Goal: Task Accomplishment & Management: Manage account settings

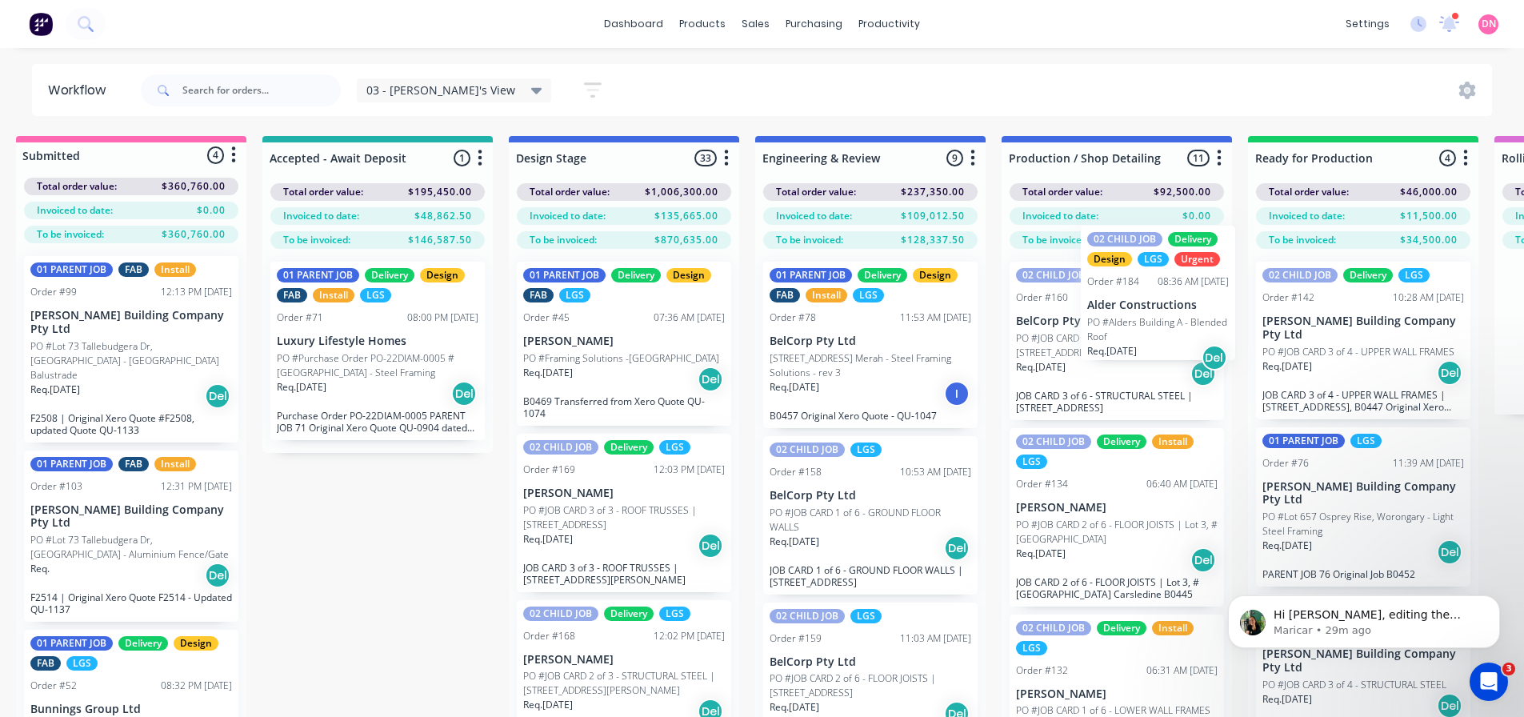
drag, startPoint x: 1055, startPoint y: 289, endPoint x: 1190, endPoint y: 272, distance: 136.3
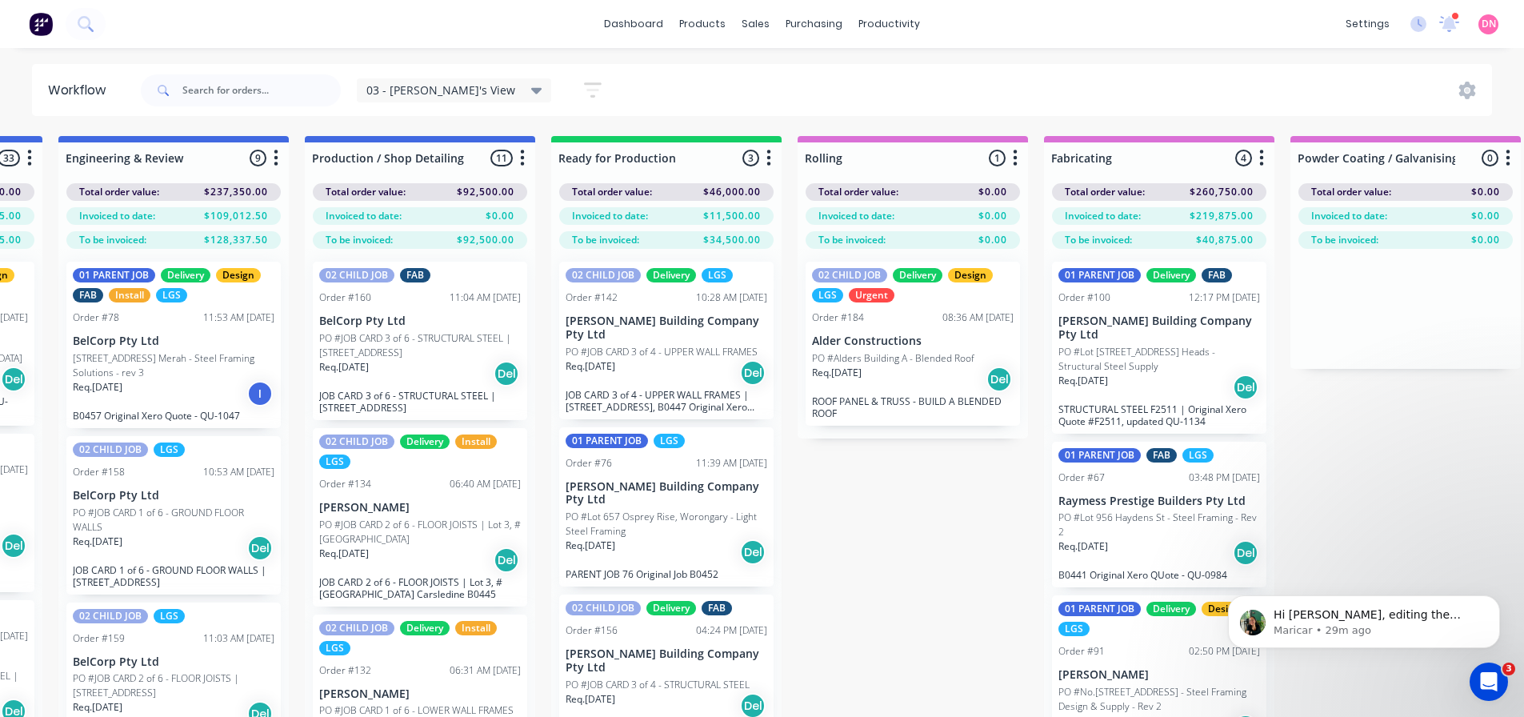
scroll to position [0, 720]
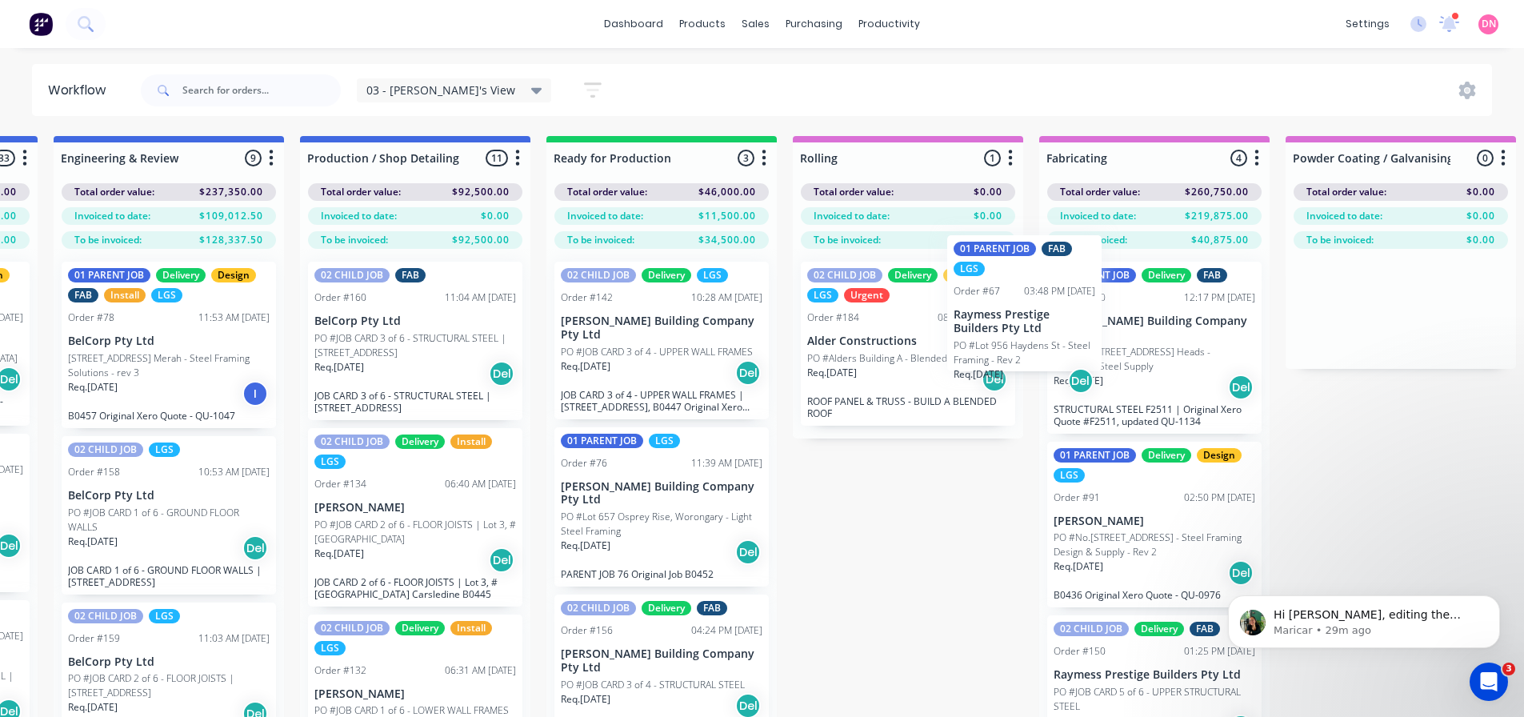
drag, startPoint x: 680, startPoint y: 466, endPoint x: 1037, endPoint y: 297, distance: 395.1
click at [1037, 297] on div "Submitted 4 Status colour #FF69B4 hex #FF69B4 Save Cancel Summaries Total order…" at bounding box center [1298, 455] width 4061 height 638
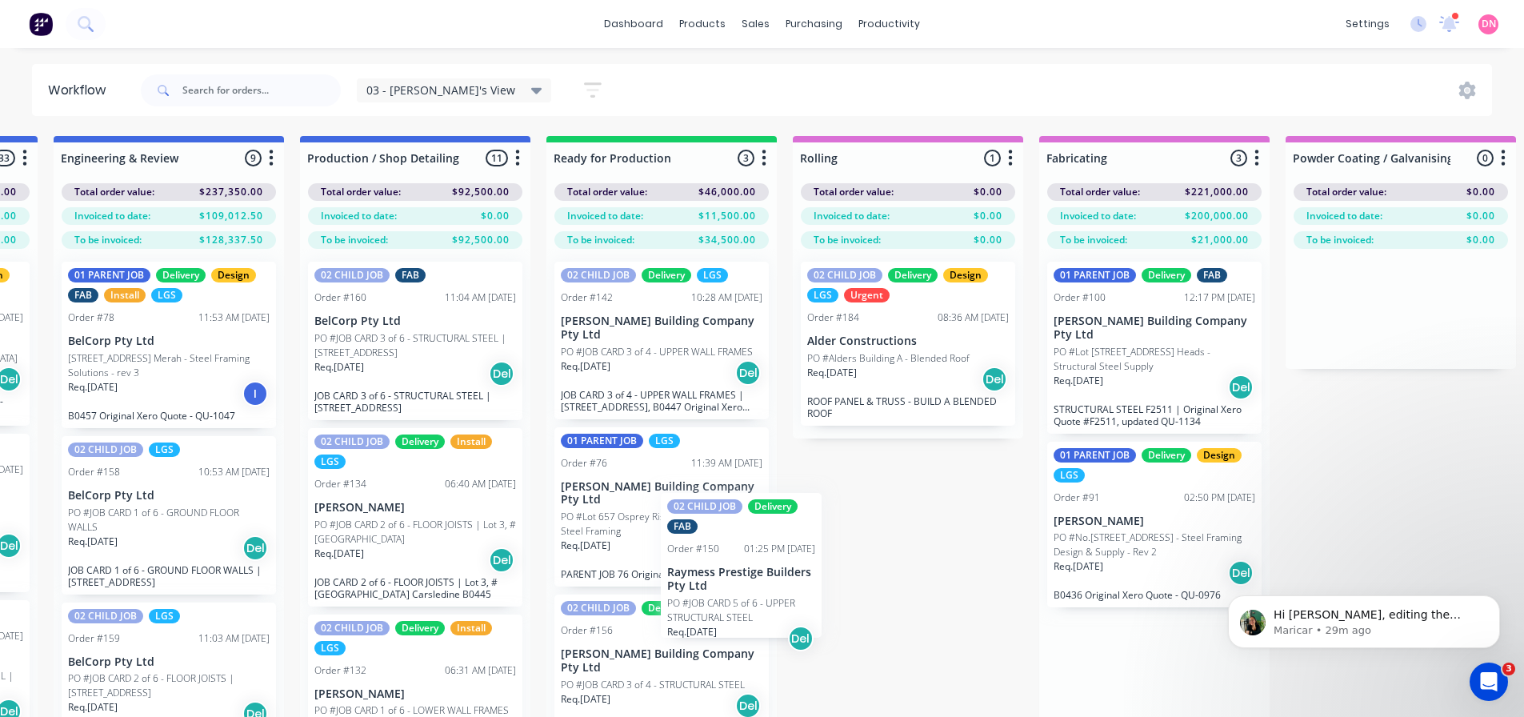
scroll to position [3, 720]
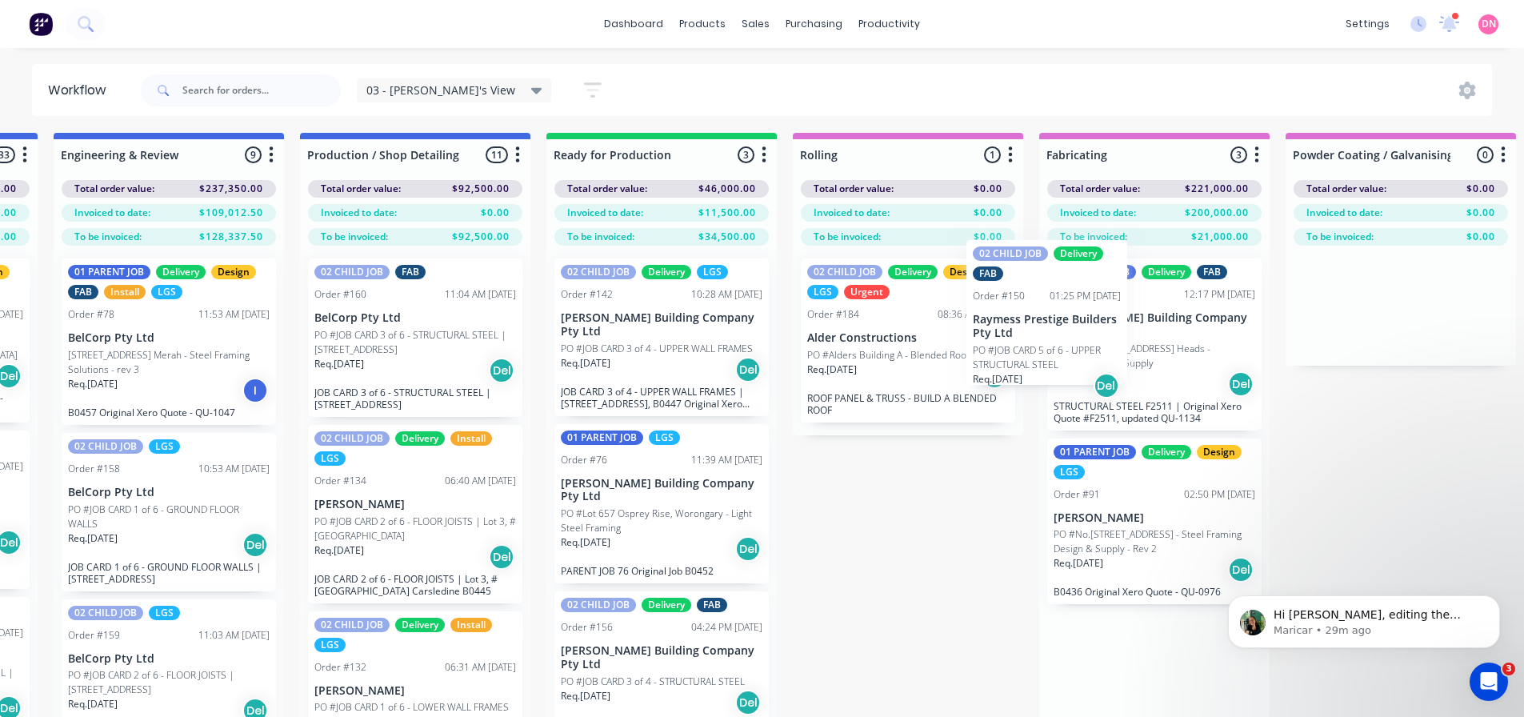
drag, startPoint x: 687, startPoint y: 606, endPoint x: 1050, endPoint y: 348, distance: 445.4
click at [1055, 306] on div "Submitted 4 Status colour #FF69B4 hex #FF69B4 Save Cancel Summaries Total order…" at bounding box center [1298, 452] width 4061 height 638
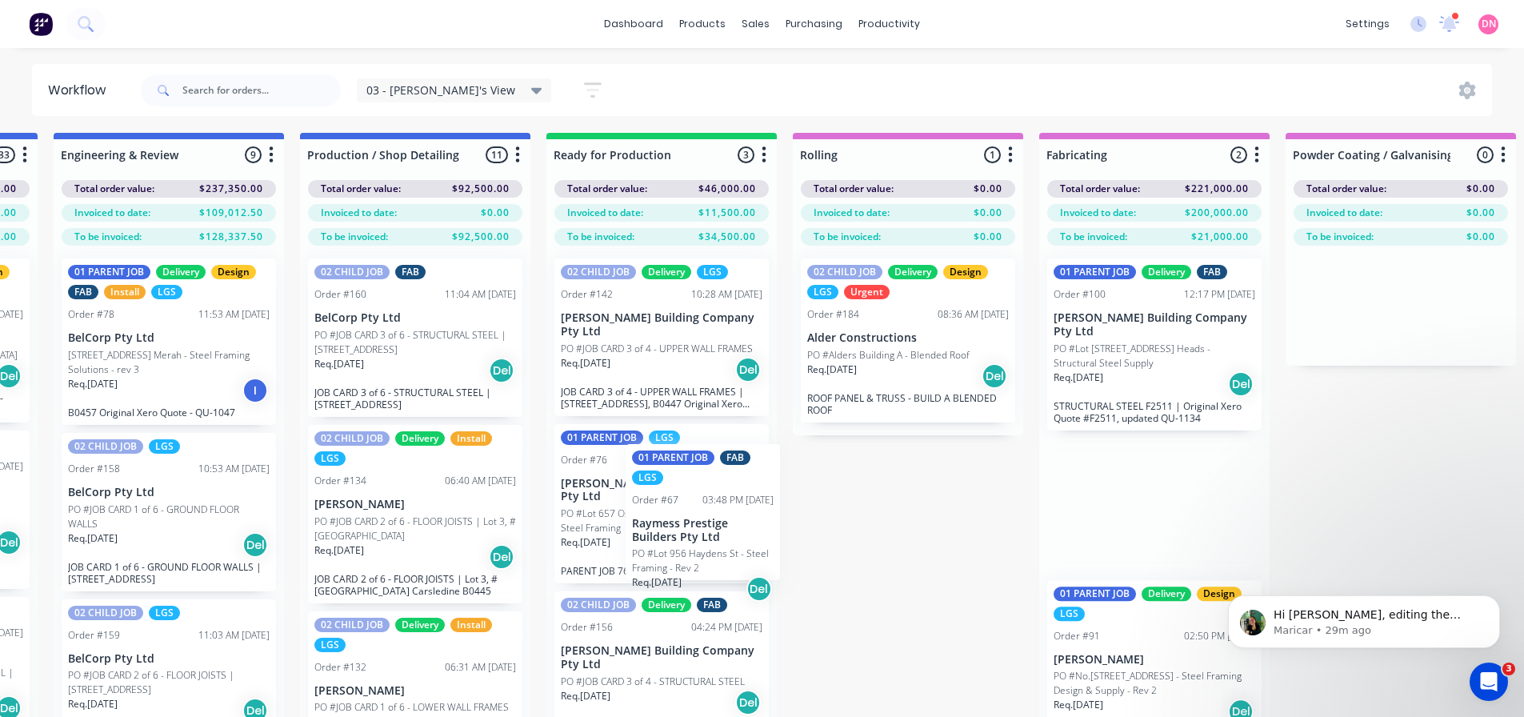
drag, startPoint x: 1064, startPoint y: 429, endPoint x: 711, endPoint y: 486, distance: 358.2
click at [711, 486] on div "Submitted 4 Status colour #FF69B4 hex #FF69B4 Save Cancel Summaries Total order…" at bounding box center [1298, 452] width 4061 height 638
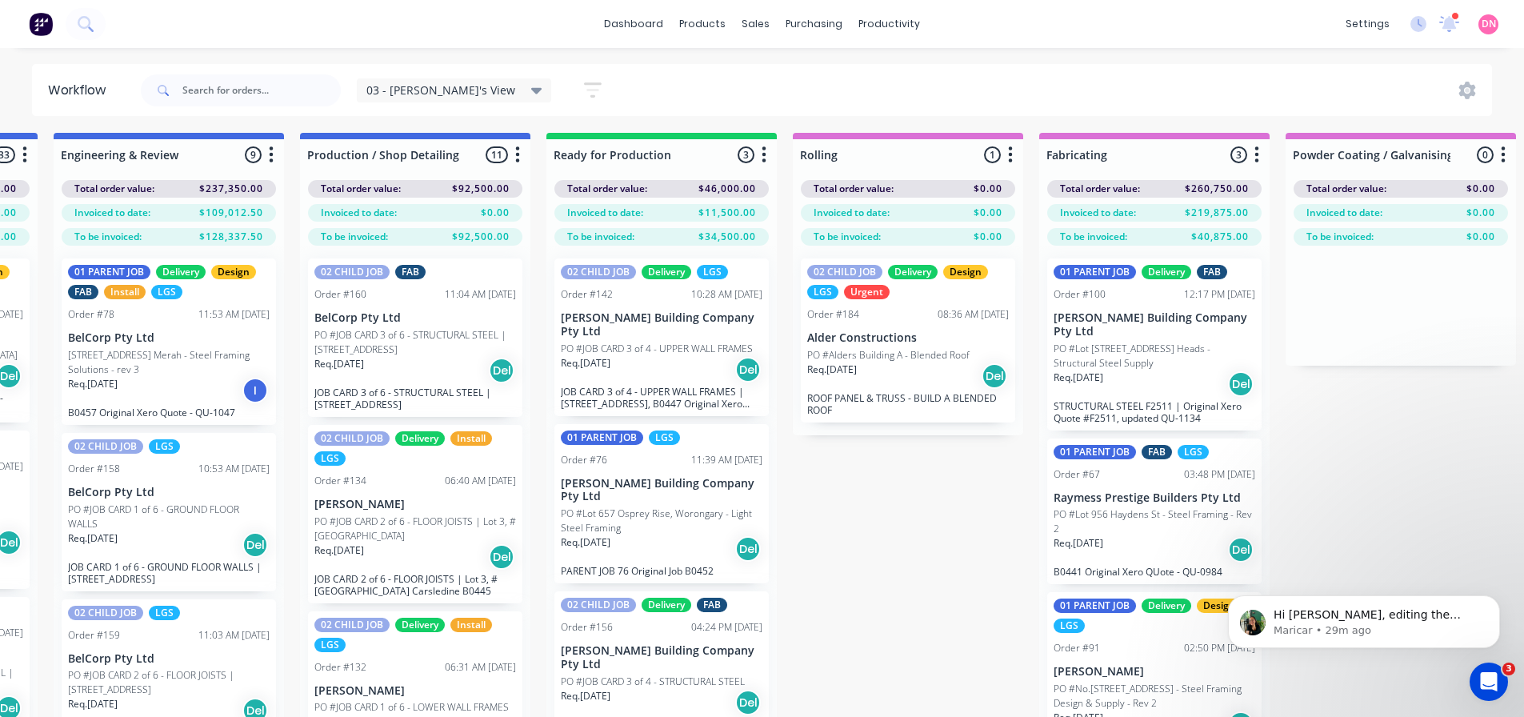
click at [733, 711] on div "Submitted 4 Status colour #FF69B4 hex #FF69B4 Save Cancel Summaries Total order…" at bounding box center [1298, 452] width 4061 height 638
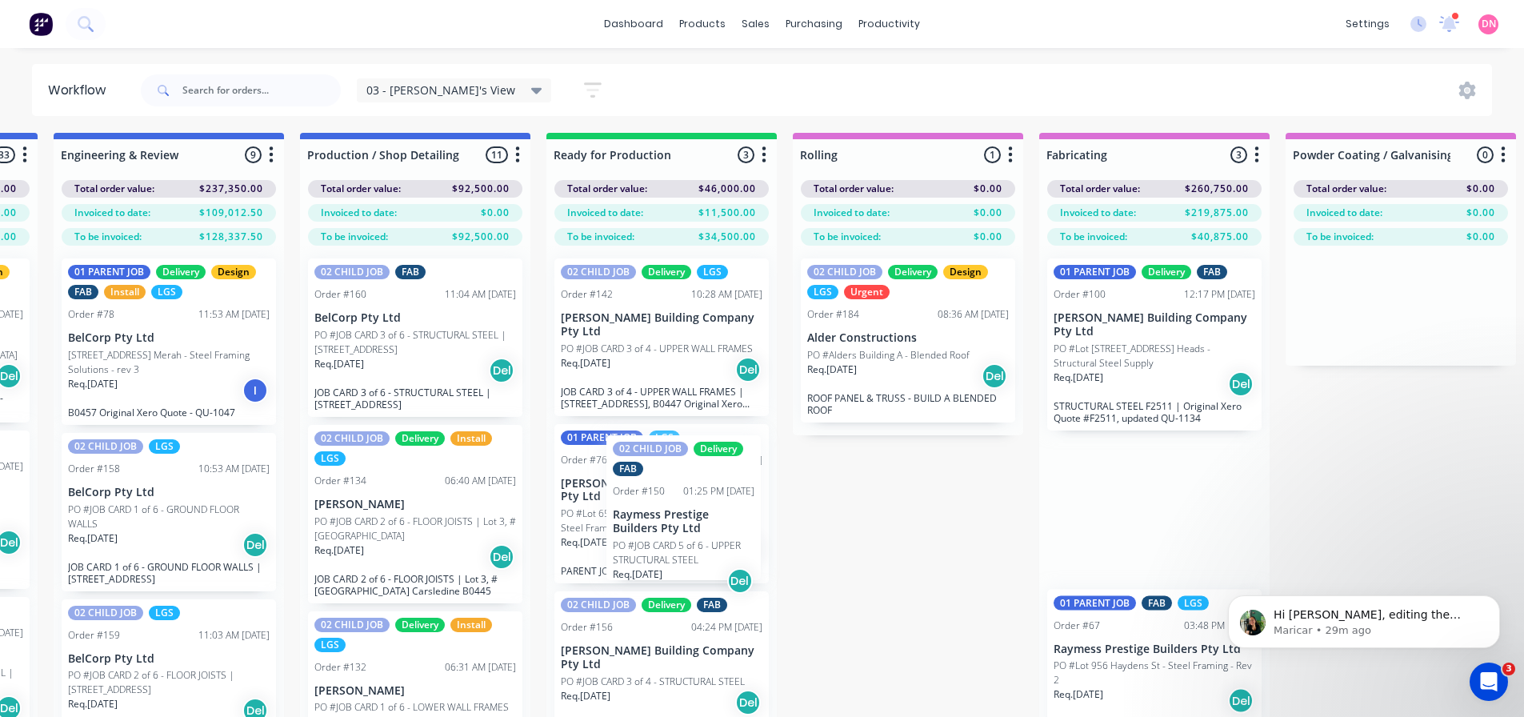
drag, startPoint x: 1042, startPoint y: 311, endPoint x: 667, endPoint y: 518, distance: 428.3
click at [667, 518] on div "Submitted 4 Status colour #FF69B4 hex #FF69B4 Save Cancel Summaries Total order…" at bounding box center [1298, 452] width 4061 height 638
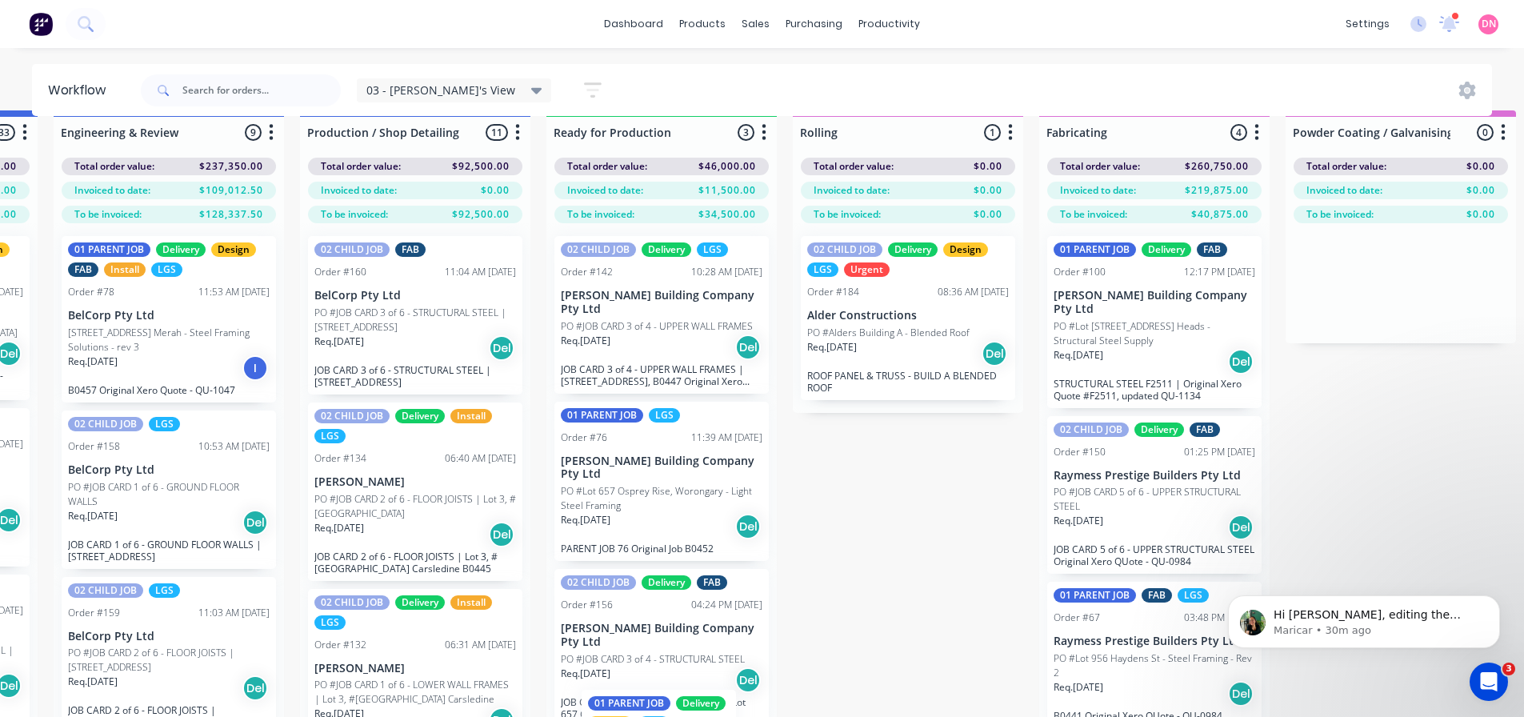
drag, startPoint x: 731, startPoint y: 716, endPoint x: 680, endPoint y: 715, distance: 50.4
click at [694, 595] on html "dashboard products sales purchasing productivity dashboard products Product Cat…" at bounding box center [42, 284] width 1524 height 621
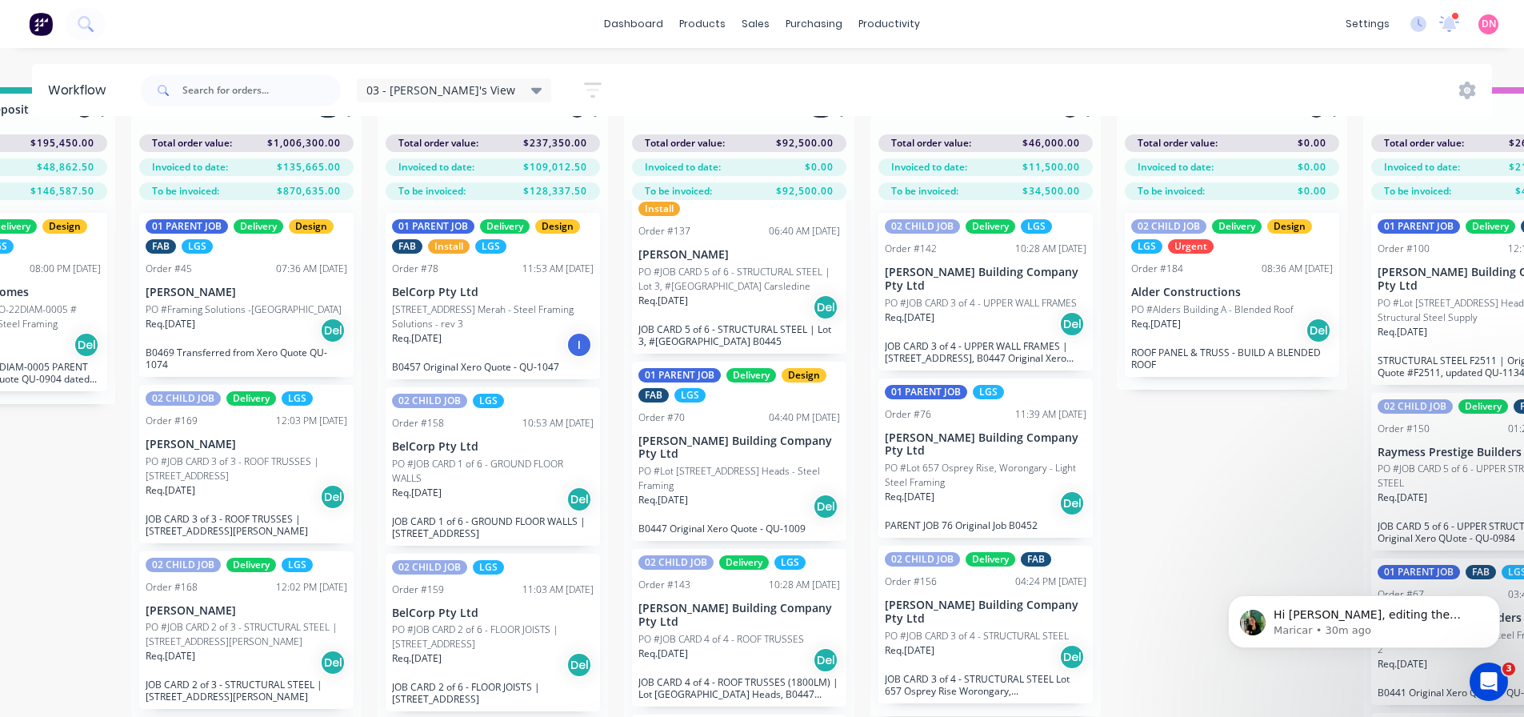
scroll to position [0, 396]
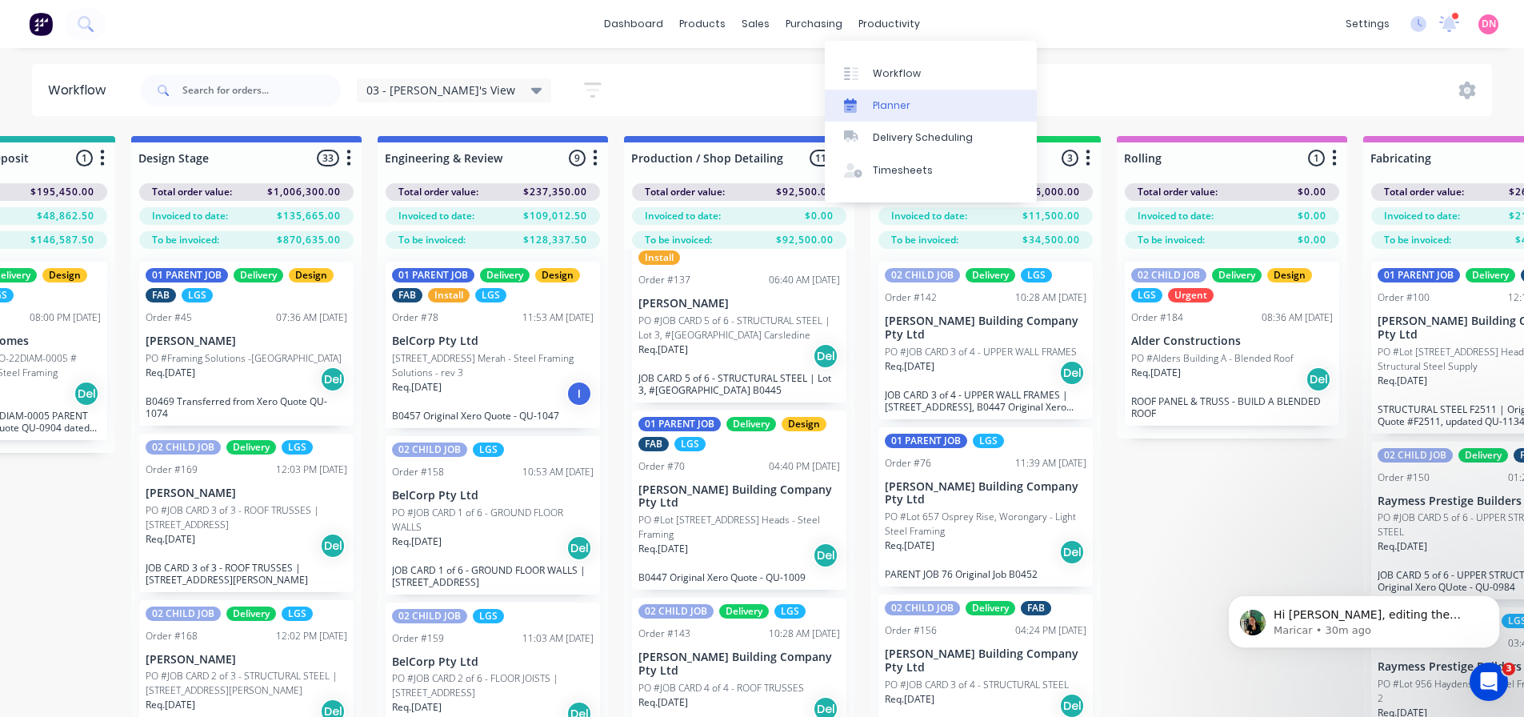
click at [884, 98] on div "Planner" at bounding box center [892, 105] width 38 height 14
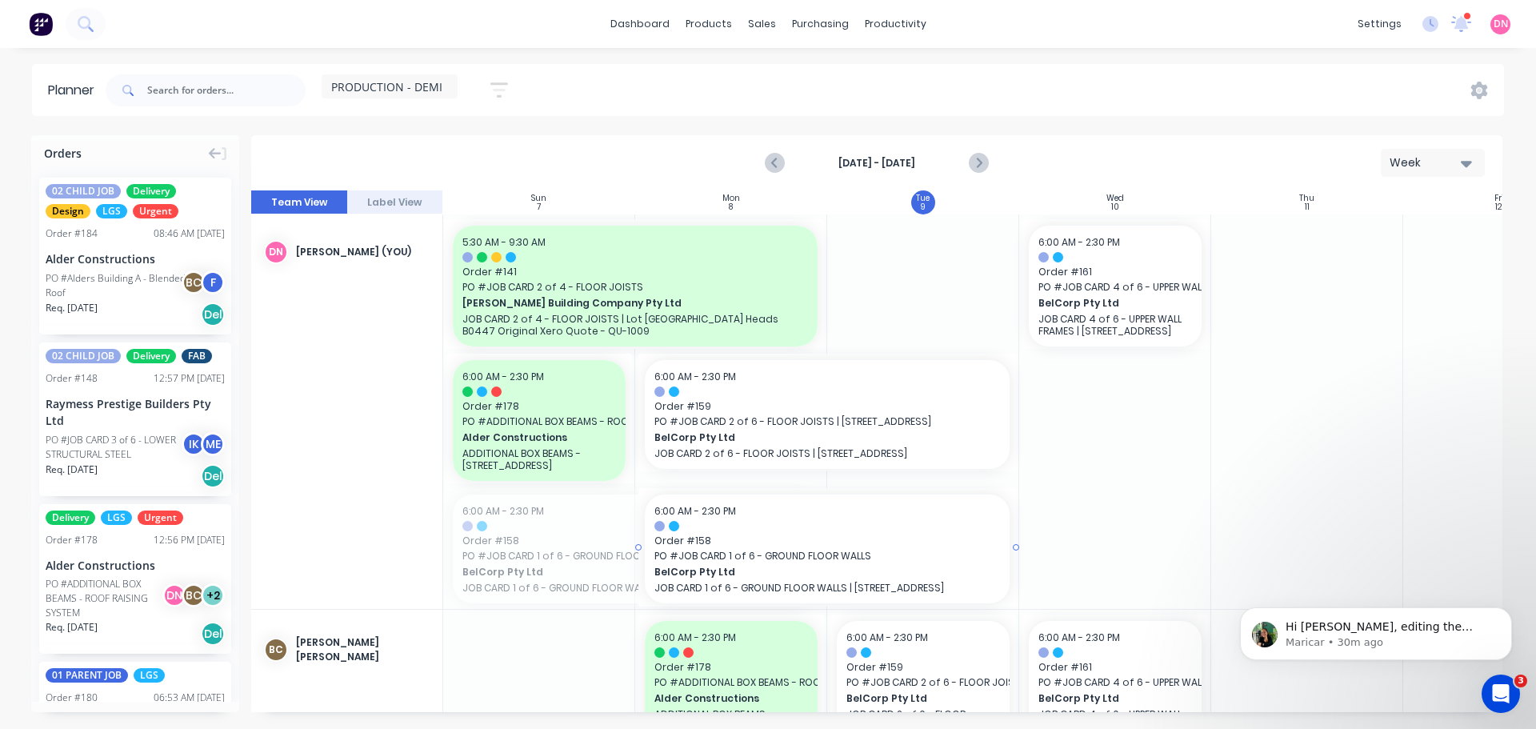
drag, startPoint x: 572, startPoint y: 527, endPoint x: 780, endPoint y: 523, distance: 208.1
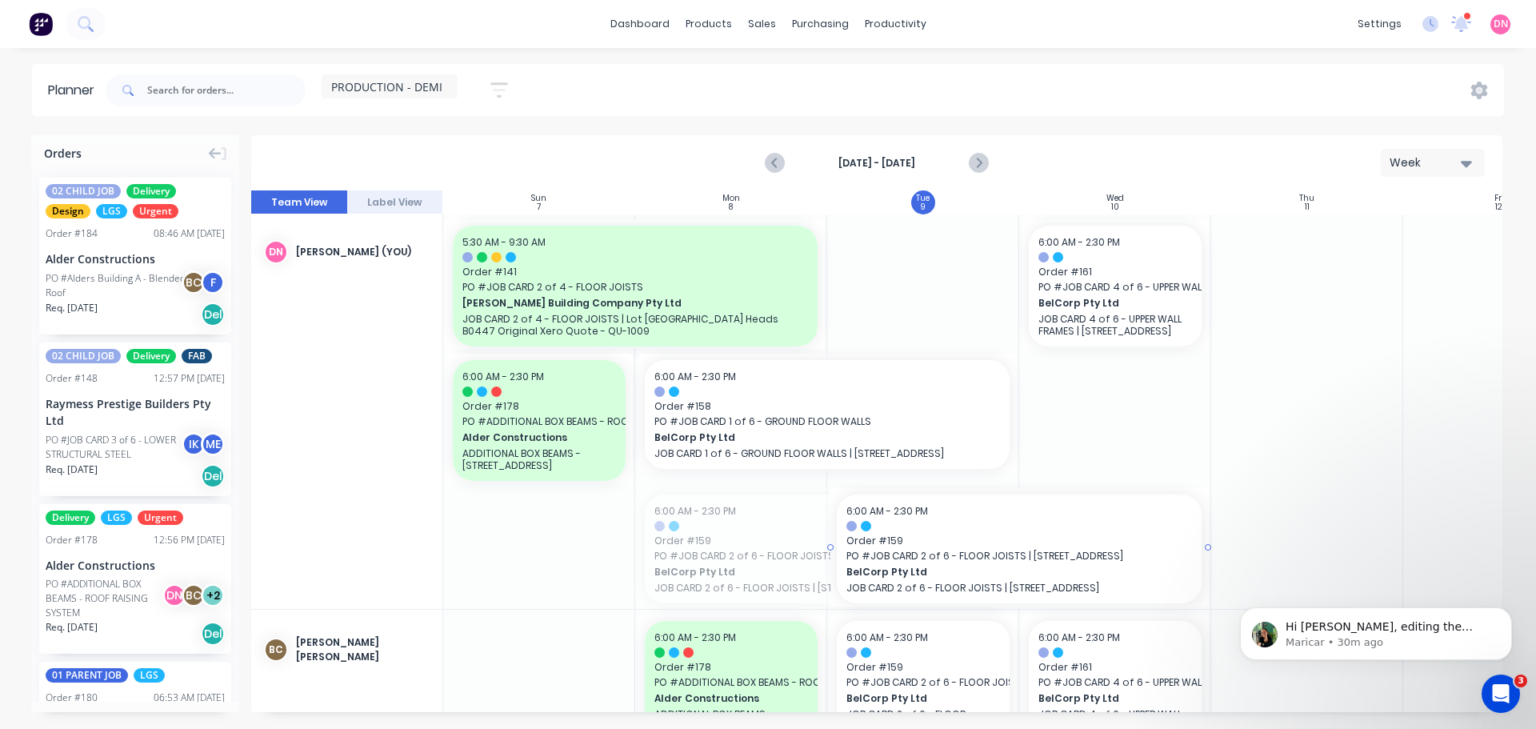
drag, startPoint x: 720, startPoint y: 534, endPoint x: 755, endPoint y: 530, distance: 34.6
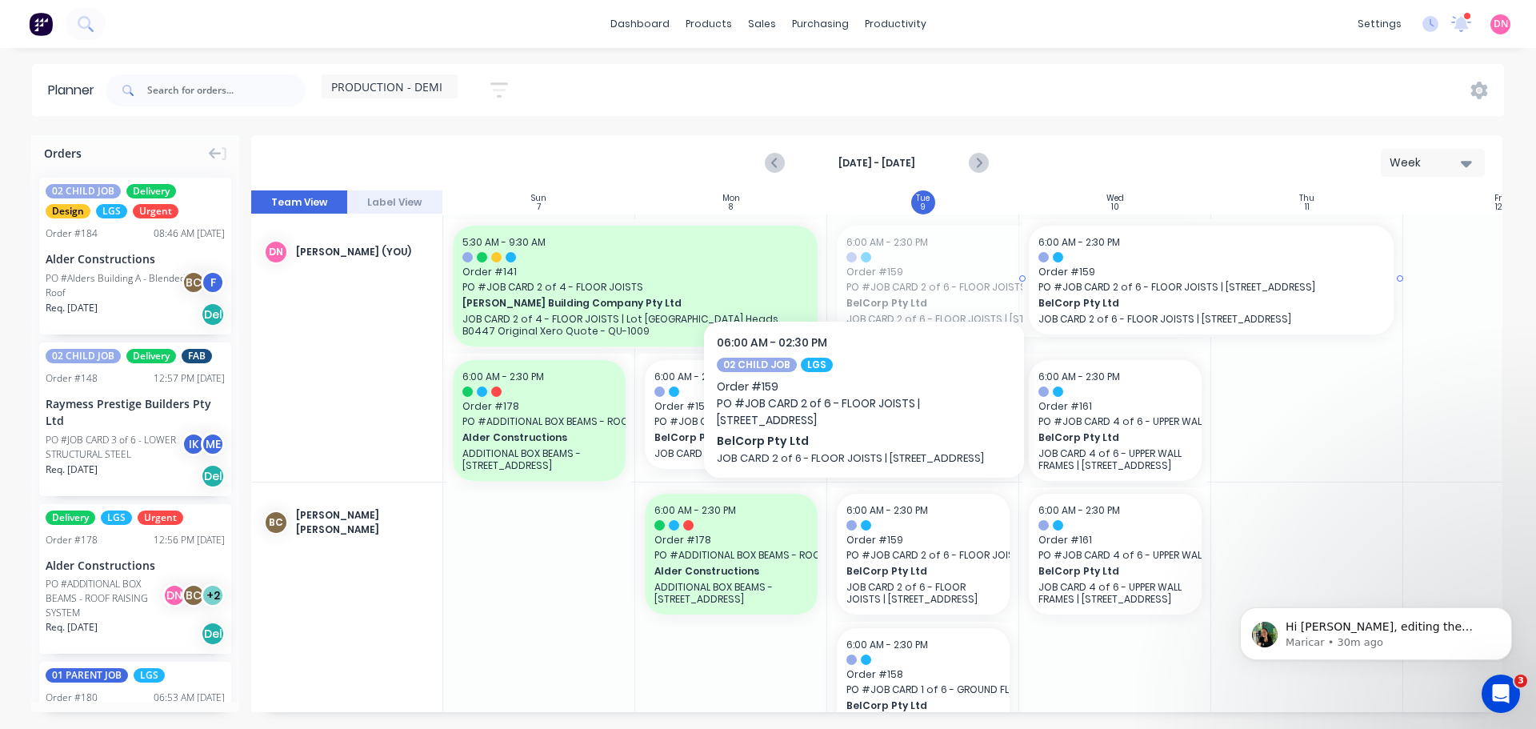
drag, startPoint x: 851, startPoint y: 258, endPoint x: 1007, endPoint y: 269, distance: 155.6
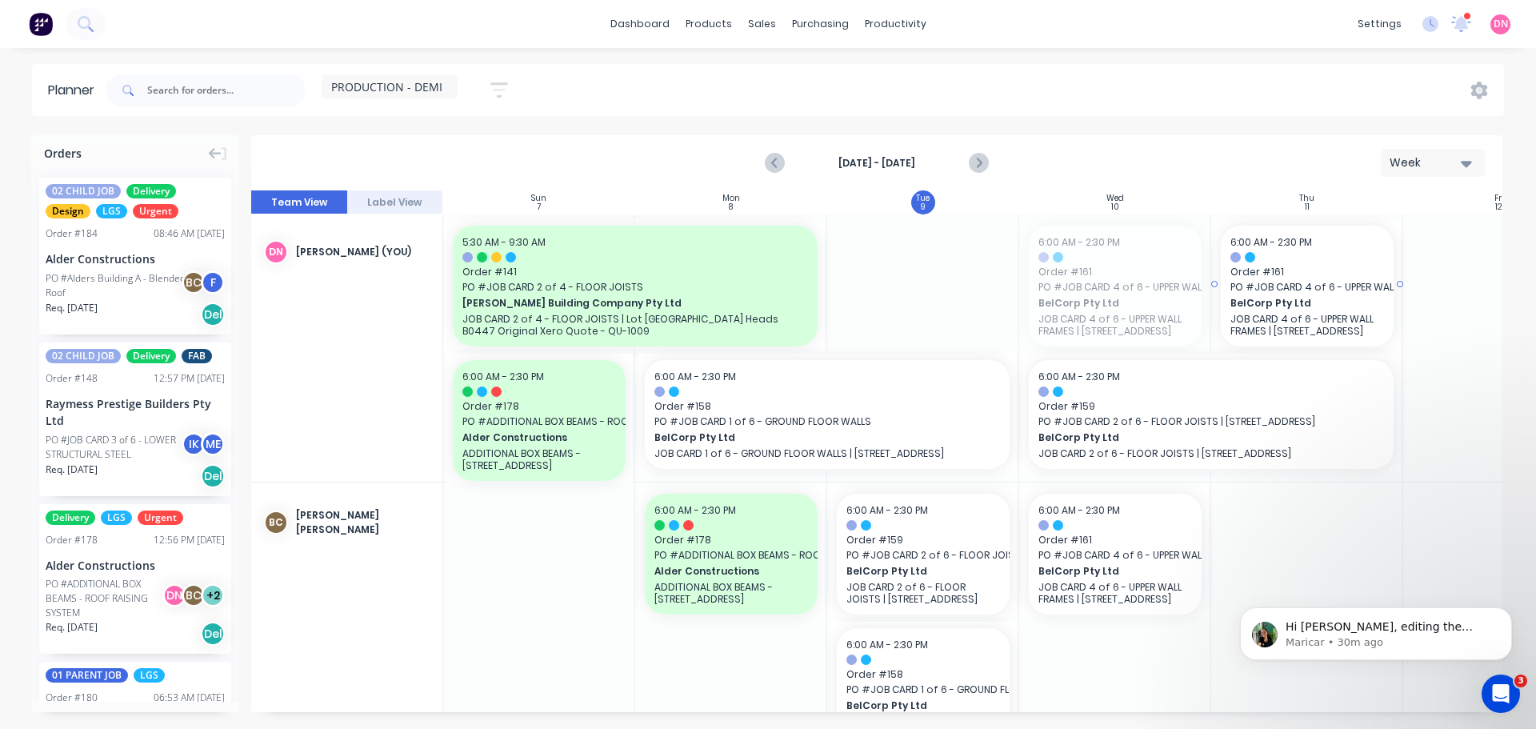
drag, startPoint x: 954, startPoint y: 270, endPoint x: 1075, endPoint y: 270, distance: 121.6
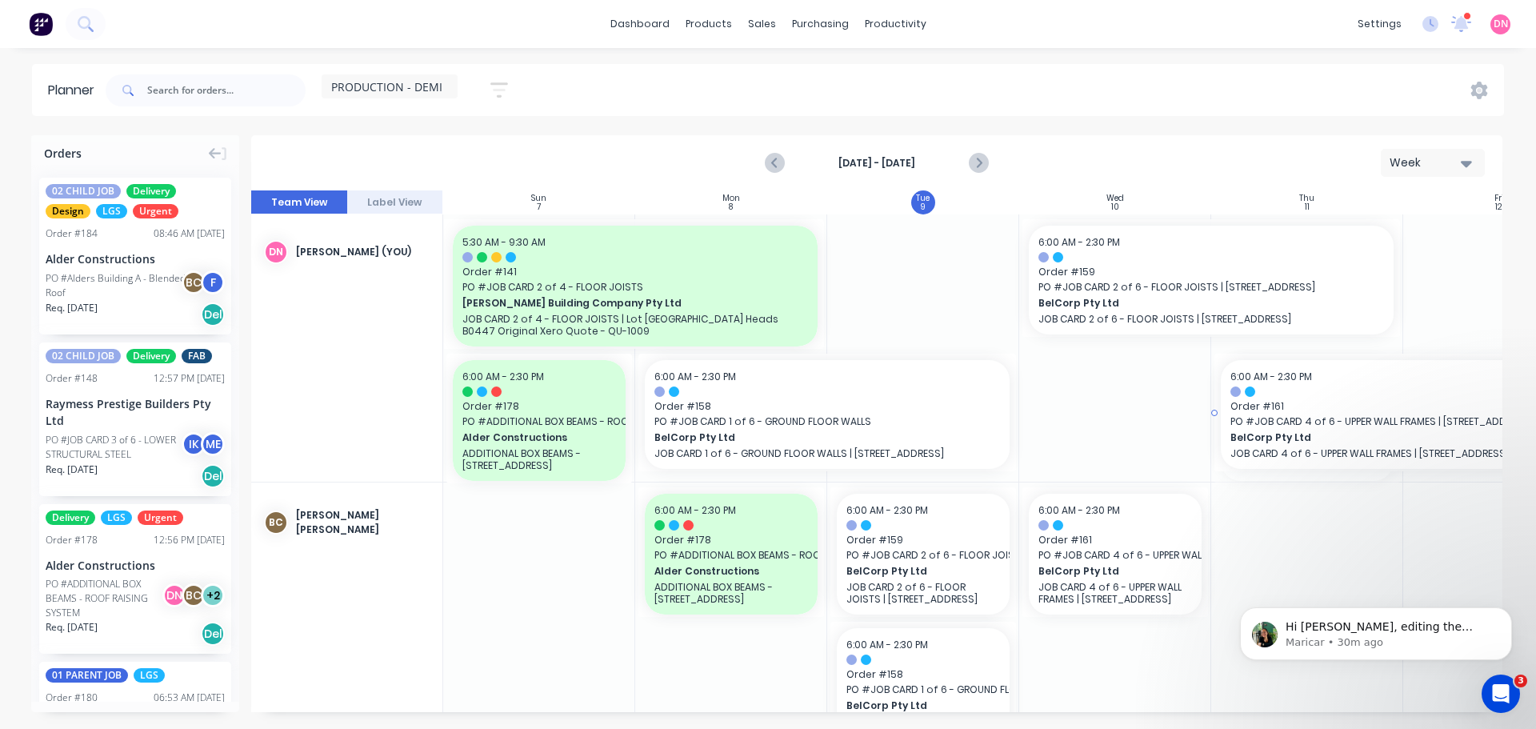
drag, startPoint x: 1177, startPoint y: 394, endPoint x: 1265, endPoint y: 384, distance: 88.5
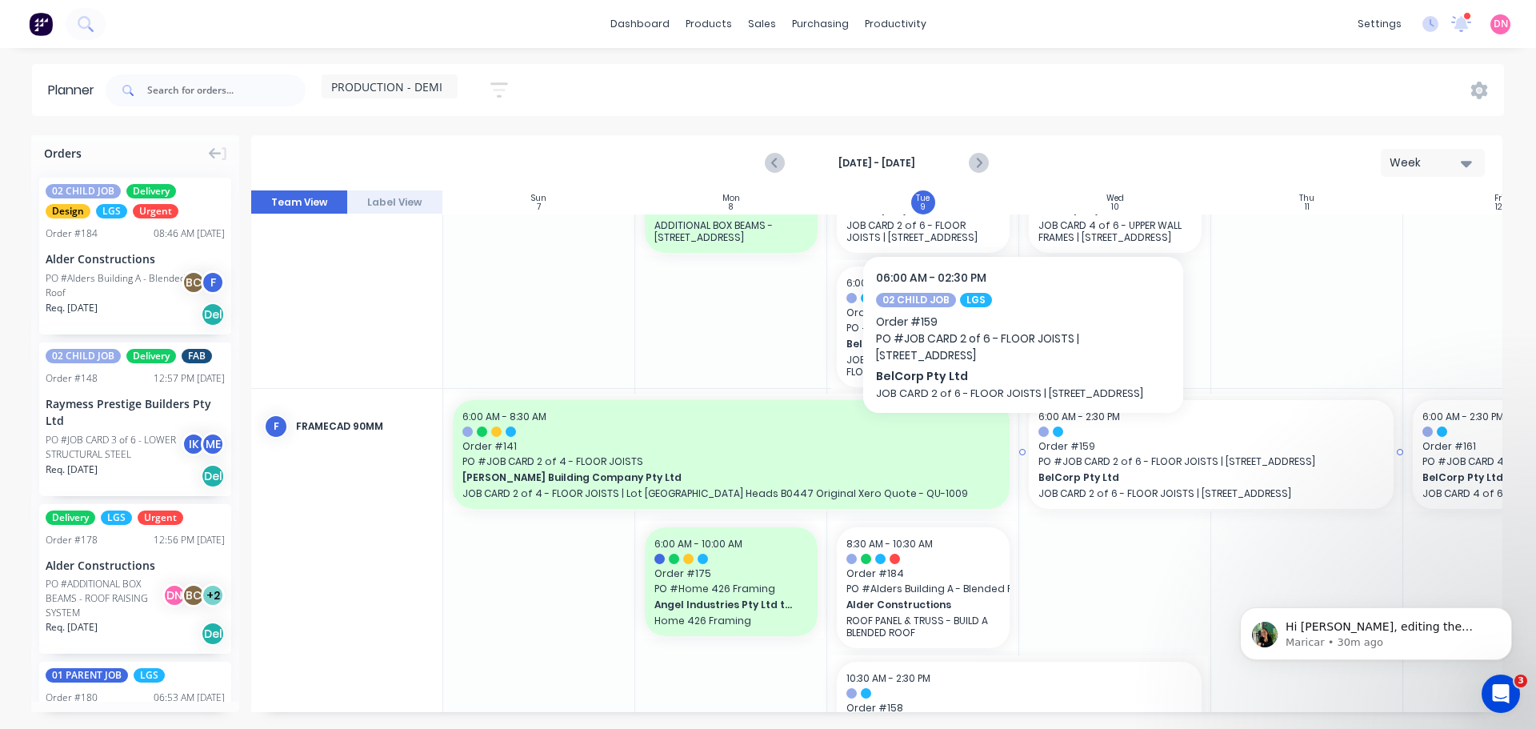
scroll to position [374, 0]
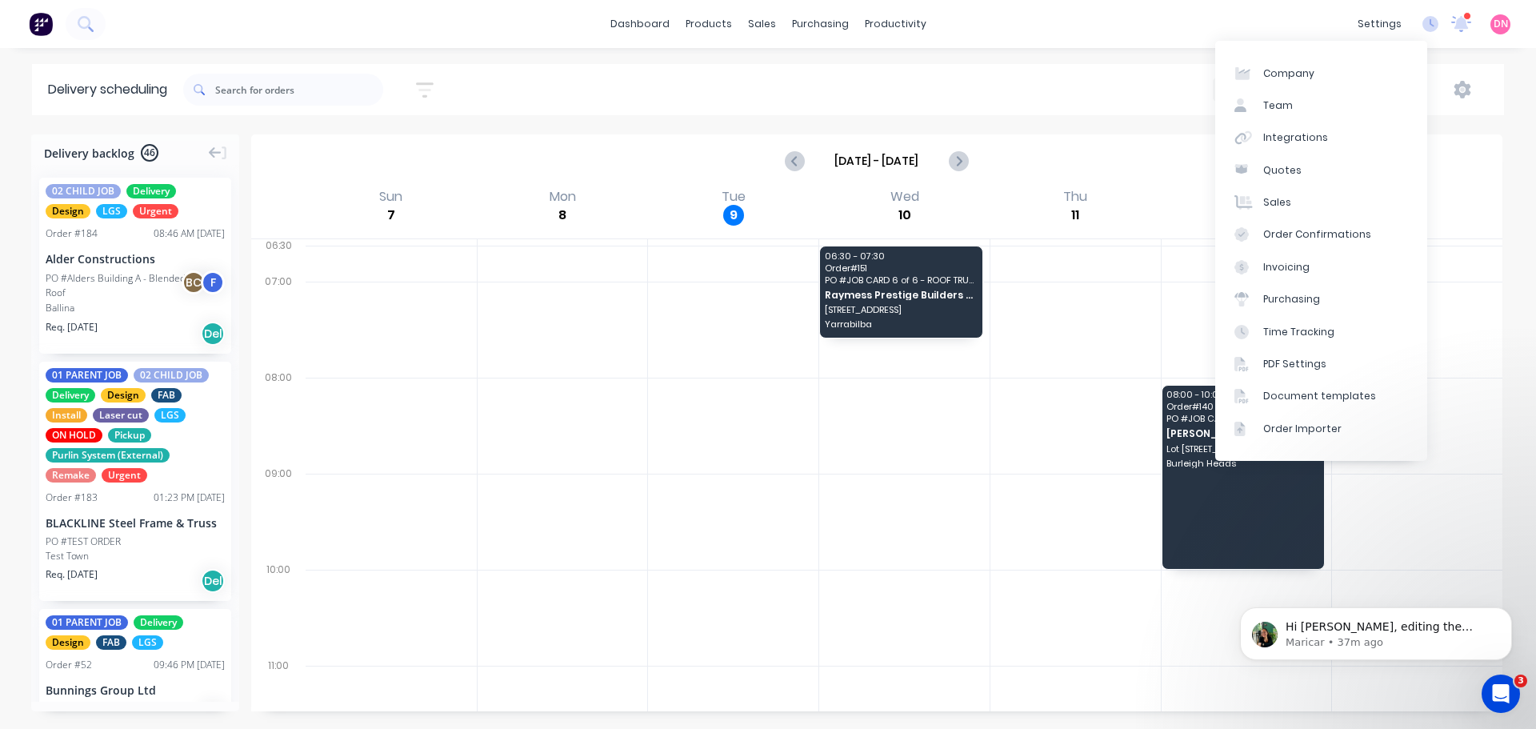
click at [1451, 75] on div "Pending Week" at bounding box center [1158, 89] width 661 height 29
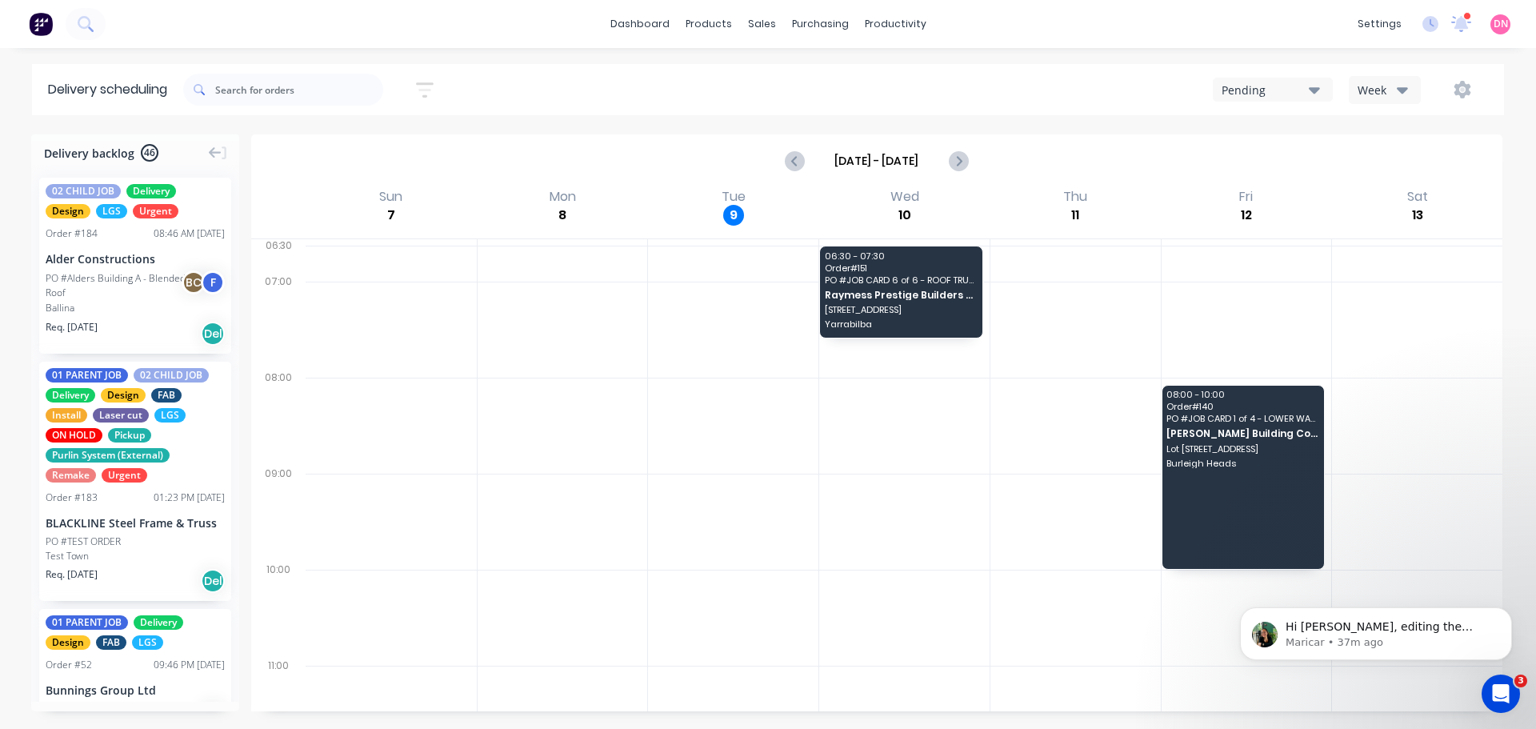
drag, startPoint x: 1411, startPoint y: 89, endPoint x: 1434, endPoint y: 85, distance: 23.5
click at [1404, 89] on div "Week" at bounding box center [1381, 90] width 46 height 17
click at [1427, 159] on div "Vehicle" at bounding box center [1424, 164] width 158 height 32
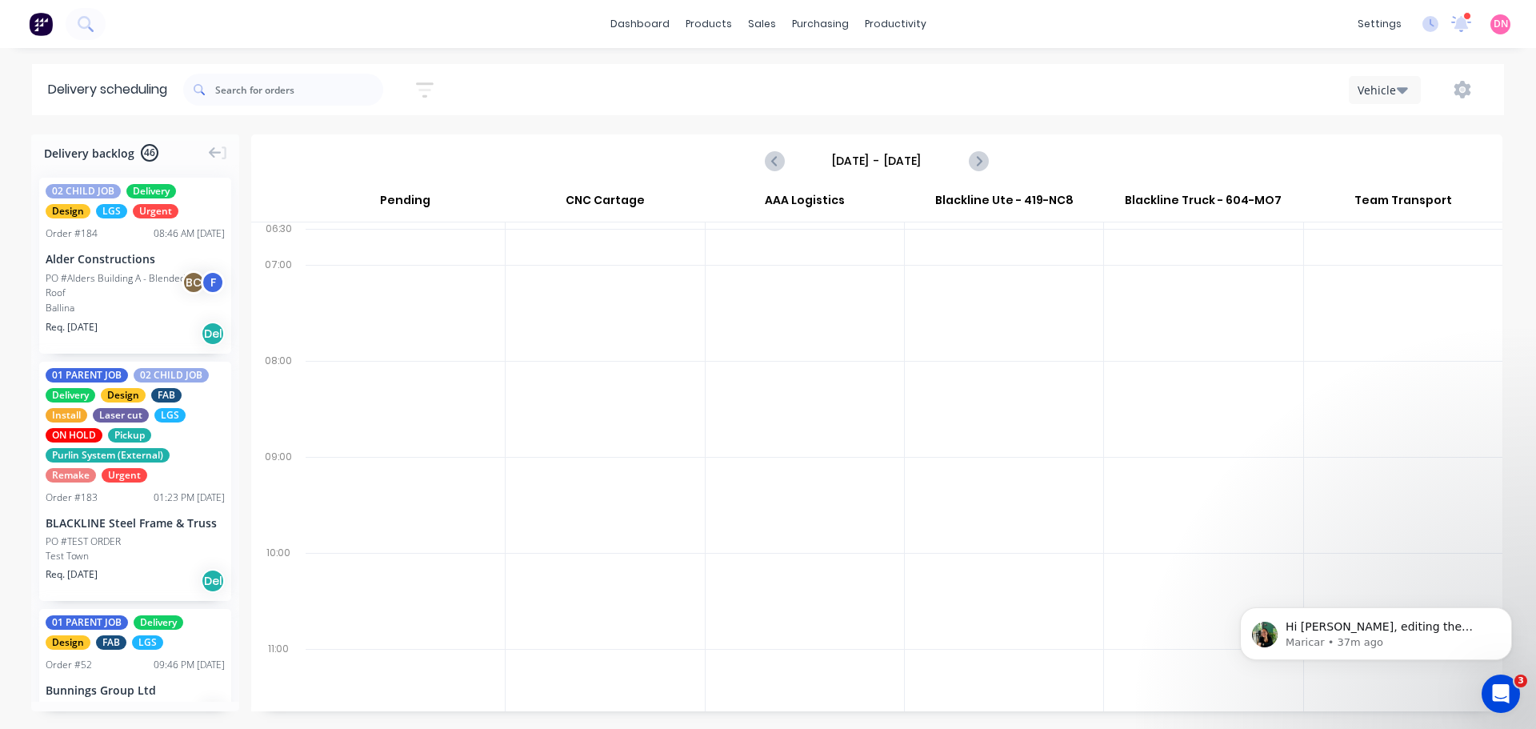
click at [1471, 90] on button "button" at bounding box center [1462, 89] width 51 height 29
click at [1438, 165] on button "Settings" at bounding box center [1412, 164] width 152 height 32
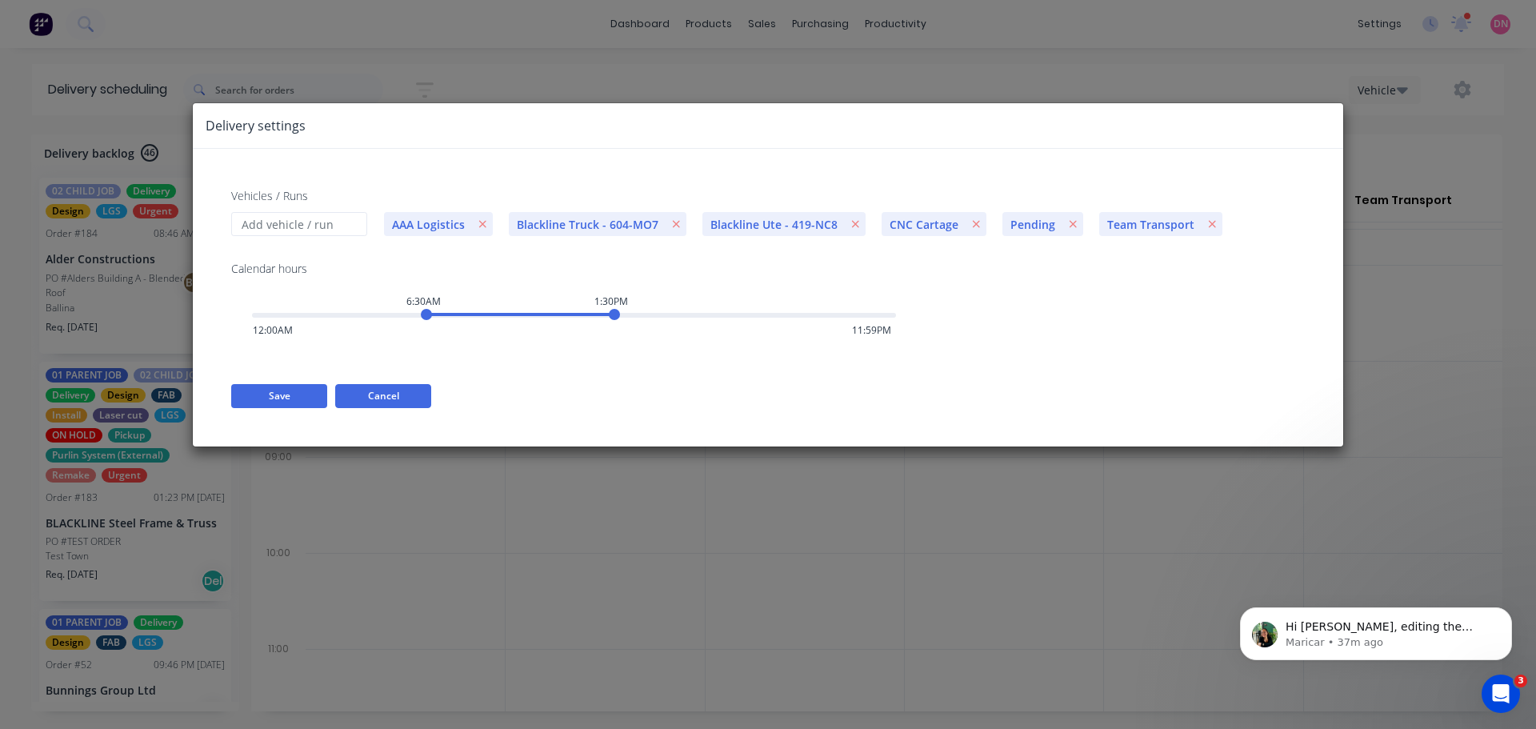
click at [374, 384] on button "Cancel" at bounding box center [383, 396] width 96 height 24
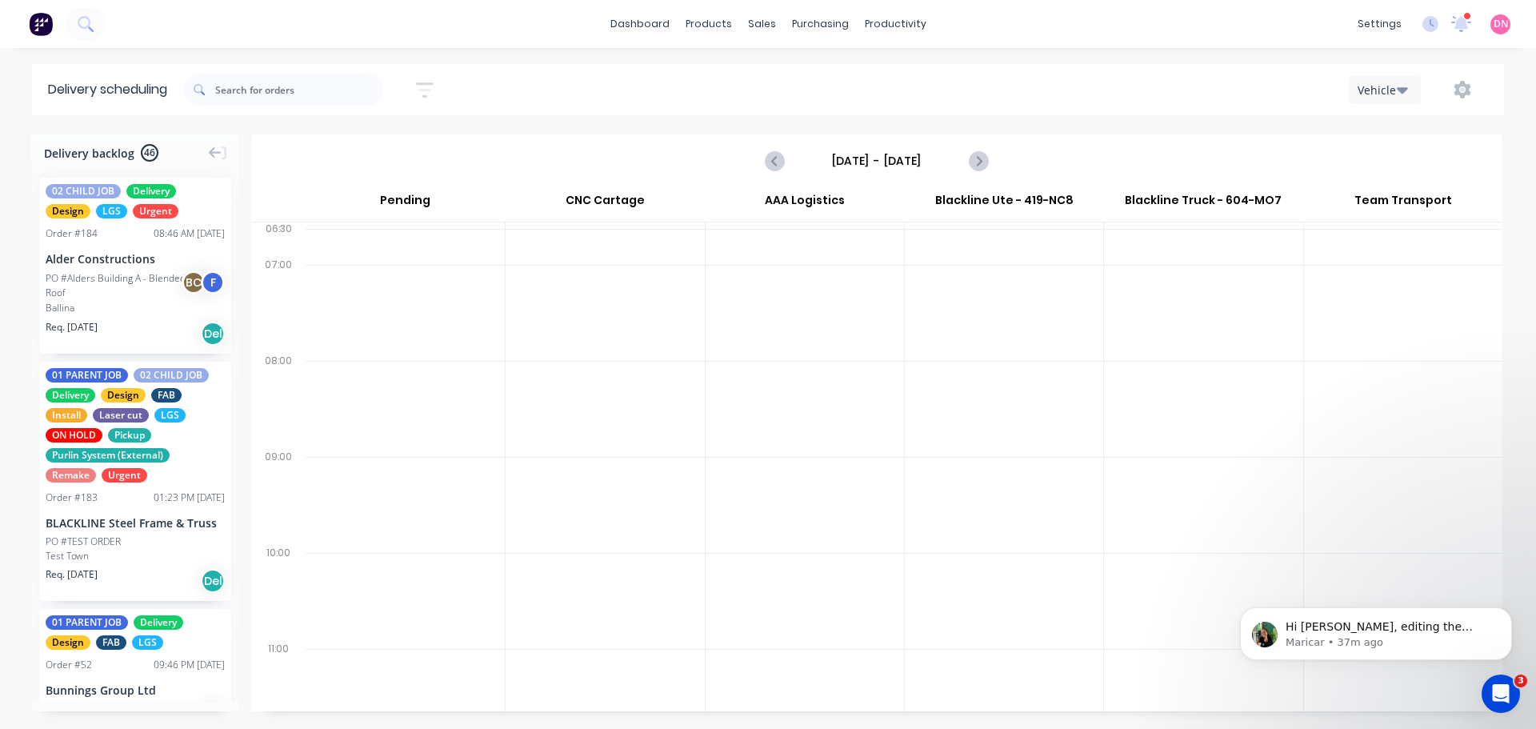
click at [1401, 90] on button "Vehicle" at bounding box center [1385, 90] width 72 height 28
click at [1398, 158] on div "Vehicle" at bounding box center [1424, 164] width 158 height 32
click at [979, 151] on icon "Next page" at bounding box center [977, 160] width 19 height 19
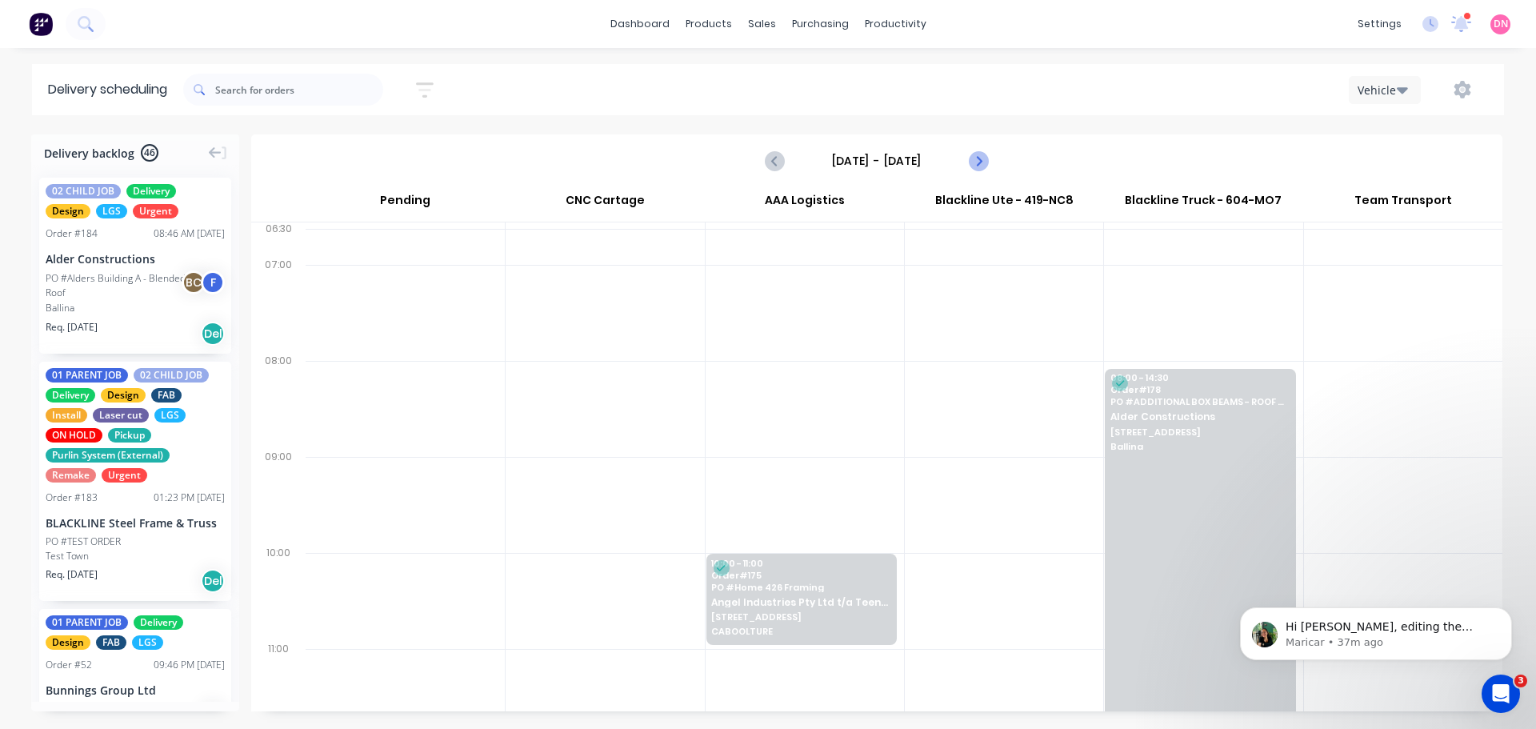
click at [979, 151] on icon "Next page" at bounding box center [977, 160] width 19 height 19
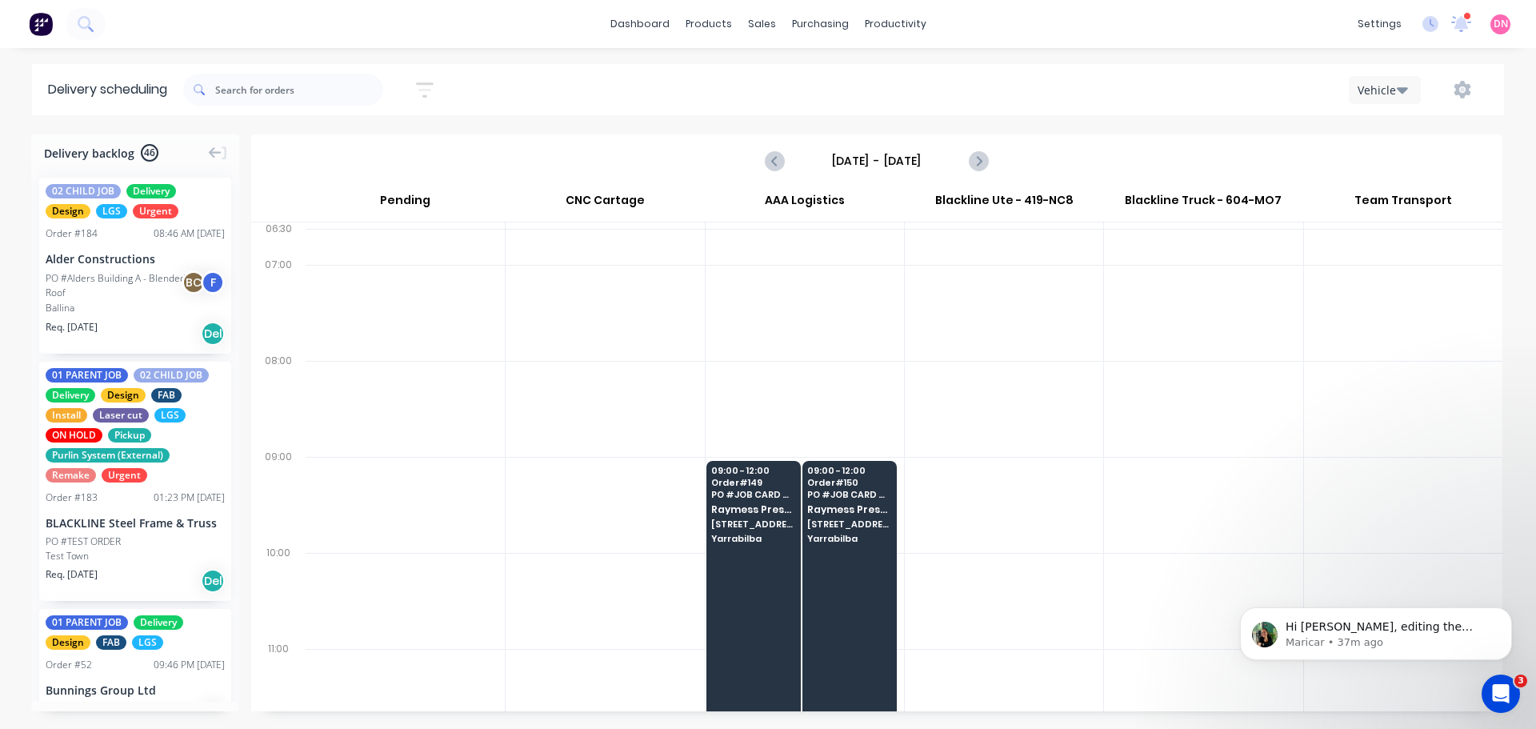
click at [751, 150] on div "Tuesday - 09/09/25" at bounding box center [877, 161] width 1248 height 50
click at [771, 151] on icon "Previous page" at bounding box center [775, 160] width 19 height 19
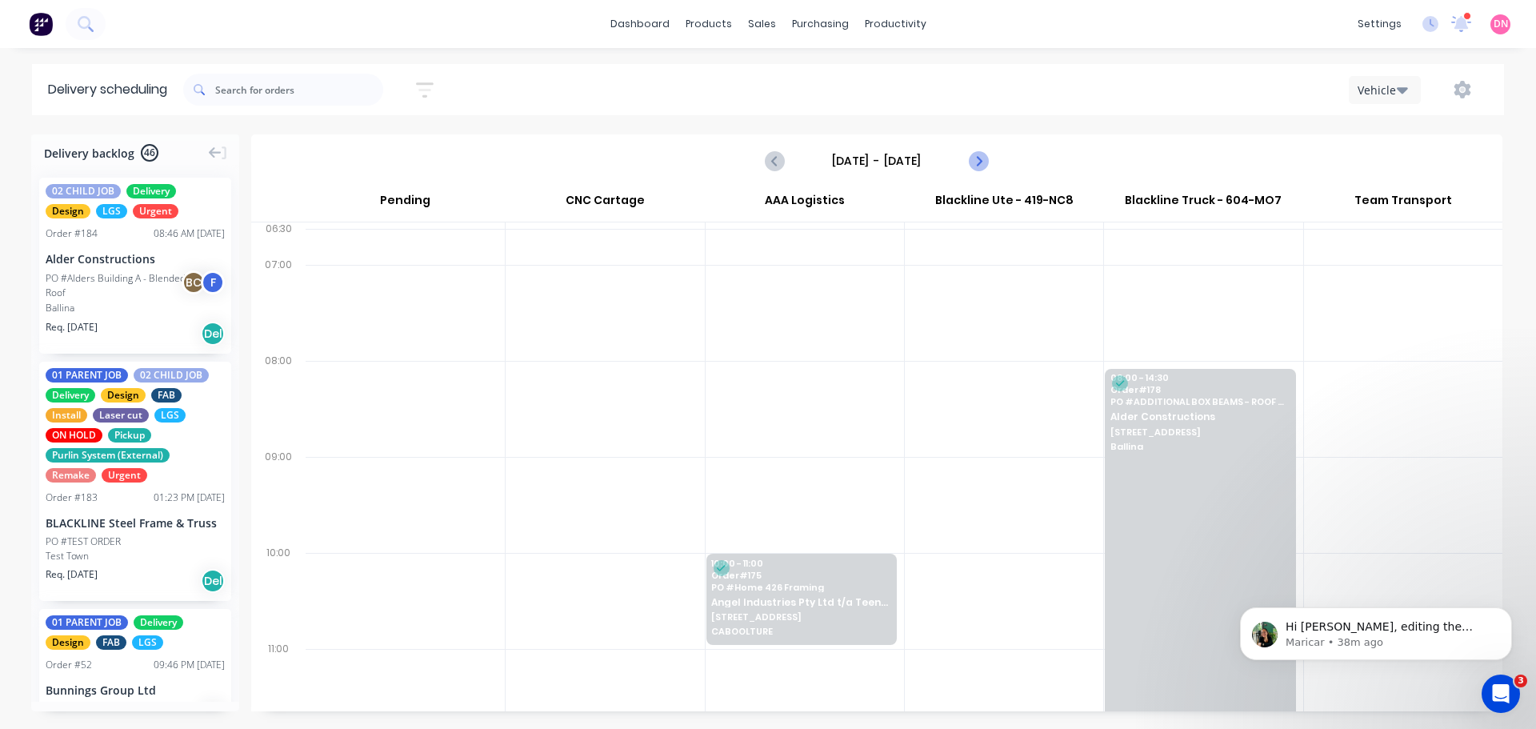
click at [984, 151] on icon "Next page" at bounding box center [977, 160] width 19 height 19
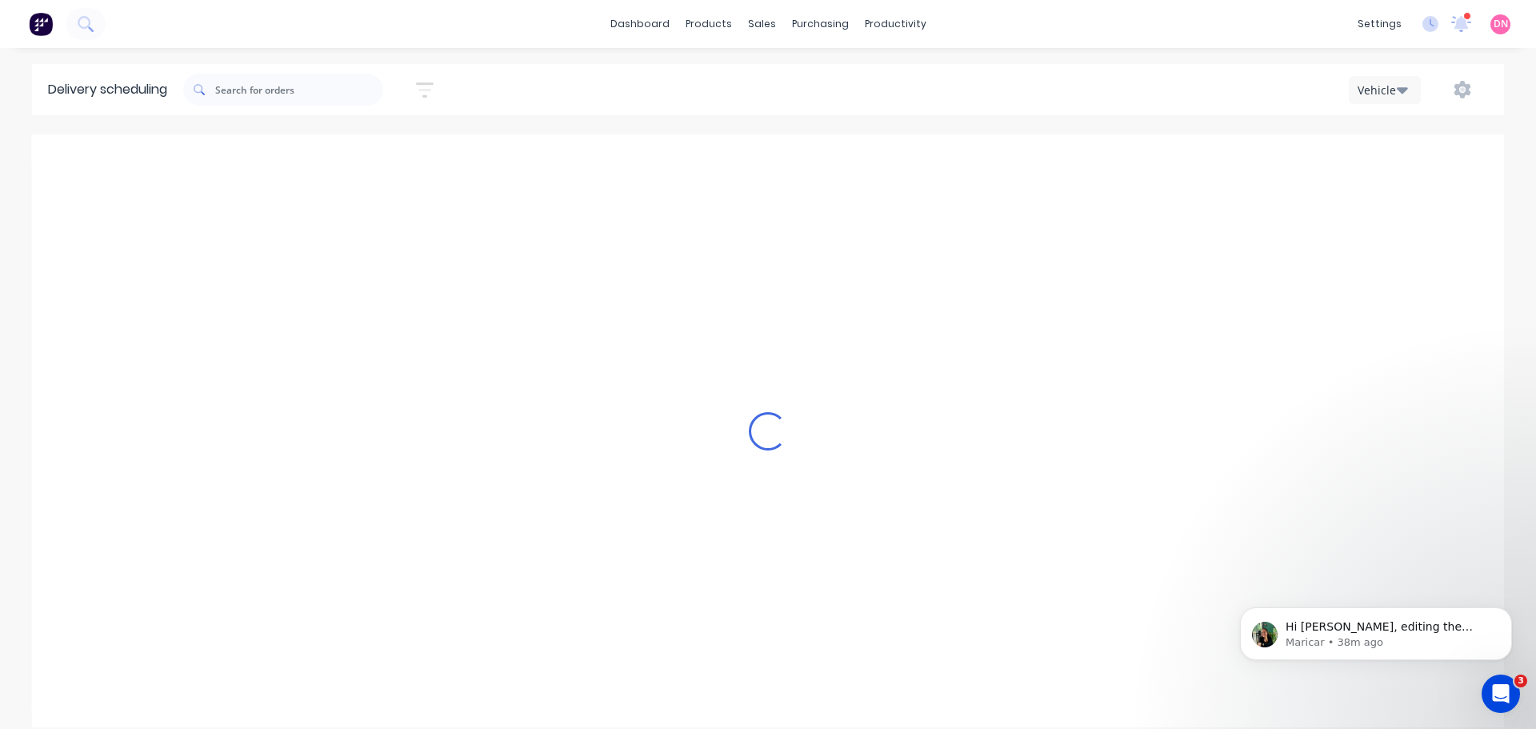
type input "Tuesday - 09/09/25"
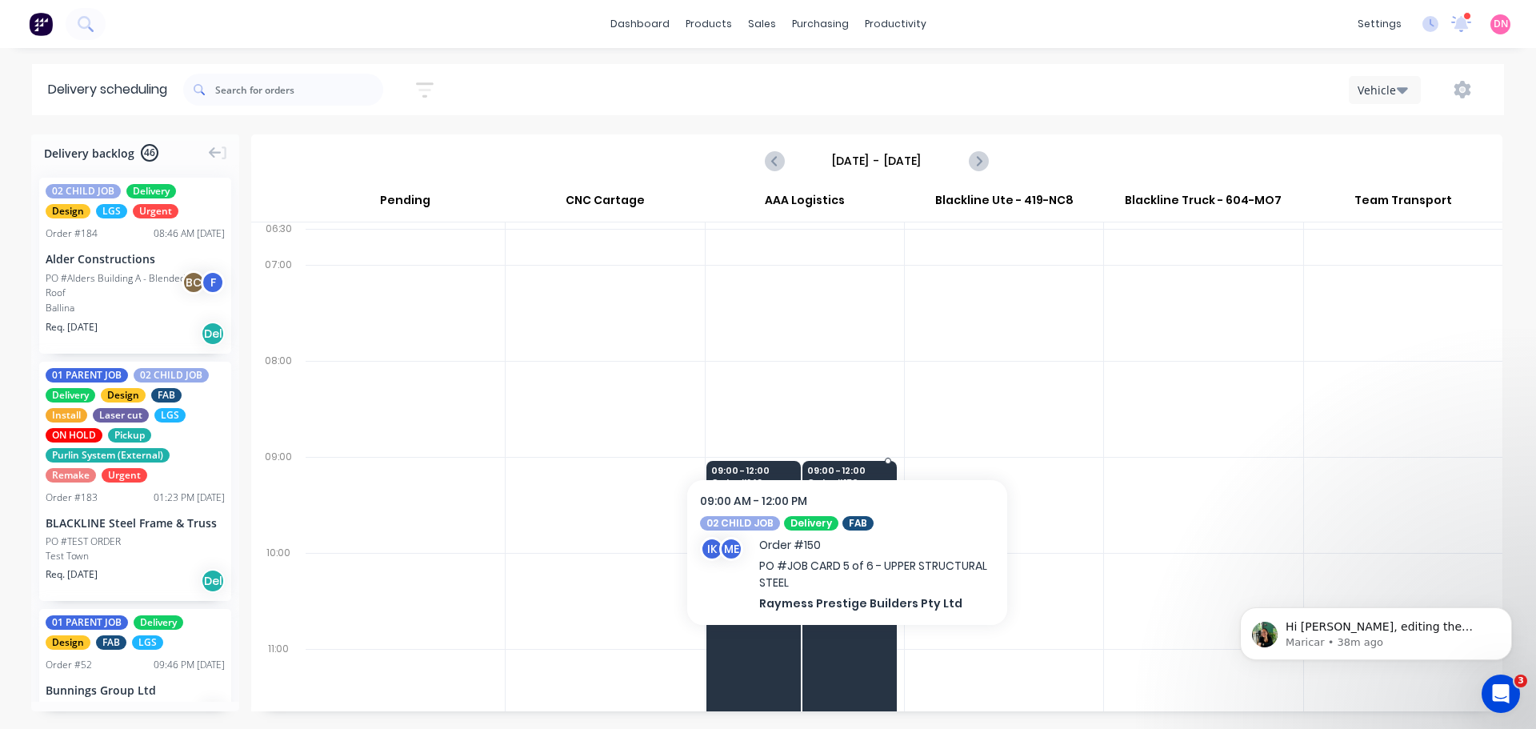
click at [866, 519] on span "956 Haydens Street" at bounding box center [848, 524] width 83 height 10
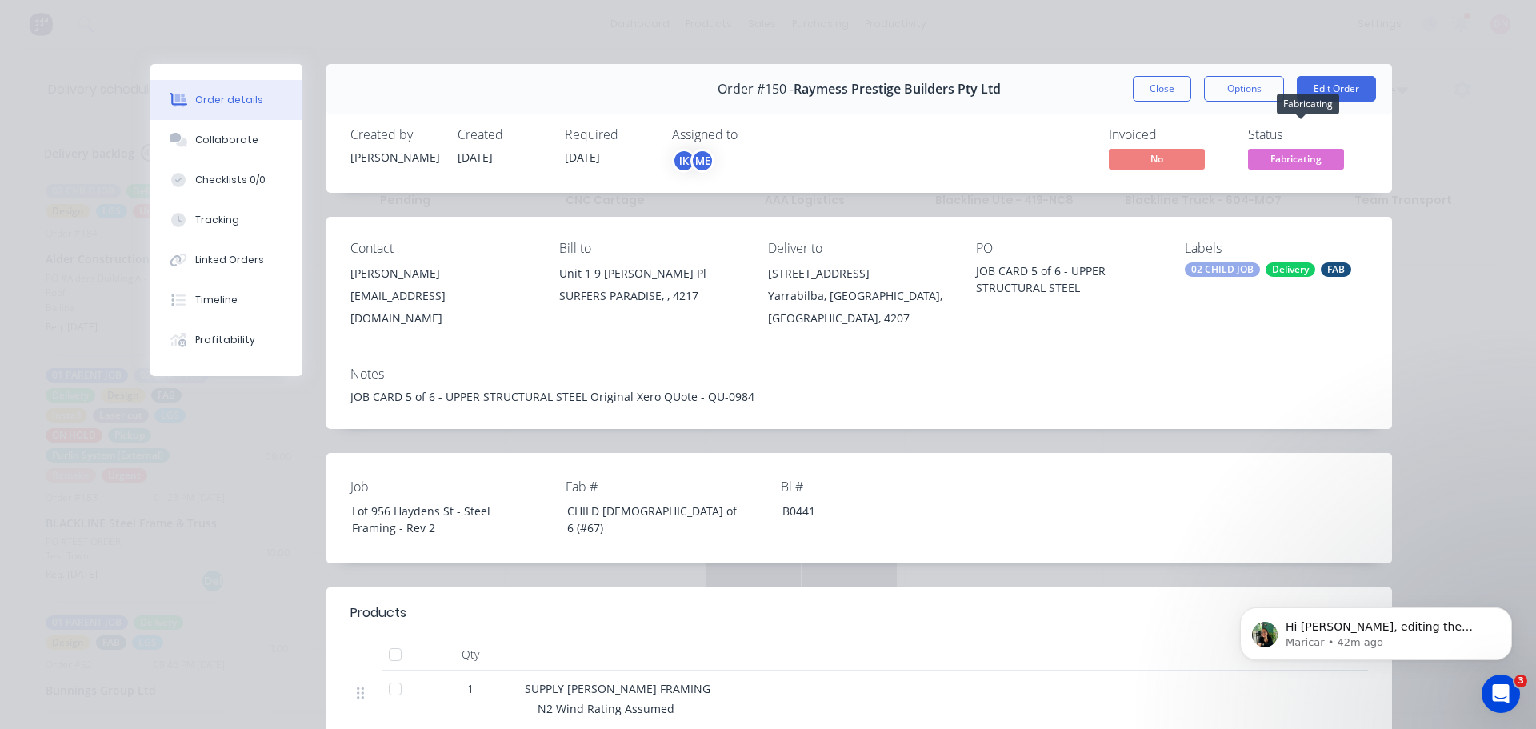
click at [1288, 149] on span "Fabricating" at bounding box center [1296, 159] width 96 height 20
drag, startPoint x: 1134, startPoint y: 286, endPoint x: 1171, endPoint y: 276, distance: 38.8
click at [1133, 388] on div "JOB CARD 5 of 6 - UPPER STRUCTURAL STEEL Original Xero QUote - QU-0984" at bounding box center [859, 396] width 1018 height 17
click at [1183, 76] on button "Close" at bounding box center [1162, 89] width 58 height 26
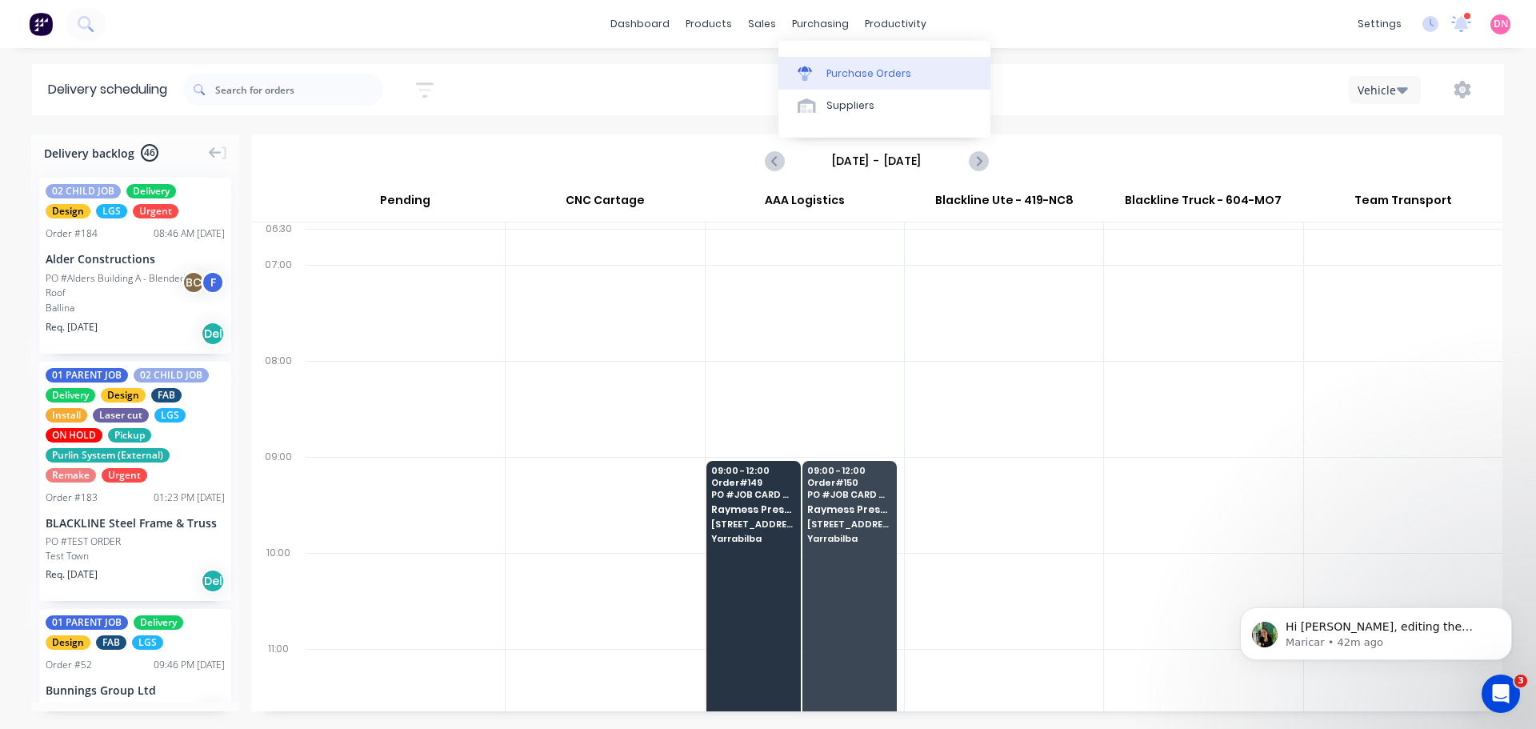
click at [804, 66] on div at bounding box center [810, 73] width 24 height 14
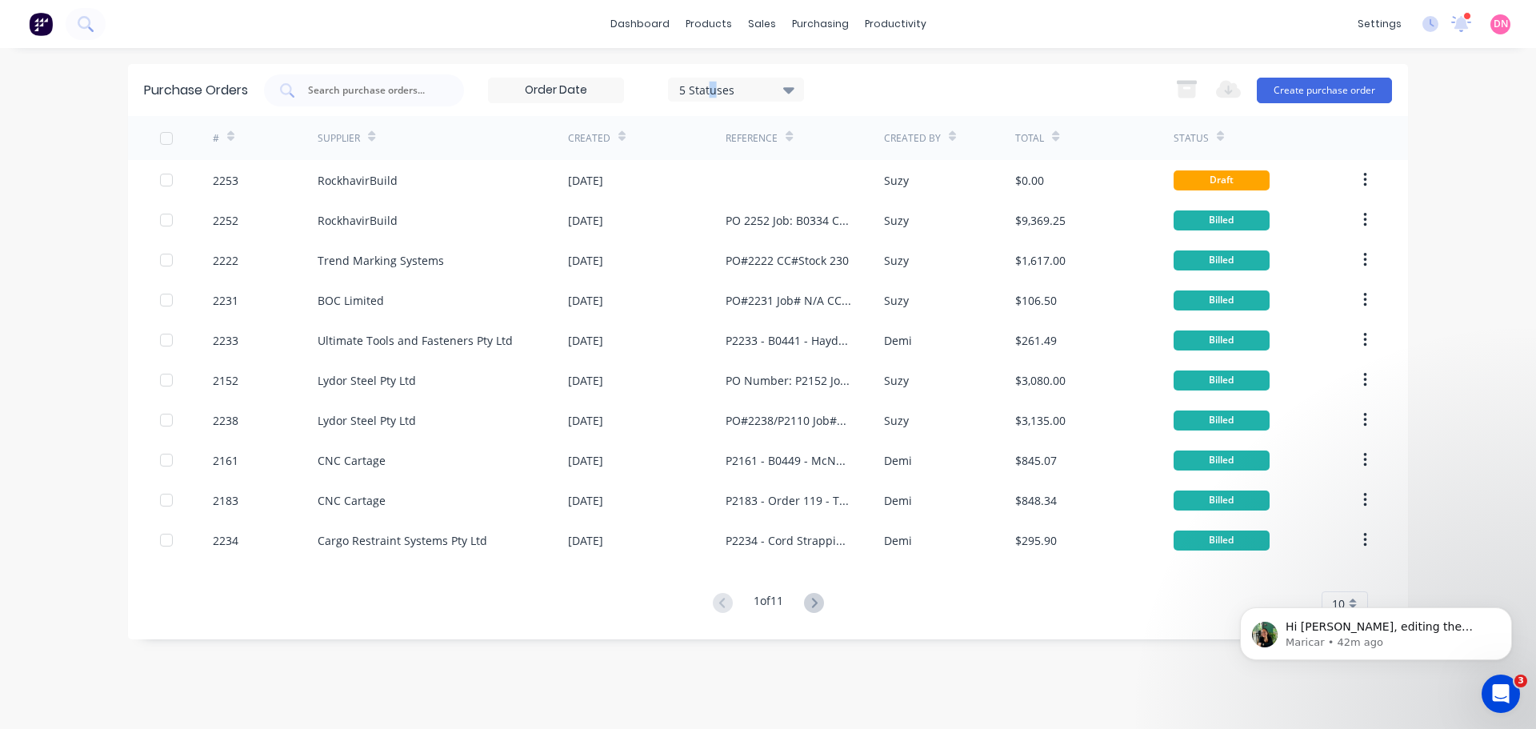
click at [711, 87] on div "5 Statuses" at bounding box center [736, 89] width 114 height 17
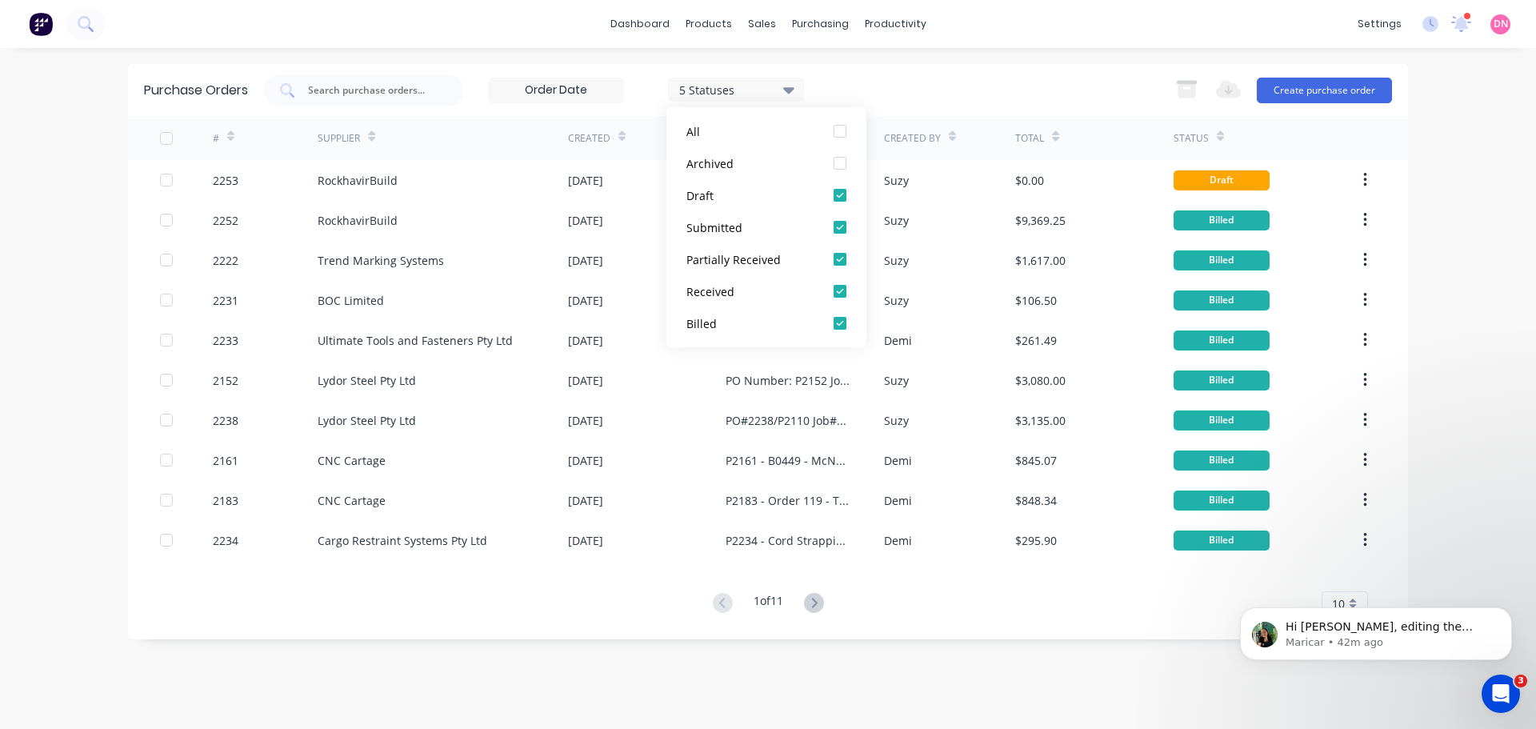
click at [564, 94] on input at bounding box center [556, 90] width 134 height 24
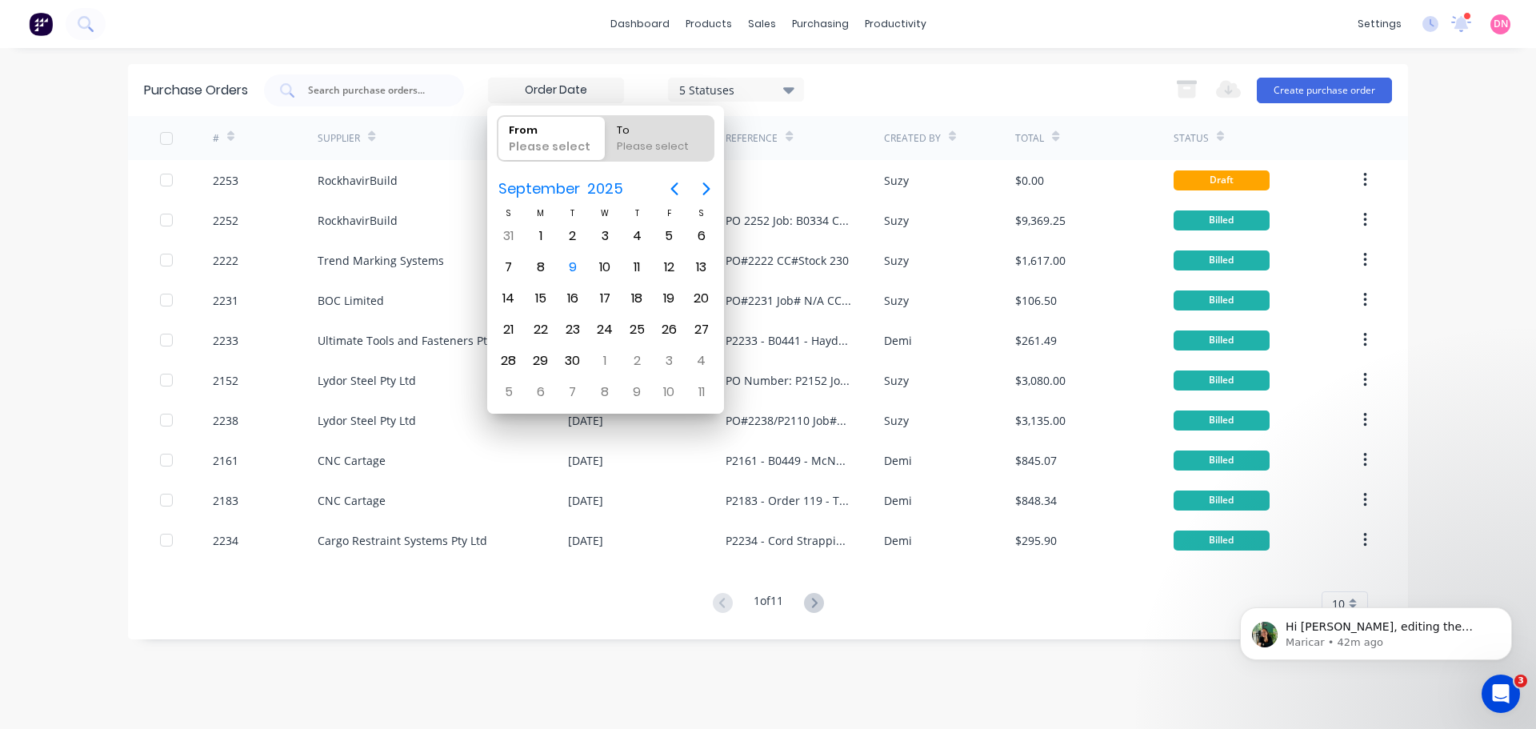
click at [708, 91] on div "5 Statuses" at bounding box center [736, 89] width 114 height 17
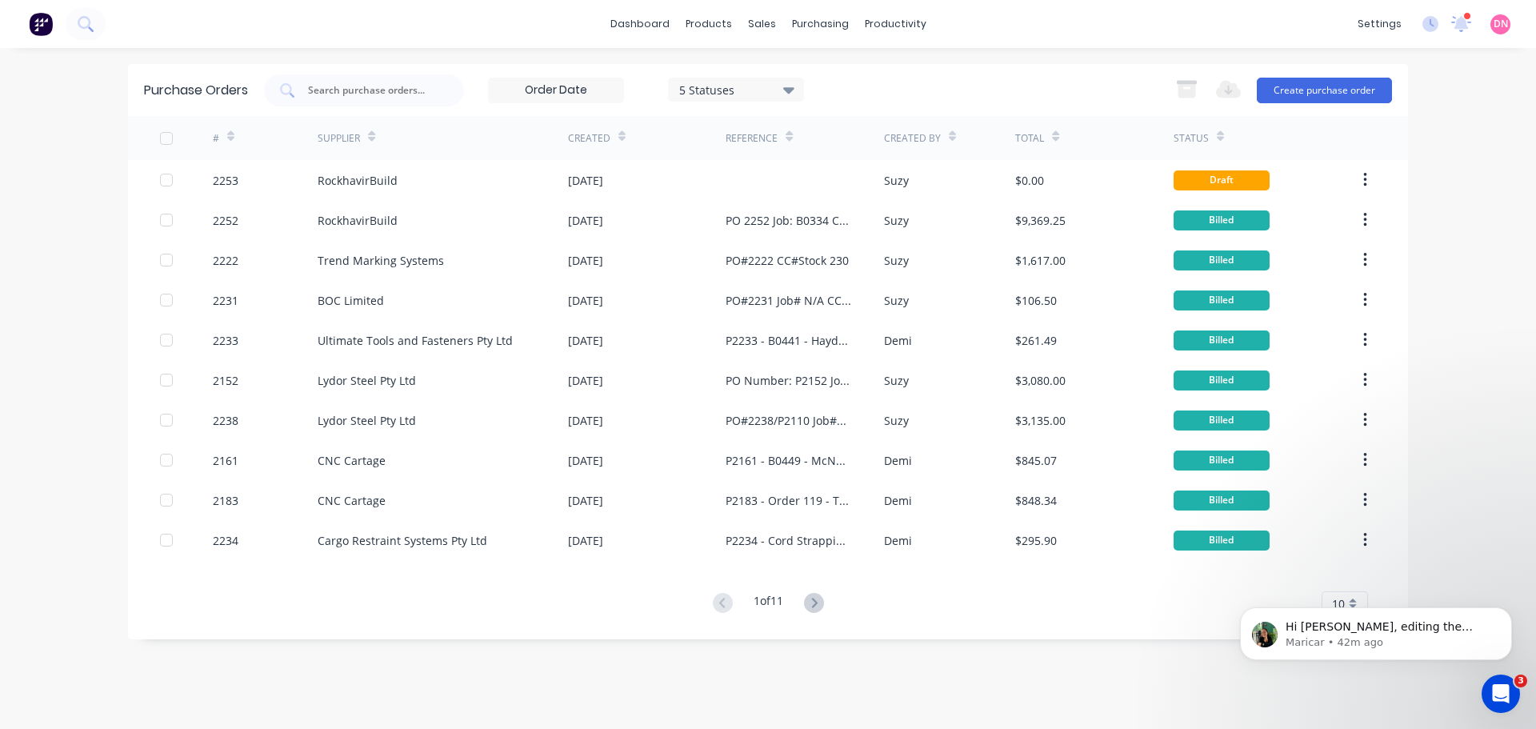
click at [783, 89] on icon at bounding box center [788, 90] width 11 height 6
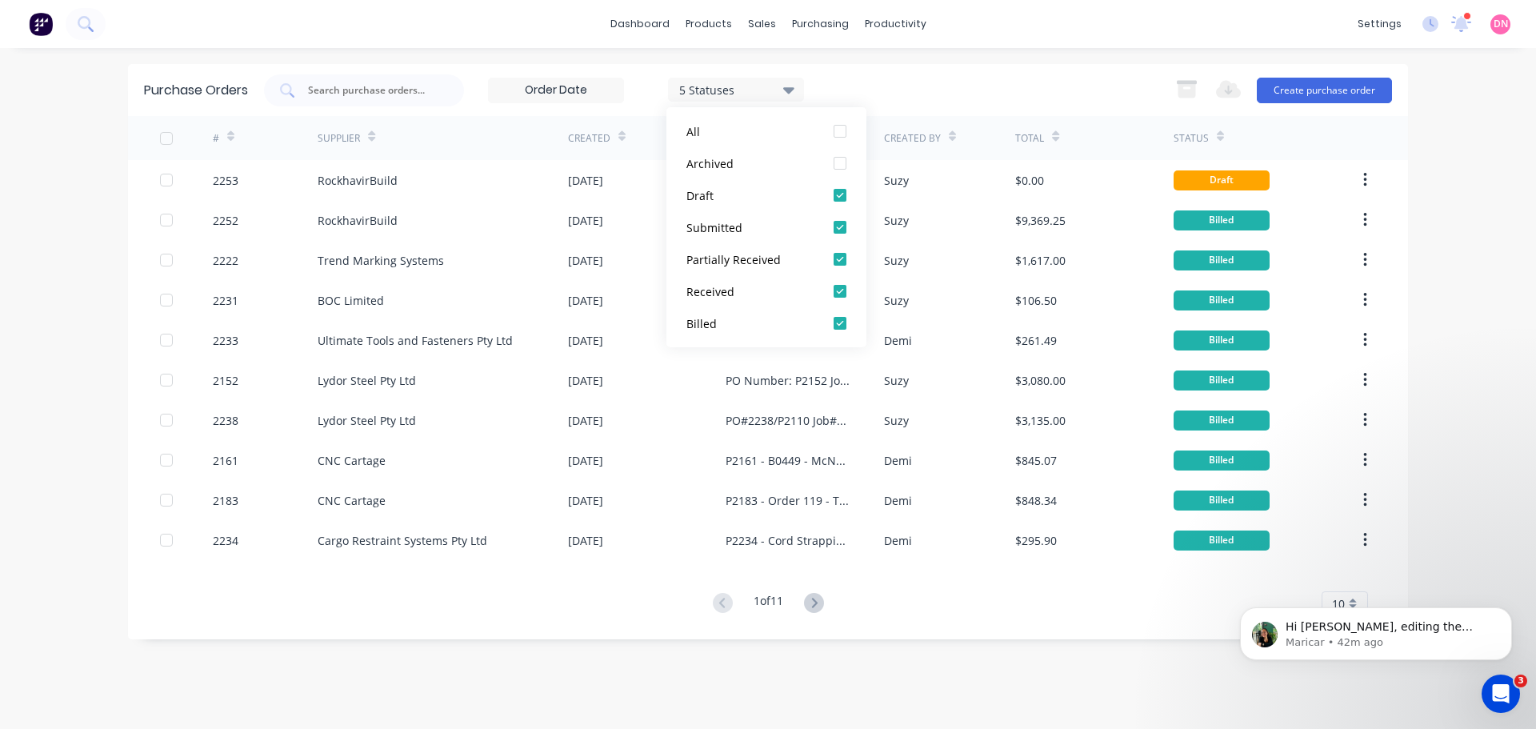
click at [958, 75] on div "5 Statuses 5 Statuses Export to Excel (XLSX) Create purchase order" at bounding box center [828, 90] width 1128 height 32
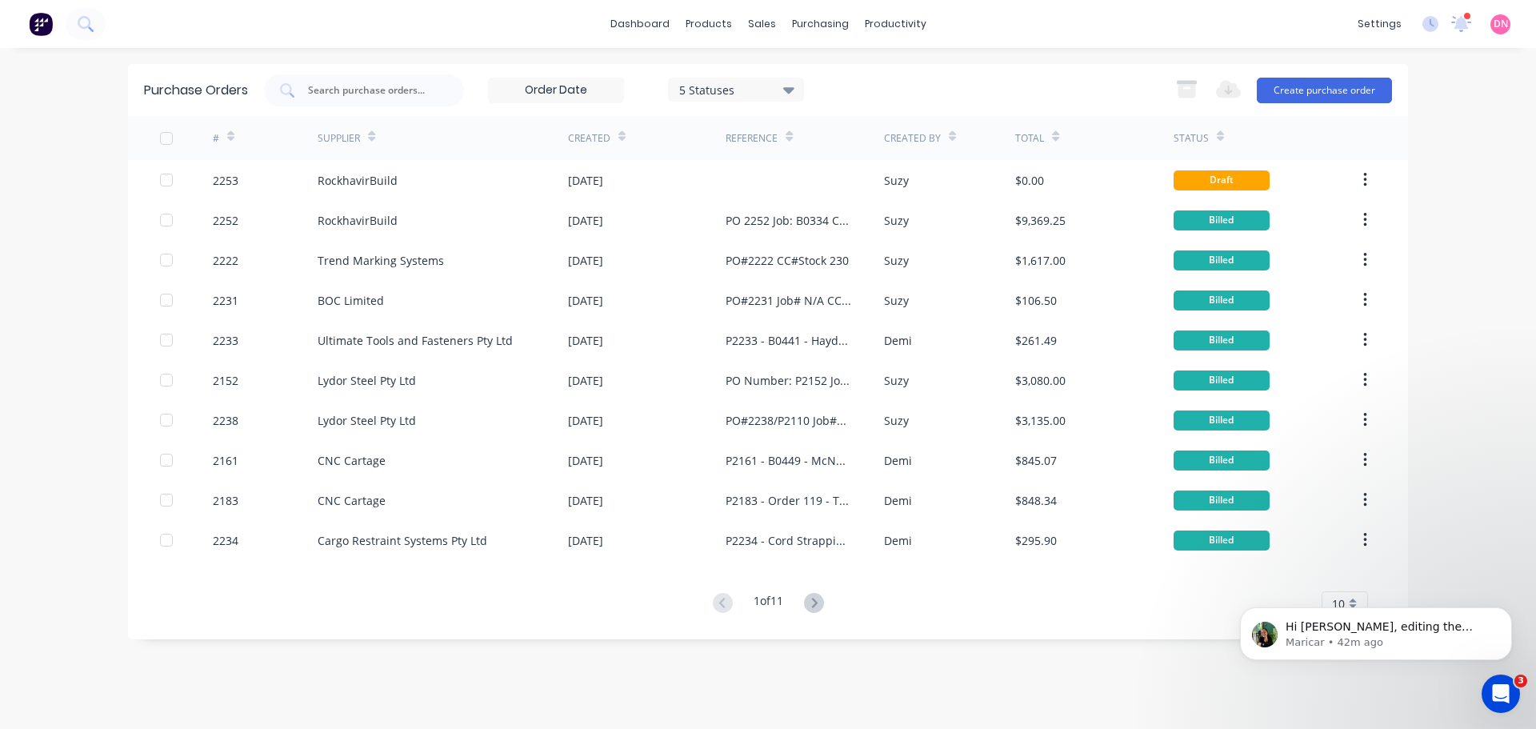
click at [952, 136] on icon at bounding box center [952, 136] width 7 height 12
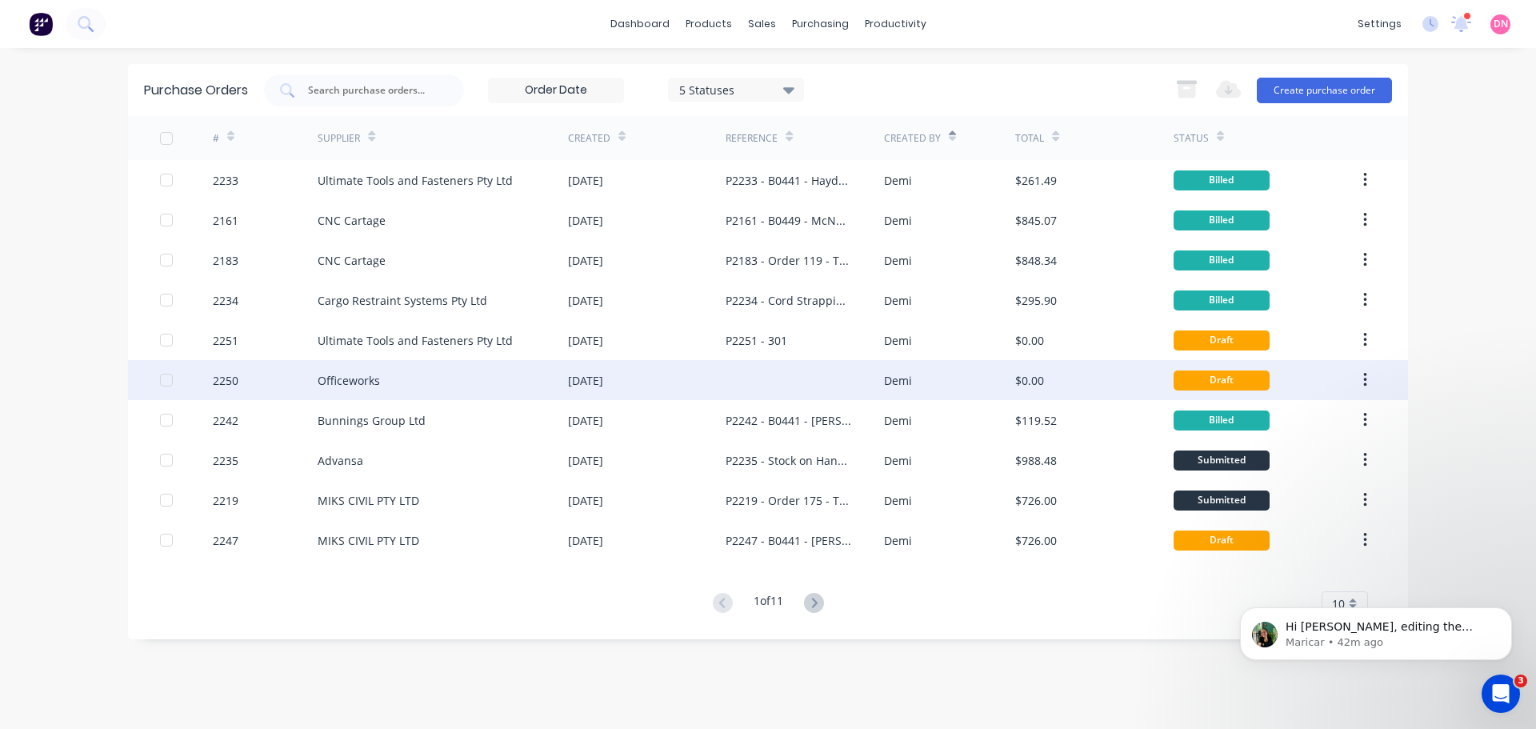
click at [707, 390] on div "08 Sep 2025" at bounding box center [647, 380] width 158 height 40
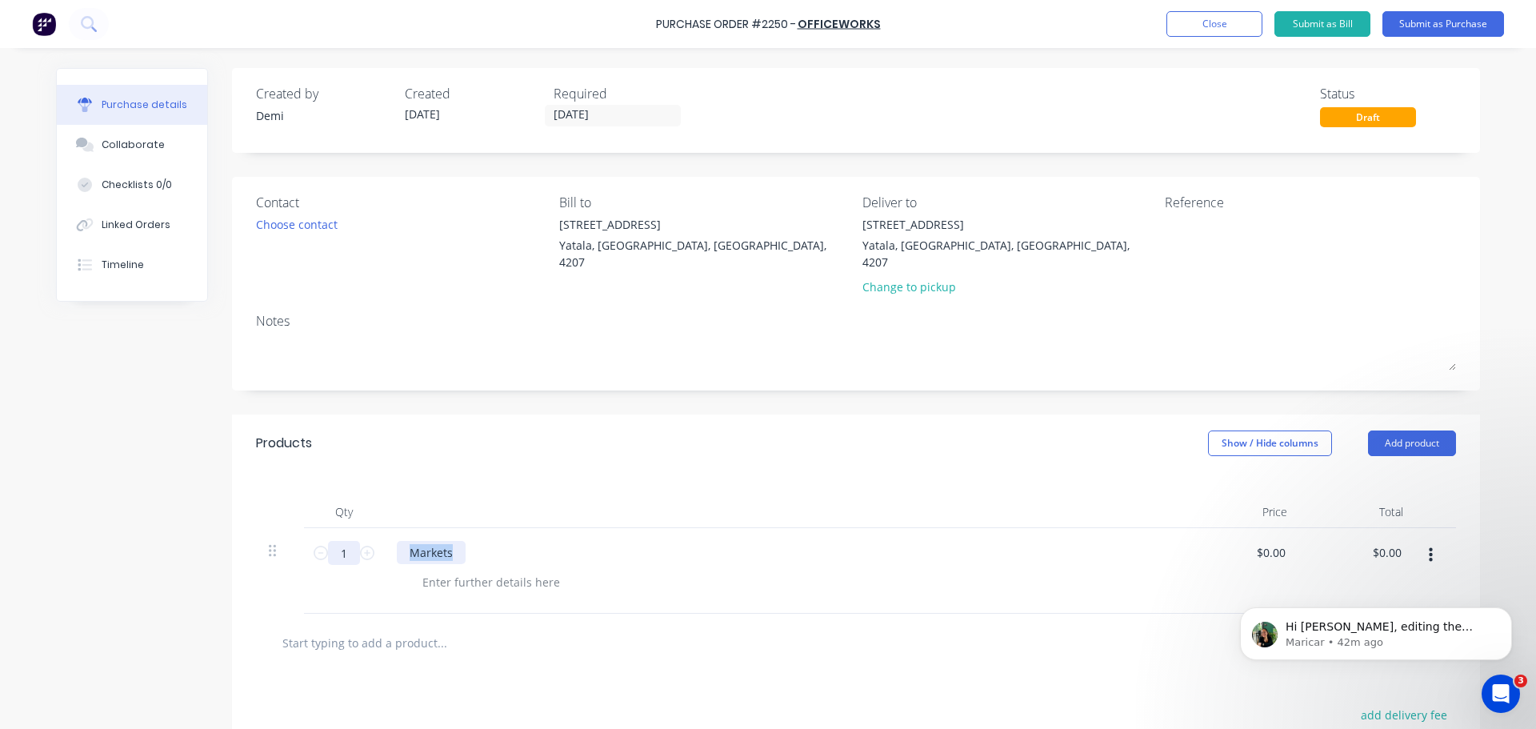
drag, startPoint x: 422, startPoint y: 493, endPoint x: 325, endPoint y: 486, distance: 97.0
click at [326, 528] on div "1 1 Markets $0.00 $0.00 $0.00 $0.00" at bounding box center [856, 571] width 1200 height 86
click at [360, 546] on icon at bounding box center [367, 553] width 14 height 14
type input "2"
click at [1196, 238] on textarea at bounding box center [1265, 234] width 200 height 36
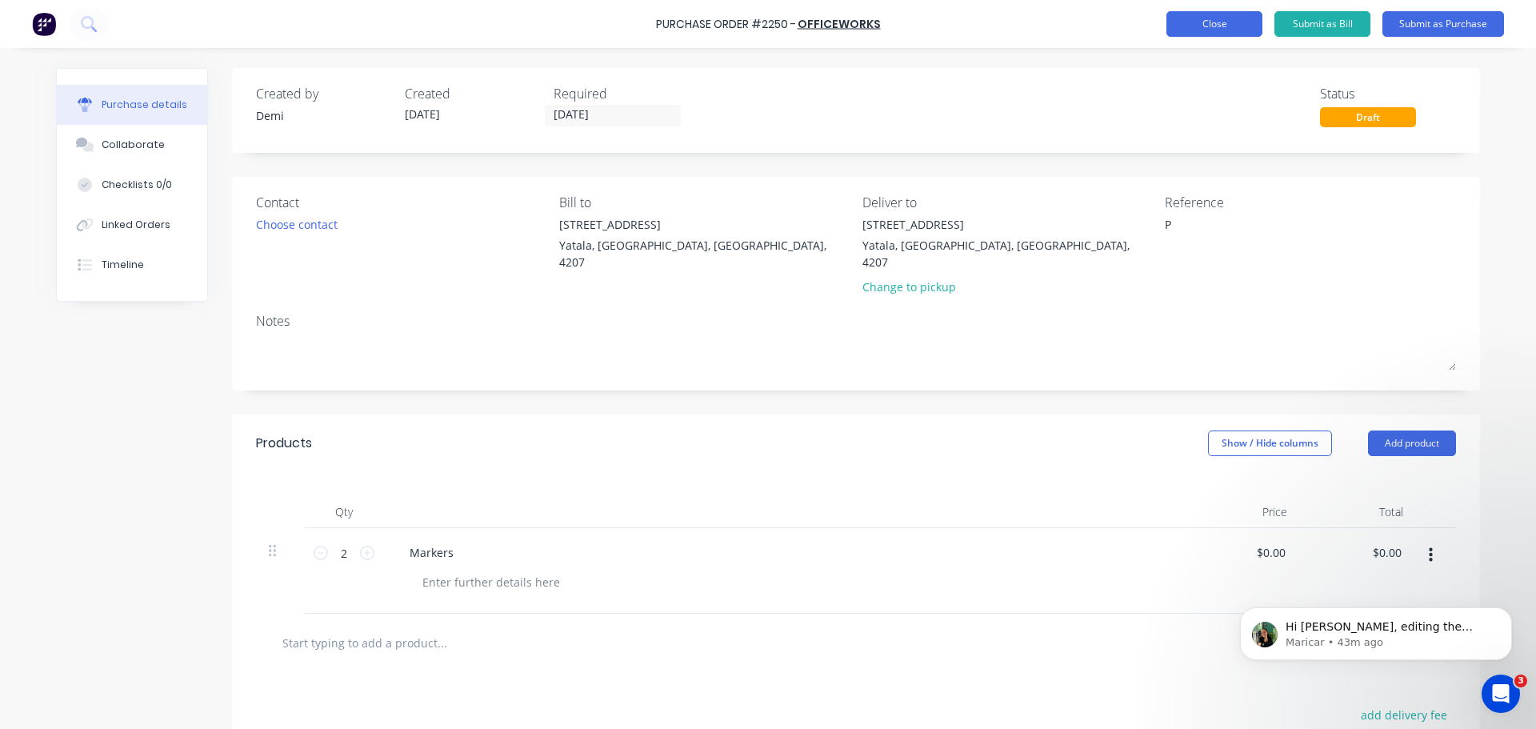
type textarea "P"
click at [1241, 18] on button "Close" at bounding box center [1215, 24] width 96 height 26
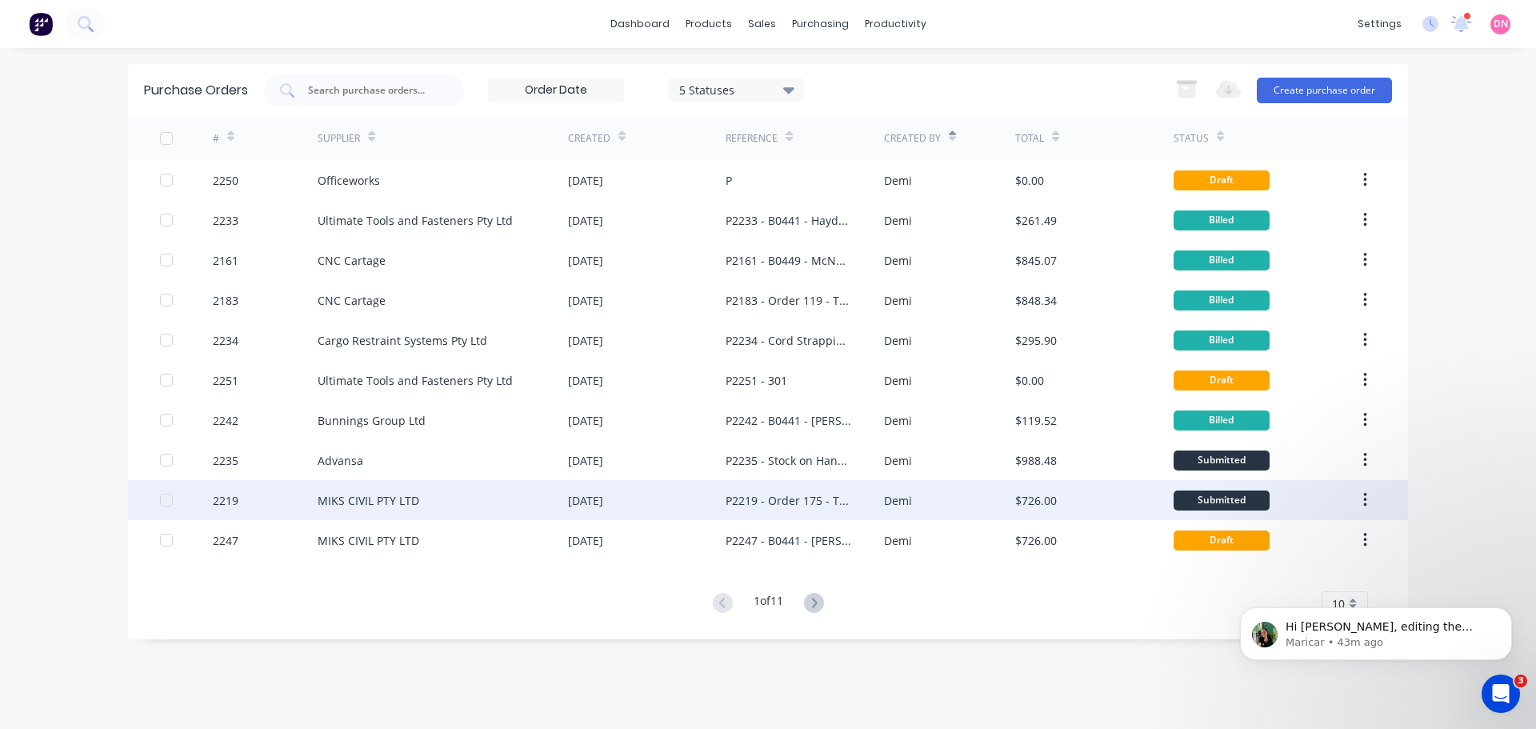
click at [366, 494] on div "MIKS CIVIL PTY LTD" at bounding box center [369, 500] width 102 height 17
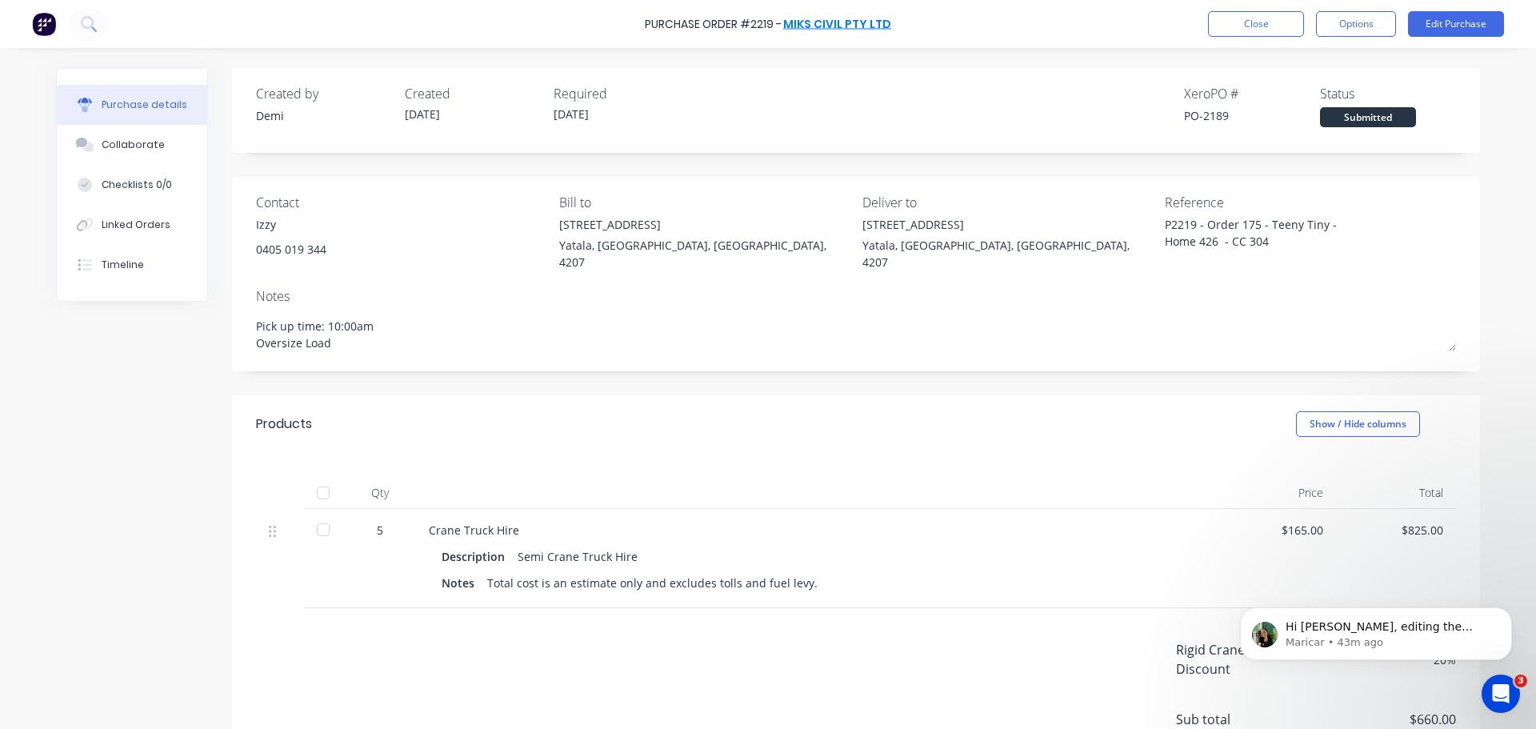
click at [811, 26] on link "MIKS CIVIL PTY LTD" at bounding box center [837, 24] width 108 height 16
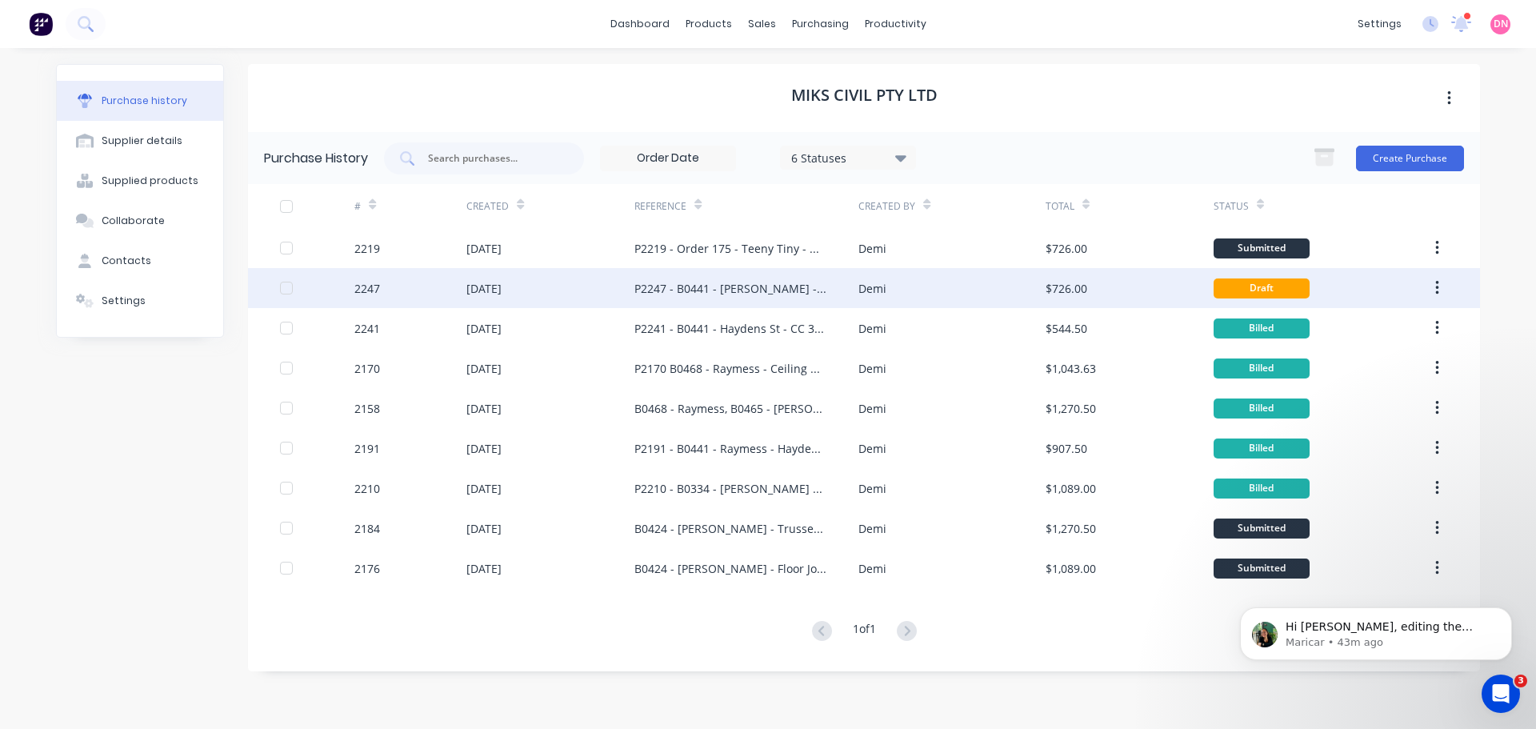
click at [772, 287] on div "P2247 - B0441 - Haydens - CC 304" at bounding box center [747, 288] width 224 height 40
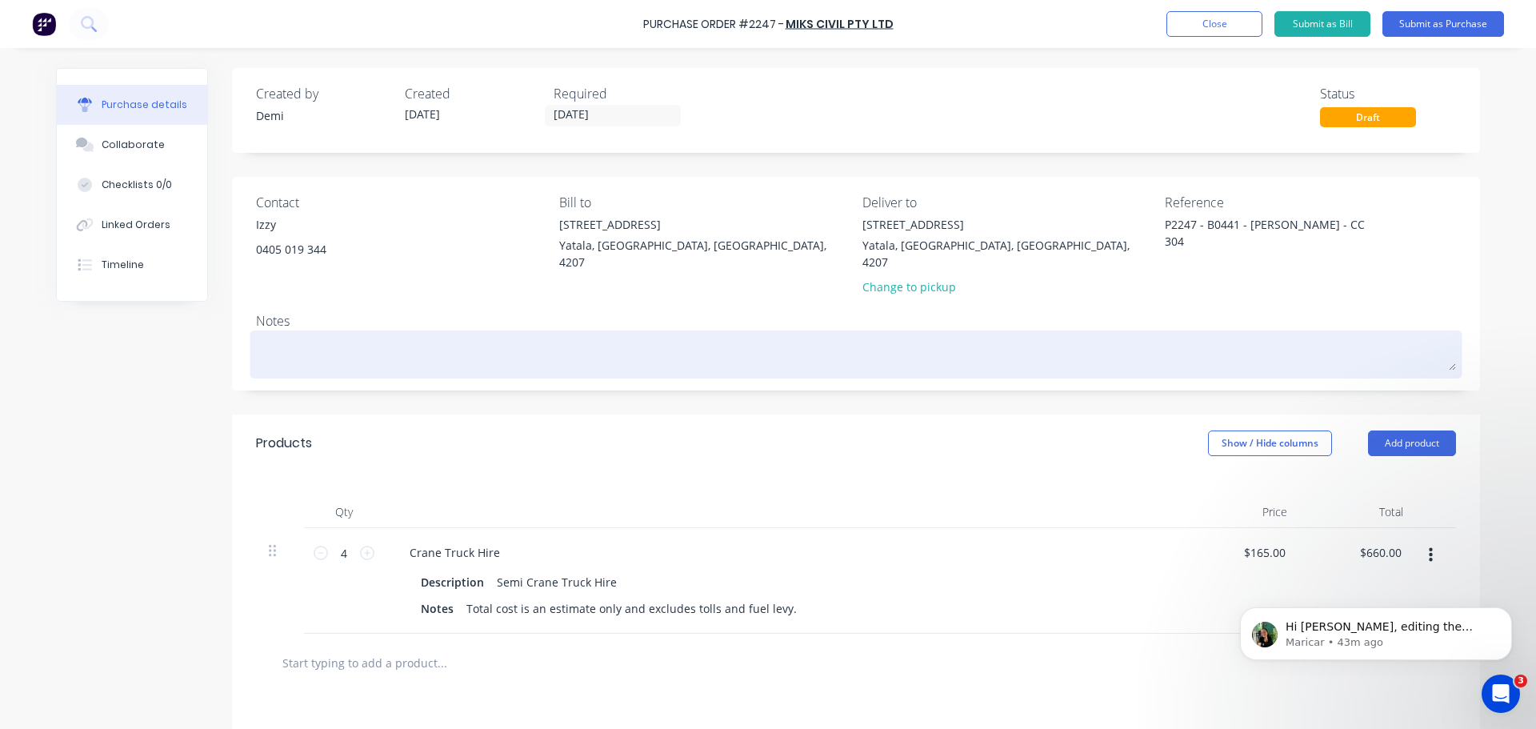
click at [390, 334] on textarea at bounding box center [856, 352] width 1200 height 36
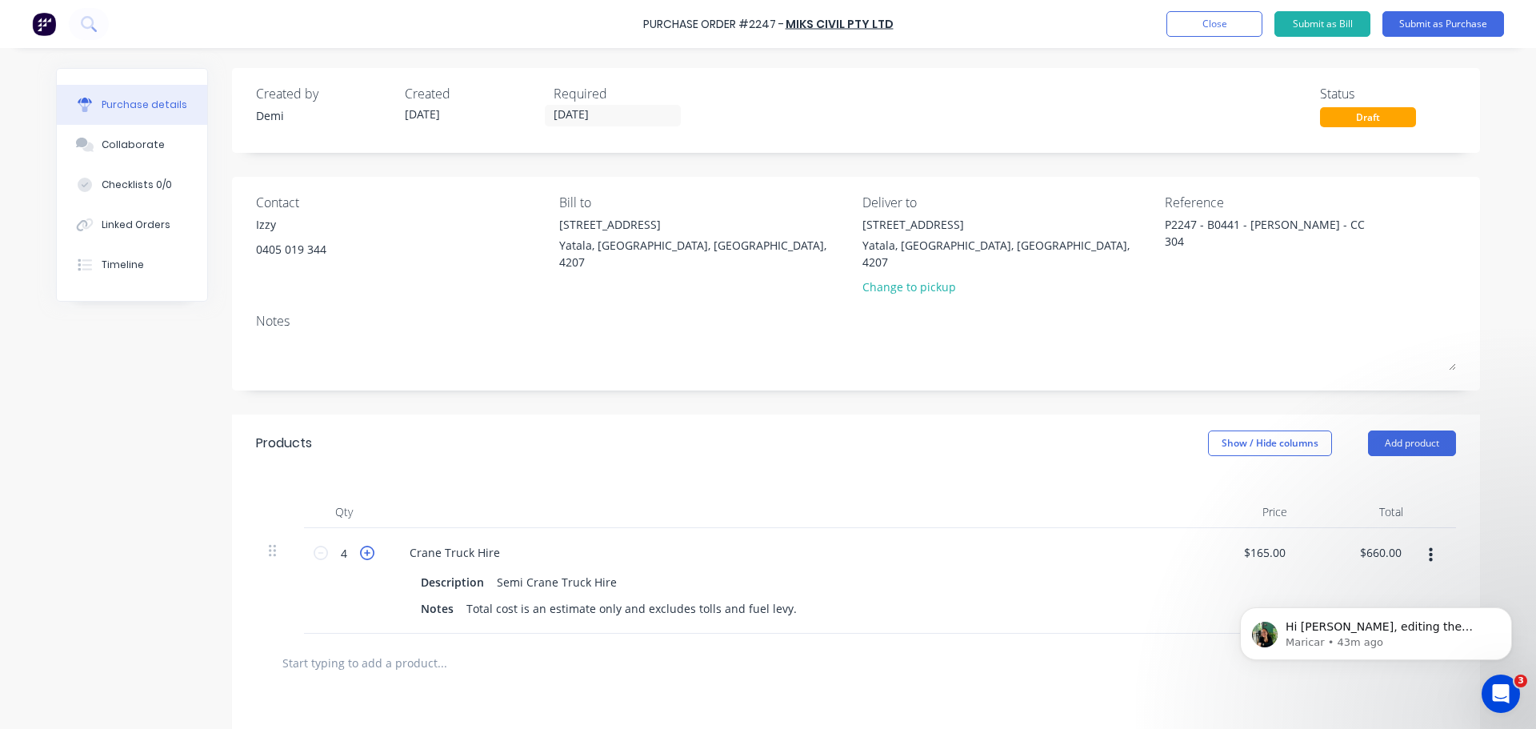
click at [360, 546] on icon at bounding box center [367, 553] width 14 height 14
type input "5"
type input "$825.00"
click at [133, 218] on div "Linked Orders" at bounding box center [136, 225] width 69 height 14
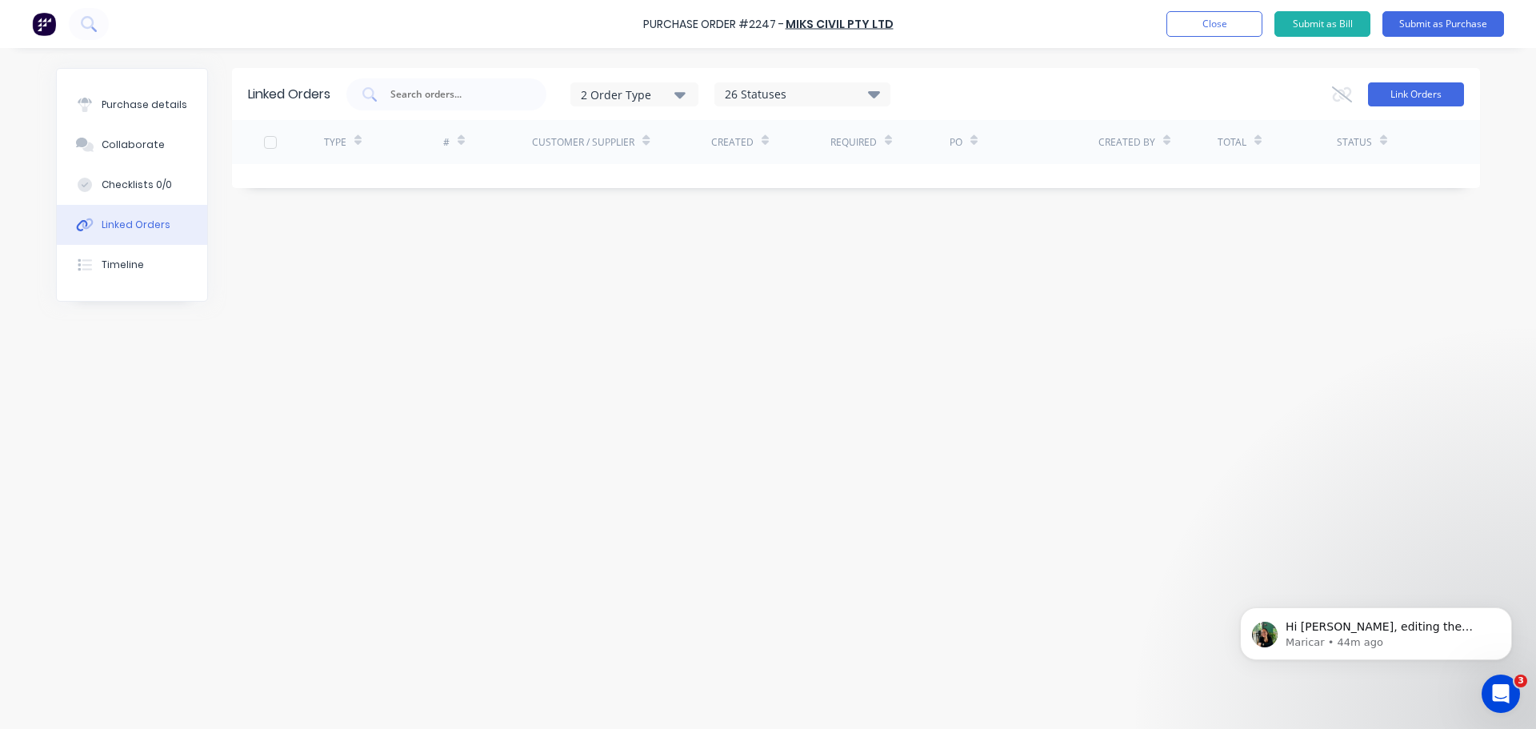
drag, startPoint x: 1411, startPoint y: 106, endPoint x: 1422, endPoint y: 94, distance: 16.5
click at [1412, 106] on div "Link Orders" at bounding box center [1398, 94] width 132 height 32
click at [1422, 94] on button "Link Orders" at bounding box center [1416, 94] width 96 height 24
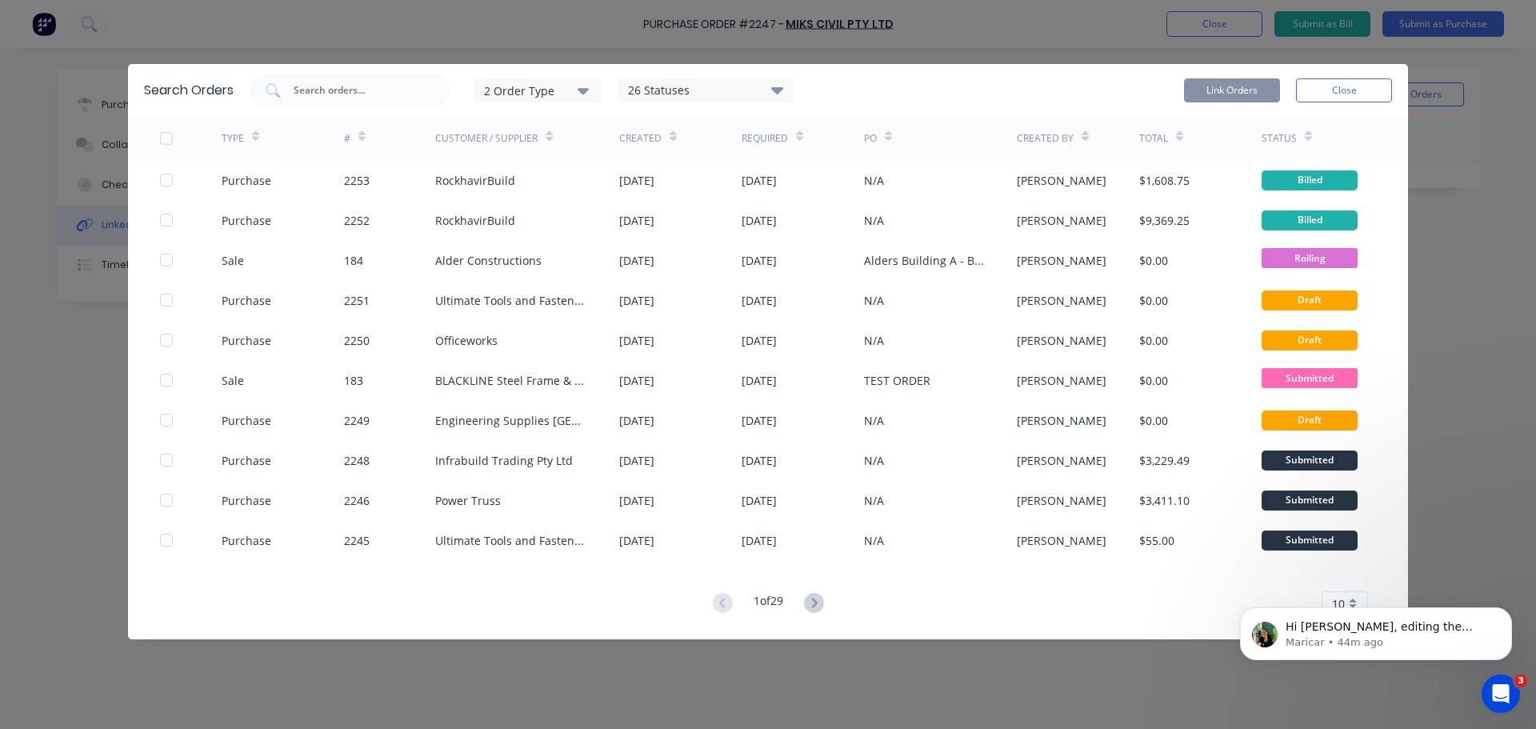
click at [697, 82] on div "26 Statuses" at bounding box center [706, 91] width 174 height 18
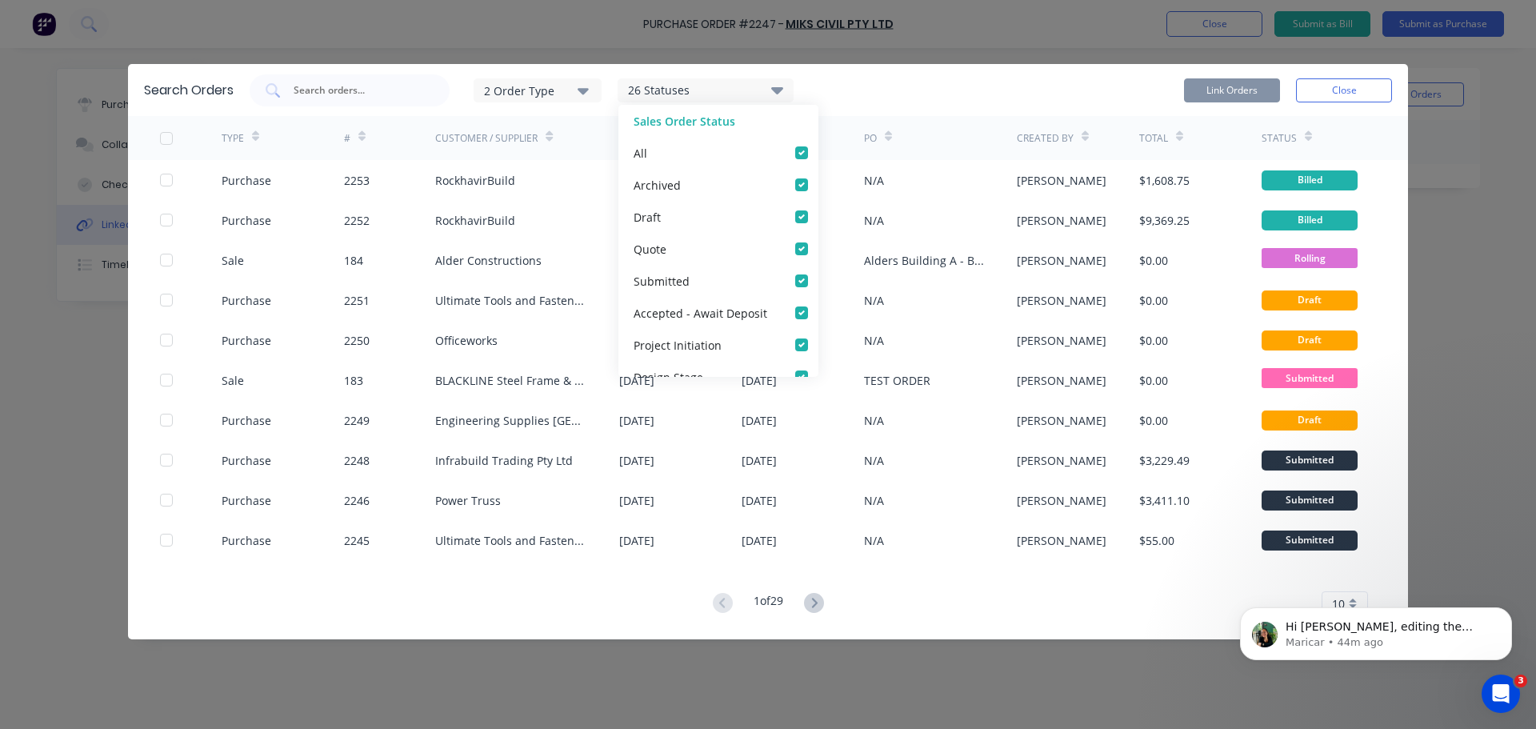
click at [552, 82] on button "2 Order Type" at bounding box center [538, 90] width 128 height 24
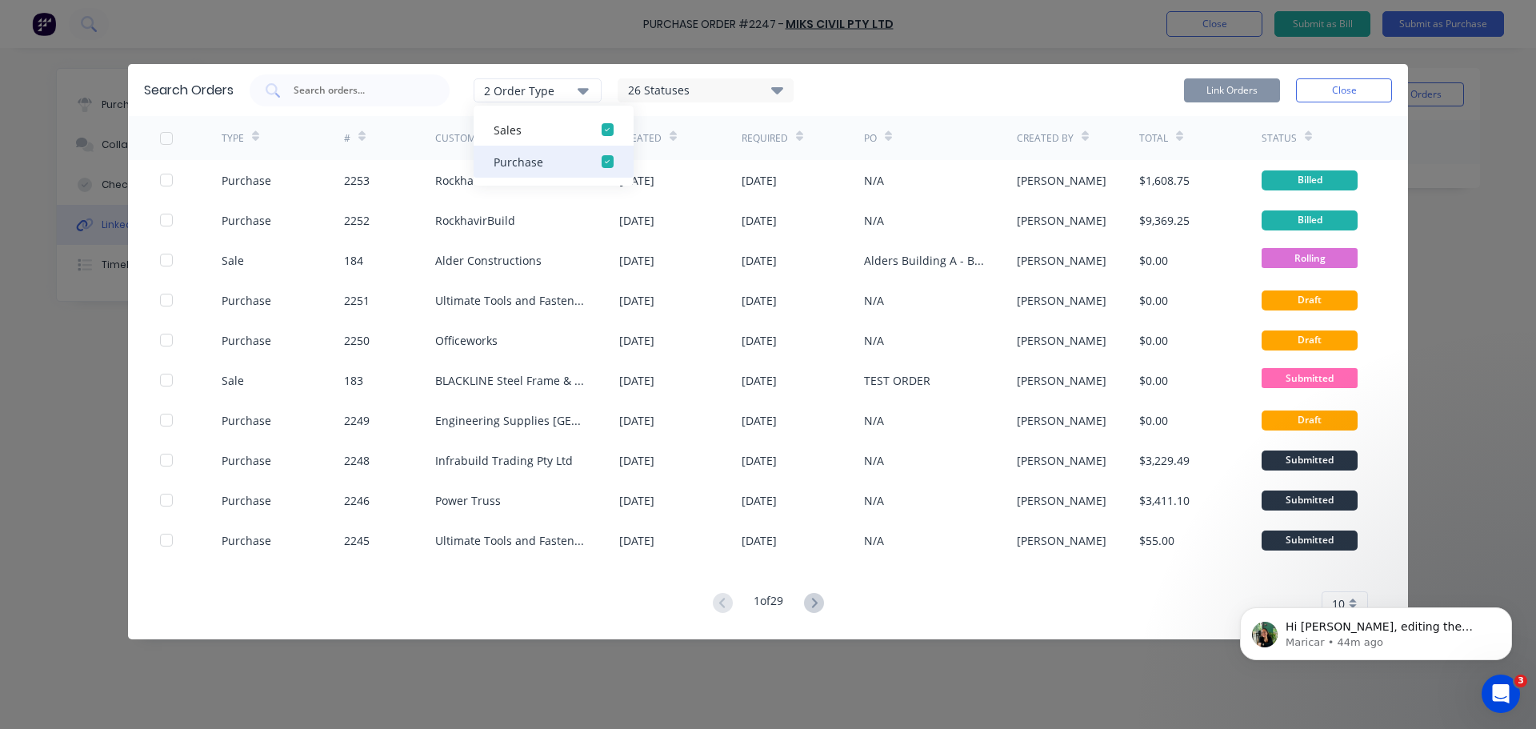
click at [603, 150] on div "button" at bounding box center [607, 162] width 32 height 32
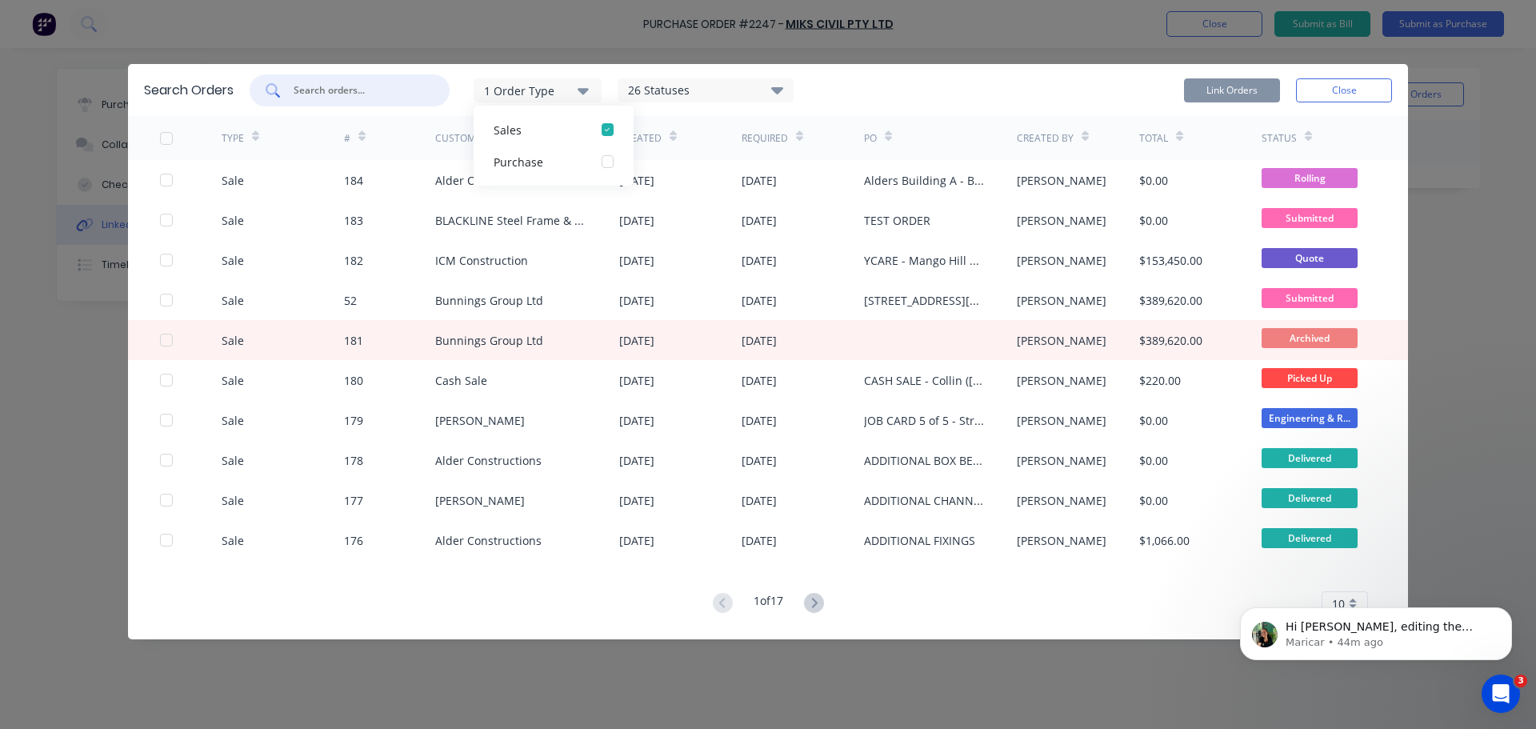
click at [342, 82] on input "text" at bounding box center [358, 90] width 133 height 16
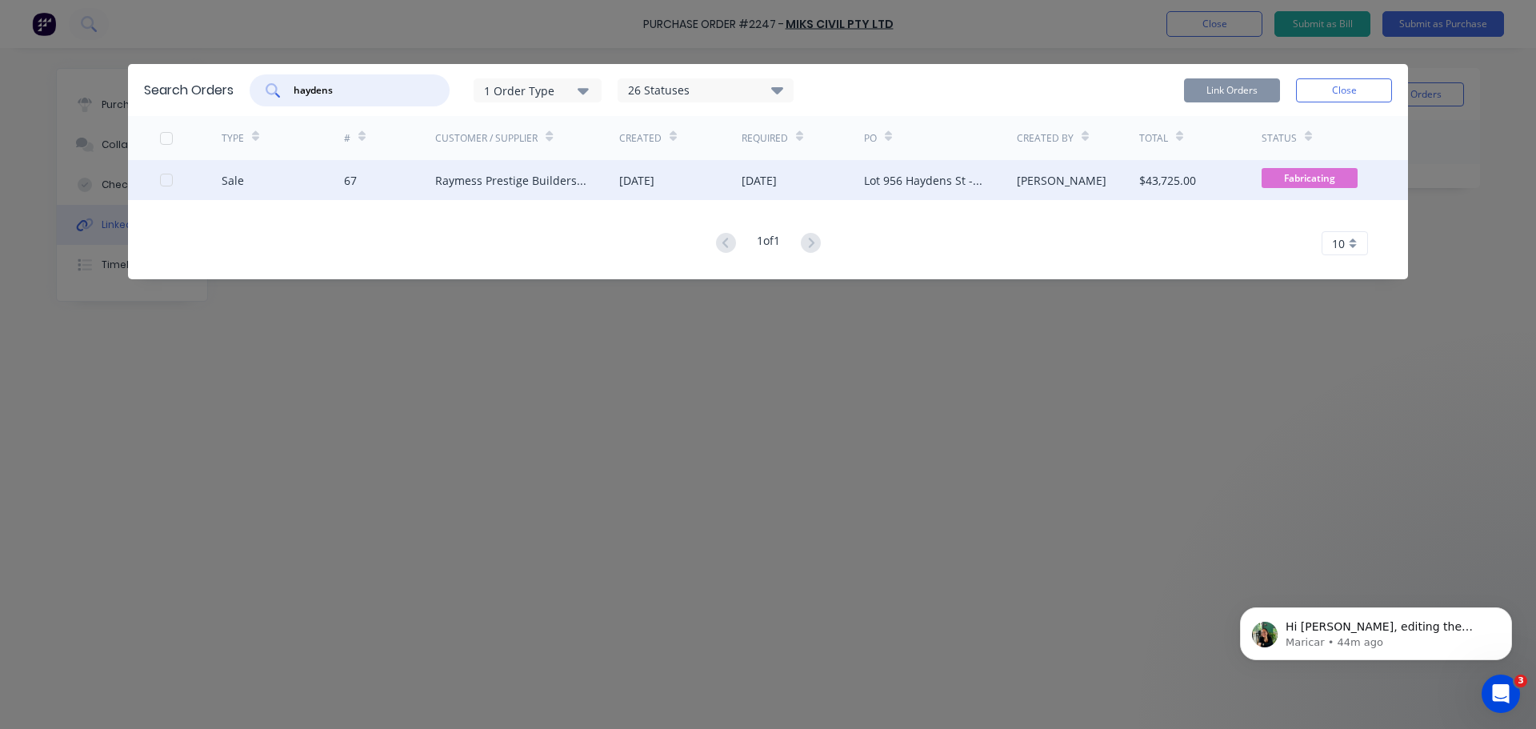
click at [169, 164] on div at bounding box center [166, 180] width 32 height 32
type input "haydens"
click at [1212, 78] on button "Link Orders" at bounding box center [1232, 90] width 96 height 24
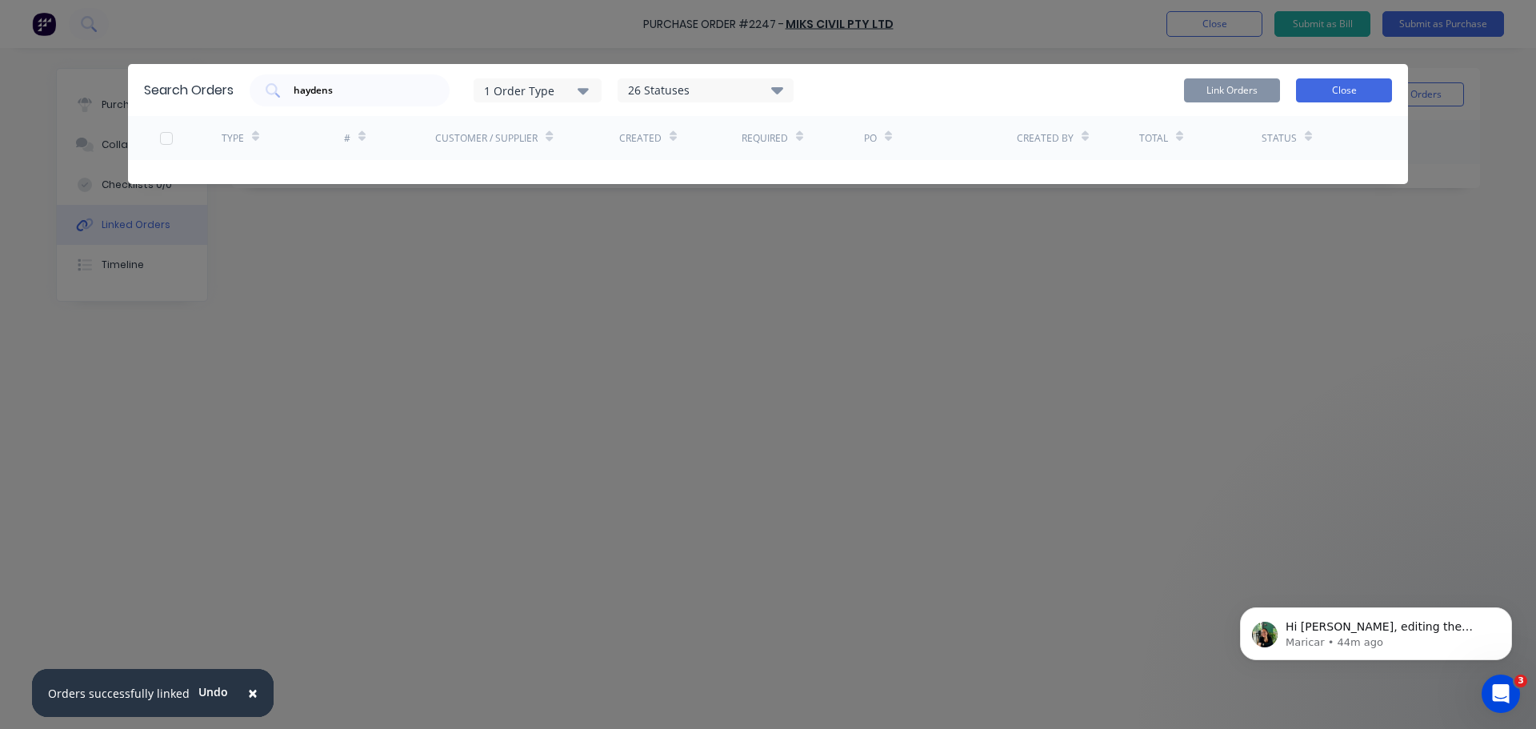
click at [1356, 78] on button "Close" at bounding box center [1344, 90] width 96 height 24
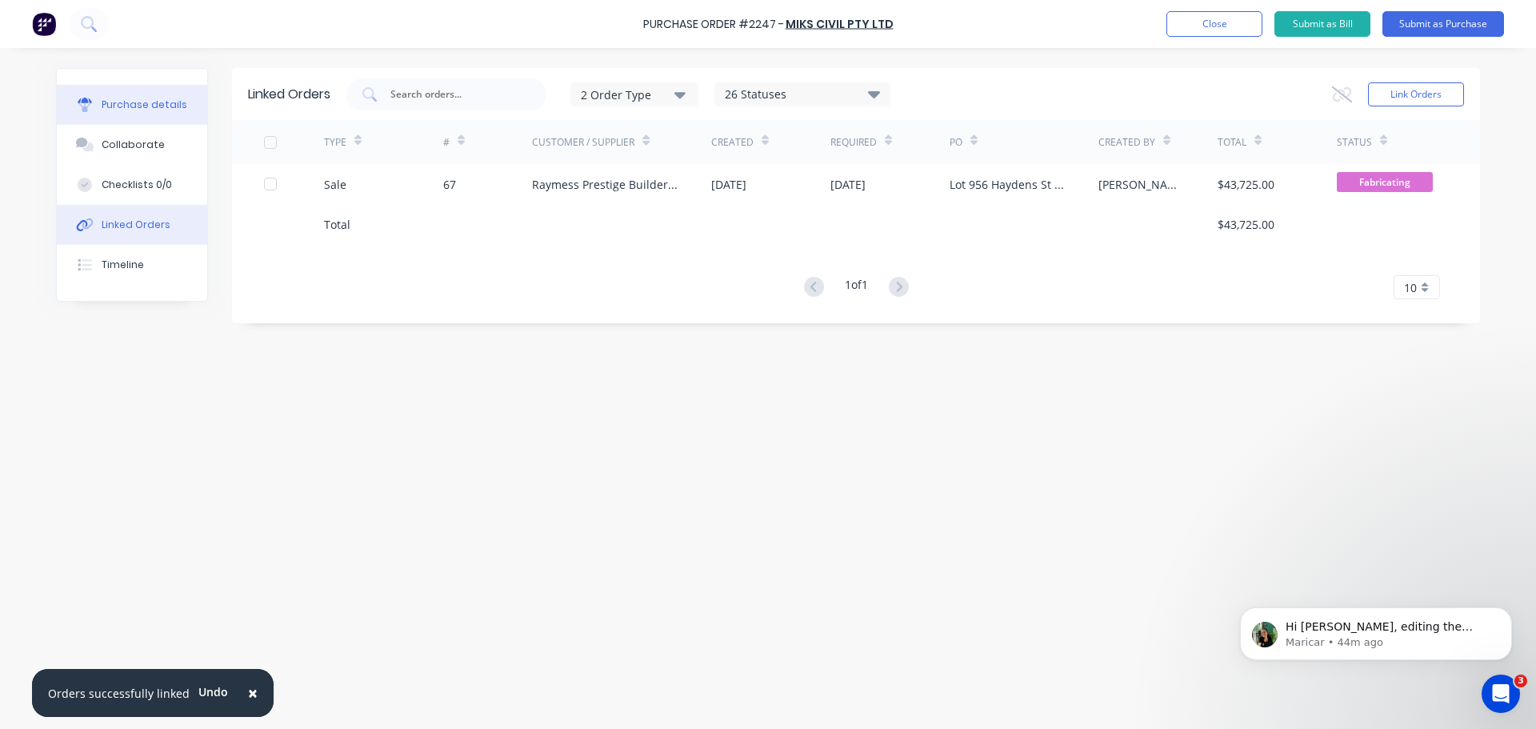
click at [162, 97] on button "Purchase details" at bounding box center [132, 105] width 150 height 40
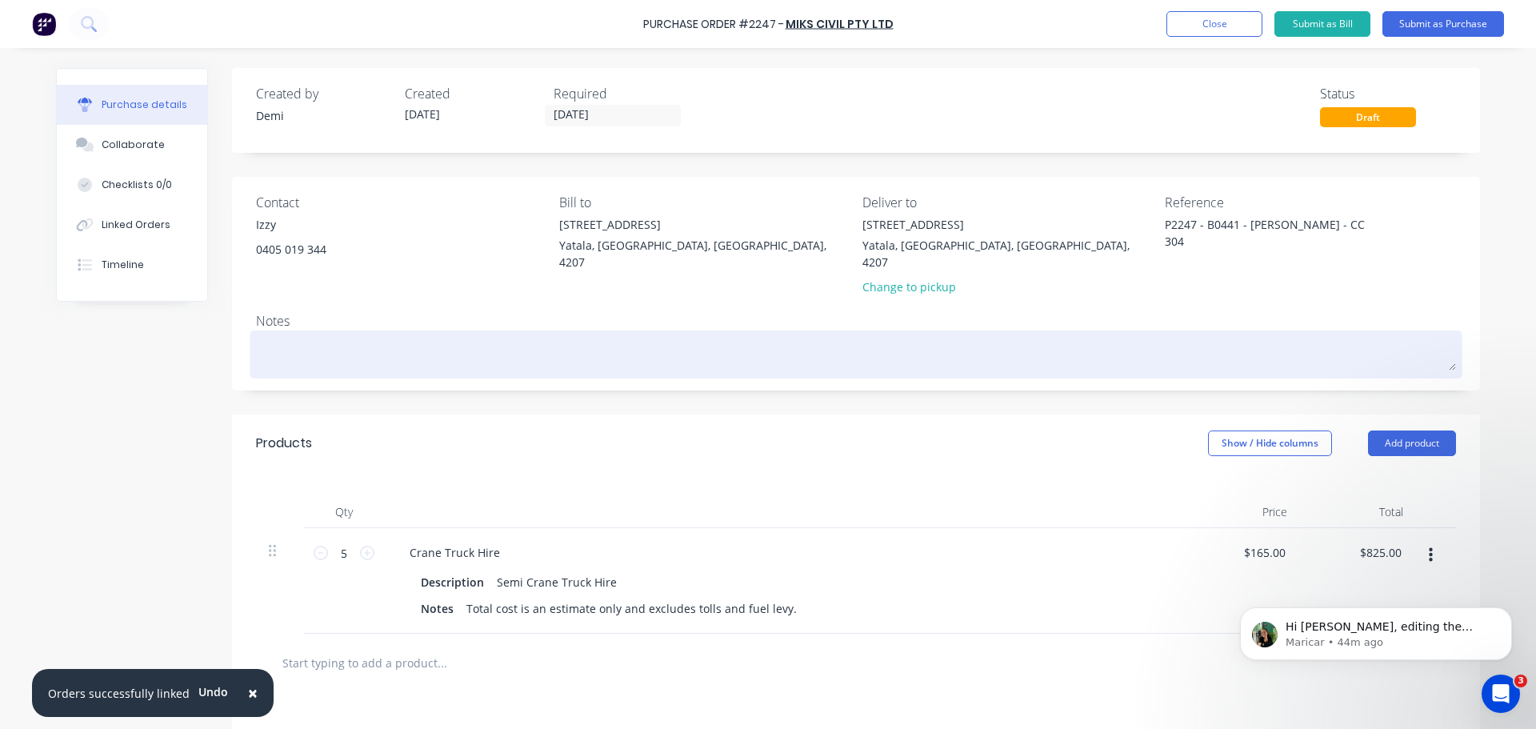
click at [415, 334] on textarea at bounding box center [856, 352] width 1200 height 36
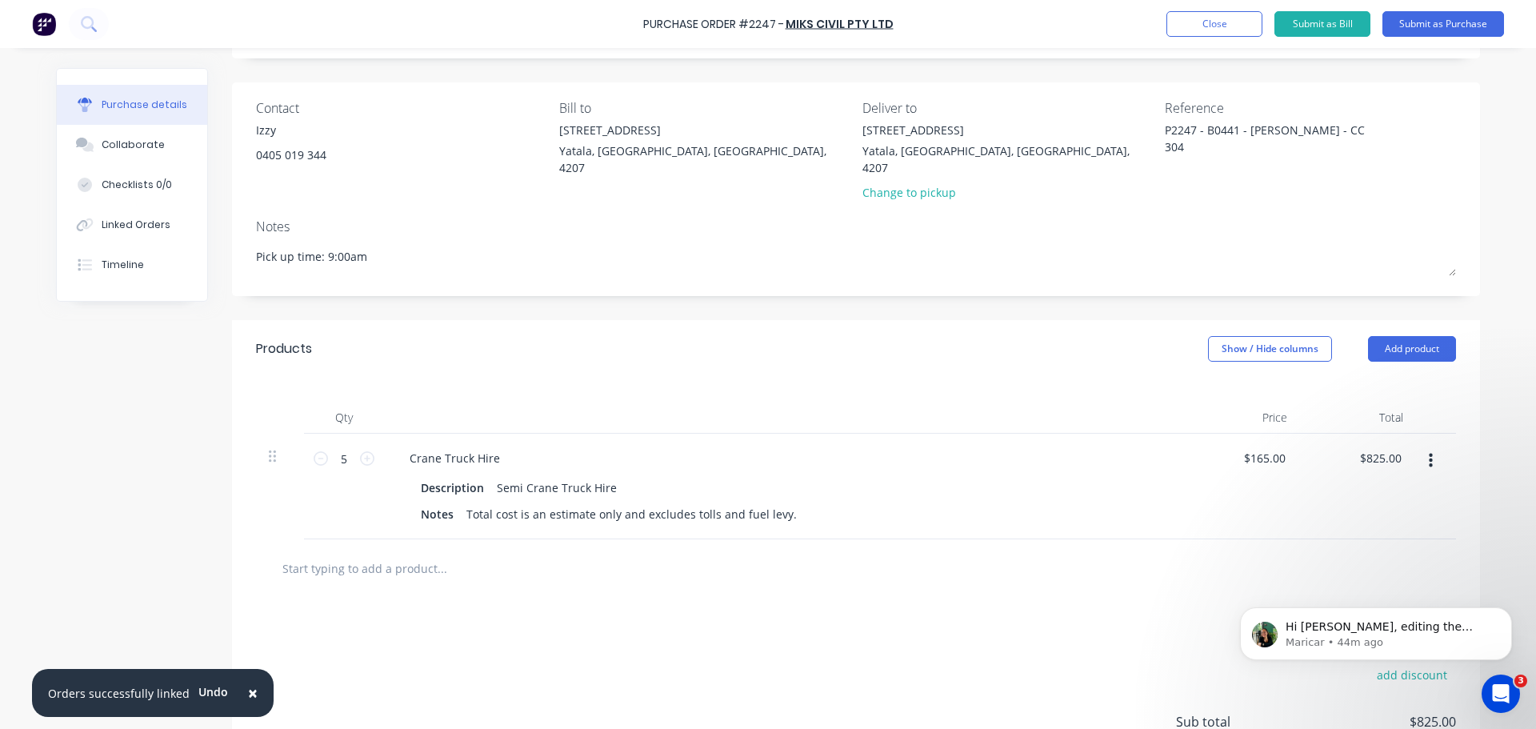
scroll to position [106, 0]
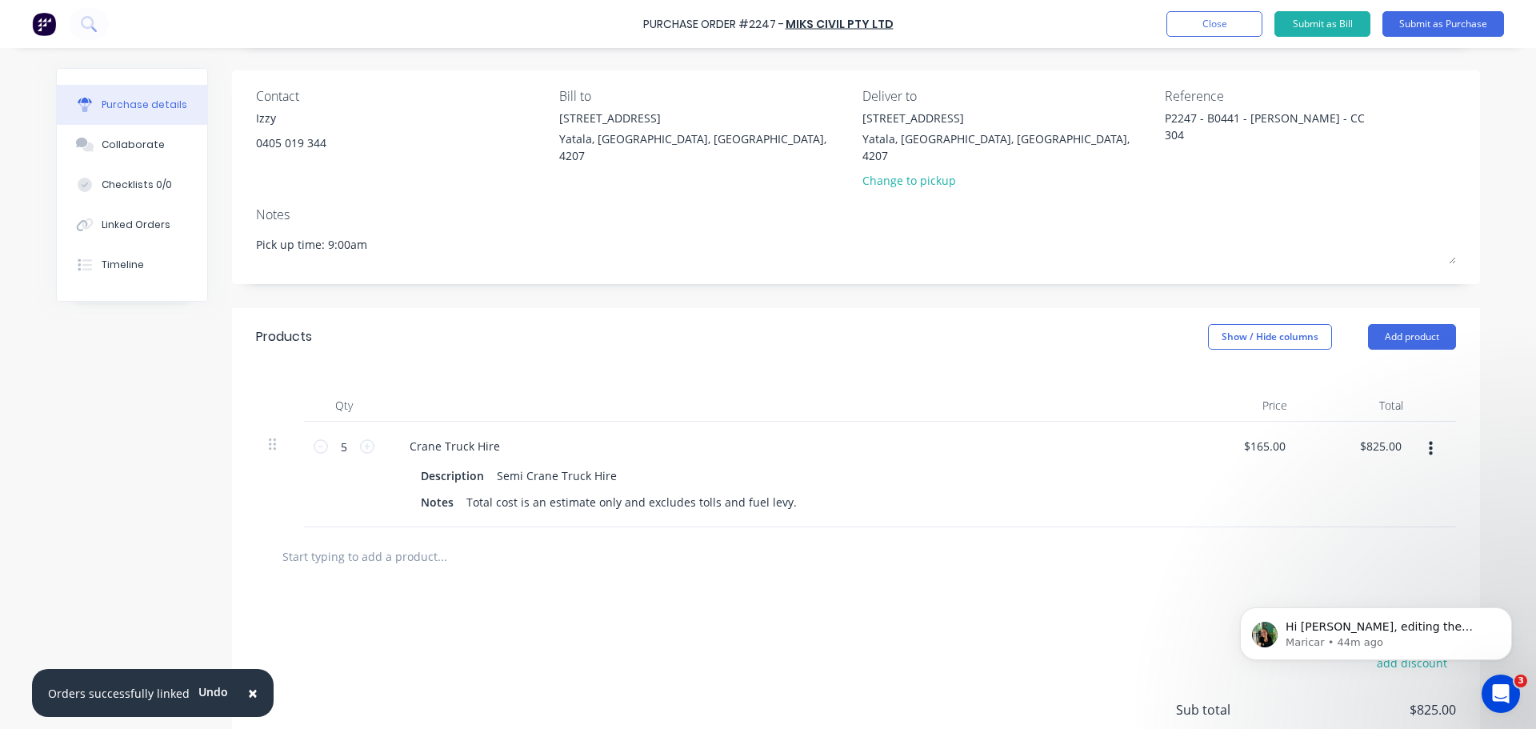
type textarea "Pick up time: 9:00am"
click at [378, 540] on input "text" at bounding box center [442, 556] width 320 height 32
click at [1437, 434] on button "button" at bounding box center [1431, 448] width 38 height 29
click at [1421, 324] on button "Add product" at bounding box center [1412, 337] width 88 height 26
click at [1481, 387] on div "Purchase details Collaborate Checklists 0/0 Linked Orders Timeline Created by D…" at bounding box center [768, 234] width 1456 height 649
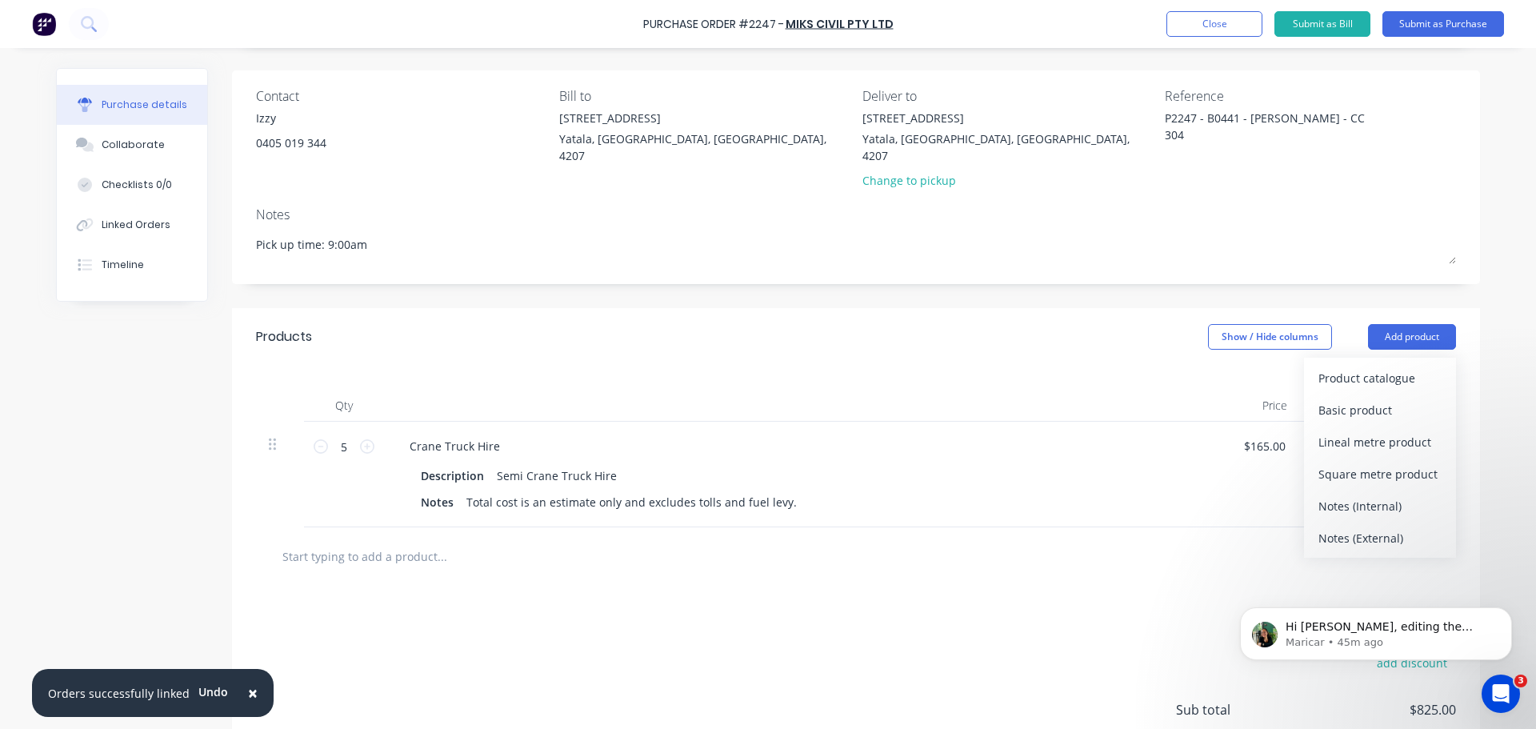
drag, startPoint x: 1395, startPoint y: 469, endPoint x: 1264, endPoint y: 495, distance: 133.1
click at [1392, 494] on div "Notes (Internal)" at bounding box center [1380, 505] width 123 height 23
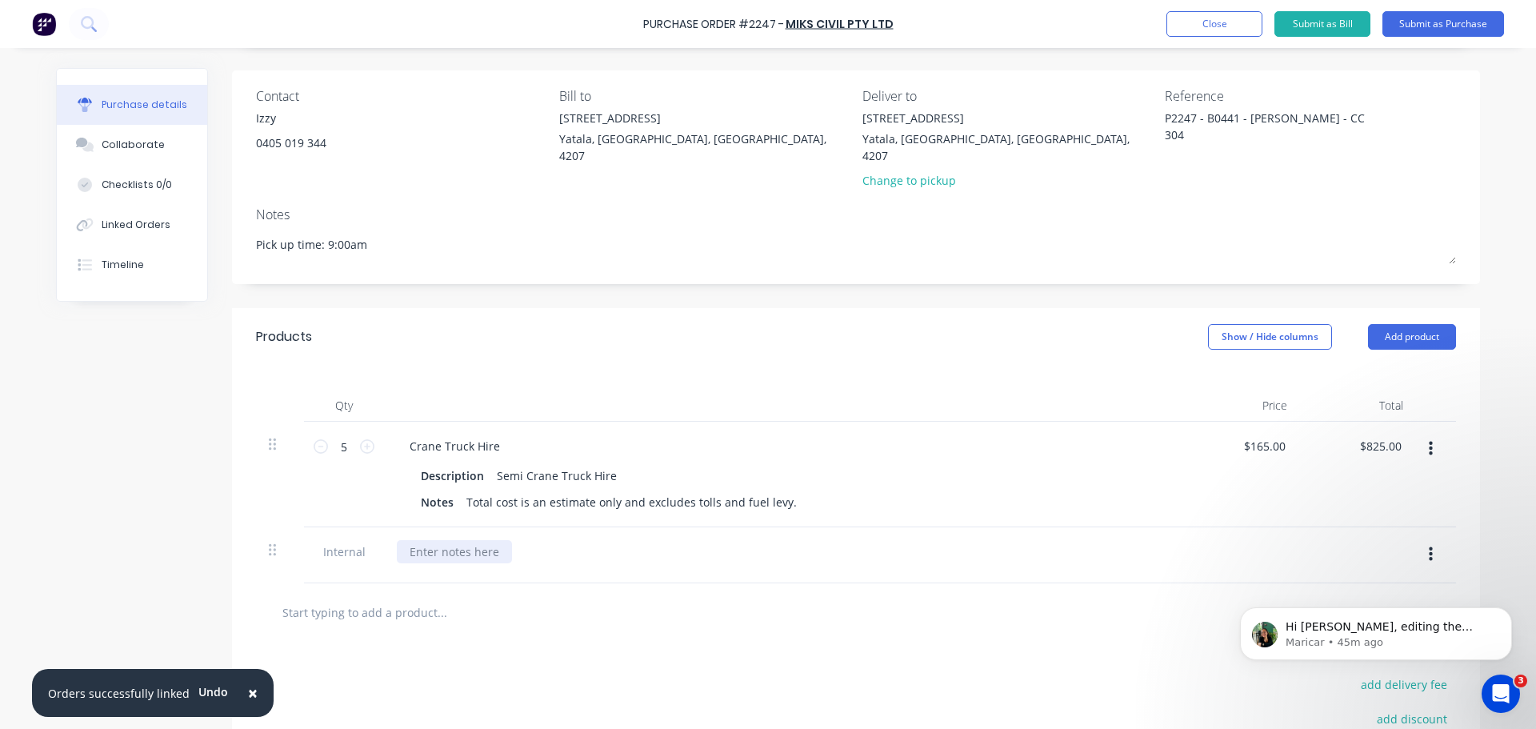
click at [430, 540] on div at bounding box center [454, 551] width 115 height 23
click at [1210, 23] on button "Close" at bounding box center [1215, 24] width 96 height 26
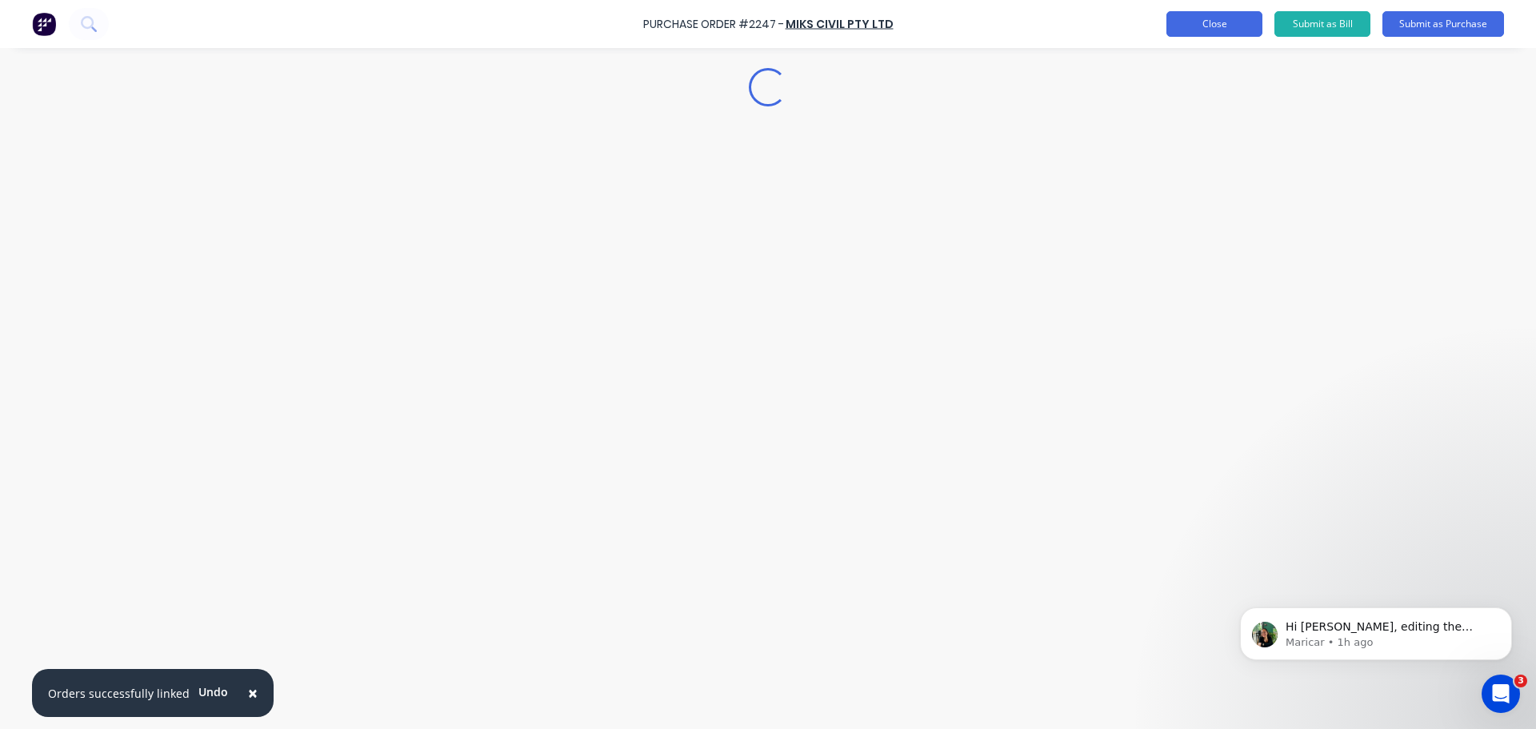
scroll to position [0, 0]
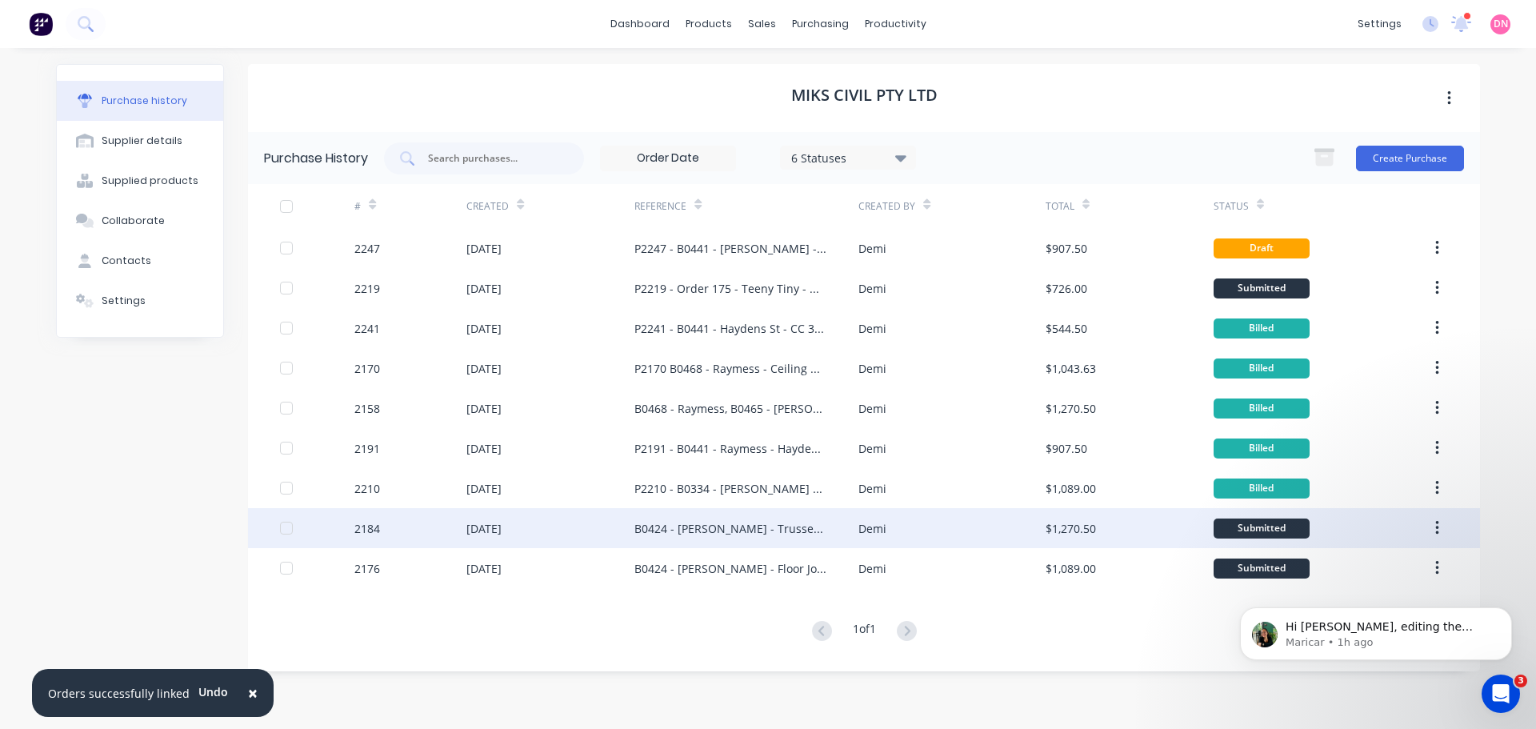
click at [827, 531] on div "B0424 - Nathan Flack - Trusses and Post, 2 Loads" at bounding box center [747, 528] width 224 height 40
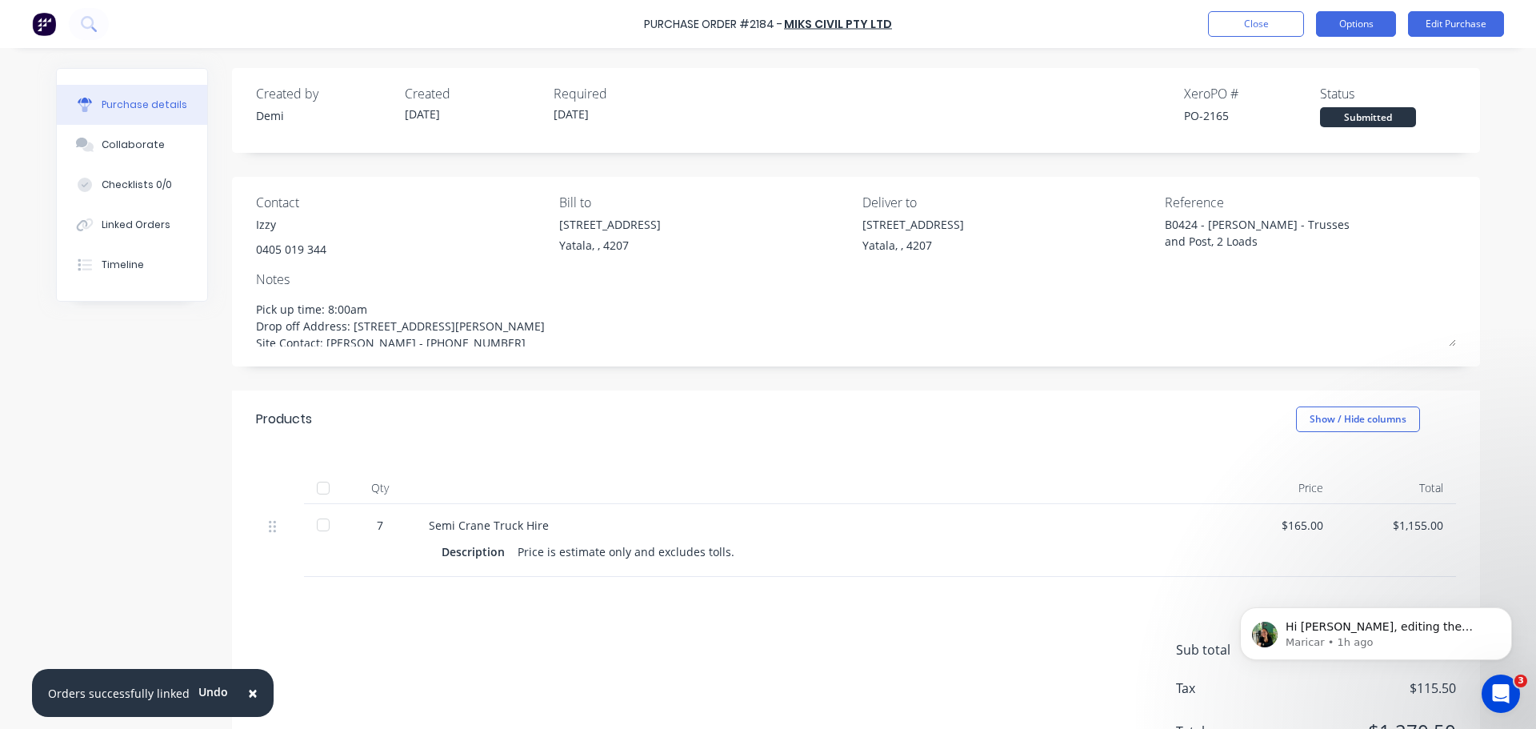
click at [1378, 25] on button "Options" at bounding box center [1356, 24] width 80 height 26
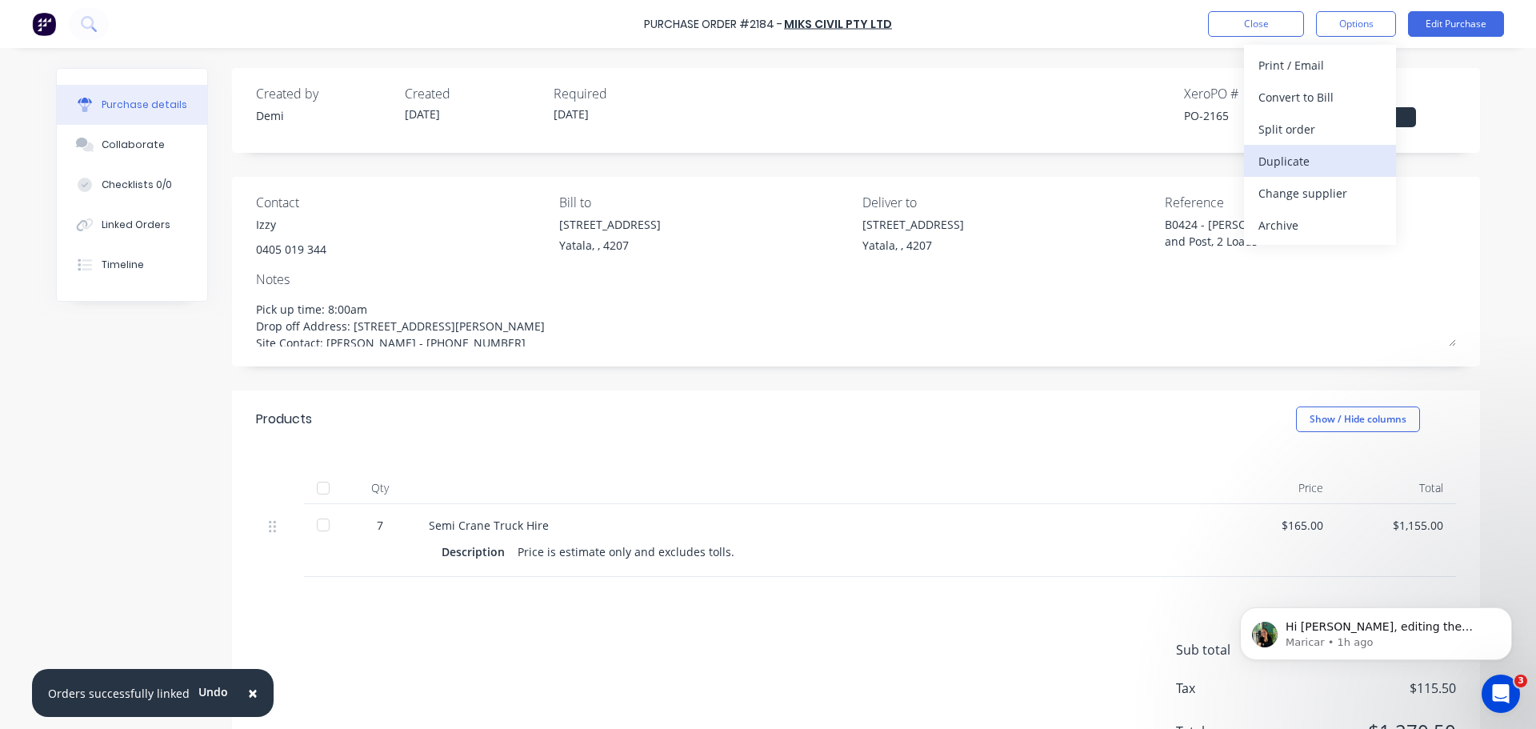
click at [1327, 158] on div "Duplicate" at bounding box center [1320, 161] width 123 height 23
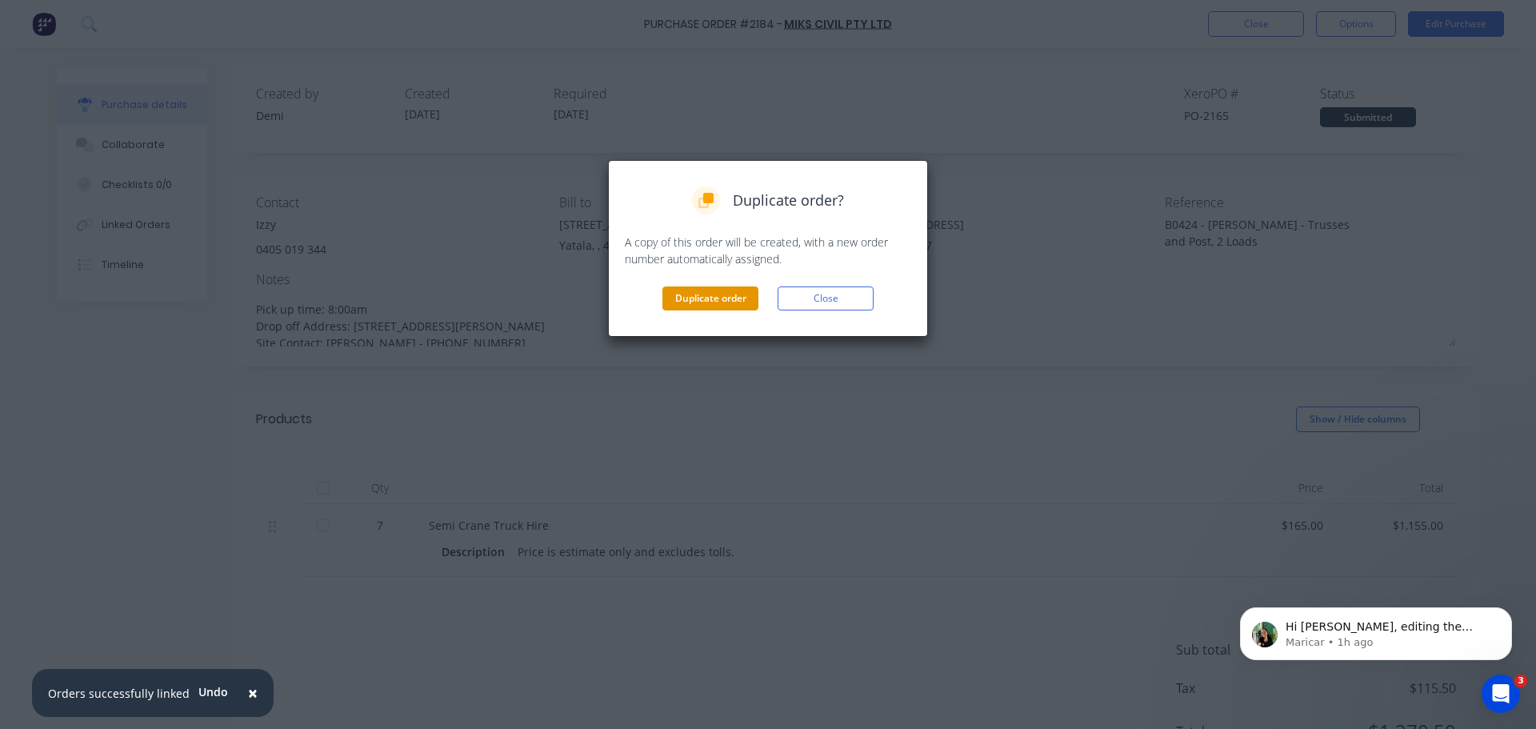
click at [744, 286] on button "Duplicate order" at bounding box center [711, 298] width 96 height 24
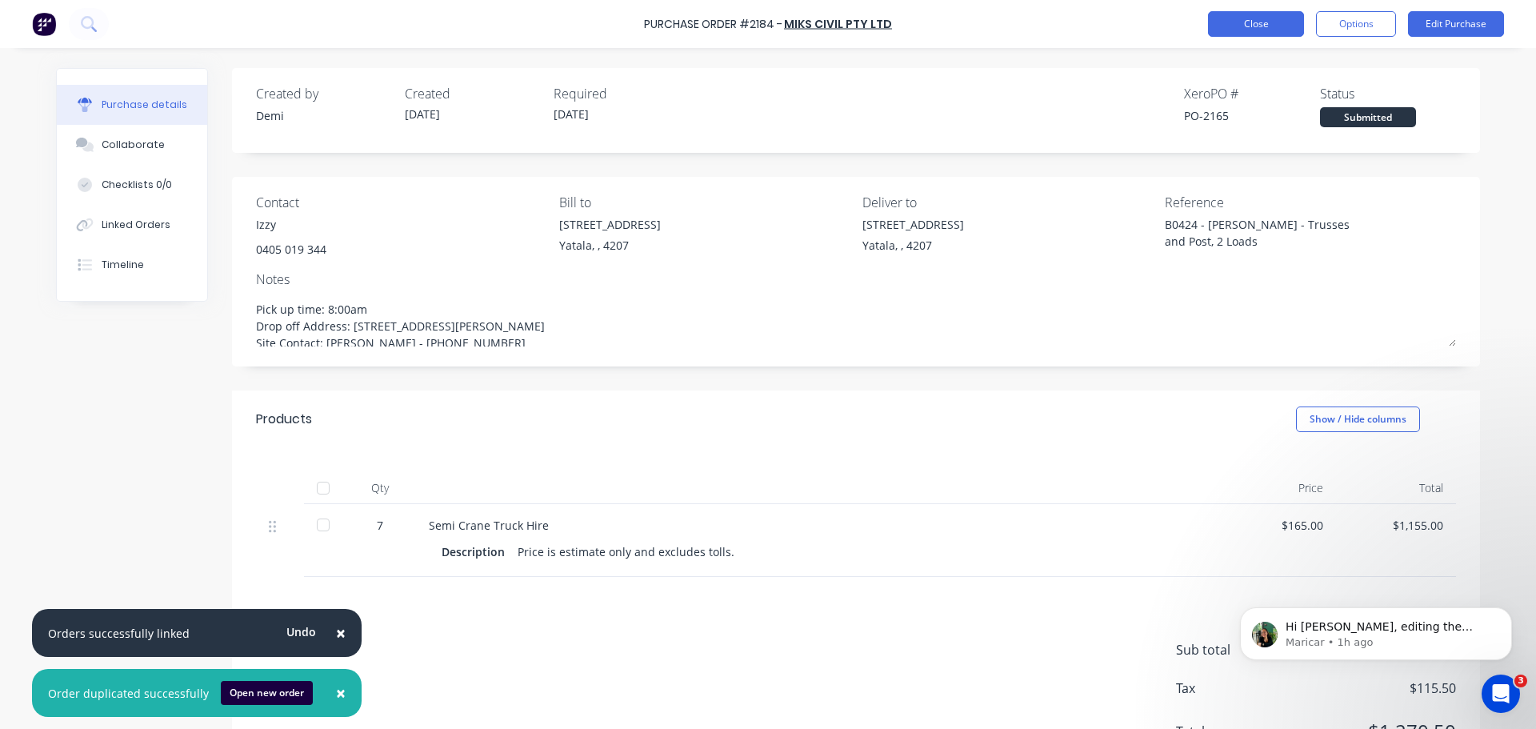
click at [1239, 22] on button "Close" at bounding box center [1256, 24] width 96 height 26
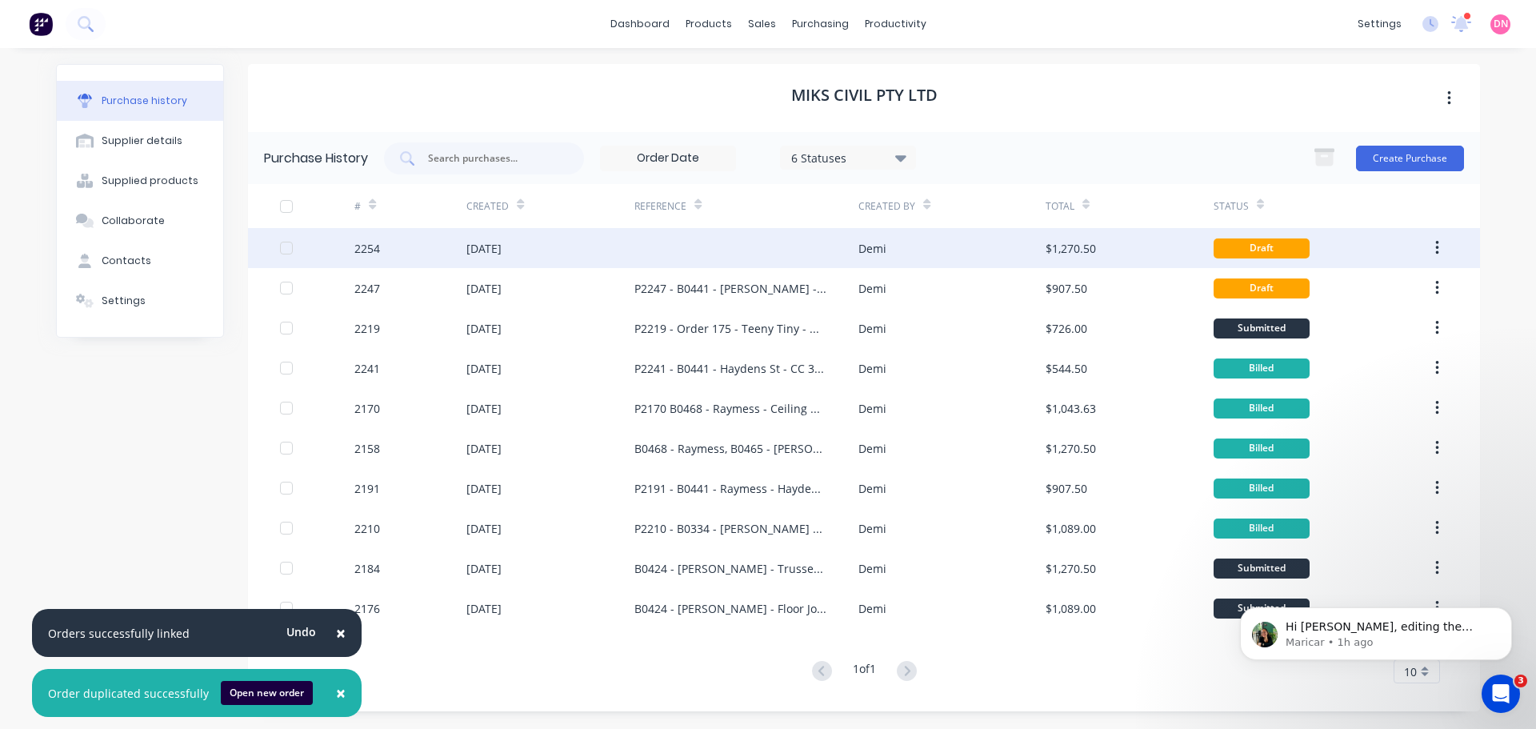
click at [1155, 246] on div "$1,270.50" at bounding box center [1130, 248] width 168 height 40
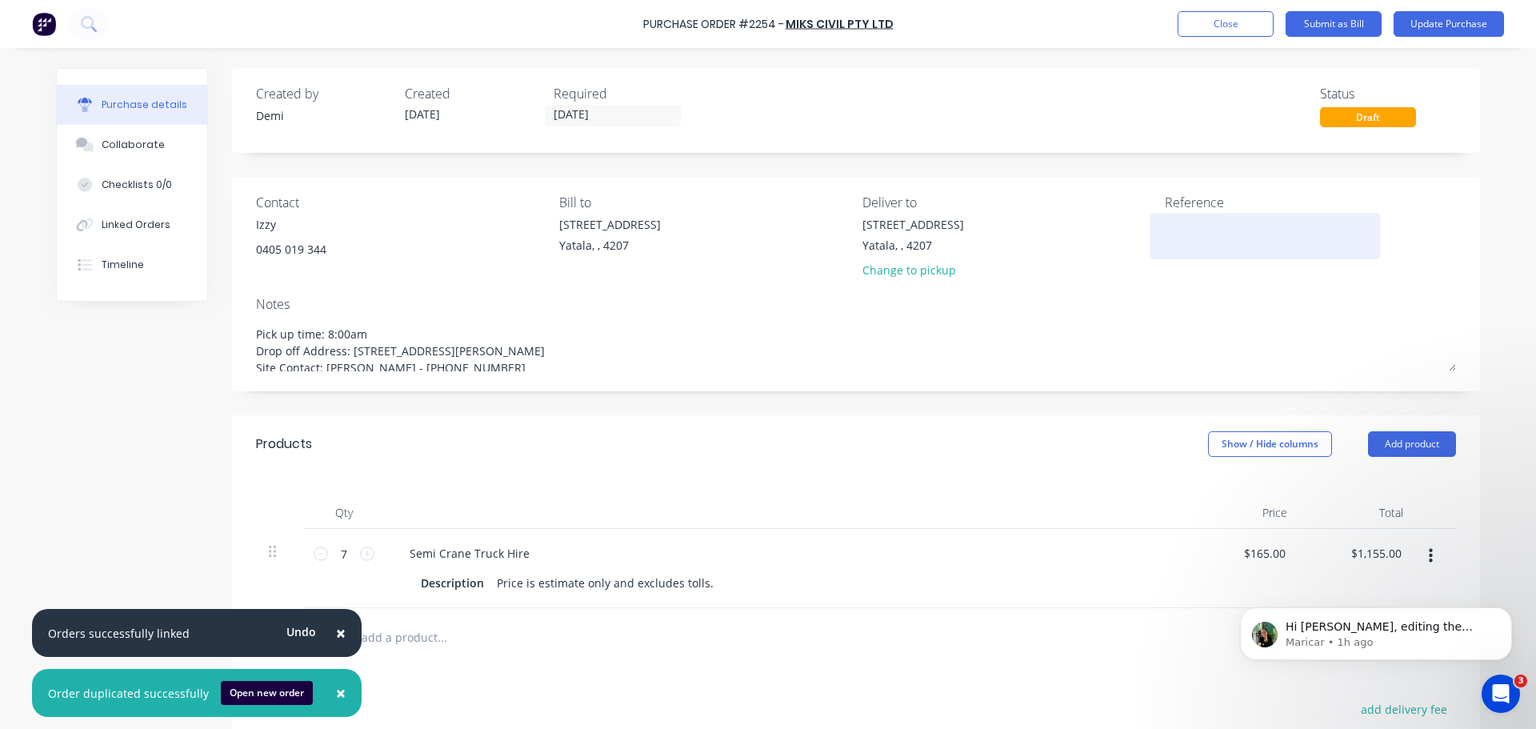
click at [1192, 232] on textarea at bounding box center [1265, 234] width 200 height 36
click at [589, 114] on input "[DATE]" at bounding box center [613, 116] width 134 height 20
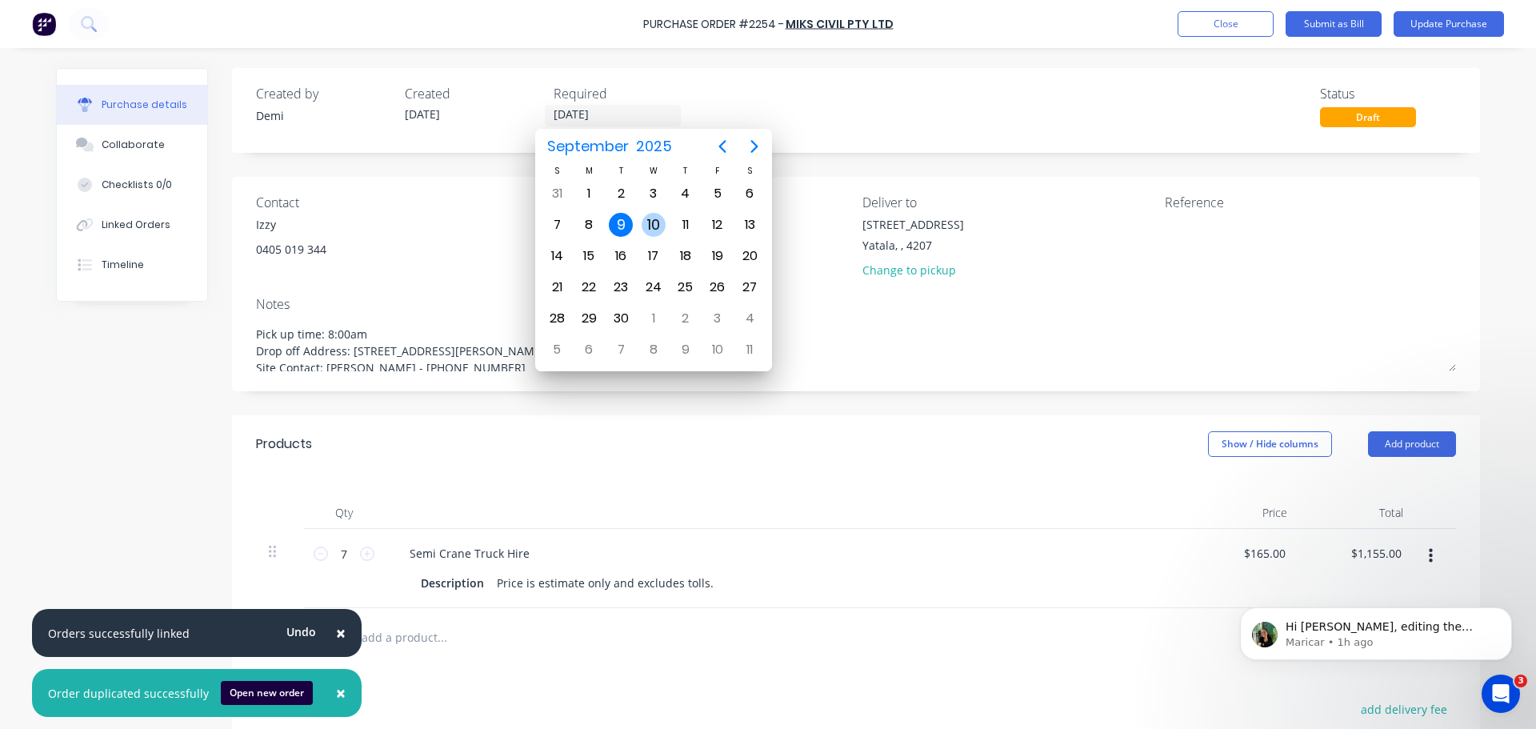
click at [655, 224] on div "10" at bounding box center [654, 225] width 24 height 24
type input "[DATE]"
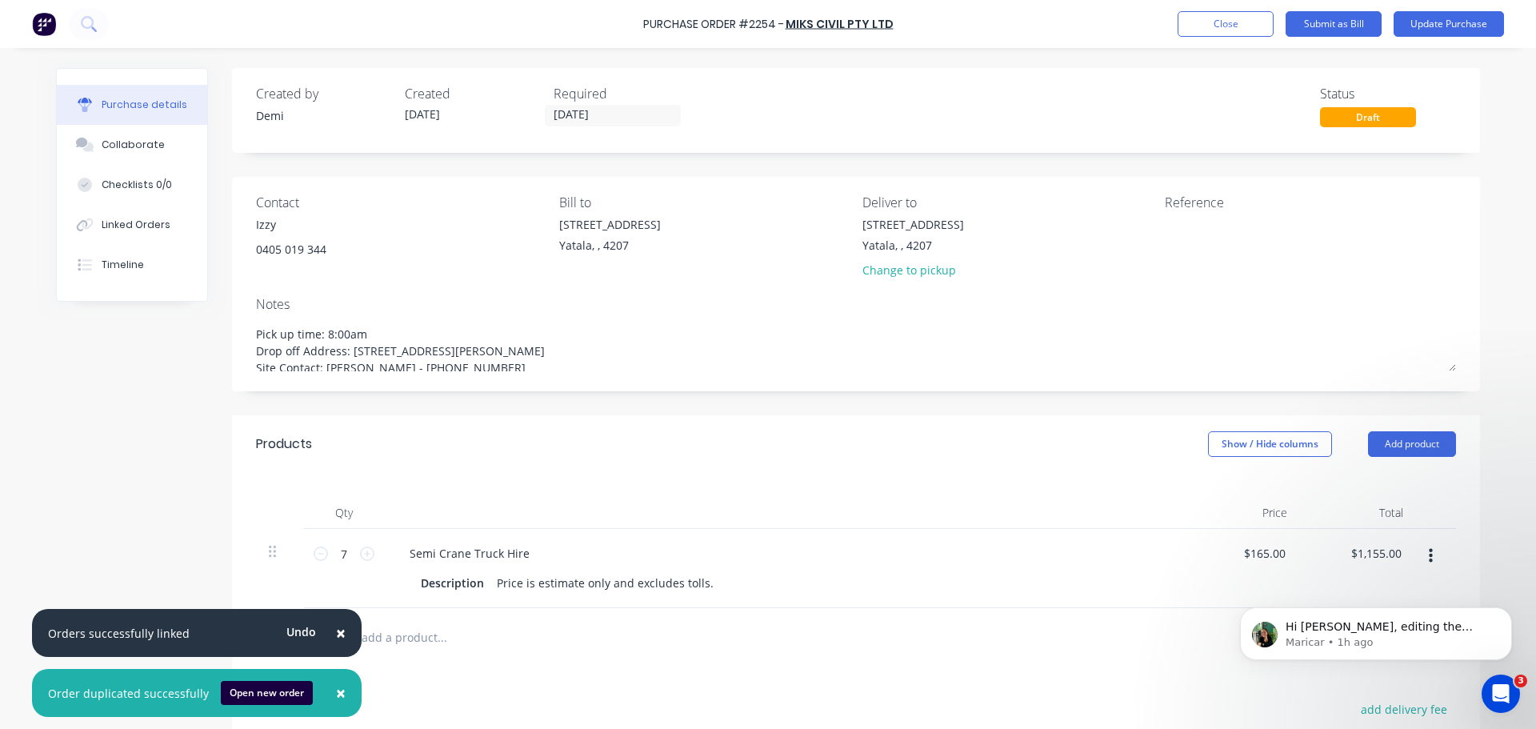
click at [834, 127] on div "Created by Demi Created 09/09/25 Required 10/09/25 Status Draft" at bounding box center [856, 110] width 1248 height 85
click at [314, 547] on icon at bounding box center [321, 554] width 14 height 14
type input "6"
type input "$990.00"
click at [1199, 25] on button "Close" at bounding box center [1226, 24] width 96 height 26
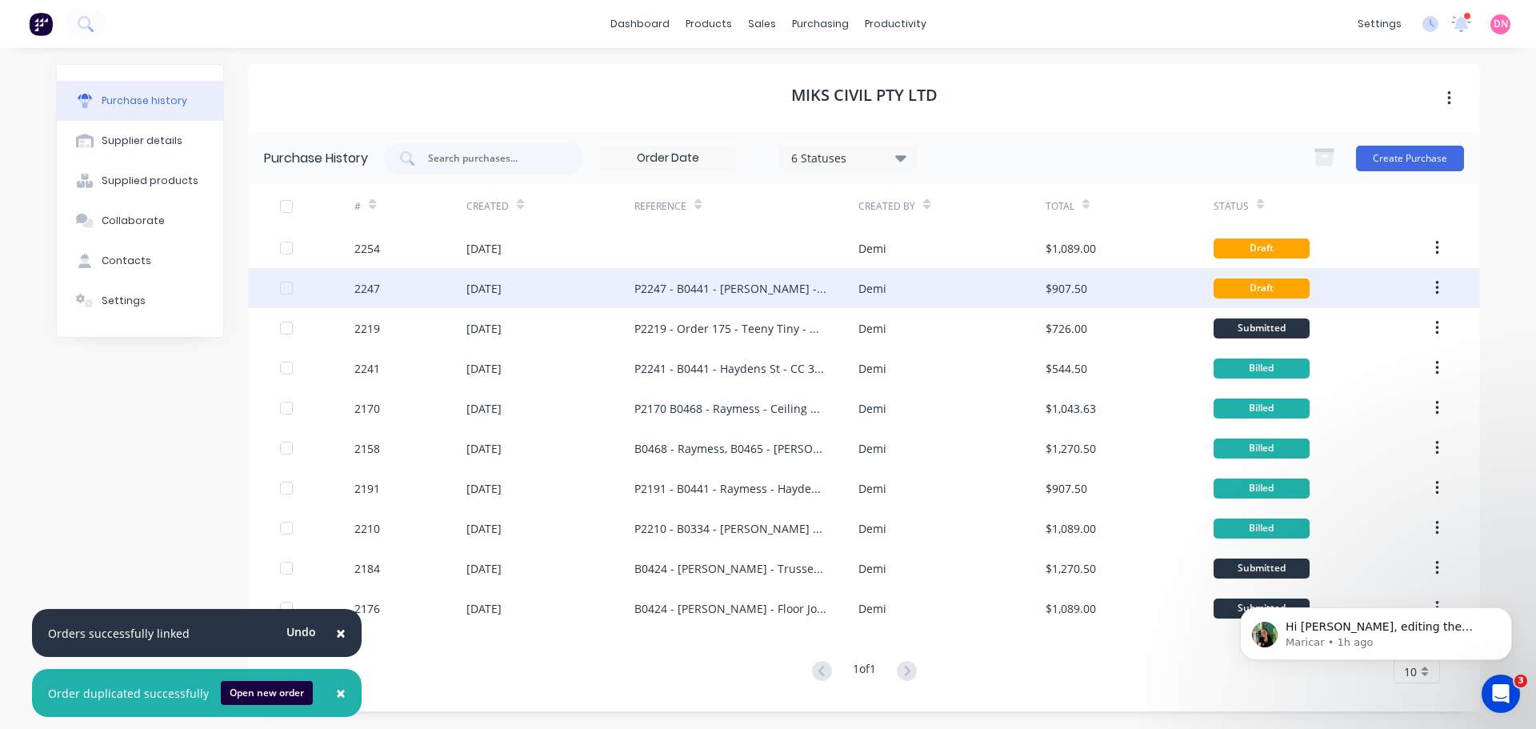
click at [899, 289] on div "Demi" at bounding box center [952, 288] width 186 height 40
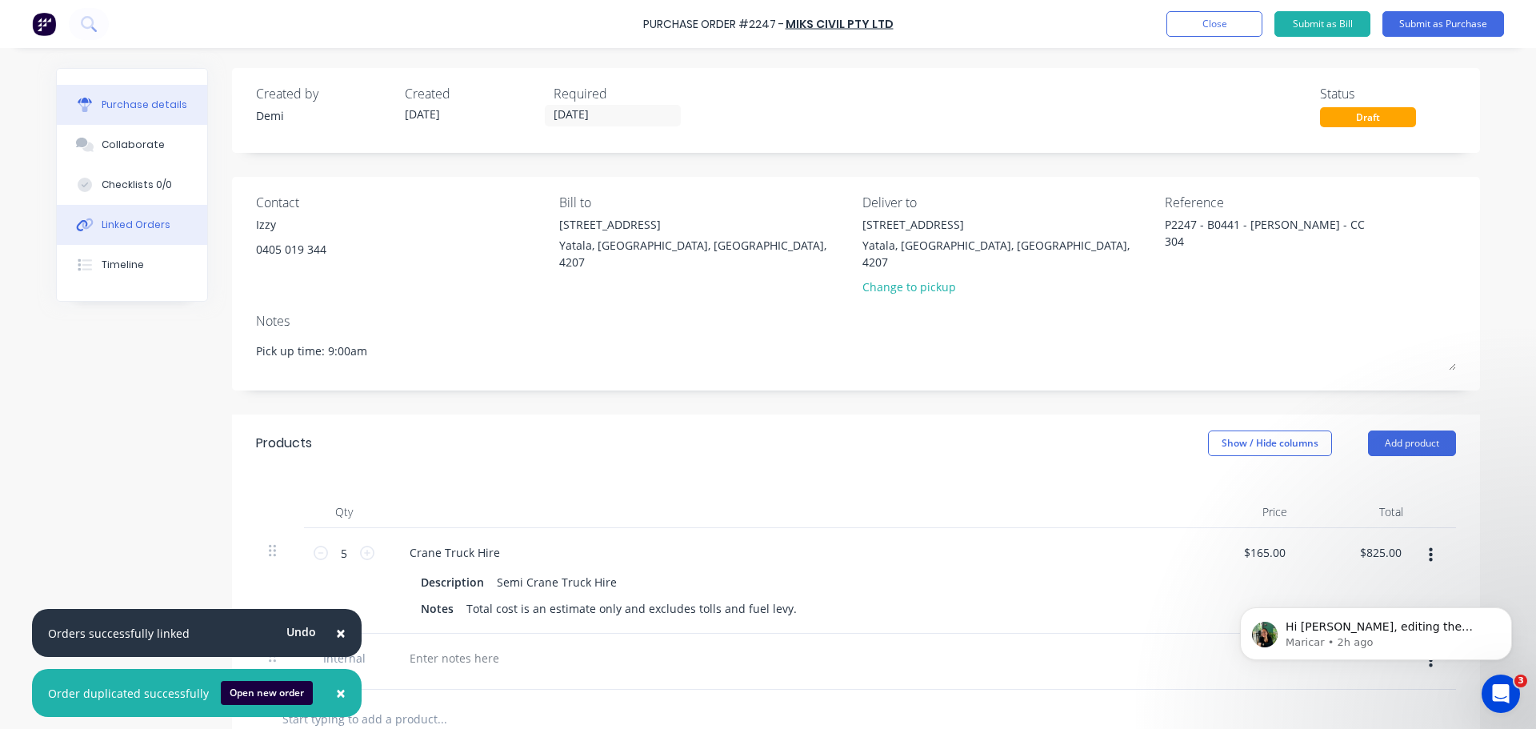
click at [152, 205] on button "Linked Orders" at bounding box center [132, 225] width 150 height 40
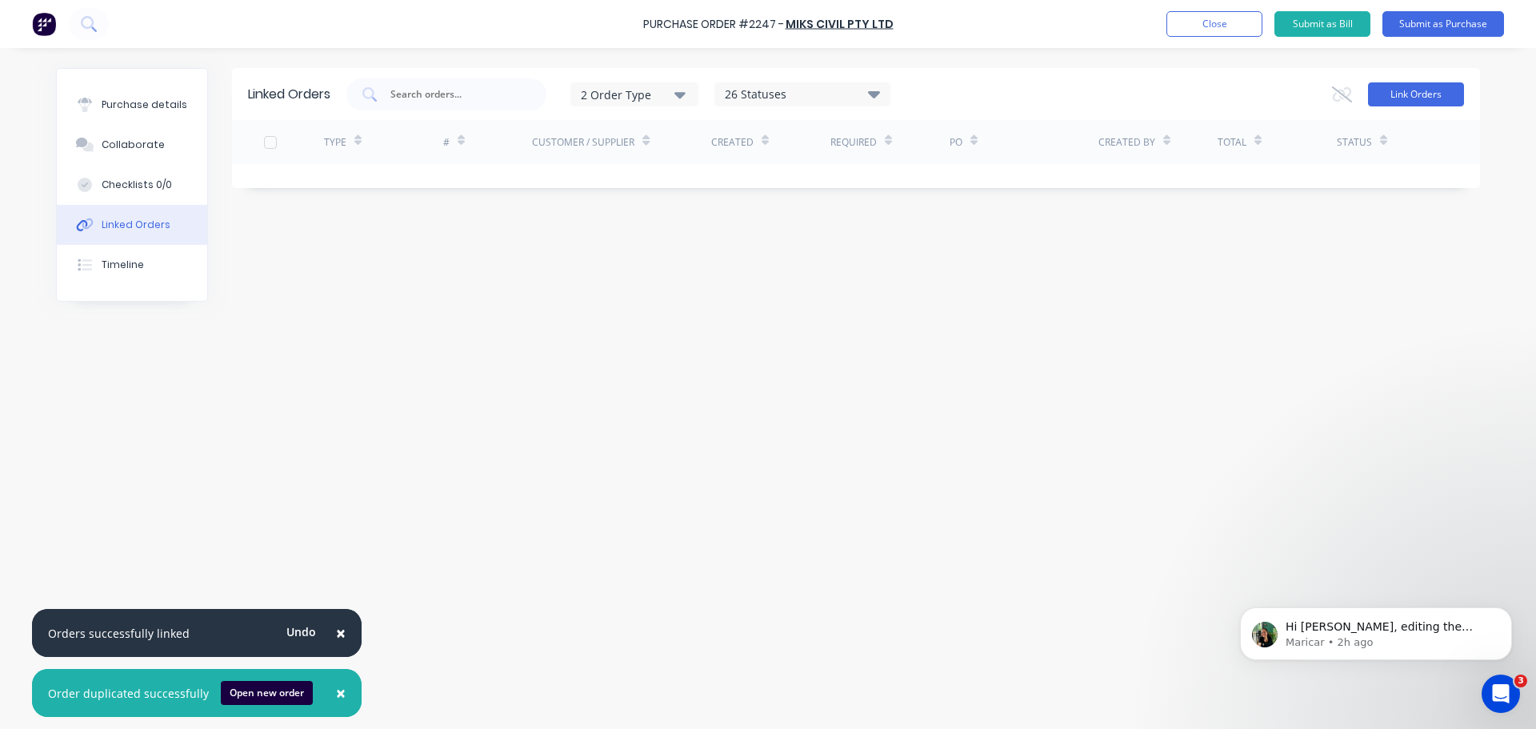
click at [1404, 88] on button "Link Orders" at bounding box center [1416, 94] width 96 height 24
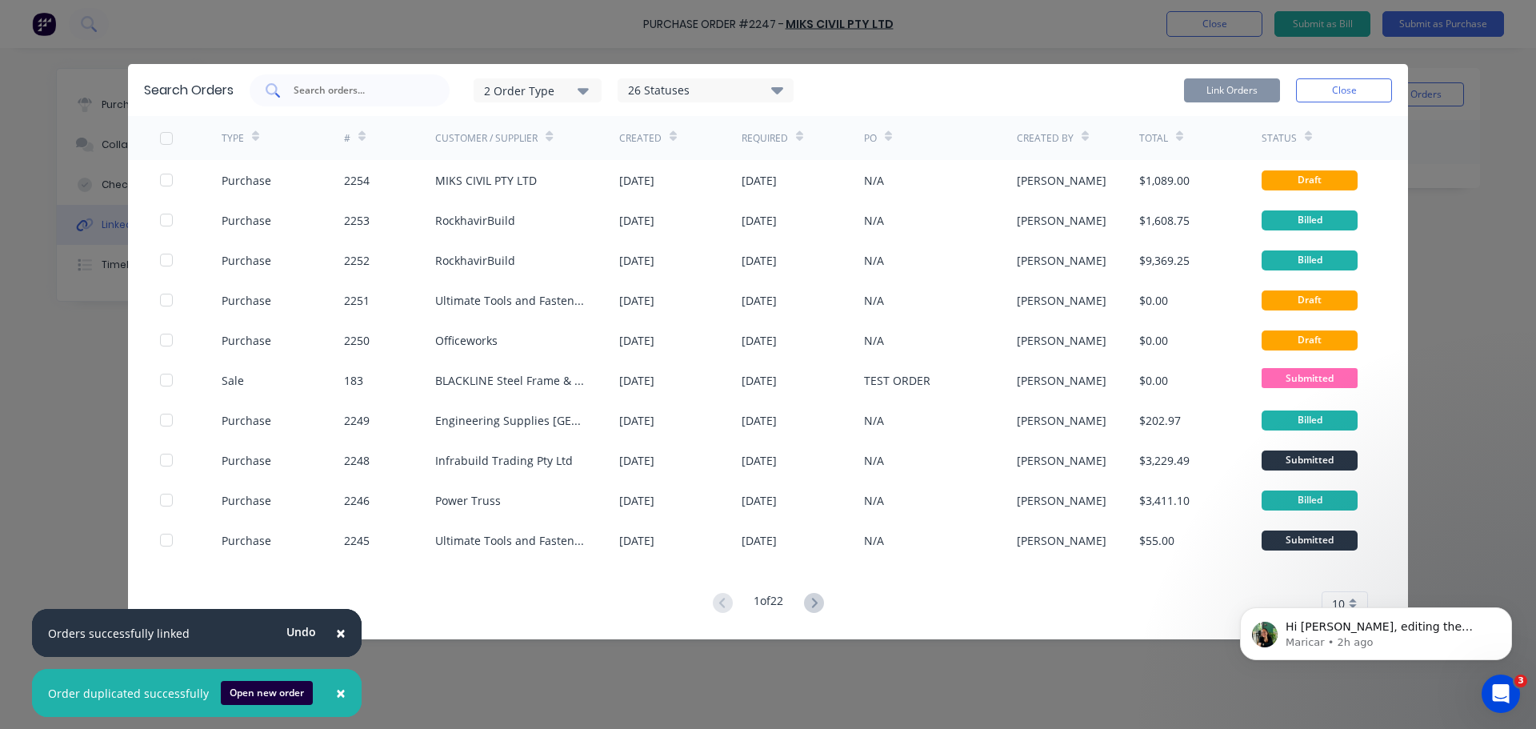
click at [359, 82] on input "text" at bounding box center [358, 90] width 133 height 16
type input "RAYMESS"
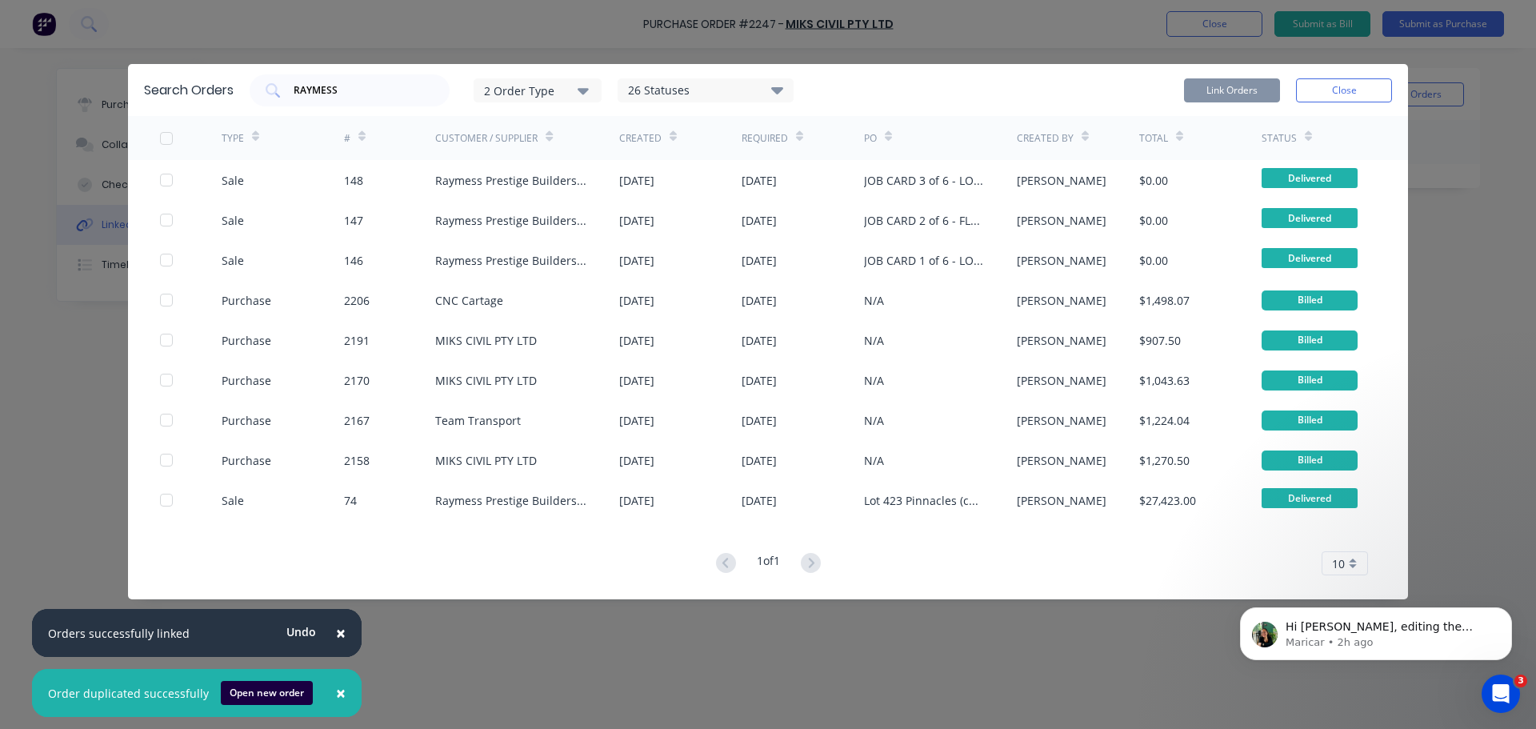
click at [667, 82] on div "26 Statuses" at bounding box center [706, 91] width 174 height 18
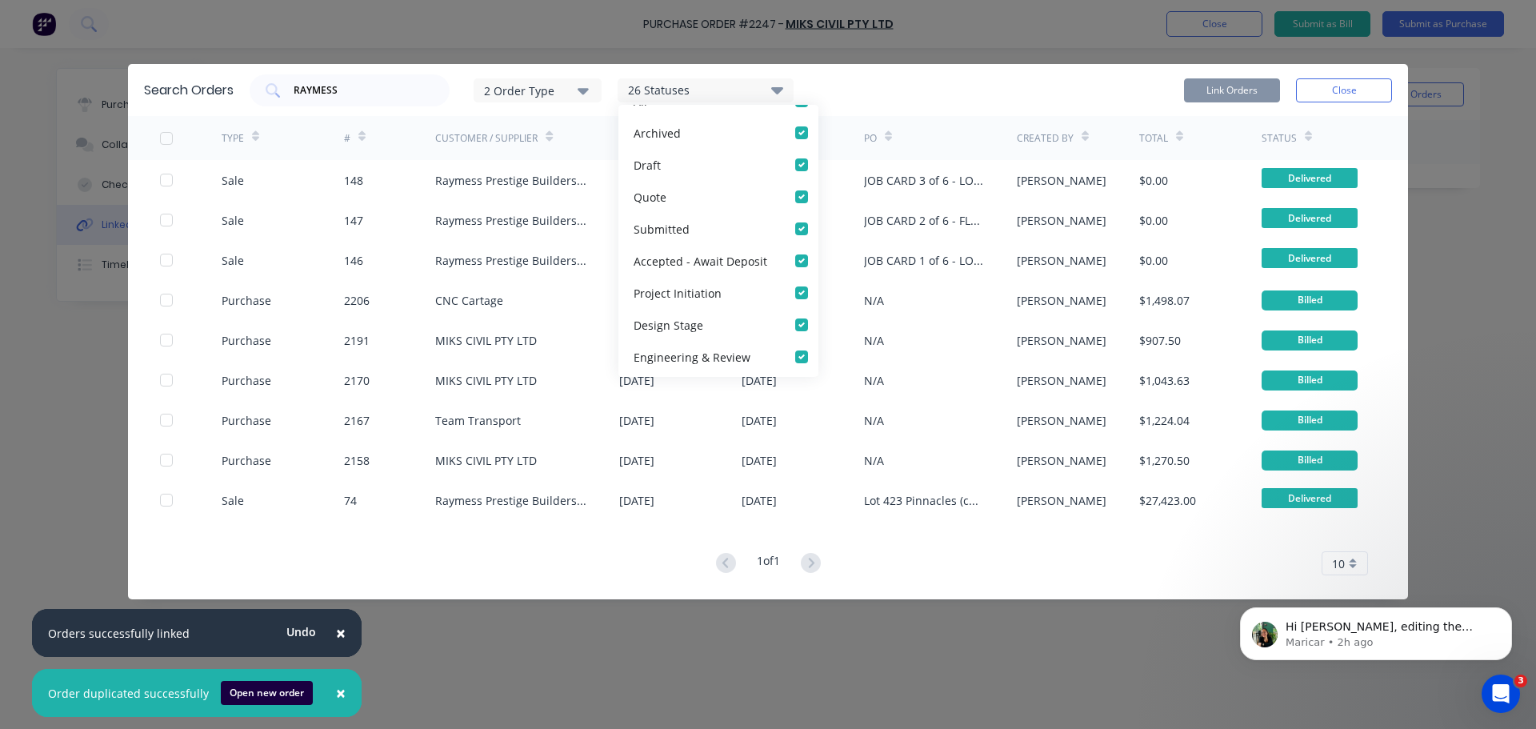
scroll to position [54, 0]
click at [574, 81] on button "2 Order Type" at bounding box center [538, 90] width 128 height 24
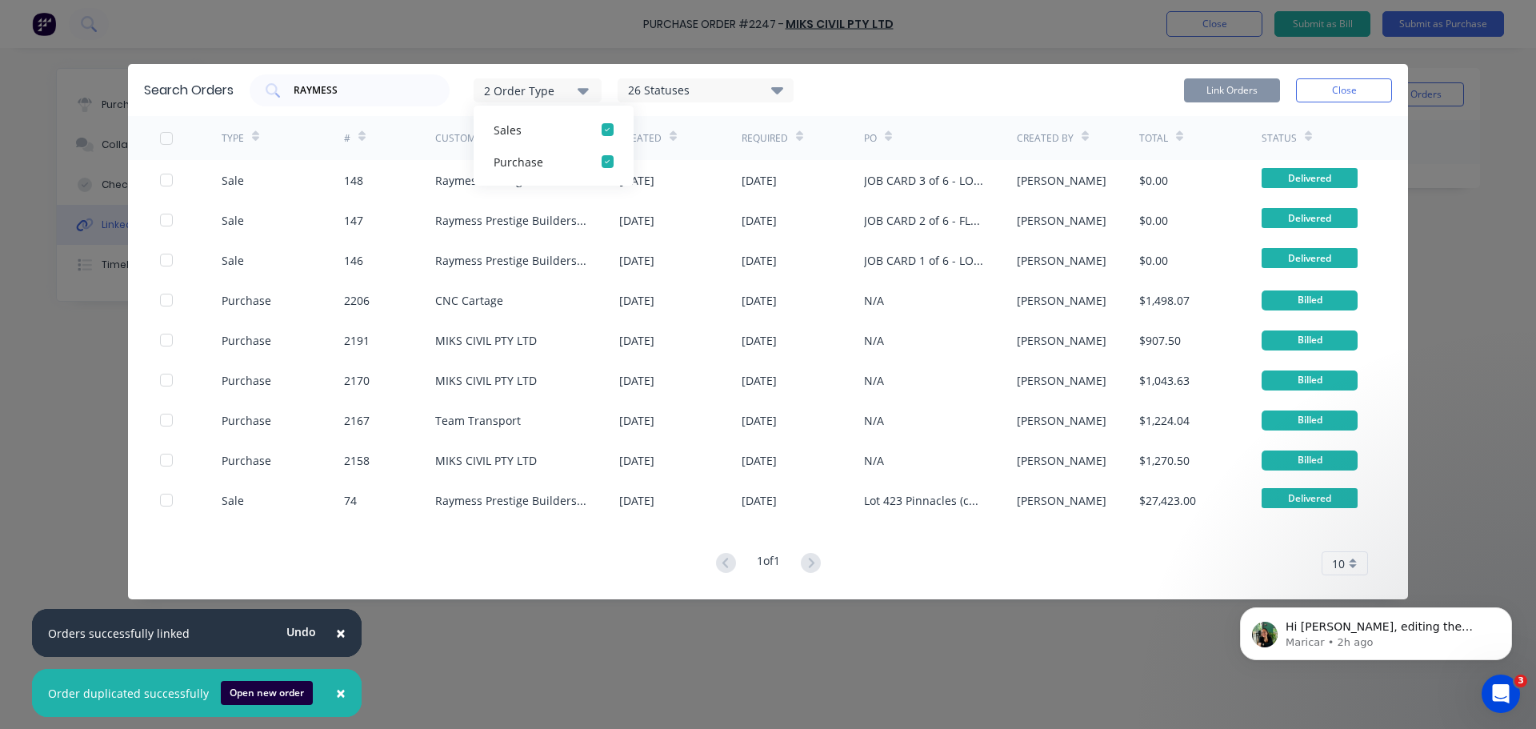
click at [653, 82] on div "26 Statuses" at bounding box center [706, 91] width 174 height 18
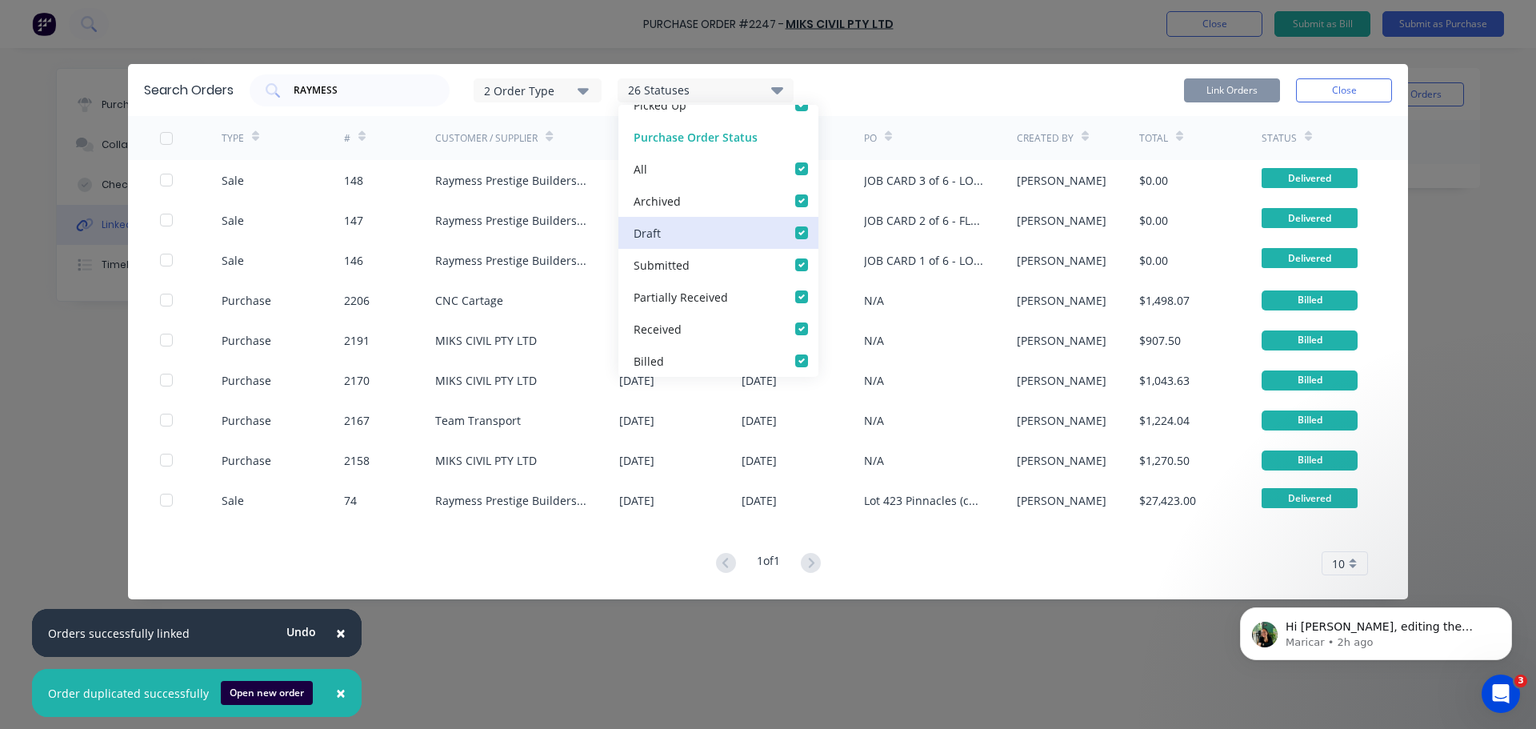
scroll to position [753, 0]
click at [1338, 82] on button "Close" at bounding box center [1344, 90] width 96 height 24
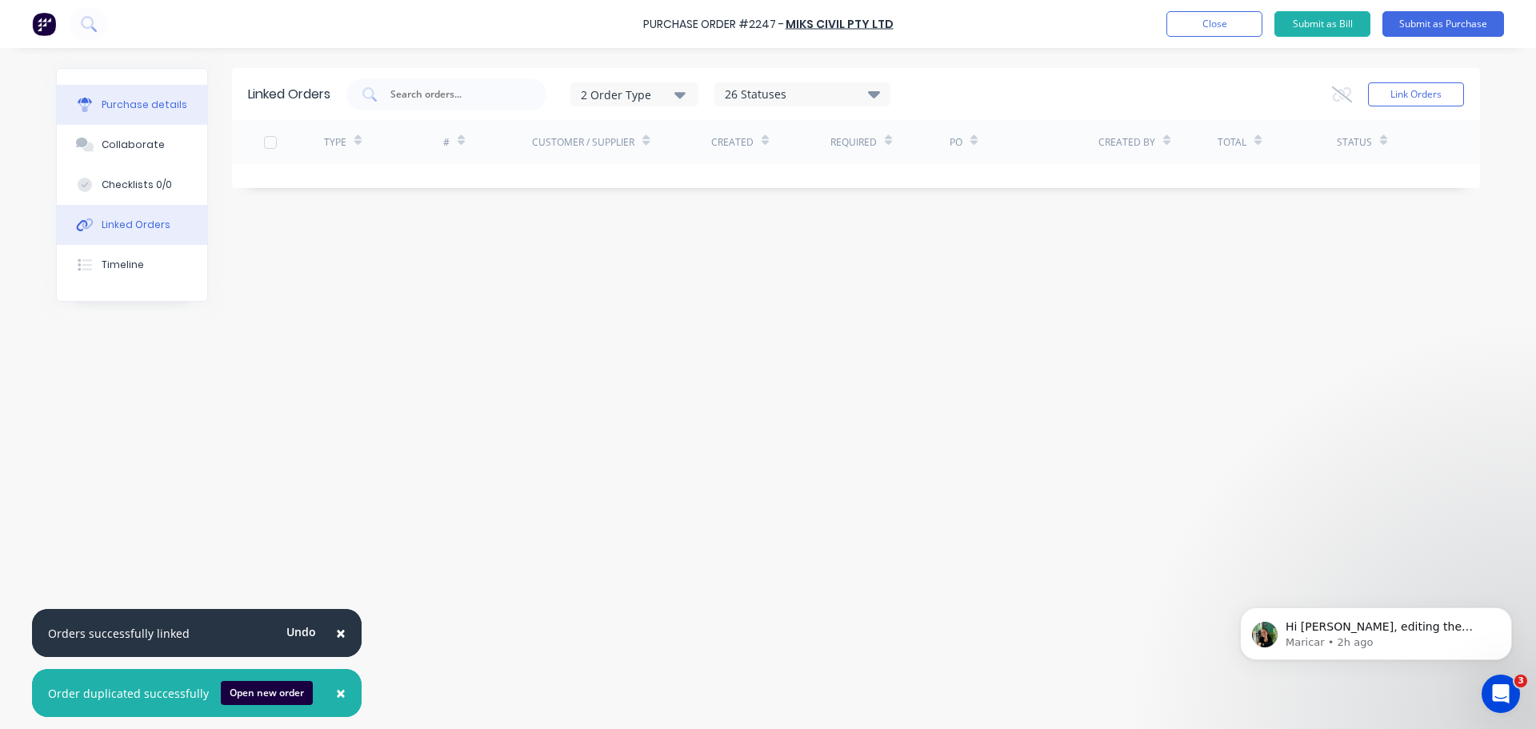
click at [124, 98] on div "Purchase details" at bounding box center [145, 105] width 86 height 14
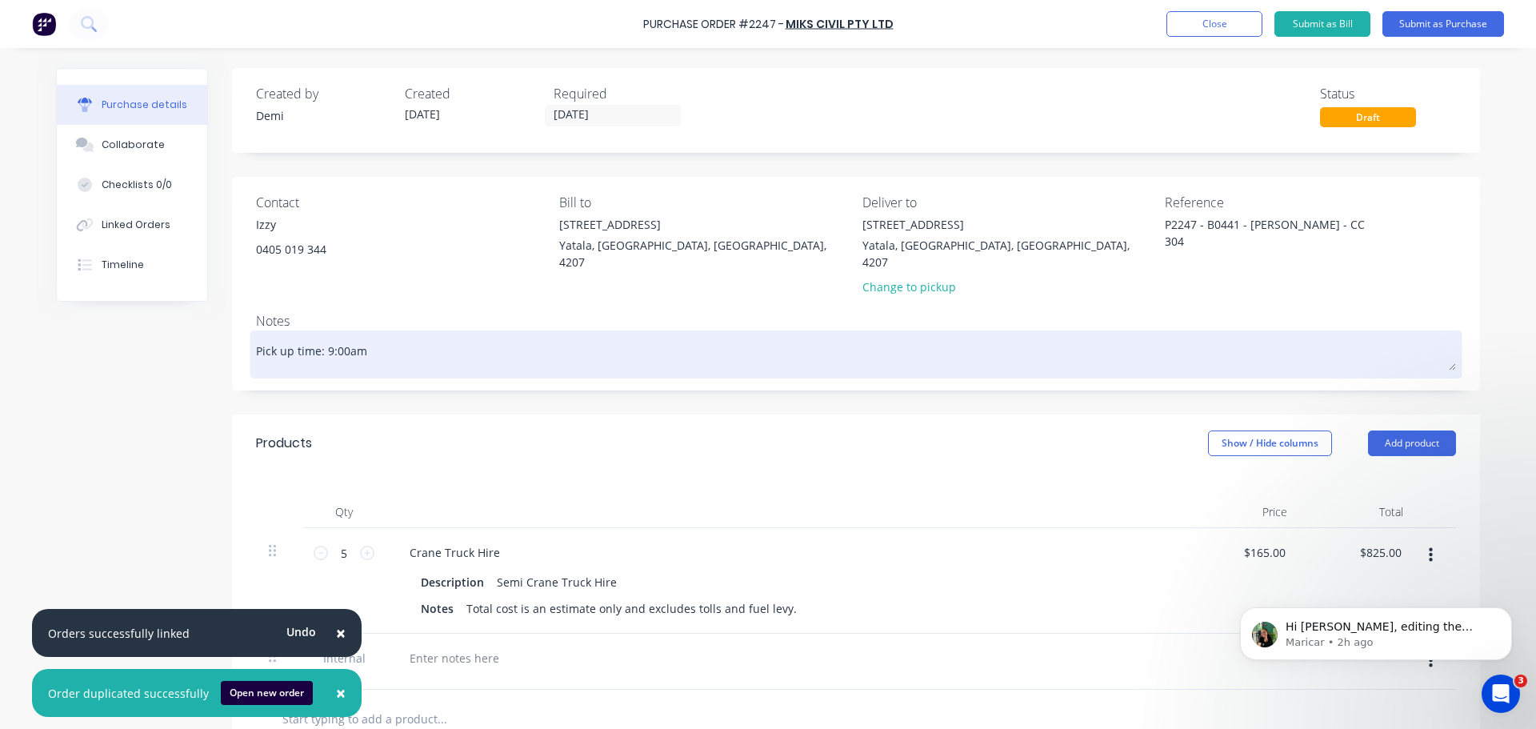
click at [346, 334] on textarea "Pick up time: 9:00am" at bounding box center [856, 352] width 1200 height 36
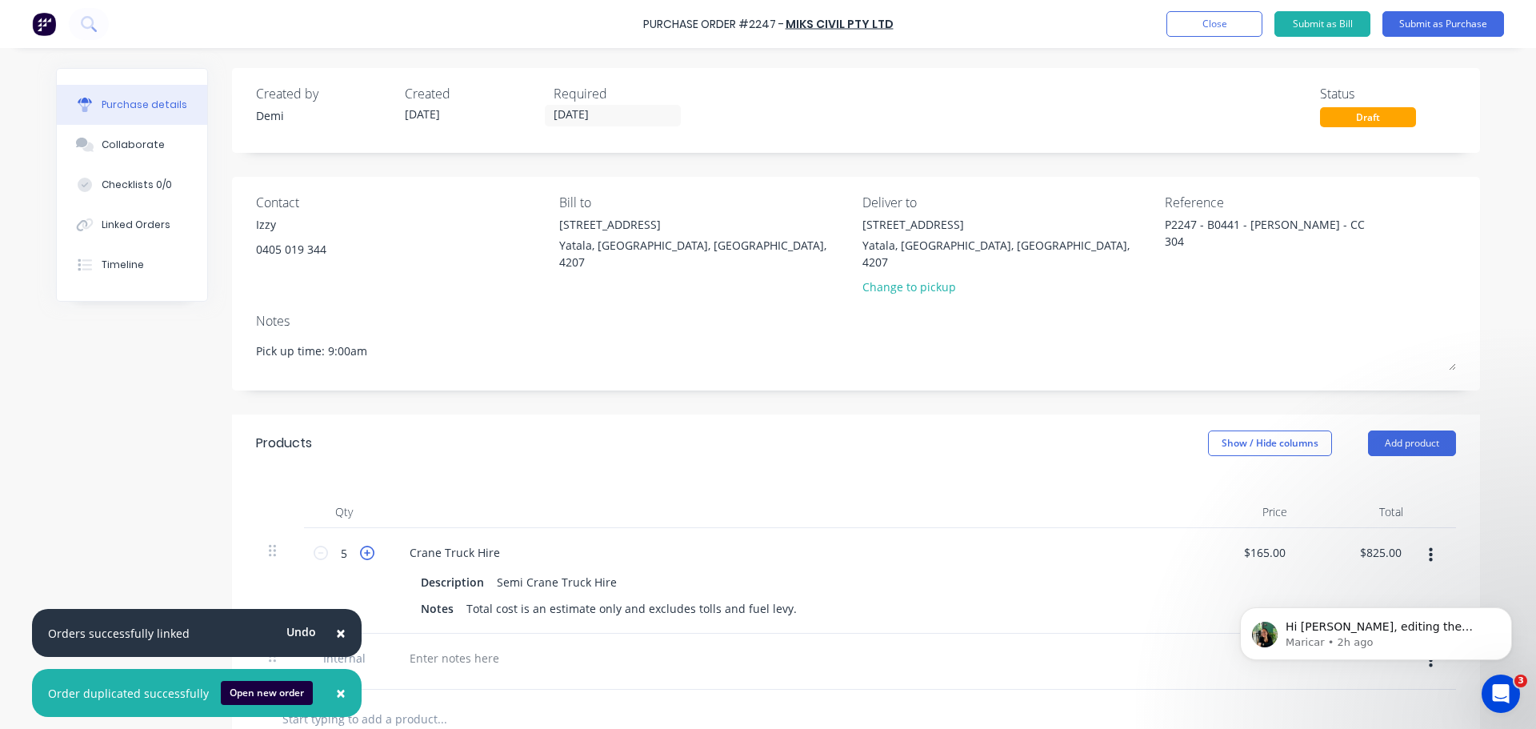
click at [360, 546] on icon at bounding box center [367, 553] width 14 height 14
type input "6"
type input "$990.00"
drag, startPoint x: 344, startPoint y: 317, endPoint x: 200, endPoint y: 314, distance: 144.1
click at [200, 314] on div "Created by Demi Created 08/09/25 Required 09/09/25 Status Draft Contact Izzy 04…" at bounding box center [768, 539] width 1424 height 943
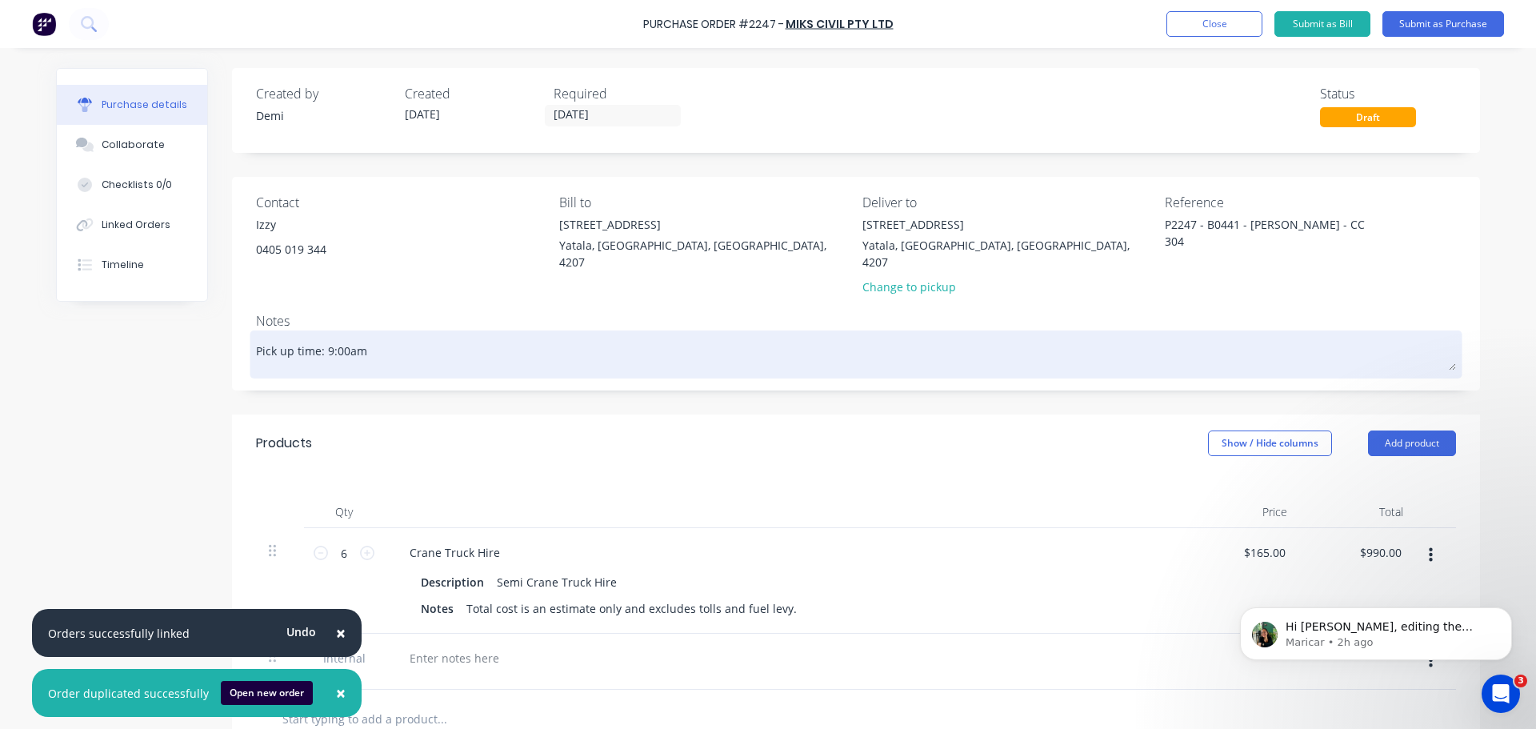
click at [422, 334] on textarea "Pick up time: 9:00am" at bounding box center [856, 352] width 1200 height 36
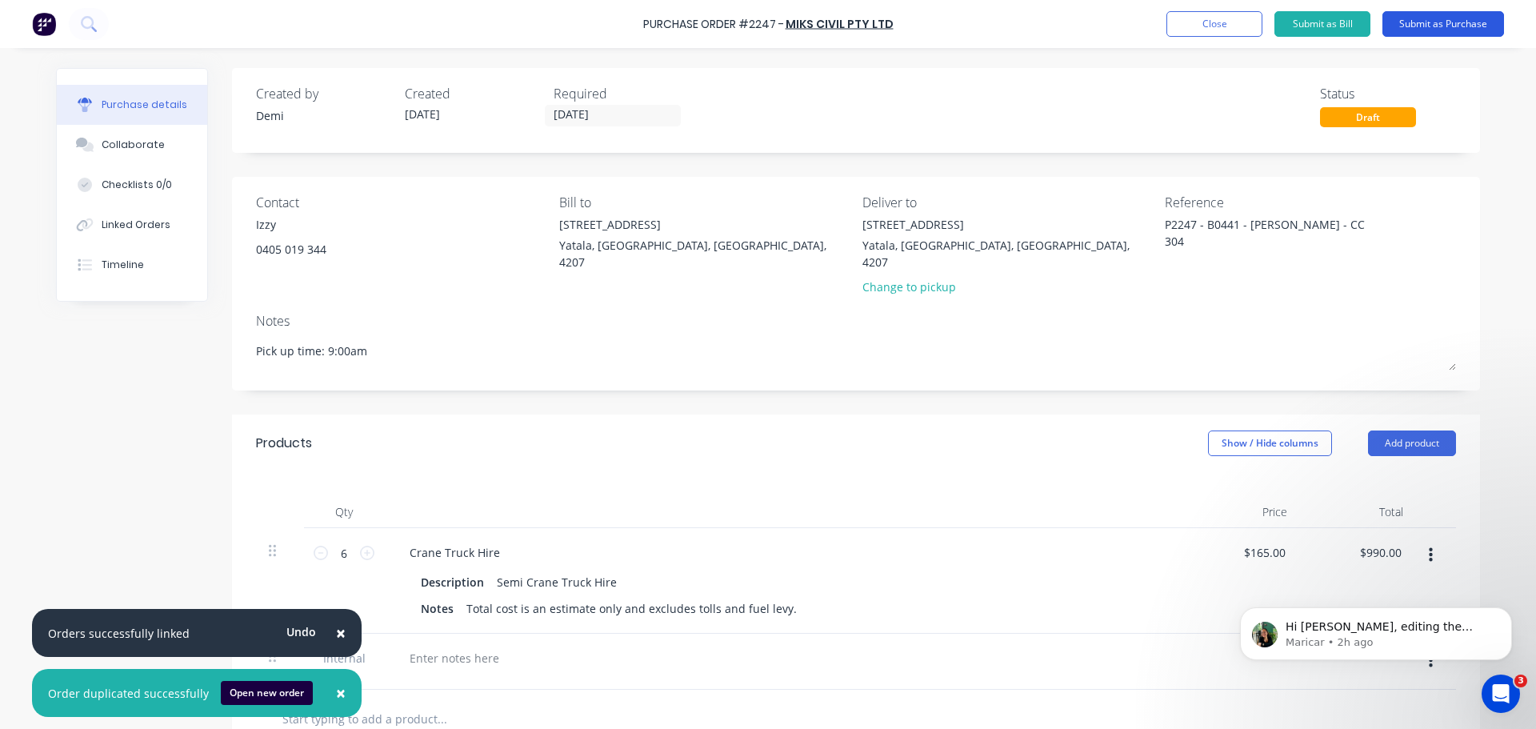
click at [1454, 27] on button "Submit as Purchase" at bounding box center [1444, 24] width 122 height 26
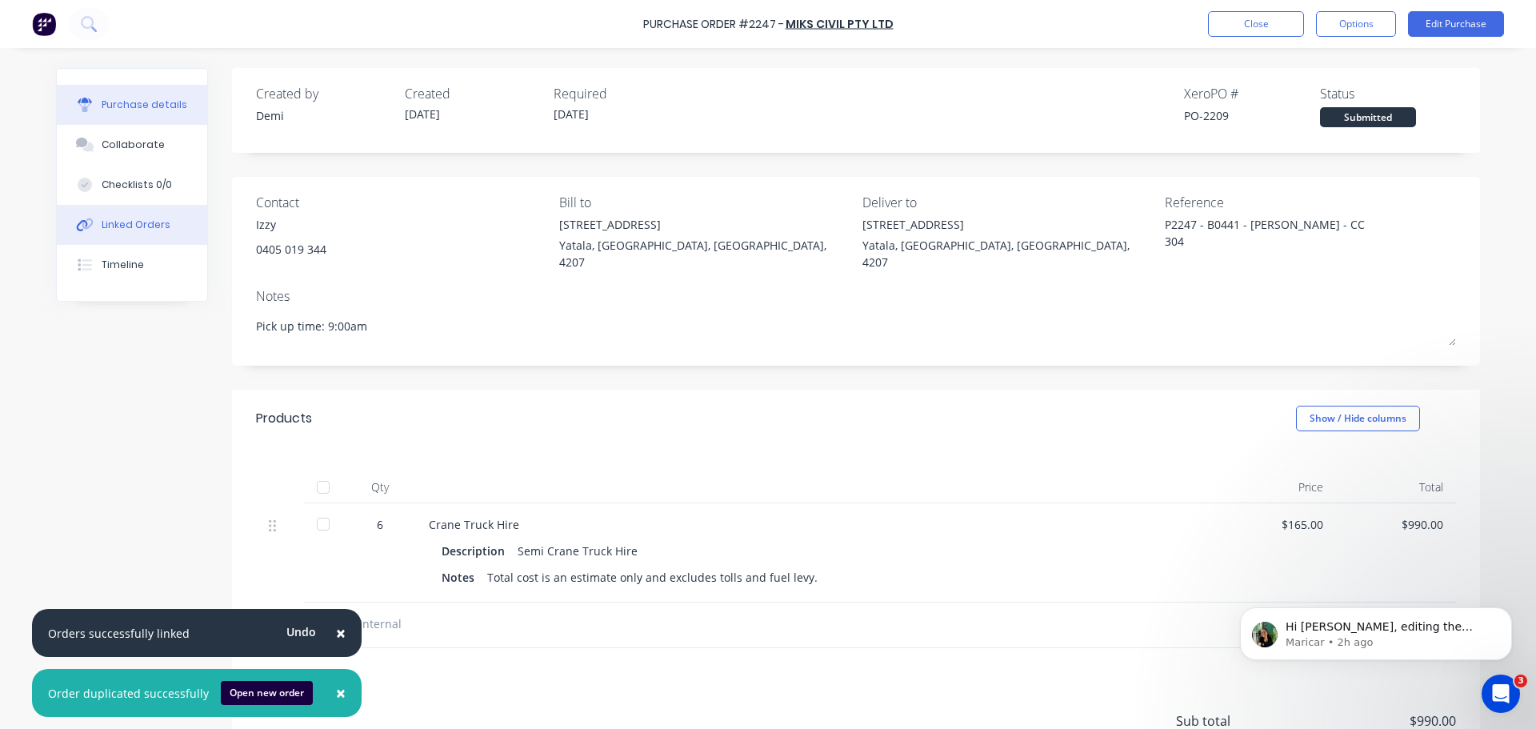
click at [154, 205] on button "Linked Orders" at bounding box center [132, 225] width 150 height 40
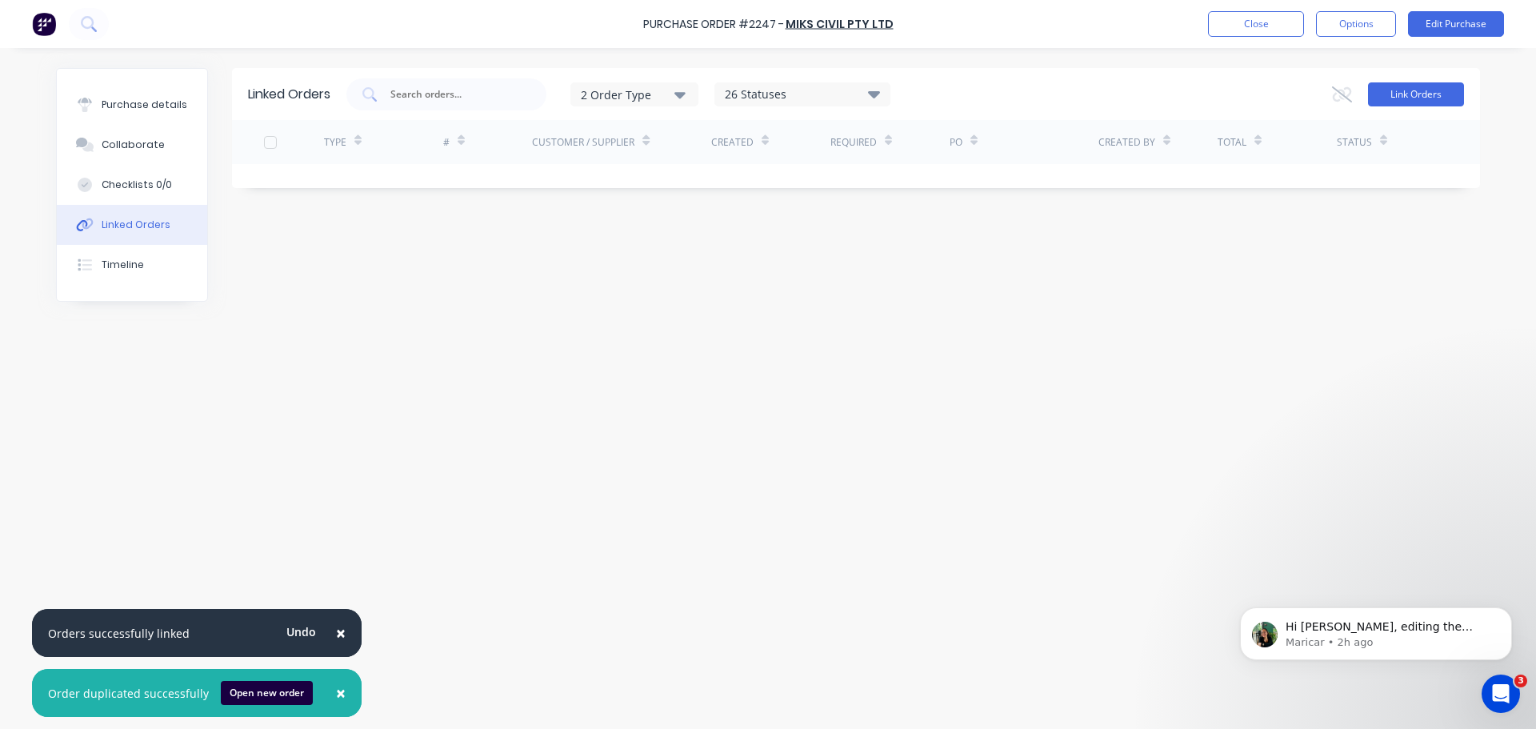
click at [1431, 101] on button "Link Orders" at bounding box center [1416, 94] width 96 height 24
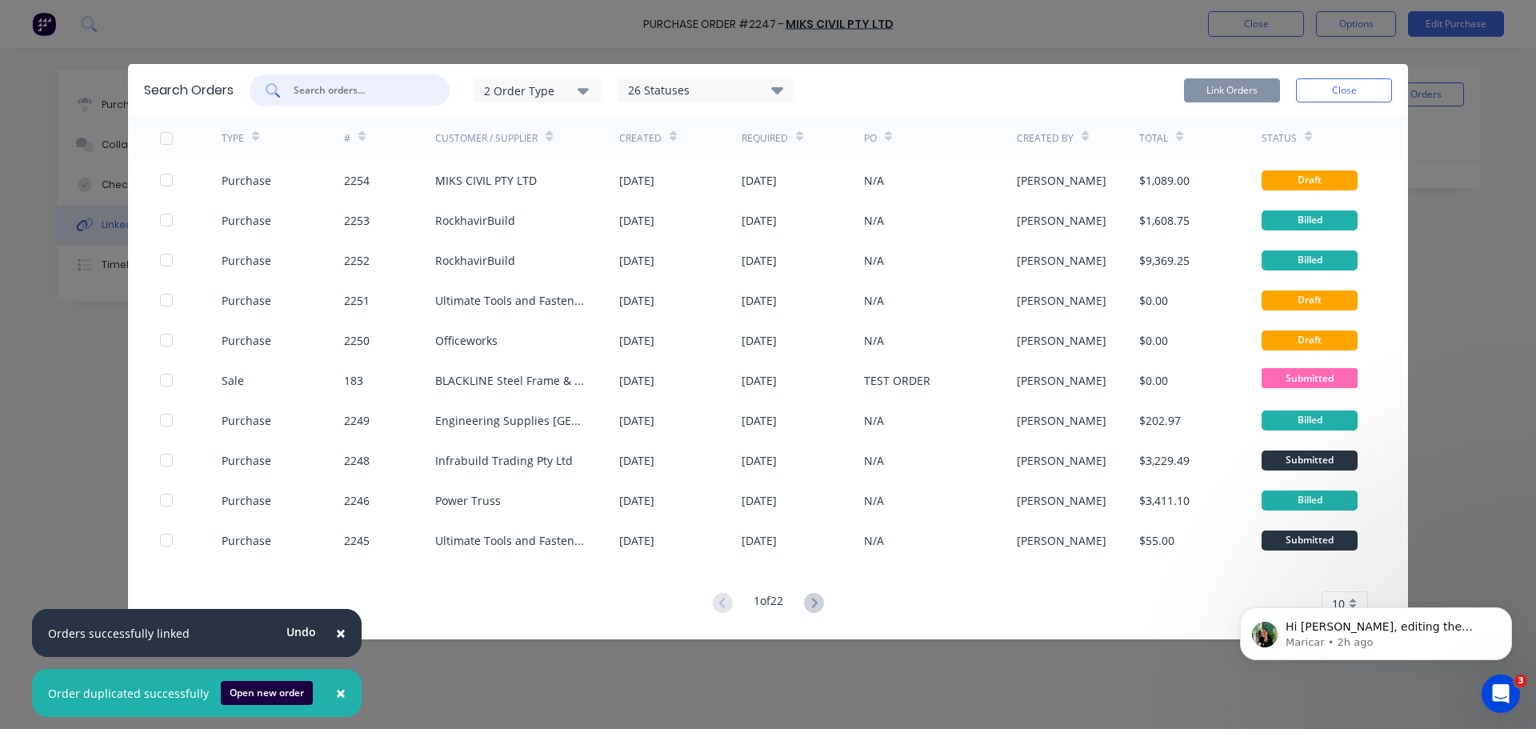
click at [346, 82] on input "text" at bounding box center [358, 90] width 133 height 16
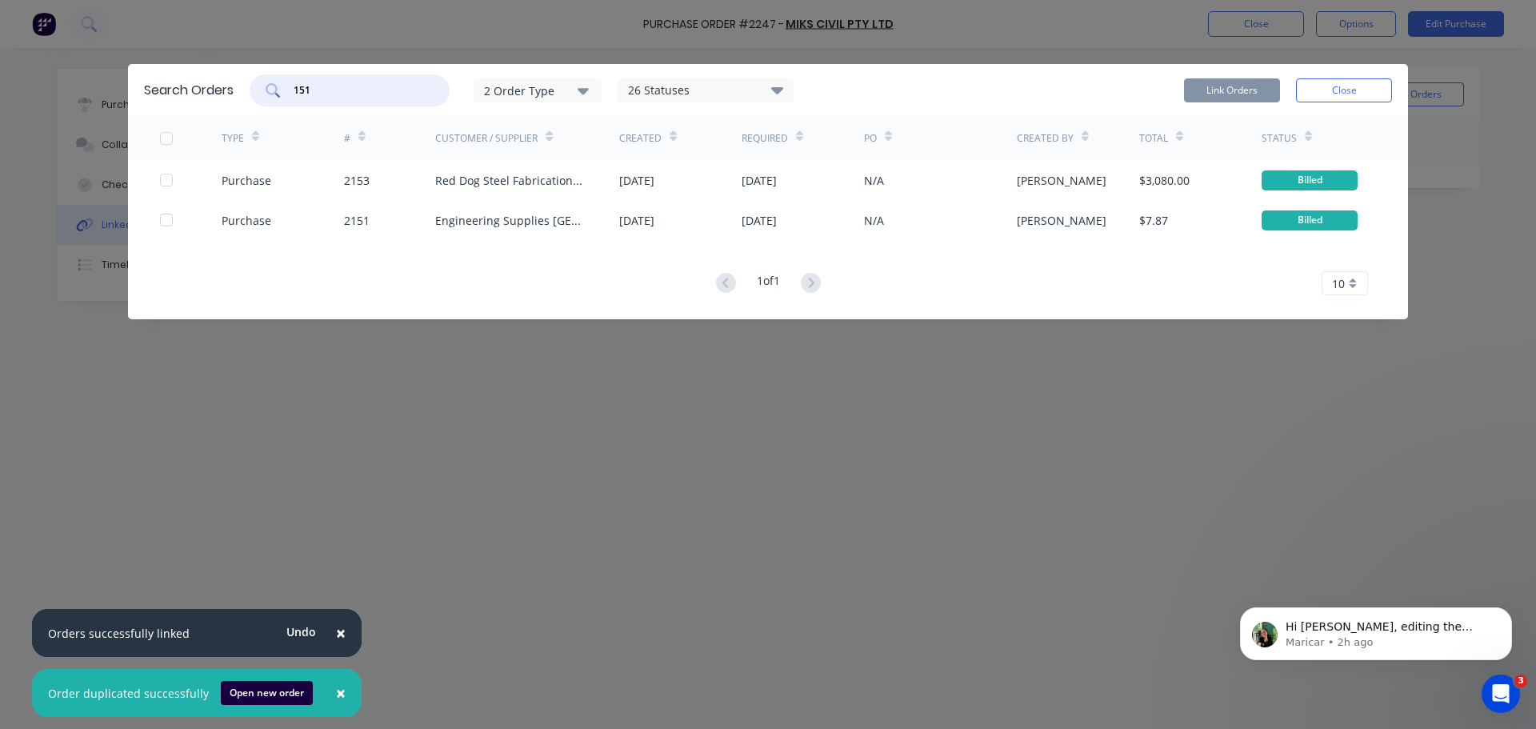
type input "151"
click at [558, 82] on div "2 Order Type" at bounding box center [537, 90] width 107 height 17
click at [1379, 78] on button "Close" at bounding box center [1344, 90] width 96 height 24
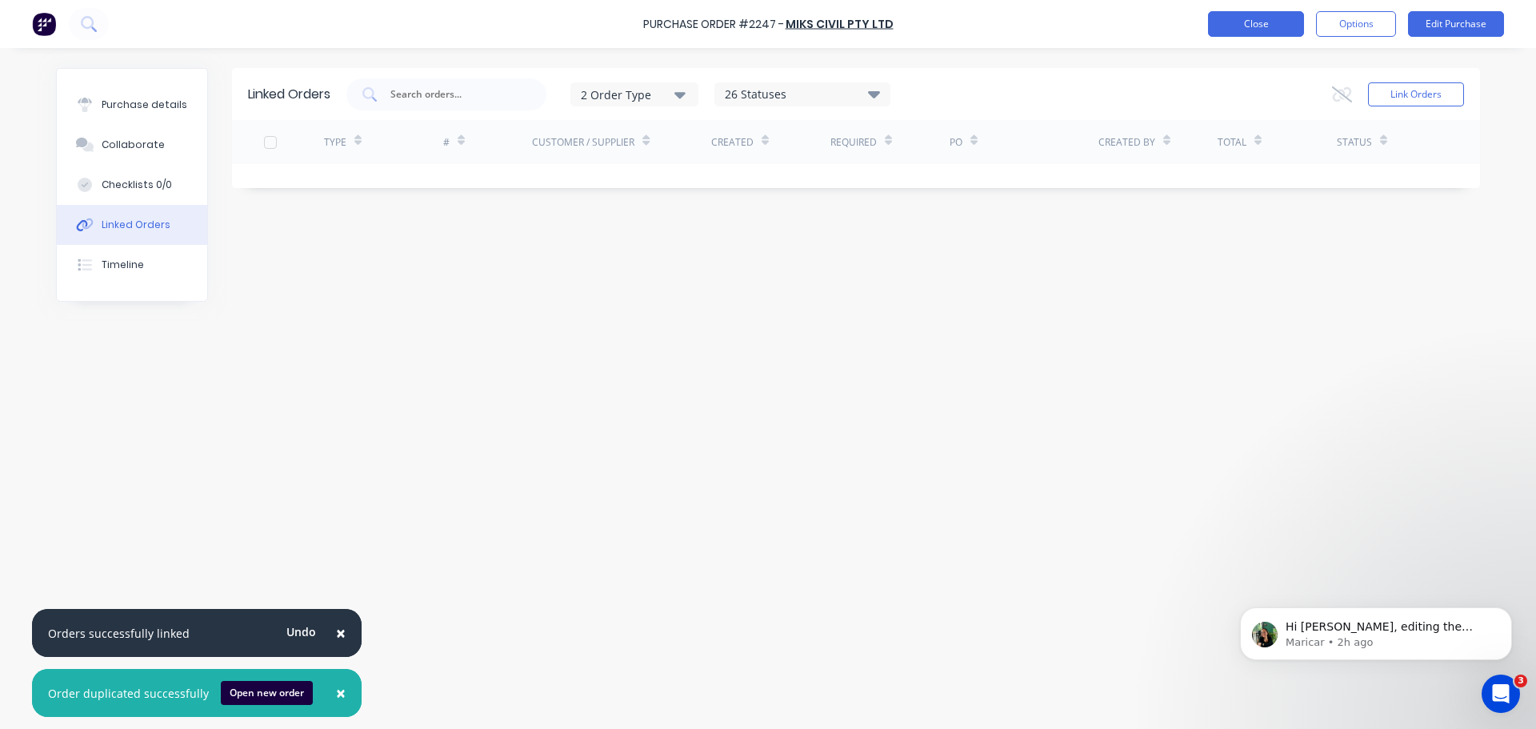
click at [1266, 26] on button "Close" at bounding box center [1256, 24] width 96 height 26
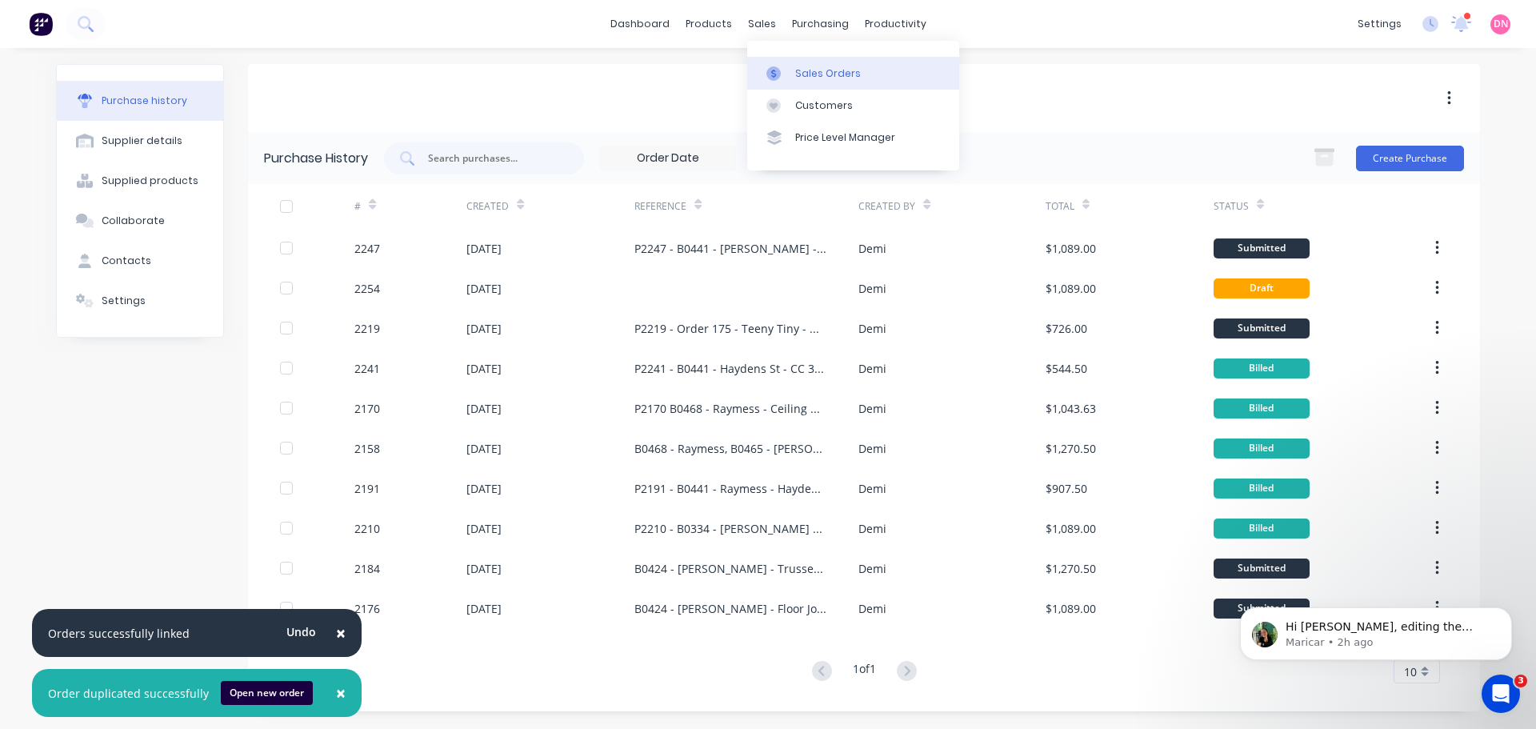
click at [773, 66] on div at bounding box center [779, 73] width 24 height 14
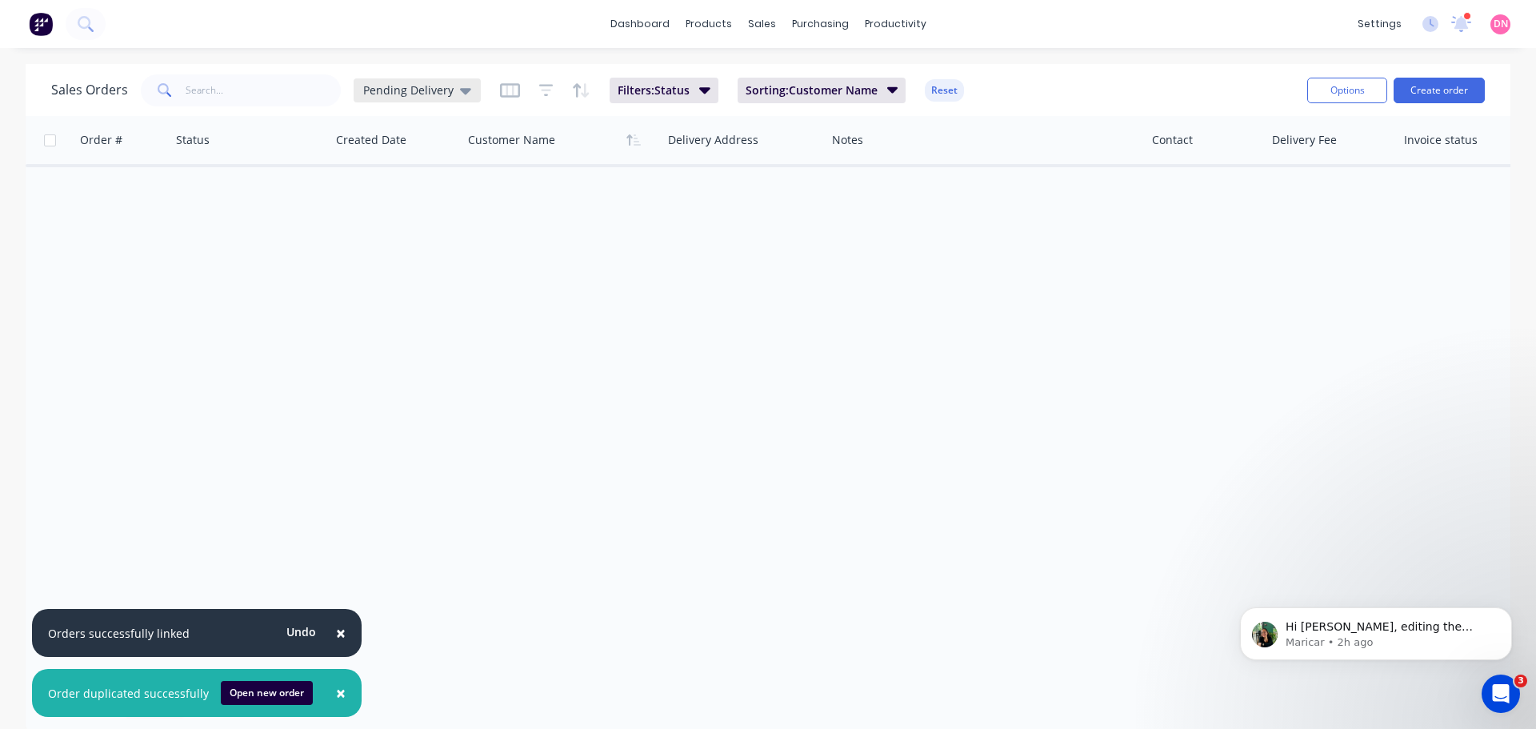
click at [405, 94] on span "Pending Delivery" at bounding box center [408, 90] width 90 height 17
click at [618, 93] on span "Filters: Status" at bounding box center [654, 90] width 72 height 16
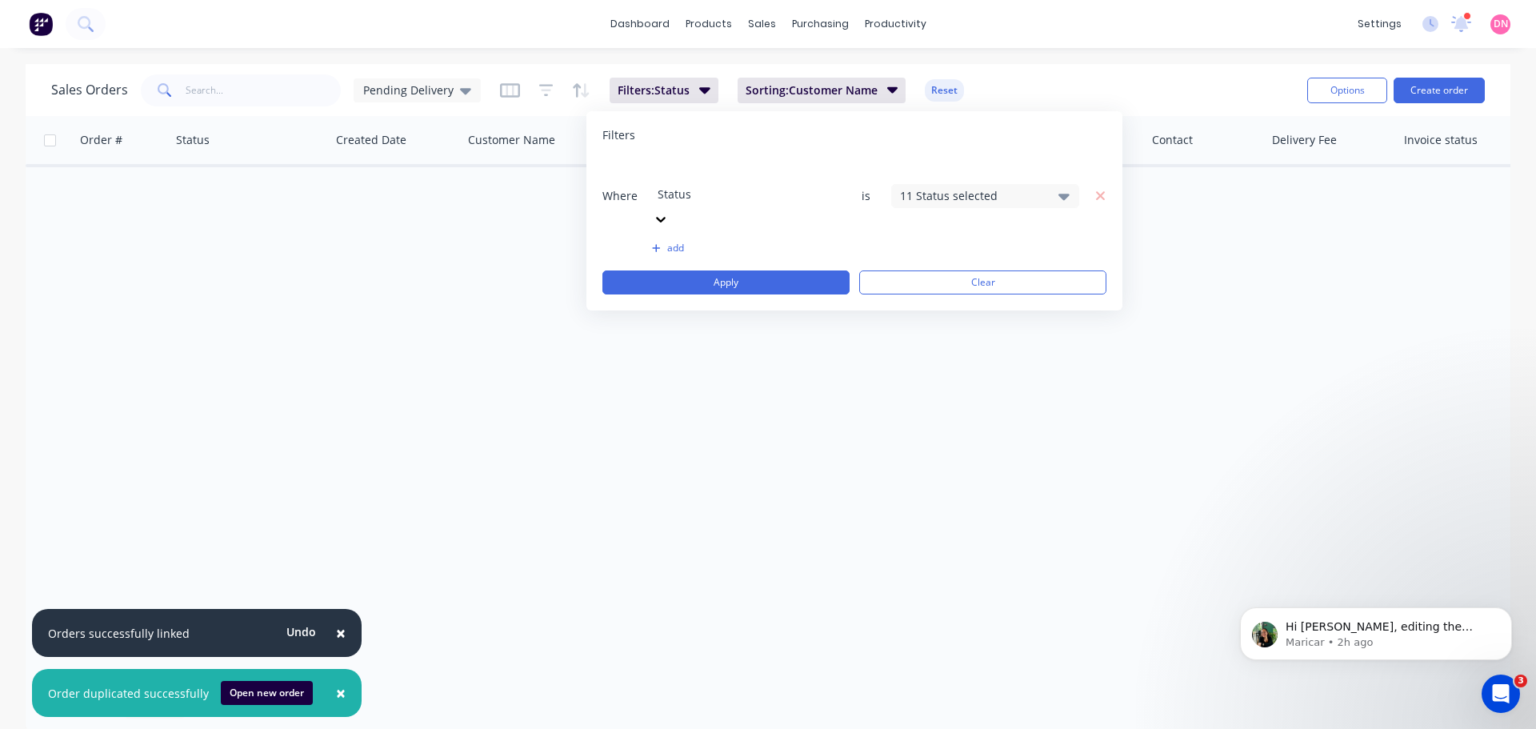
click at [932, 187] on div "11 Status selected" at bounding box center [972, 195] width 145 height 17
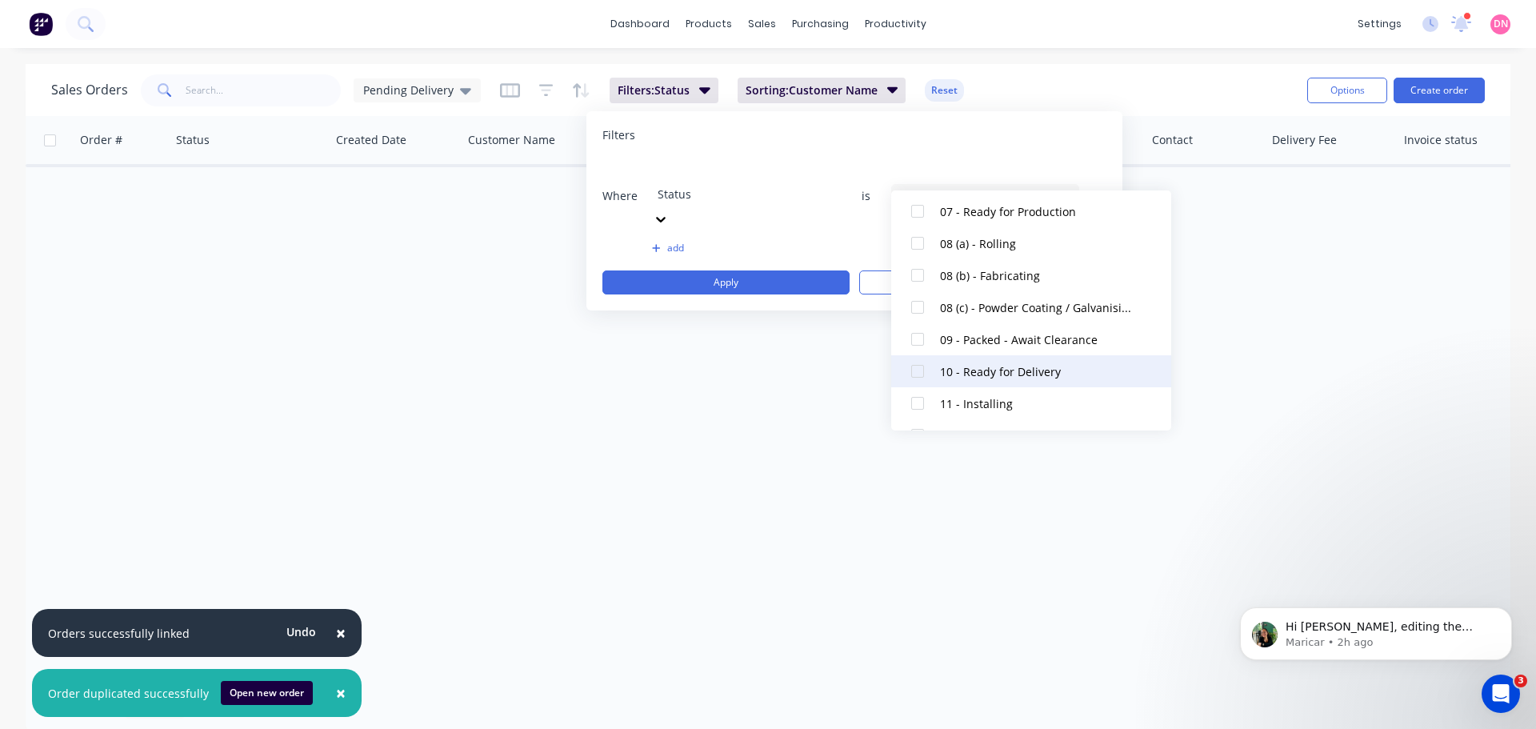
scroll to position [374, 0]
click at [918, 362] on div at bounding box center [918, 369] width 32 height 32
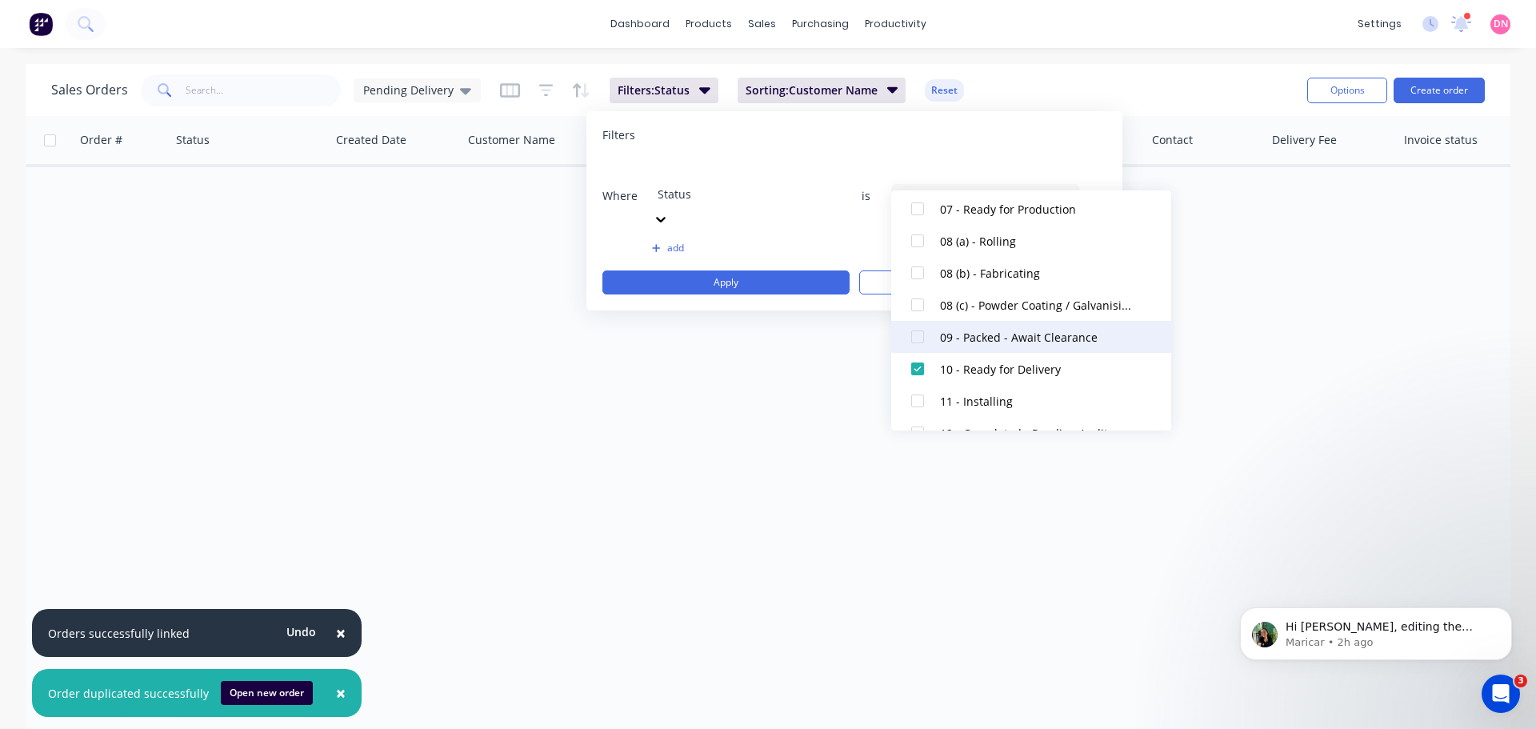
click at [917, 338] on div at bounding box center [918, 337] width 32 height 32
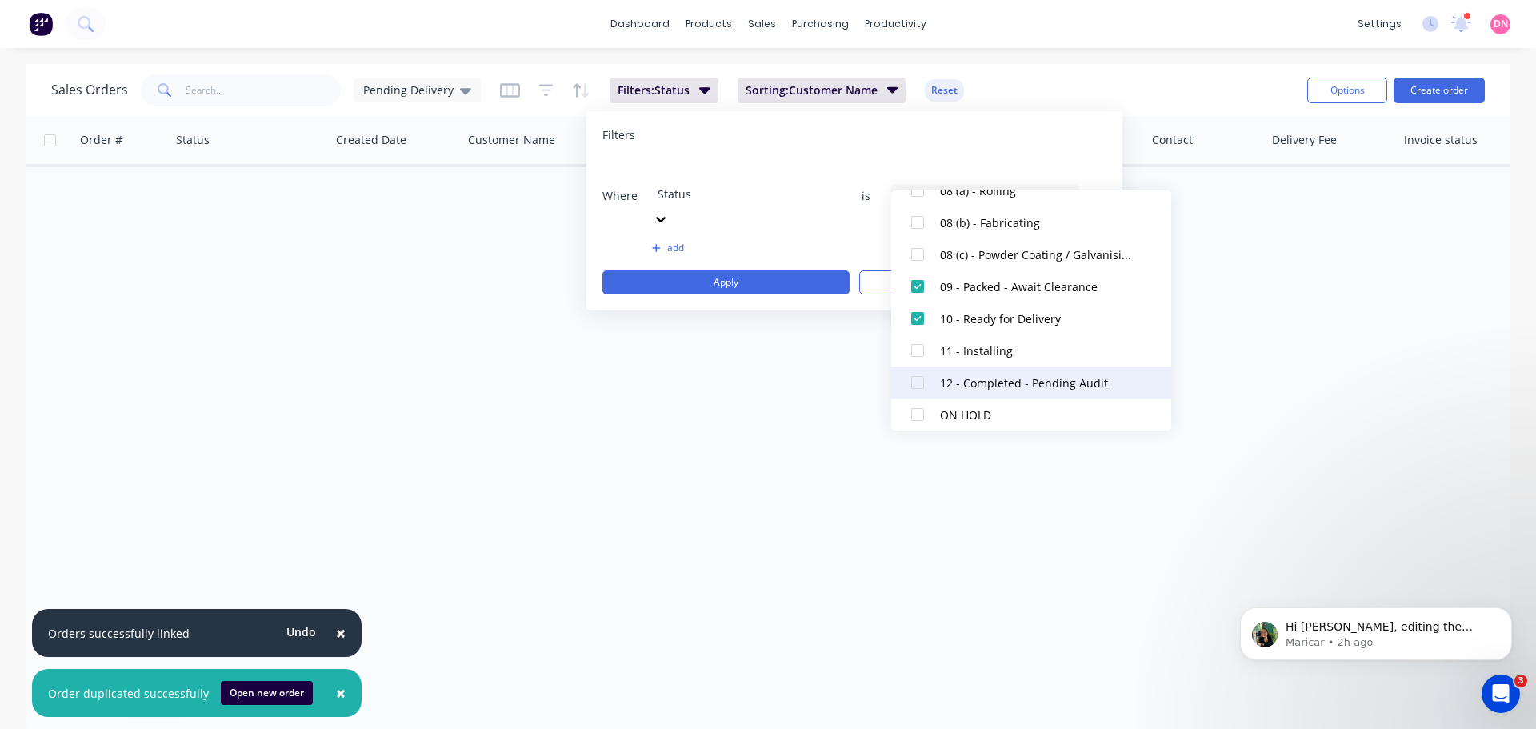
scroll to position [426, 0]
click at [915, 386] on div at bounding box center [918, 380] width 32 height 32
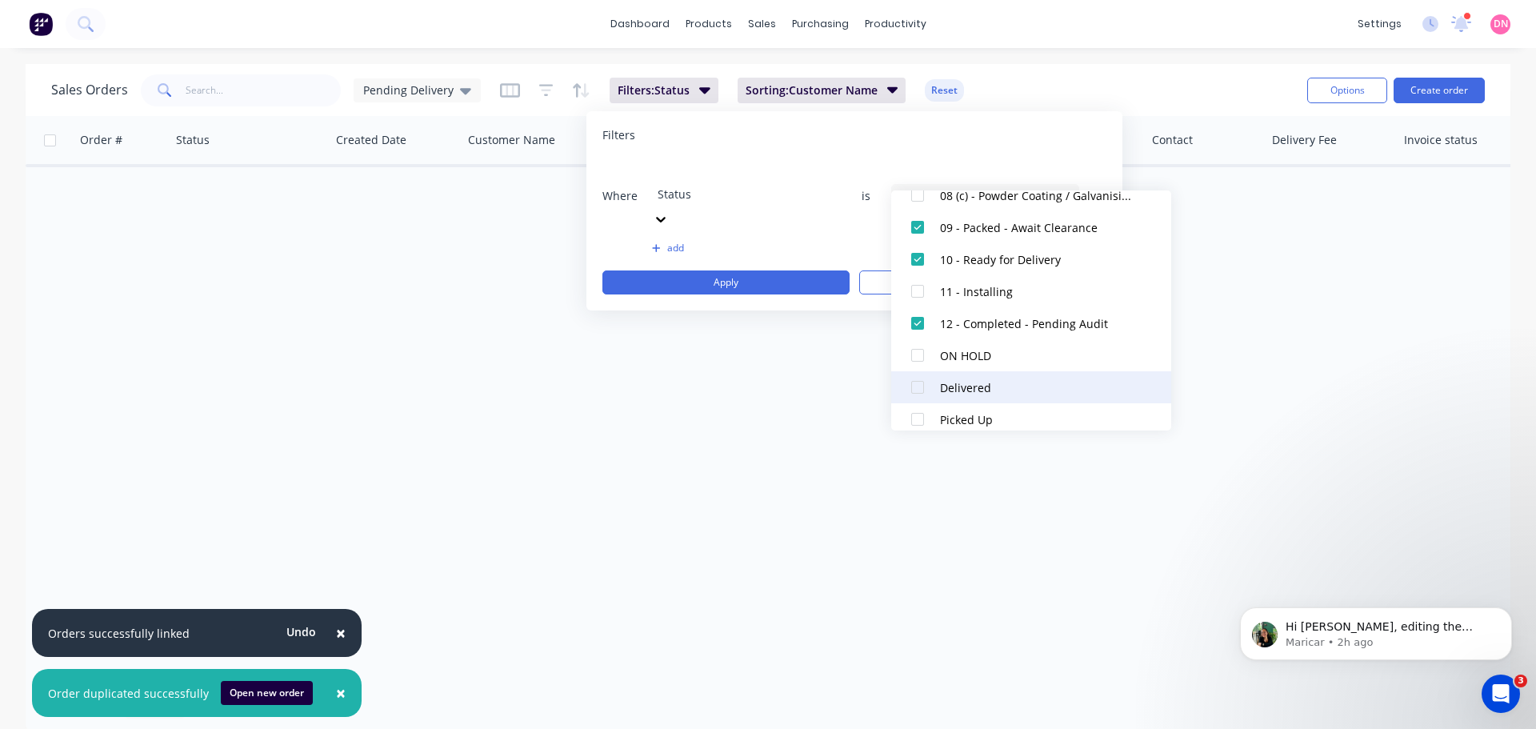
scroll to position [496, 0]
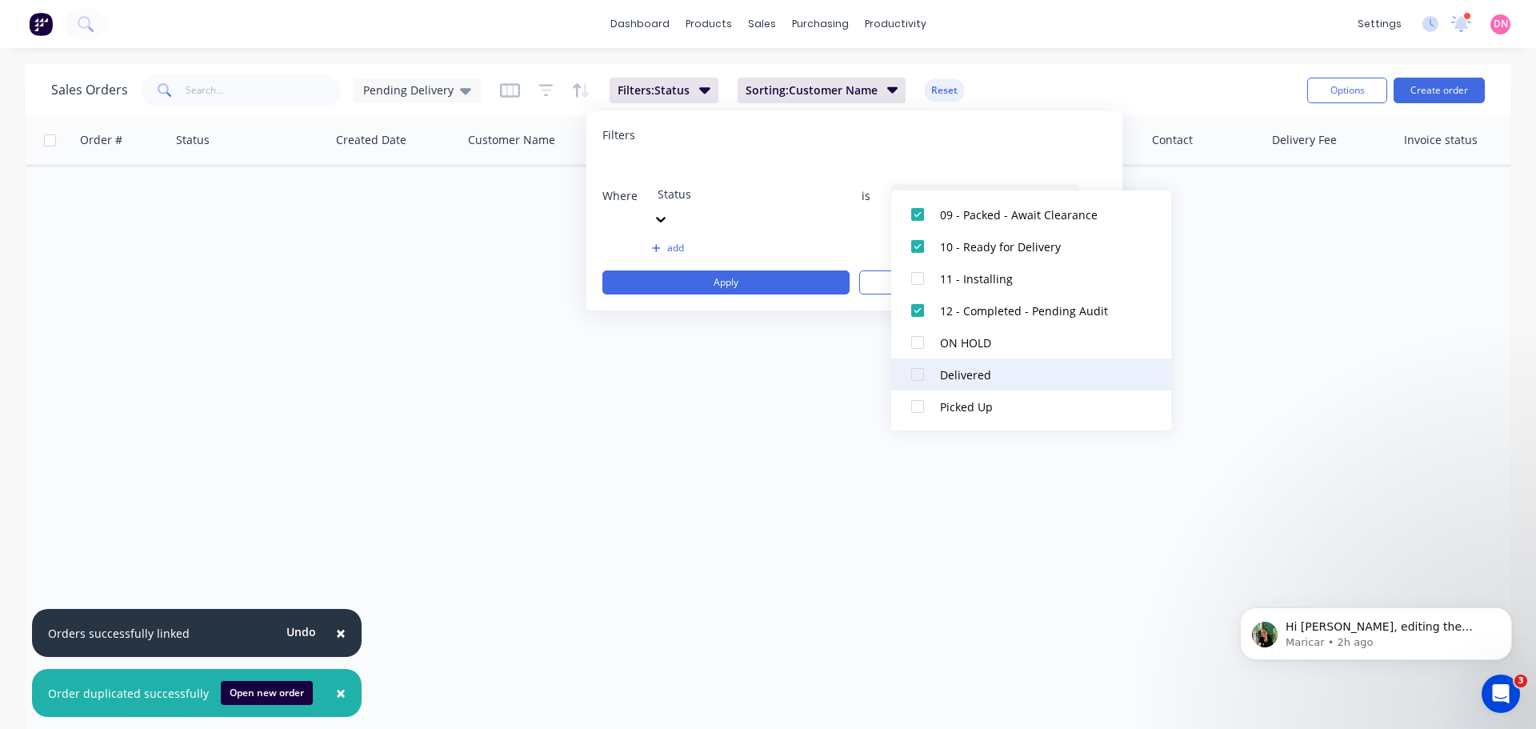
click at [919, 378] on div at bounding box center [918, 374] width 32 height 32
click at [917, 401] on div at bounding box center [918, 406] width 32 height 32
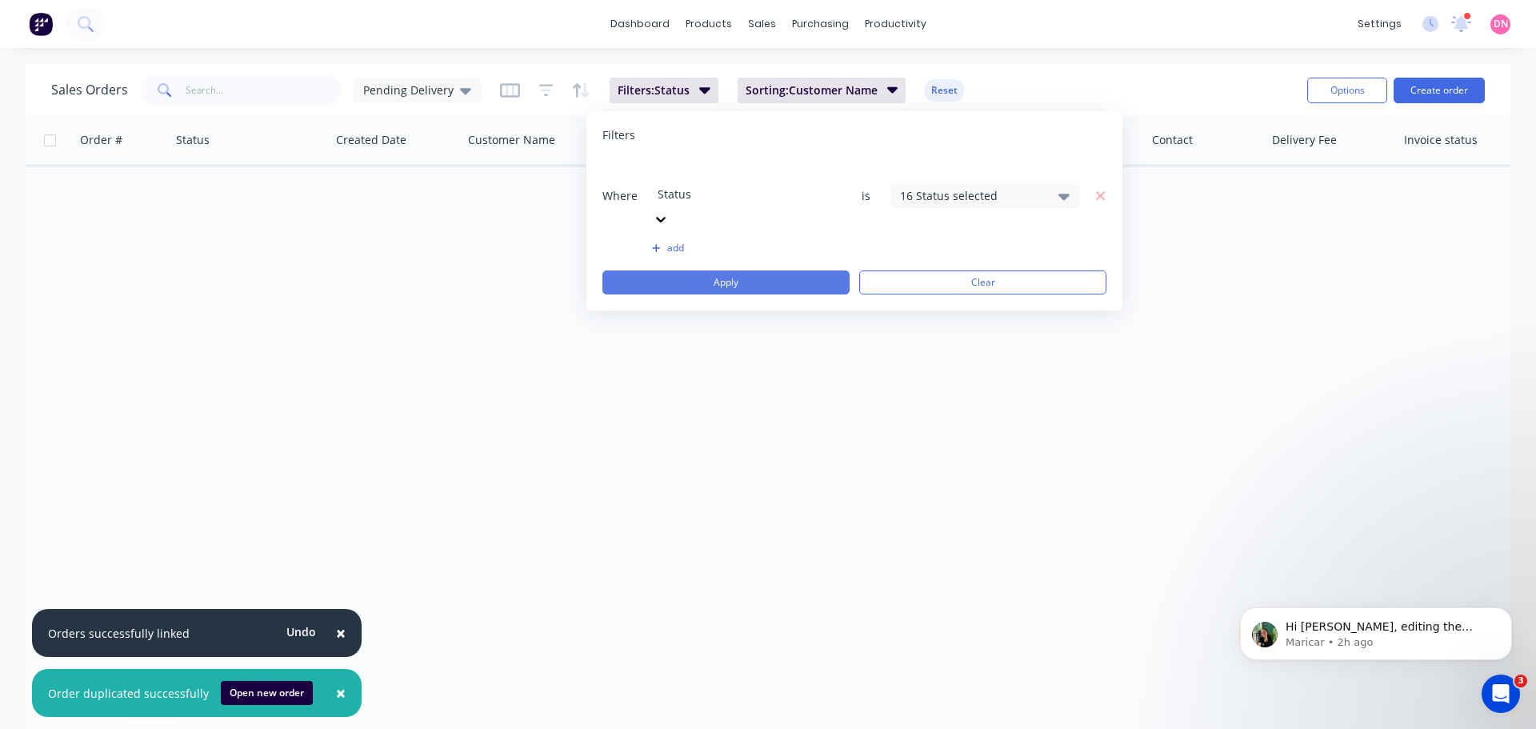
click at [795, 270] on button "Apply" at bounding box center [726, 282] width 247 height 24
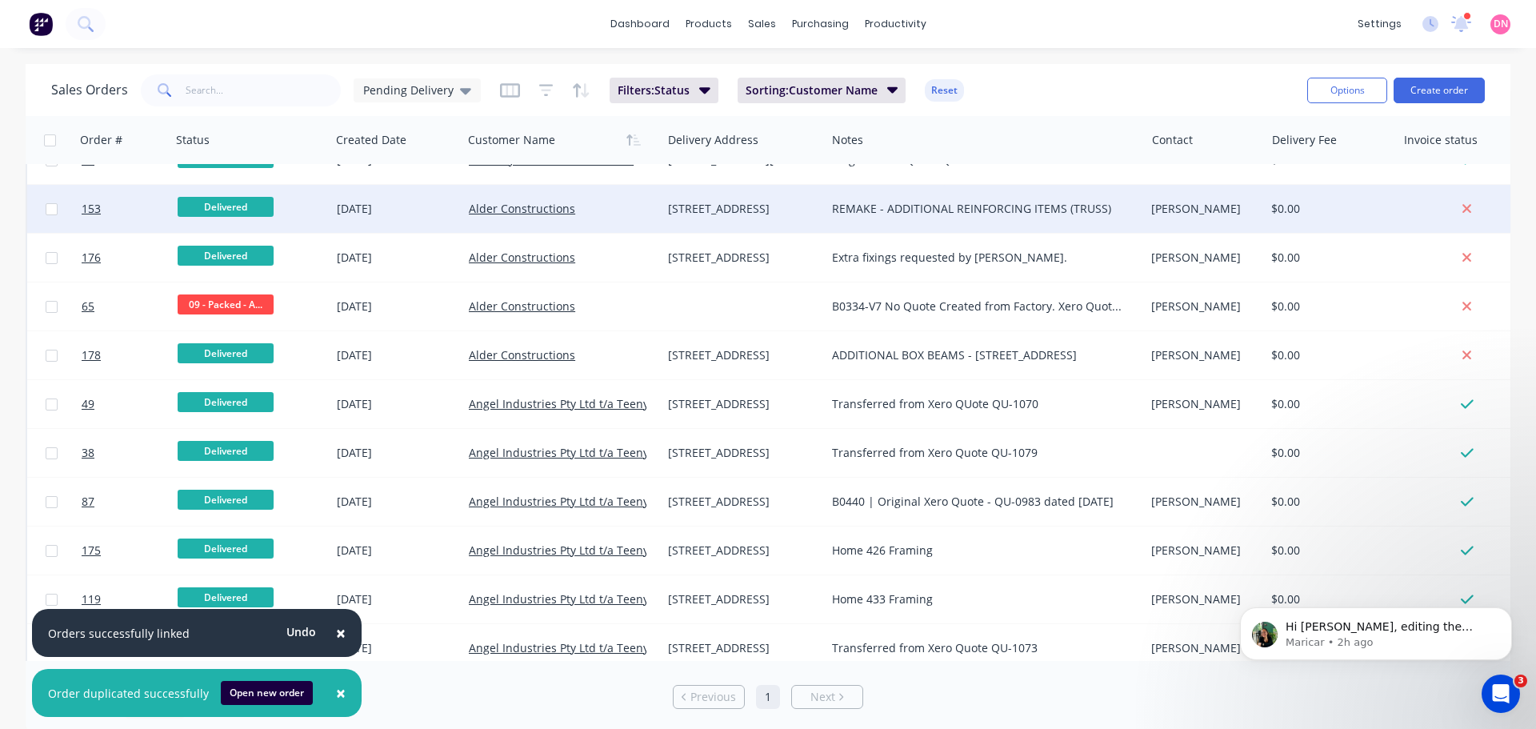
scroll to position [0, 0]
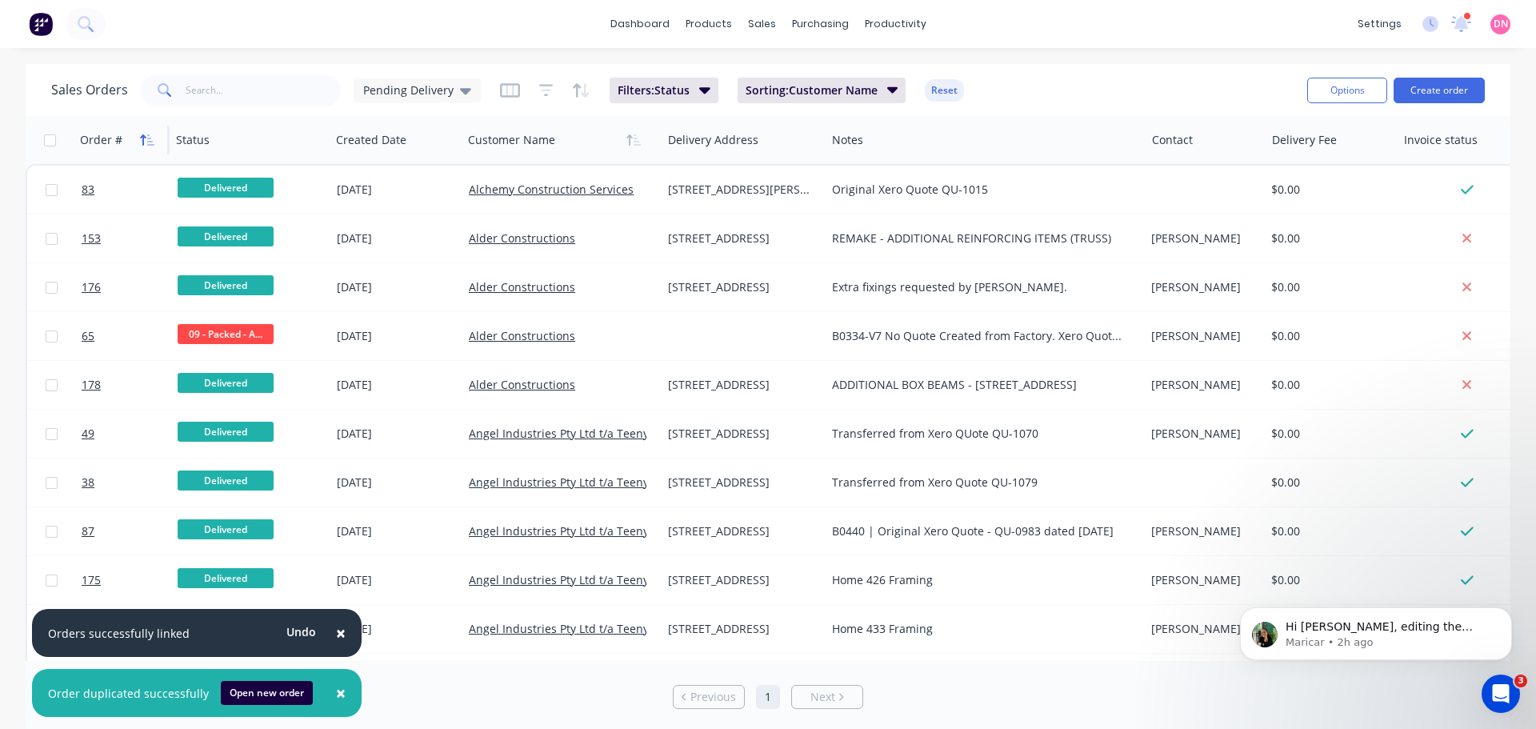
click at [140, 140] on icon "button" at bounding box center [147, 140] width 14 height 13
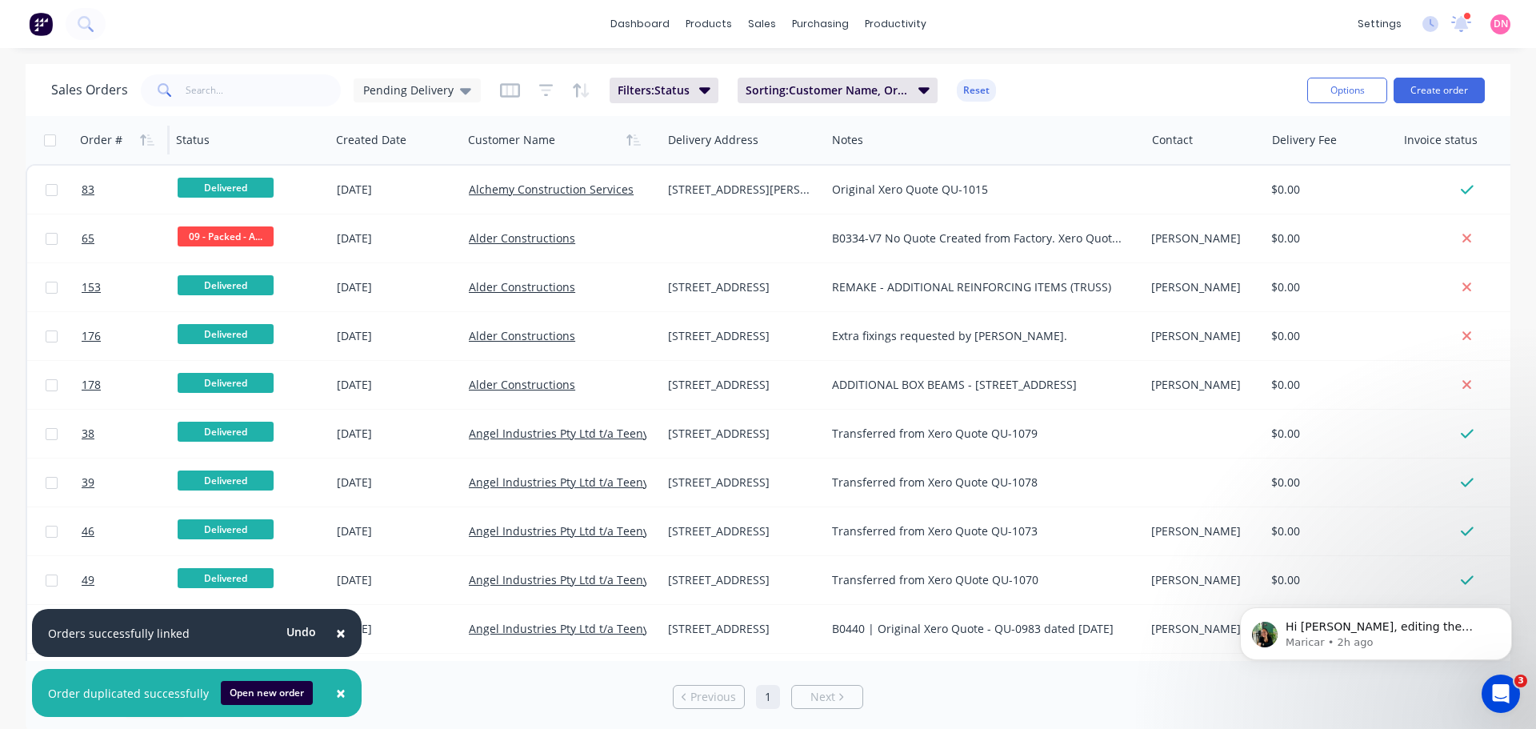
click at [140, 140] on icon "button" at bounding box center [147, 140] width 14 height 13
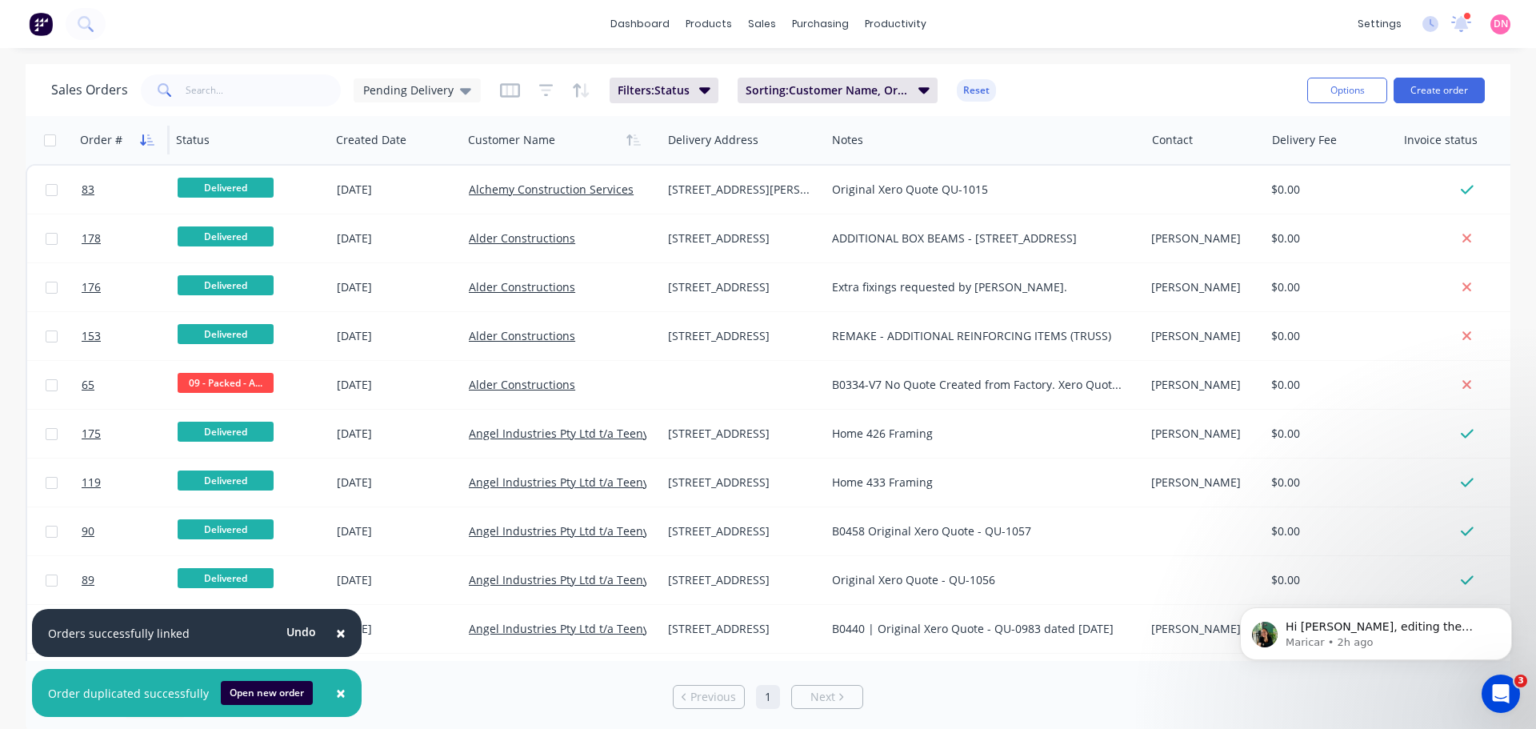
click at [150, 146] on button "button" at bounding box center [147, 140] width 24 height 24
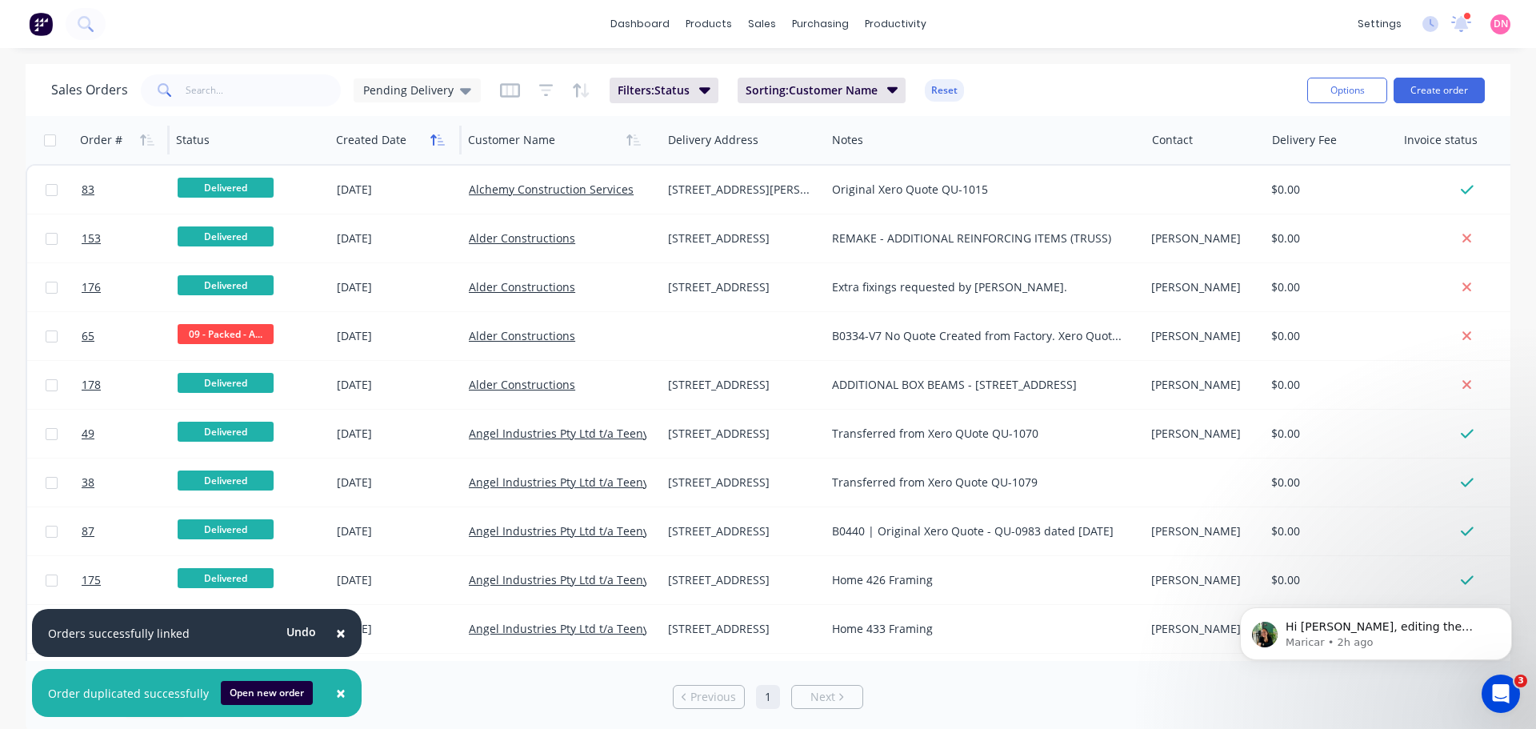
click at [434, 144] on icon "button" at bounding box center [437, 140] width 14 height 13
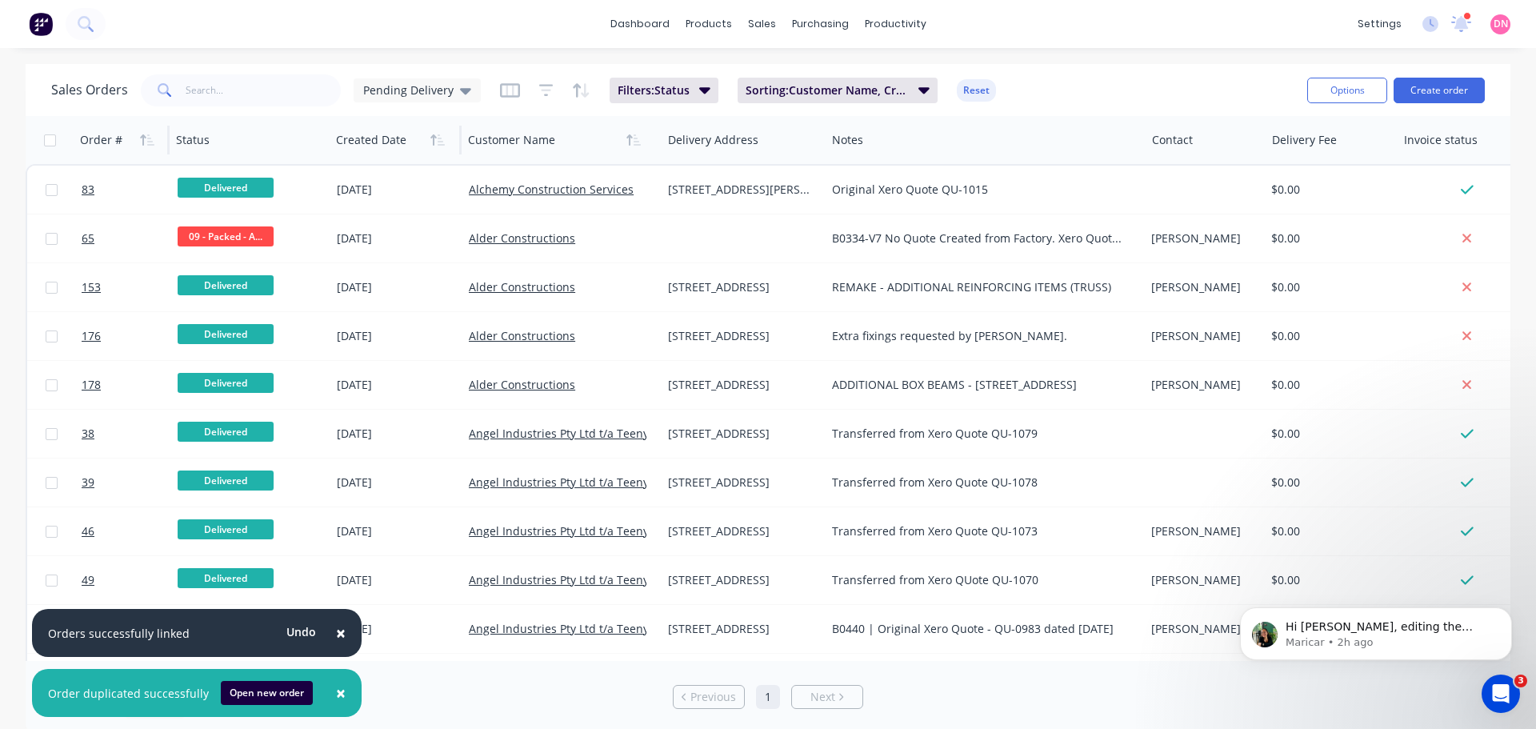
click at [434, 144] on icon "button" at bounding box center [437, 140] width 14 height 13
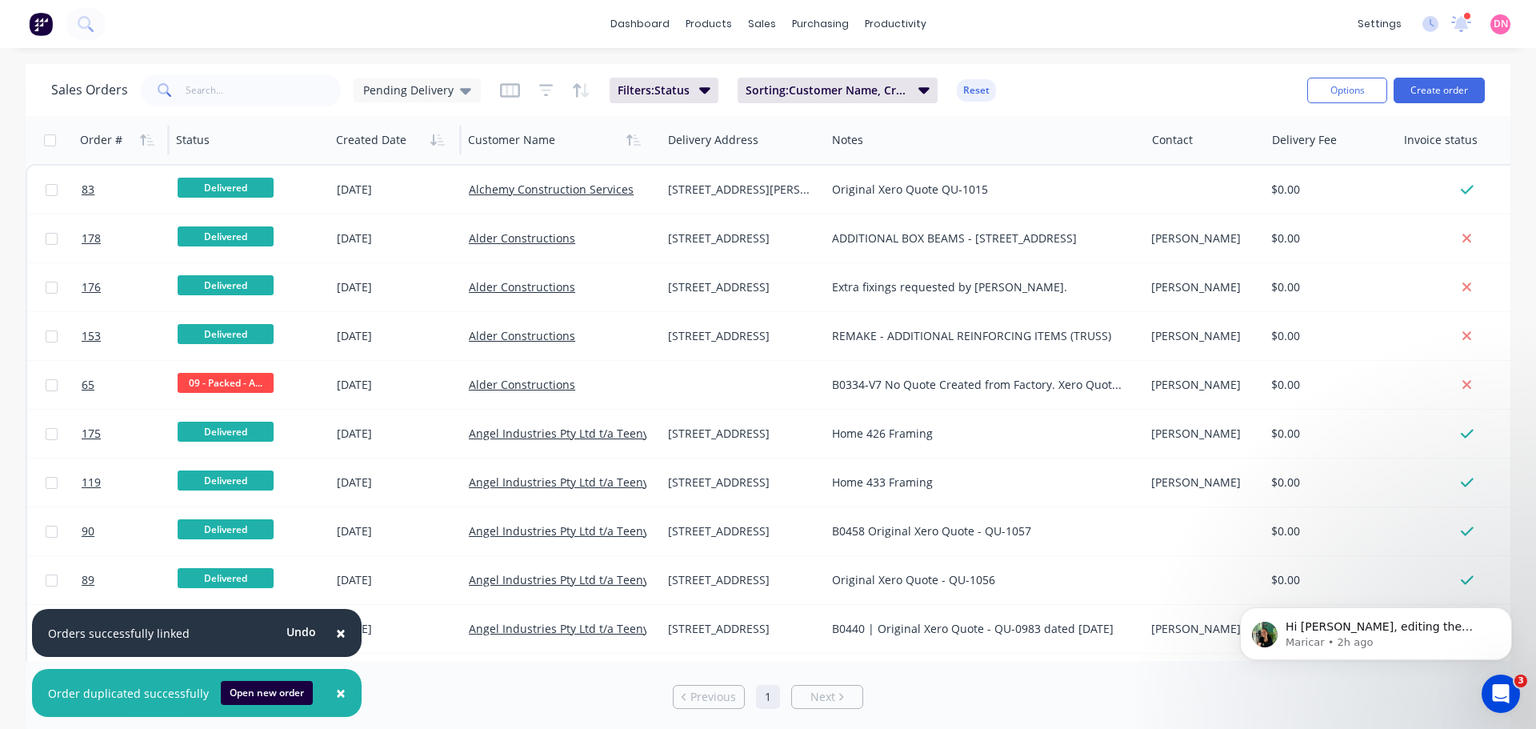
click at [123, 131] on div "Order #" at bounding box center [119, 140] width 79 height 32
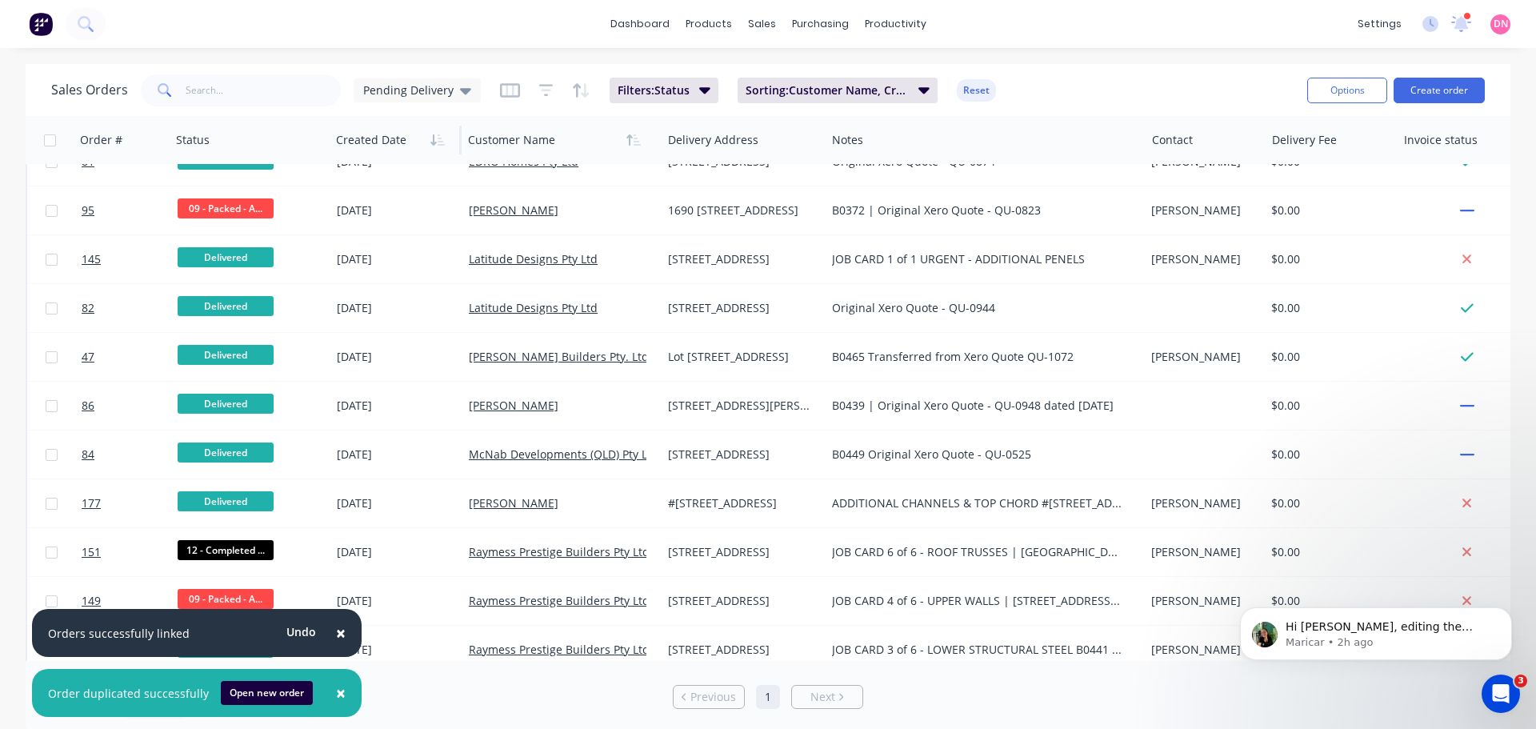
scroll to position [1387, 0]
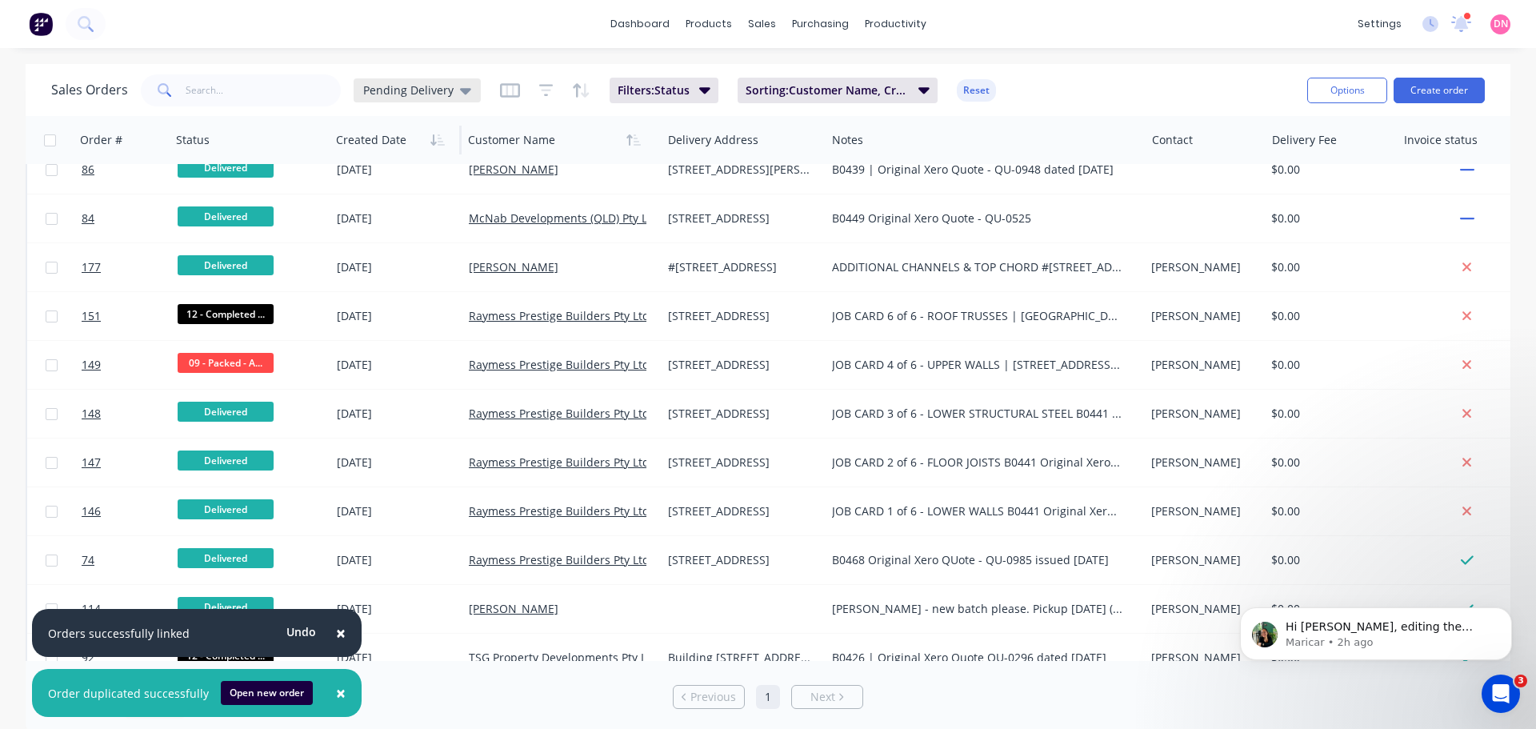
click at [434, 90] on div "Pending Delivery" at bounding box center [417, 90] width 108 height 14
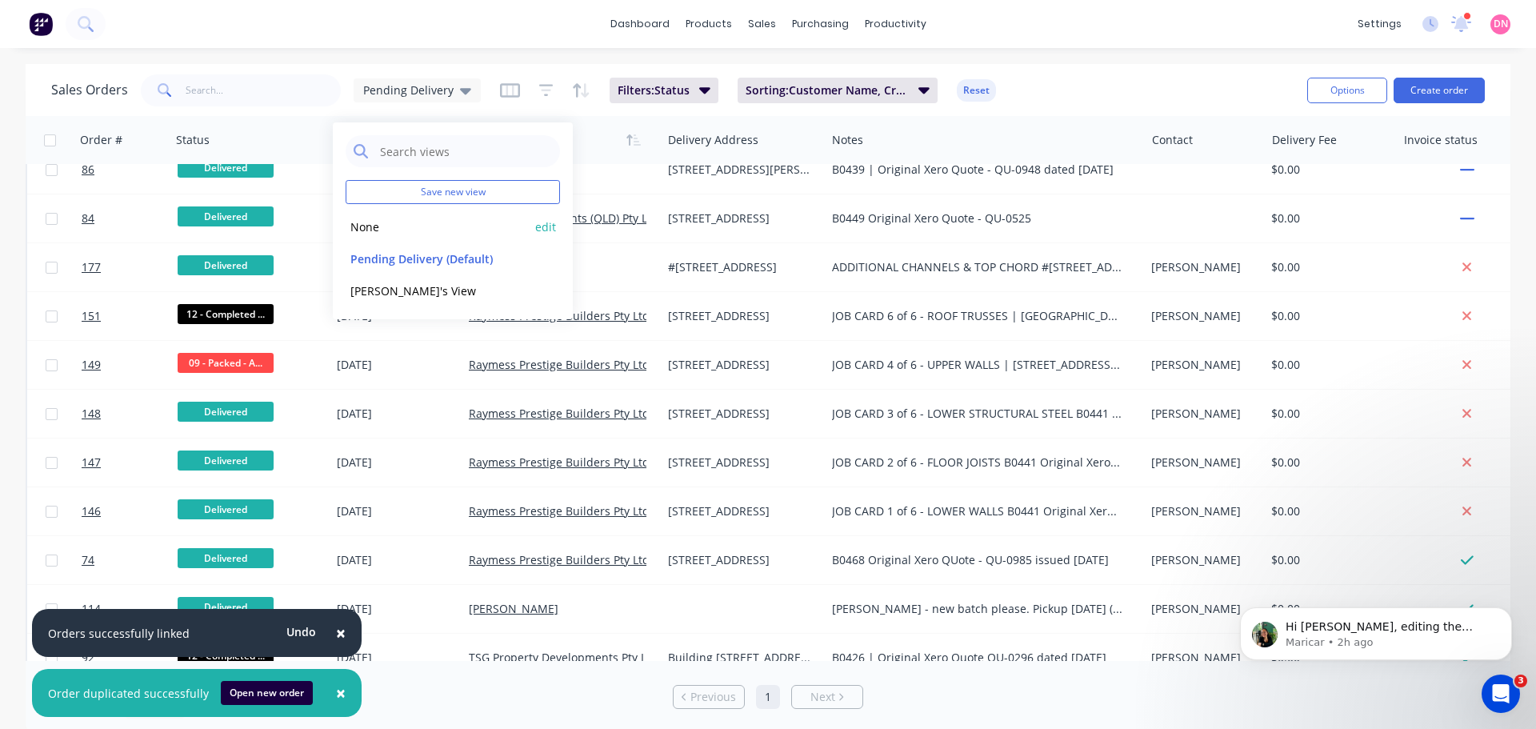
click at [358, 218] on button "None" at bounding box center [437, 227] width 182 height 18
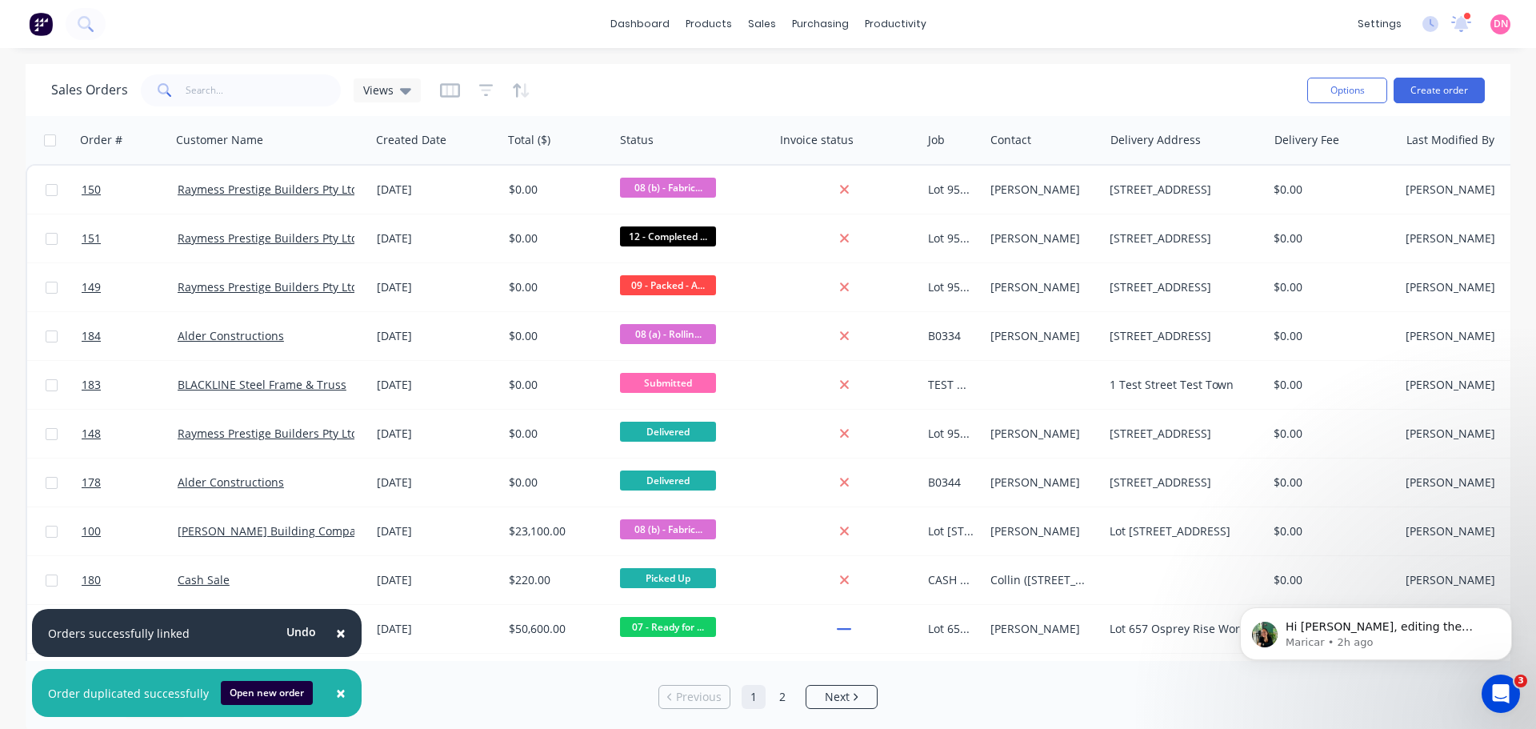
scroll to position [0, 0]
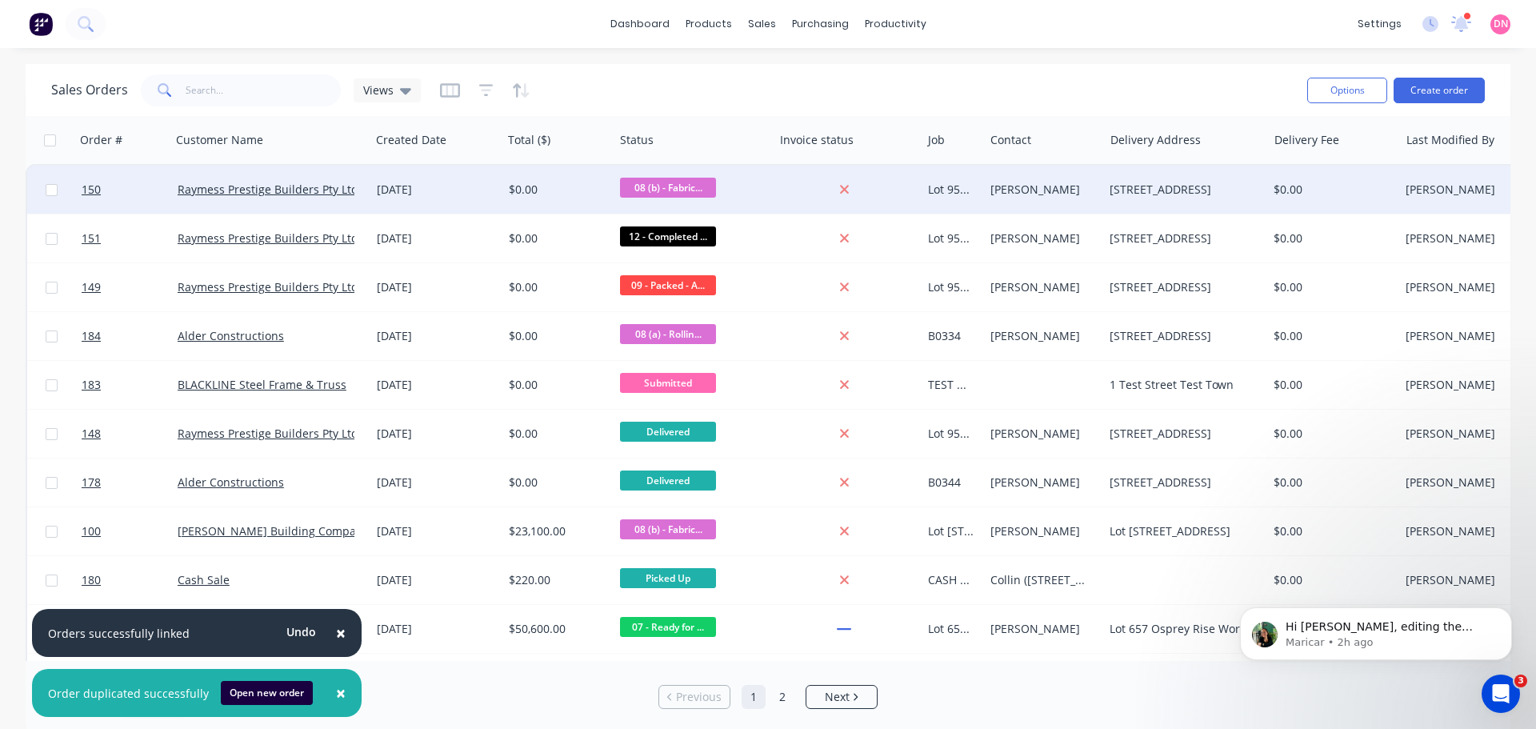
click at [408, 189] on div "28 Aug 2025" at bounding box center [436, 190] width 119 height 16
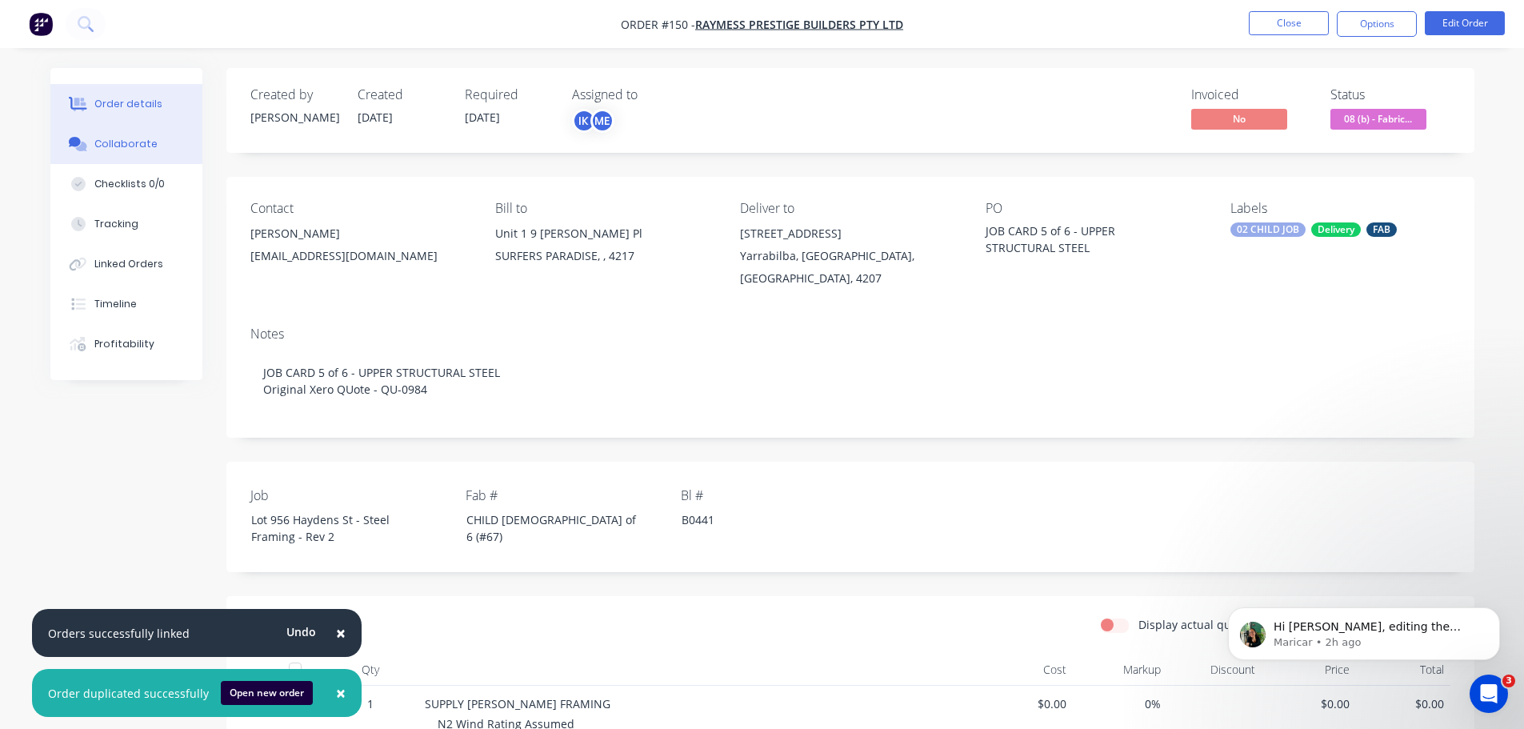
click at [165, 124] on button "Collaborate" at bounding box center [126, 144] width 152 height 40
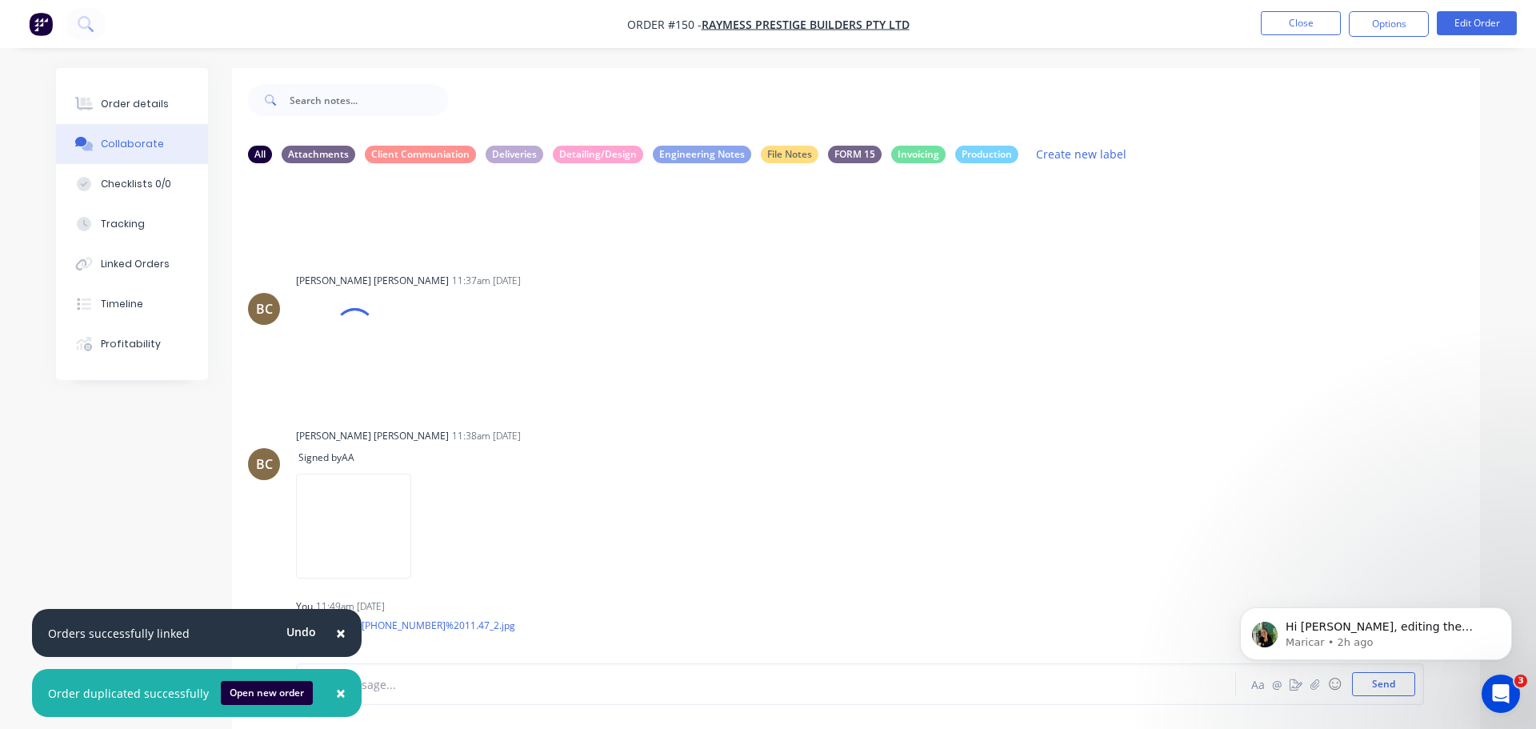
scroll to position [773, 0]
click at [418, 693] on div "Labels Download Delete" at bounding box center [508, 704] width 180 height 23
click at [422, 693] on button "button" at bounding box center [425, 704] width 6 height 23
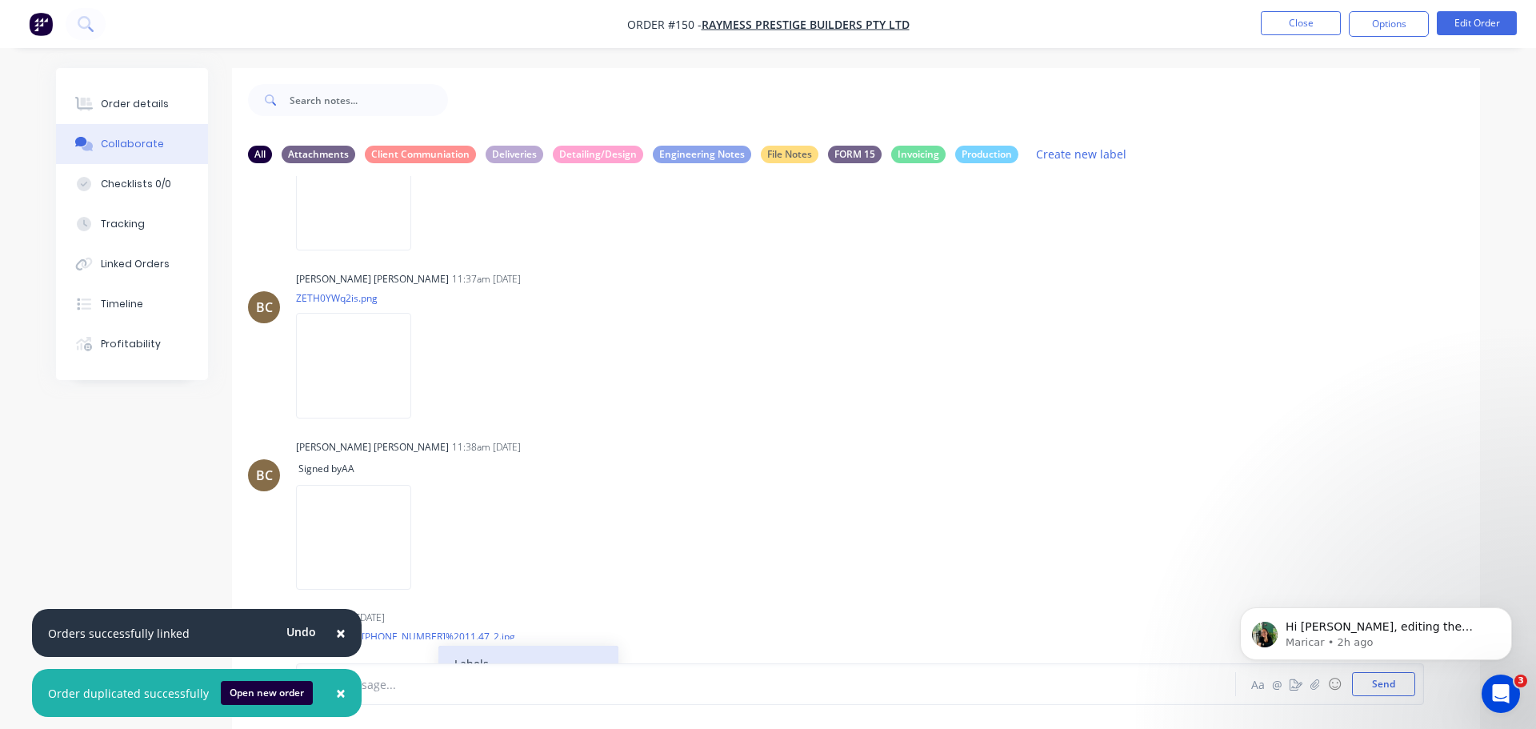
click at [455, 646] on button "Labels" at bounding box center [528, 664] width 180 height 36
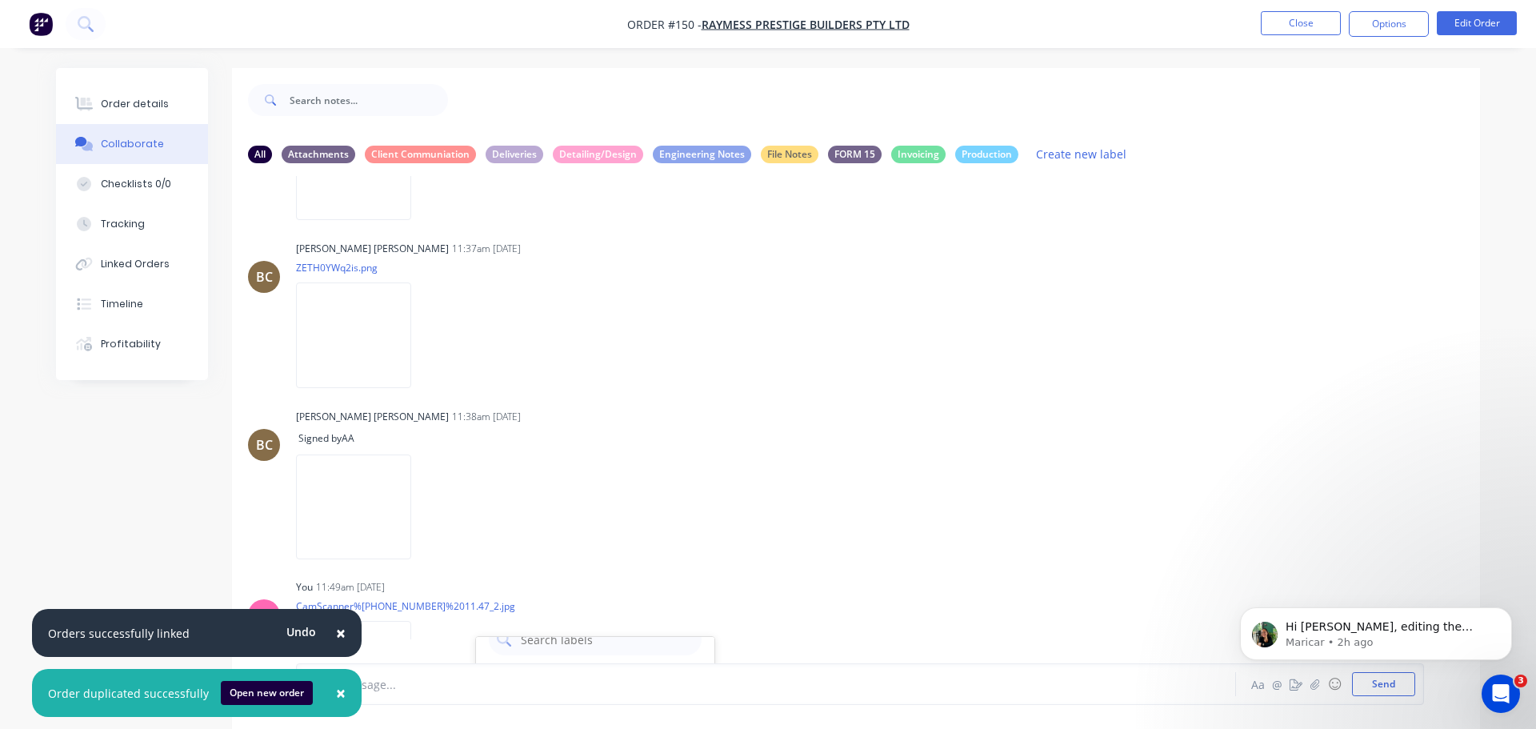
scroll to position [827, 0]
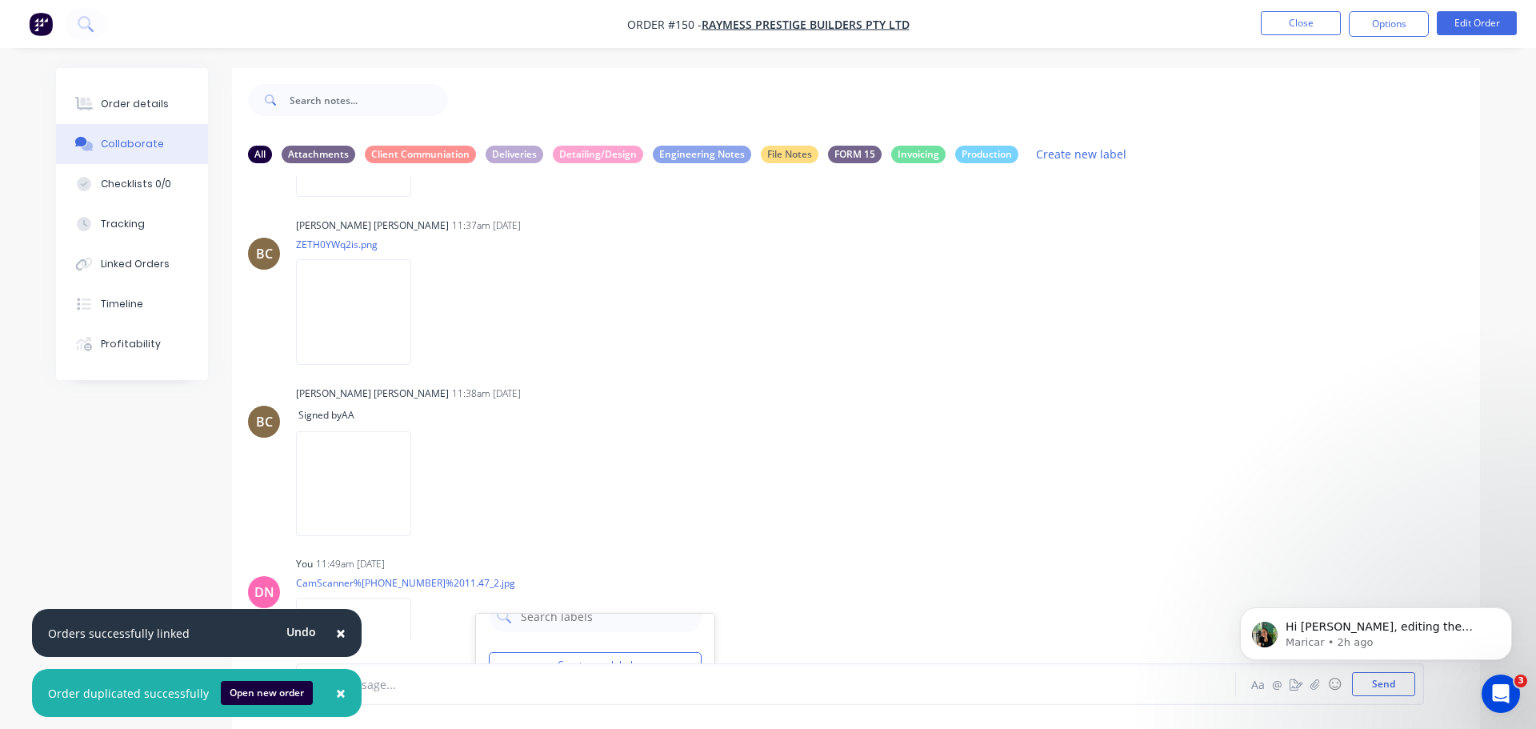
drag, startPoint x: 482, startPoint y: 622, endPoint x: 490, endPoint y: 619, distance: 8.4
drag, startPoint x: 785, startPoint y: 499, endPoint x: 791, endPoint y: 486, distance: 14.7
click at [787, 552] on div "DN You 11:49am 09/09/25 CamScanner%2009-09-2025%2011.47_2.jpg Labels Download D…" at bounding box center [856, 624] width 1248 height 144
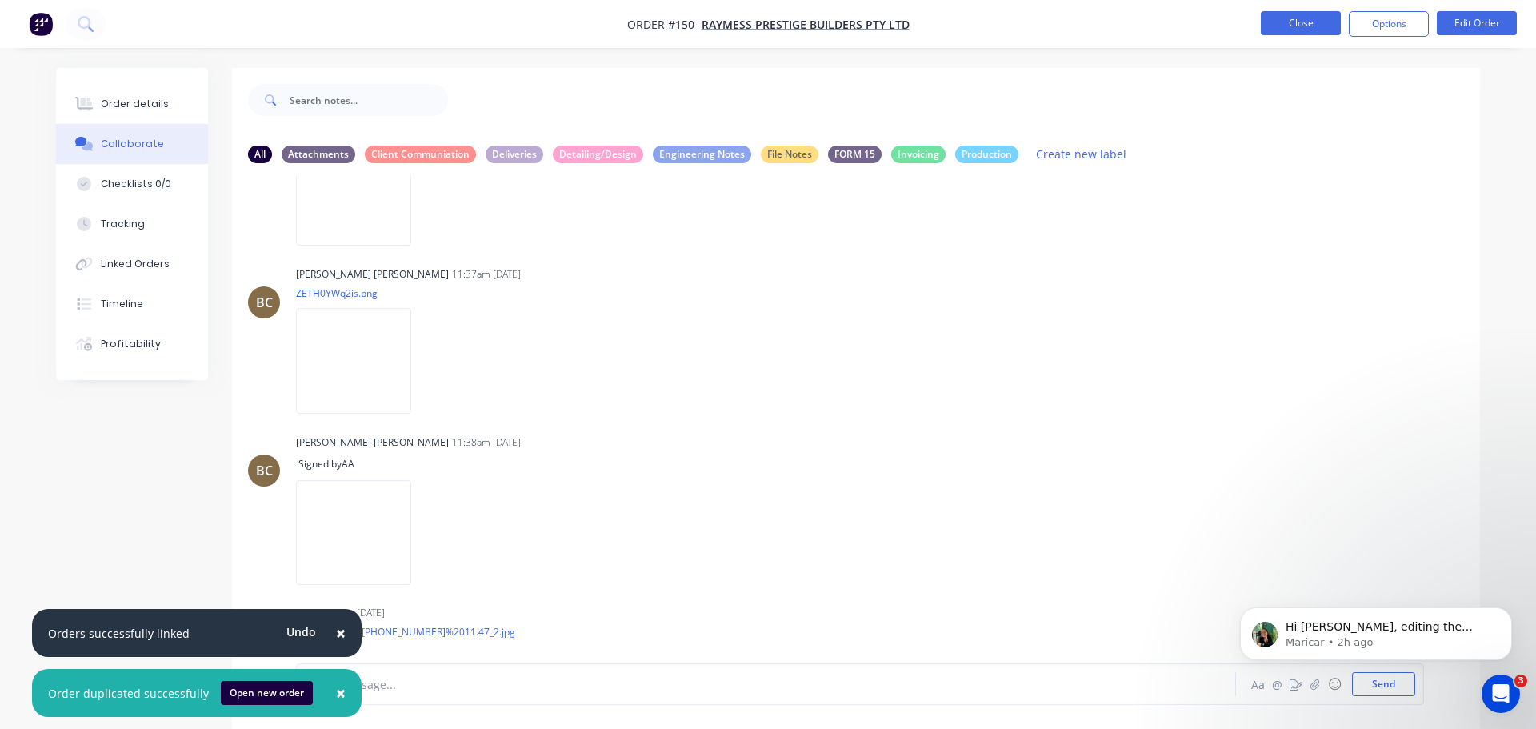
click at [1300, 14] on button "Close" at bounding box center [1301, 23] width 80 height 24
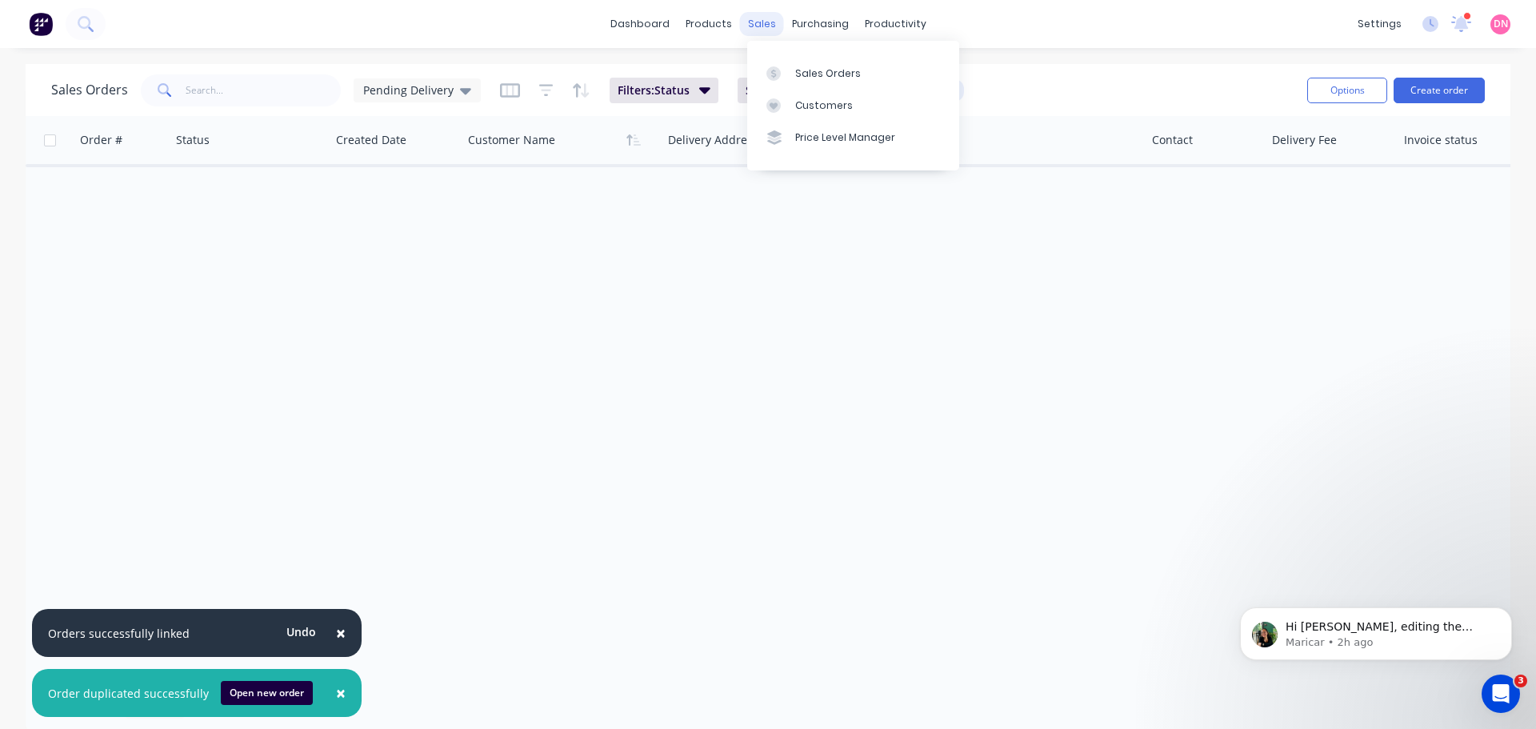
click at [755, 23] on div "sales" at bounding box center [762, 24] width 44 height 24
click at [780, 66] on div at bounding box center [779, 73] width 24 height 14
click at [426, 82] on span "Pending Delivery" at bounding box center [408, 90] width 90 height 17
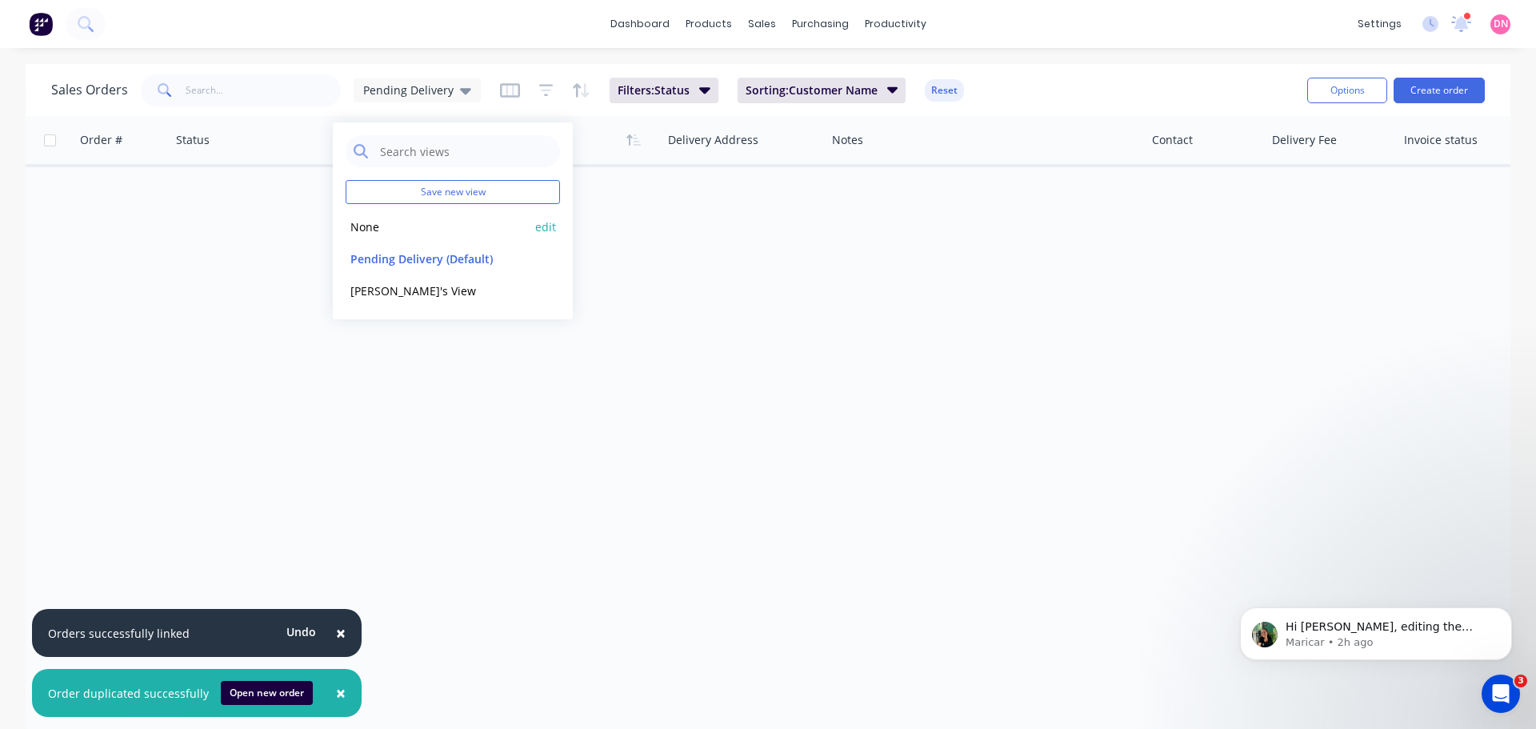
click at [375, 218] on button "None" at bounding box center [437, 227] width 182 height 18
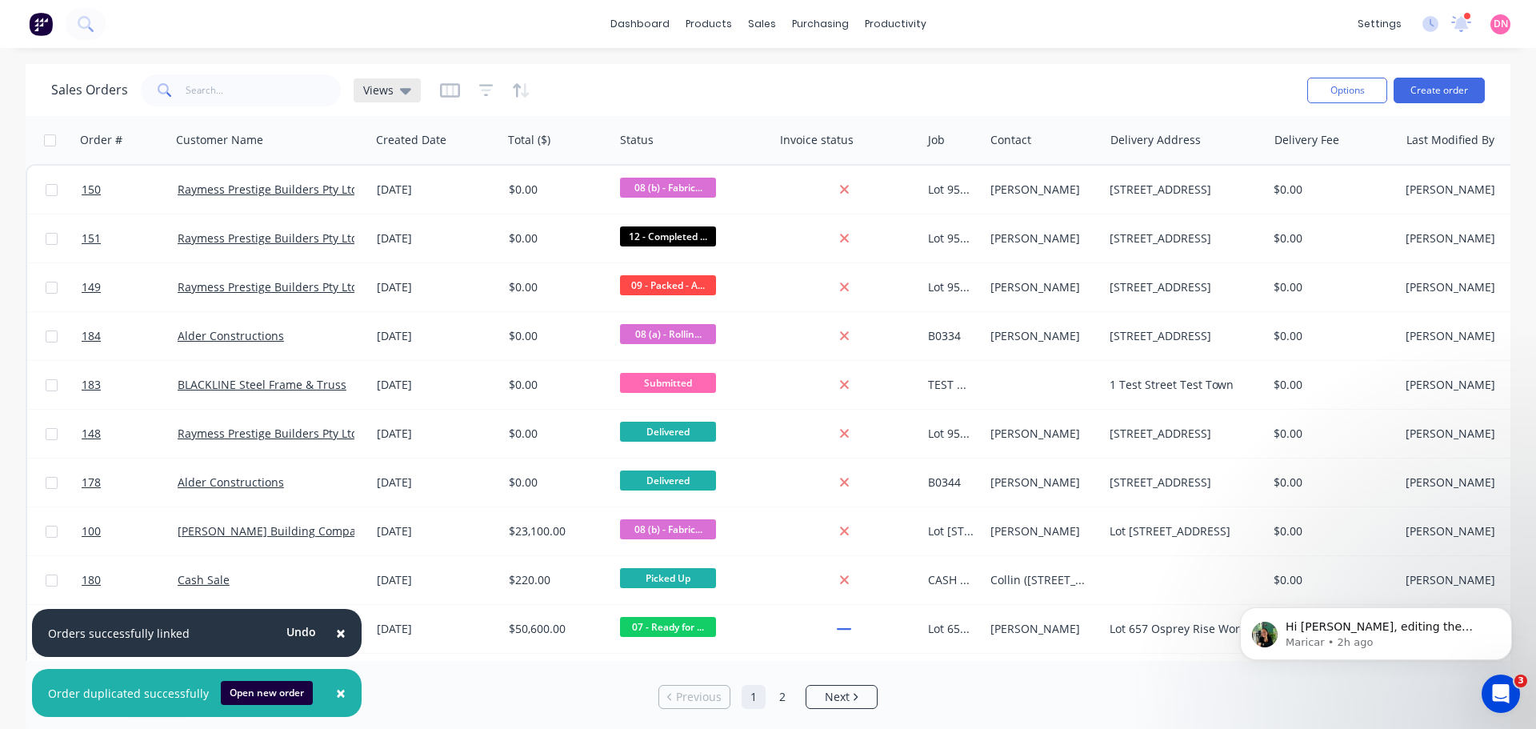
click at [400, 96] on icon at bounding box center [405, 91] width 11 height 18
click at [437, 282] on button "Demi's View" at bounding box center [437, 291] width 182 height 18
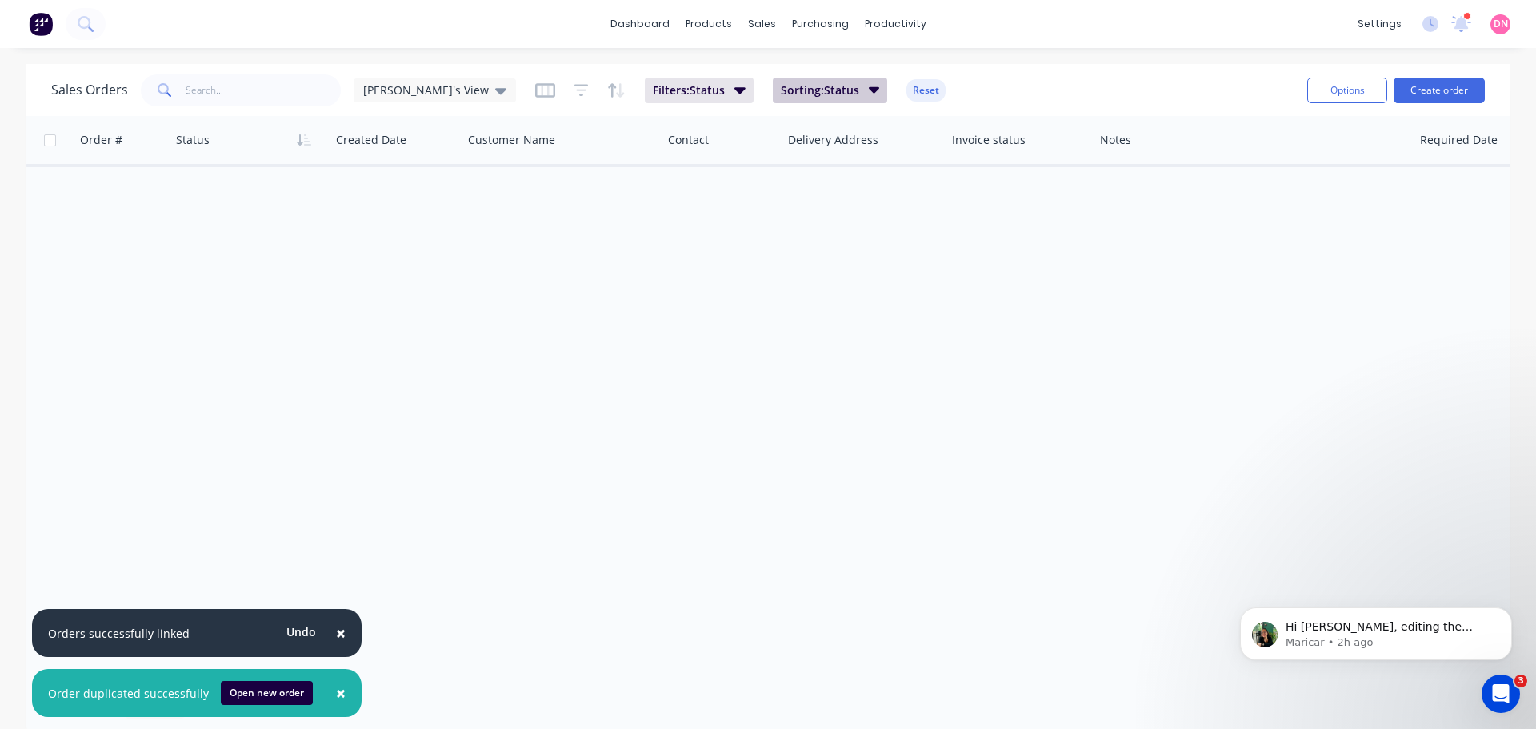
click at [781, 97] on span "Sorting: Status" at bounding box center [820, 90] width 78 height 16
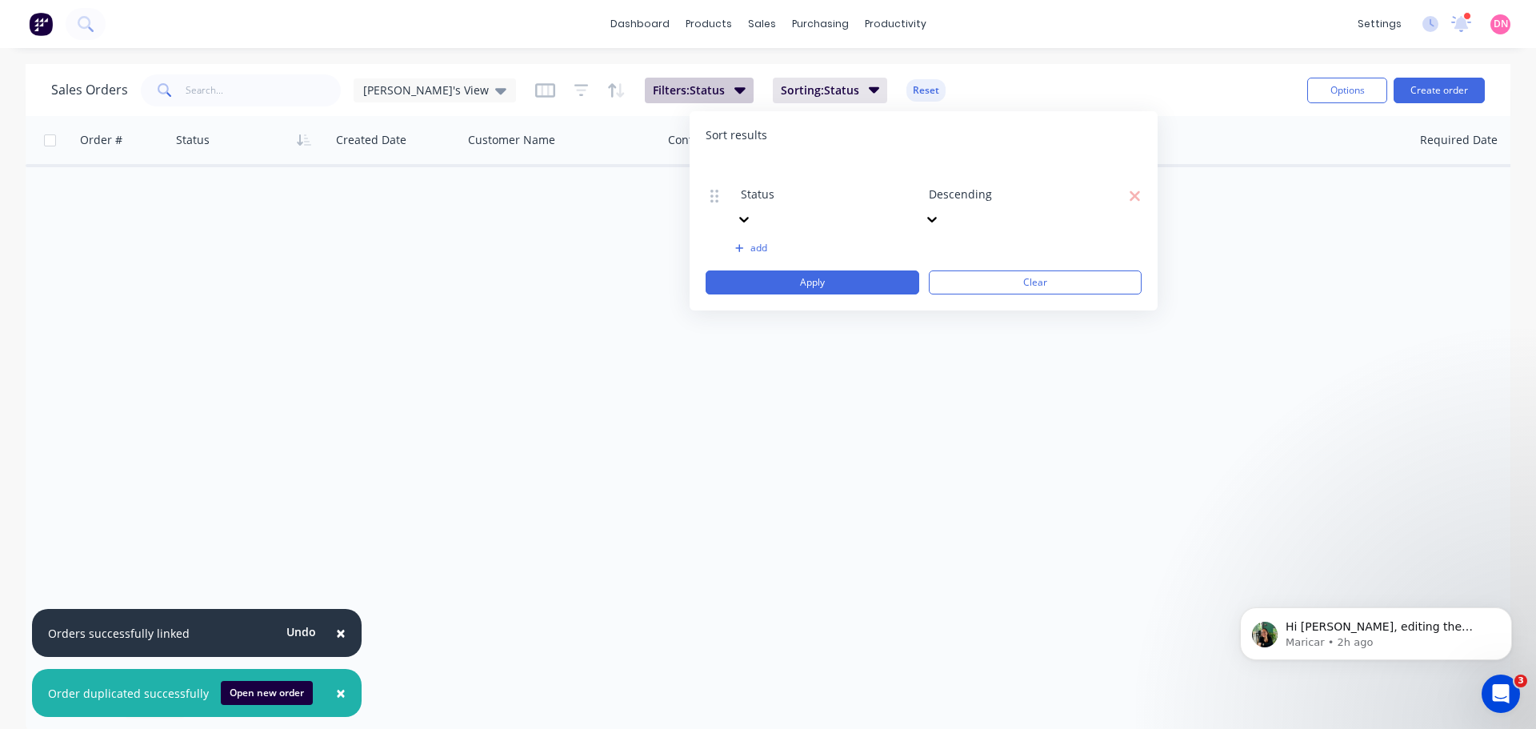
click at [651, 82] on button "Filters: Status" at bounding box center [699, 91] width 109 height 26
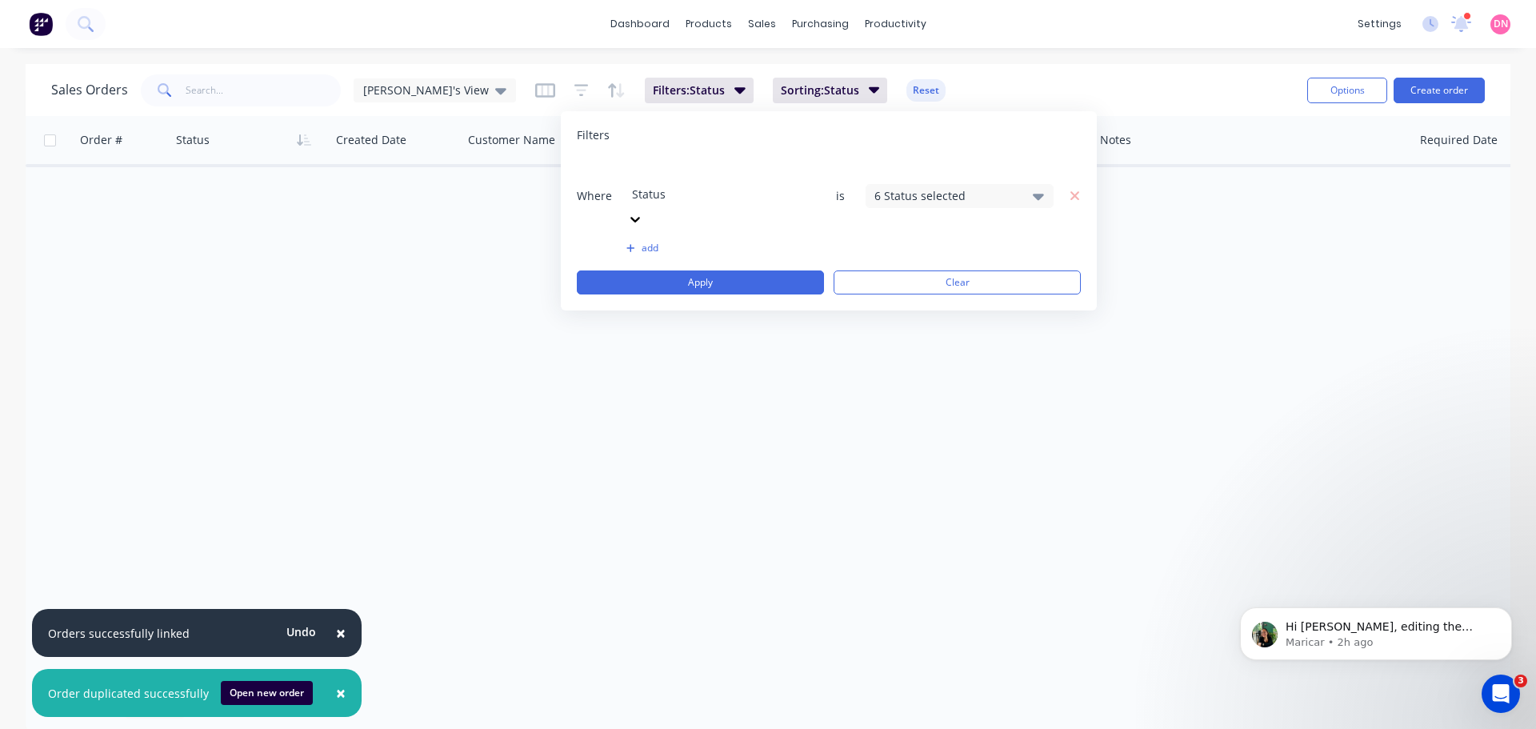
click at [916, 187] on div "6 Status selected" at bounding box center [947, 195] width 145 height 17
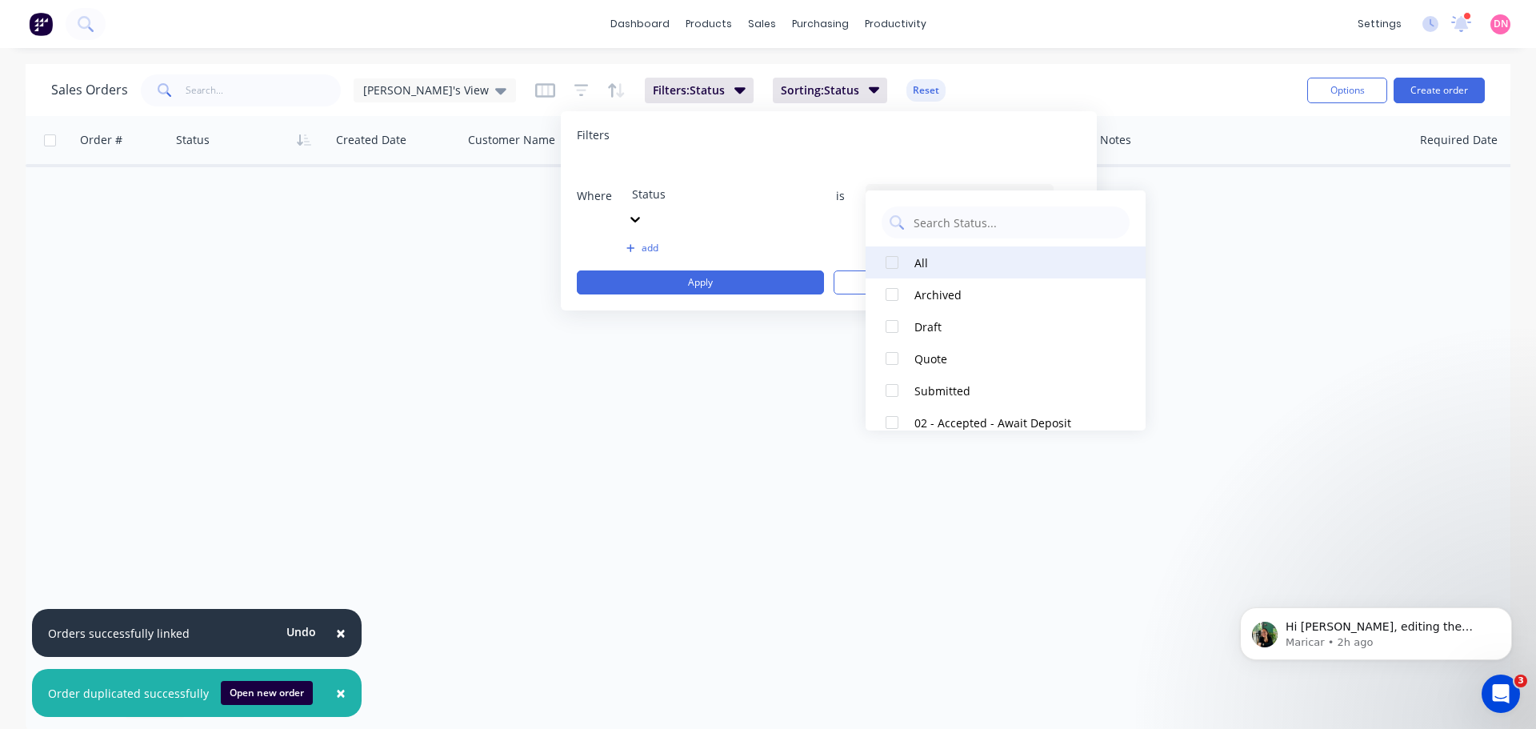
click at [890, 263] on div at bounding box center [892, 262] width 32 height 32
click at [771, 166] on div at bounding box center [747, 172] width 230 height 20
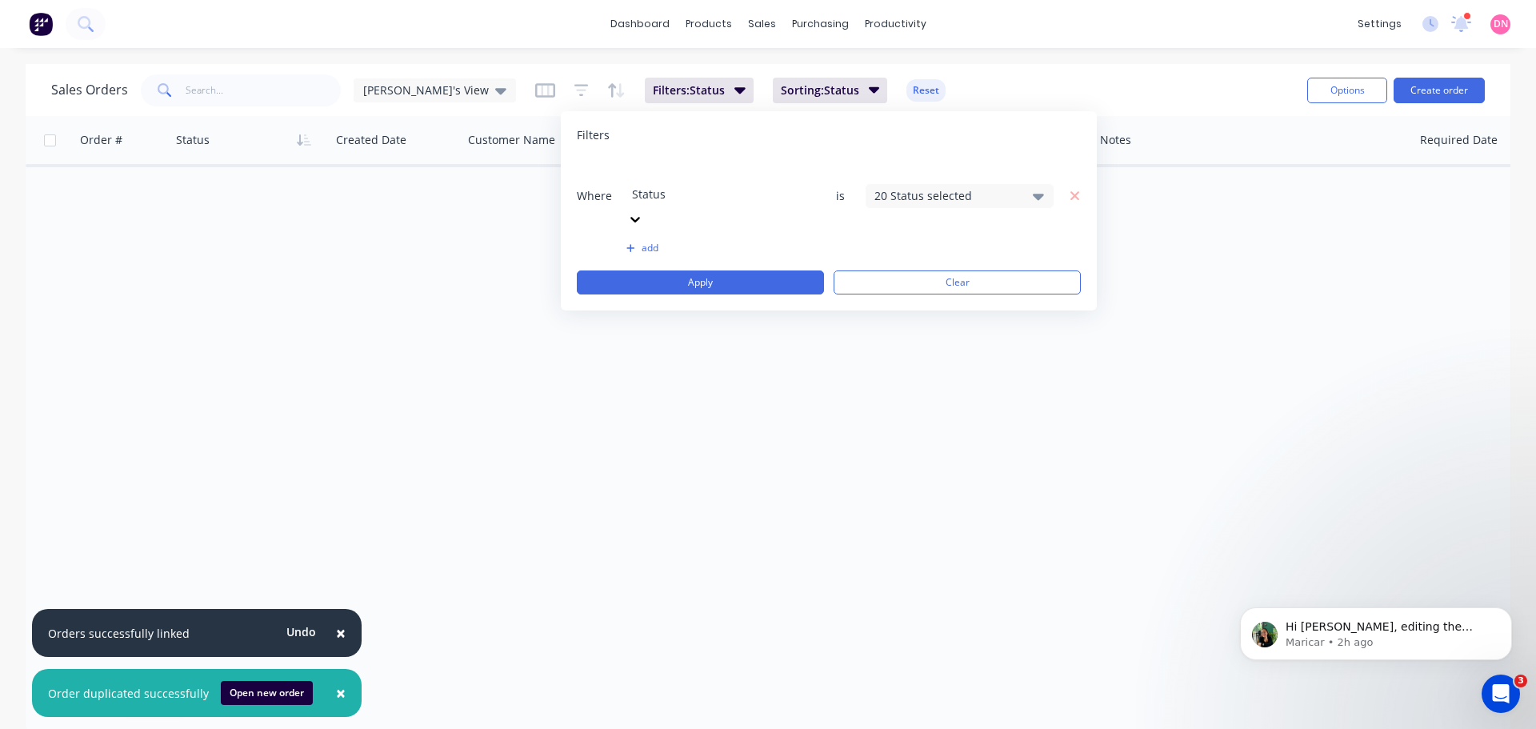
click at [771, 166] on div at bounding box center [747, 172] width 230 height 20
click at [647, 242] on button "add" at bounding box center [721, 248] width 188 height 13
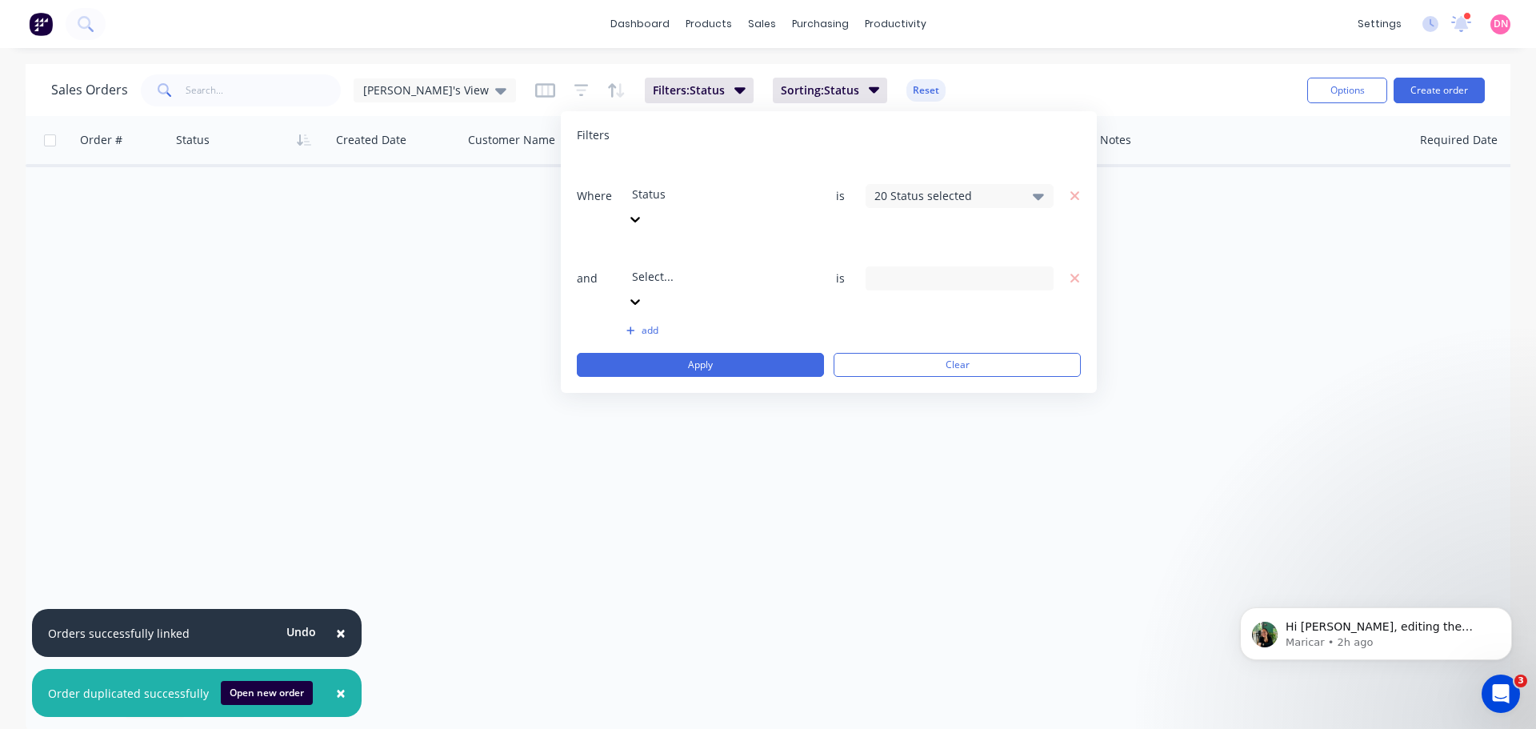
click at [743, 245] on div at bounding box center [747, 255] width 230 height 20
click at [932, 266] on input "text" at bounding box center [960, 278] width 188 height 24
type input "rAYMESS"
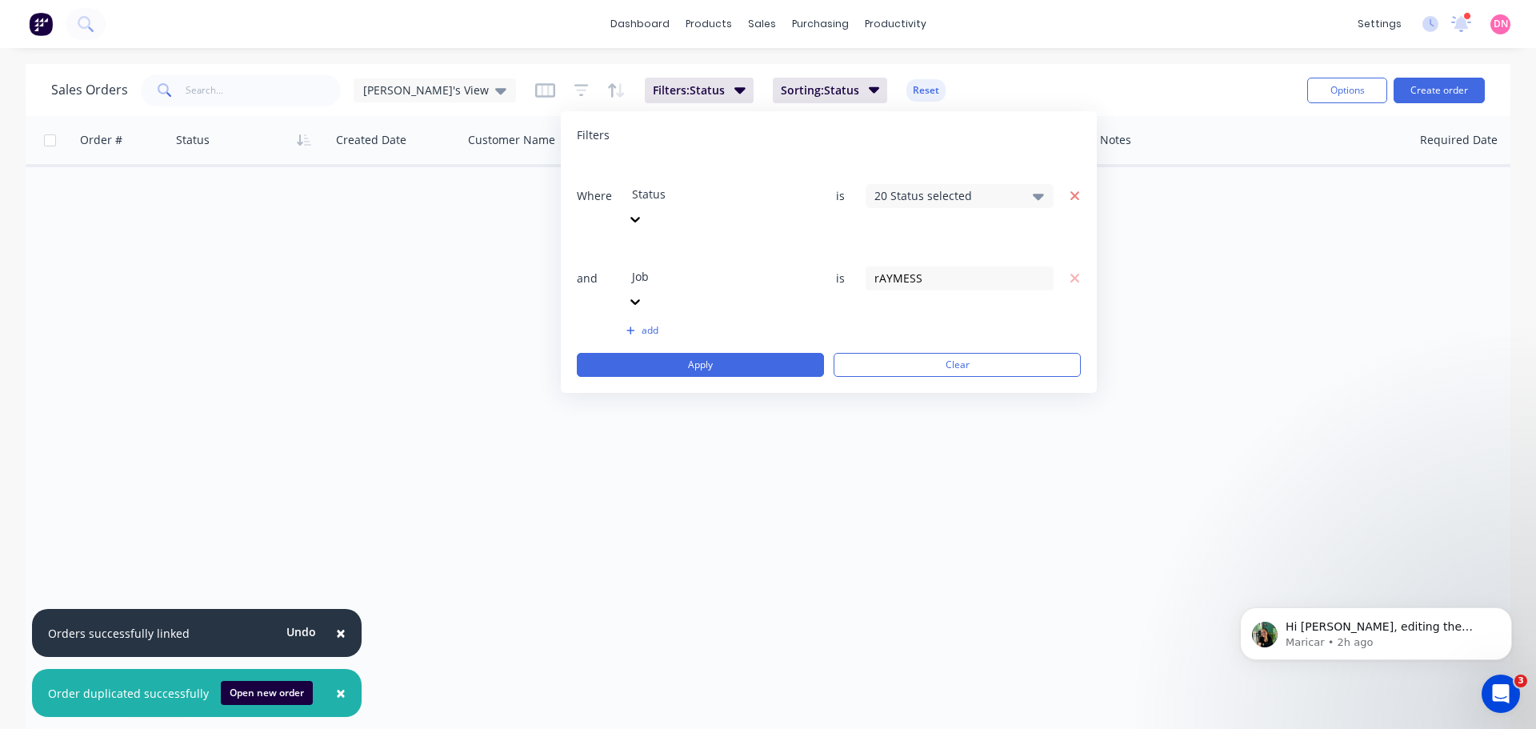
click at [1071, 189] on icon "button" at bounding box center [1075, 196] width 11 height 14
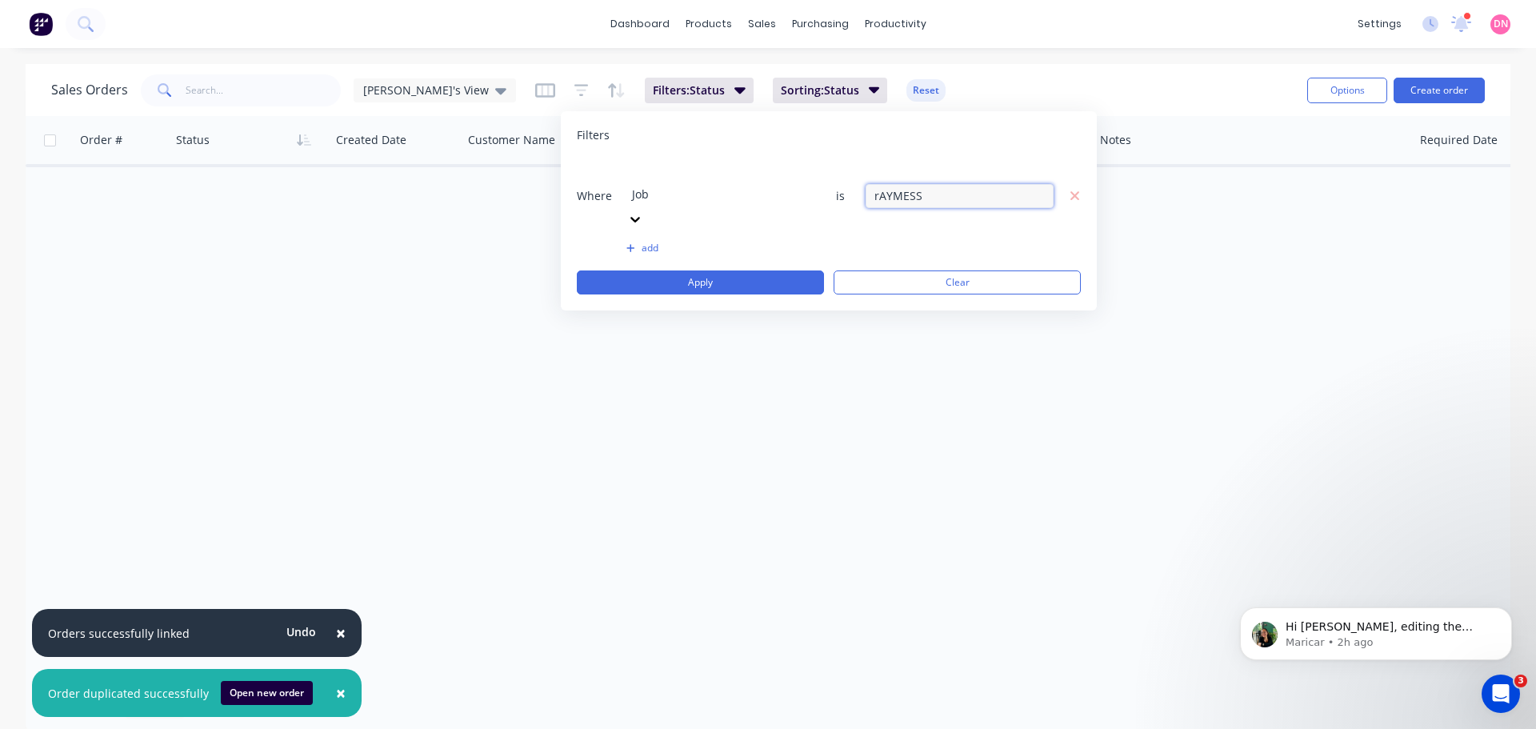
drag, startPoint x: 888, startPoint y: 178, endPoint x: 774, endPoint y: 176, distance: 114.4
click at [774, 176] on div "Where Job is rAYMESS" at bounding box center [829, 195] width 504 height 73
type input "b0"
click at [642, 242] on button "add" at bounding box center [721, 248] width 188 height 13
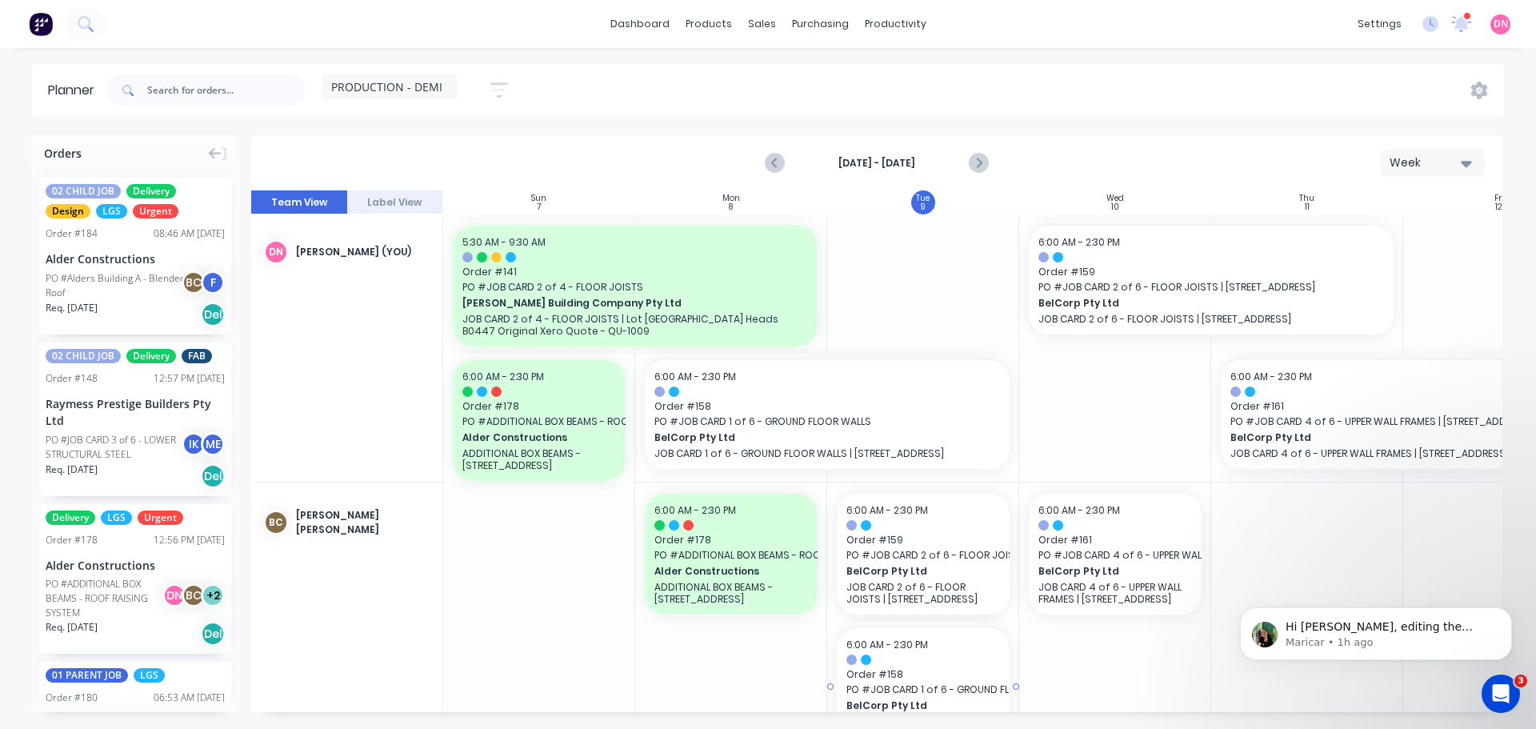
scroll to position [374, 0]
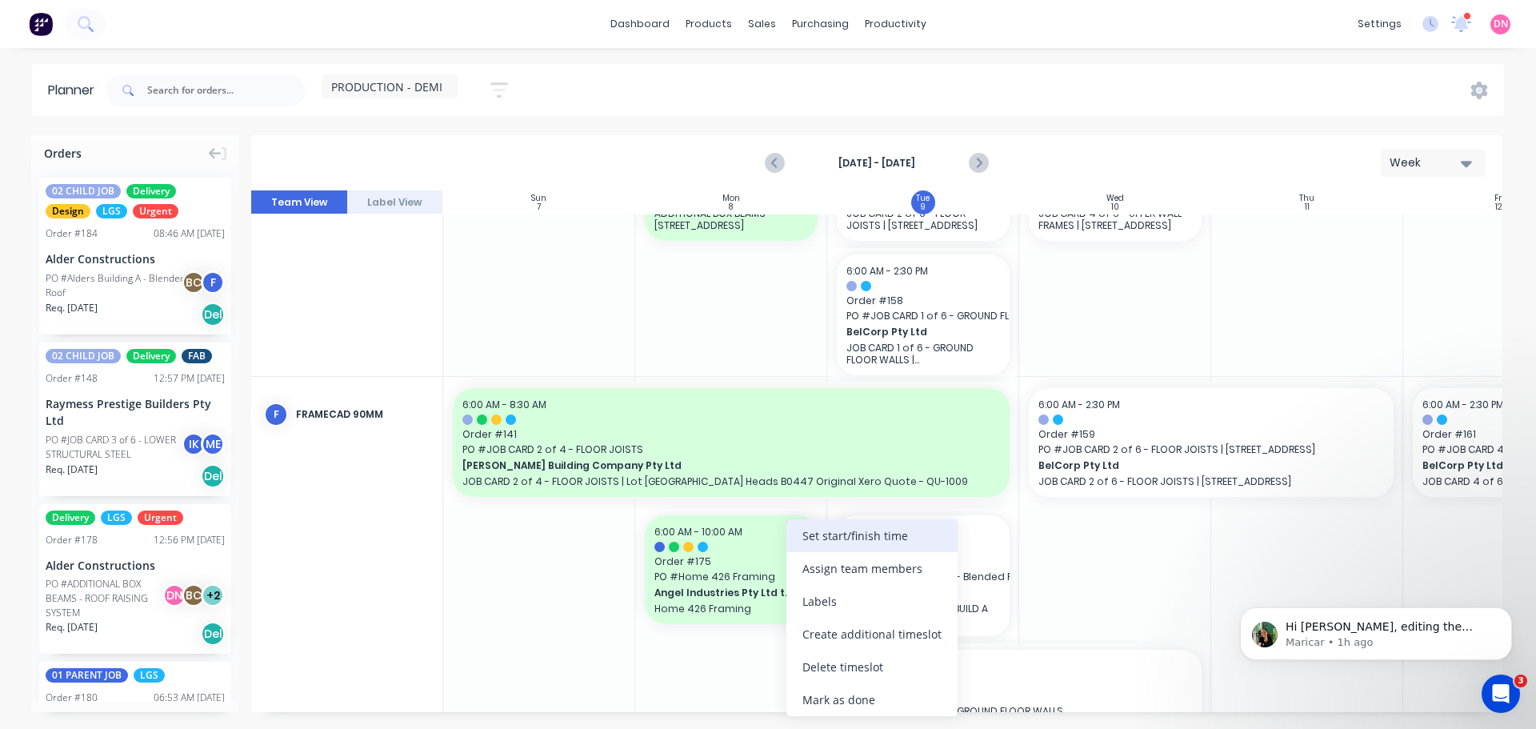
click at [856, 539] on div "Set start/finish time" at bounding box center [872, 535] width 171 height 33
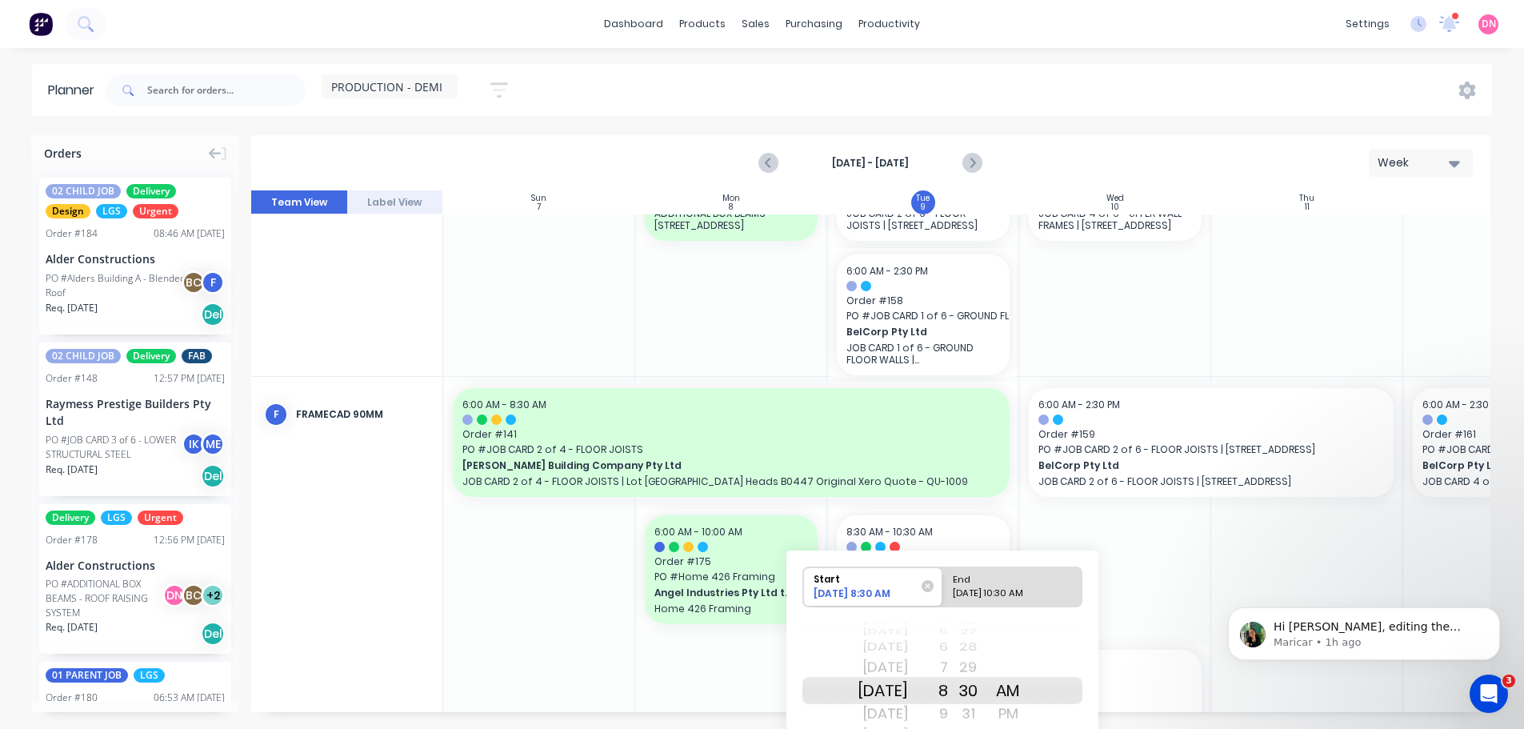
click at [981, 587] on div "09/09/2025 10:30 AM" at bounding box center [1005, 597] width 116 height 20
click at [943, 582] on input "End 09/09/2025 10:30 AM" at bounding box center [943, 586] width 1 height 39
radio input "true"
click at [928, 701] on div "11" at bounding box center [928, 714] width 40 height 26
click at [955, 656] on div "30" at bounding box center [968, 668] width 40 height 26
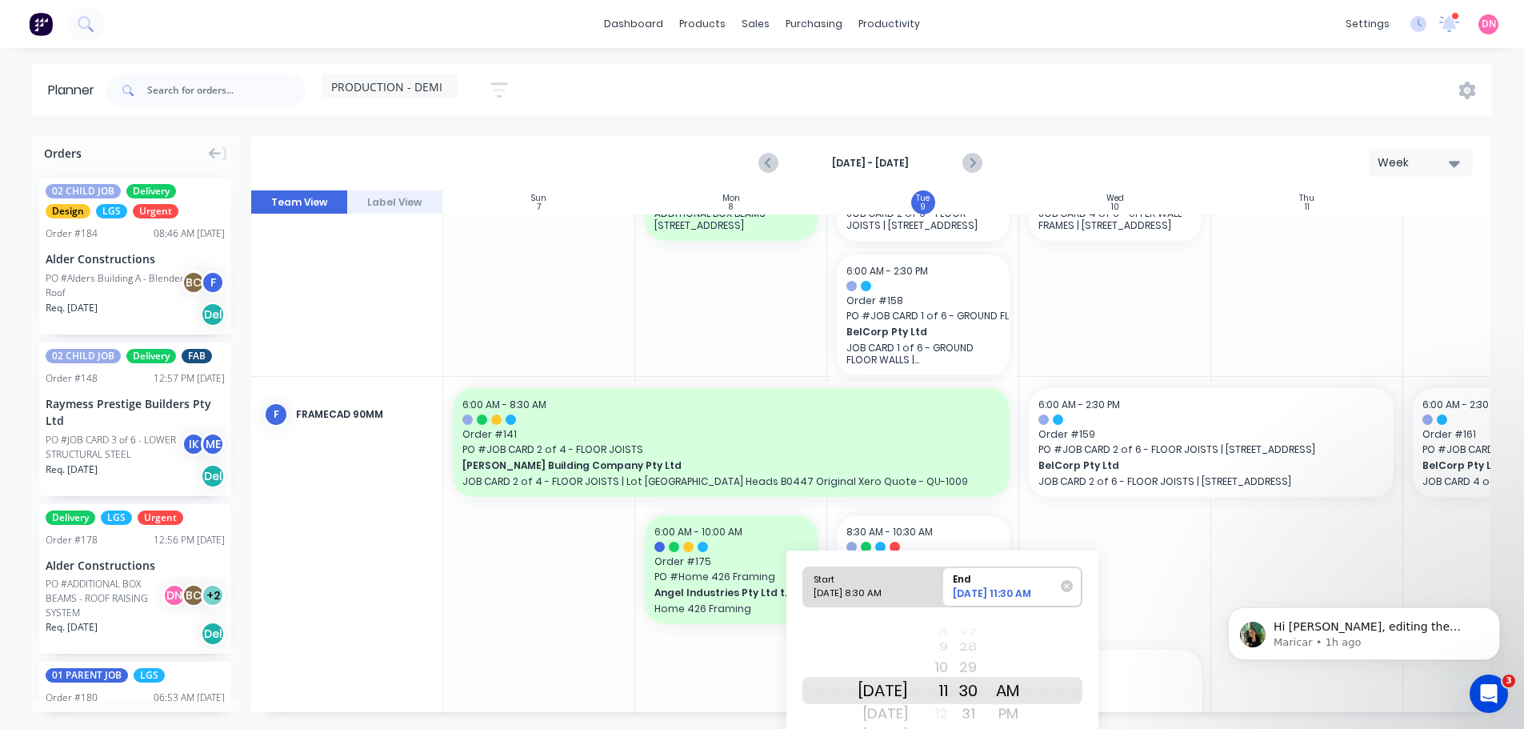
click at [1211, 648] on div at bounding box center [1307, 574] width 192 height 394
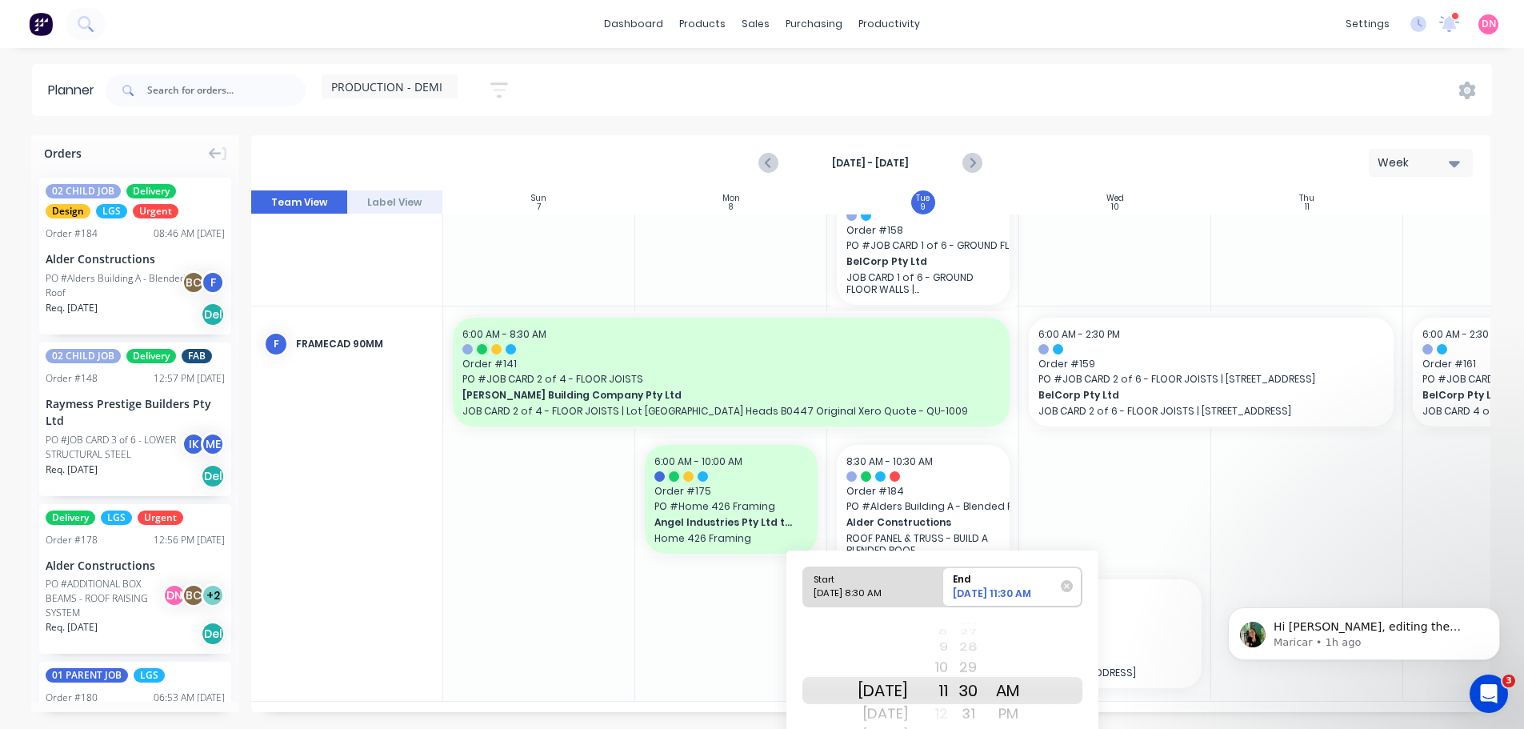
scroll to position [446, 0]
drag, startPoint x: 2693, startPoint y: 1071, endPoint x: 1482, endPoint y: 616, distance: 1293.9
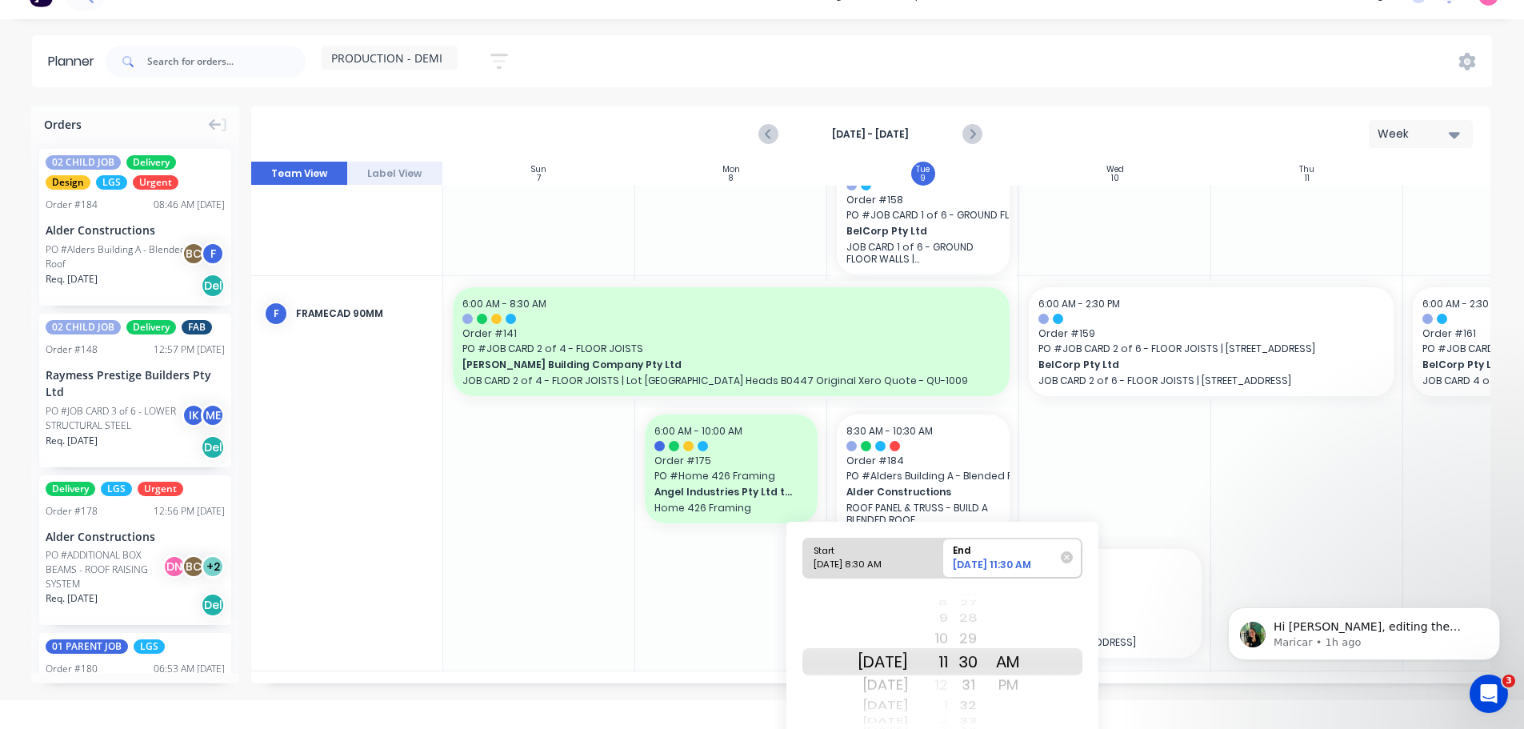
scroll to position [74, 0]
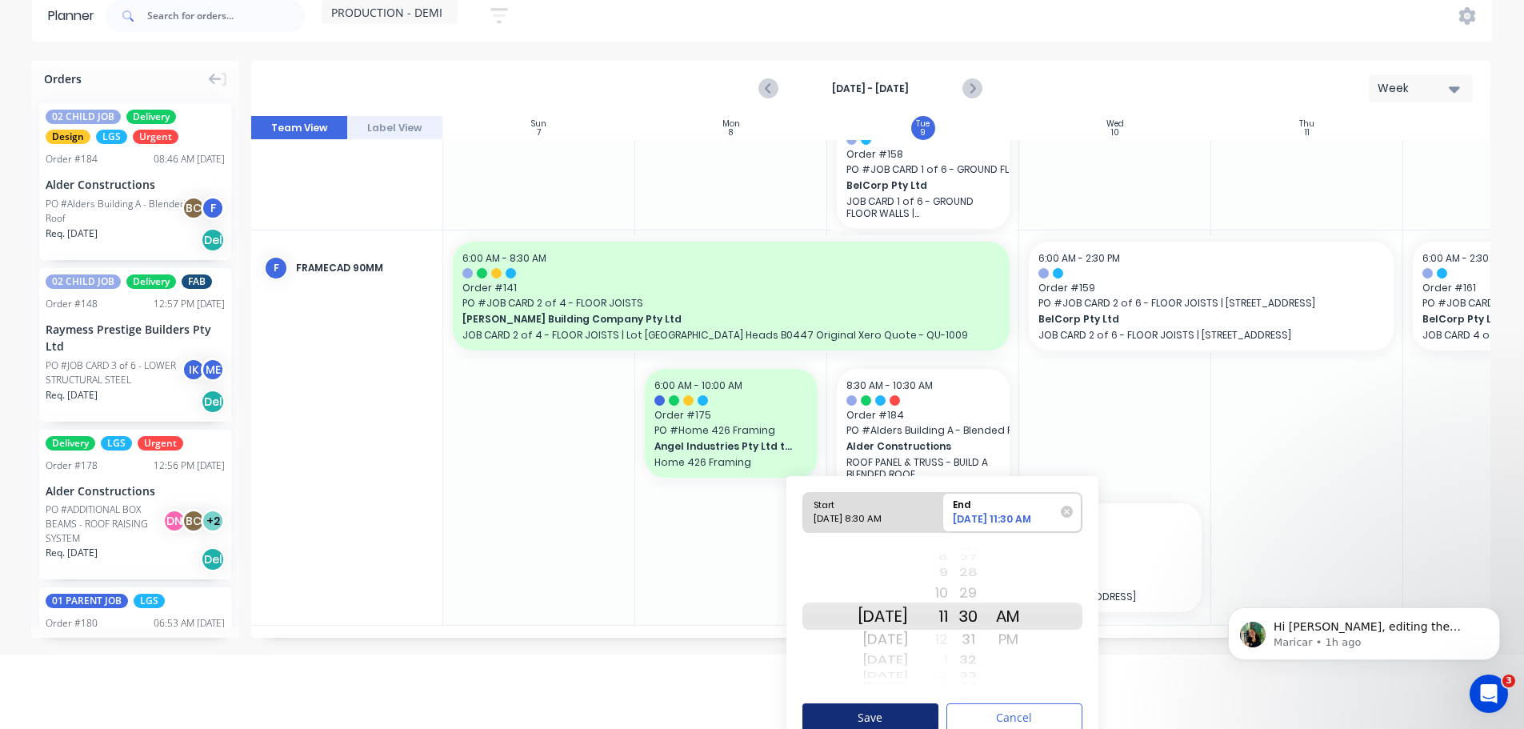
click at [882, 707] on button "Save" at bounding box center [871, 717] width 136 height 28
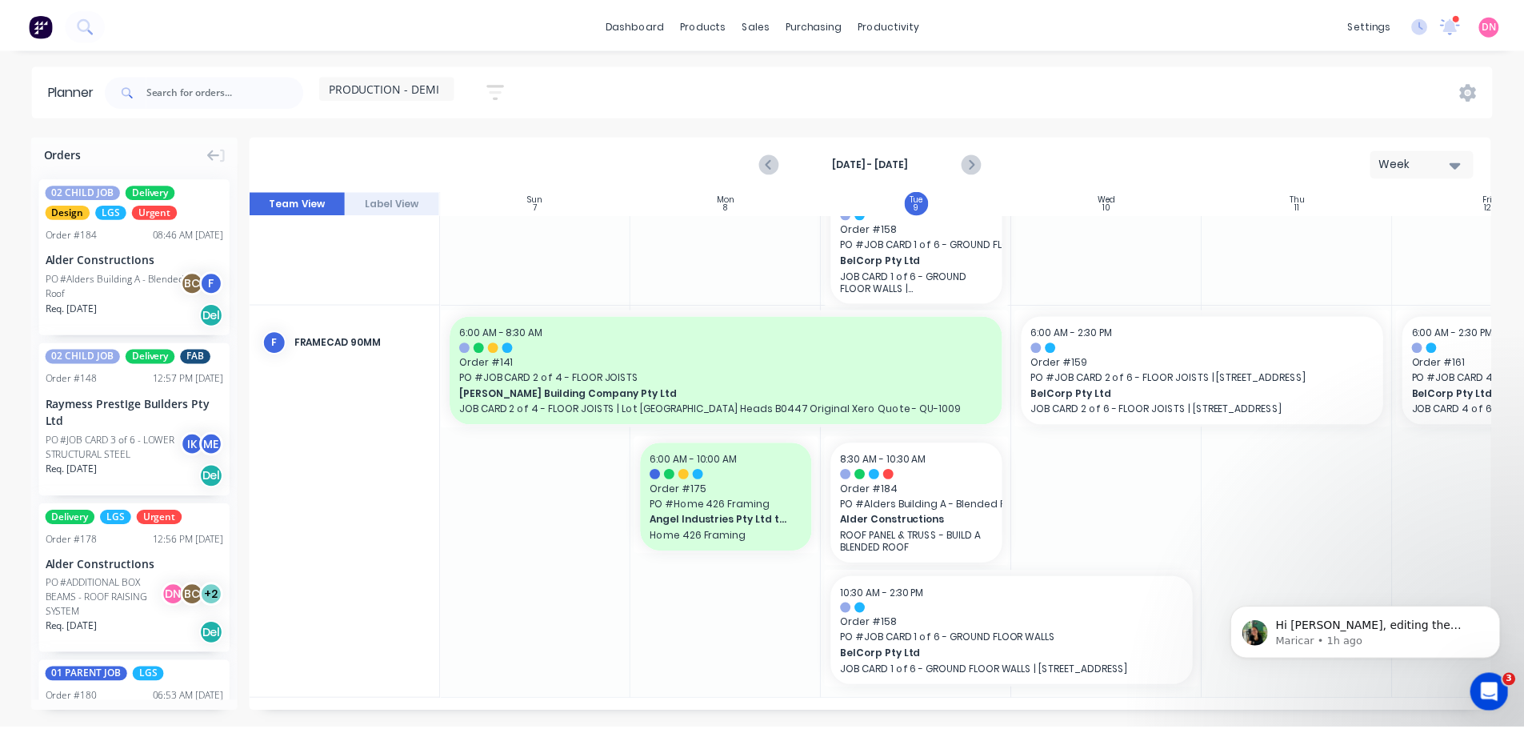
scroll to position [434, 0]
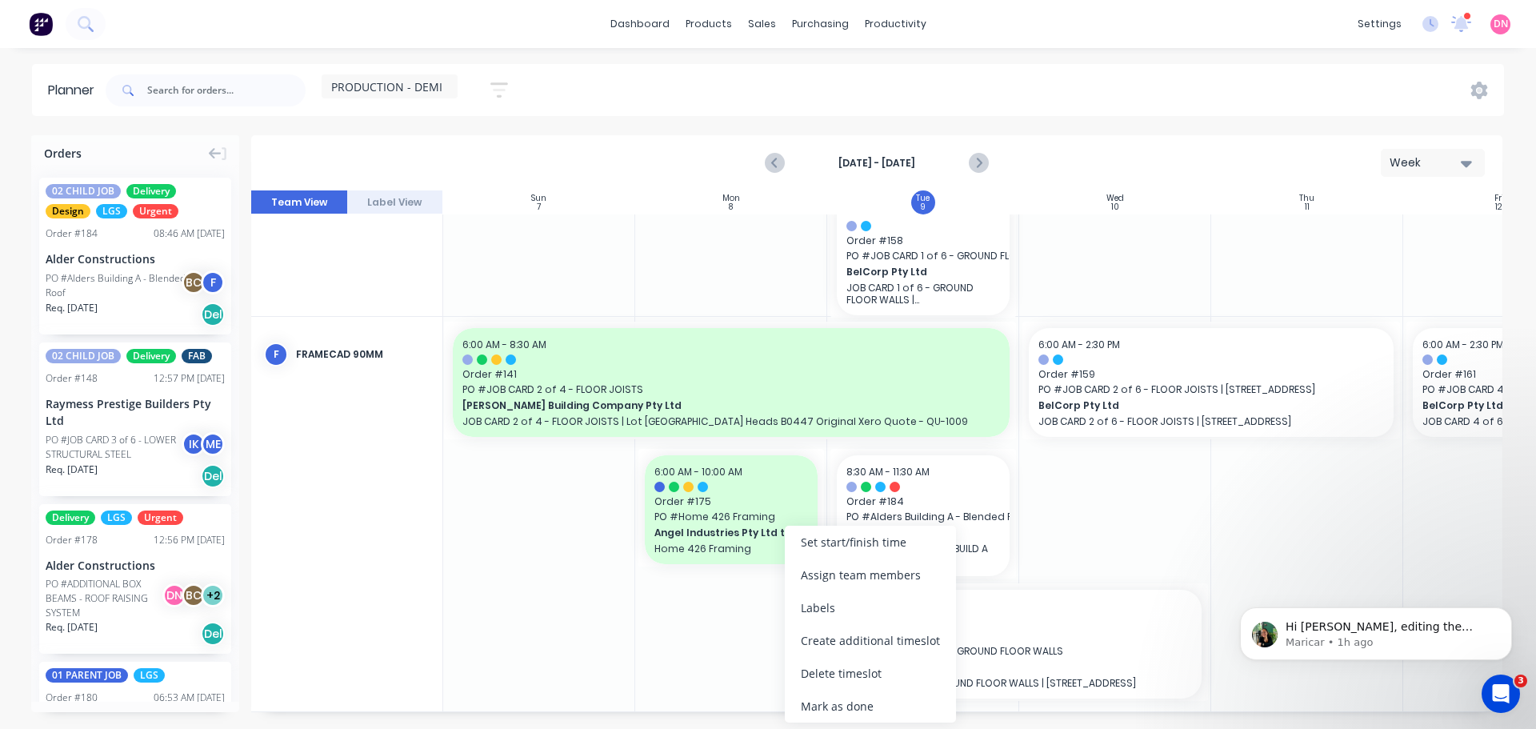
click at [880, 551] on div "Set start/finish time" at bounding box center [870, 542] width 171 height 33
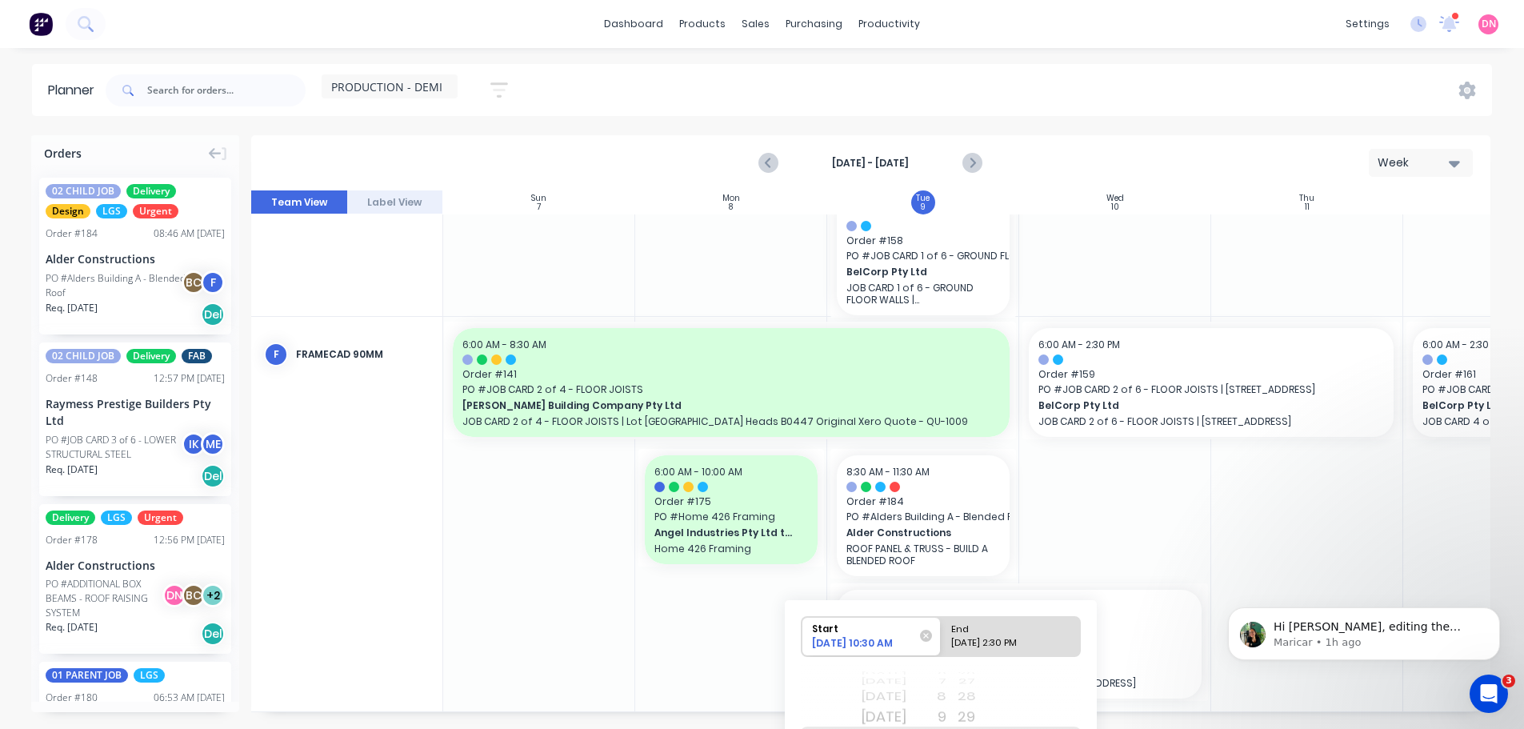
scroll to position [446, 0]
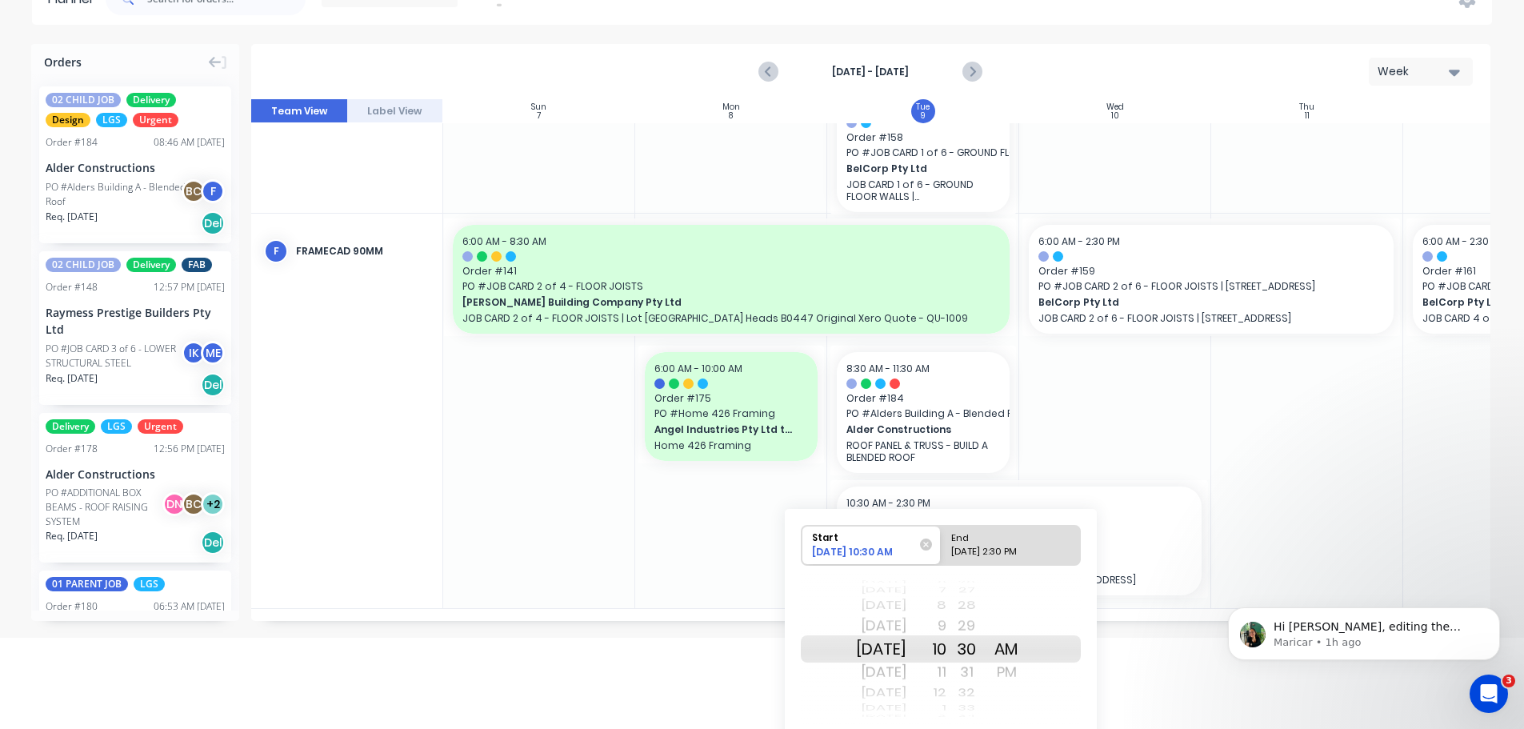
drag, startPoint x: 1532, startPoint y: 541, endPoint x: 293, endPoint y: 53, distance: 1332.1
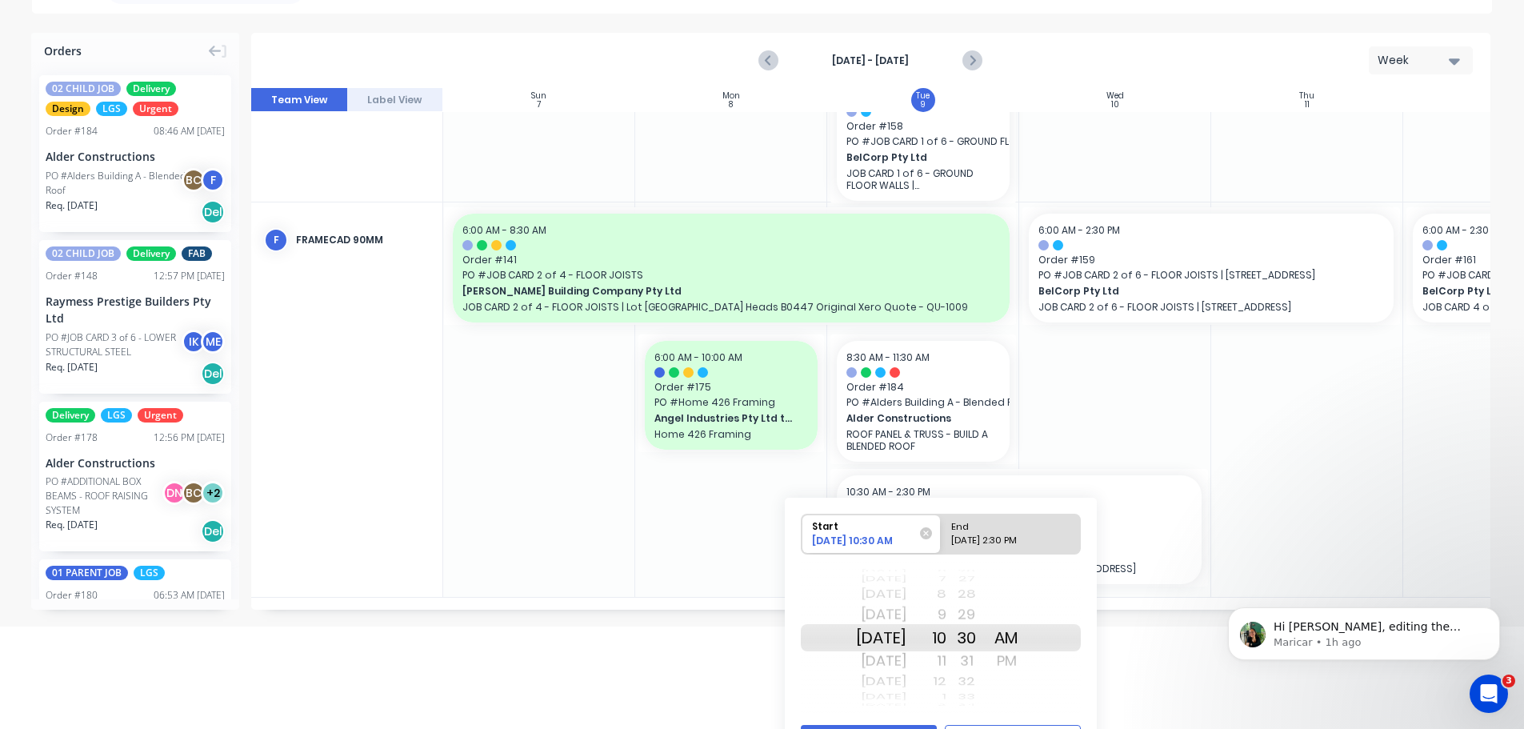
click at [922, 653] on div "11" at bounding box center [927, 661] width 40 height 26
click at [866, 725] on button "Save" at bounding box center [869, 739] width 136 height 28
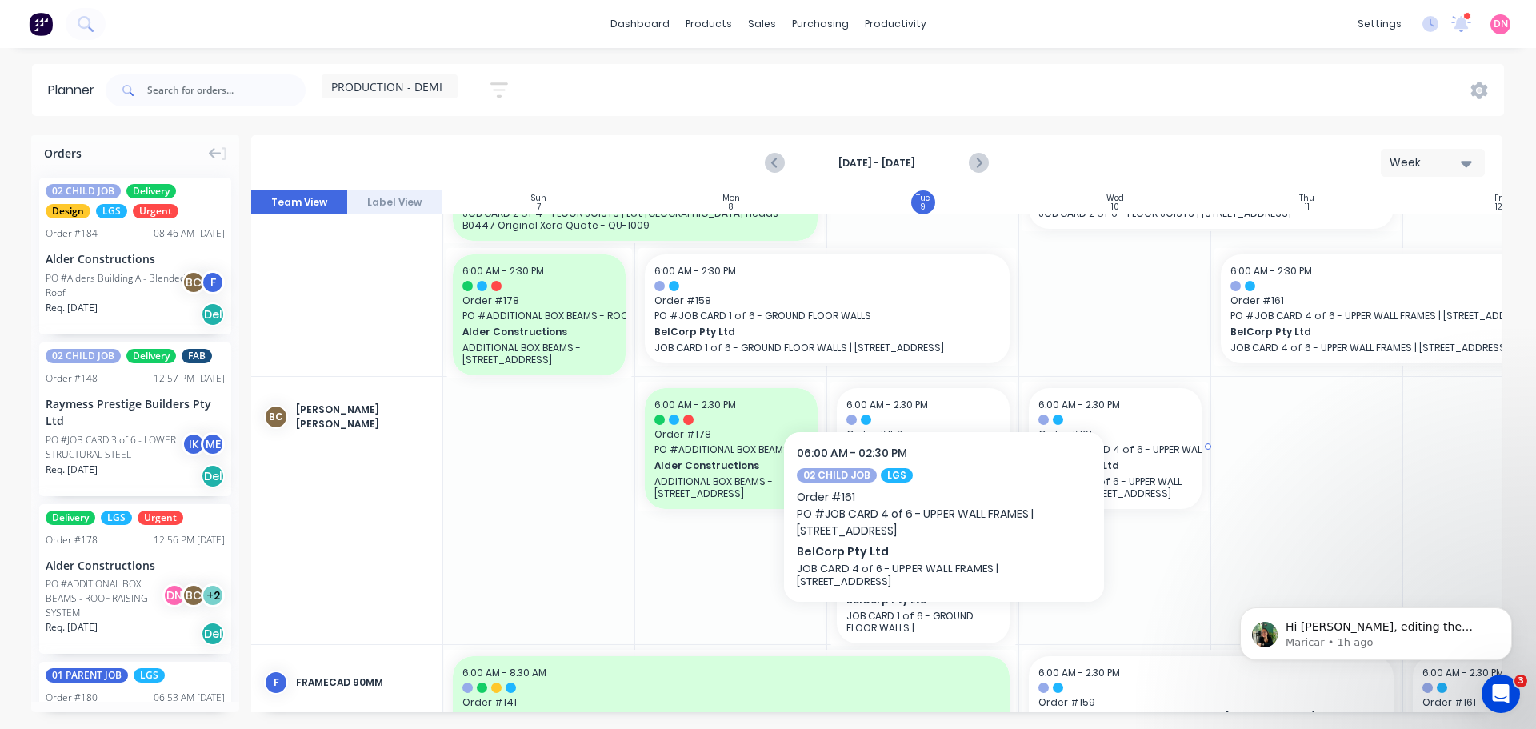
scroll to position [0, 0]
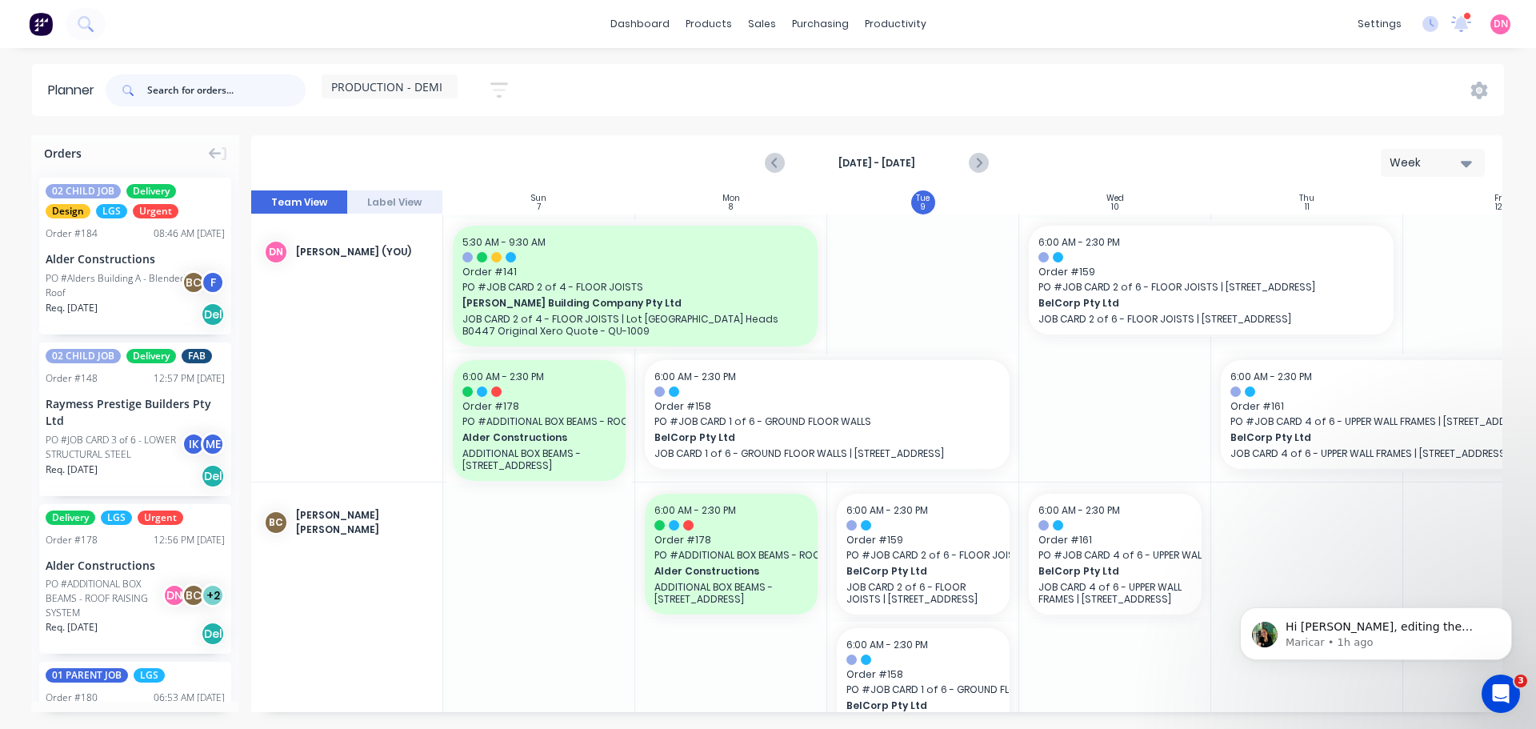
click at [170, 87] on input "text" at bounding box center [226, 90] width 158 height 32
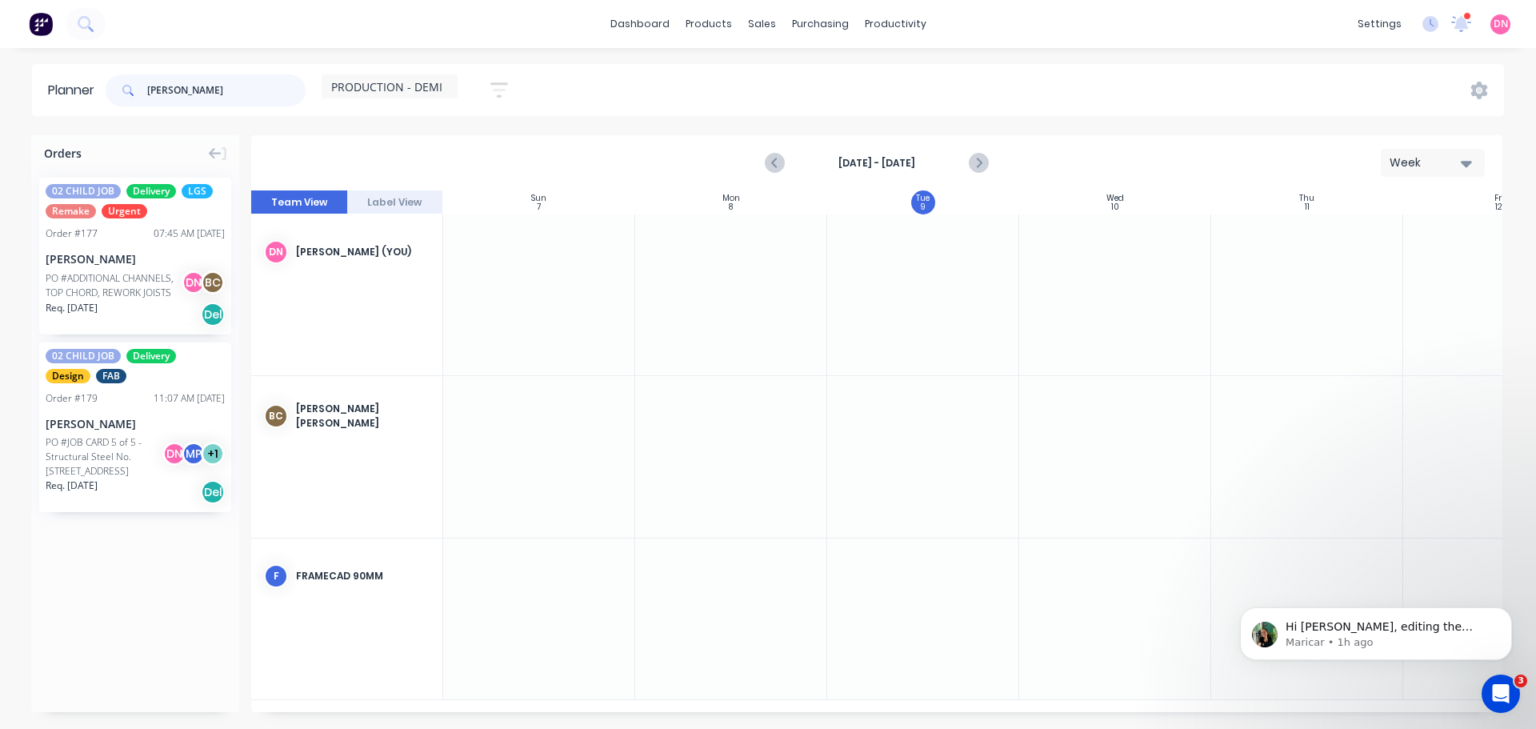
type input "nathan"
click at [486, 82] on button "button" at bounding box center [499, 89] width 51 height 31
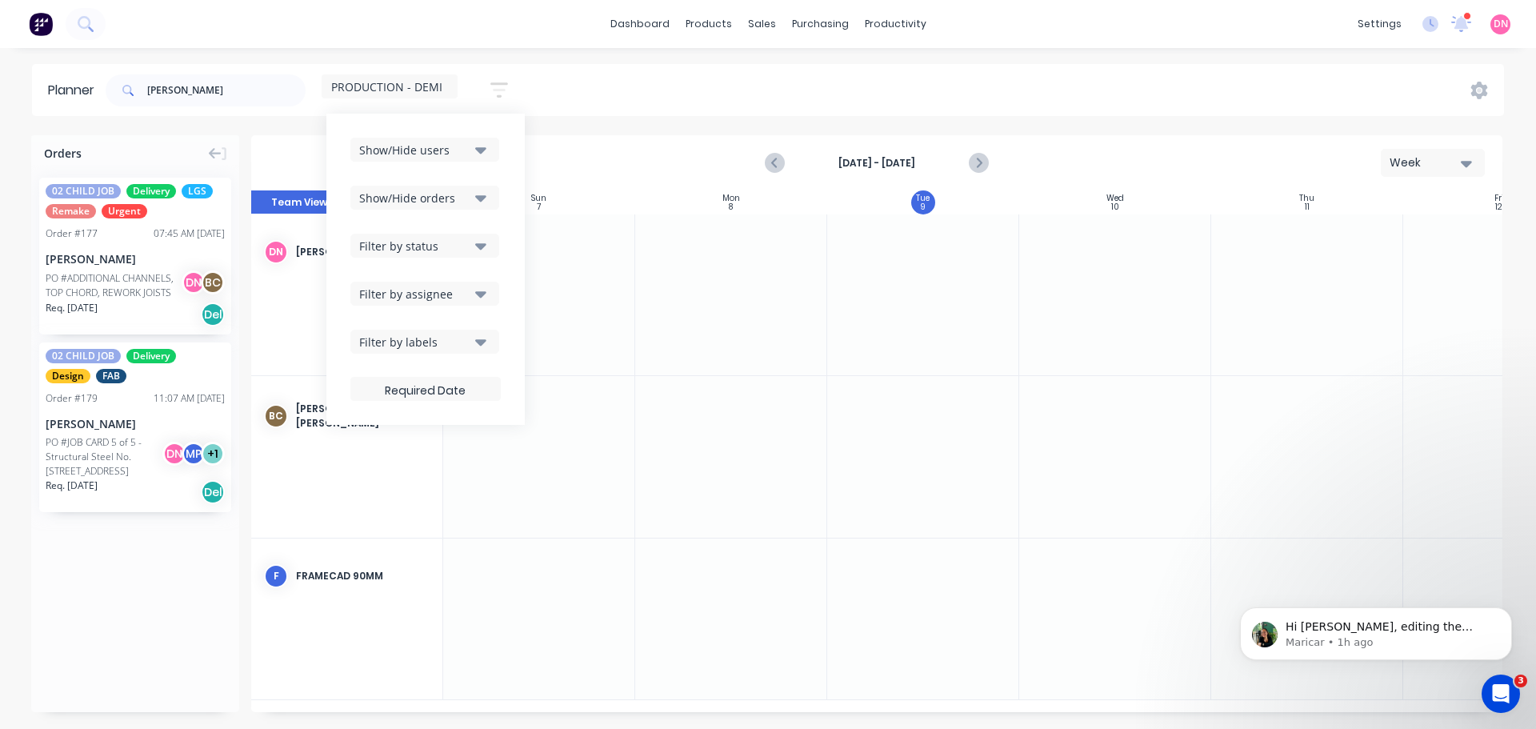
click at [441, 190] on button "Show/Hide orders" at bounding box center [424, 198] width 149 height 24
click at [440, 190] on button "Show/Hide orders" at bounding box center [424, 198] width 149 height 24
click at [430, 254] on div "Show/Hide users Show/Hide orders Filter by status Filter by assignee Filter by …" at bounding box center [425, 269] width 150 height 263
click at [437, 242] on div "Filter by status" at bounding box center [414, 246] width 111 height 17
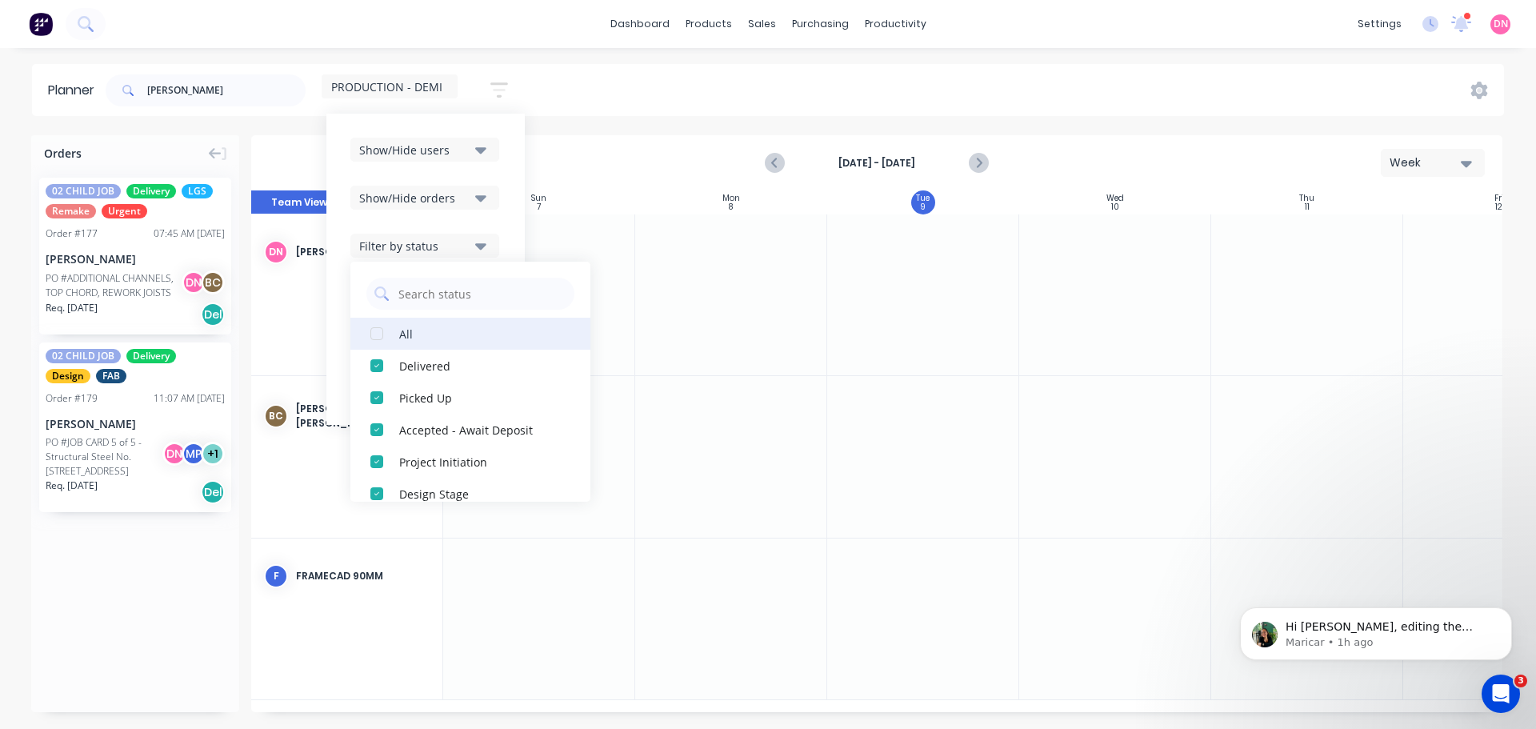
click at [361, 322] on div "button" at bounding box center [377, 334] width 32 height 32
click at [463, 156] on div "Show/Hide users Show/Hide orders Filter by status All Draft Quote Archived Deli…" at bounding box center [425, 269] width 150 height 263
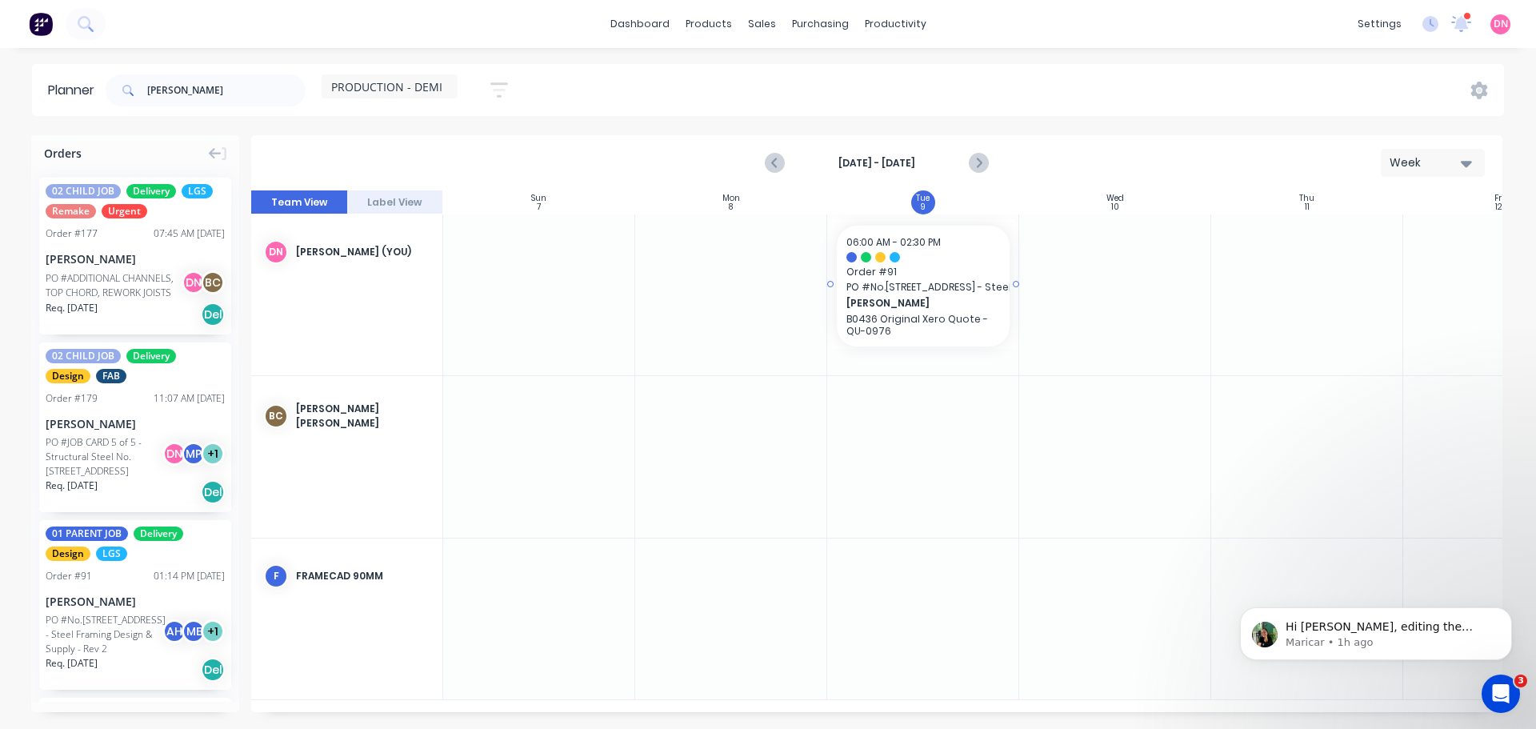
drag, startPoint x: 105, startPoint y: 529, endPoint x: 751, endPoint y: 269, distance: 696.1
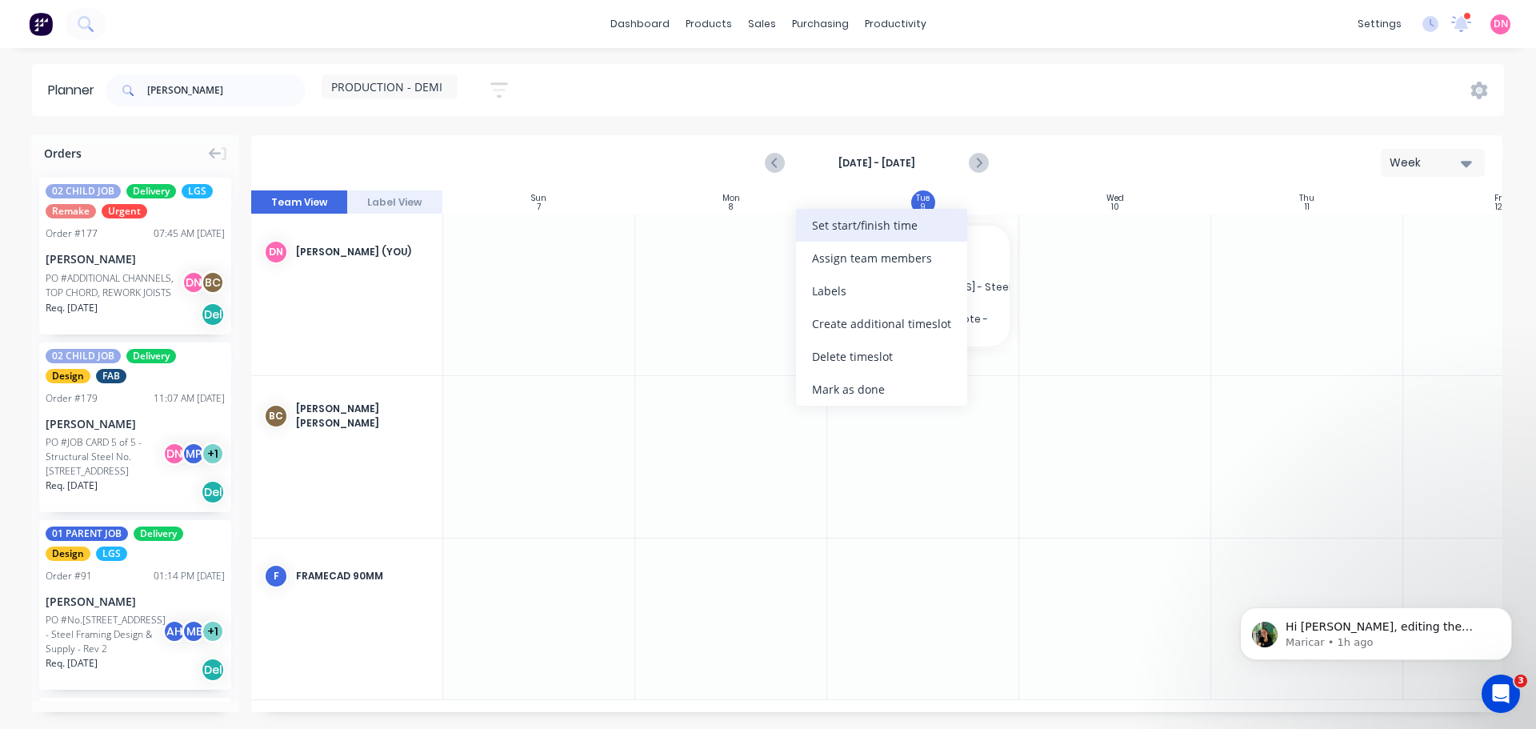
click at [837, 241] on div "Set start/finish time" at bounding box center [881, 225] width 171 height 33
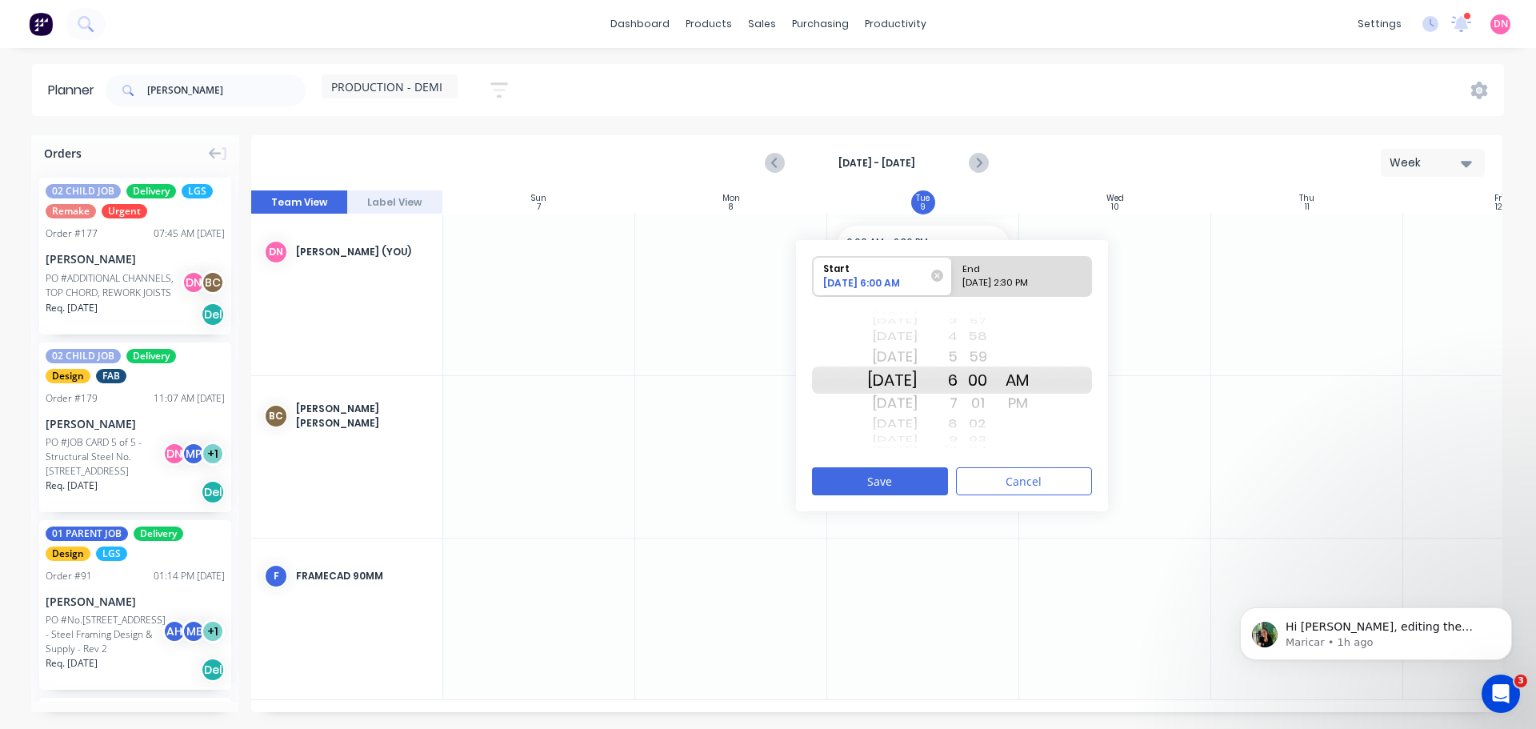
click at [945, 418] on div "2 3 4 5 6 7 8 9 10 11 12 1 2 3 4 5 6 7 8 9 10 11 12 1 2 3 4 5 6 7 8 9 10 11 12 …" at bounding box center [938, 380] width 40 height 152
click at [946, 414] on div "8" at bounding box center [938, 424] width 40 height 21
click at [946, 414] on div "10" at bounding box center [938, 424] width 40 height 21
click at [943, 396] on div "11" at bounding box center [938, 403] width 40 height 26
click at [885, 467] on button "Save" at bounding box center [880, 481] width 136 height 28
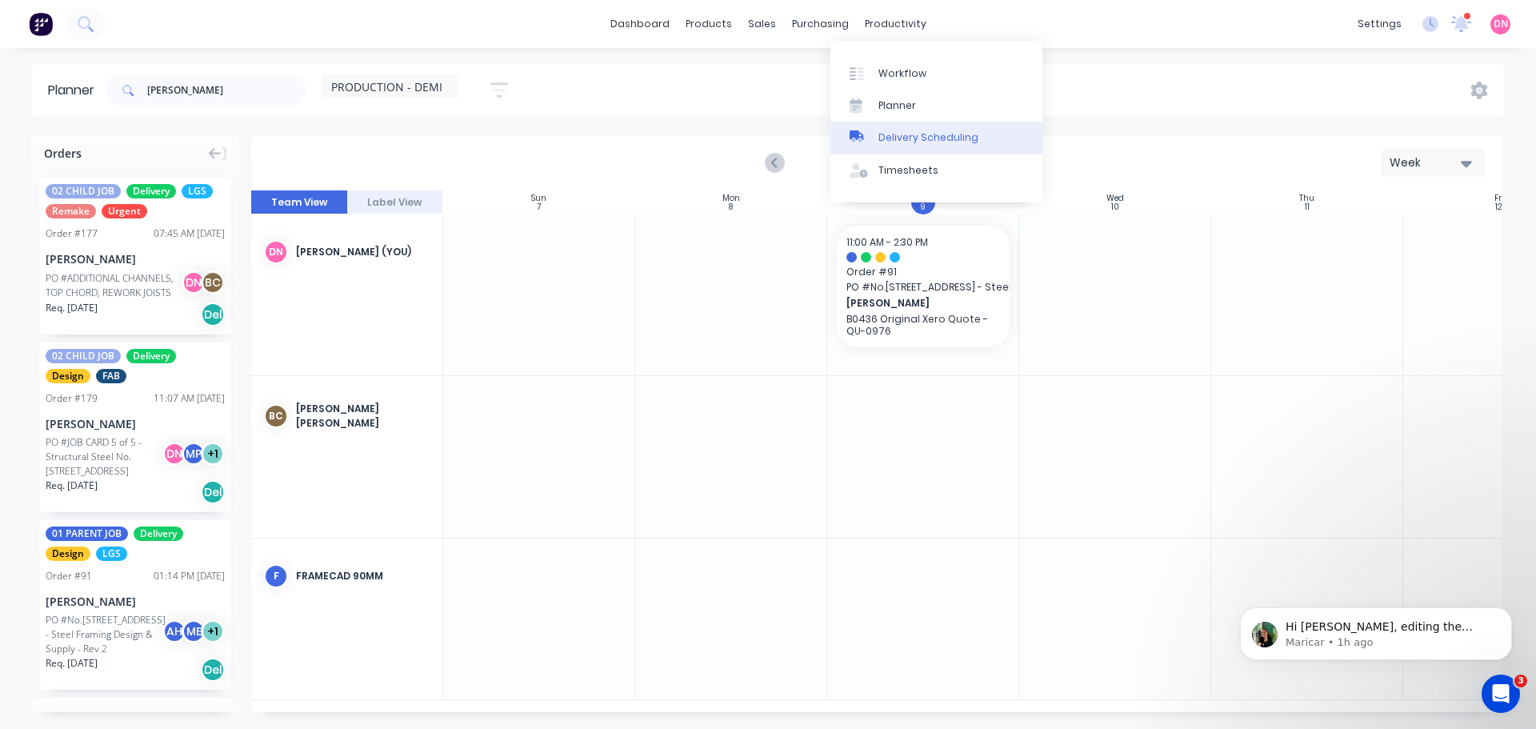
click at [902, 130] on div "Delivery Scheduling" at bounding box center [929, 137] width 100 height 14
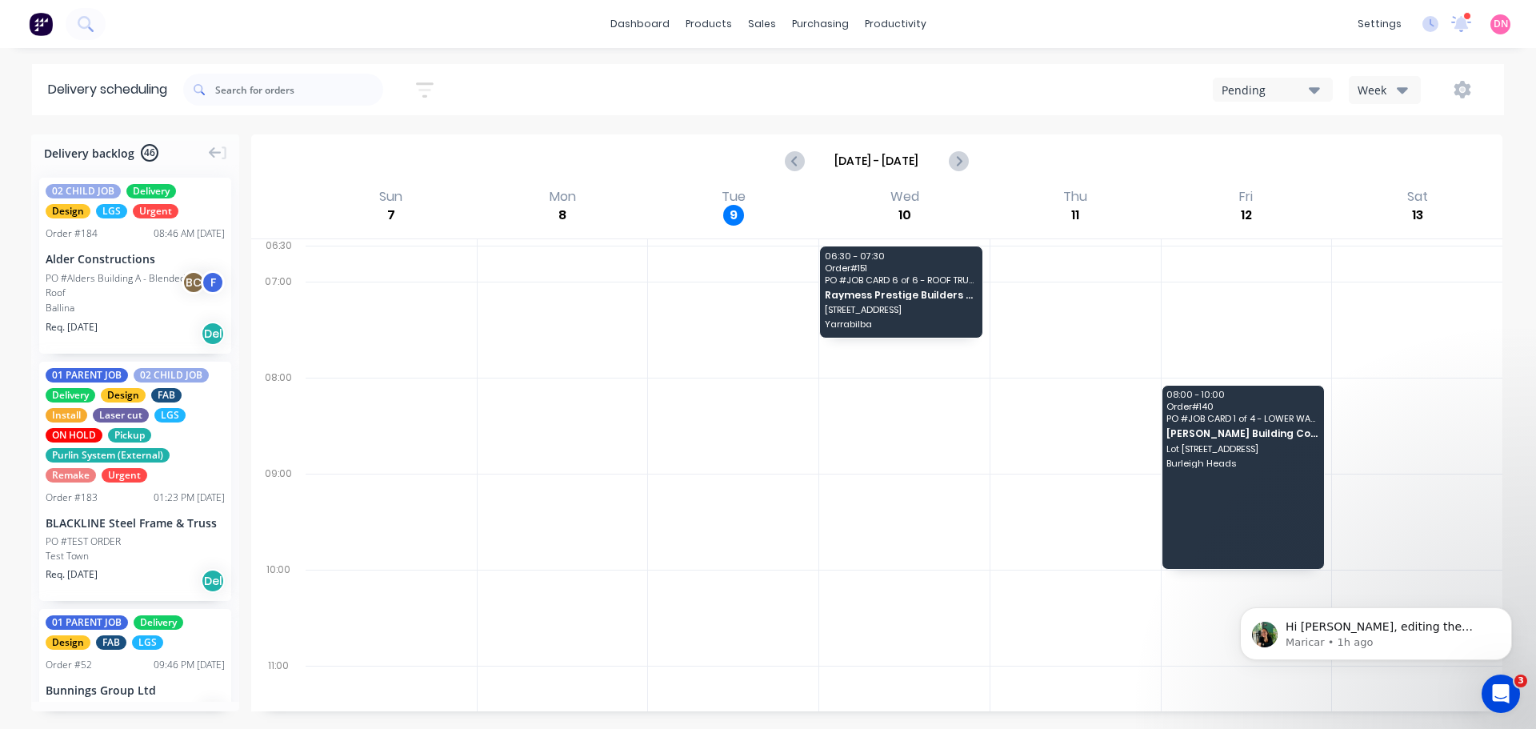
click at [1402, 76] on button "Week" at bounding box center [1385, 90] width 72 height 28
click at [1433, 154] on div "Vehicle" at bounding box center [1424, 164] width 158 height 32
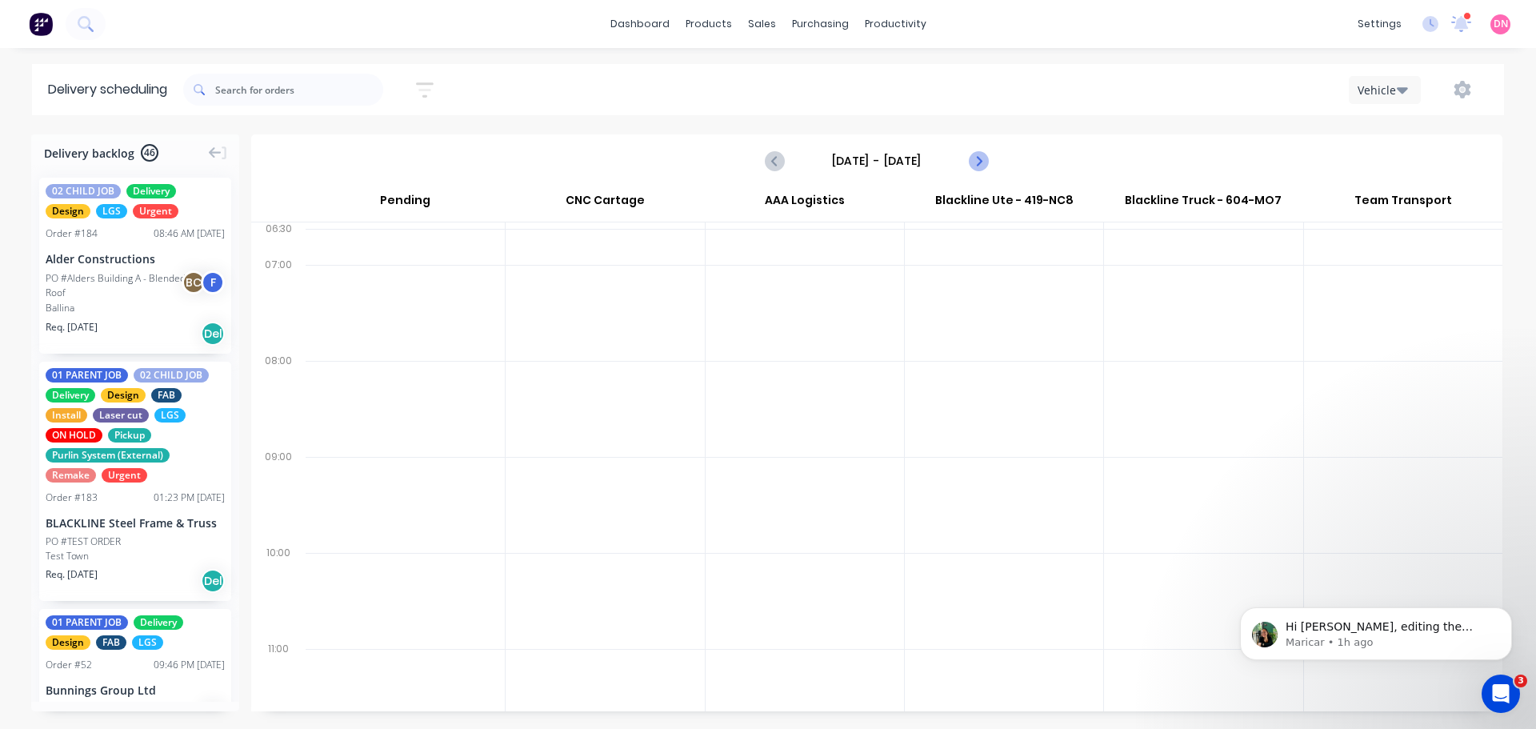
click at [980, 151] on icon "Next page" at bounding box center [977, 160] width 19 height 19
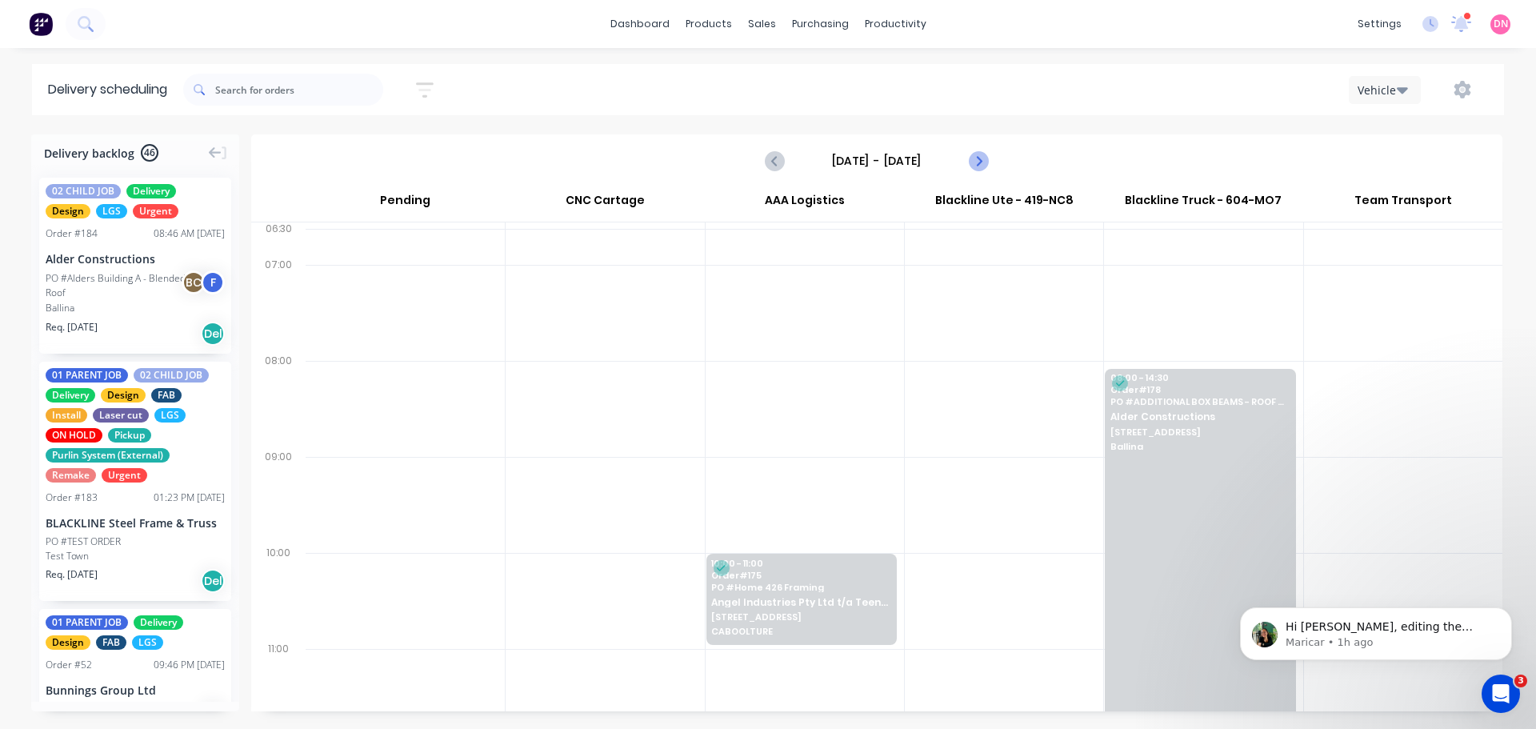
click at [979, 151] on icon "Next page" at bounding box center [977, 160] width 19 height 19
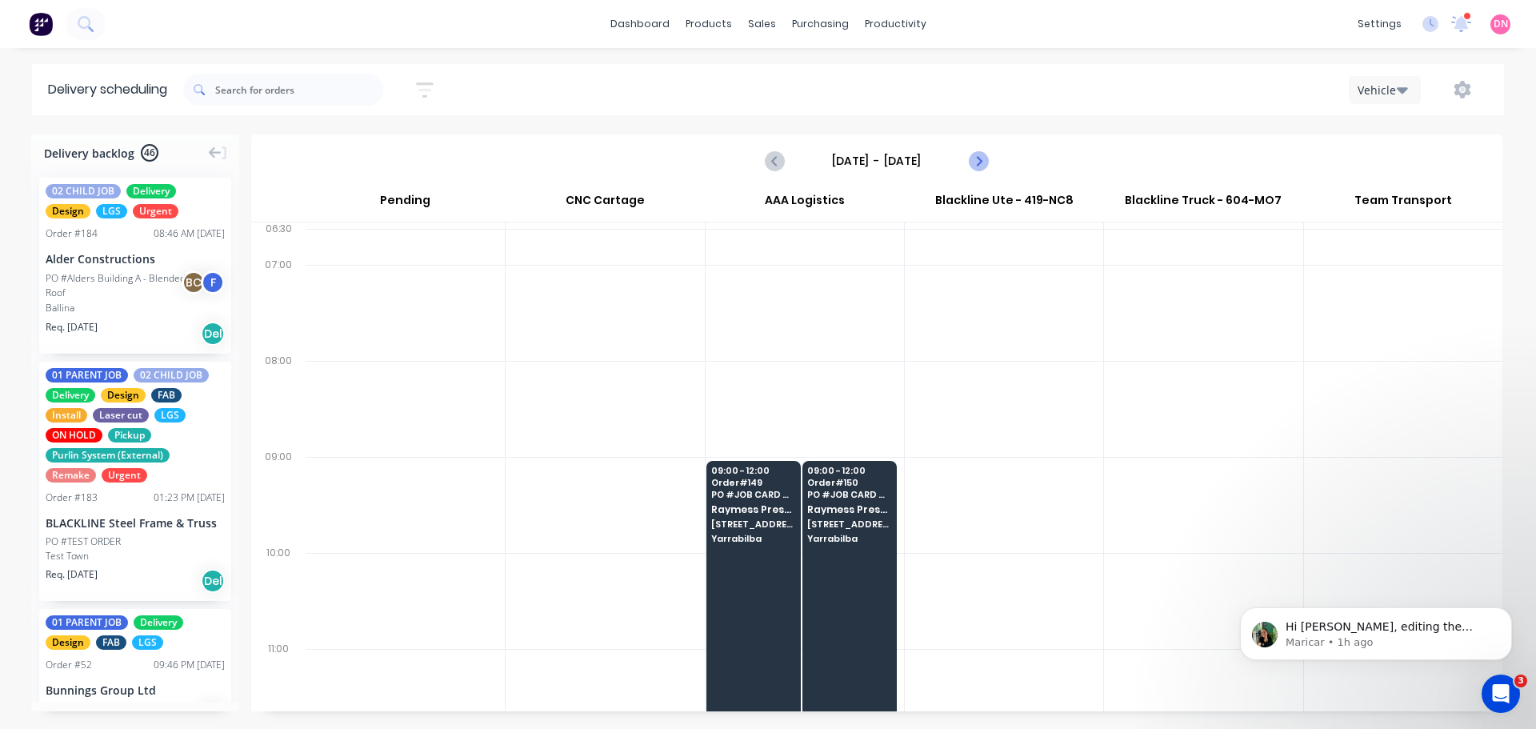
click at [979, 151] on icon "Next page" at bounding box center [977, 160] width 19 height 19
type input "Wednesday - 10/09/25"
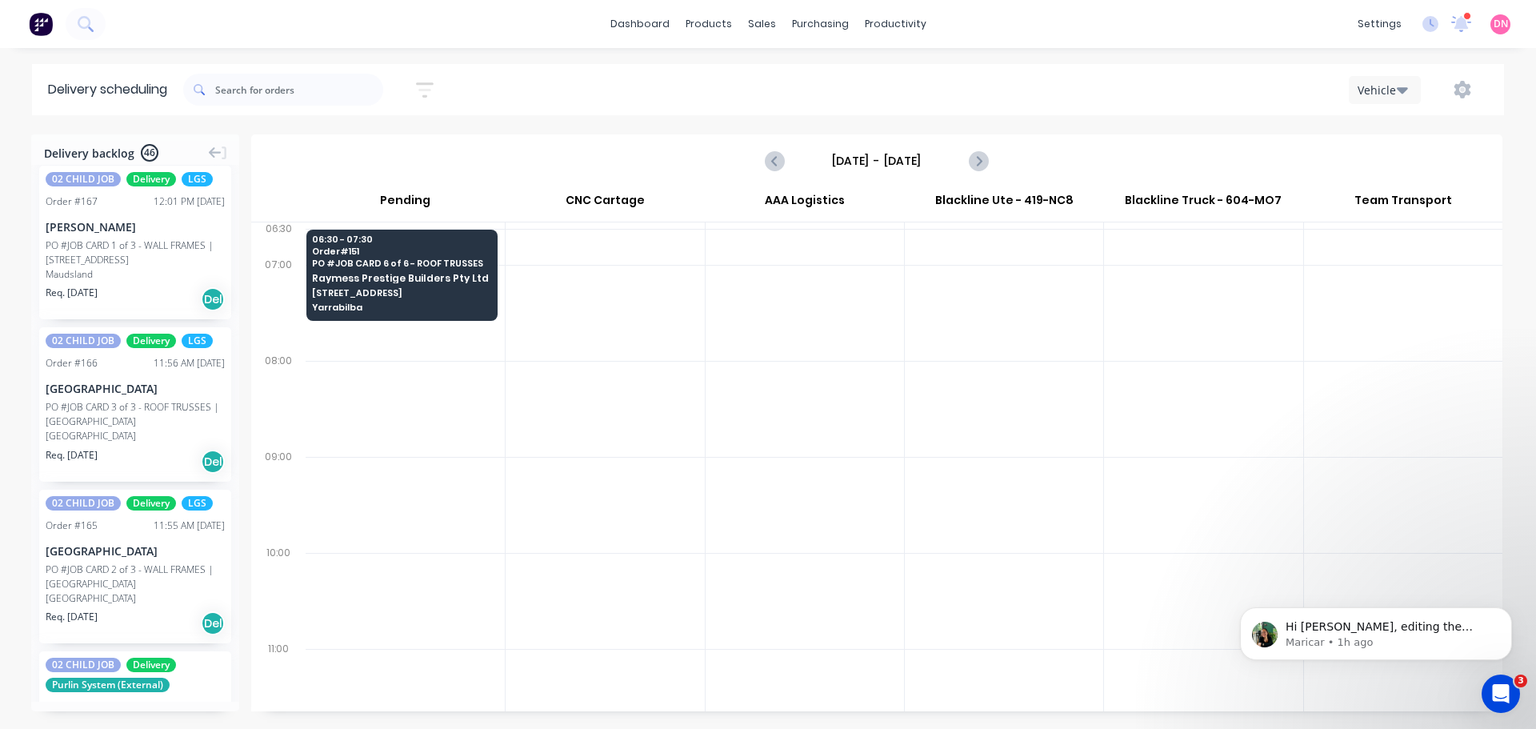
scroll to position [2168, 0]
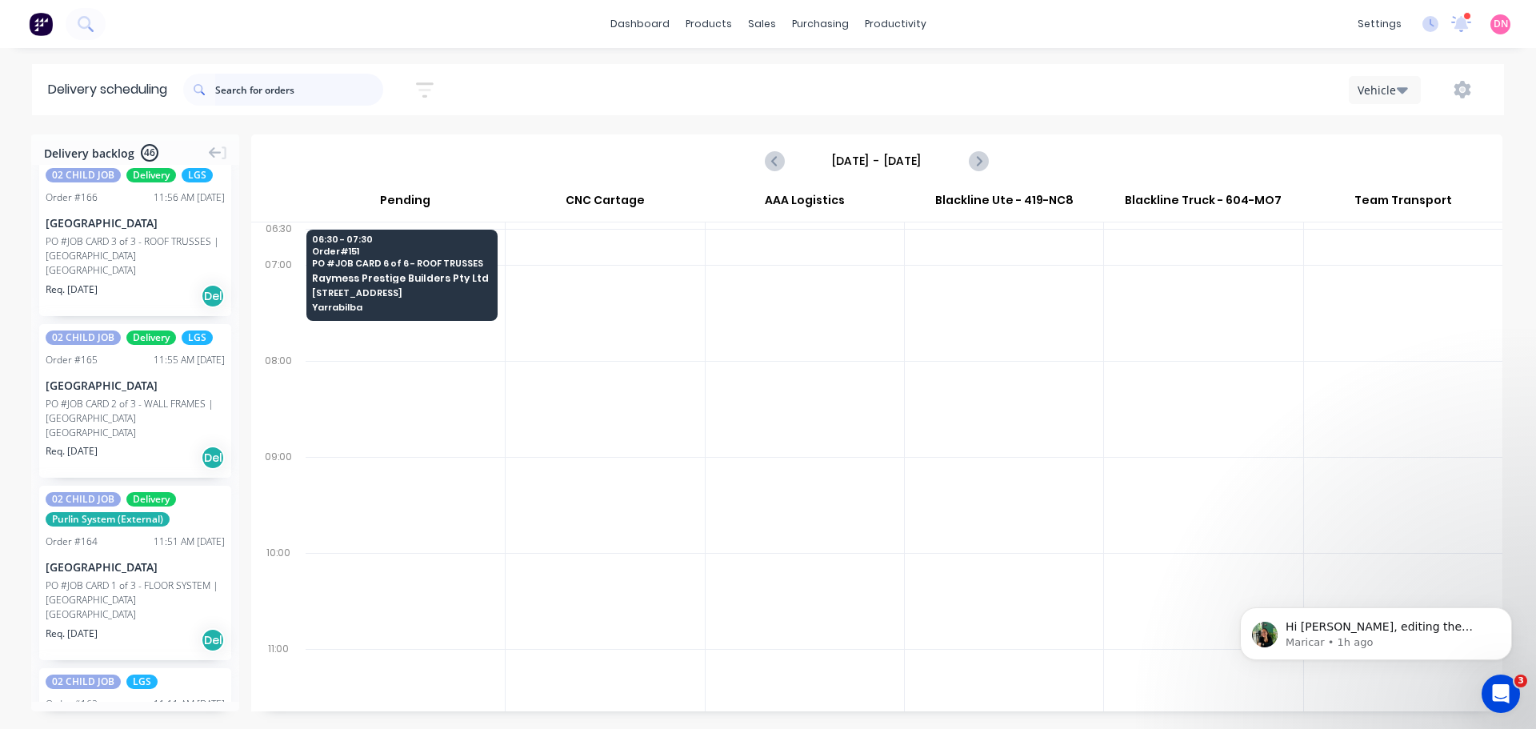
click at [265, 82] on input "text" at bounding box center [299, 90] width 168 height 32
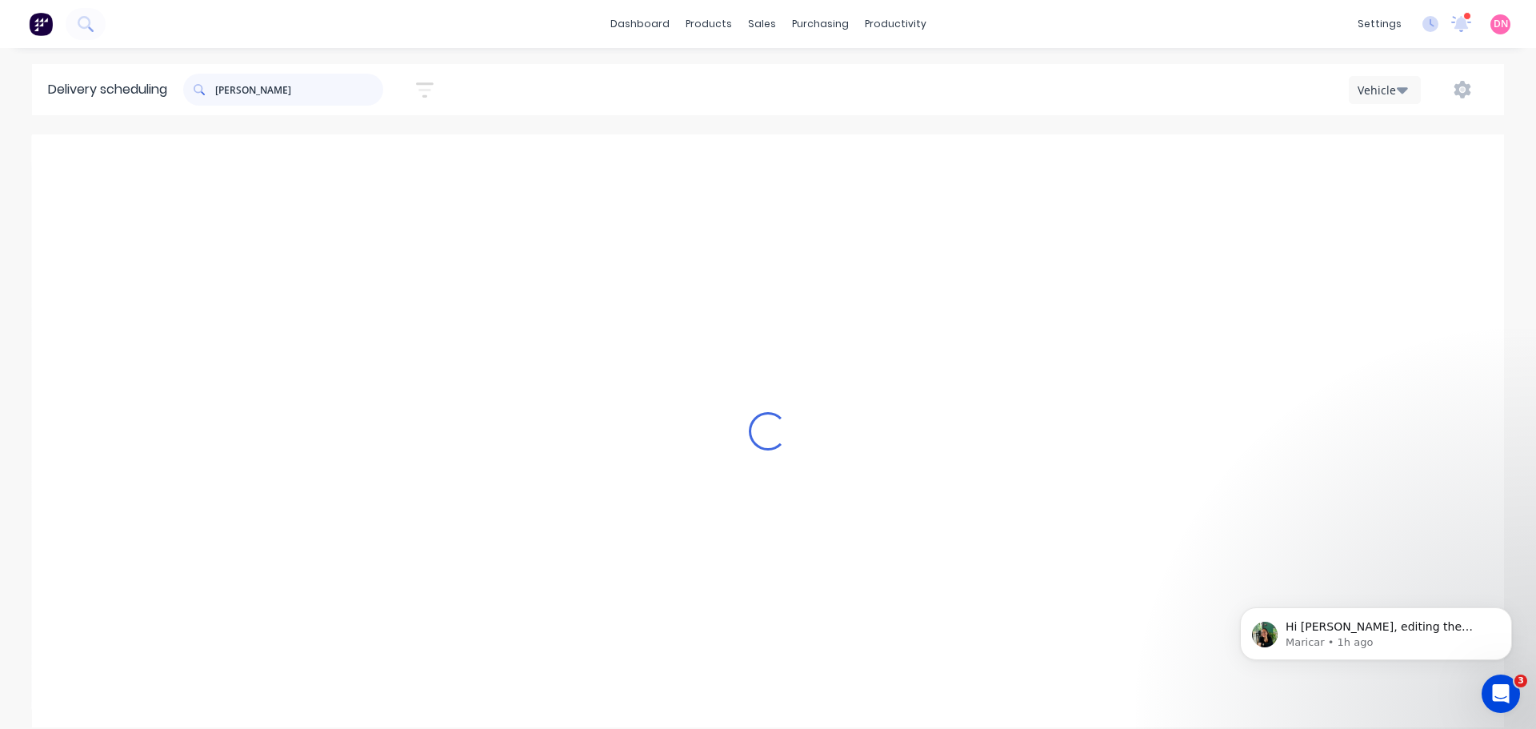
scroll to position [0, 0]
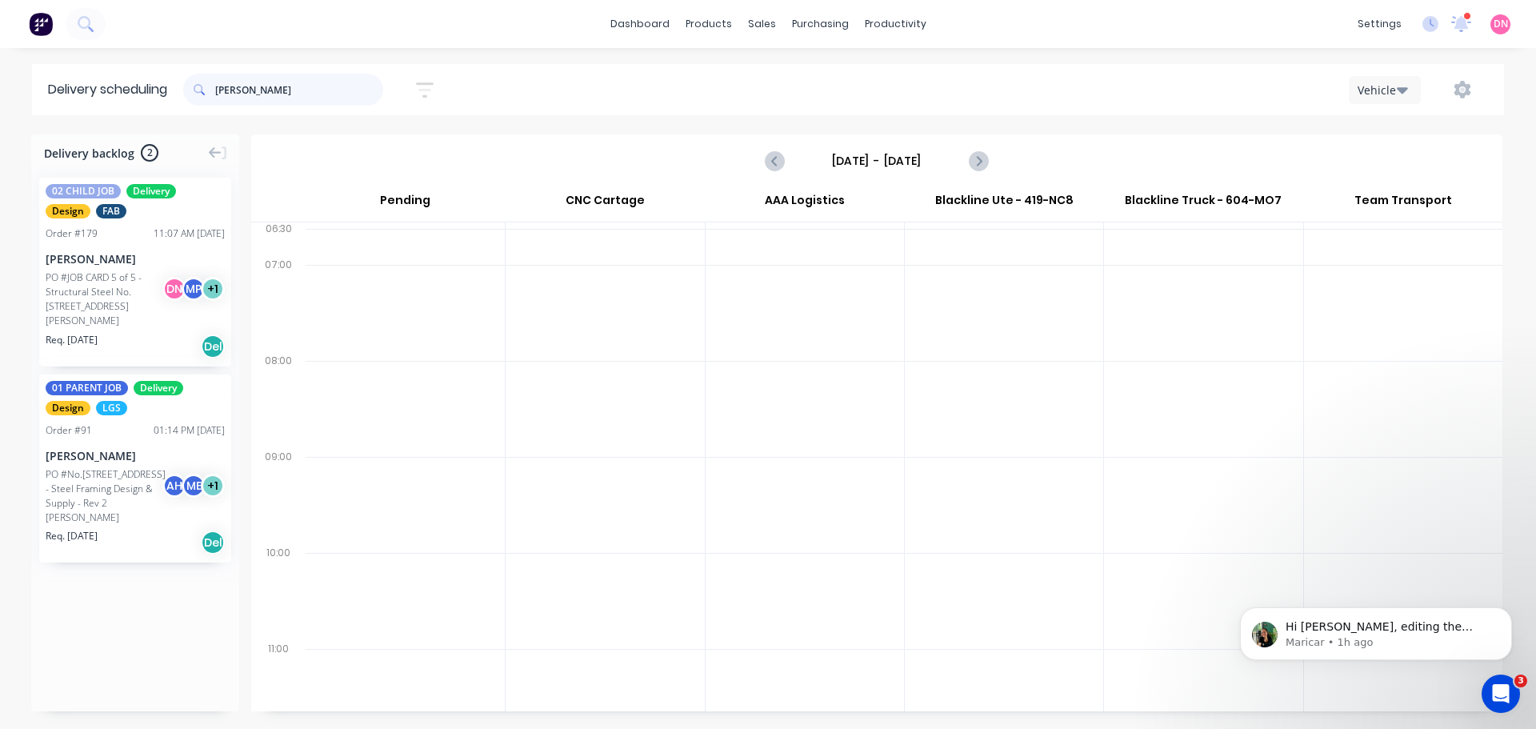
type input "nathan"
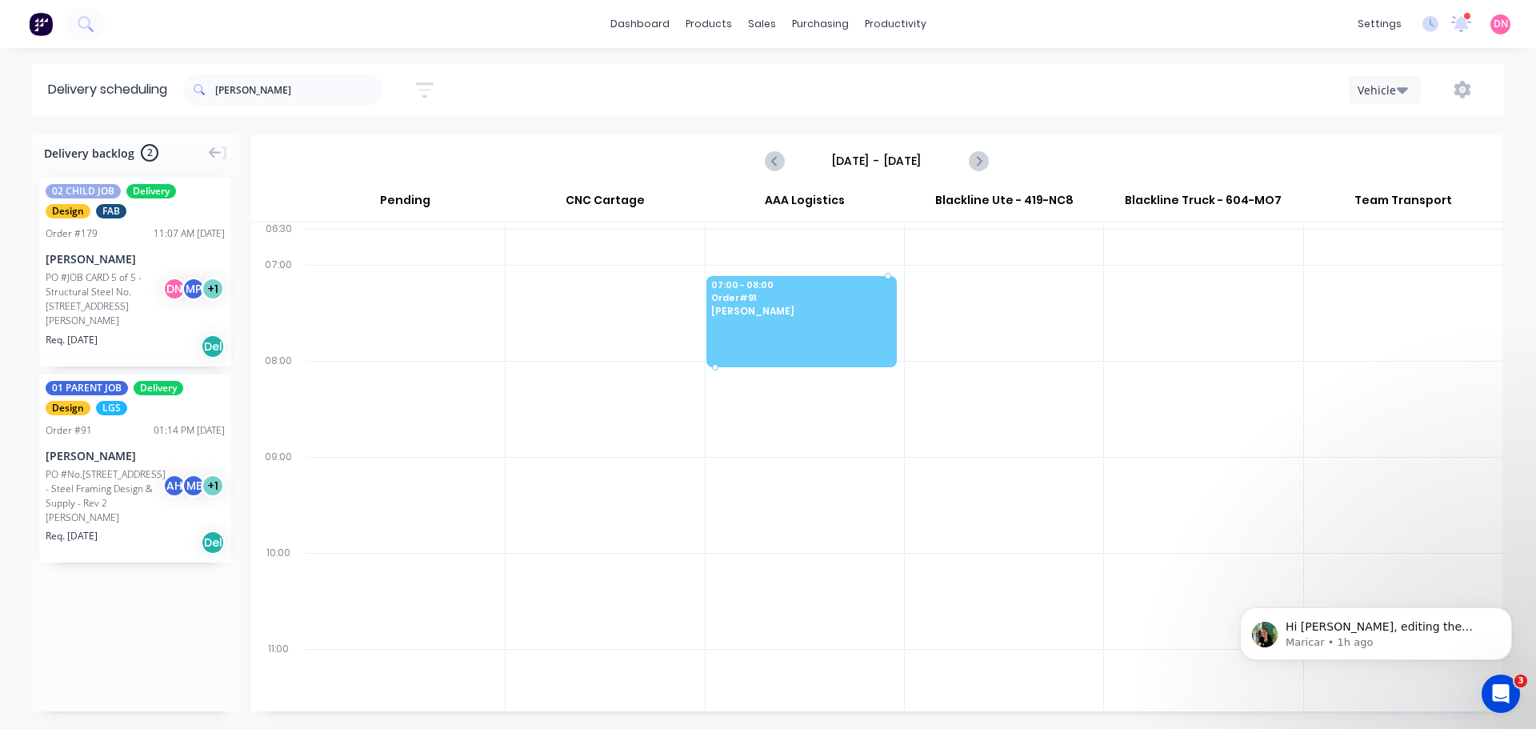
drag, startPoint x: 82, startPoint y: 366, endPoint x: 805, endPoint y: 258, distance: 730.6
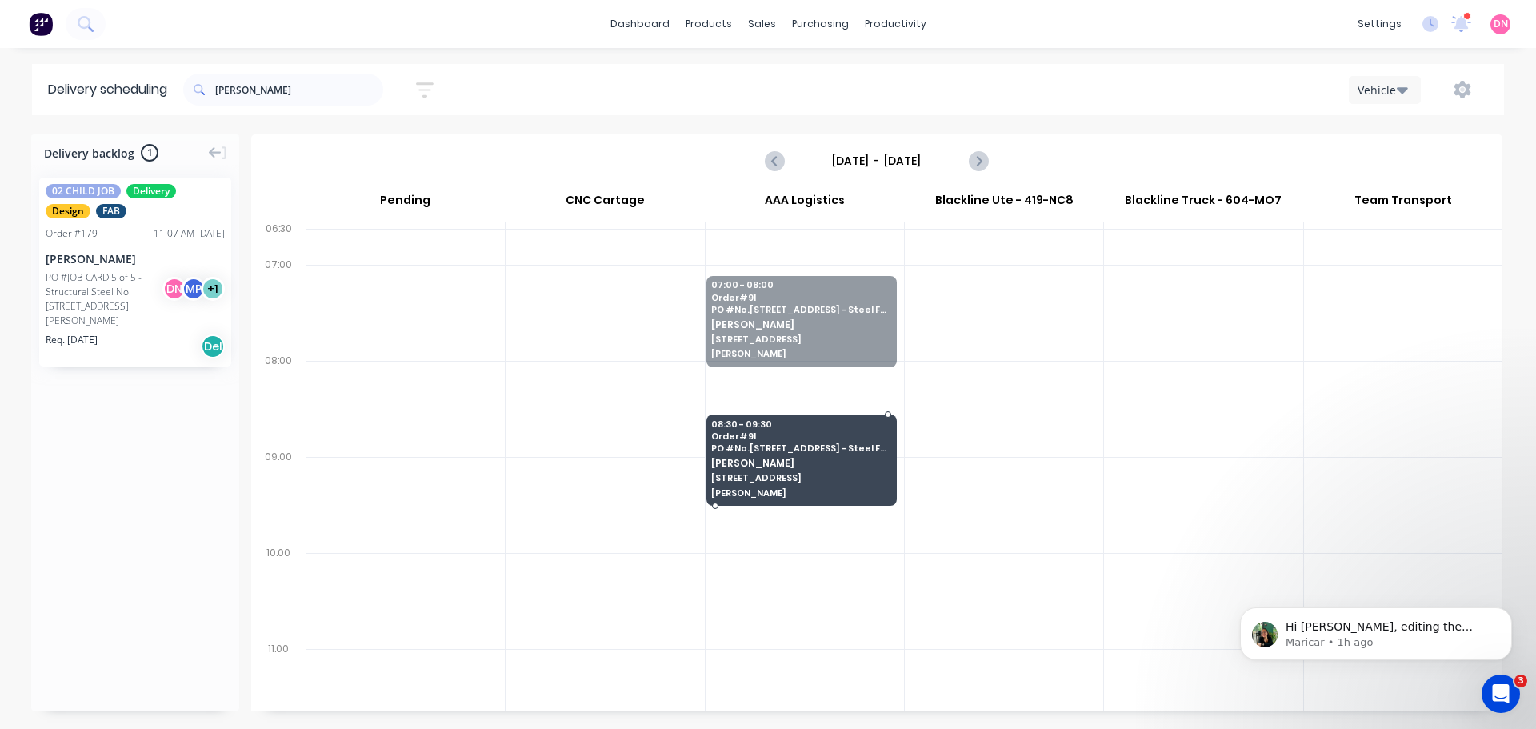
drag, startPoint x: 841, startPoint y: 266, endPoint x: 833, endPoint y: 363, distance: 97.9
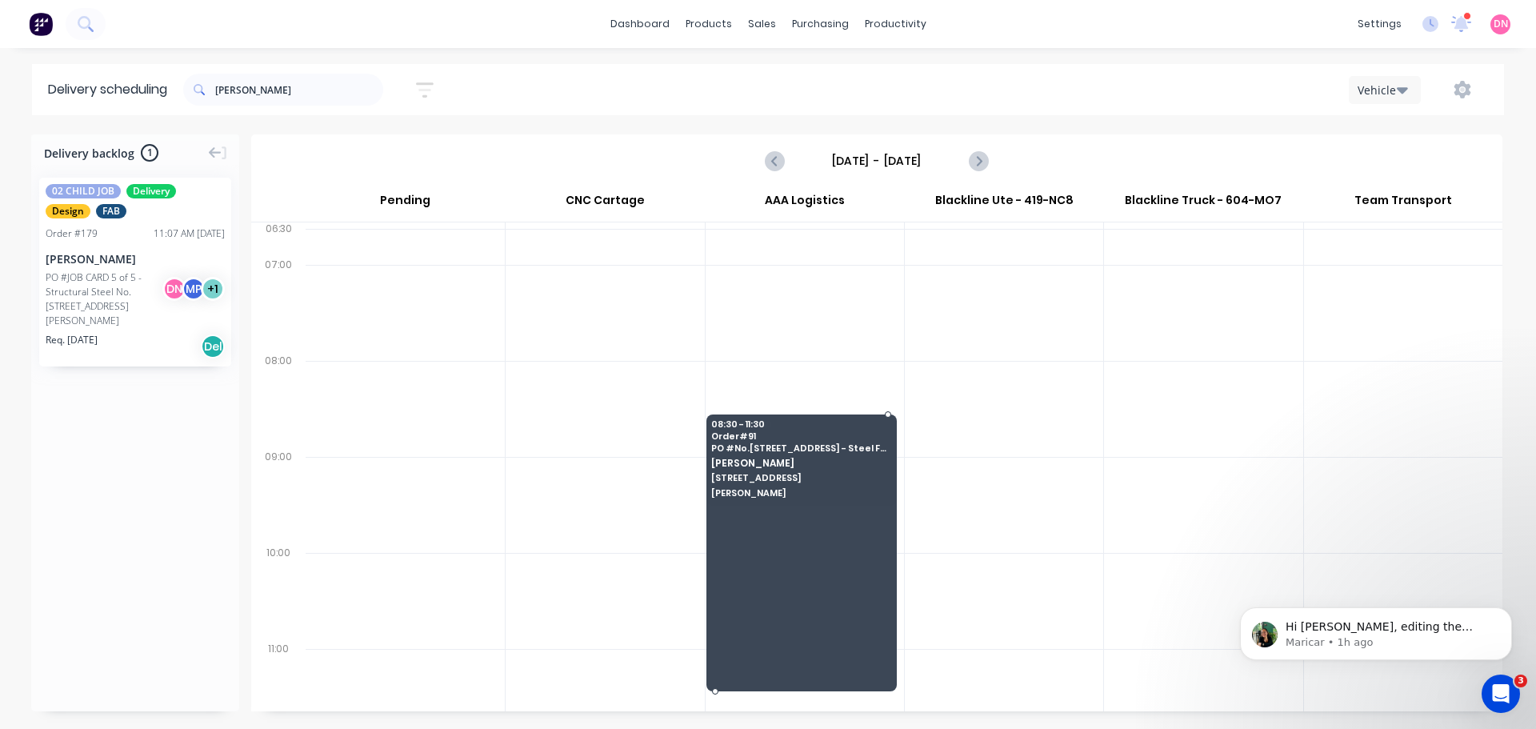
drag, startPoint x: 815, startPoint y: 422, endPoint x: 811, endPoint y: 438, distance: 17.3
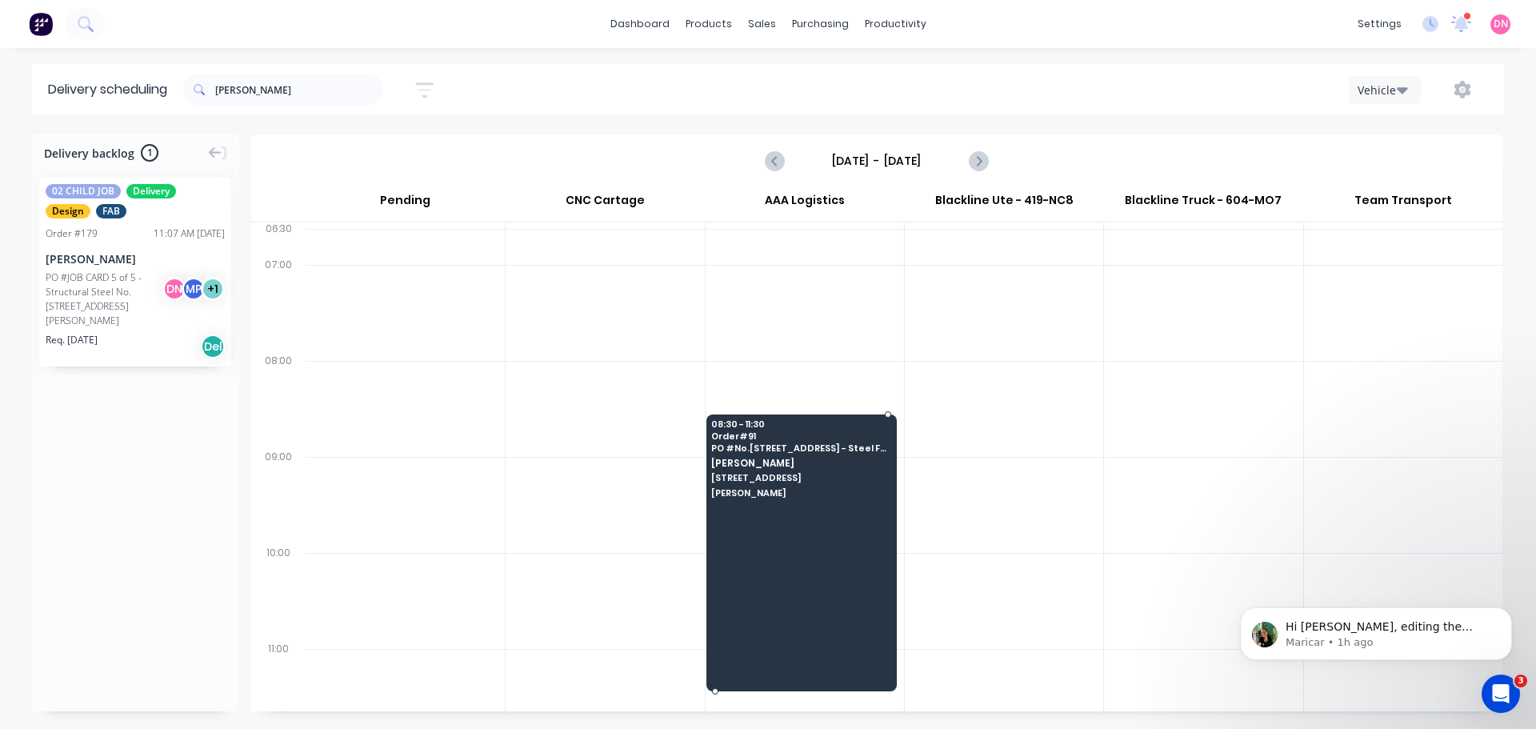
click at [746, 488] on span "Boyland" at bounding box center [800, 493] width 178 height 10
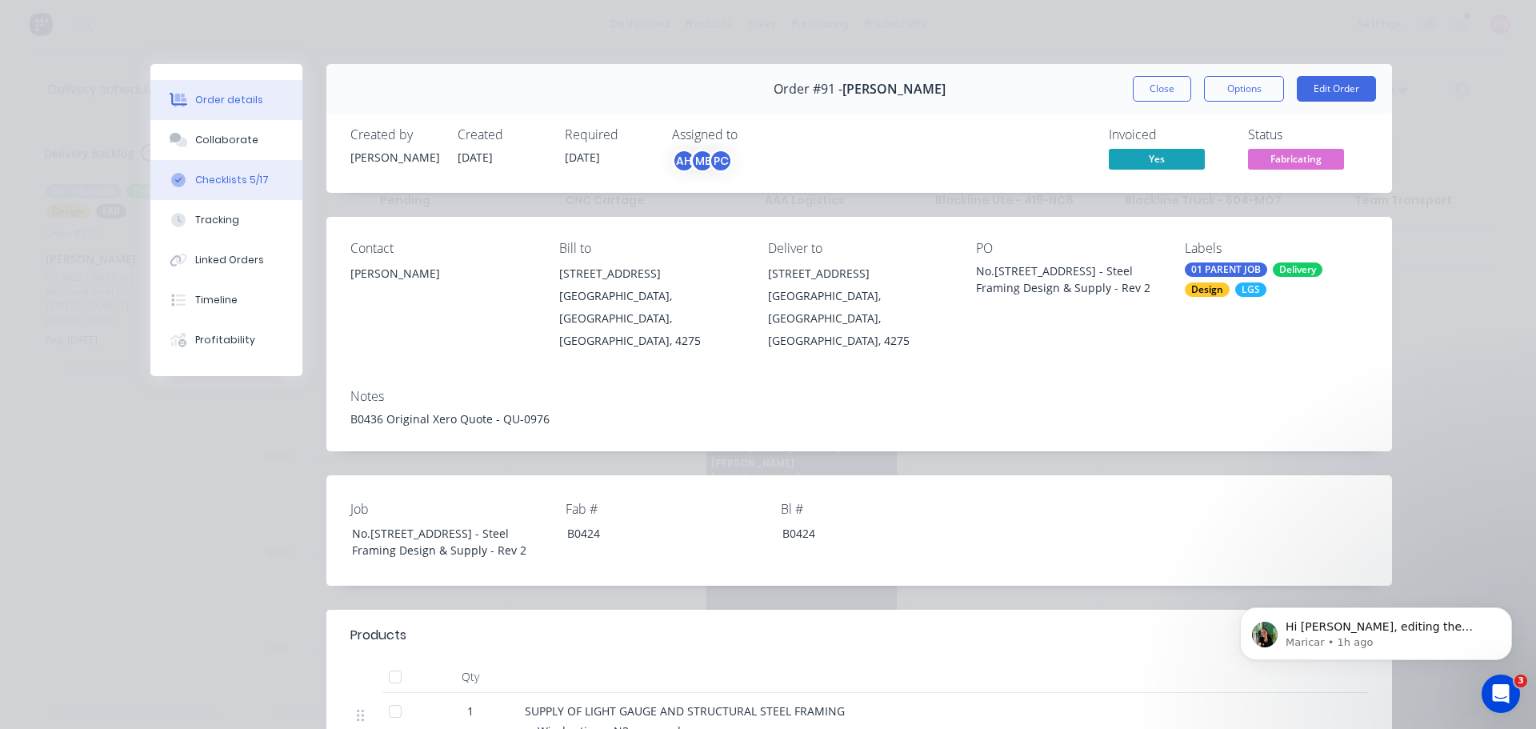
click at [242, 160] on button "Checklists 5/17" at bounding box center [226, 180] width 152 height 40
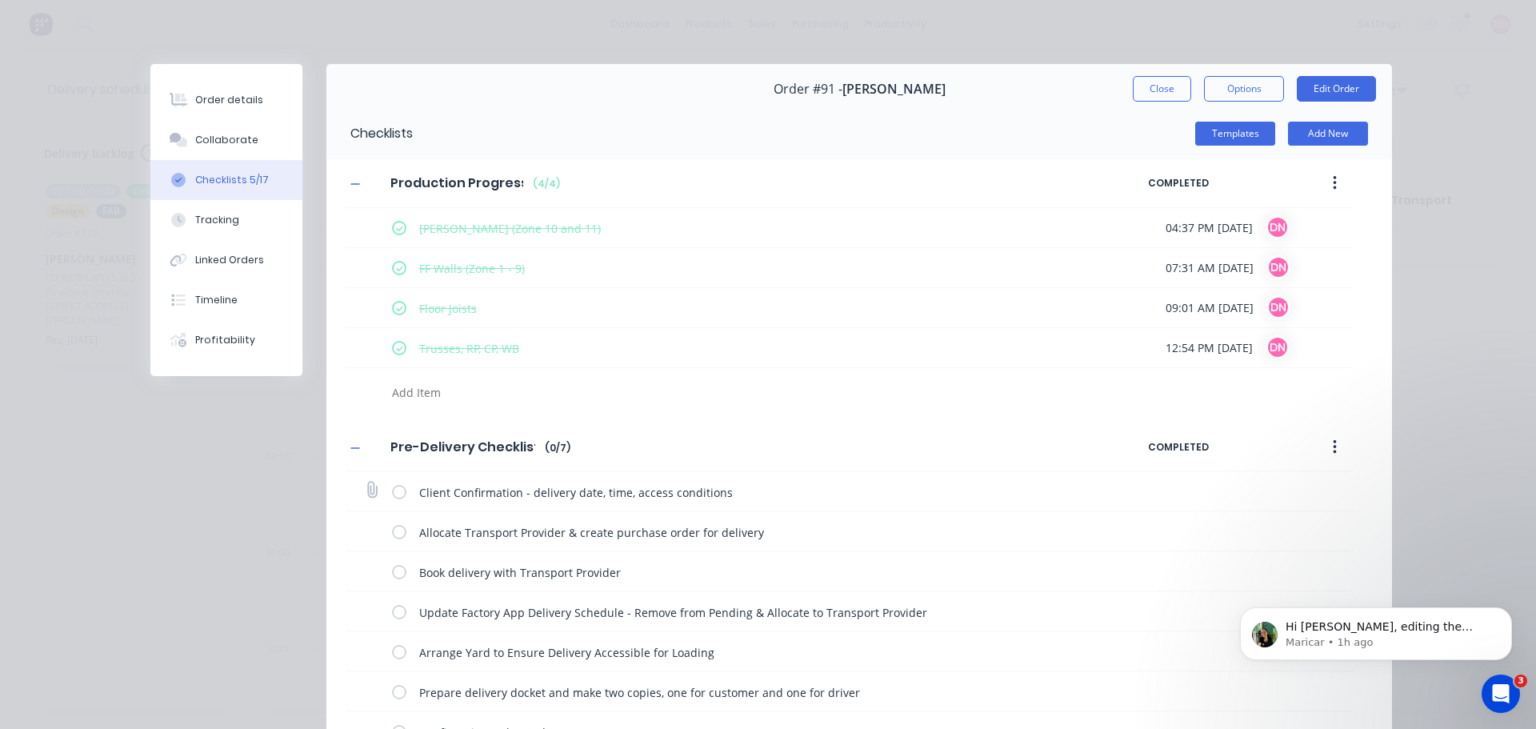
click at [392, 482] on label at bounding box center [399, 490] width 14 height 17
click at [0, 0] on input "checkbox" at bounding box center [0, 0] width 0 height 0
click at [392, 603] on label at bounding box center [399, 611] width 14 height 17
click at [0, 0] on input "checkbox" at bounding box center [0, 0] width 0 height 0
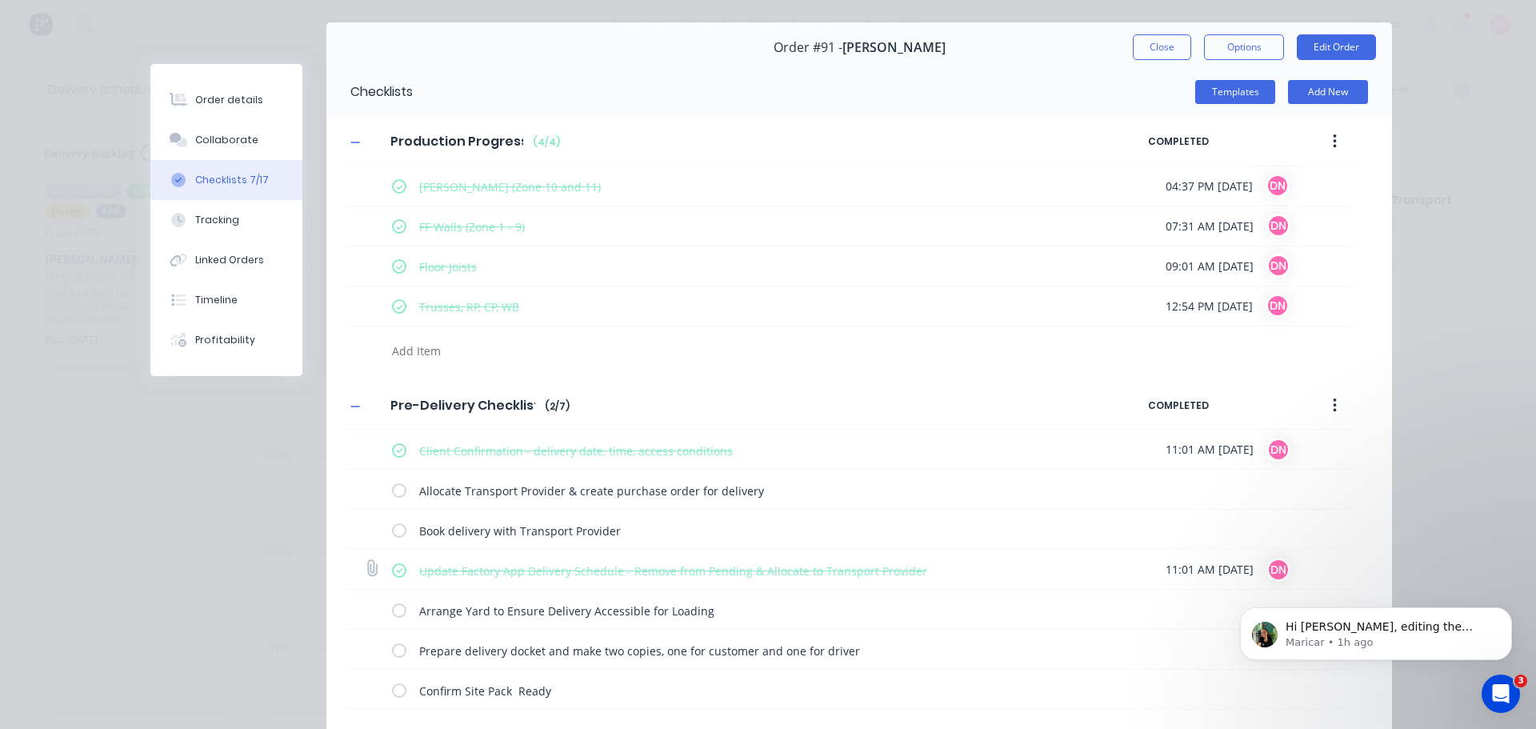
scroll to position [54, 0]
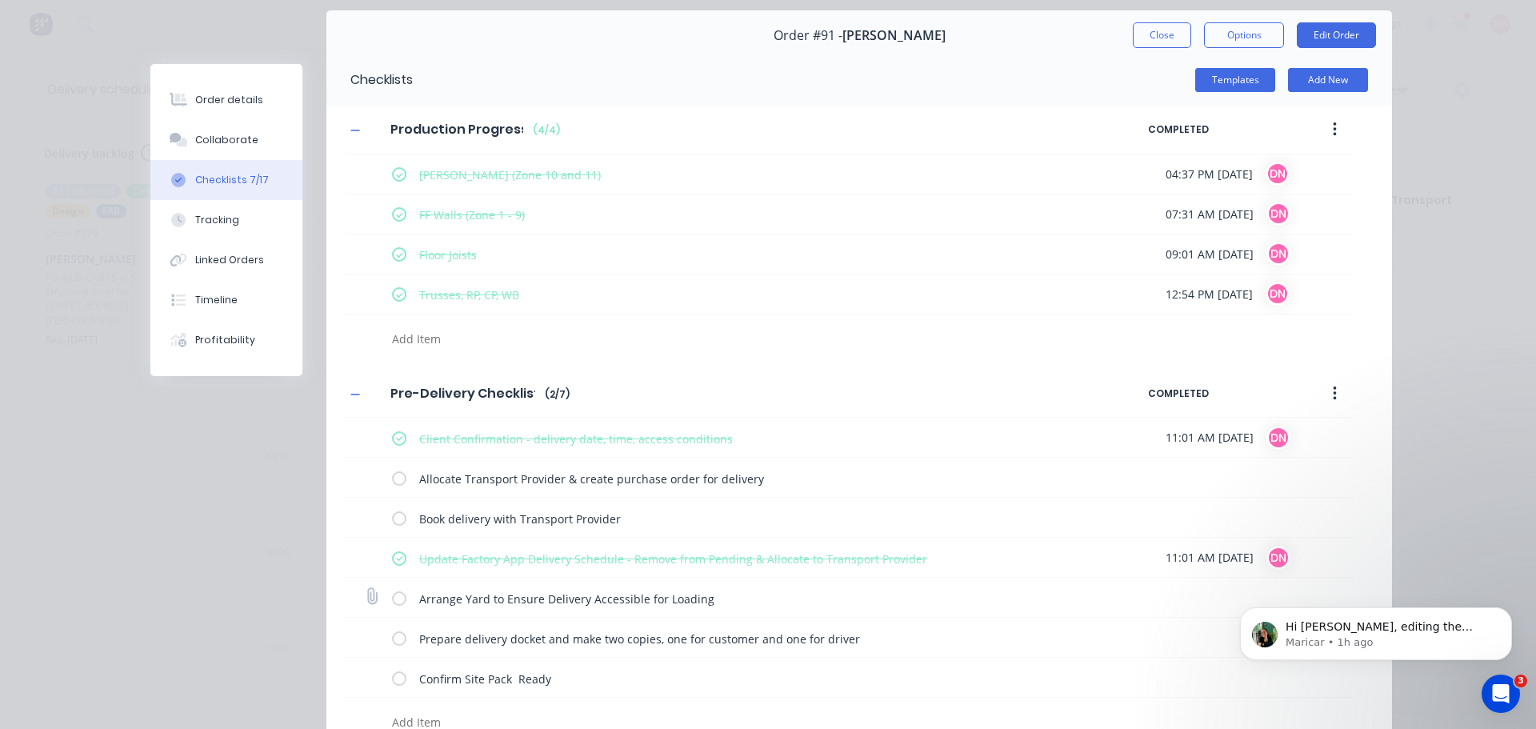
click at [392, 589] on label at bounding box center [399, 597] width 14 height 17
click at [0, 0] on input "checkbox" at bounding box center [0, 0] width 0 height 0
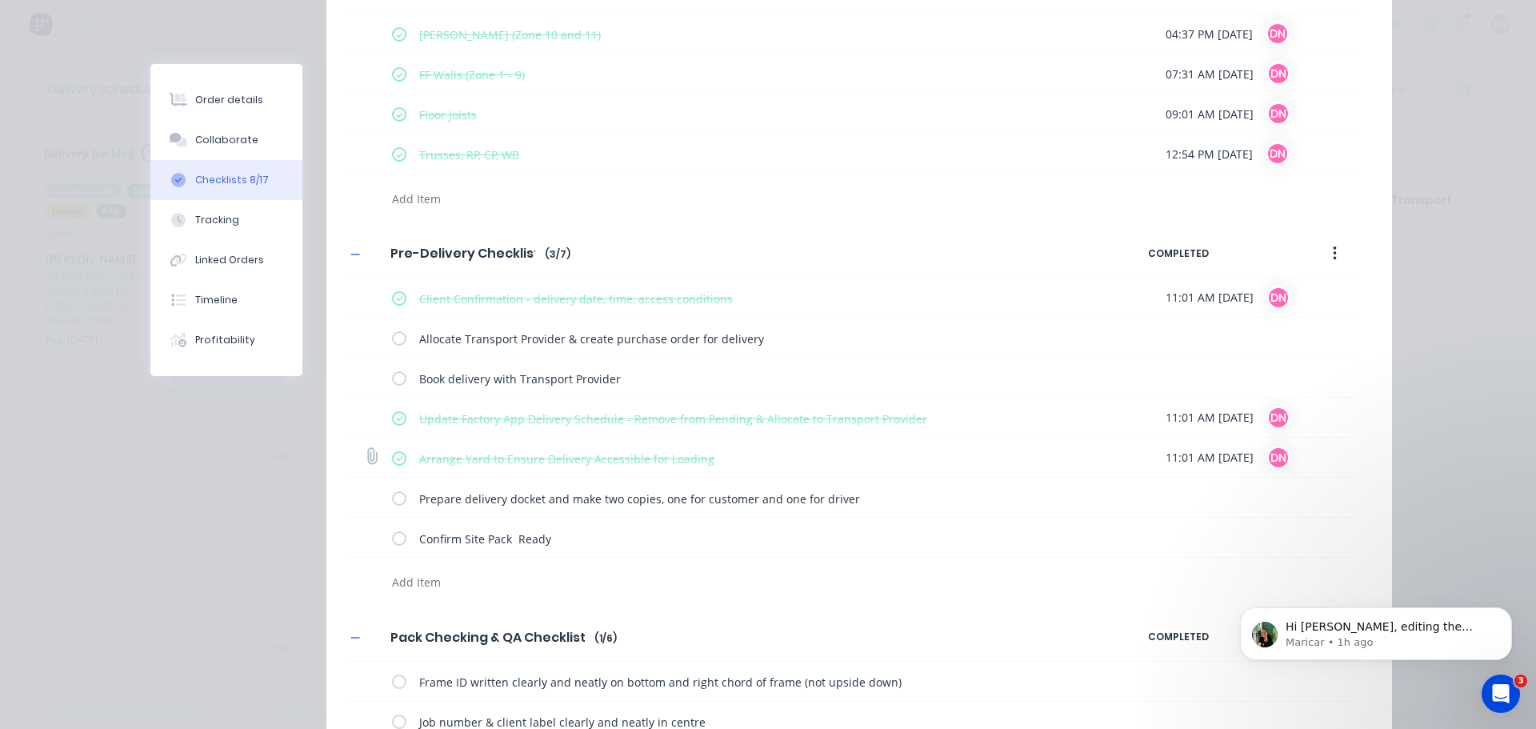
scroll to position [214, 0]
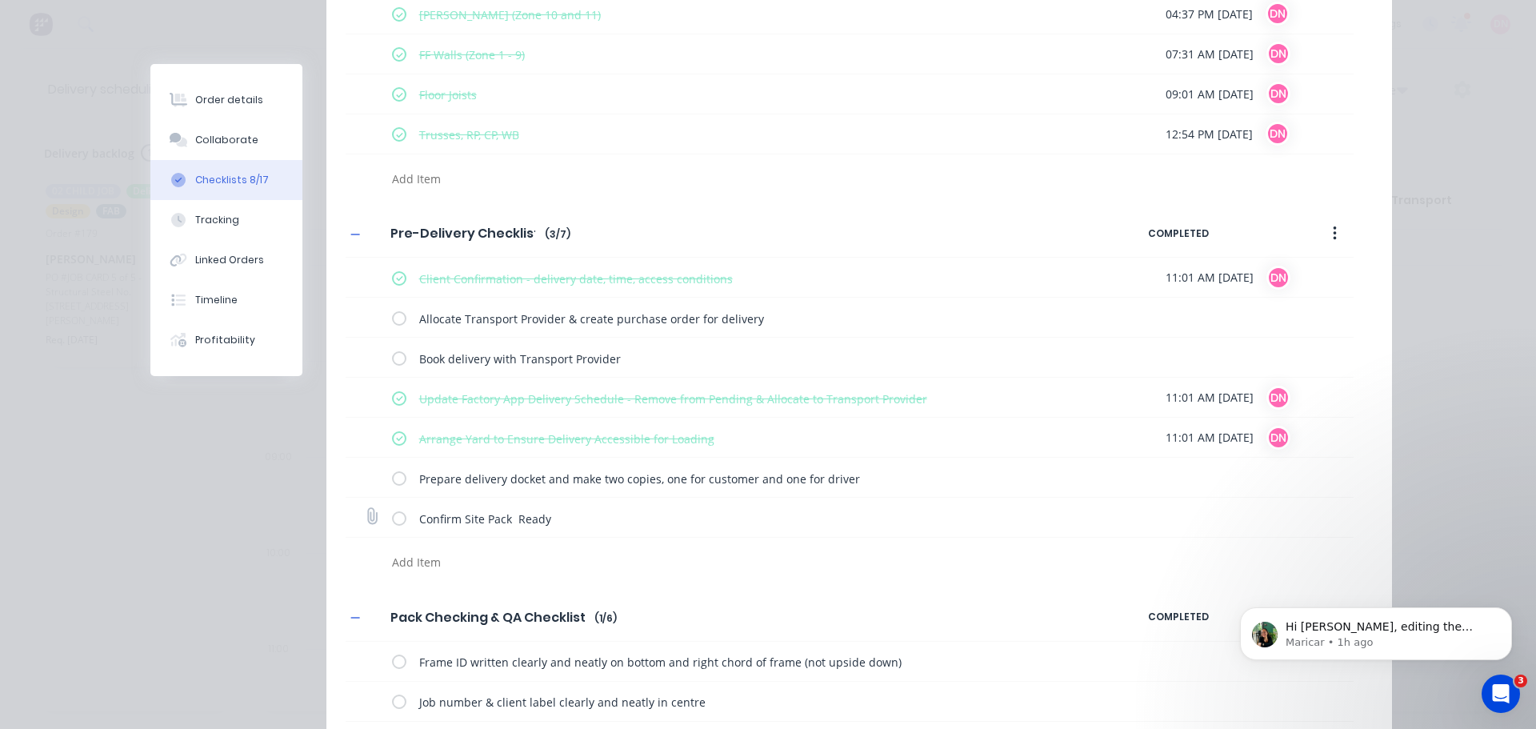
click at [392, 509] on label at bounding box center [399, 517] width 14 height 17
click at [0, 0] on input "checkbox" at bounding box center [0, 0] width 0 height 0
type textarea "x"
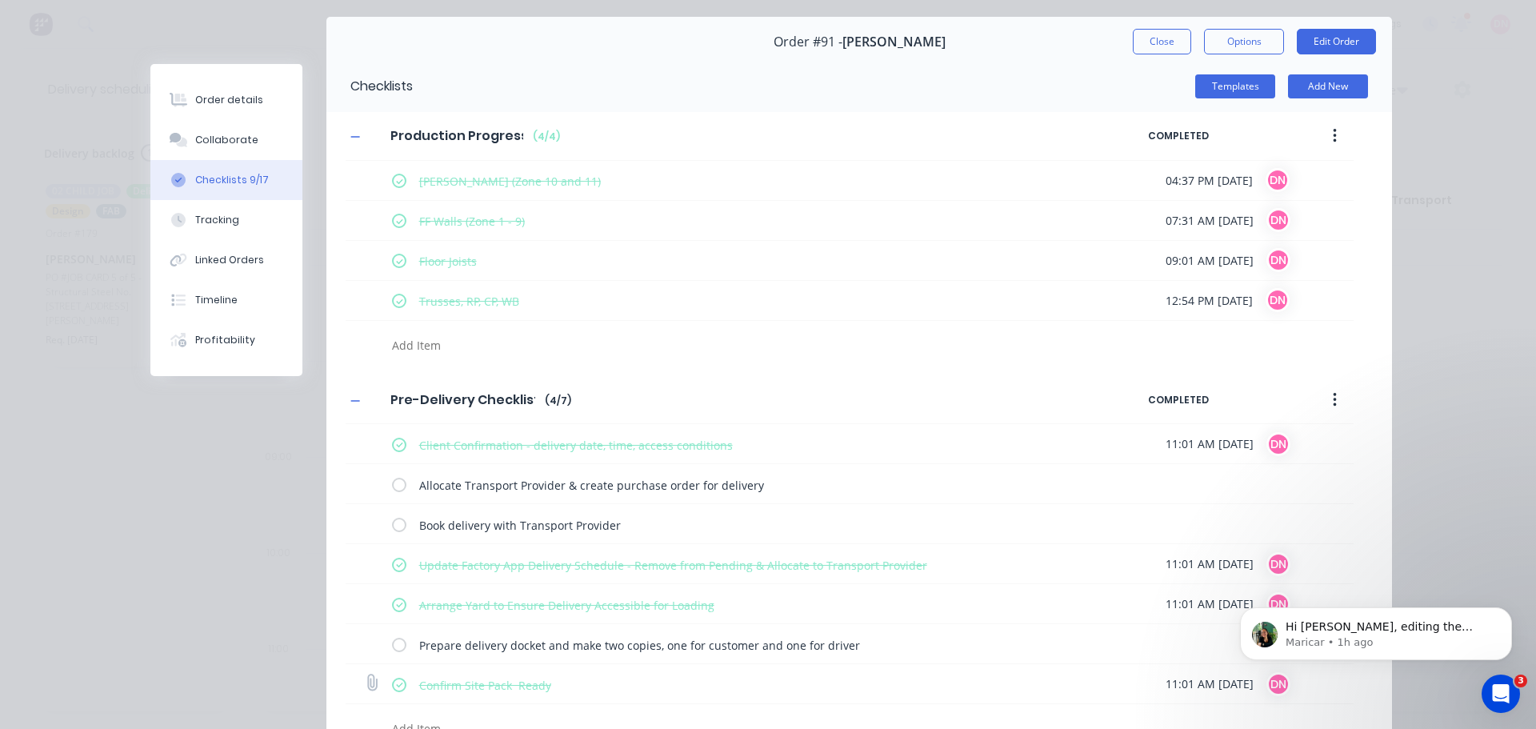
scroll to position [0, 0]
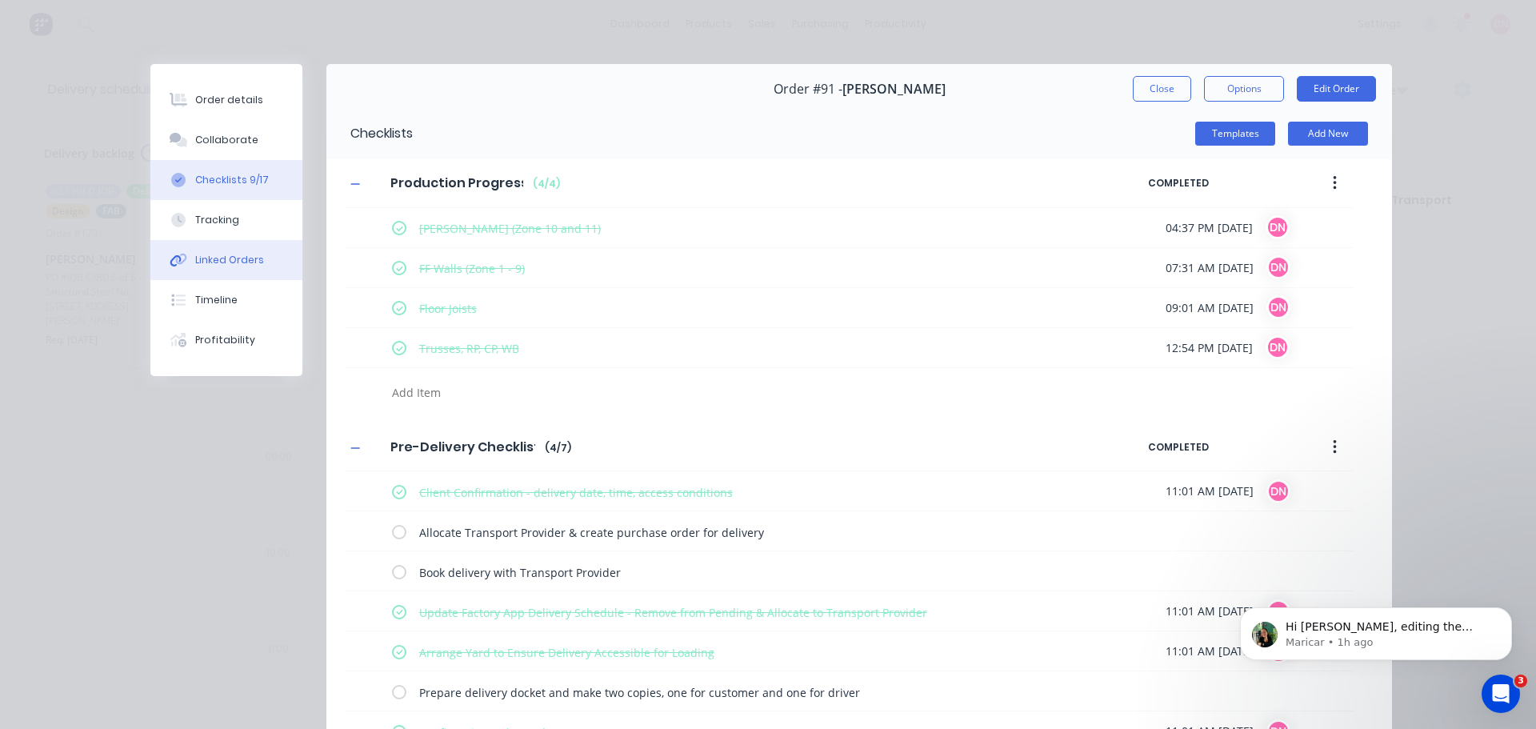
click at [224, 253] on div "Linked Orders" at bounding box center [229, 260] width 69 height 14
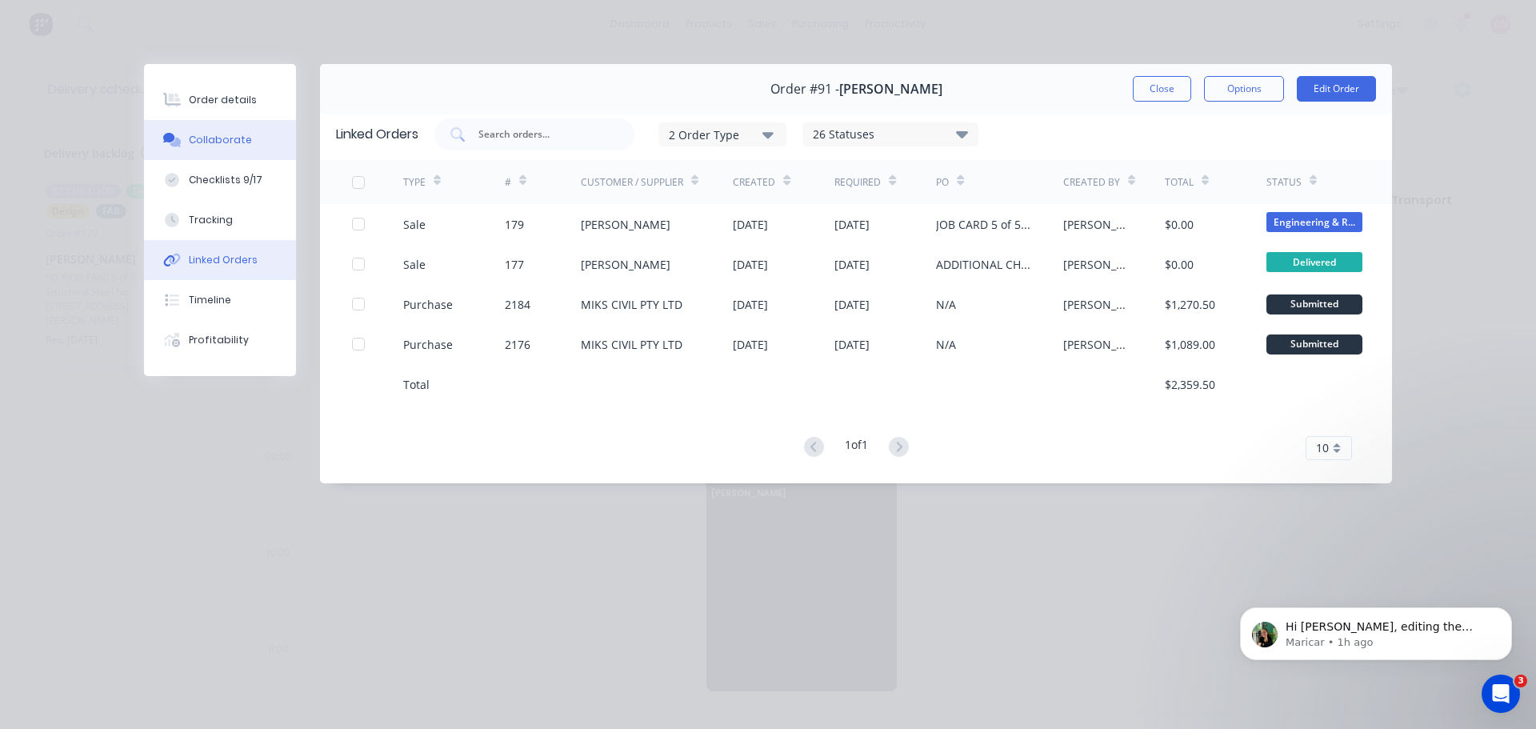
click at [223, 120] on button "Collaborate" at bounding box center [220, 140] width 152 height 40
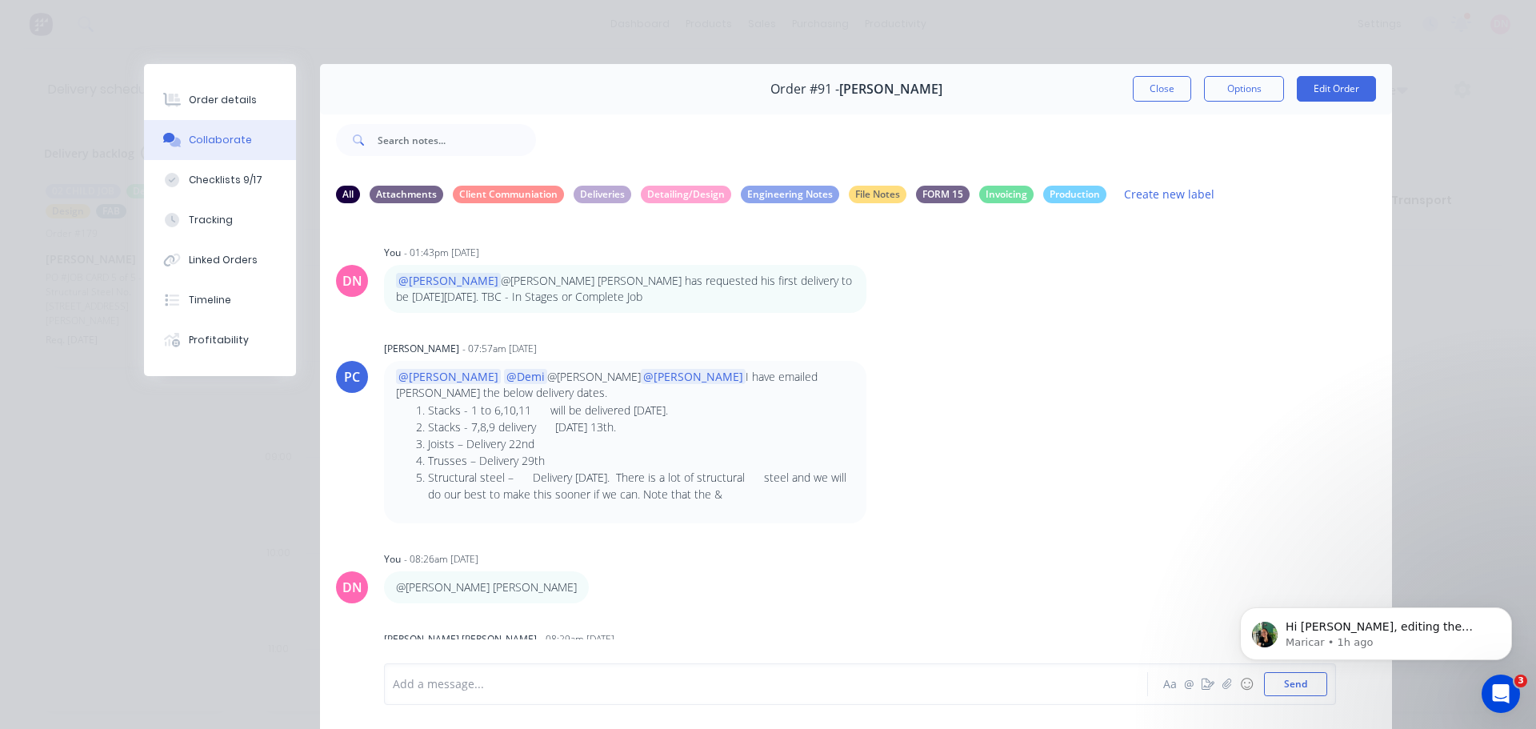
click at [574, 676] on div at bounding box center [744, 684] width 700 height 17
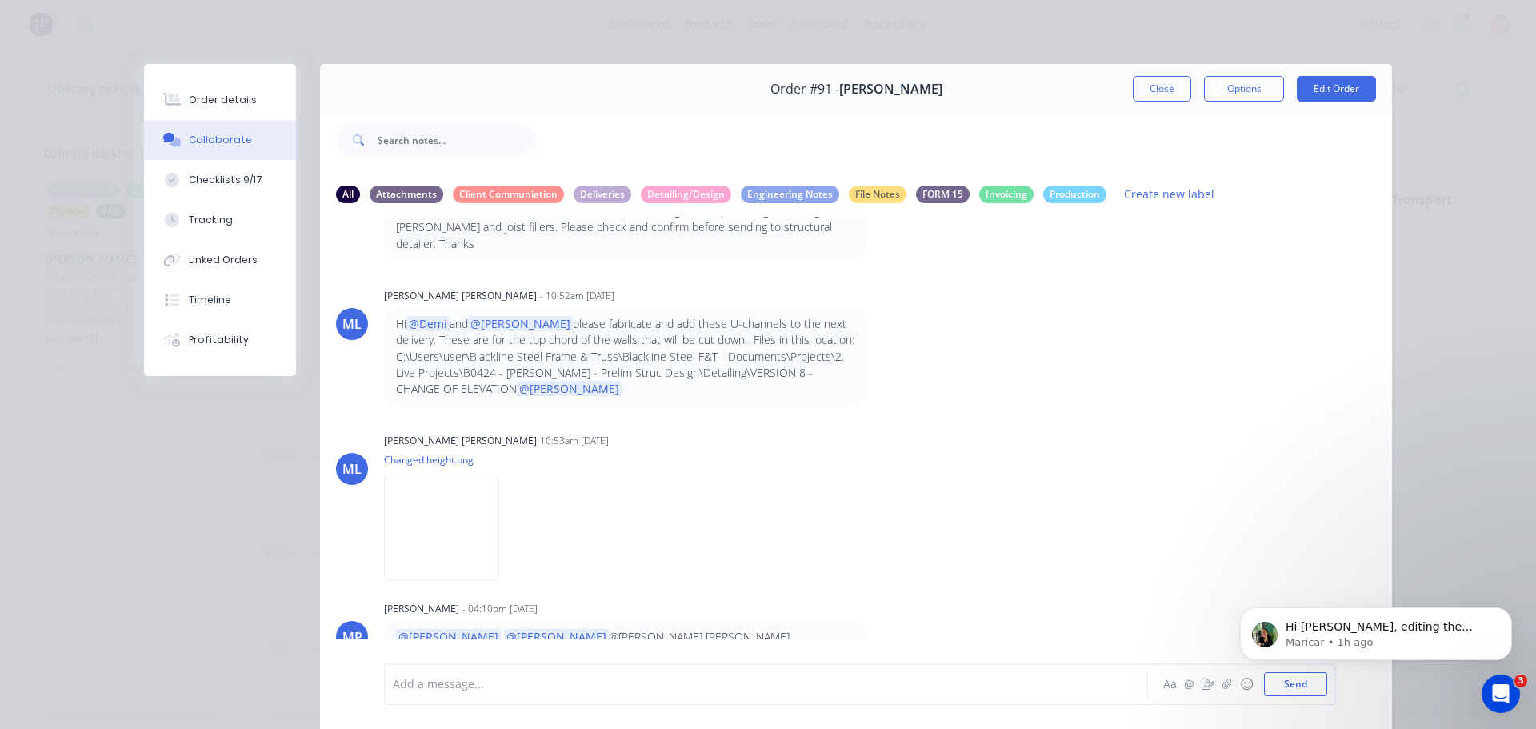
scroll to position [12232, 0]
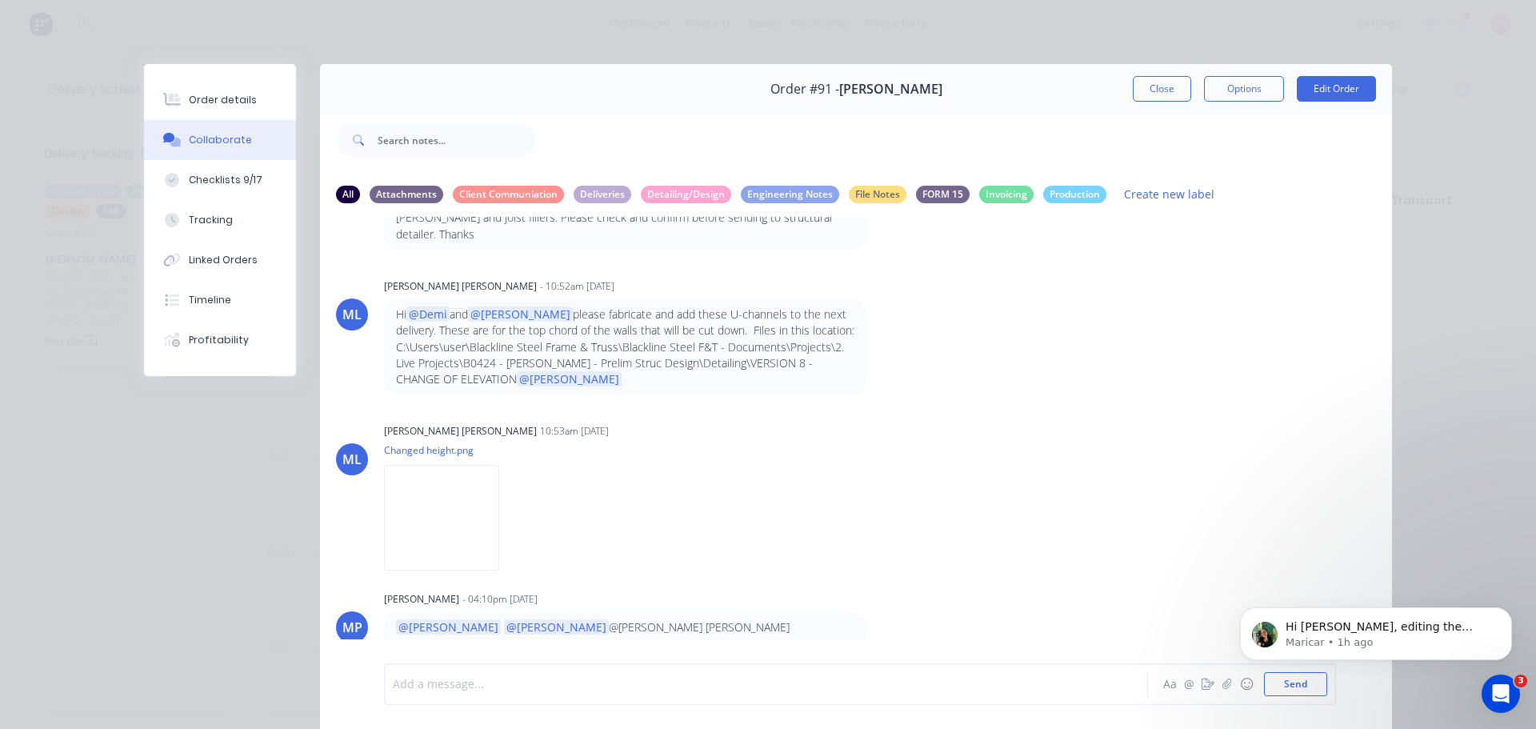
click at [735, 676] on div at bounding box center [744, 684] width 700 height 17
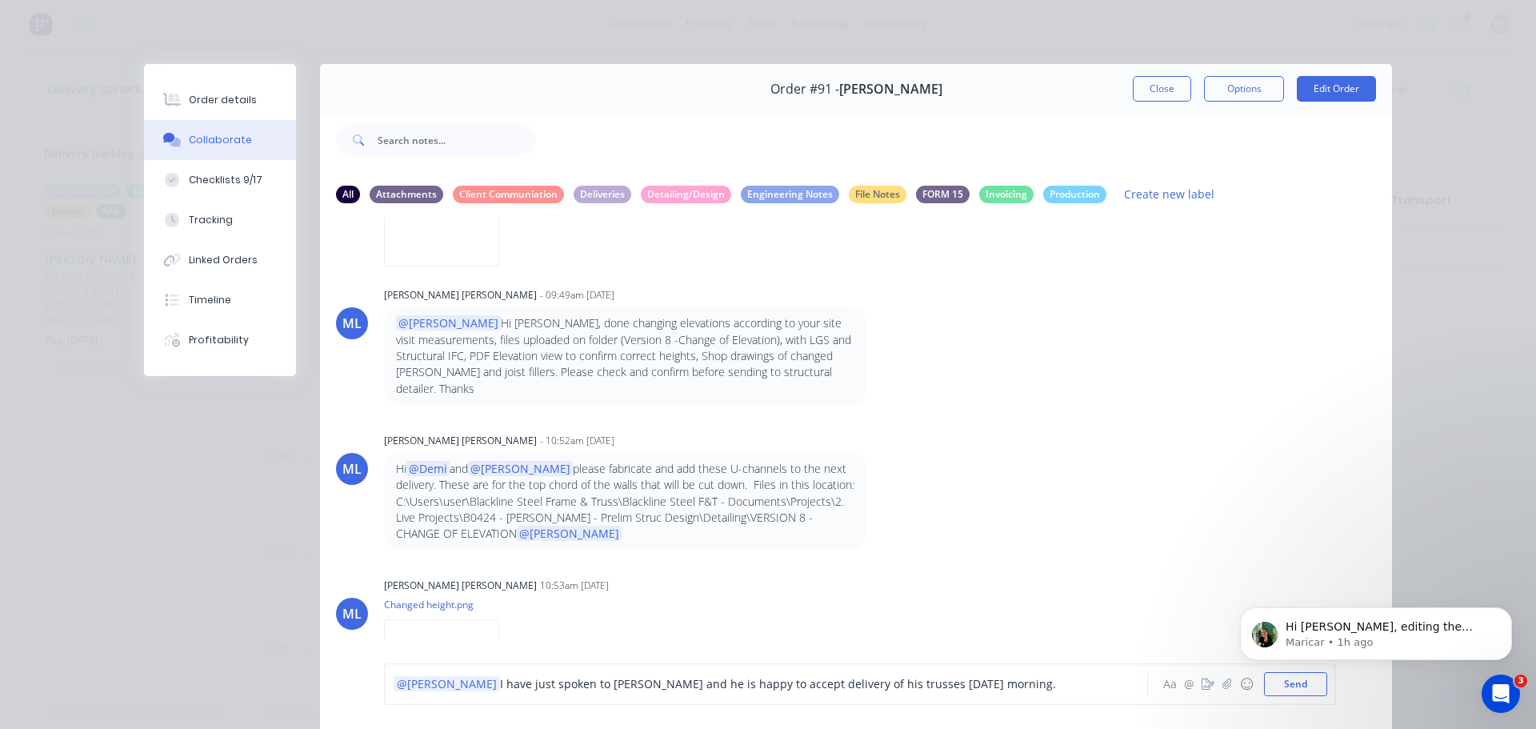
scroll to position [12731, 0]
click at [1509, 613] on icon "Dismiss notification" at bounding box center [1507, 611] width 9 height 9
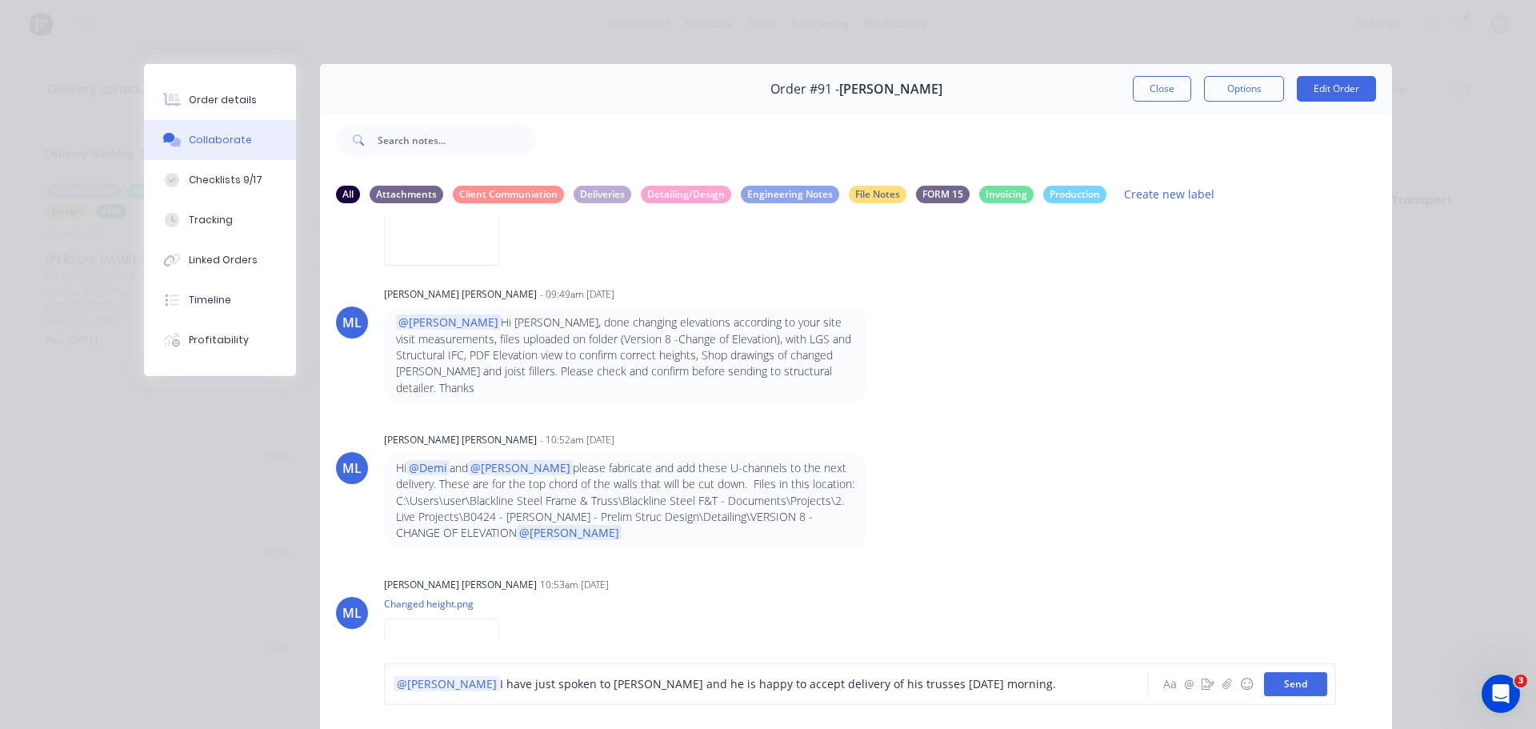
click at [1325, 672] on button "Send" at bounding box center [1295, 684] width 63 height 24
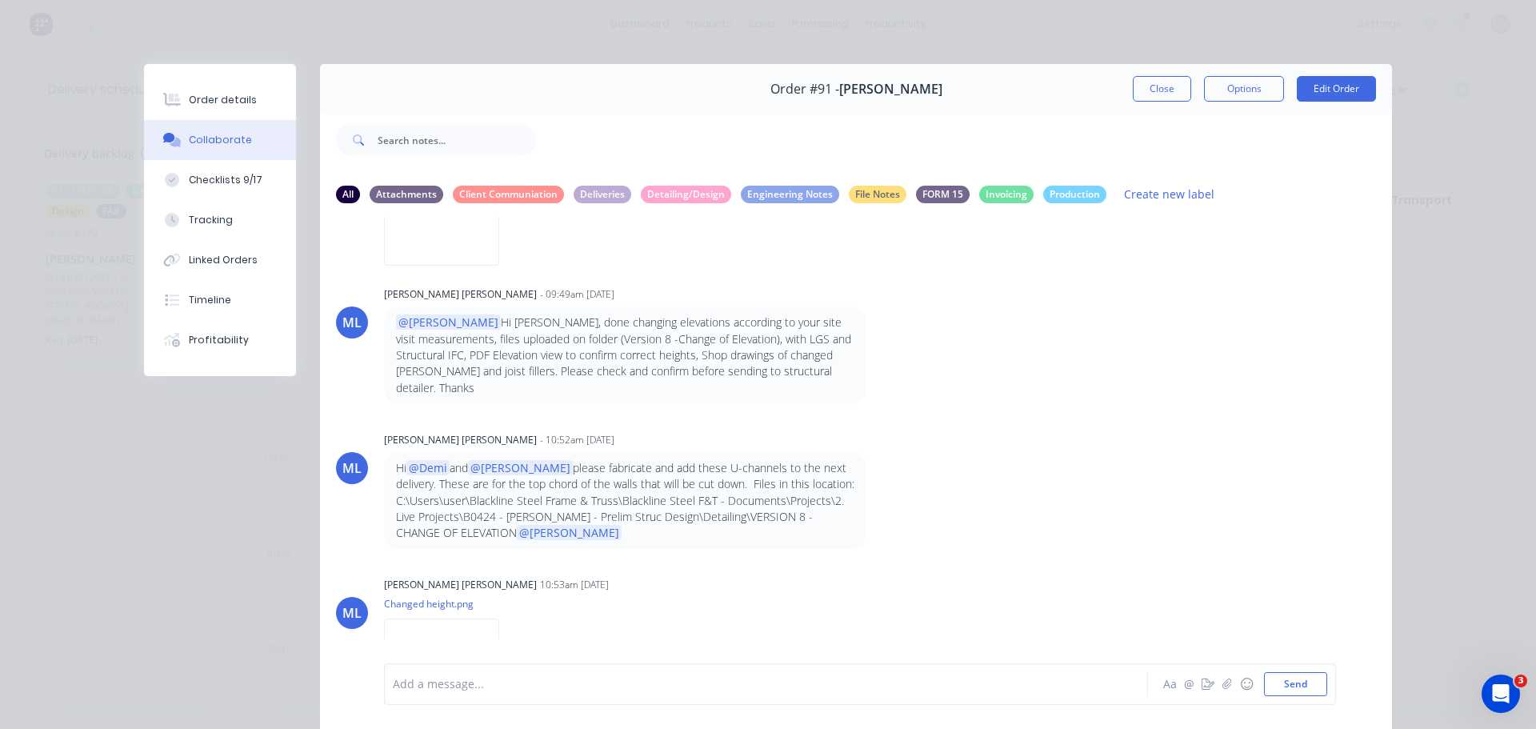
scroll to position [12816, 0]
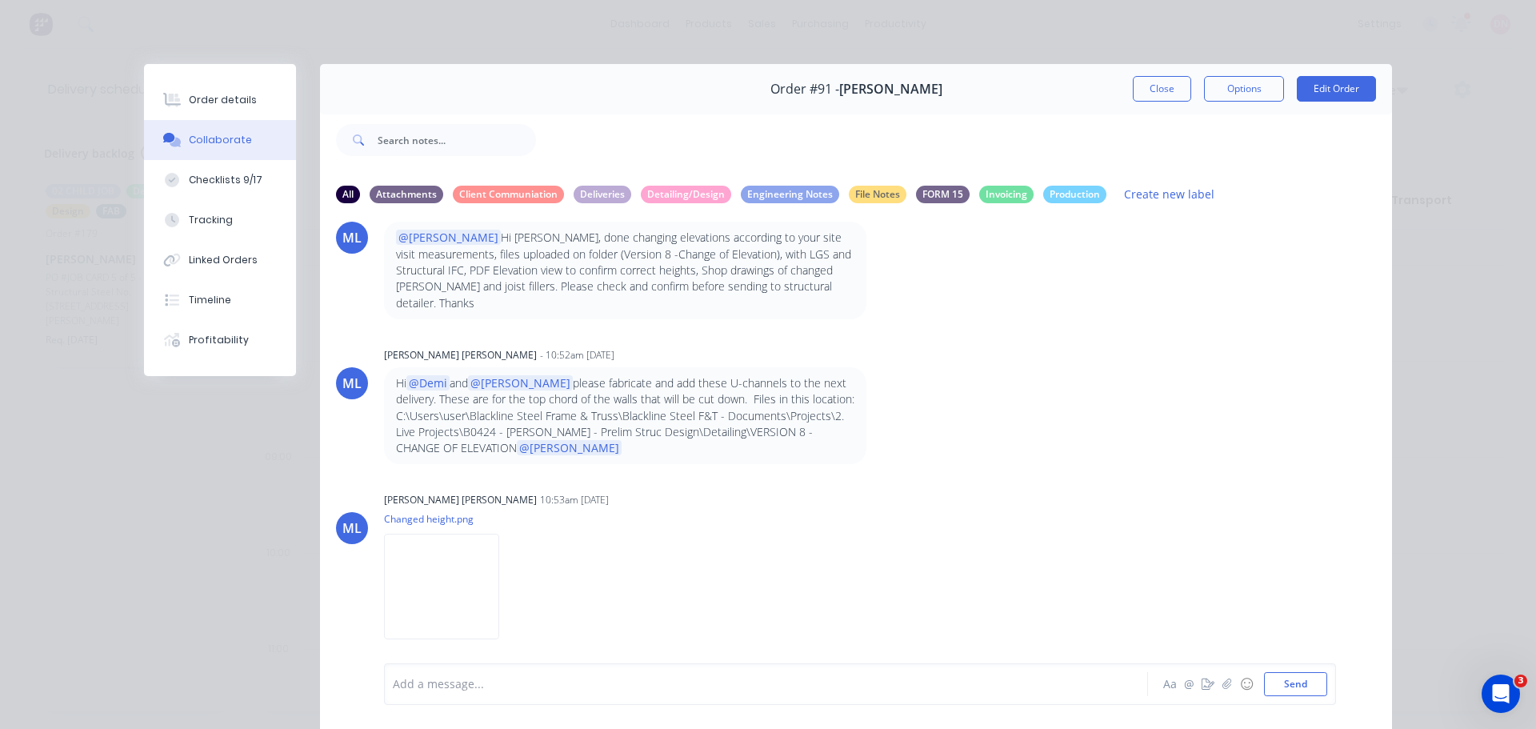
click at [999, 676] on div "@Marlon I have just spoken to Nathan Flack and he is happy to accept delivery o…" at bounding box center [744, 684] width 700 height 17
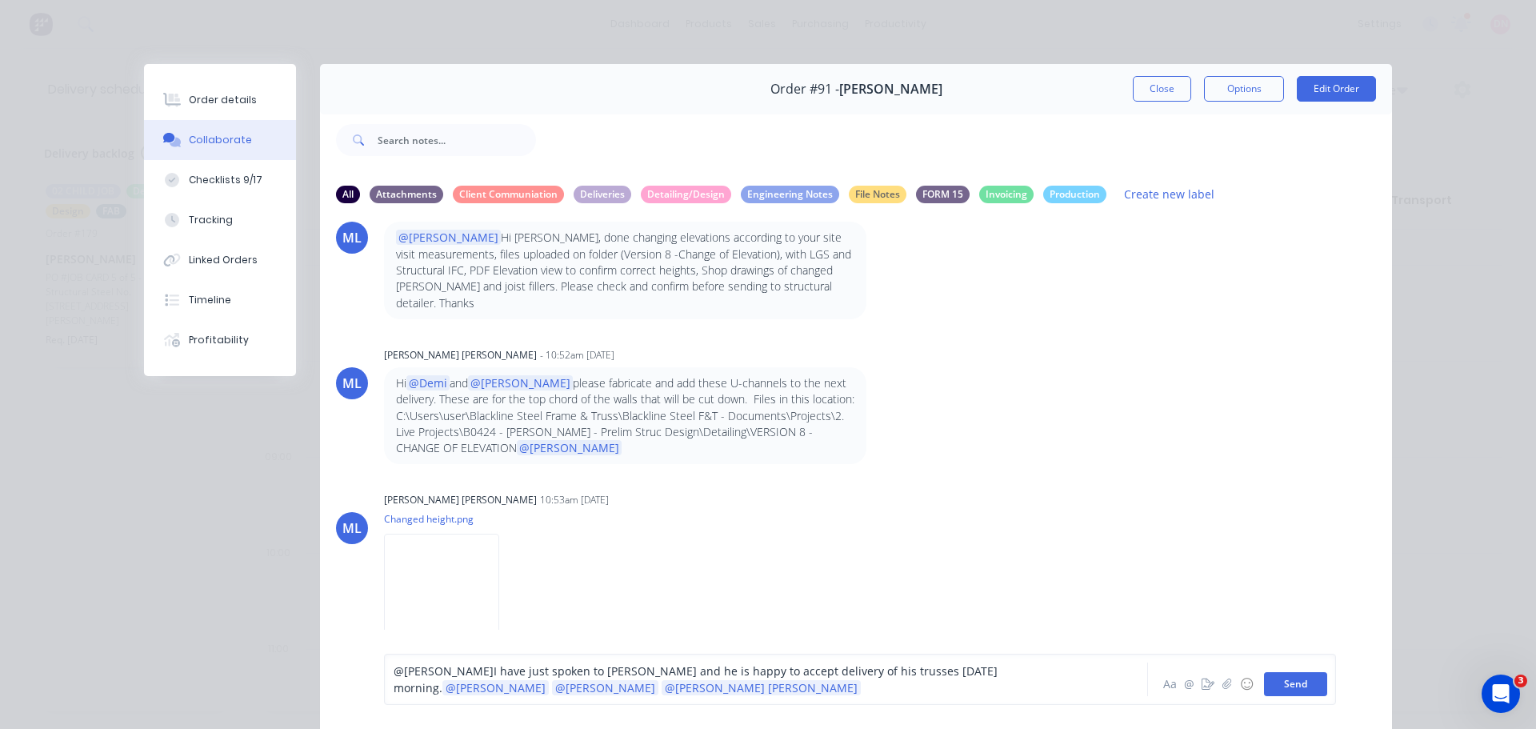
click at [1327, 672] on button "Send" at bounding box center [1295, 684] width 63 height 24
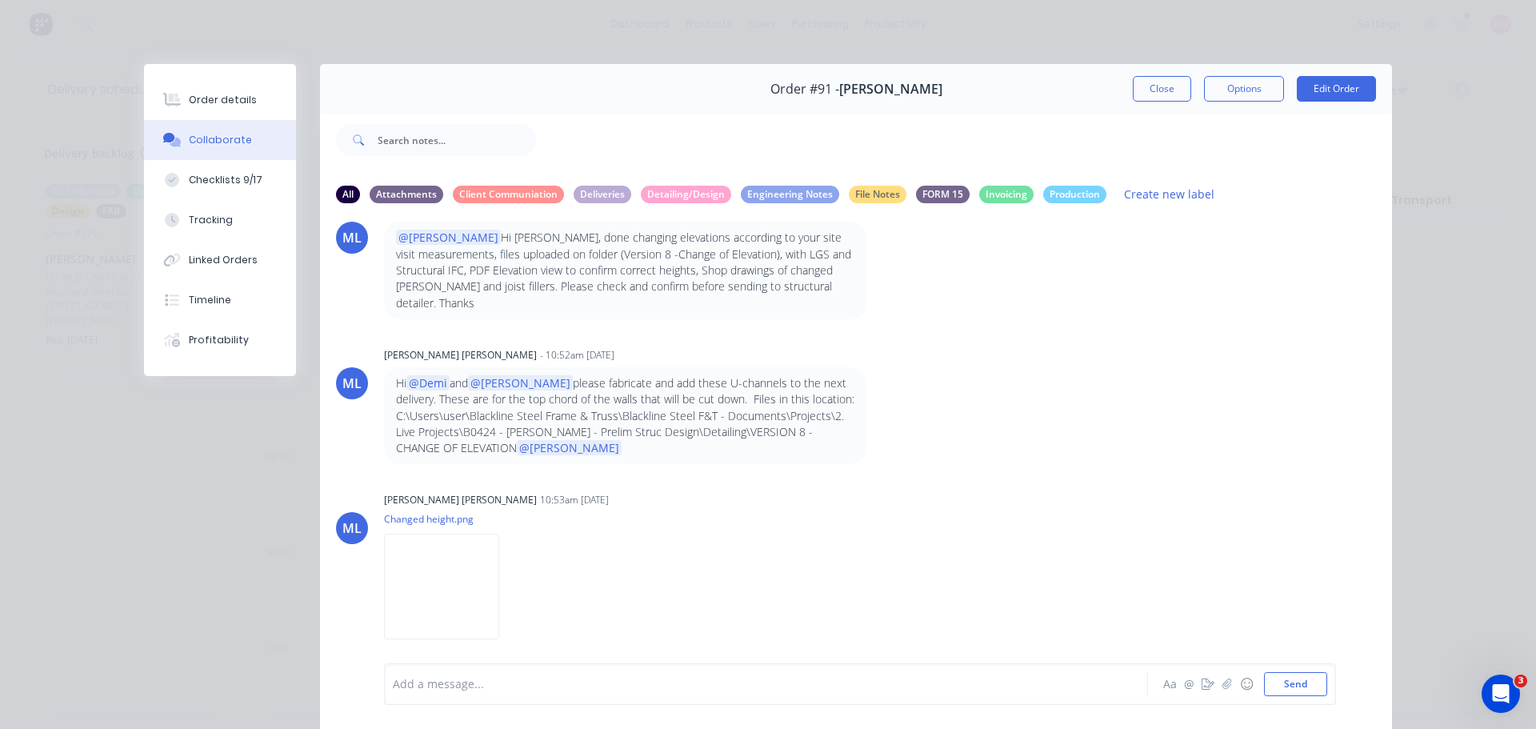
click at [619, 663] on div "@Marlon I have just spoken to Nathan Flack and he is happy to accept delivery o…" at bounding box center [744, 680] width 700 height 34
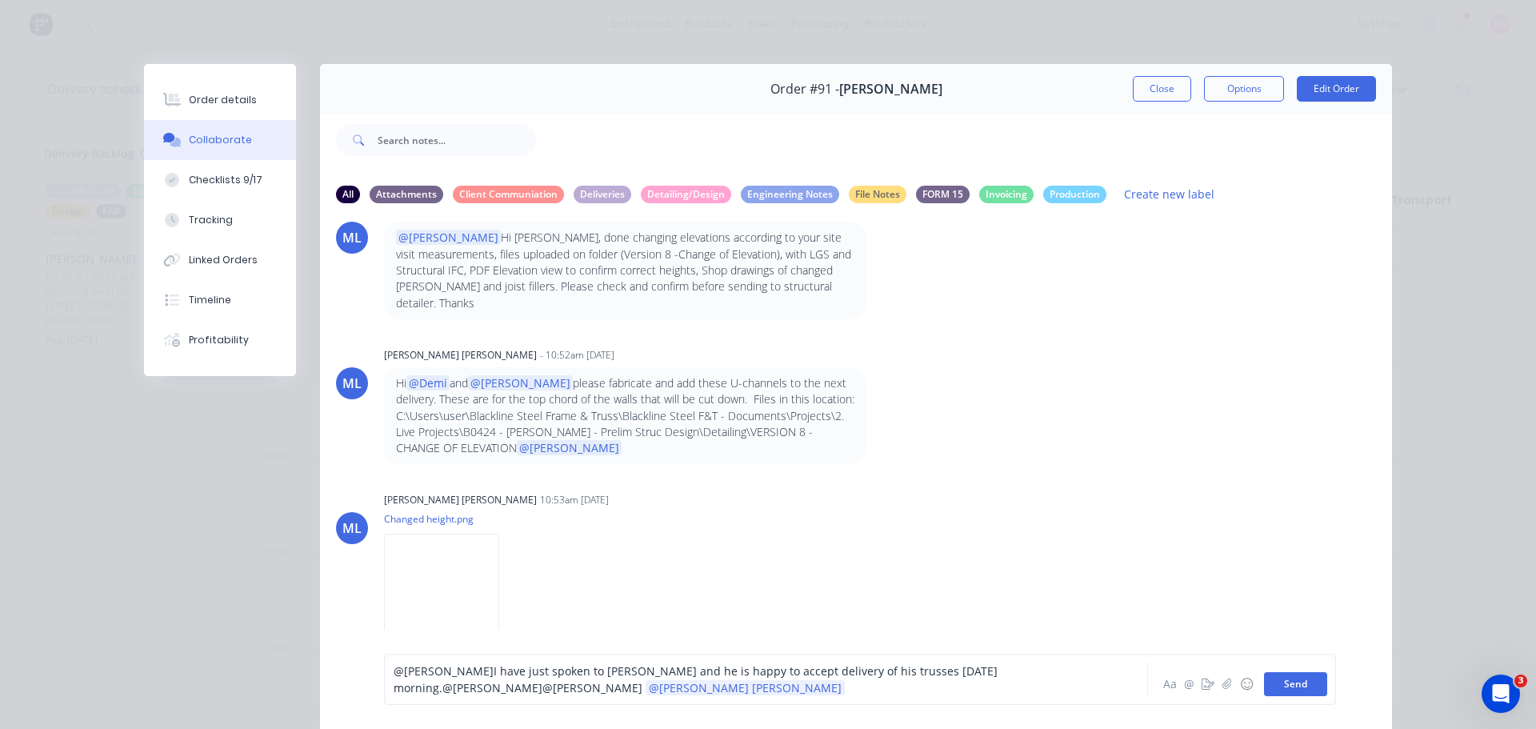
click at [1311, 672] on button "Send" at bounding box center [1295, 684] width 63 height 24
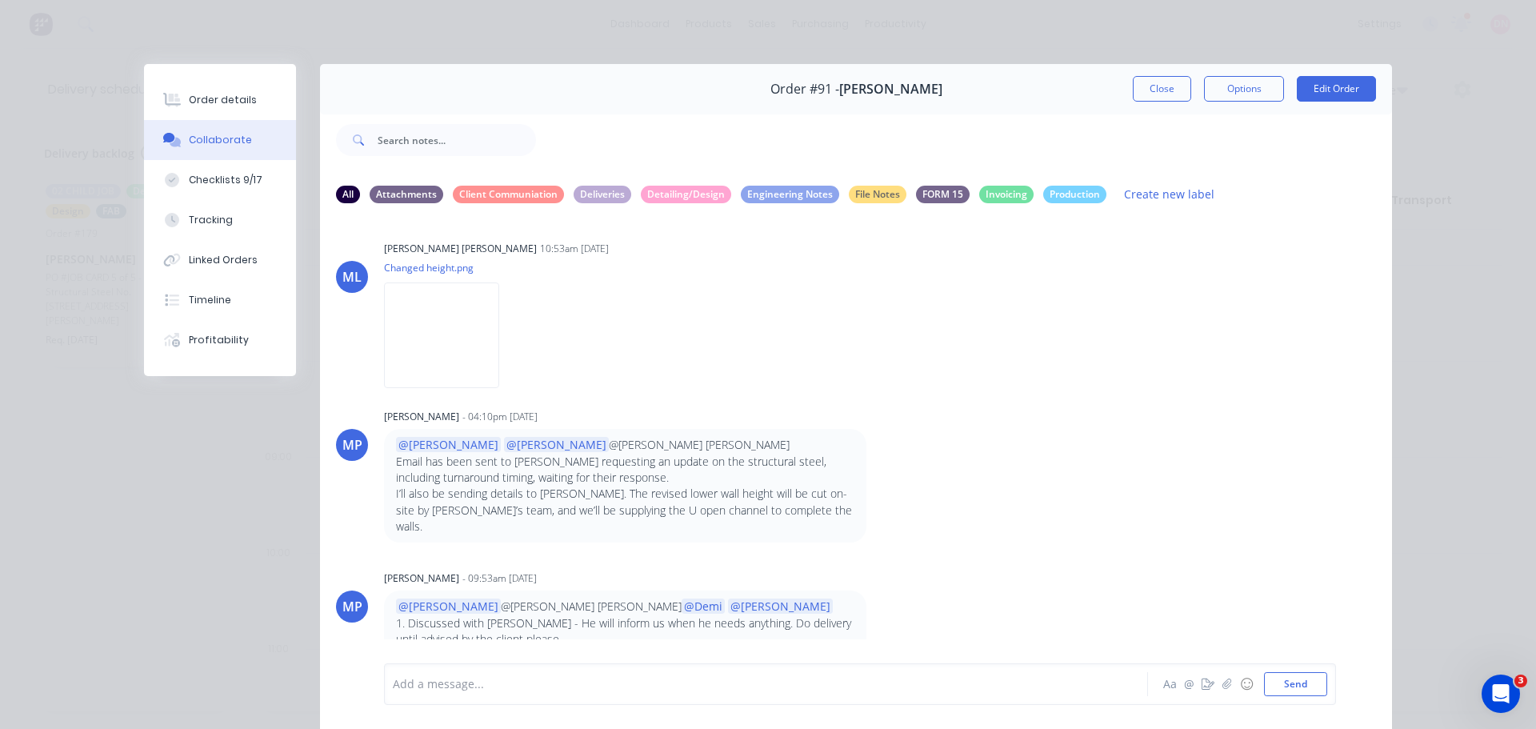
scroll to position [13083, 0]
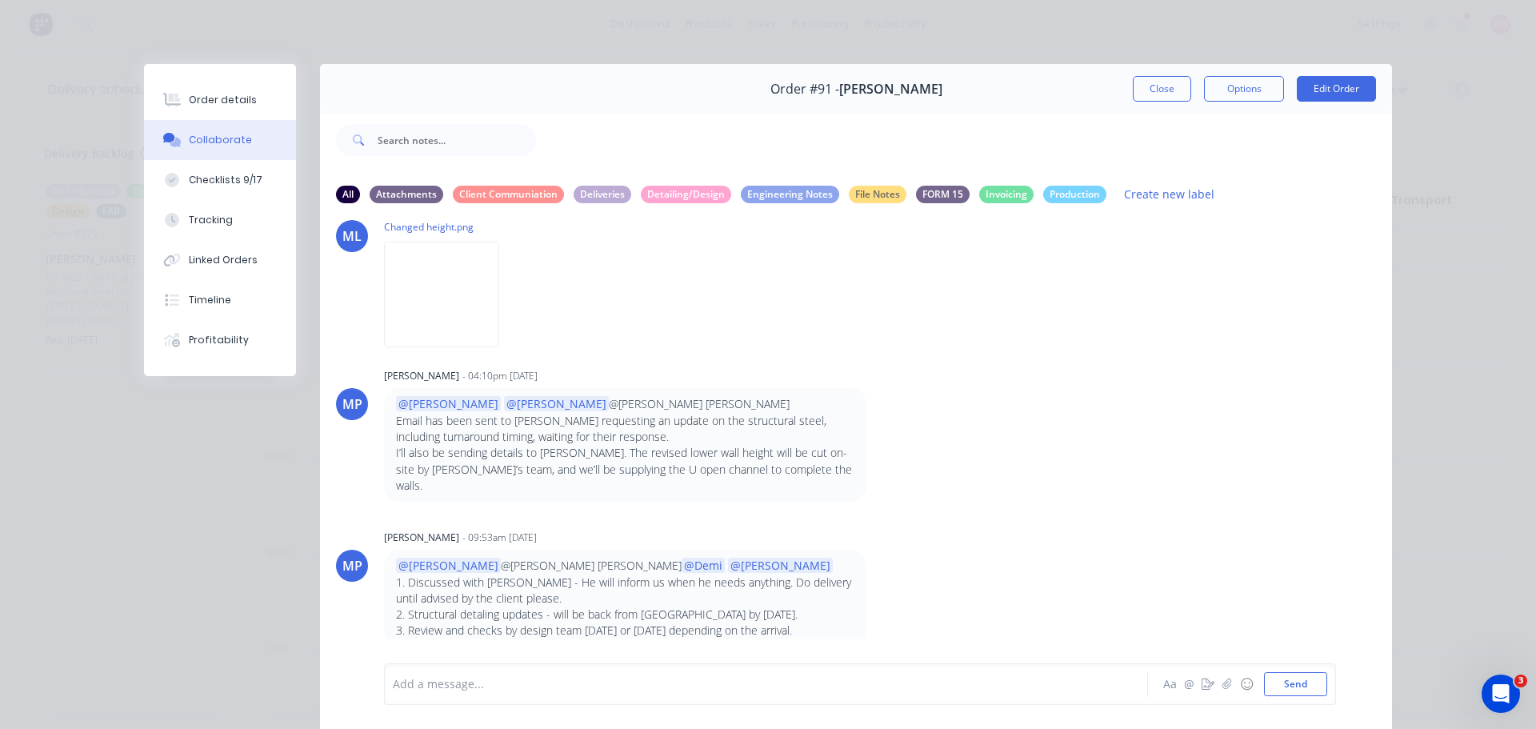
scroll to position [13121, 0]
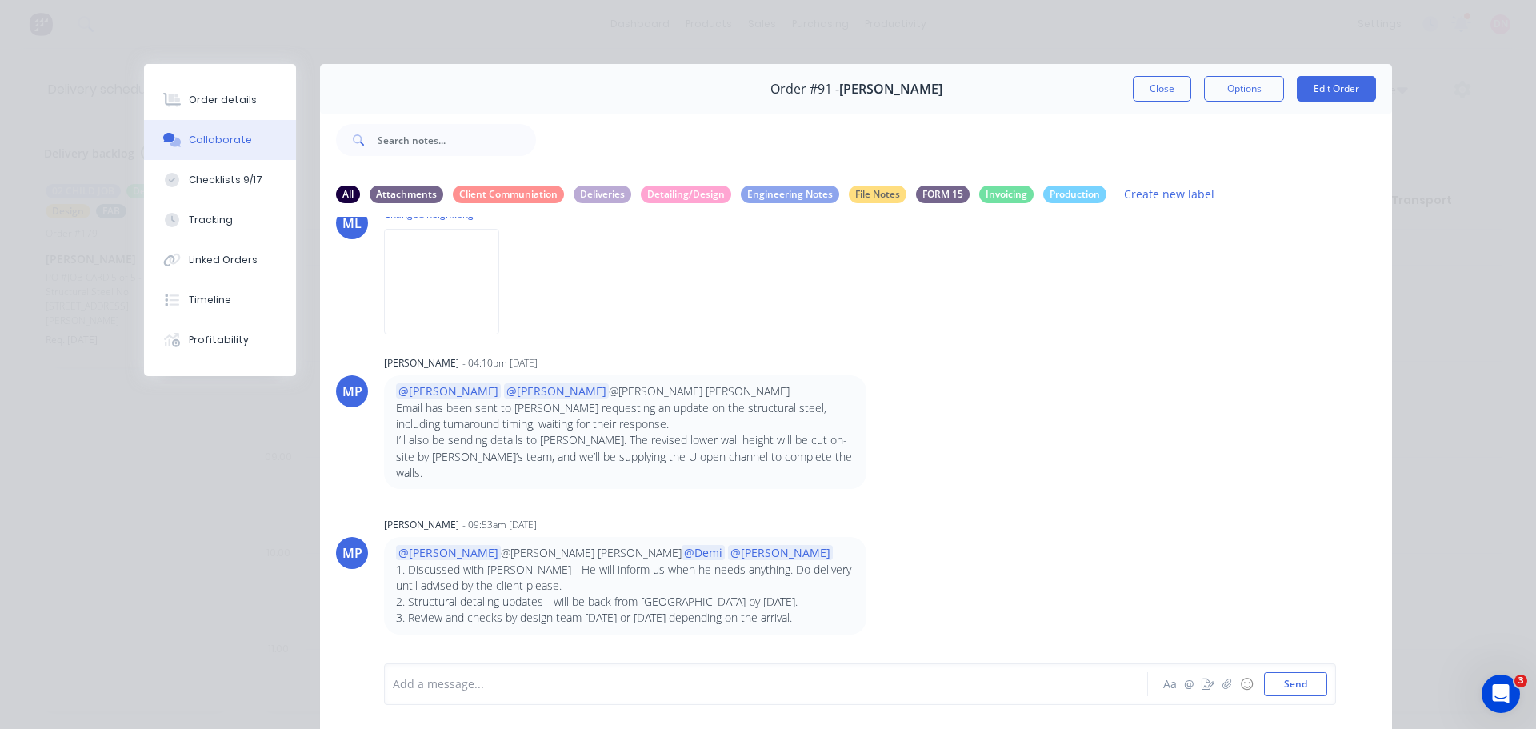
click at [1285, 526] on div "DN You - 01:43pm 06/08/25 @Paul @bastian alexis Nathan has requested his first …" at bounding box center [856, 439] width 1072 height 445
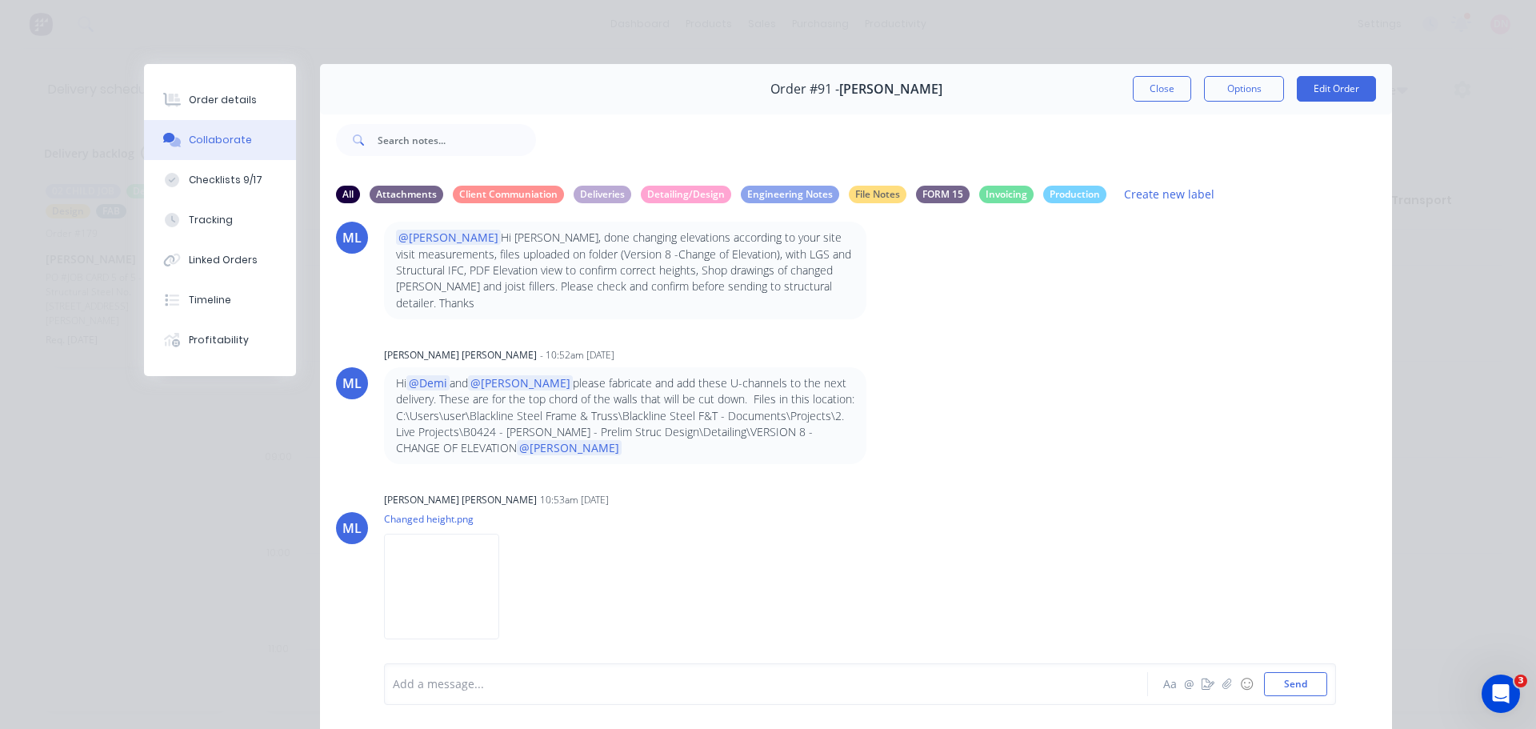
click at [0, 0] on icon "button" at bounding box center [0, 0] width 0 height 0
click at [0, 0] on button "Labels" at bounding box center [0, 0] width 0 height 0
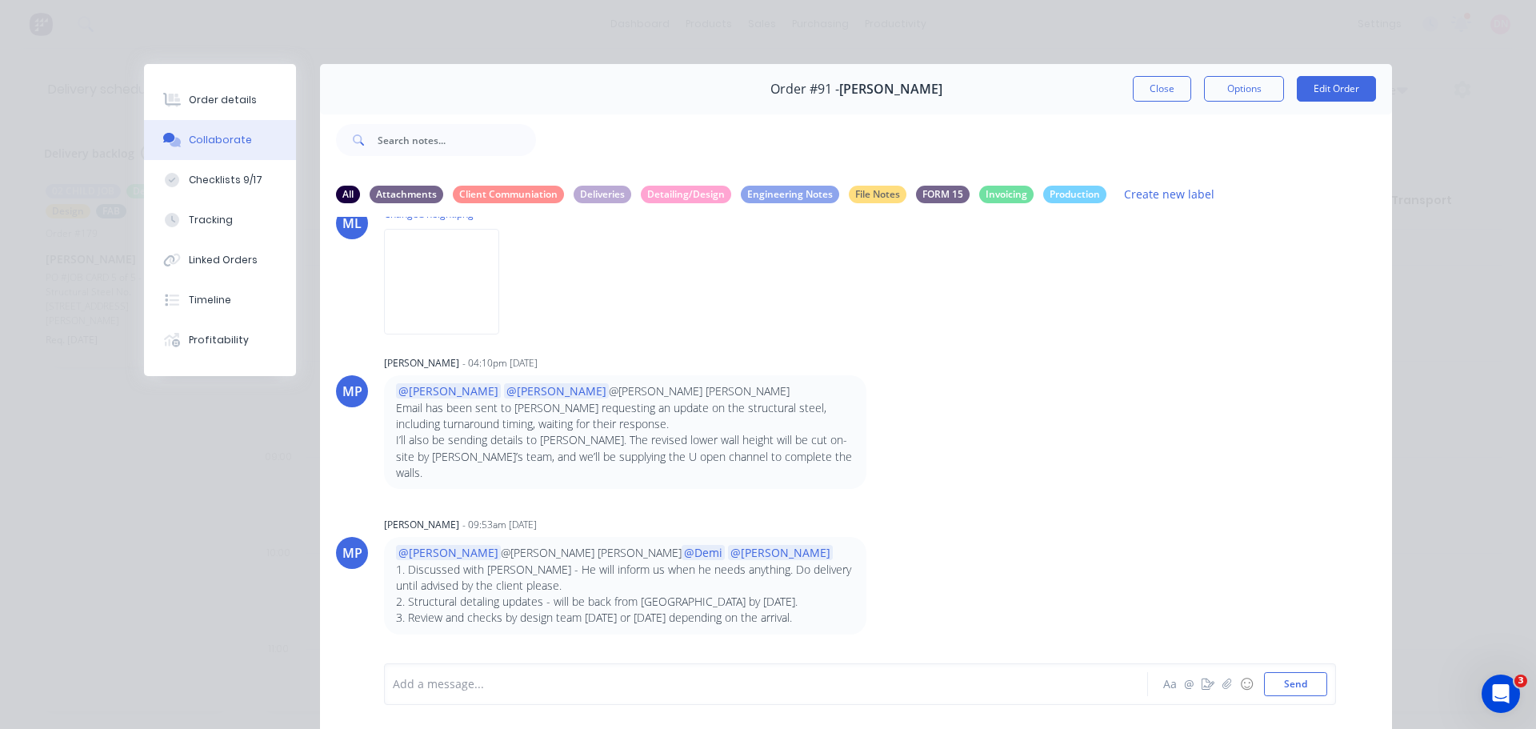
click at [1318, 481] on div "DN You - 01:43pm 06/08/25 @Paul @bastian alexis Nathan has requested his first …" at bounding box center [856, 439] width 1072 height 445
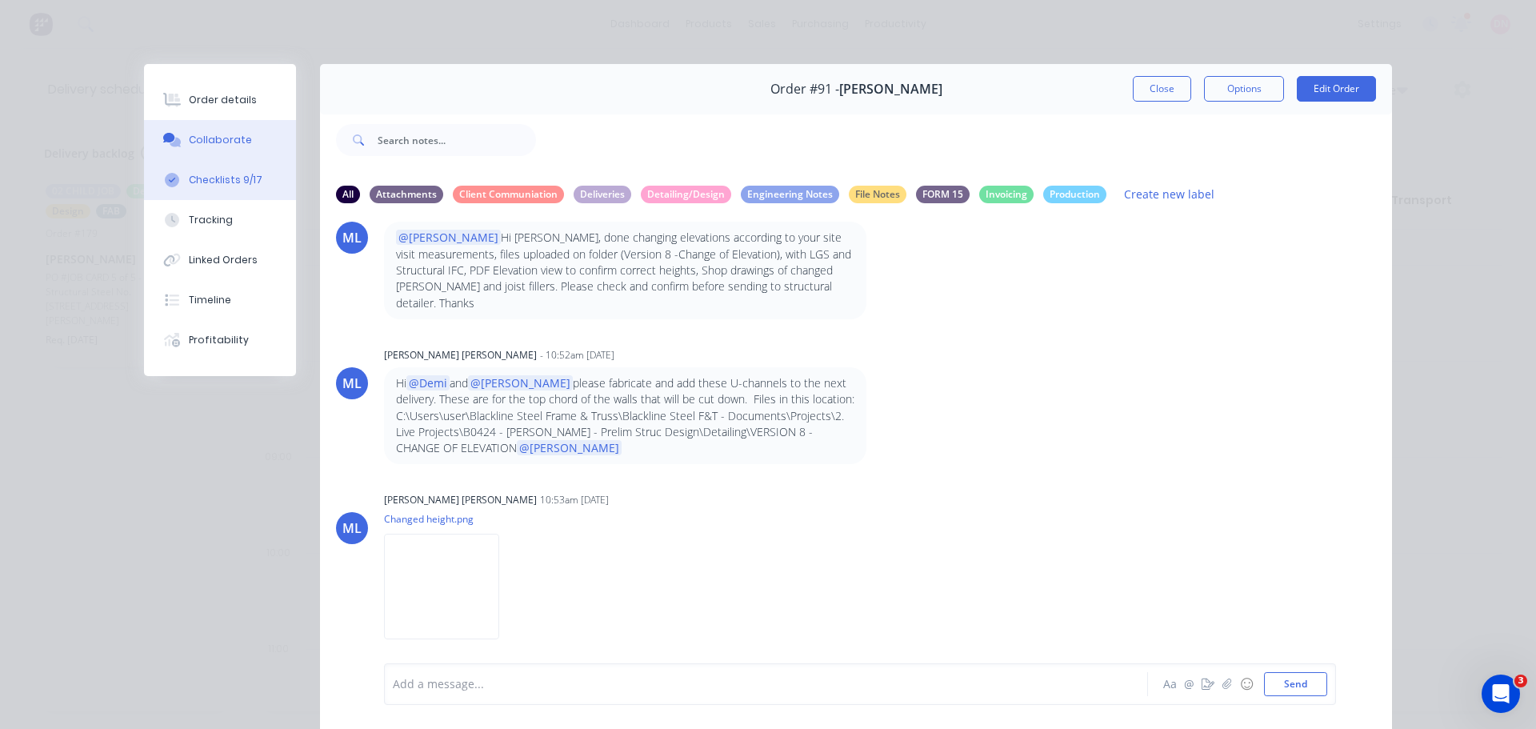
click at [211, 173] on div "Checklists 9/17" at bounding box center [226, 180] width 74 height 14
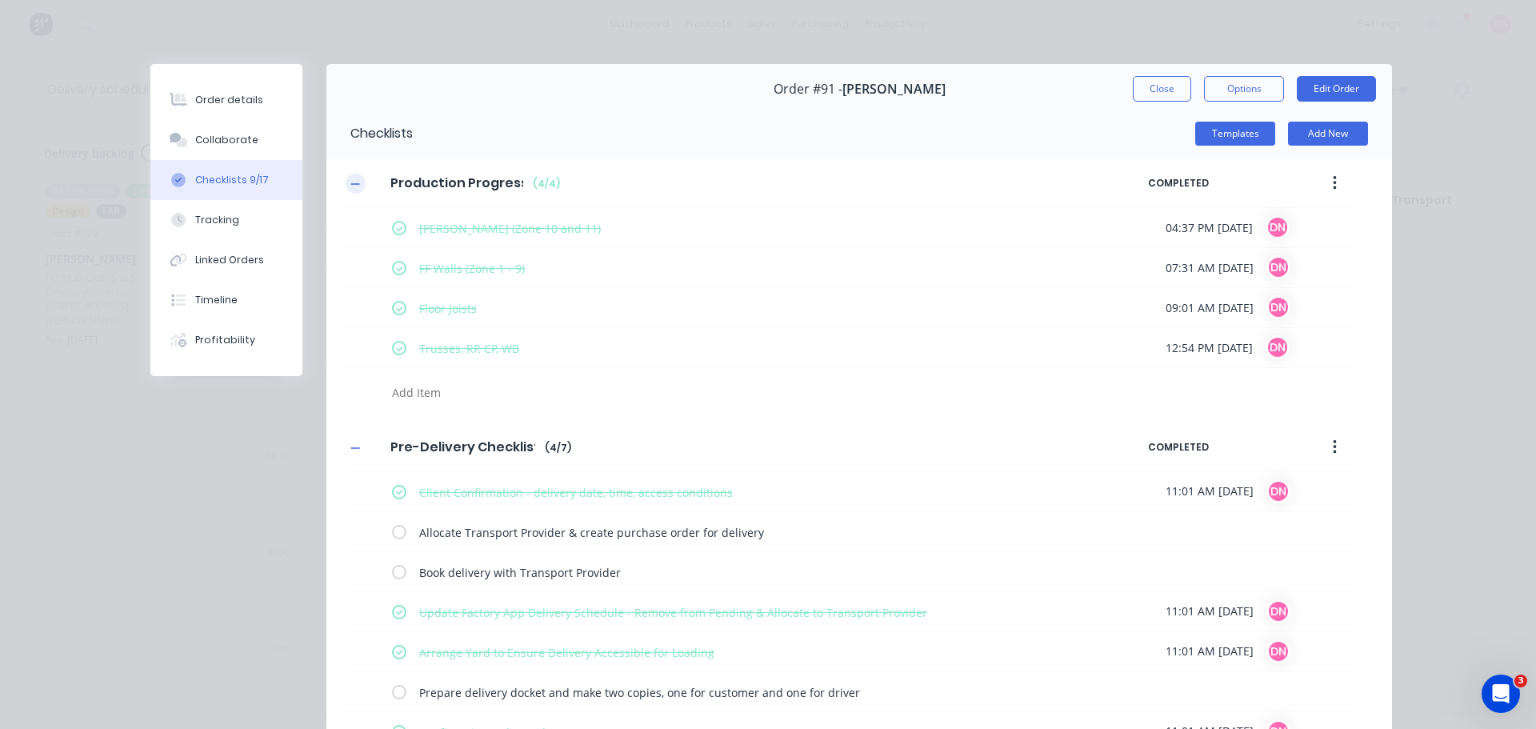
click at [350, 178] on icon "button" at bounding box center [355, 183] width 10 height 11
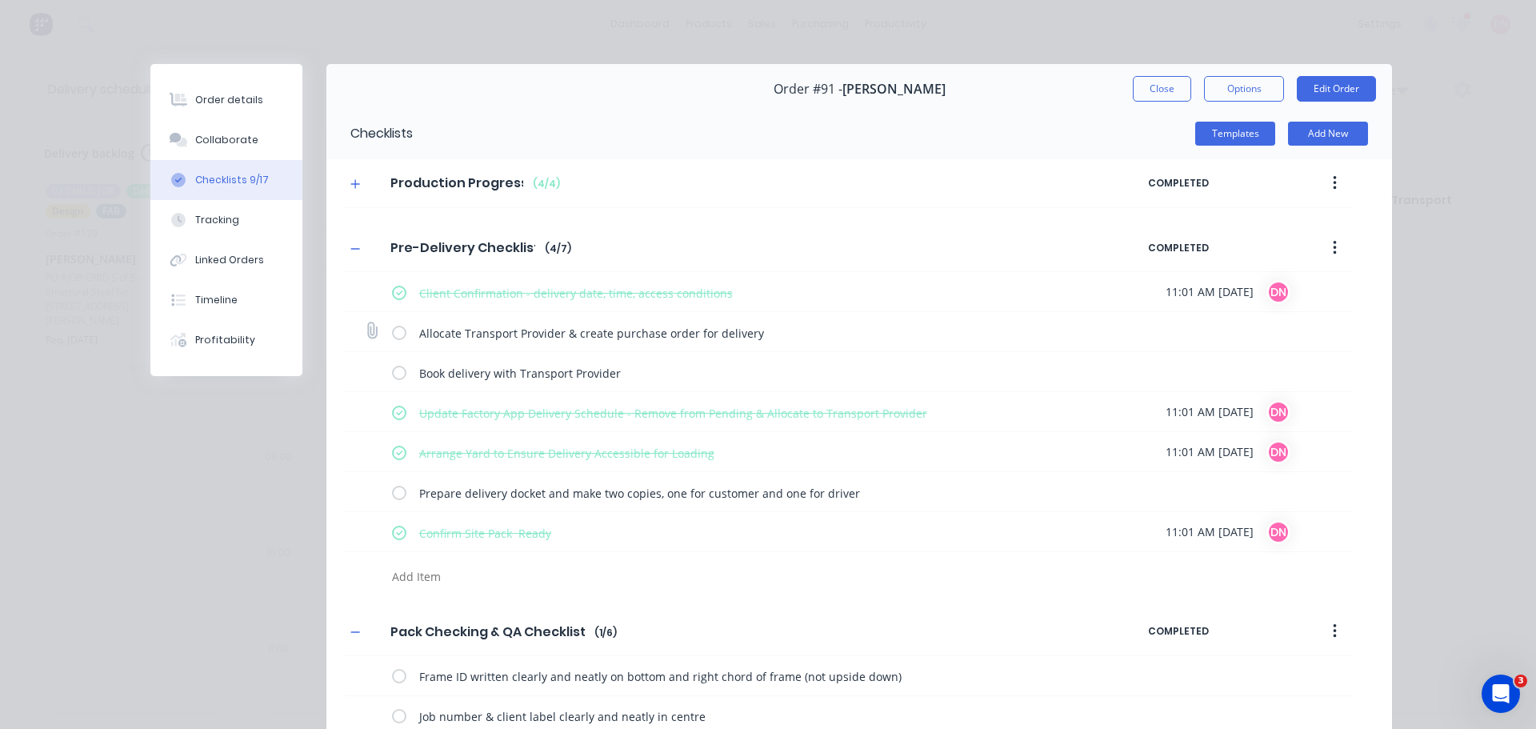
click at [392, 323] on label at bounding box center [399, 331] width 14 height 17
click at [0, 0] on input "checkbox" at bounding box center [0, 0] width 0 height 0
click at [392, 363] on label at bounding box center [399, 371] width 14 height 17
click at [0, 0] on input "checkbox" at bounding box center [0, 0] width 0 height 0
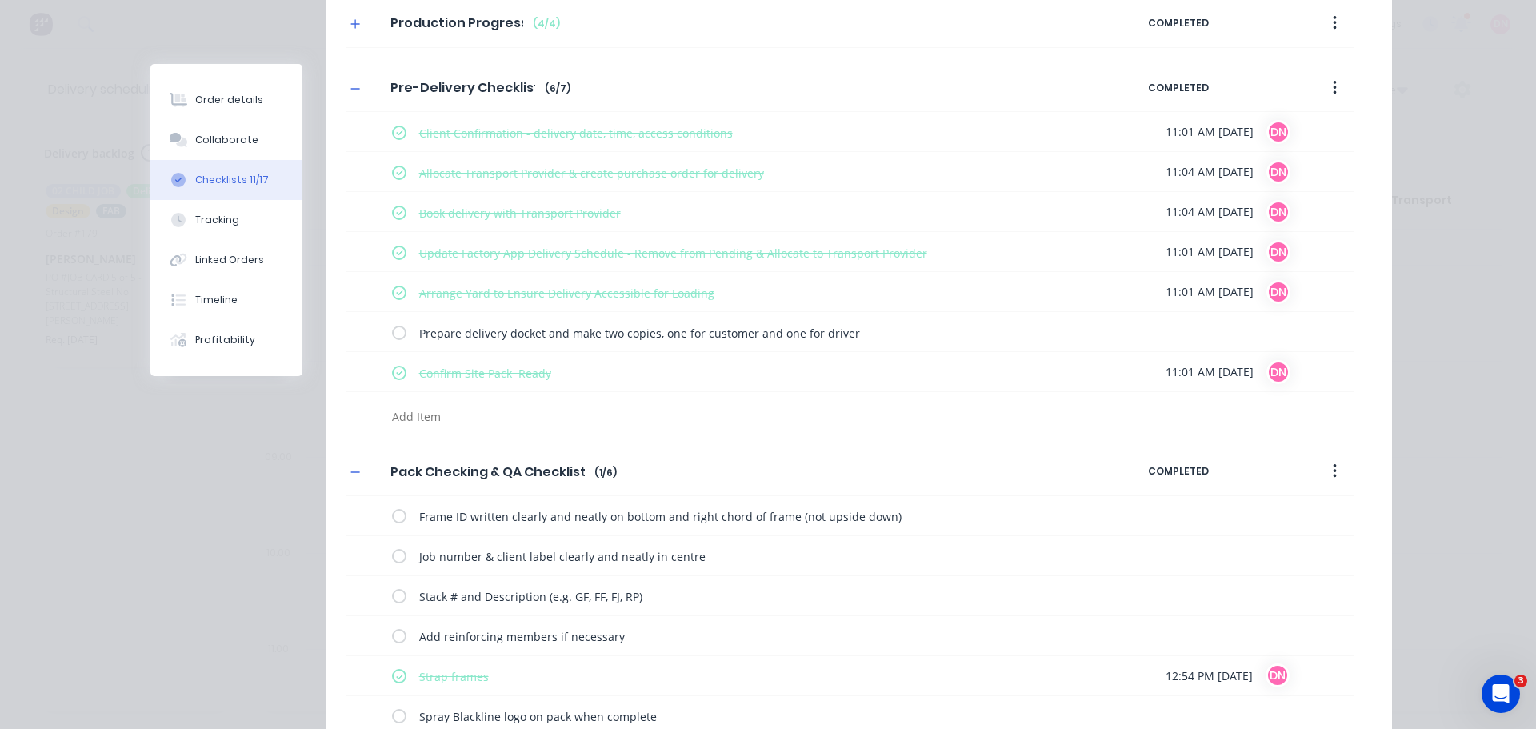
scroll to position [182, 0]
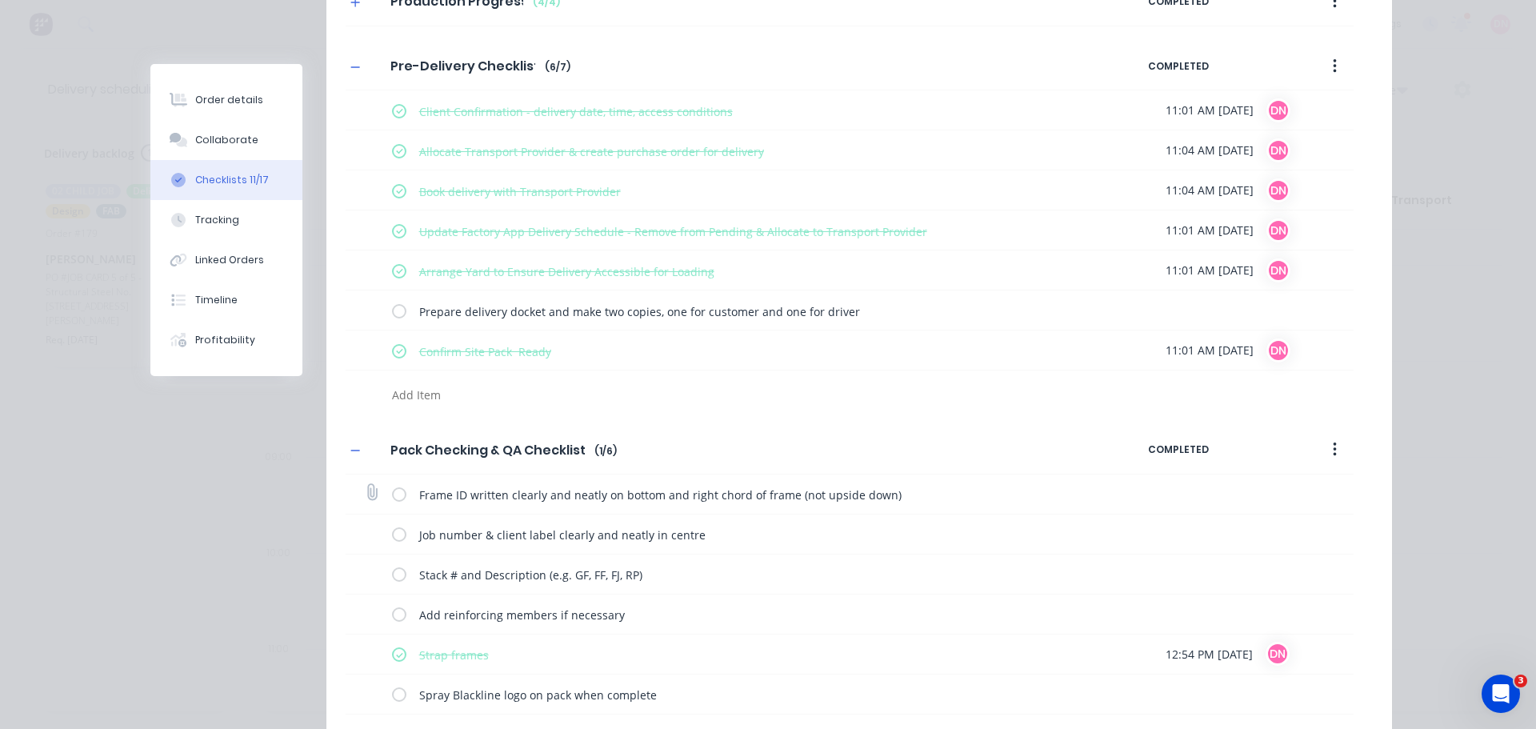
click at [392, 486] on label at bounding box center [399, 494] width 14 height 17
click at [0, 0] on input "checkbox" at bounding box center [0, 0] width 0 height 0
click at [392, 526] on label at bounding box center [399, 534] width 14 height 17
click at [0, 0] on input "checkbox" at bounding box center [0, 0] width 0 height 0
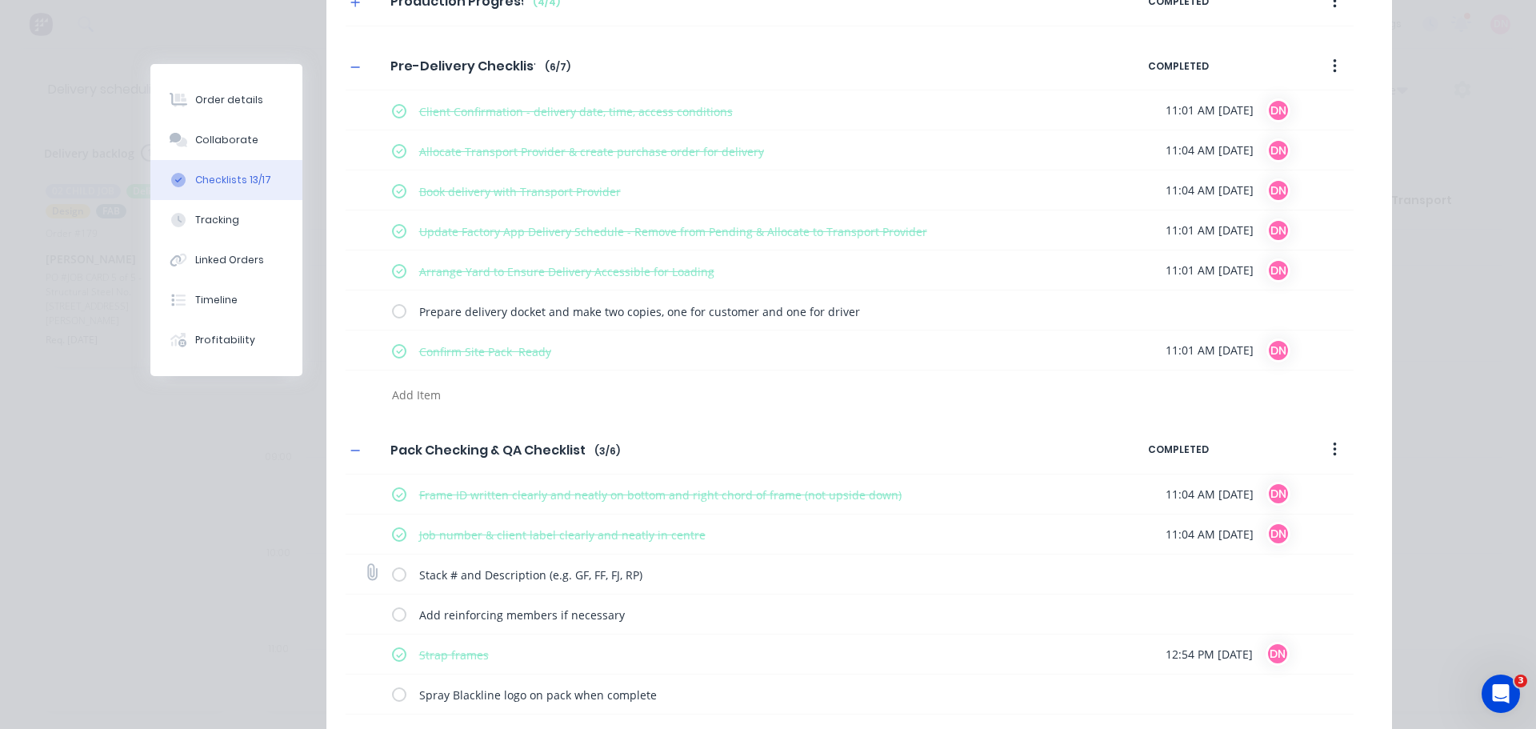
click at [392, 566] on label at bounding box center [399, 574] width 14 height 17
click at [0, 0] on input "checkbox" at bounding box center [0, 0] width 0 height 0
click at [392, 599] on div "Add reinforcing members if necessary" at bounding box center [753, 614] width 722 height 30
click at [392, 606] on label at bounding box center [399, 614] width 14 height 17
click at [0, 0] on input "checkbox" at bounding box center [0, 0] width 0 height 0
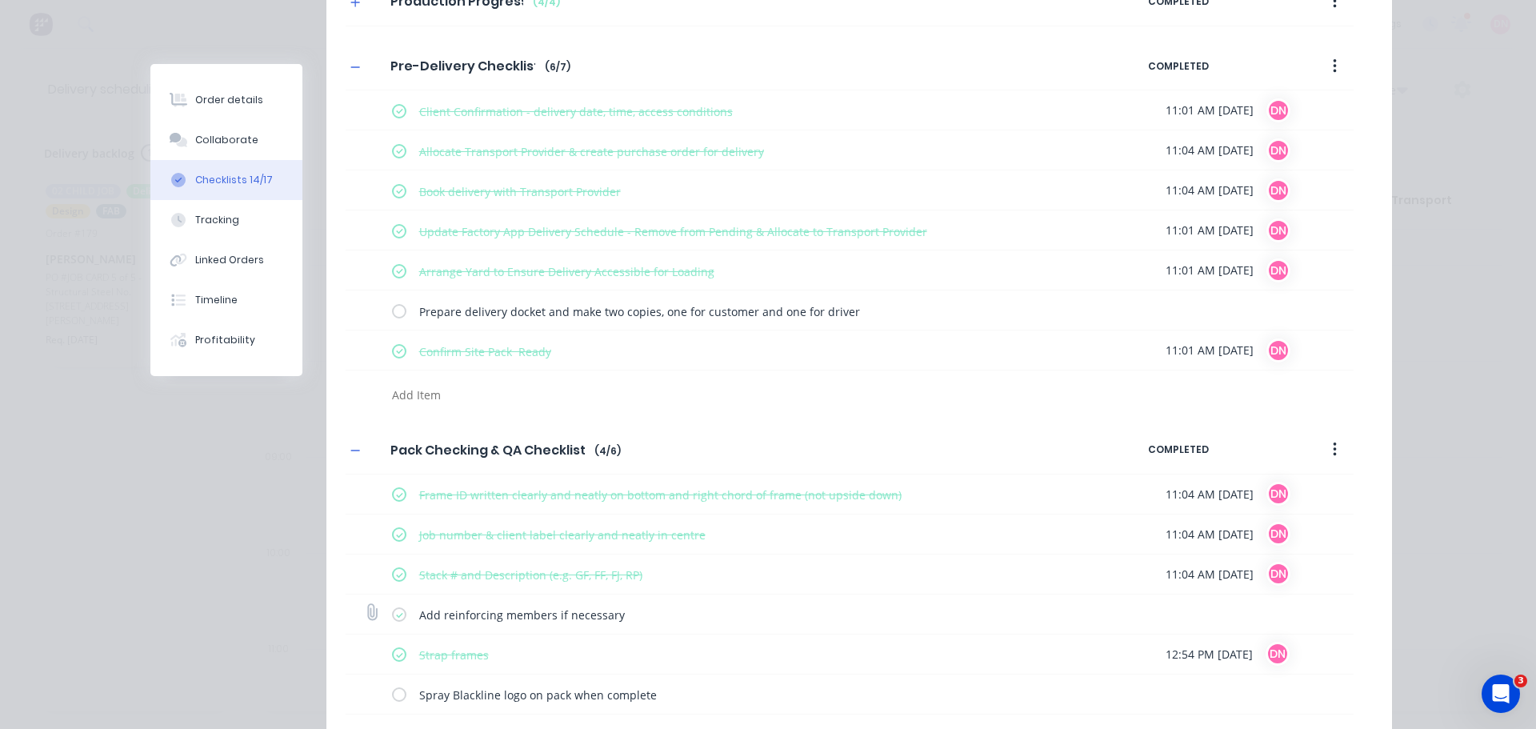
type textarea "x"
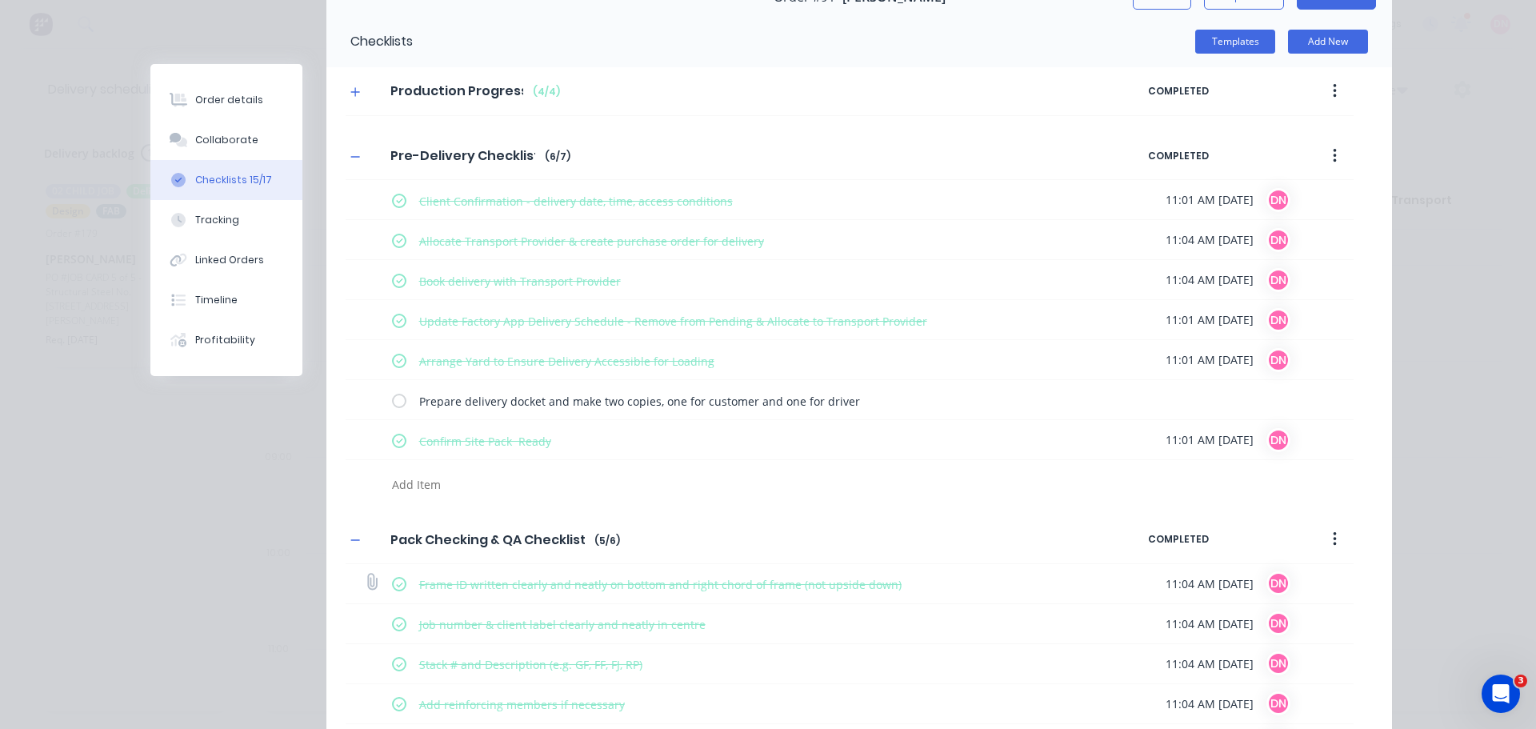
scroll to position [0, 0]
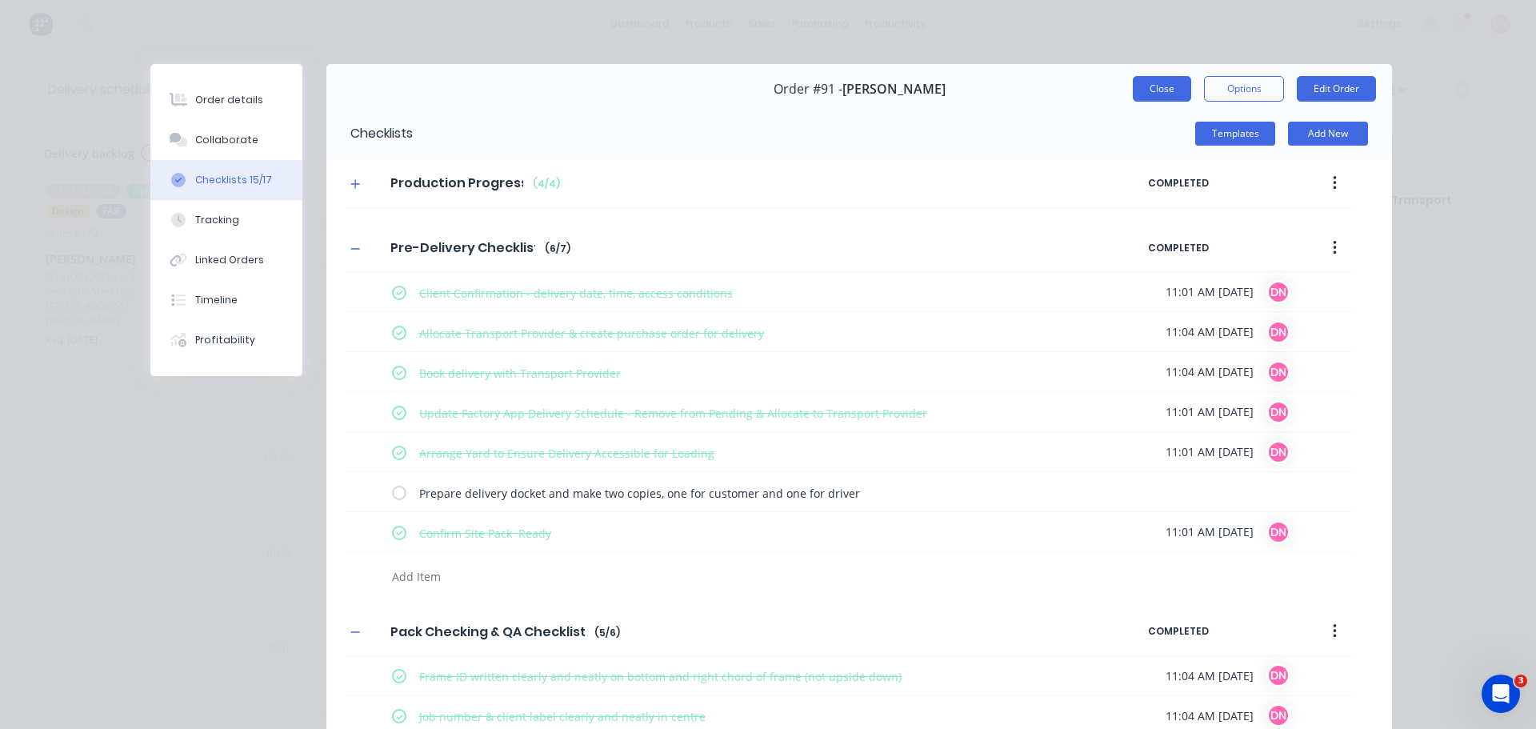
click at [1177, 76] on button "Close" at bounding box center [1162, 89] width 58 height 26
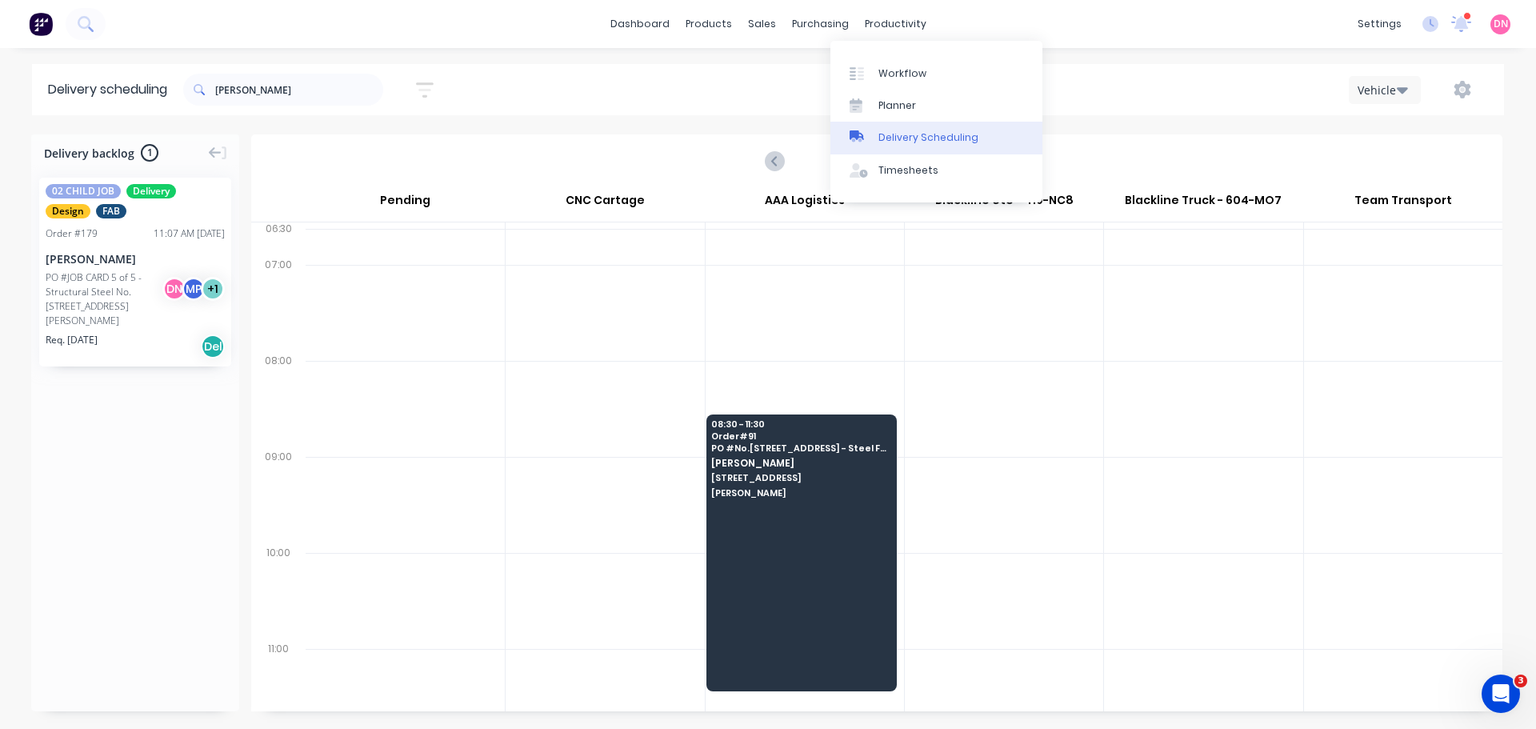
click at [896, 130] on div "Delivery Scheduling" at bounding box center [929, 137] width 100 height 14
click at [713, 136] on div "Wednesday - 10/09/25" at bounding box center [877, 161] width 1248 height 50
click at [784, 151] on icon "Previous page" at bounding box center [775, 160] width 19 height 19
type input "Tuesday - 09/09/25"
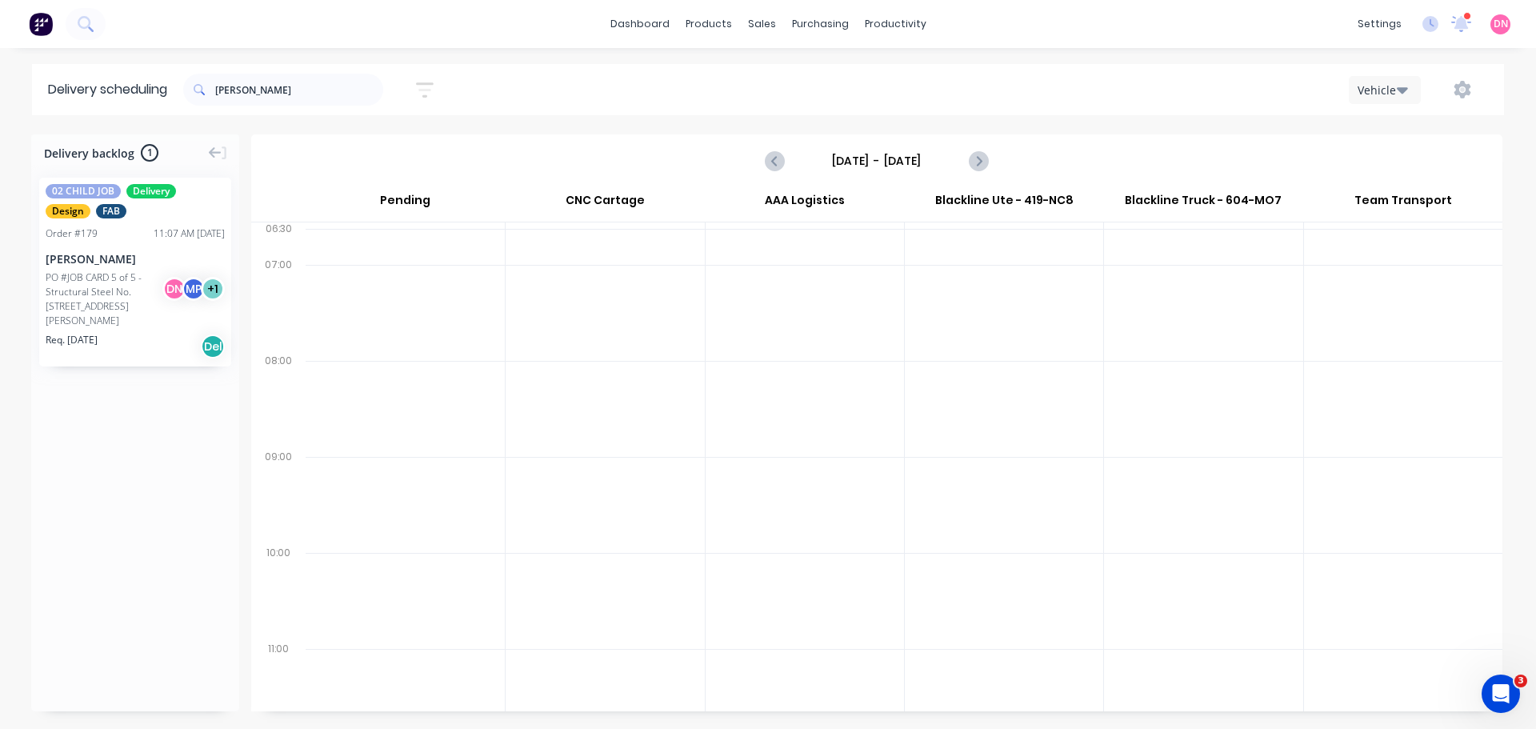
click at [1408, 87] on icon "button" at bounding box center [1402, 90] width 11 height 6
click at [1438, 154] on div "Vehicle" at bounding box center [1424, 164] width 158 height 32
drag, startPoint x: 290, startPoint y: 80, endPoint x: 26, endPoint y: 86, distance: 264.1
click at [32, 87] on header "Delivery scheduling nathan Sort by Most recent Created date Required date Order…" at bounding box center [768, 89] width 1472 height 51
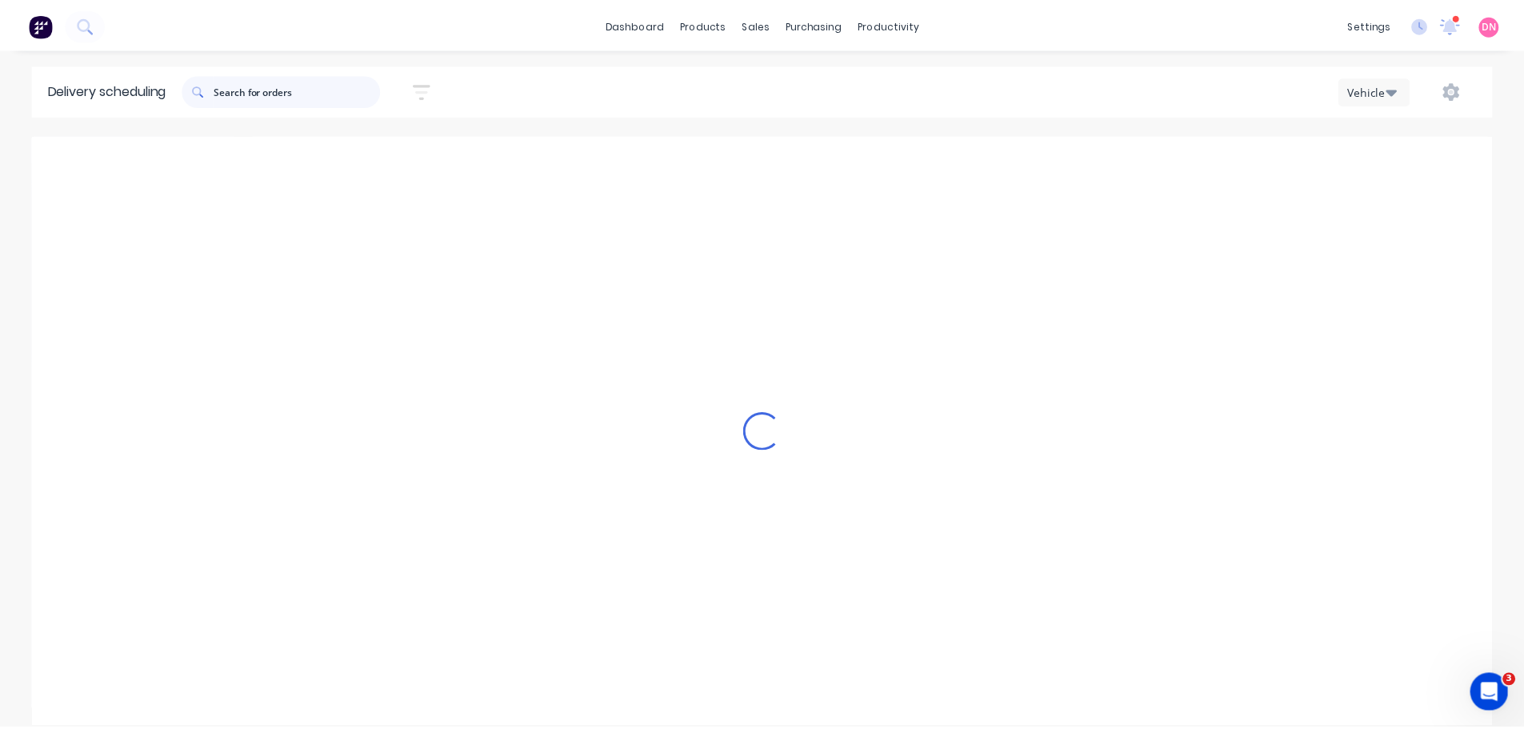
scroll to position [0, 0]
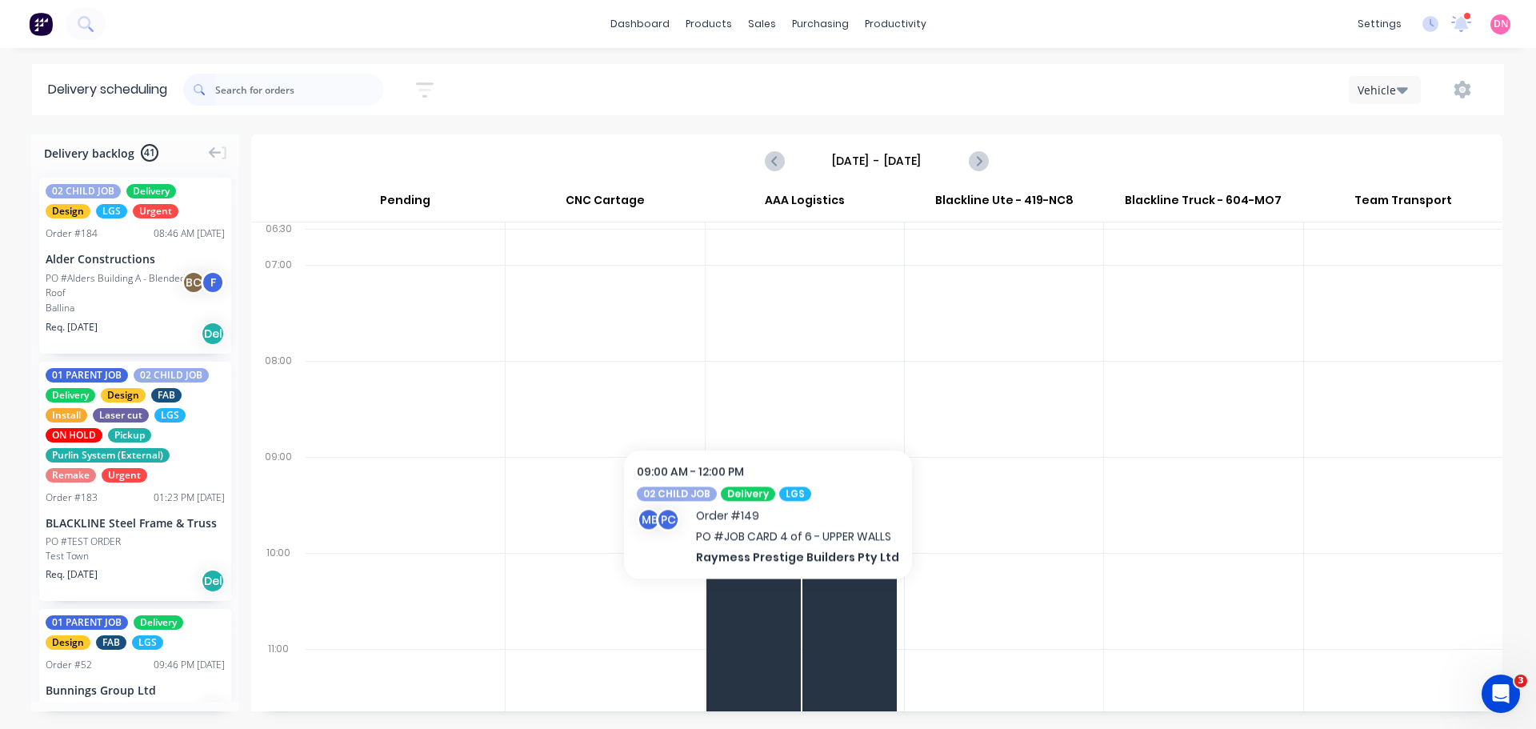
click at [764, 466] on span "09:00 - 12:00" at bounding box center [752, 471] width 83 height 10
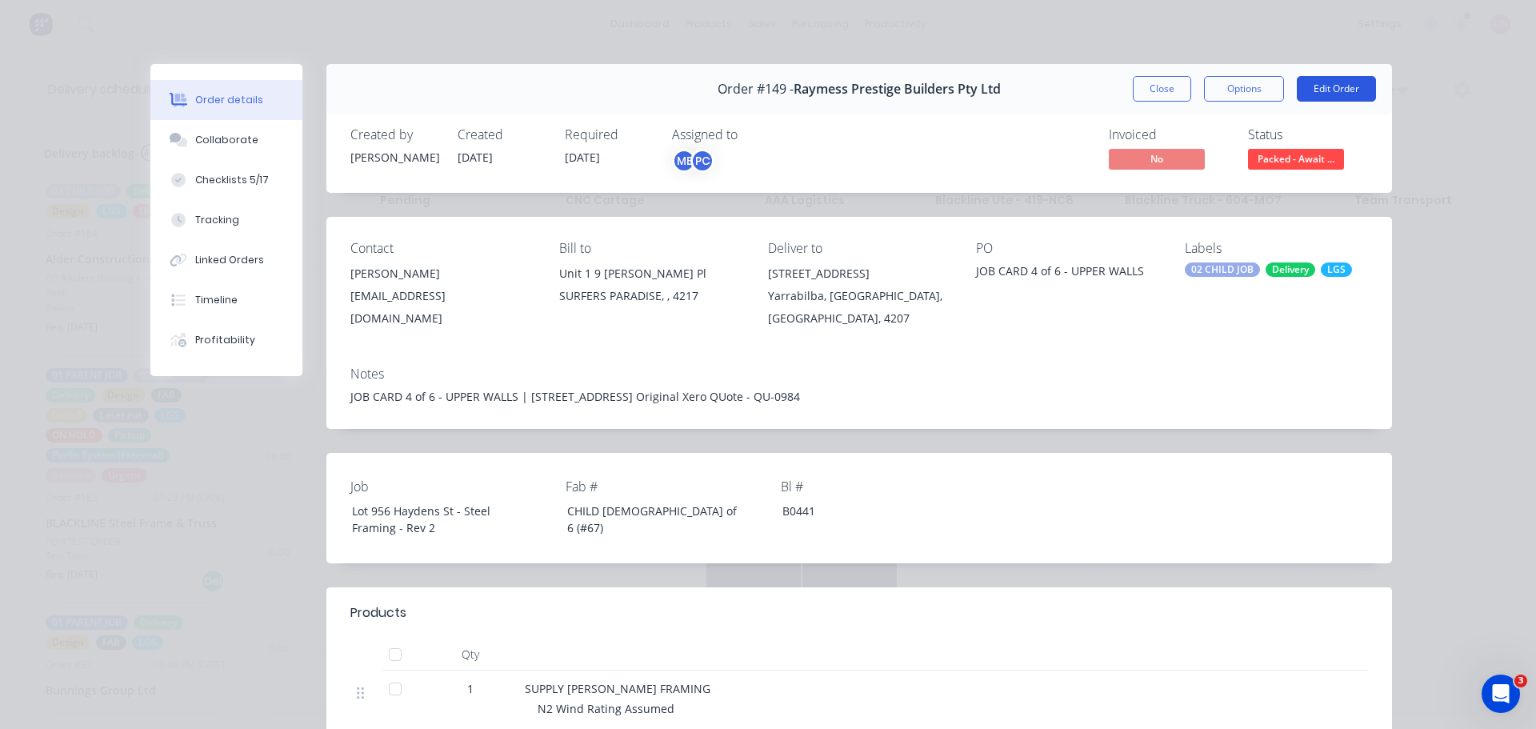
click at [1335, 76] on button "Edit Order" at bounding box center [1336, 89] width 79 height 26
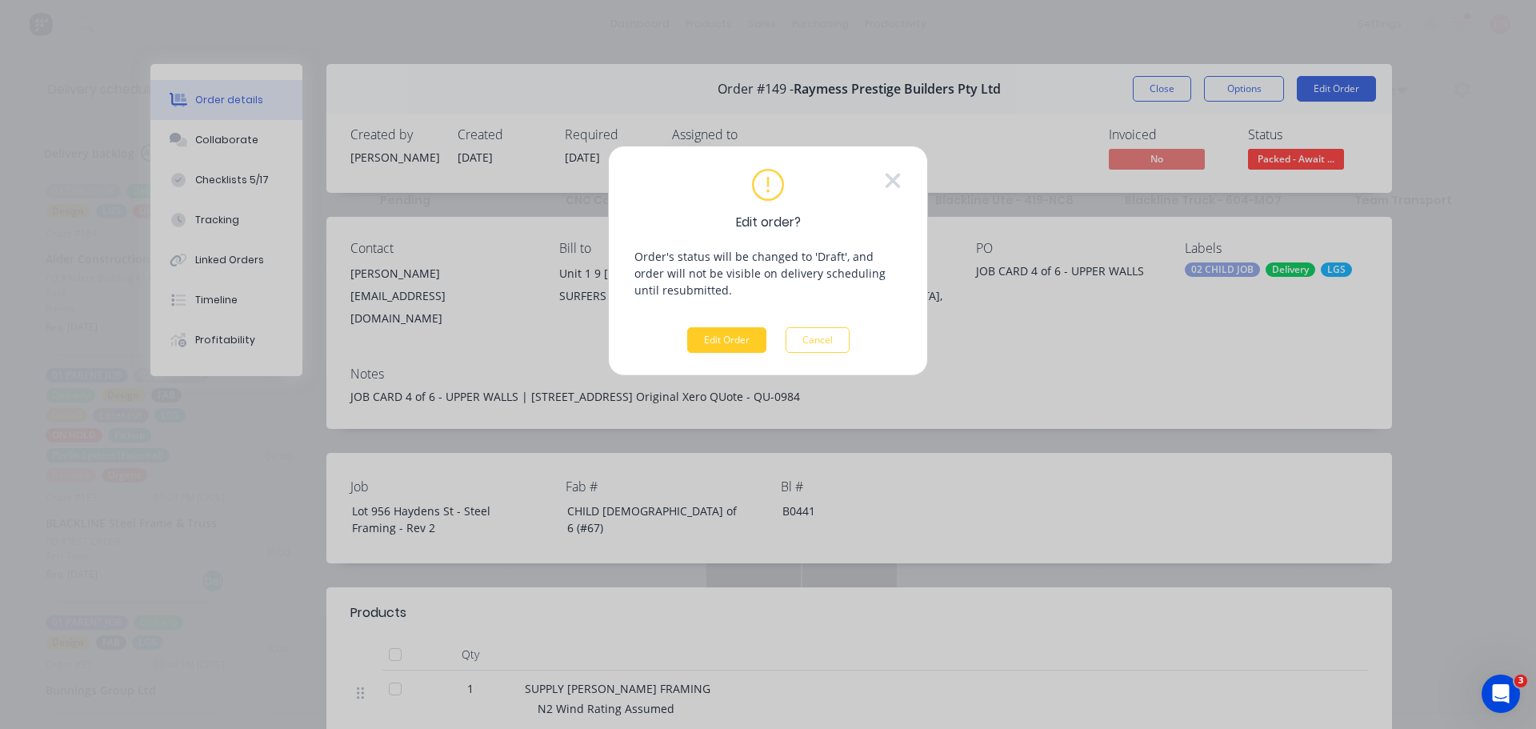
click at [732, 327] on button "Edit Order" at bounding box center [726, 340] width 79 height 26
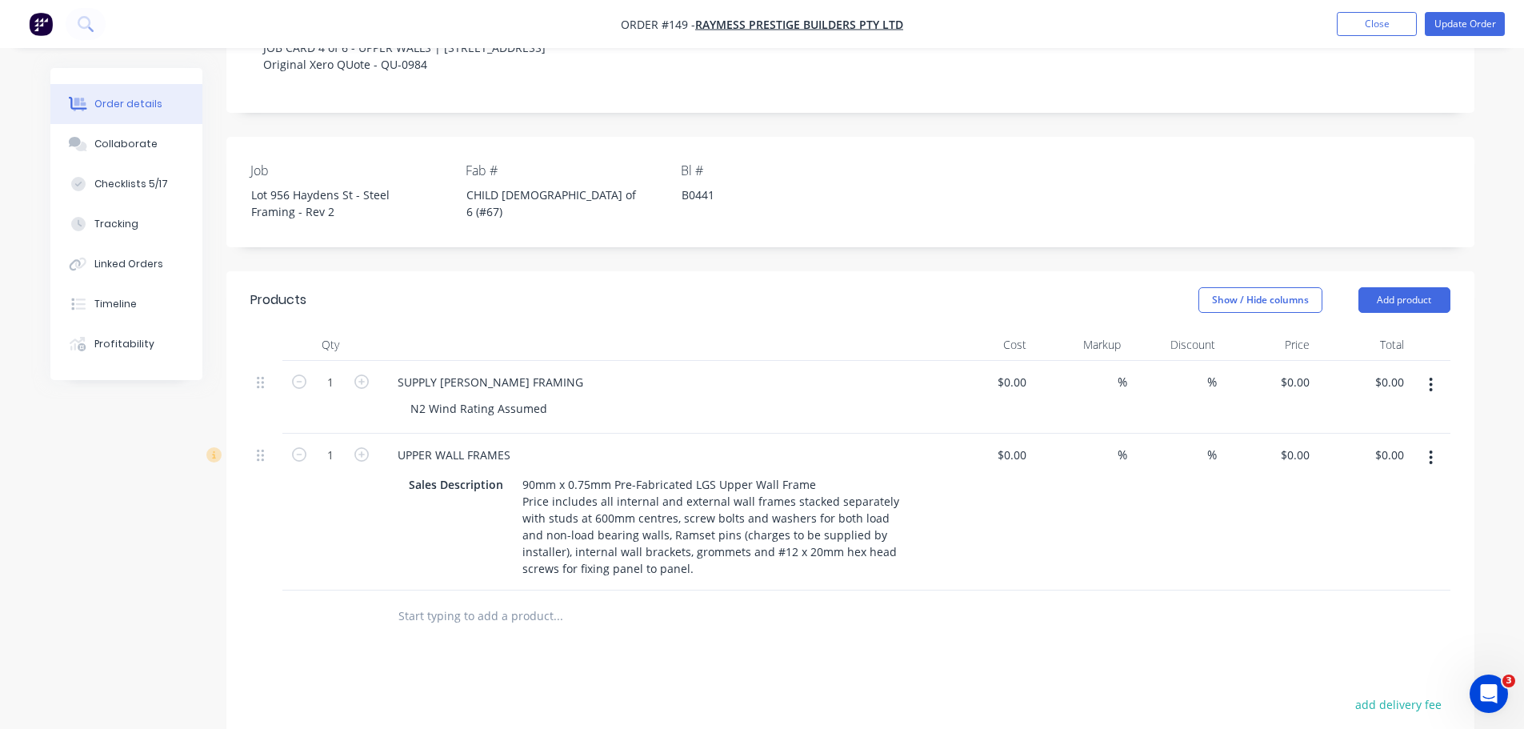
scroll to position [374, 0]
click at [446, 599] on input "text" at bounding box center [558, 615] width 320 height 32
click at [491, 599] on input "Zone 13" at bounding box center [558, 615] width 320 height 32
type input "Zone 13"
click at [501, 651] on button "Add Zone 13 to order" at bounding box center [644, 676] width 480 height 51
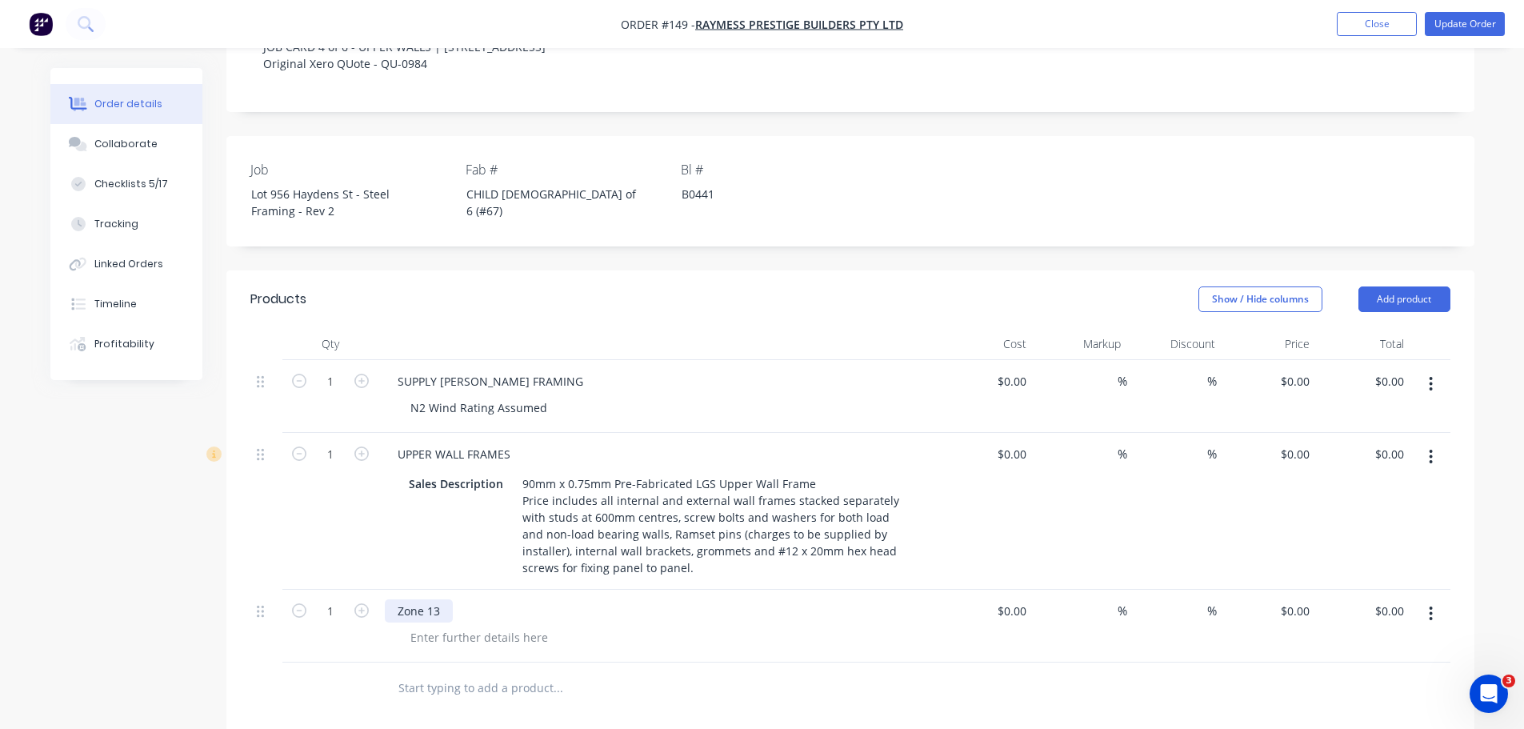
click at [415, 599] on div "Zone 13" at bounding box center [419, 610] width 68 height 23
click at [417, 599] on div "Zone 13 Pack 19 Pack 22 Pack 23 Pack 24 Pack 25 Pack 26 CJs" at bounding box center [419, 669] width 68 height 141
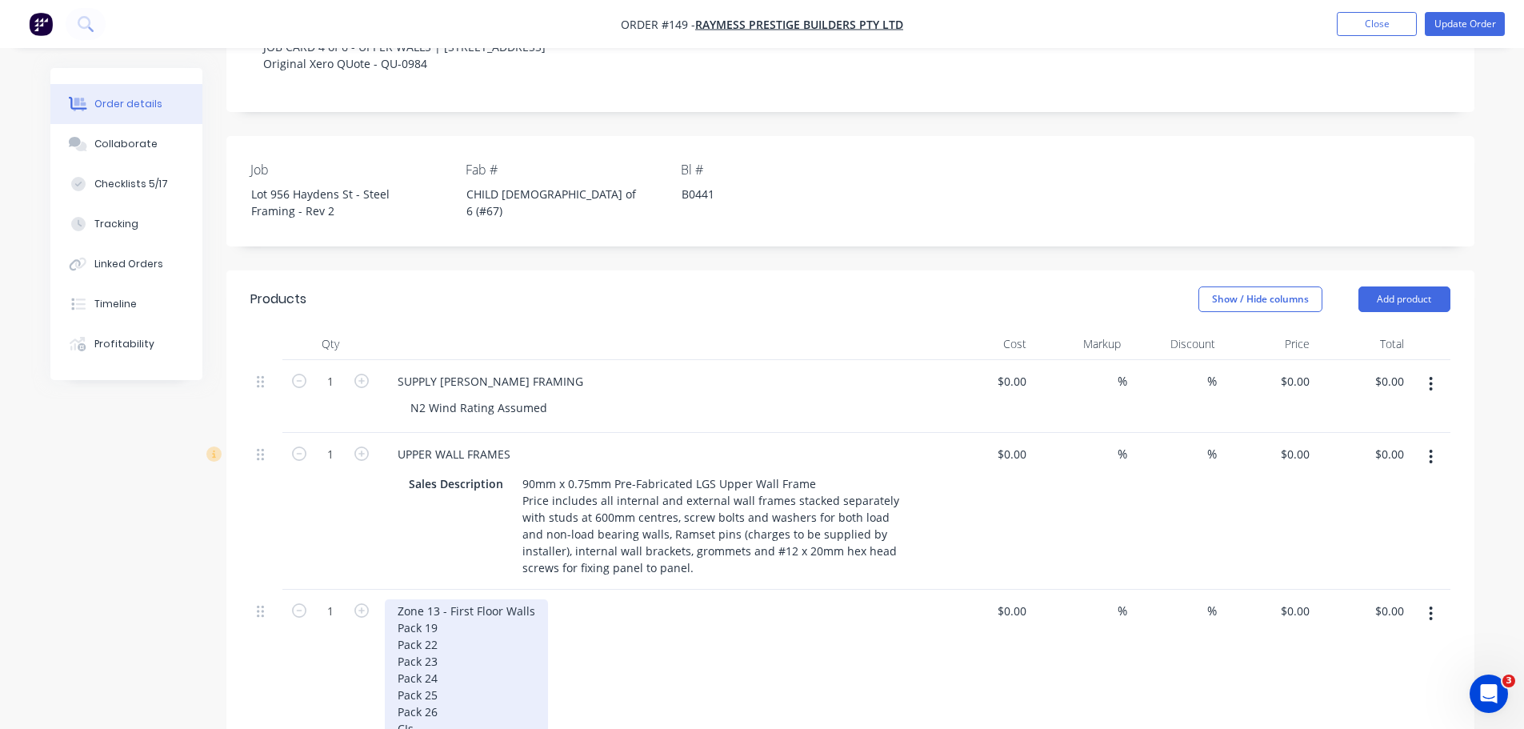
click at [426, 599] on div "Zone 13 - First Floor Walls Pack 19 Pack 22 Pack 23 Pack 24 Pack 25 Pack 26 CJs" at bounding box center [466, 669] width 163 height 141
drag, startPoint x: 464, startPoint y: 382, endPoint x: 414, endPoint y: 384, distance: 50.4
click at [414, 599] on div "Zone 13 - First Floor Walls Pack 19 - Trusses Pack 22 Pack 23 Pack 24 Pack 25 P…" at bounding box center [466, 669] width 163 height 141
copy div "- Trusses"
click at [422, 599] on div "Zone 13 - First Floor Walls Pack 19 - Trusses Pack 22 Pack 23 Pack 24 Pack 25 P…" at bounding box center [466, 669] width 163 height 141
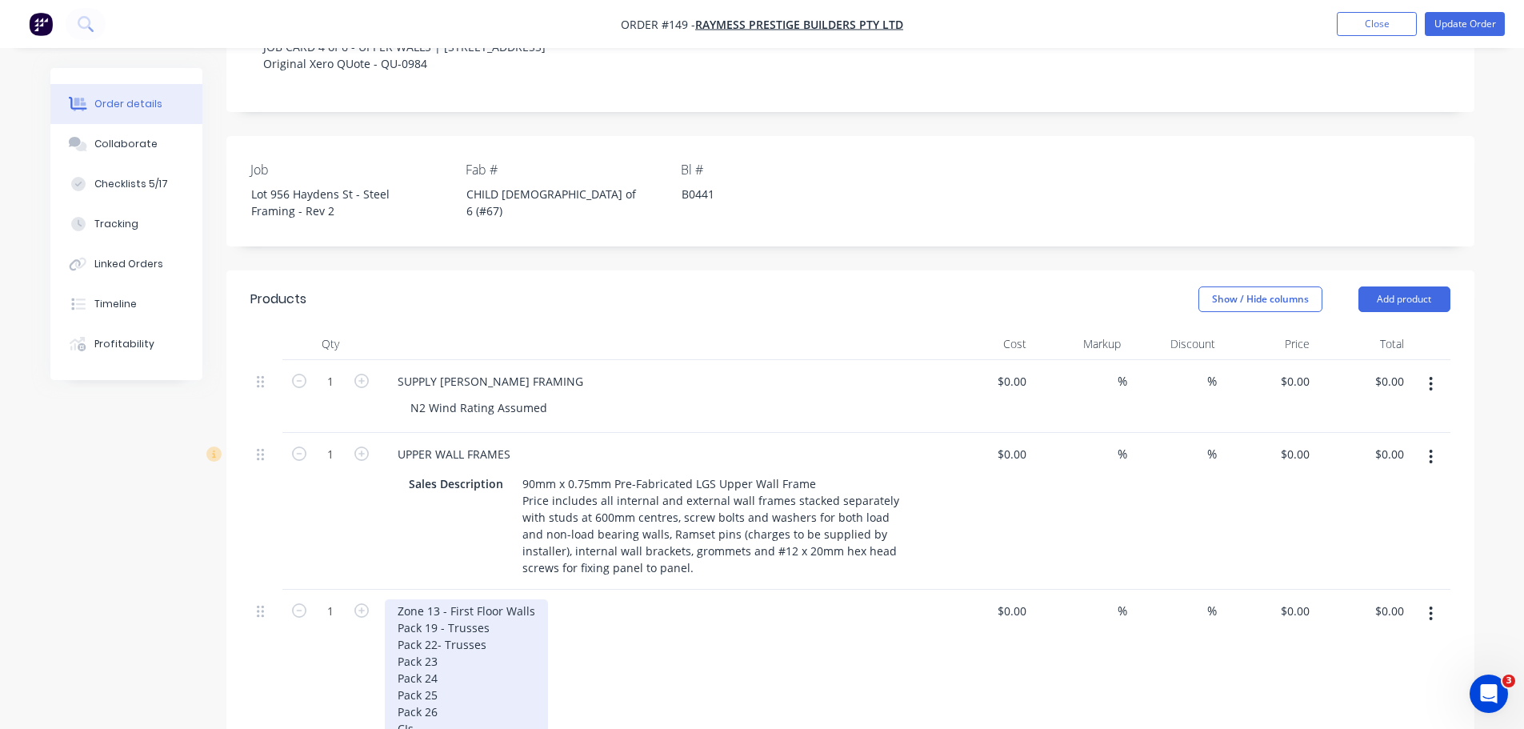
click at [411, 599] on div "Zone 13 - First Floor Walls Pack 19 - Trusses Pack 22- Trusses Pack 23 Pack 24 …" at bounding box center [466, 669] width 163 height 141
click at [427, 599] on div "Zone 13 - First Floor Walls Pack 19 - Trusses Pack 22 - Trusses Pack 23 Pack 24…" at bounding box center [466, 669] width 163 height 141
drag, startPoint x: 448, startPoint y: 409, endPoint x: 415, endPoint y: 411, distance: 32.9
click at [415, 599] on div "Zone 13 - First Floor Walls Pack 19 - Trusses Pack 22 - Trusses Pack 23 - Truss…" at bounding box center [466, 669] width 163 height 141
copy div "- Trusses"
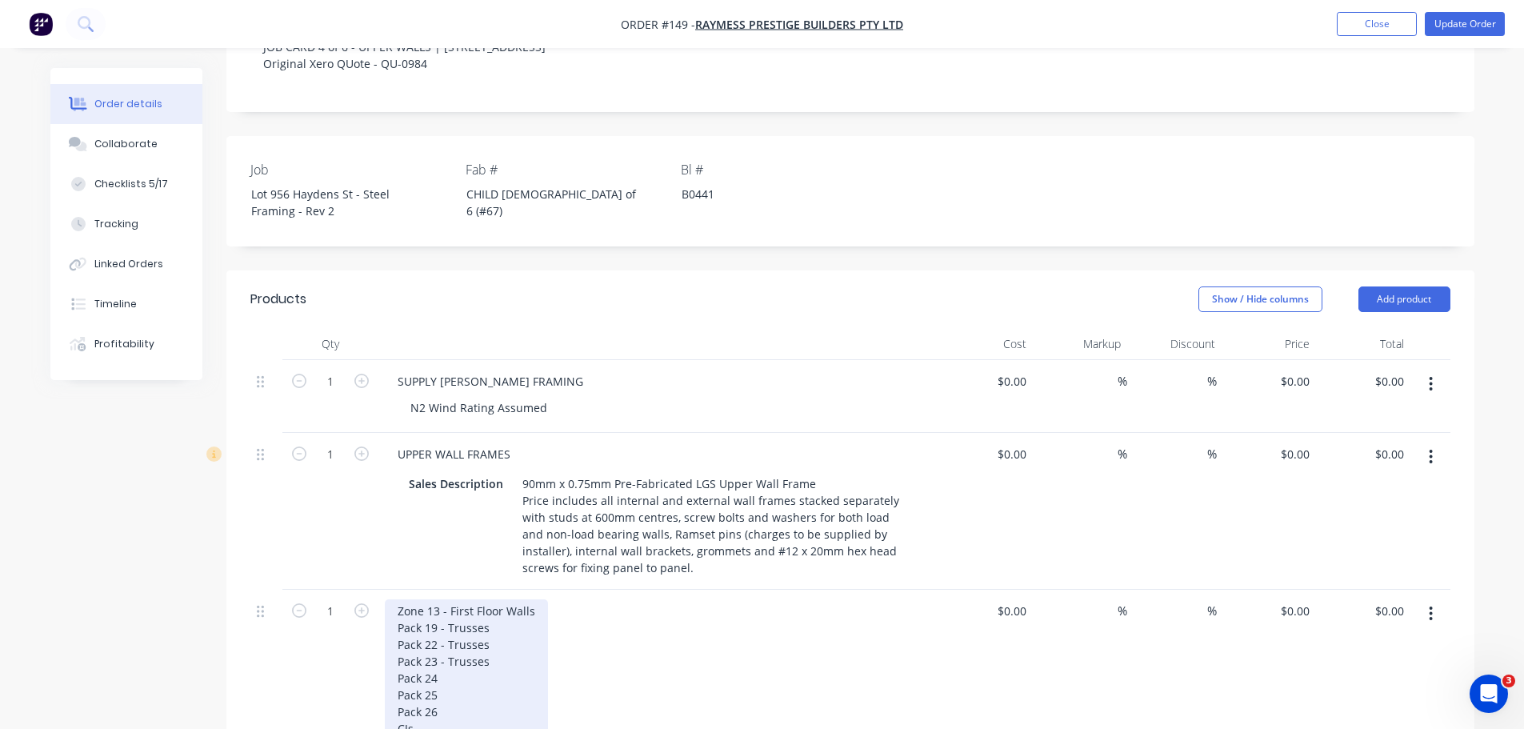
click at [419, 599] on div "Zone 13 - First Floor Walls Pack 19 - Trusses Pack 22 - Trusses Pack 23 - Truss…" at bounding box center [466, 669] width 163 height 141
drag, startPoint x: 450, startPoint y: 418, endPoint x: 413, endPoint y: 421, distance: 37.7
click at [413, 599] on div "Zone 13 - First Floor Walls Pack 19 - Trusses Pack 22 - Trusses Pack 23 - Truss…" at bounding box center [466, 669] width 163 height 141
copy div "- Trusses"
click at [417, 599] on div "Zone 13 - First Floor Walls Pack 19 - Trusses Pack 22 - Trusses Pack 23 - Truss…" at bounding box center [466, 669] width 163 height 141
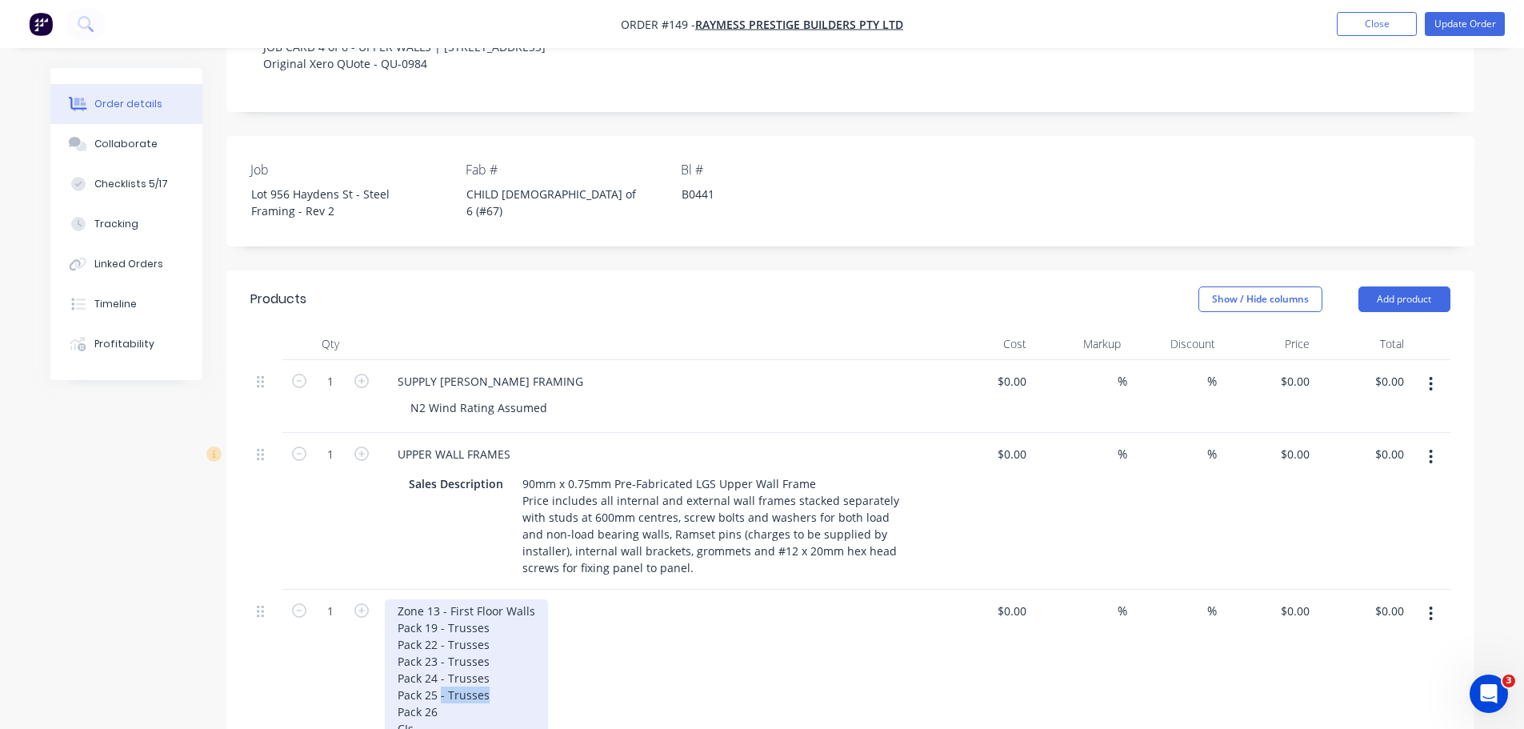
drag, startPoint x: 458, startPoint y: 434, endPoint x: 414, endPoint y: 433, distance: 44.8
click at [414, 599] on div "Zone 13 - First Floor Walls Pack 19 - Trusses Pack 22 - Trusses Pack 23 - Truss…" at bounding box center [466, 669] width 163 height 141
copy div "- Trusses"
click at [422, 599] on div "Zone 13 - First Floor Walls Pack 19 - Trusses Pack 22 - Trusses Pack 23 - Truss…" at bounding box center [466, 669] width 163 height 141
drag, startPoint x: 434, startPoint y: 442, endPoint x: 354, endPoint y: 346, distance: 125.0
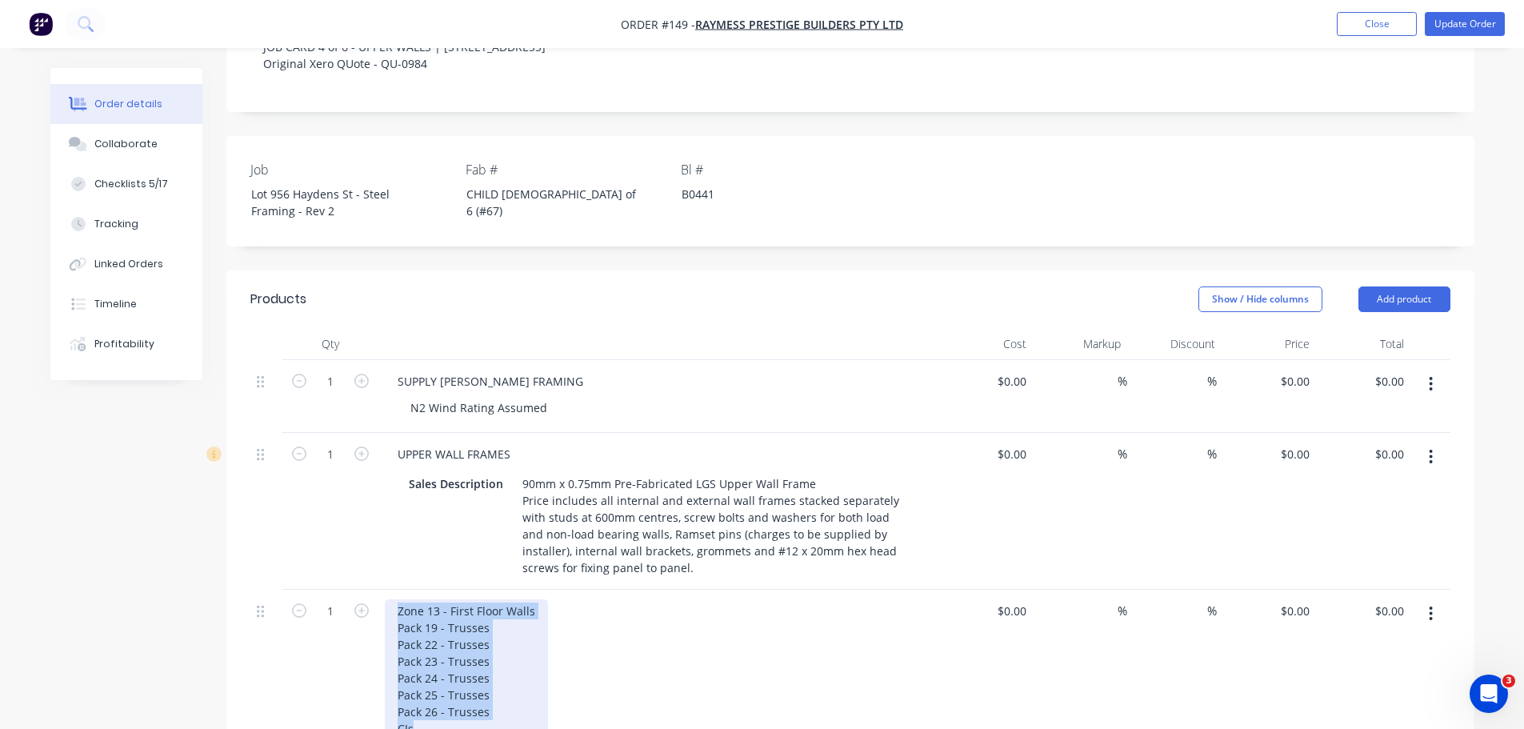
click at [354, 360] on div "1 SUPPLY SEEL FRAMING N2 Wind Rating Assumed $0.00 $0.00 % % $0.00 $0.00 $0.00 …" at bounding box center [850, 570] width 1200 height 420
copy div "Zone 13 - First Floor Walls Pack 19 - Trusses Pack 22 - Trusses Pack 23 - Truss…"
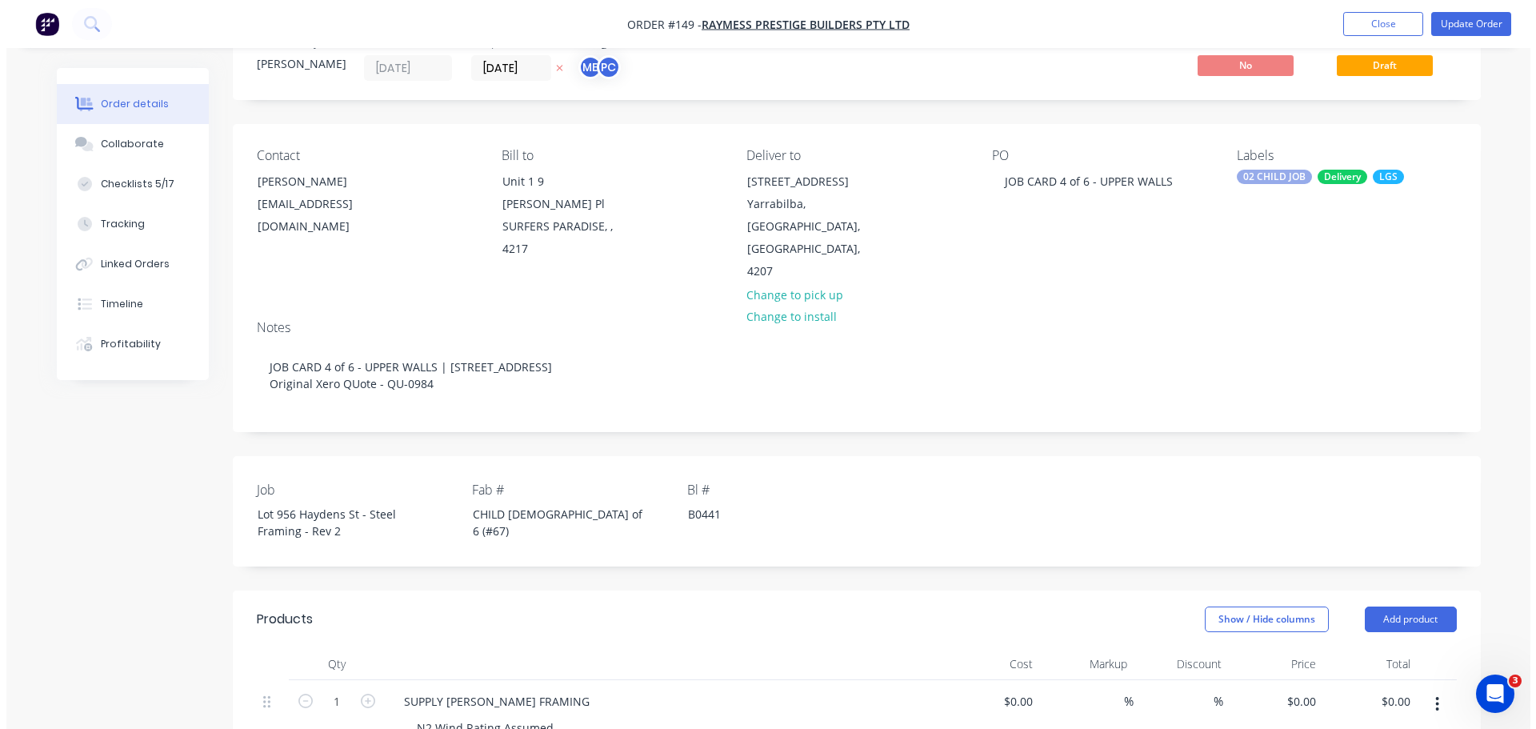
scroll to position [0, 0]
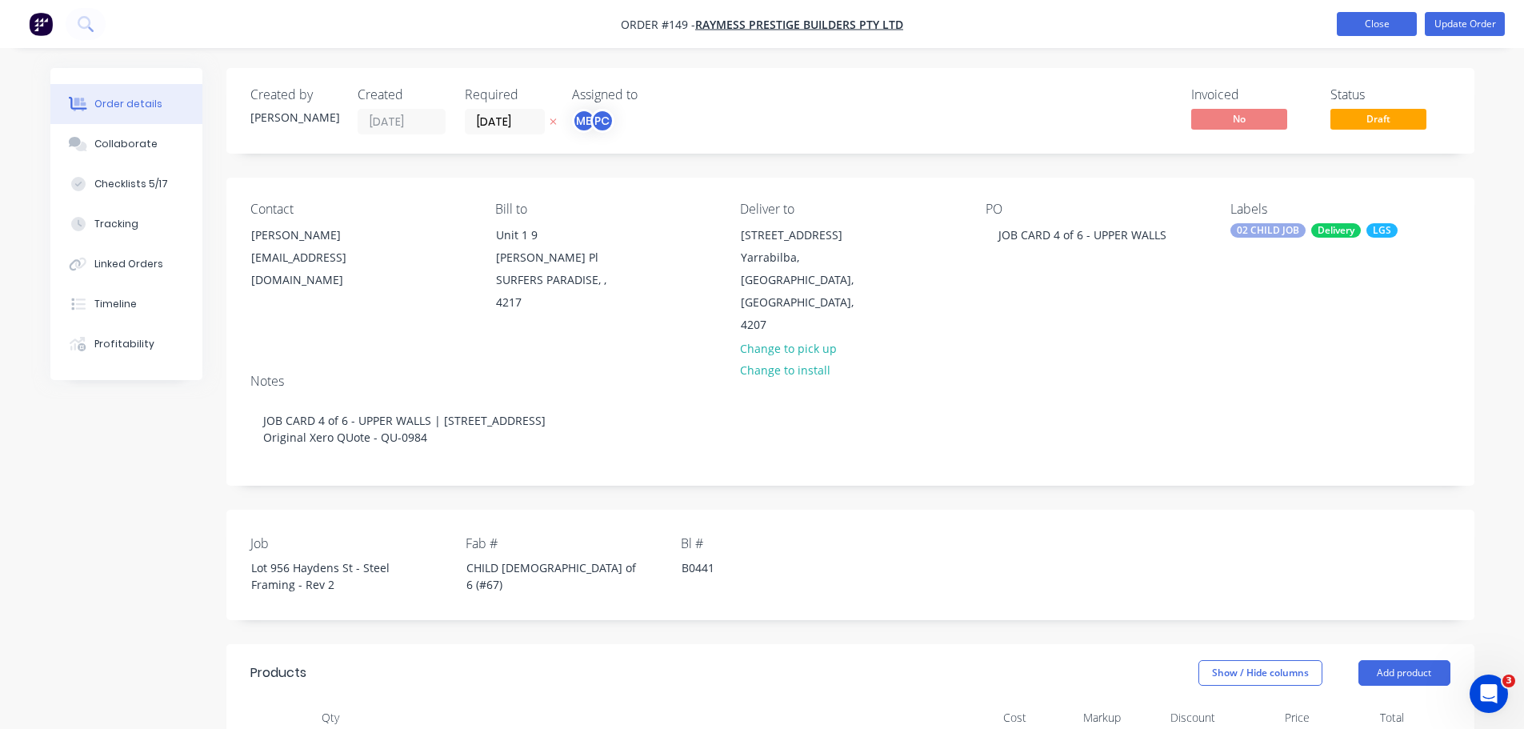
click at [1391, 22] on button "Close" at bounding box center [1377, 24] width 80 height 24
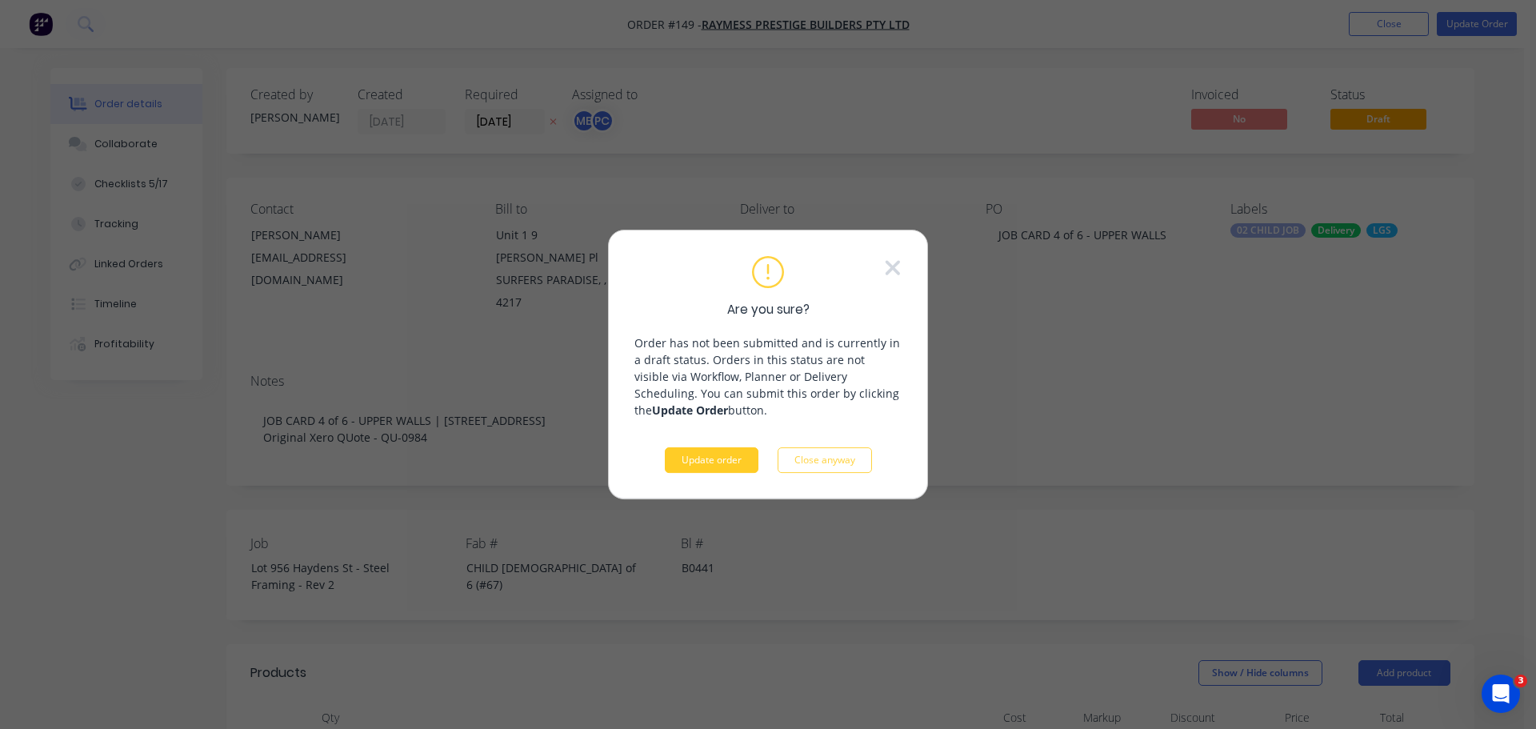
click at [750, 447] on button "Update order" at bounding box center [712, 460] width 94 height 26
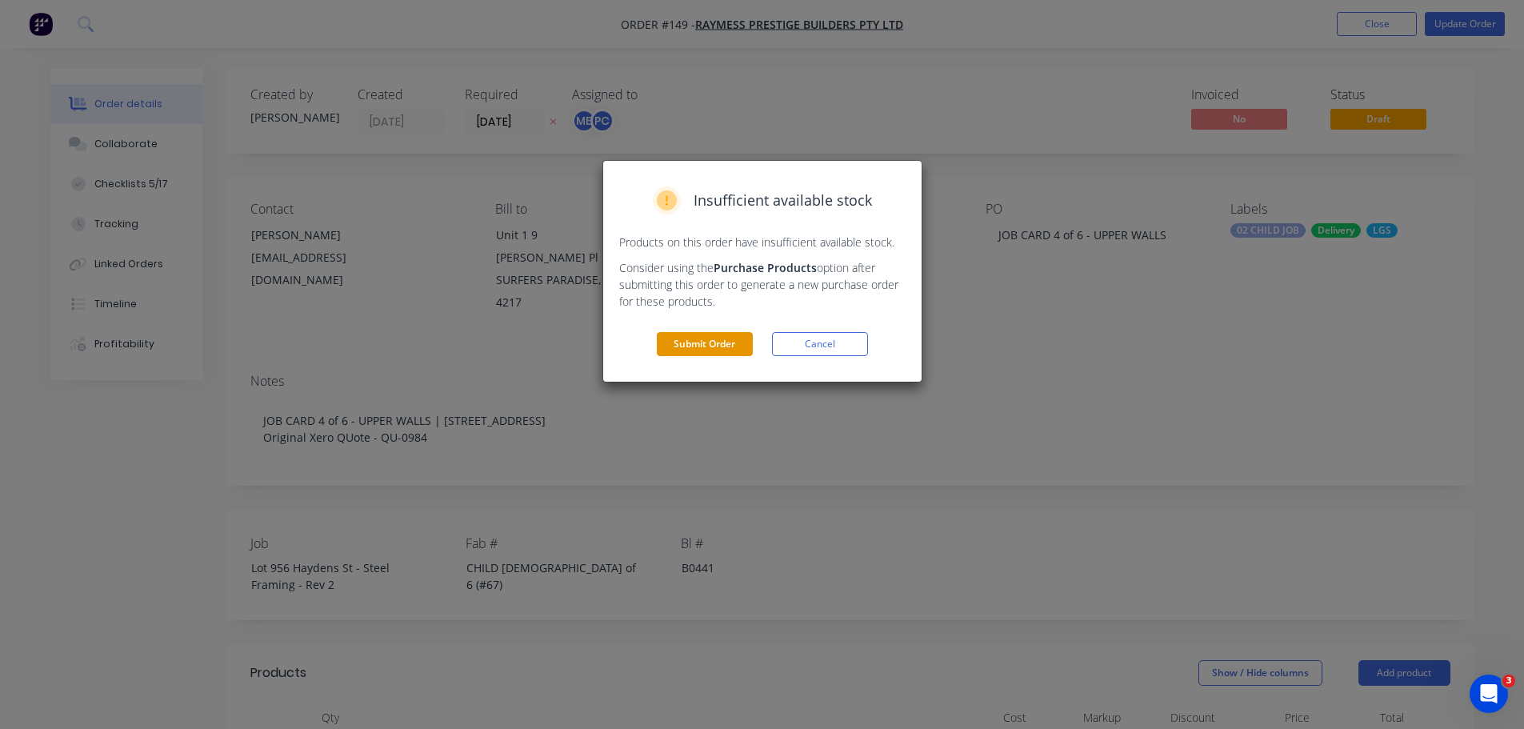
click at [739, 332] on button "Submit Order" at bounding box center [705, 344] width 96 height 24
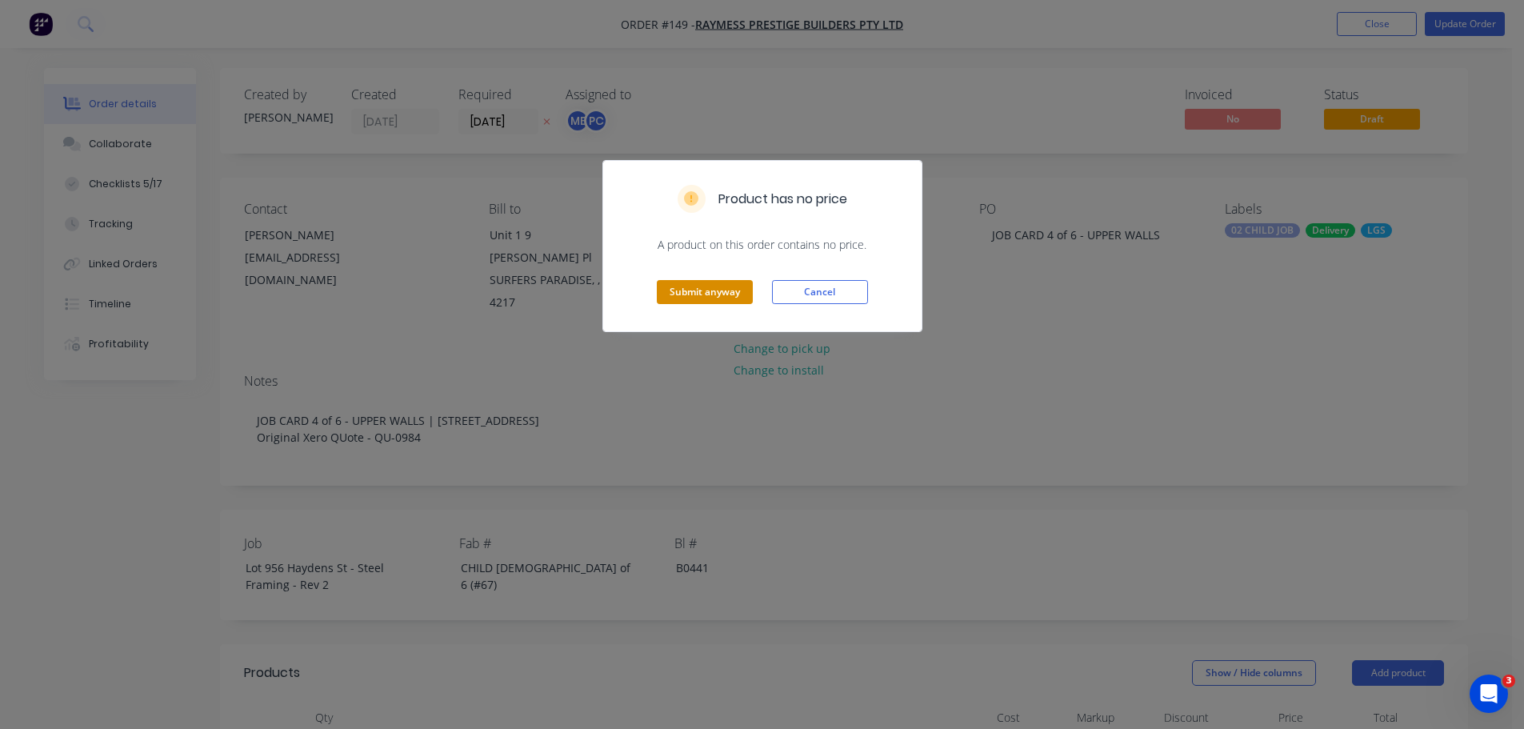
click at [739, 280] on button "Submit anyway" at bounding box center [705, 292] width 96 height 24
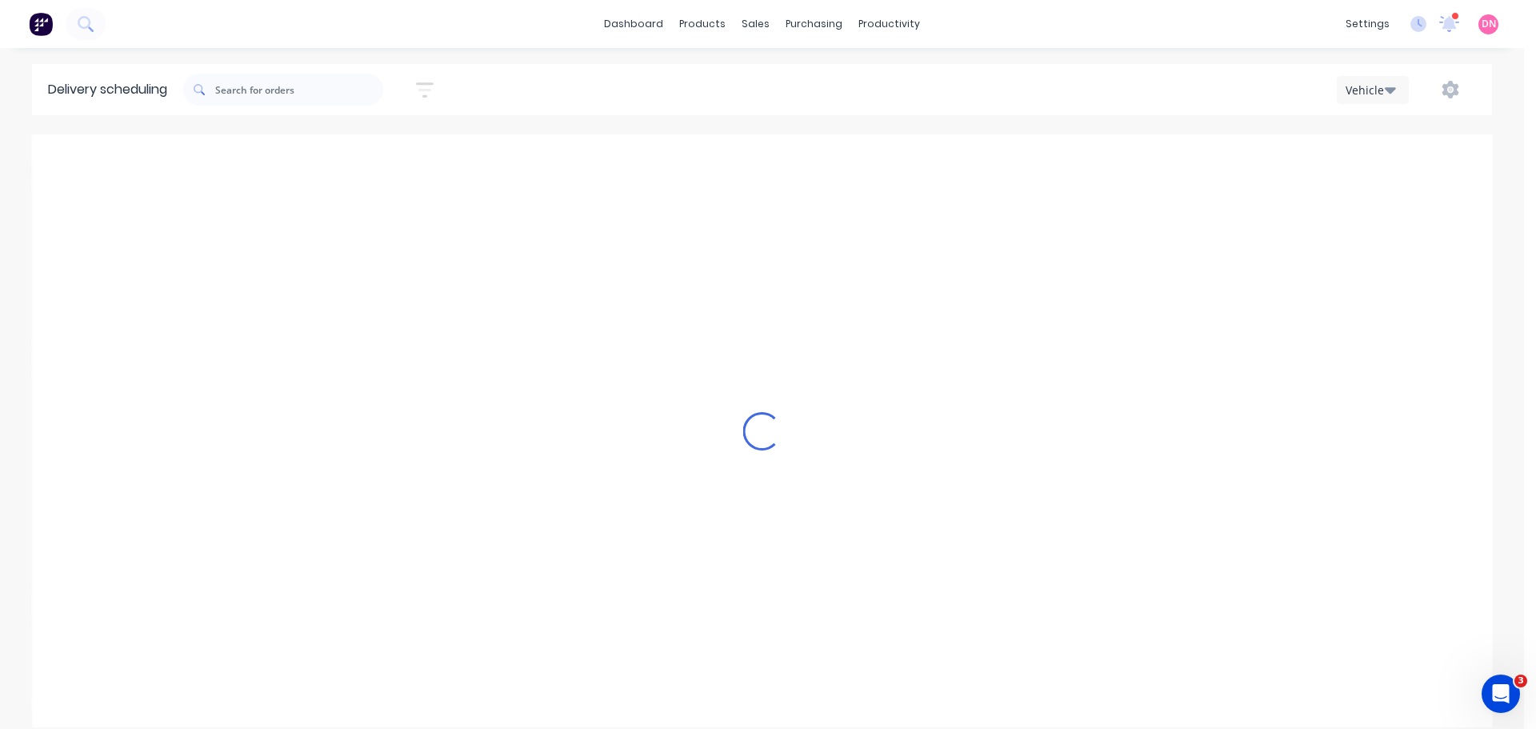
type input "Tuesday - 09/09/25"
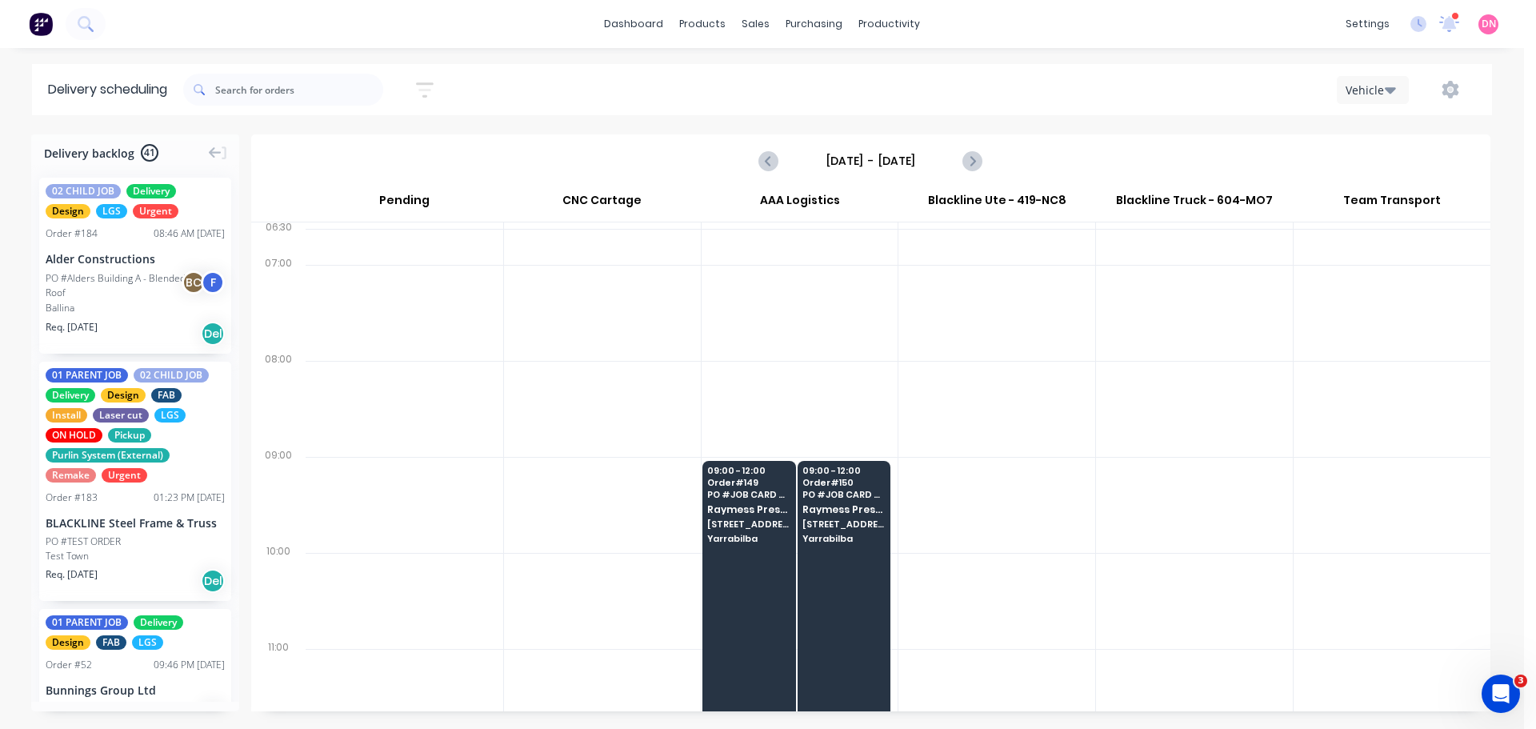
scroll to position [25, 0]
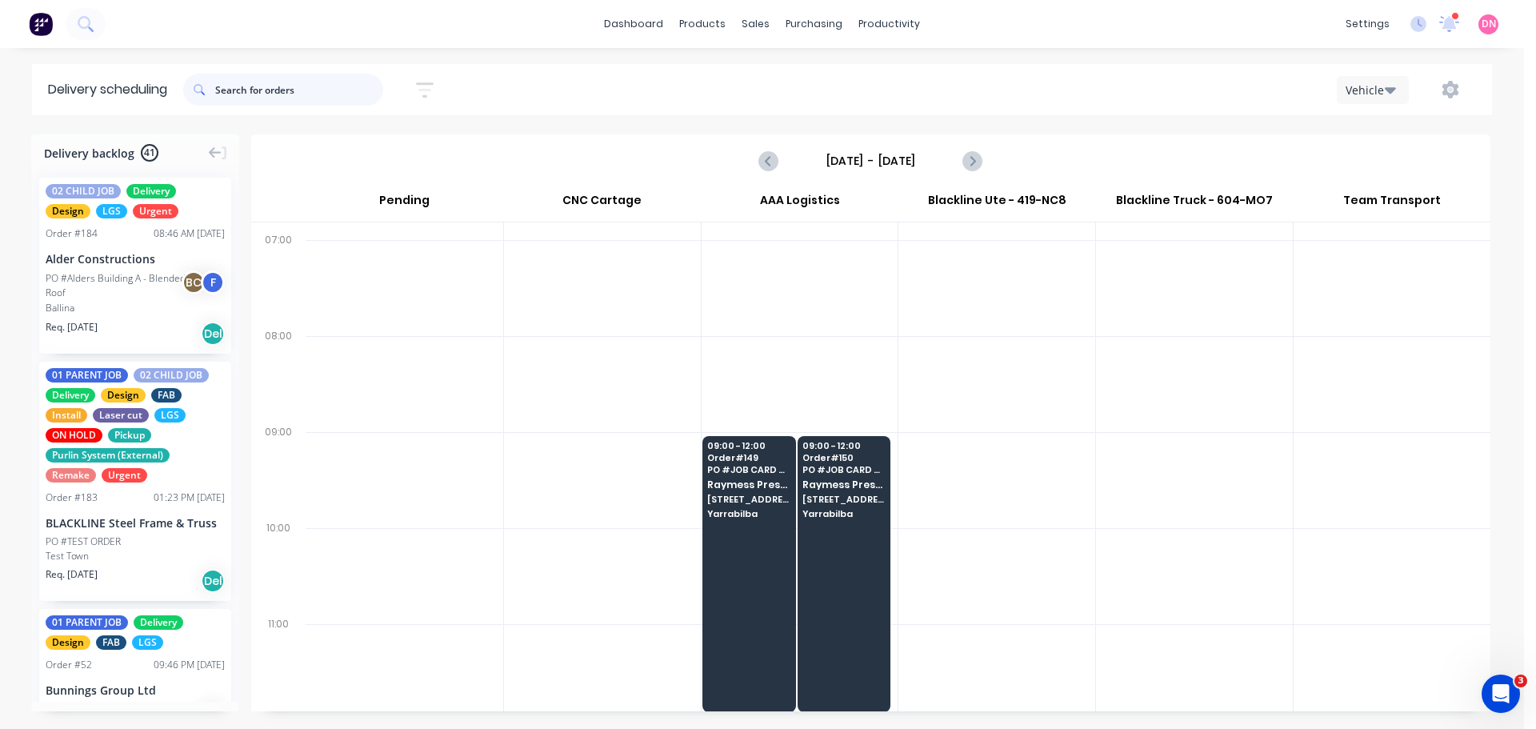
drag, startPoint x: 232, startPoint y: 84, endPoint x: 133, endPoint y: 92, distance: 99.5
click at [133, 92] on header "Delivery scheduling Sort by Most recent Created date Required date Order number…" at bounding box center [762, 89] width 1460 height 51
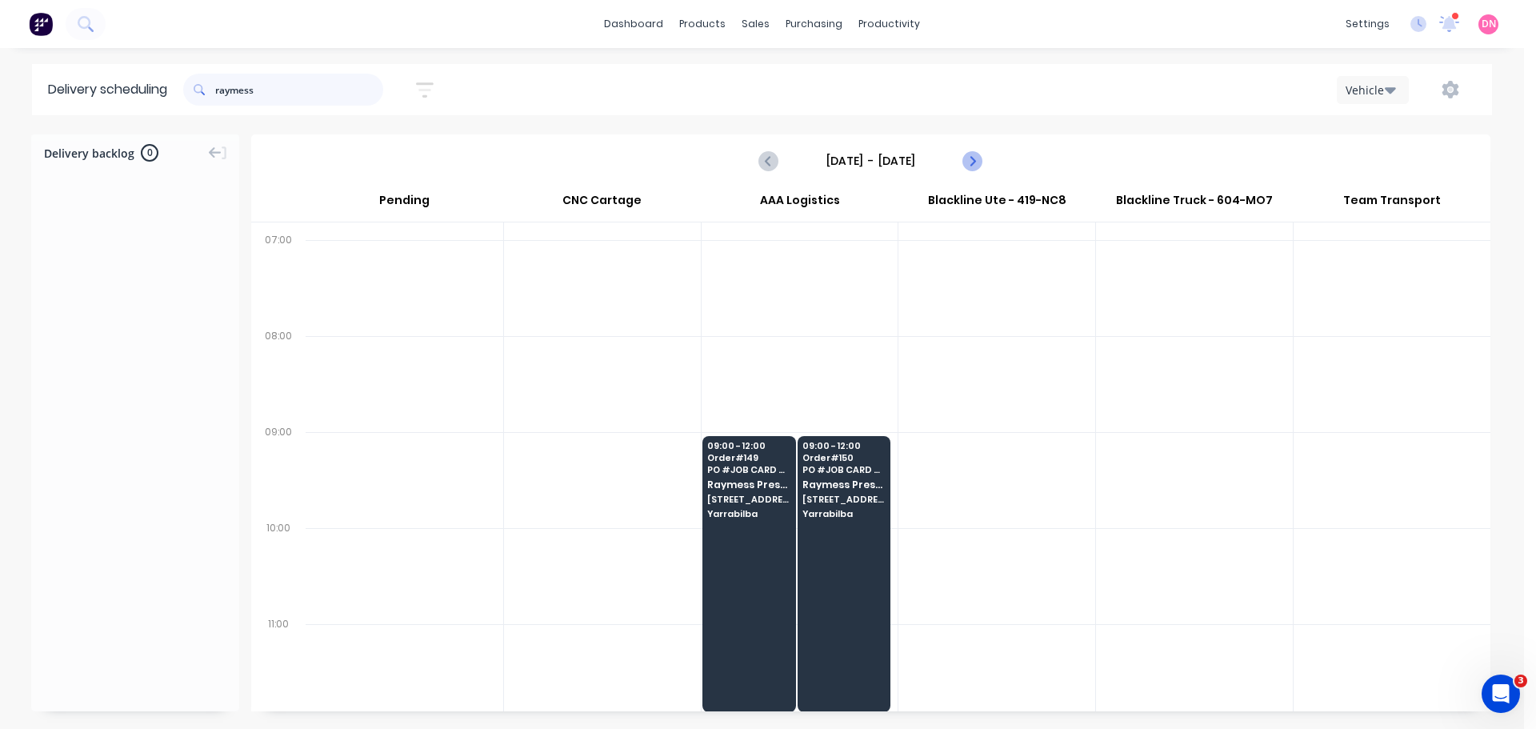
type input "raymess"
click at [977, 151] on icon "Next page" at bounding box center [972, 160] width 19 height 19
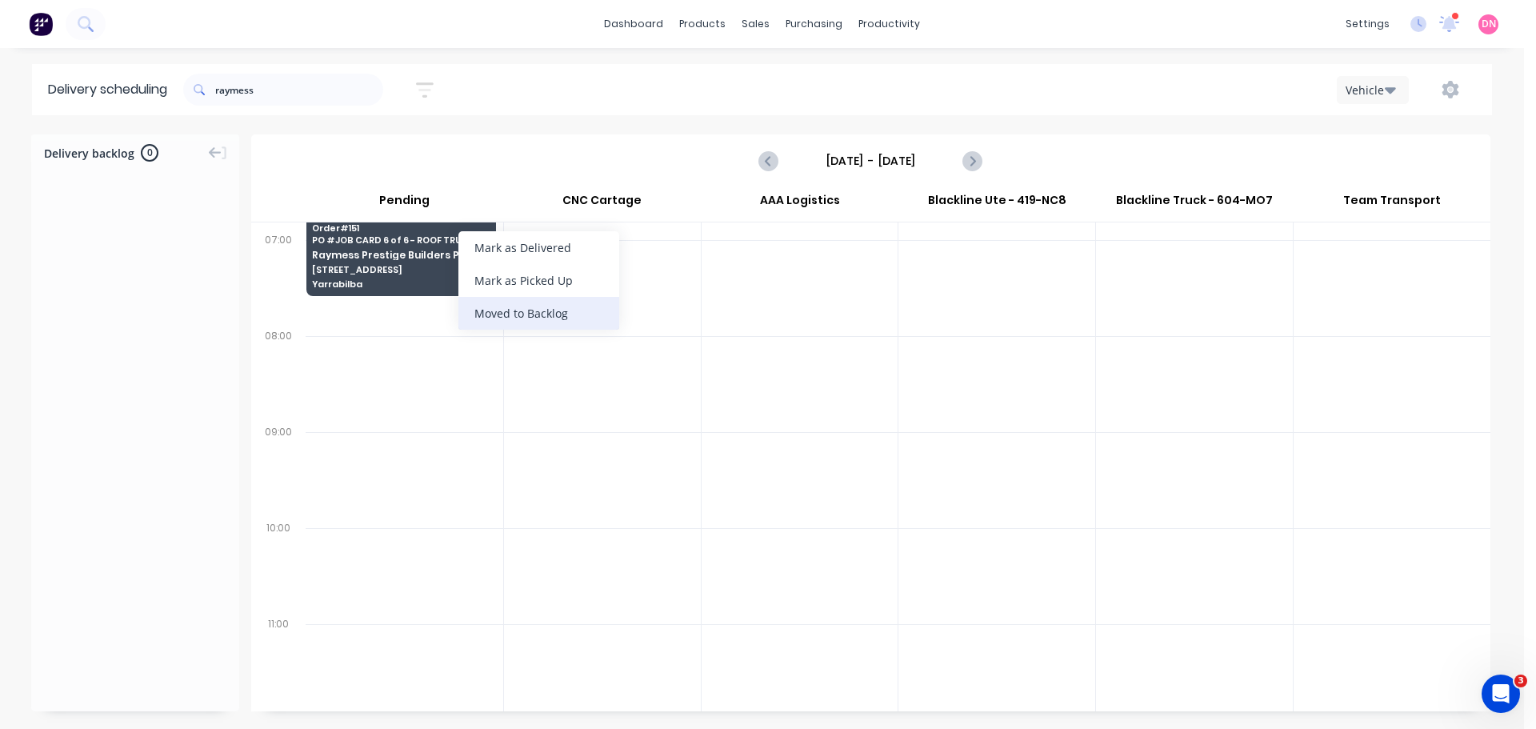
click at [515, 306] on div "Moved to Backlog" at bounding box center [538, 313] width 161 height 33
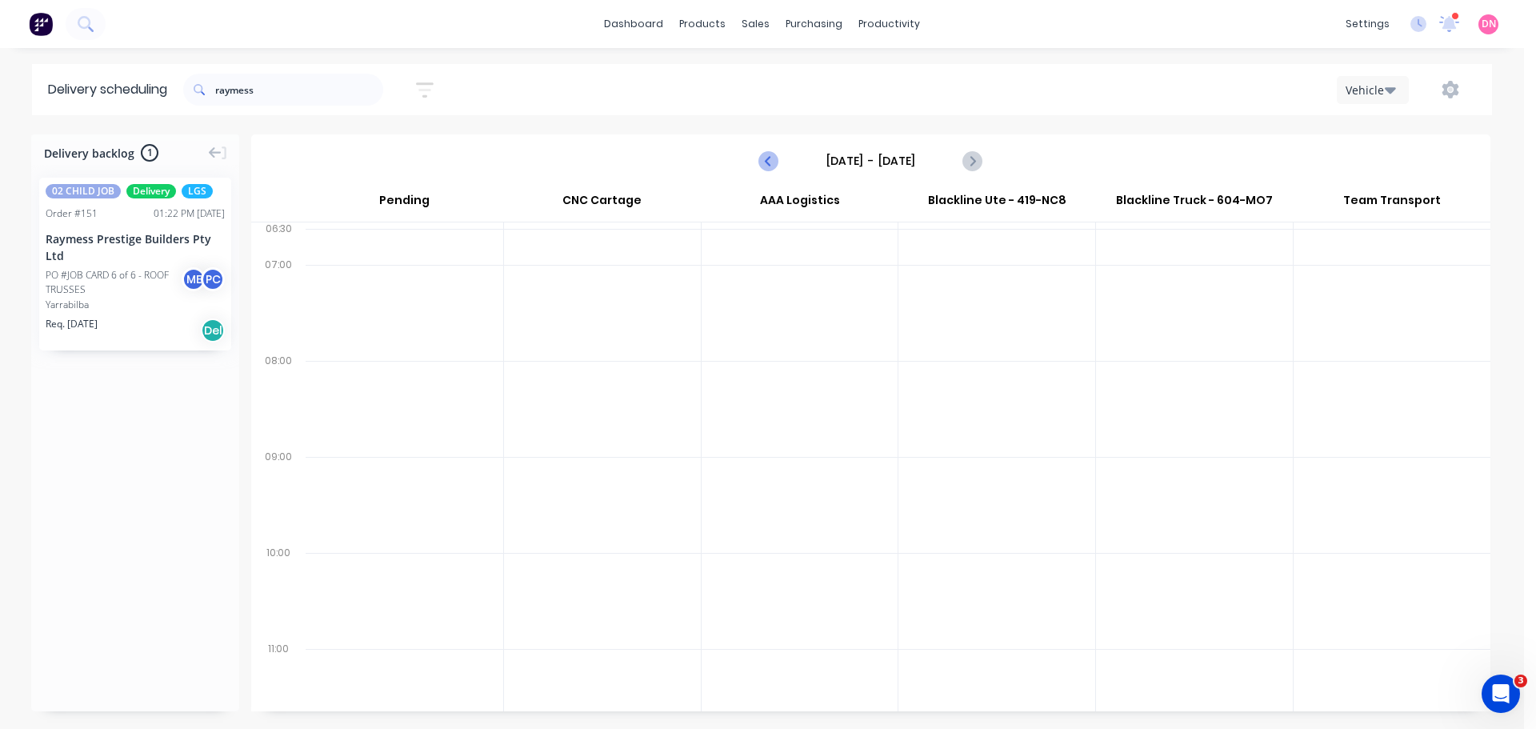
click at [766, 151] on icon "Previous page" at bounding box center [769, 160] width 19 height 19
type input "Tuesday - 09/09/25"
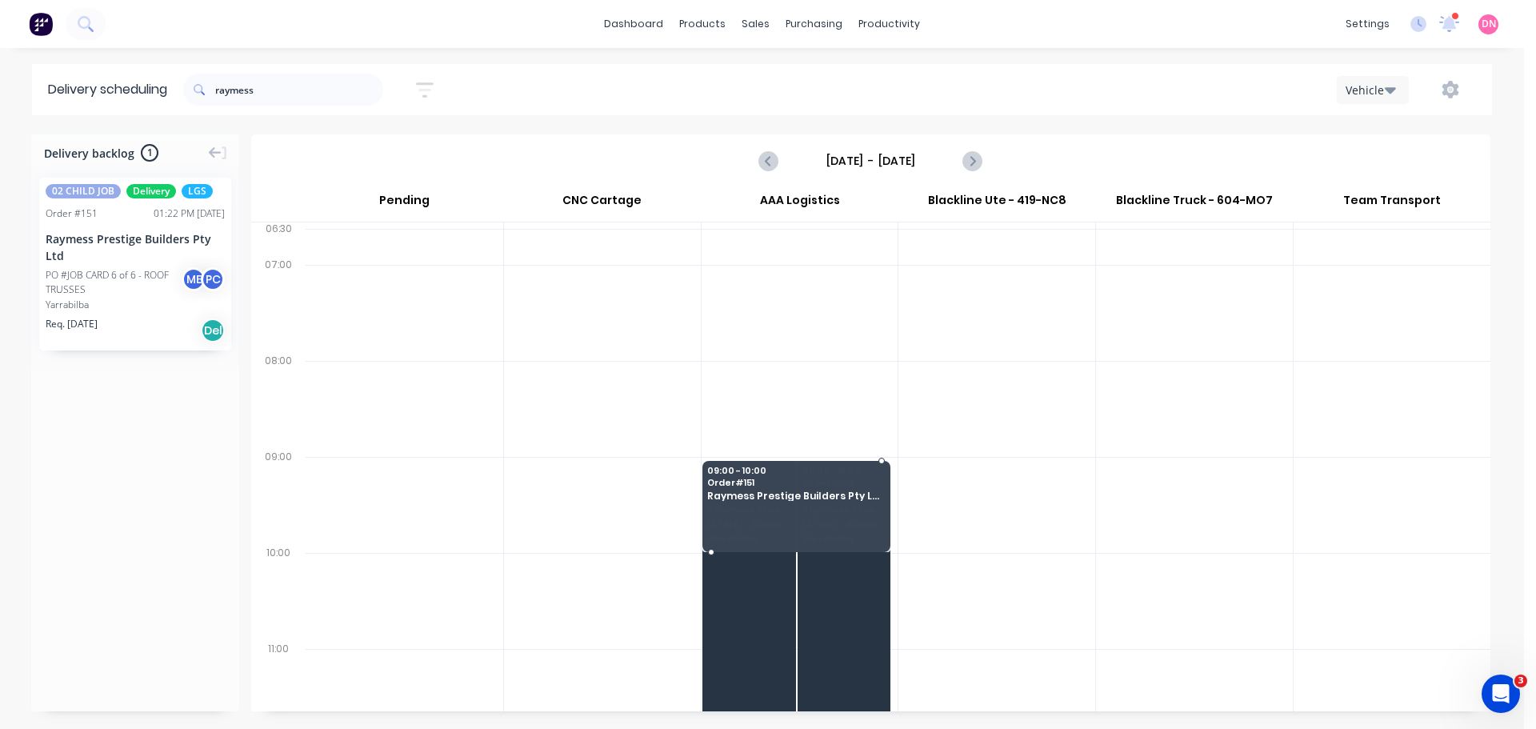
drag, startPoint x: 106, startPoint y: 219, endPoint x: 824, endPoint y: 397, distance: 739.4
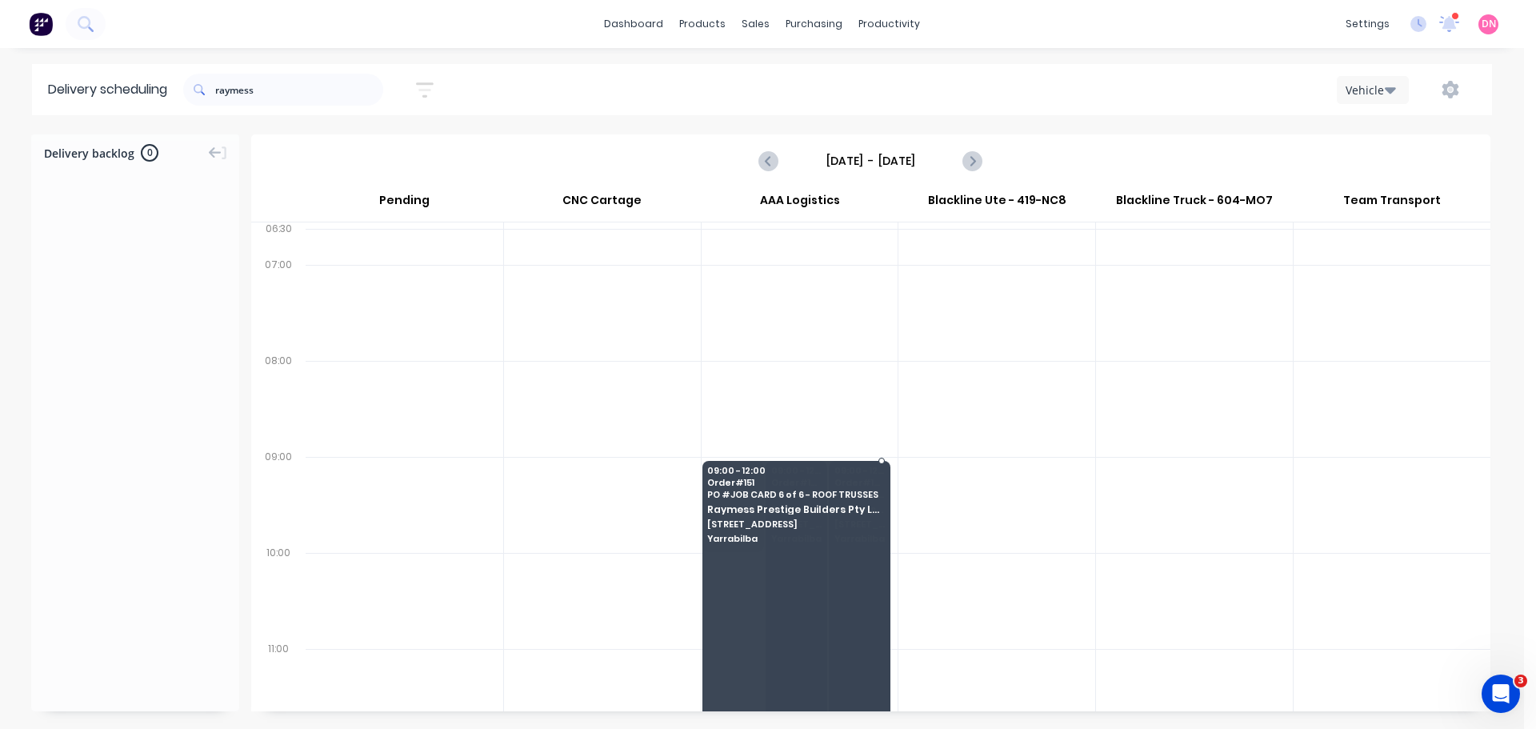
drag, startPoint x: 731, startPoint y: 459, endPoint x: 730, endPoint y: 596, distance: 136.8
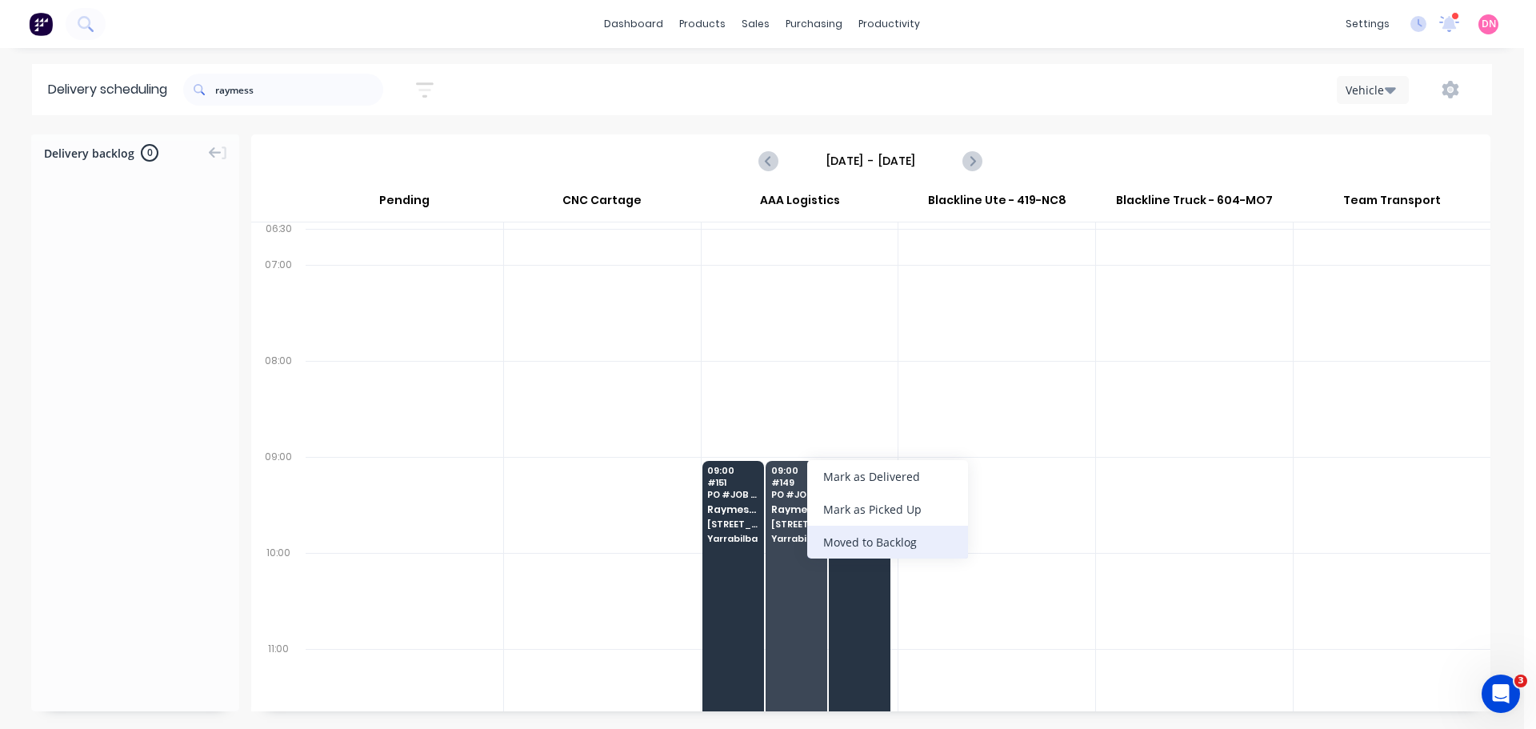
click at [868, 534] on div "Moved to Backlog" at bounding box center [887, 542] width 161 height 33
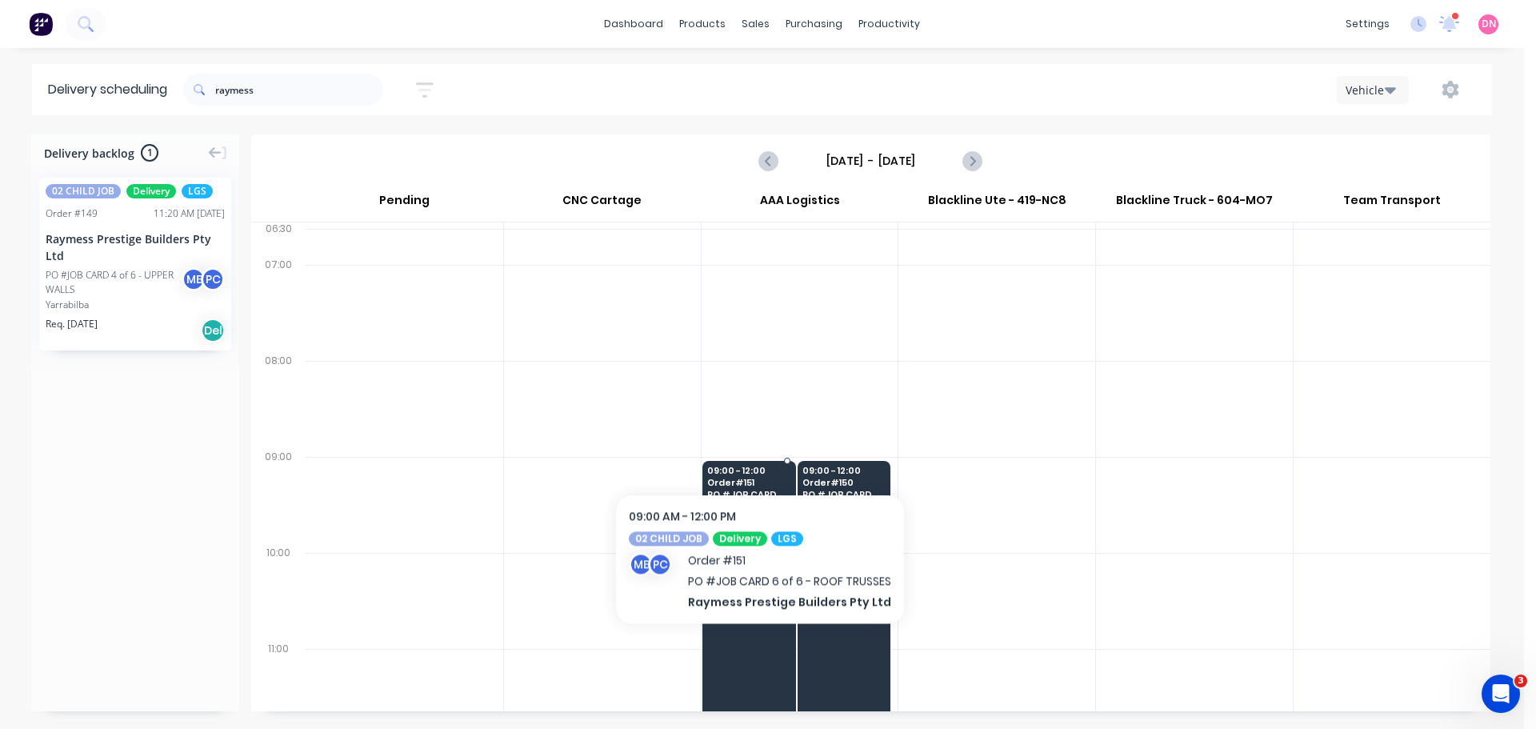
click at [757, 519] on span "956 Haydens Street" at bounding box center [748, 524] width 82 height 10
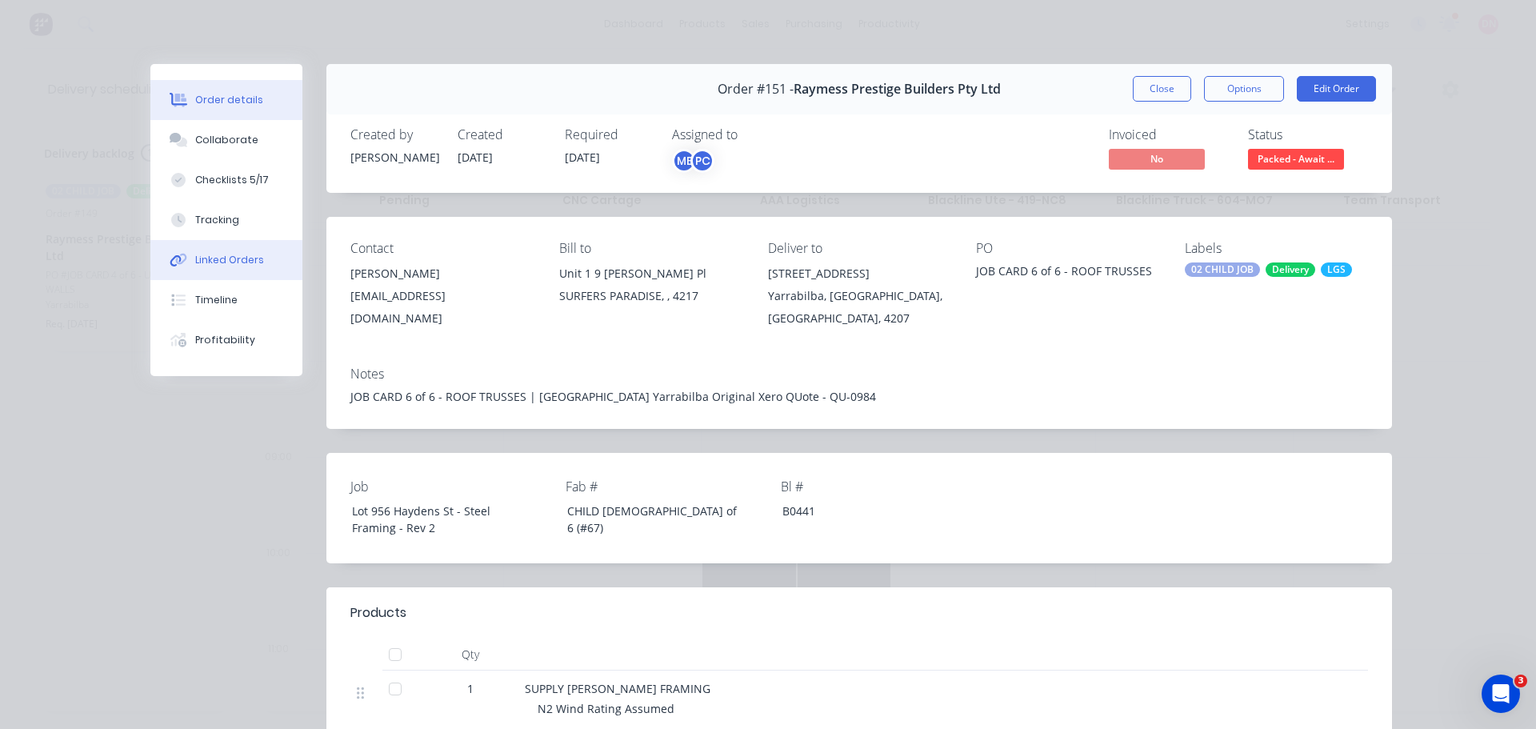
click at [222, 240] on button "Linked Orders" at bounding box center [226, 260] width 152 height 40
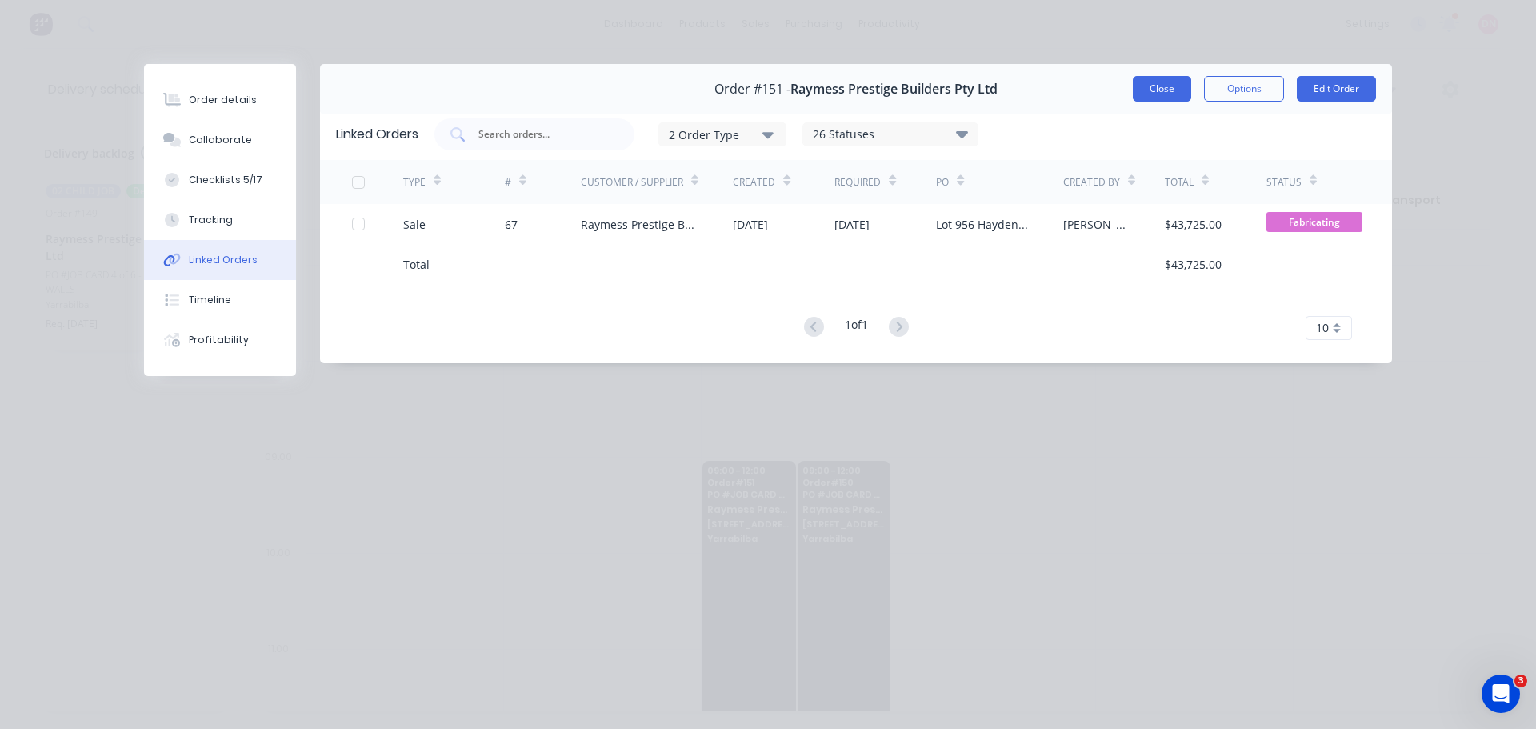
click at [1163, 76] on button "Close" at bounding box center [1162, 89] width 58 height 26
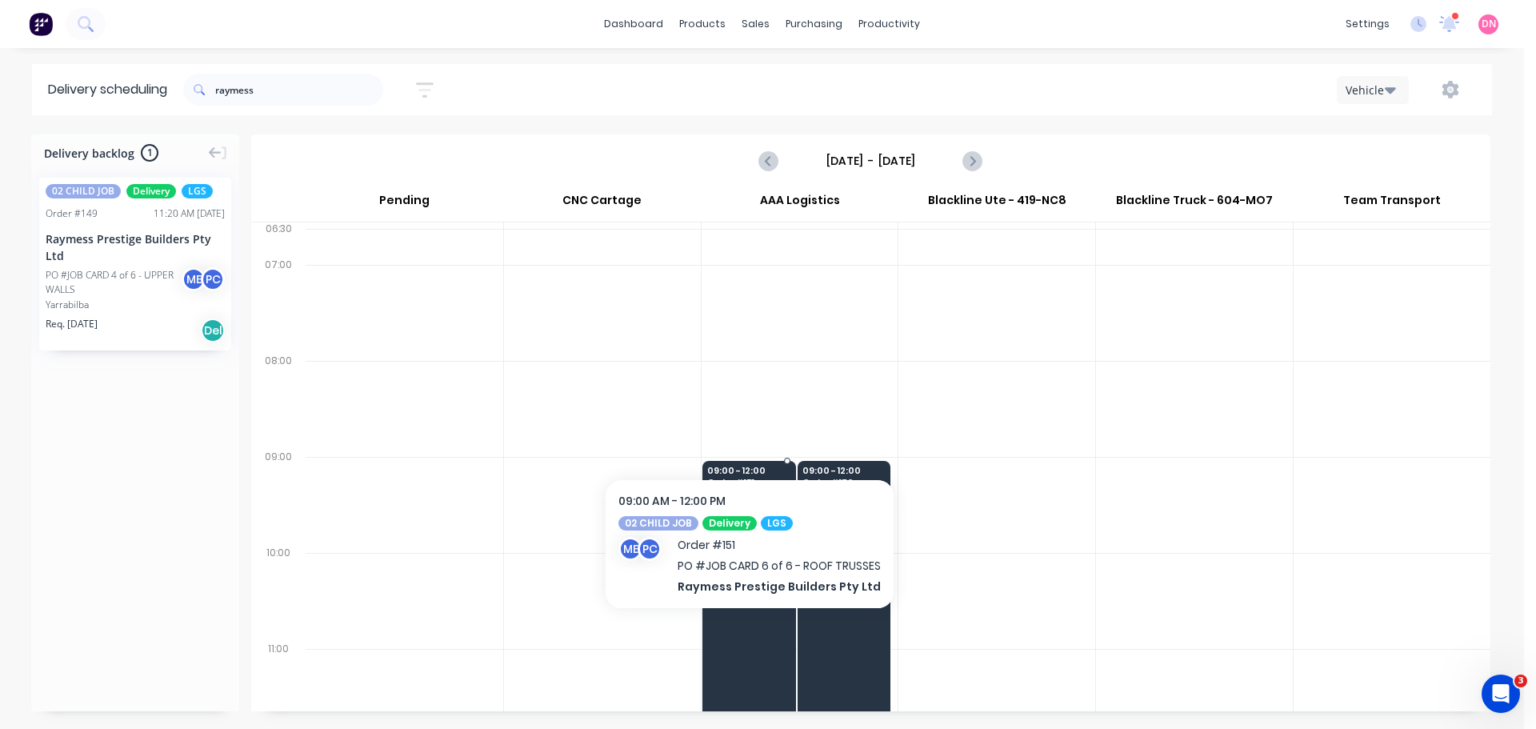
click at [764, 519] on span "956 Haydens Street" at bounding box center [748, 524] width 82 height 10
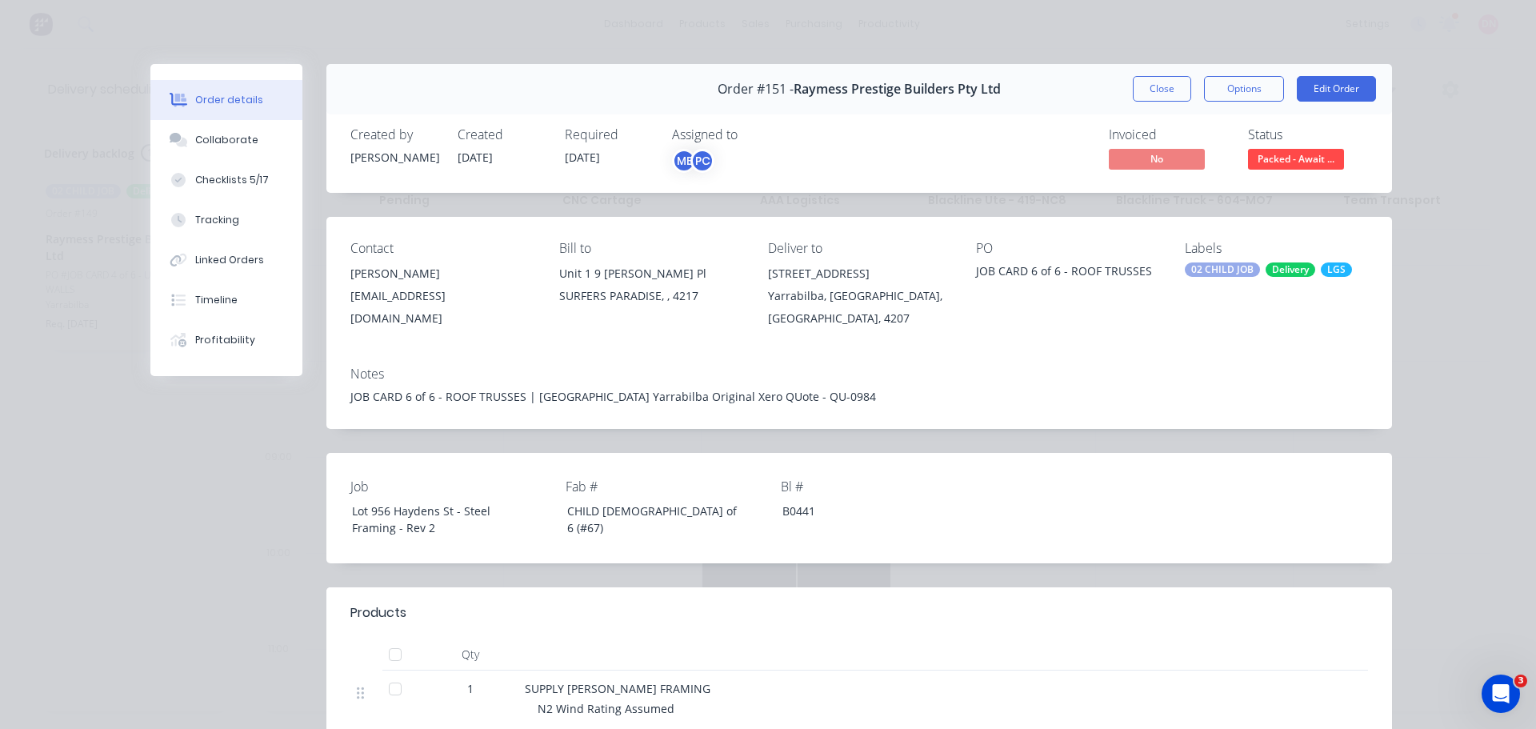
click at [1331, 76] on button "Edit Order" at bounding box center [1336, 89] width 79 height 26
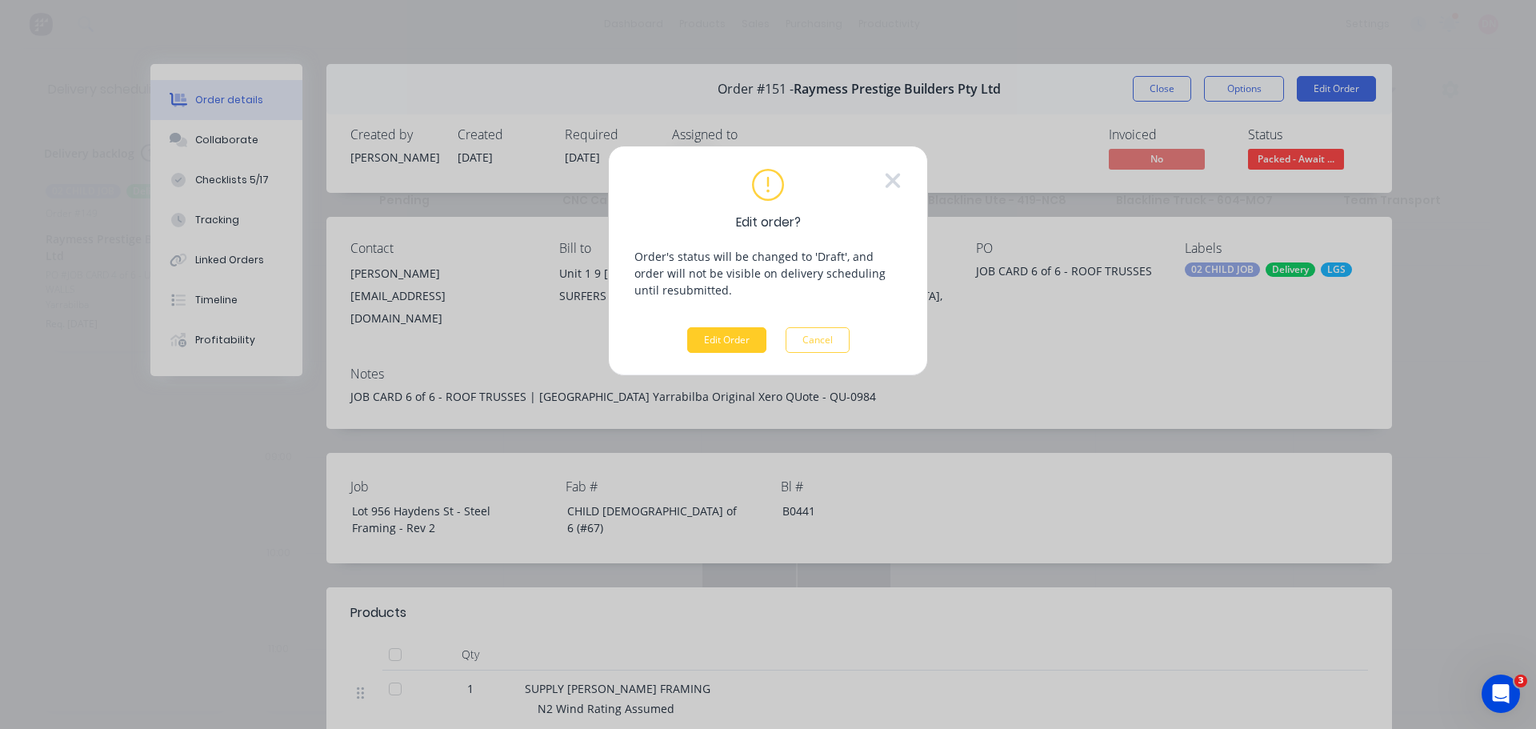
click at [734, 327] on button "Edit Order" at bounding box center [726, 340] width 79 height 26
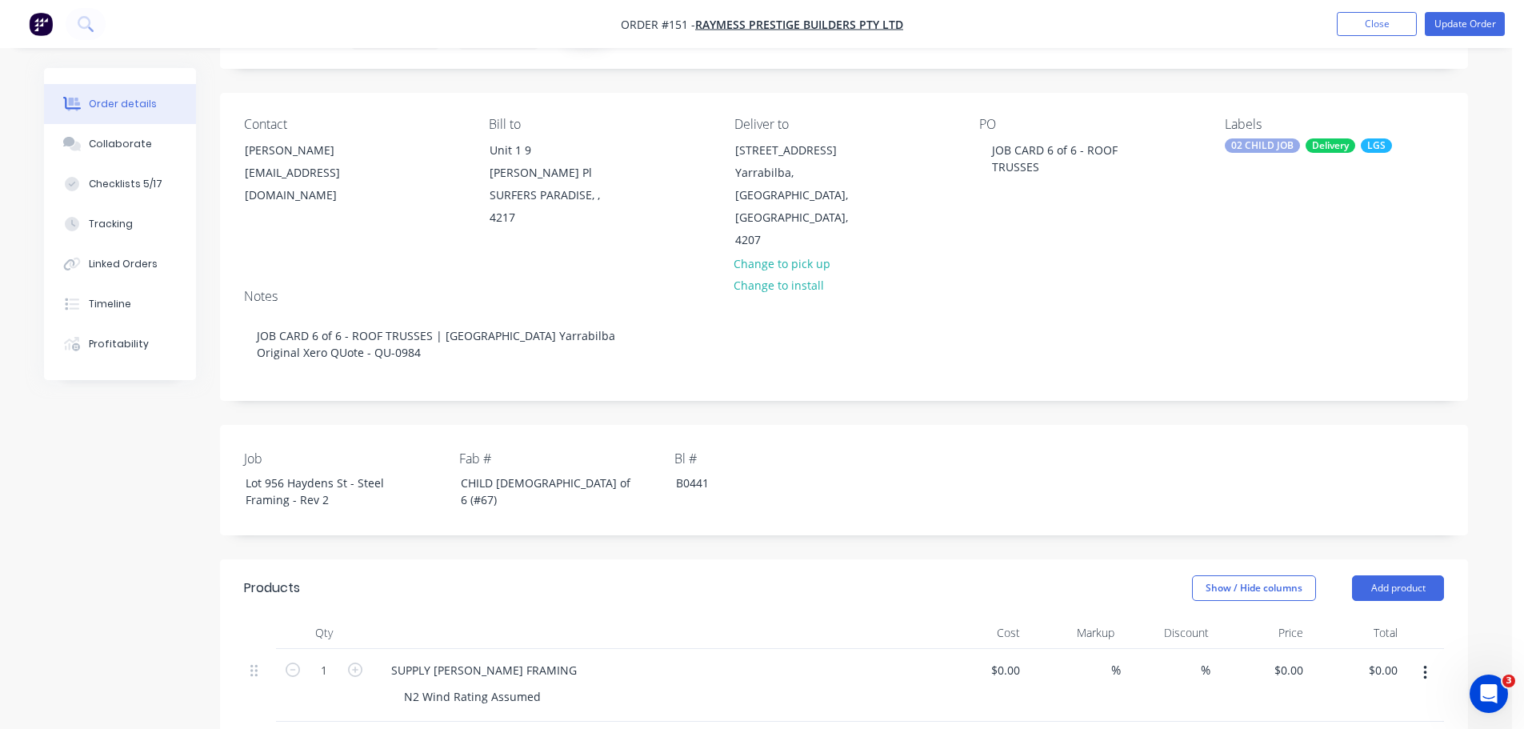
scroll to position [320, 0]
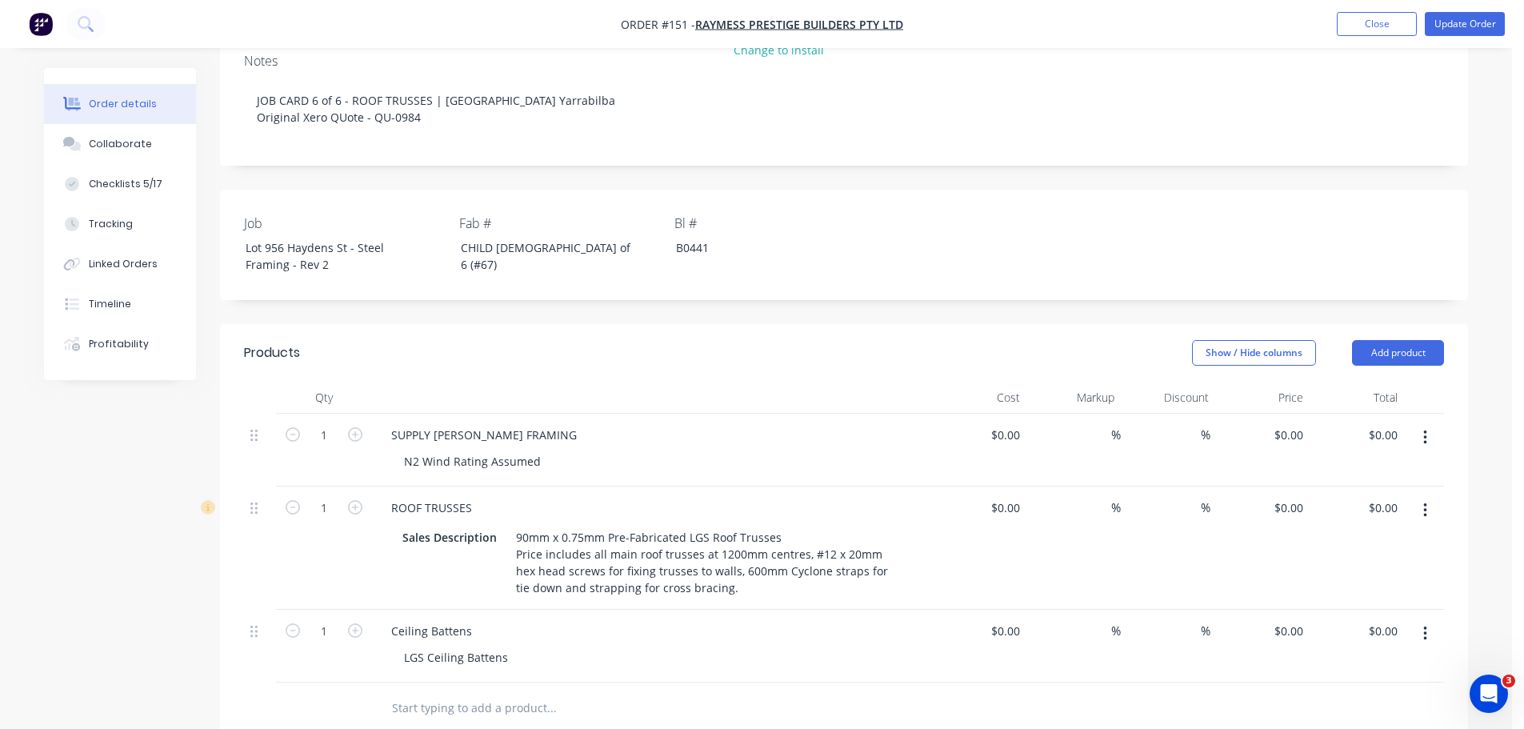
click at [427, 692] on input "text" at bounding box center [551, 708] width 320 height 32
paste input "Zone 13 - First Floor Walls Pack 19 - Trusses Pack 22 - Trusses Pack 23 - Truss…"
type input "Zone 13 - First Floor Walls Pack 19 - Trusses Pack 22 - Trusses Pack 23 - Truss…"
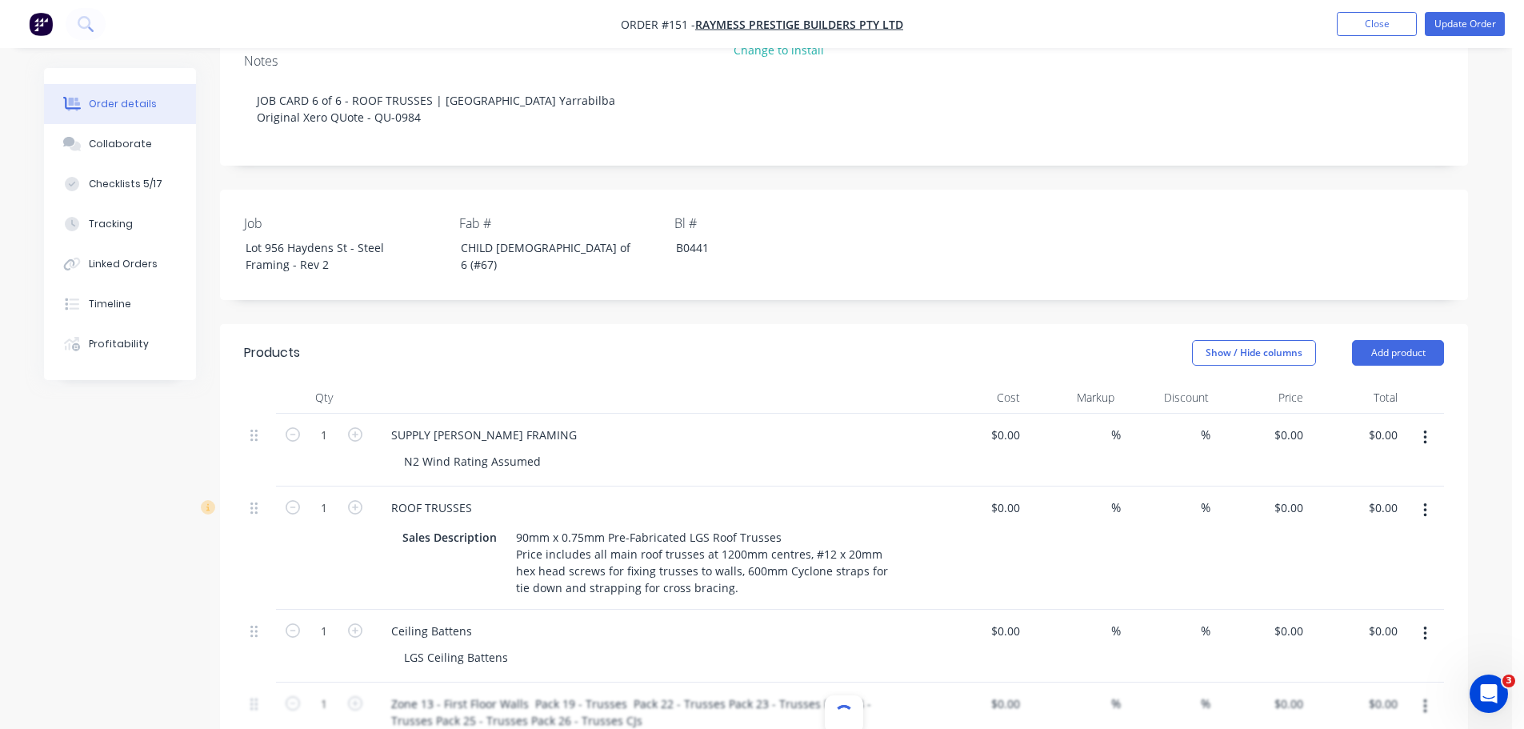
scroll to position [0, 0]
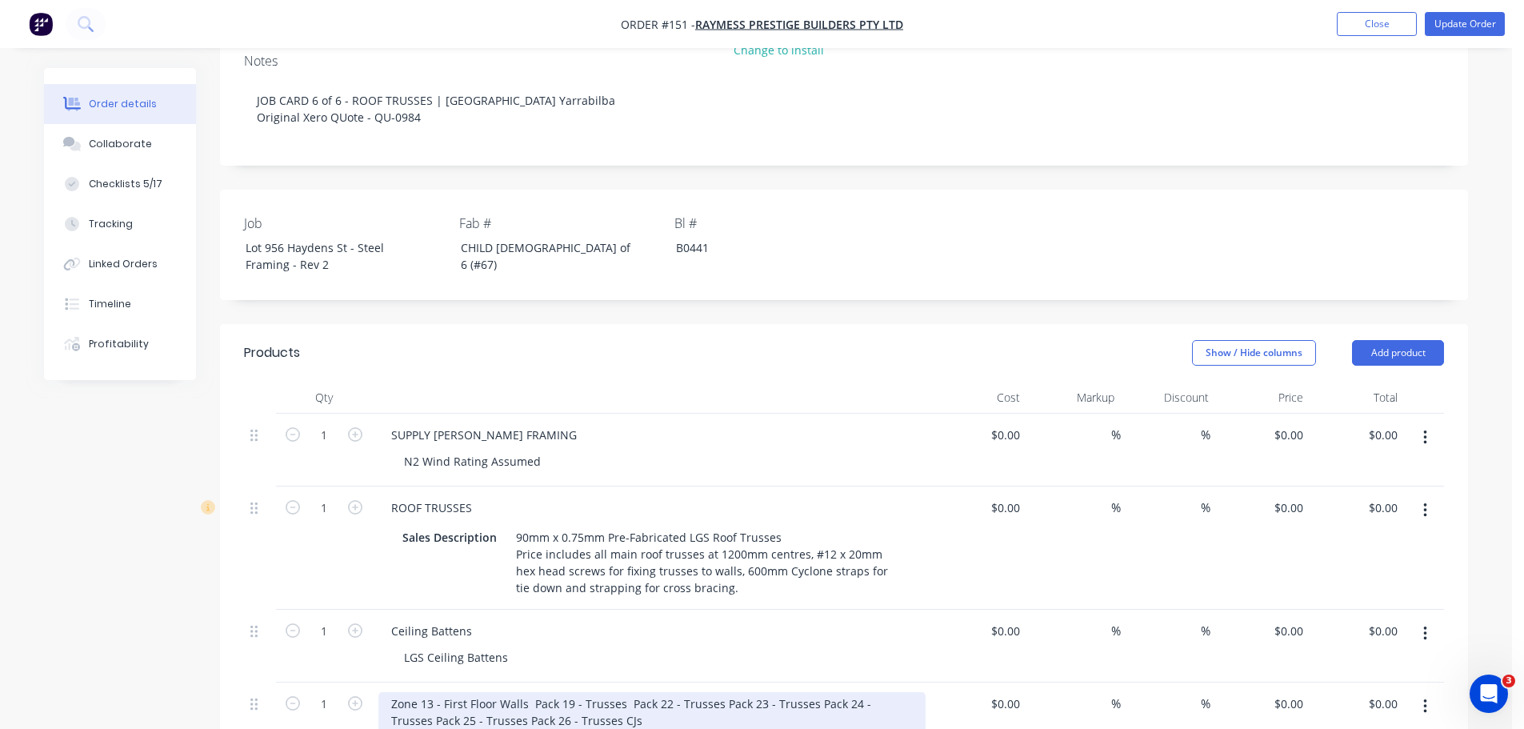
click at [411, 692] on div "Zone 13 - First Floor Walls Pack 19 - Trusses Pack 22 - Trusses Pack 23 - Truss…" at bounding box center [651, 712] width 547 height 40
click at [482, 692] on div "Zone 13 - First Floor Walls Pack 19 - Trusses Pack 22 - Trusses Pack 23 - Truss…" at bounding box center [651, 712] width 547 height 40
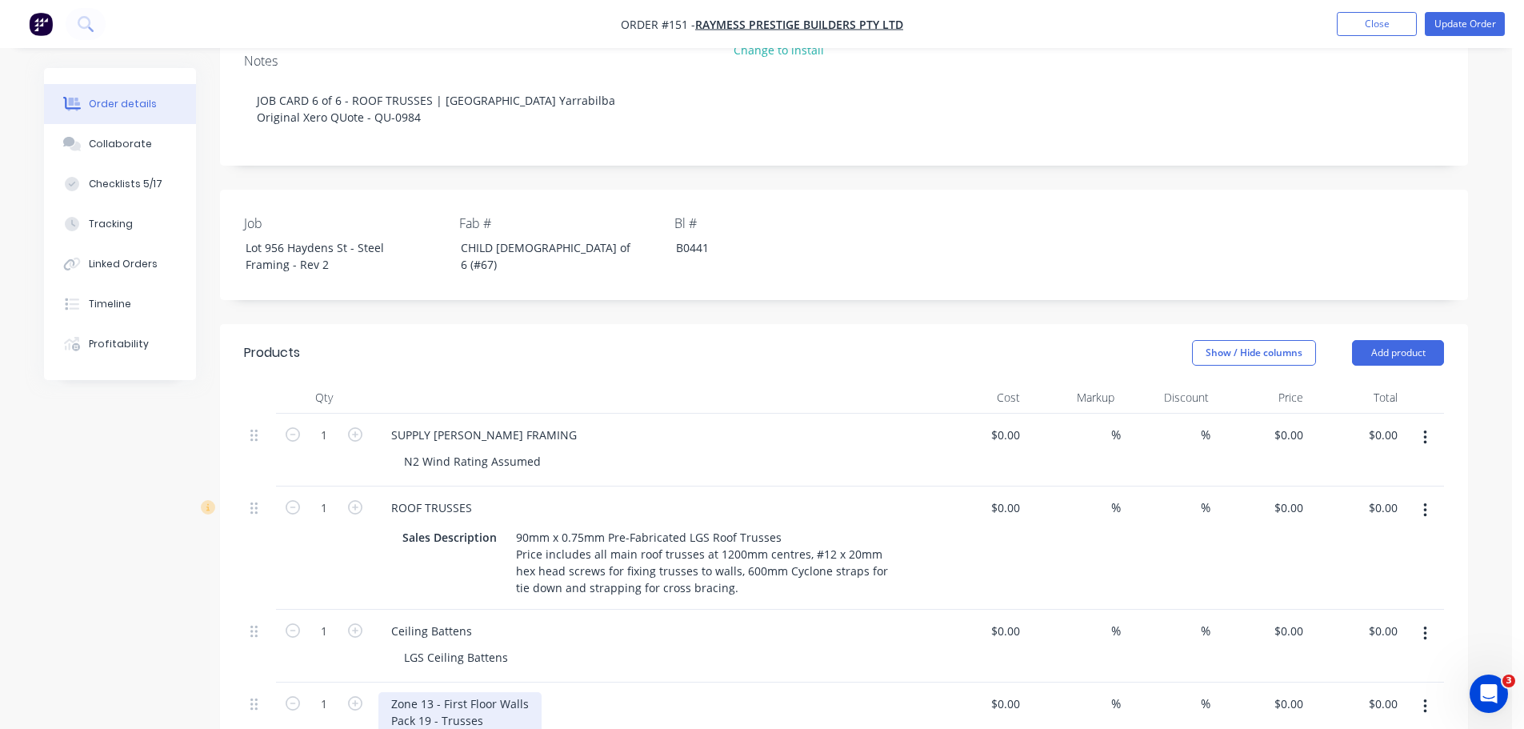
drag, startPoint x: 444, startPoint y: 529, endPoint x: 486, endPoint y: 529, distance: 41.6
click at [1443, 619] on button "button" at bounding box center [1426, 633] width 38 height 29
click at [1207, 610] on div "%" at bounding box center [1168, 705] width 94 height 190
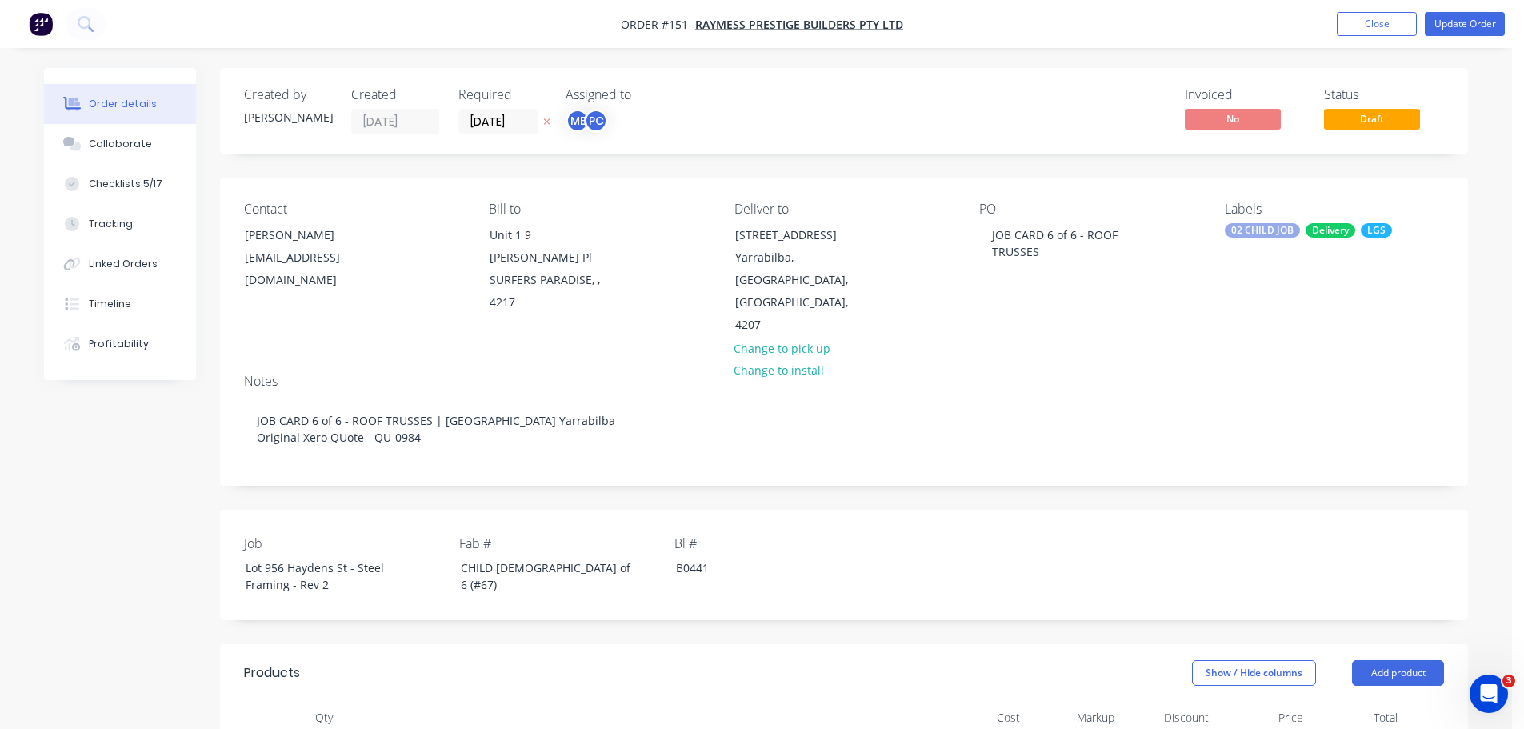
click at [476, 98] on div "Required 05/09/25" at bounding box center [502, 110] width 88 height 47
click at [474, 112] on input "[DATE]" at bounding box center [498, 122] width 78 height 24
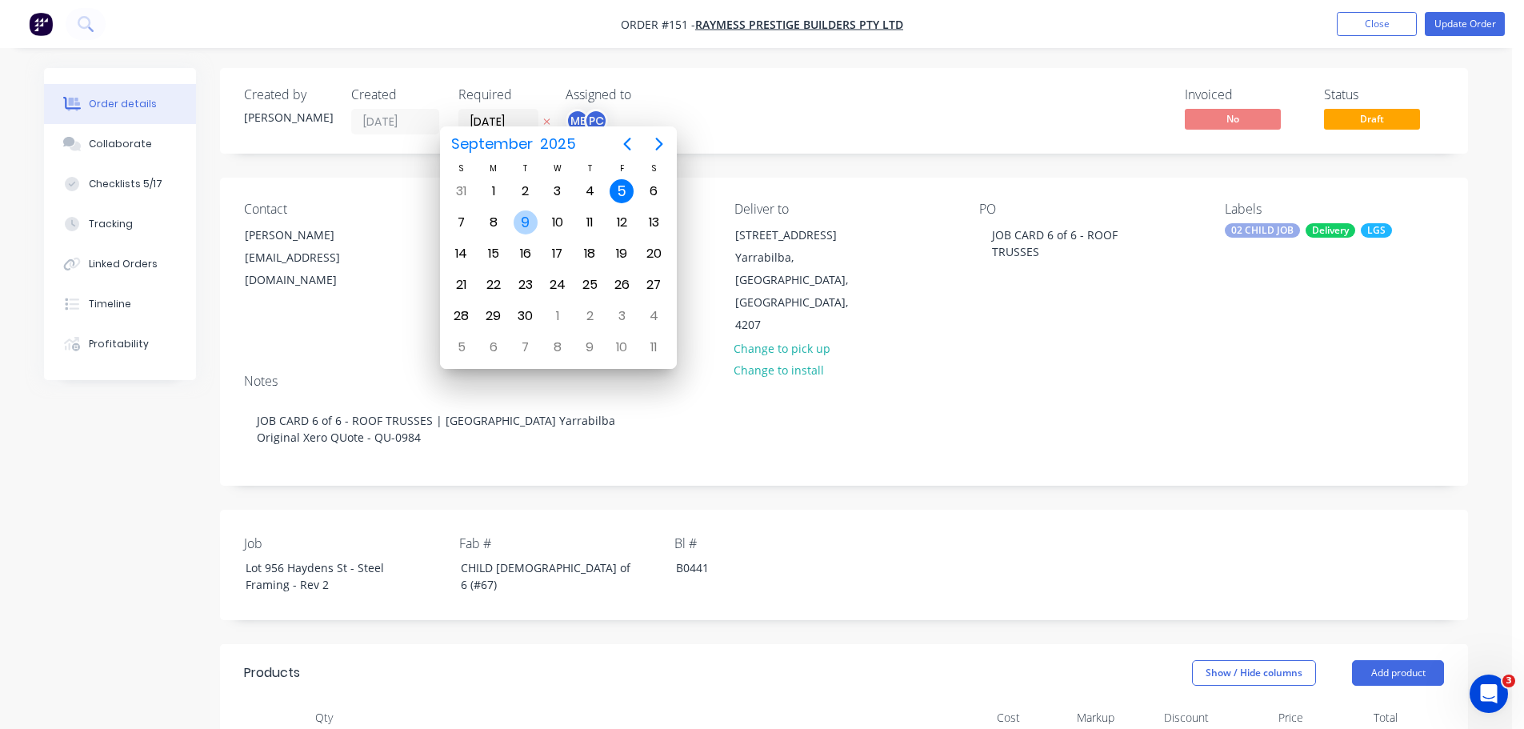
click at [523, 221] on div "9" at bounding box center [526, 222] width 24 height 24
type input "[DATE]"
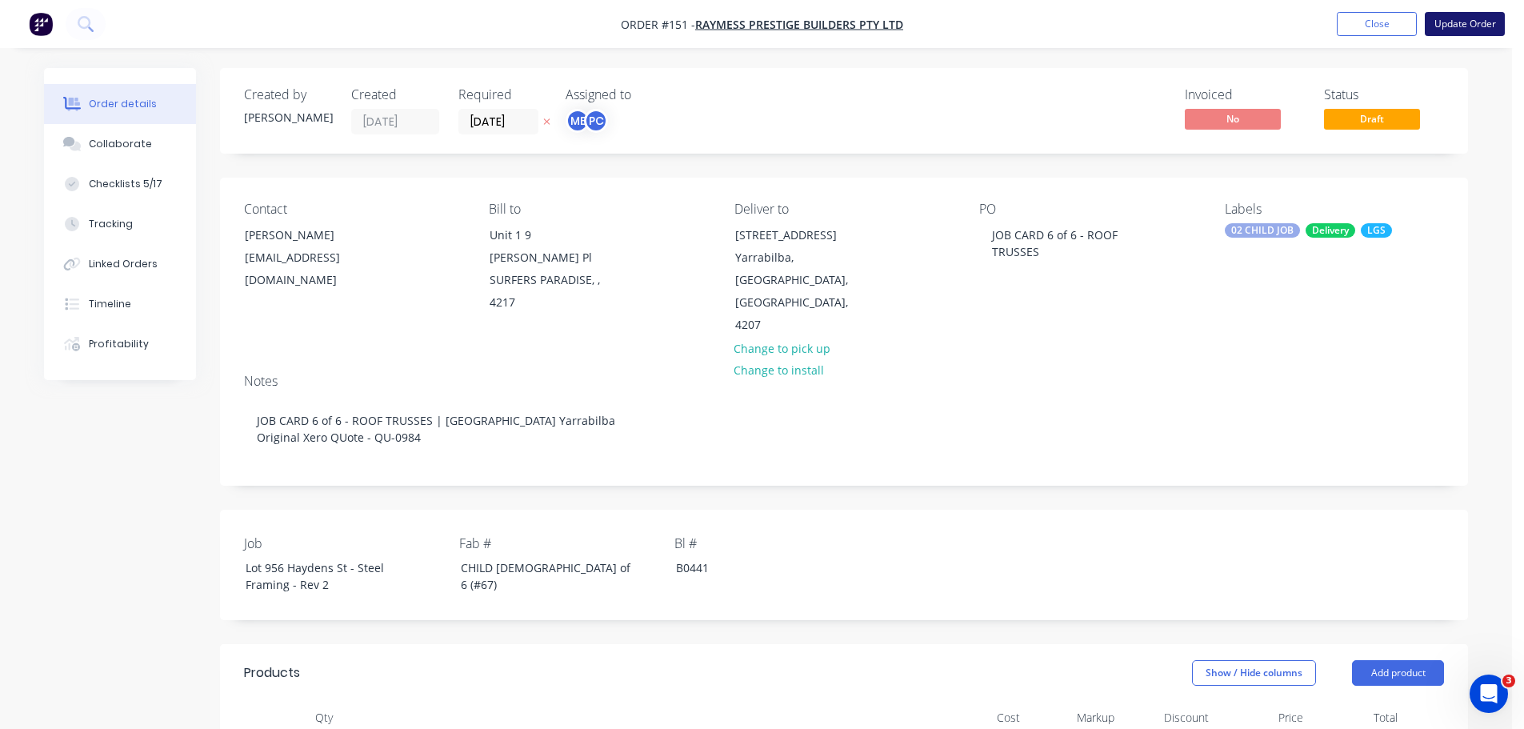
click at [1453, 20] on button "Update Order" at bounding box center [1465, 24] width 80 height 24
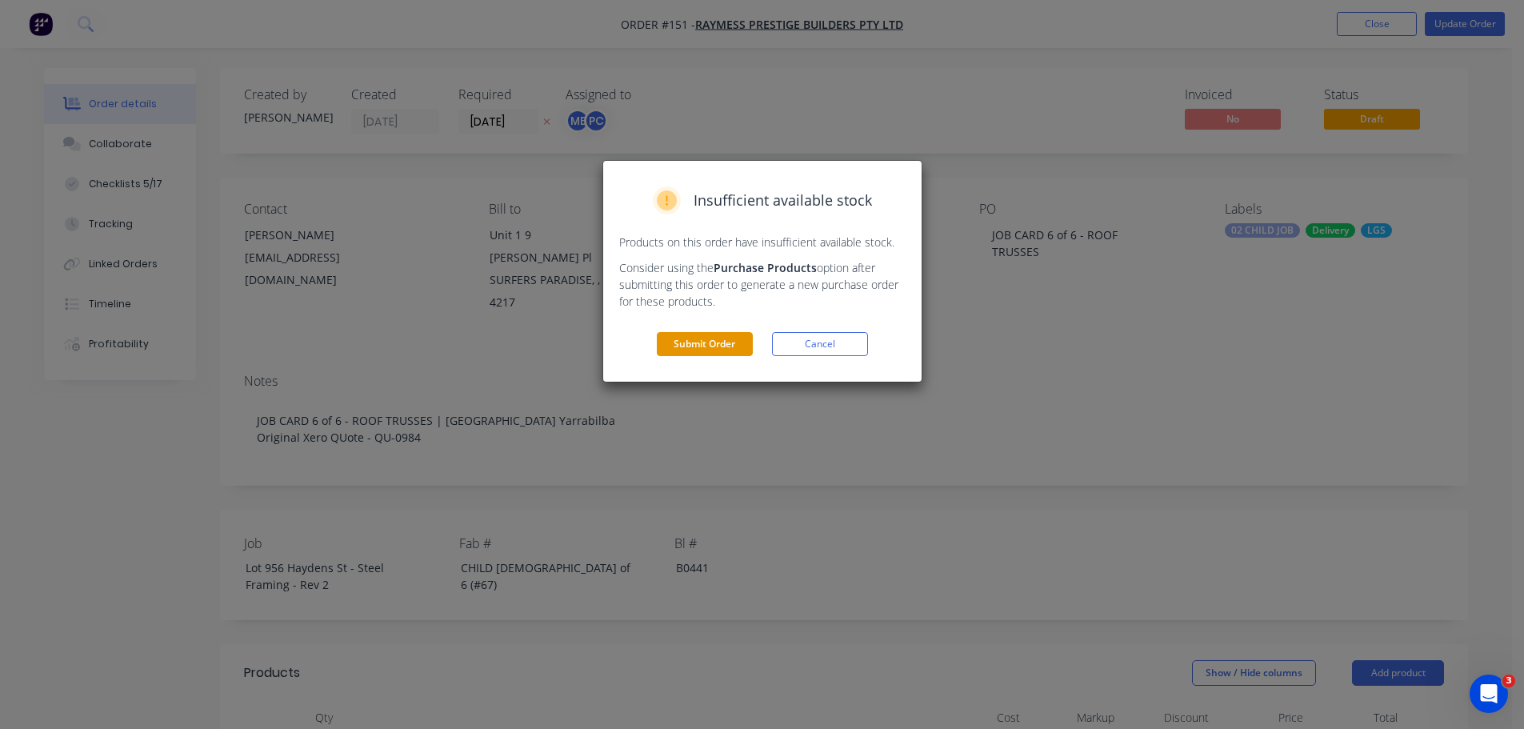
click at [707, 332] on button "Submit Order" at bounding box center [705, 344] width 96 height 24
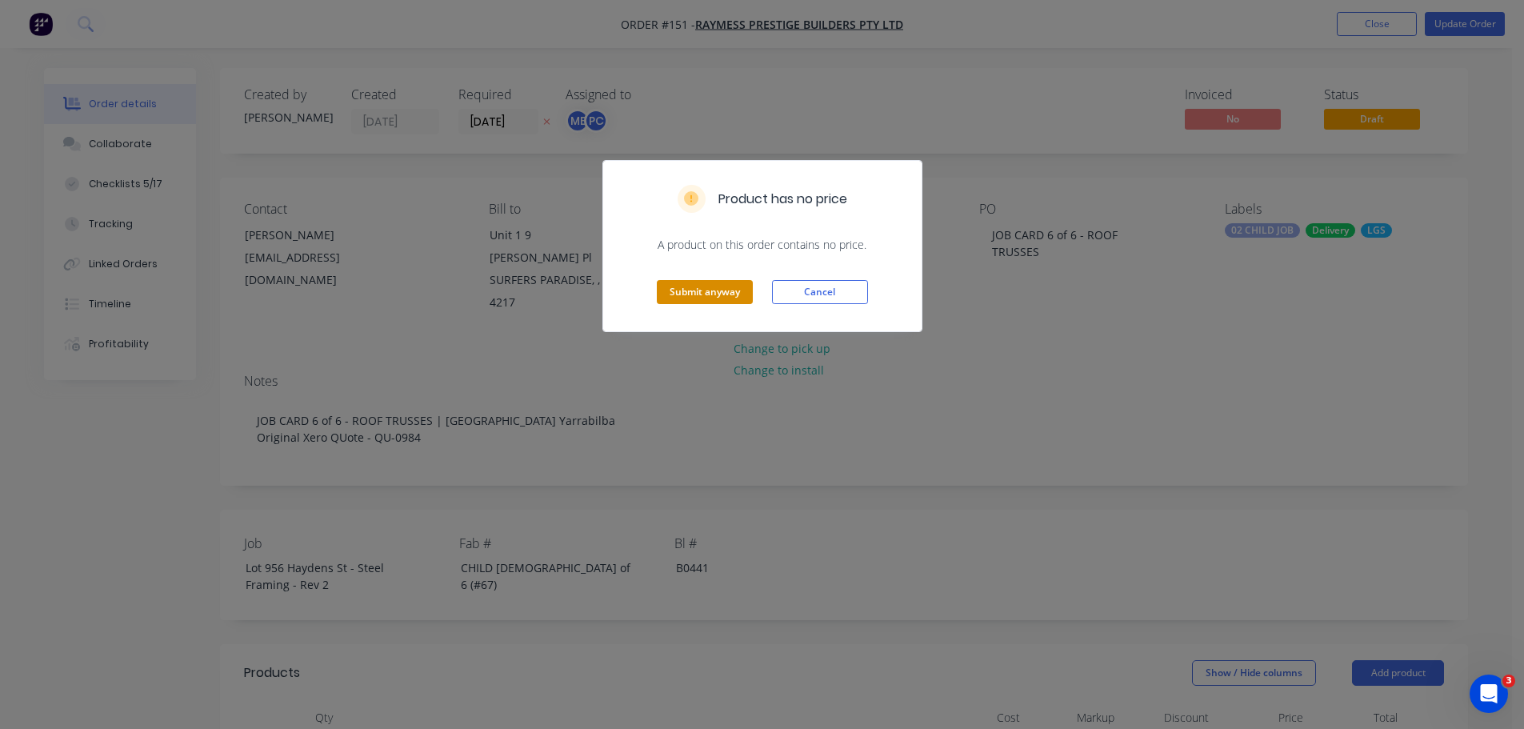
click at [721, 280] on button "Submit anyway" at bounding box center [705, 292] width 96 height 24
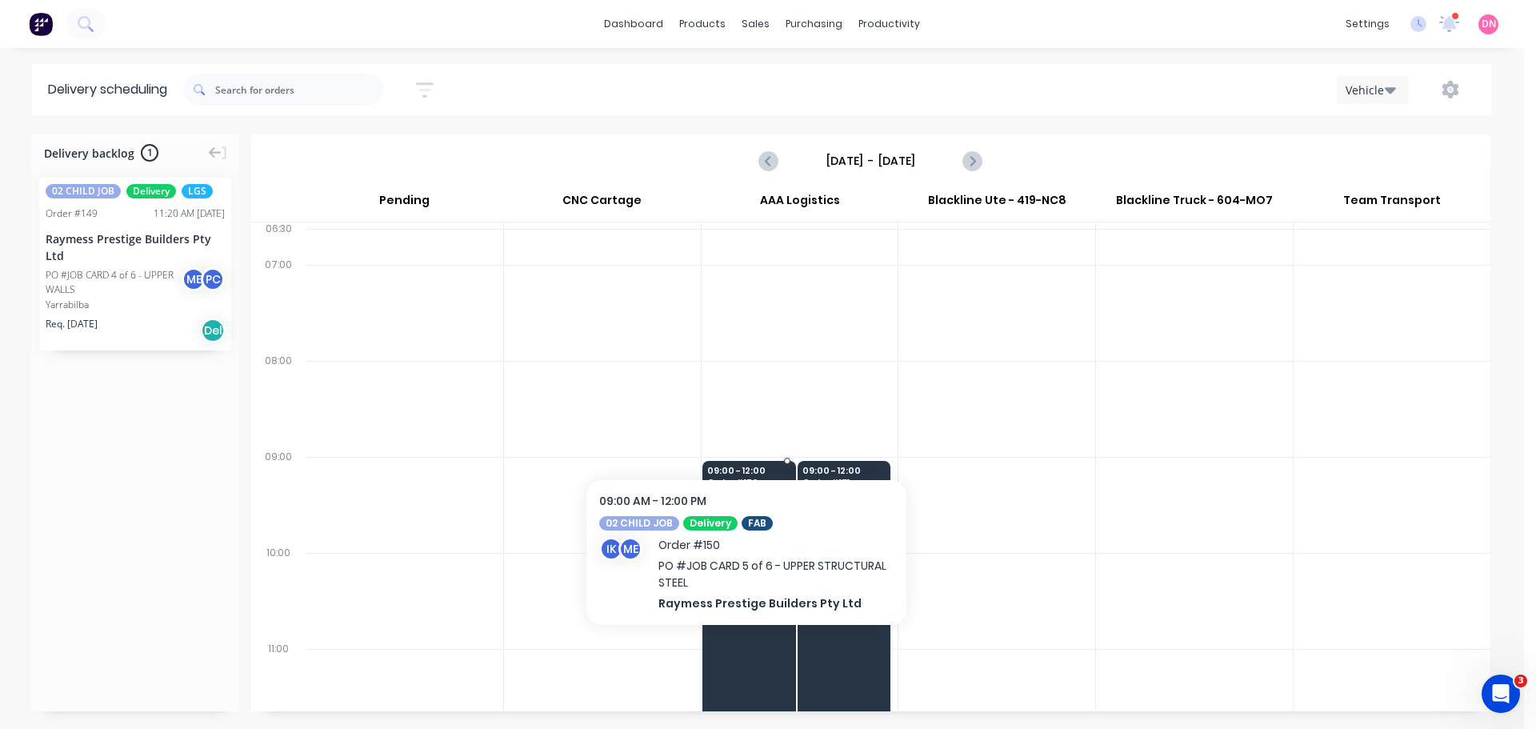
click at [721, 519] on span "956 Haydens Street" at bounding box center [748, 524] width 82 height 10
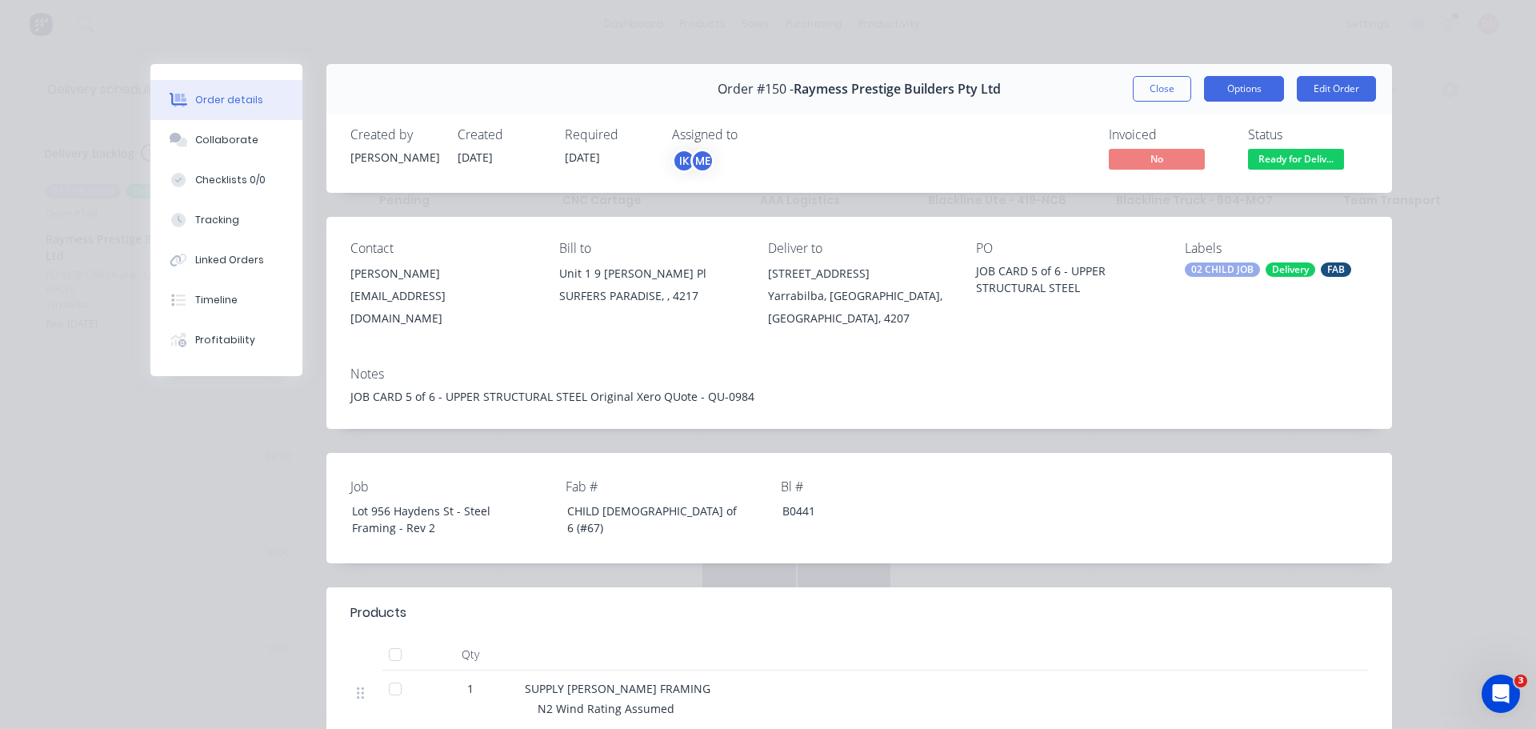
click at [1243, 76] on button "Options" at bounding box center [1244, 89] width 80 height 26
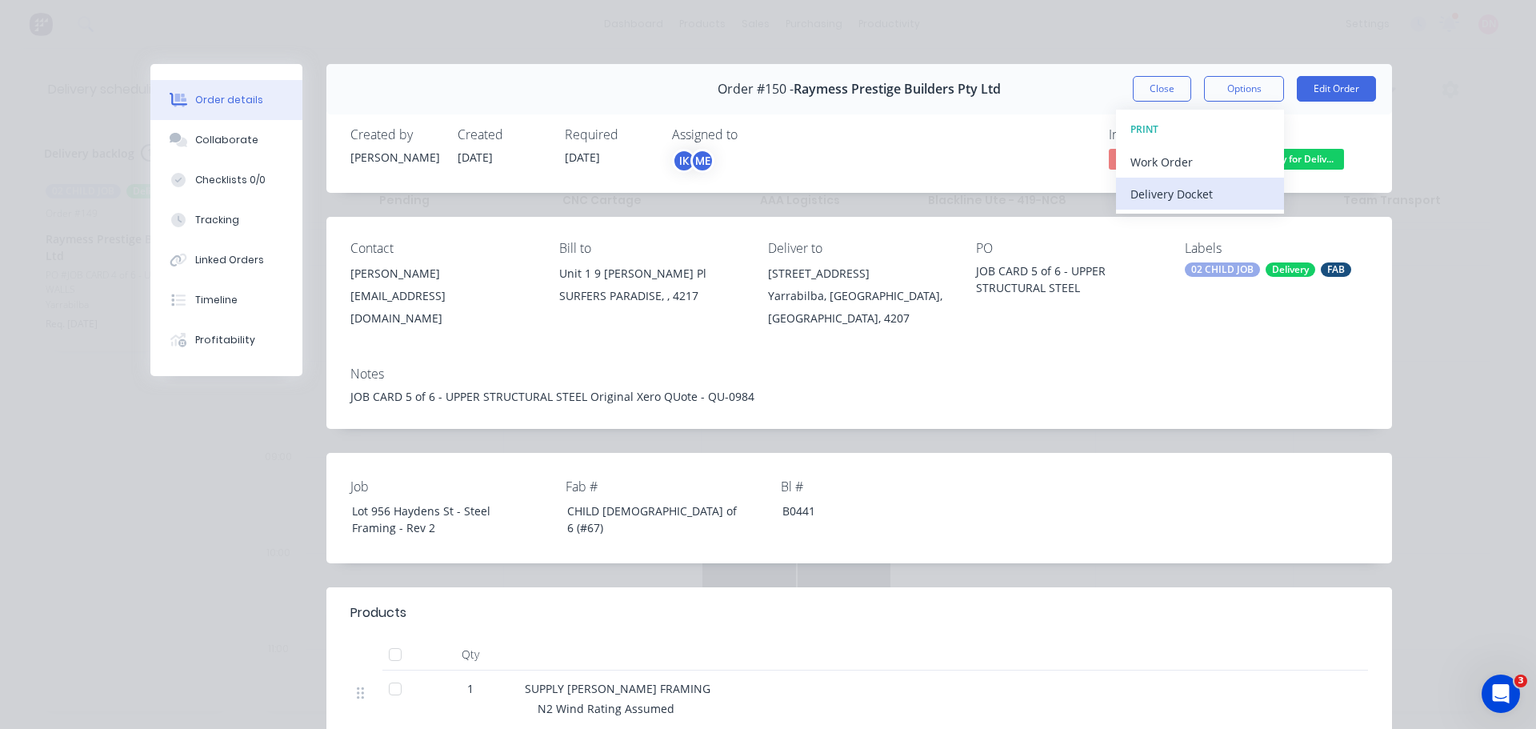
click at [1217, 182] on div "Delivery Docket" at bounding box center [1200, 193] width 139 height 23
drag, startPoint x: 1191, startPoint y: 299, endPoint x: 1198, endPoint y: 137, distance: 162.6
click at [1191, 354] on div "Notes JOB CARD 5 of 6 - UPPER STRUCTURAL STEEL Original Xero QUote - QU-0984" at bounding box center [859, 391] width 1066 height 75
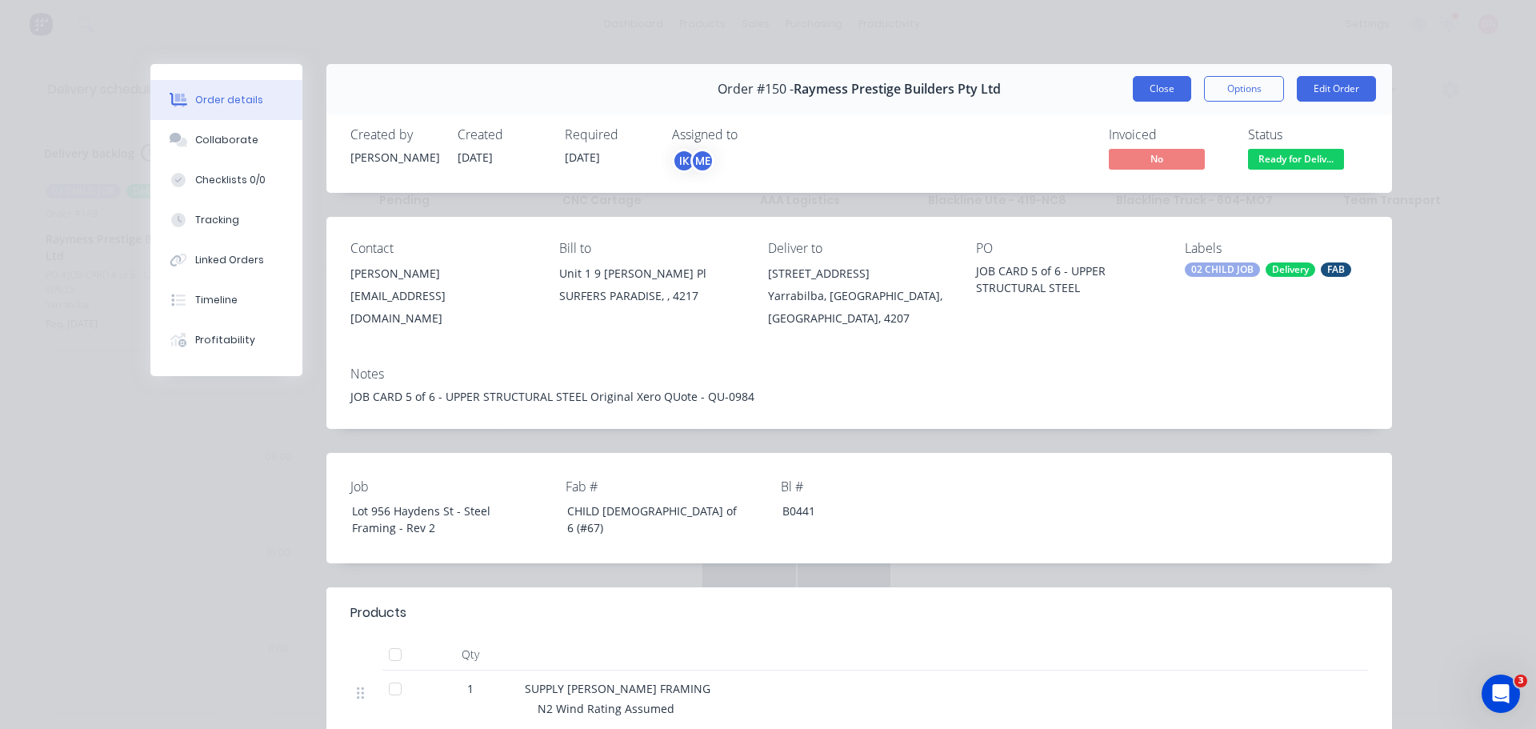
click at [1179, 76] on button "Close" at bounding box center [1162, 89] width 58 height 26
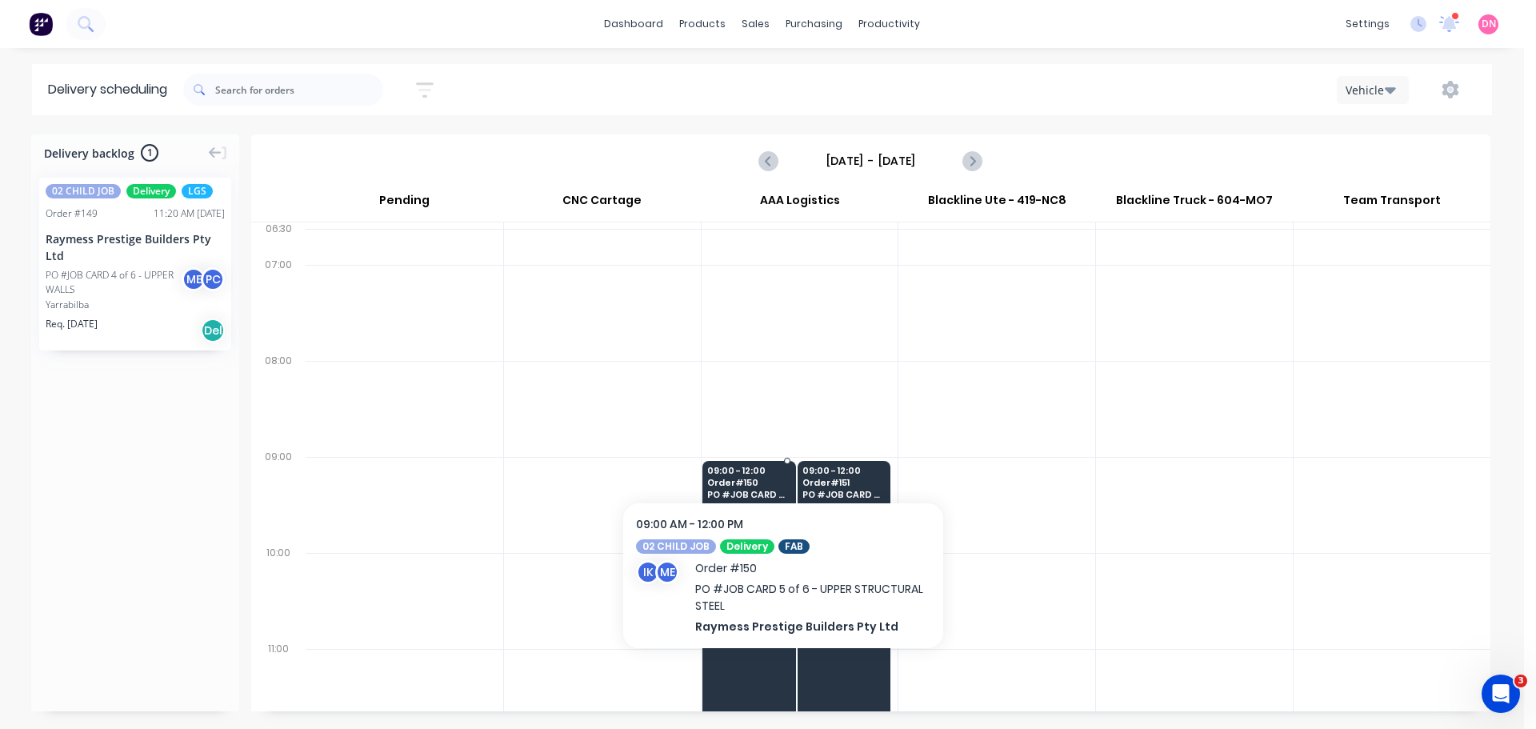
click at [844, 519] on span "956 Haydens Street" at bounding box center [844, 524] width 82 height 10
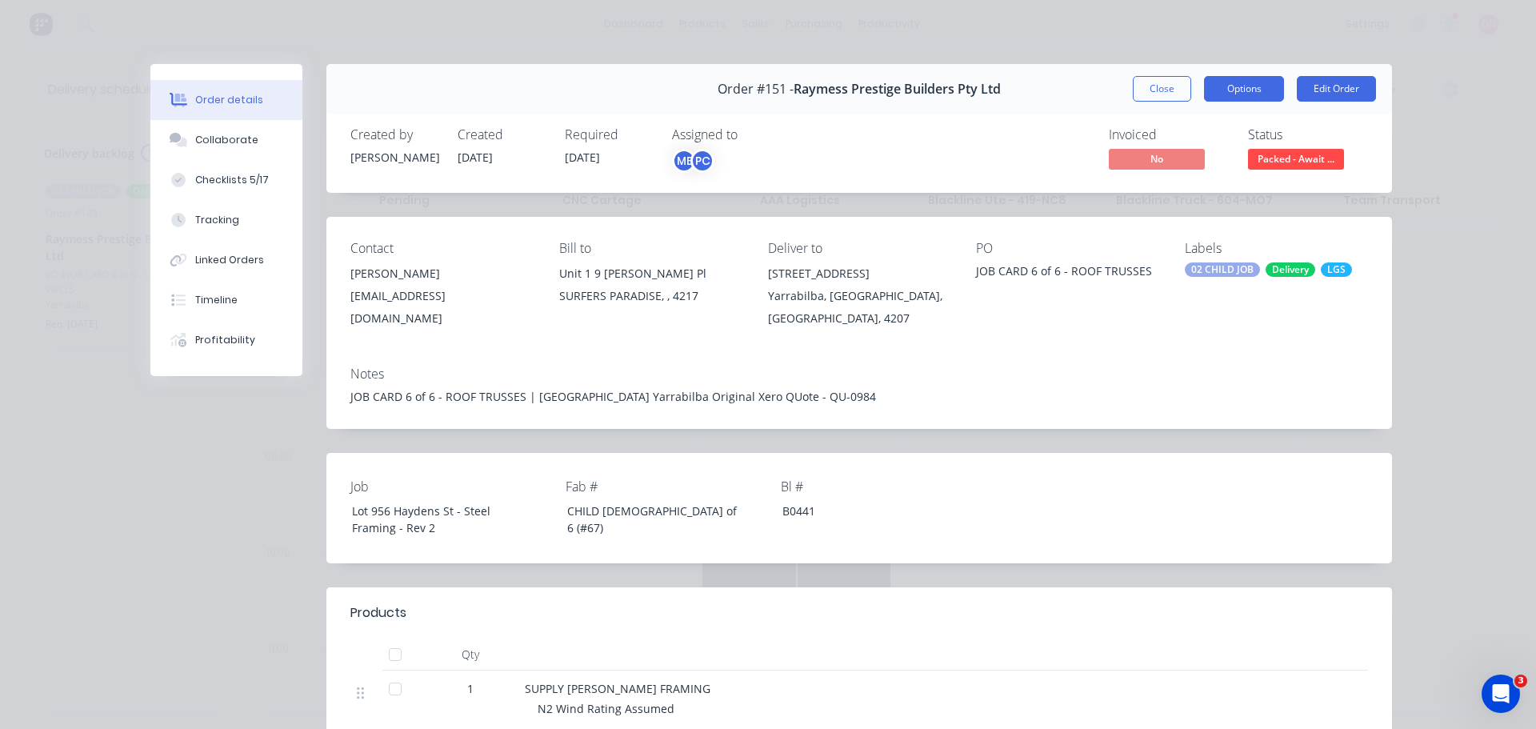
click at [1268, 76] on button "Options" at bounding box center [1244, 89] width 80 height 26
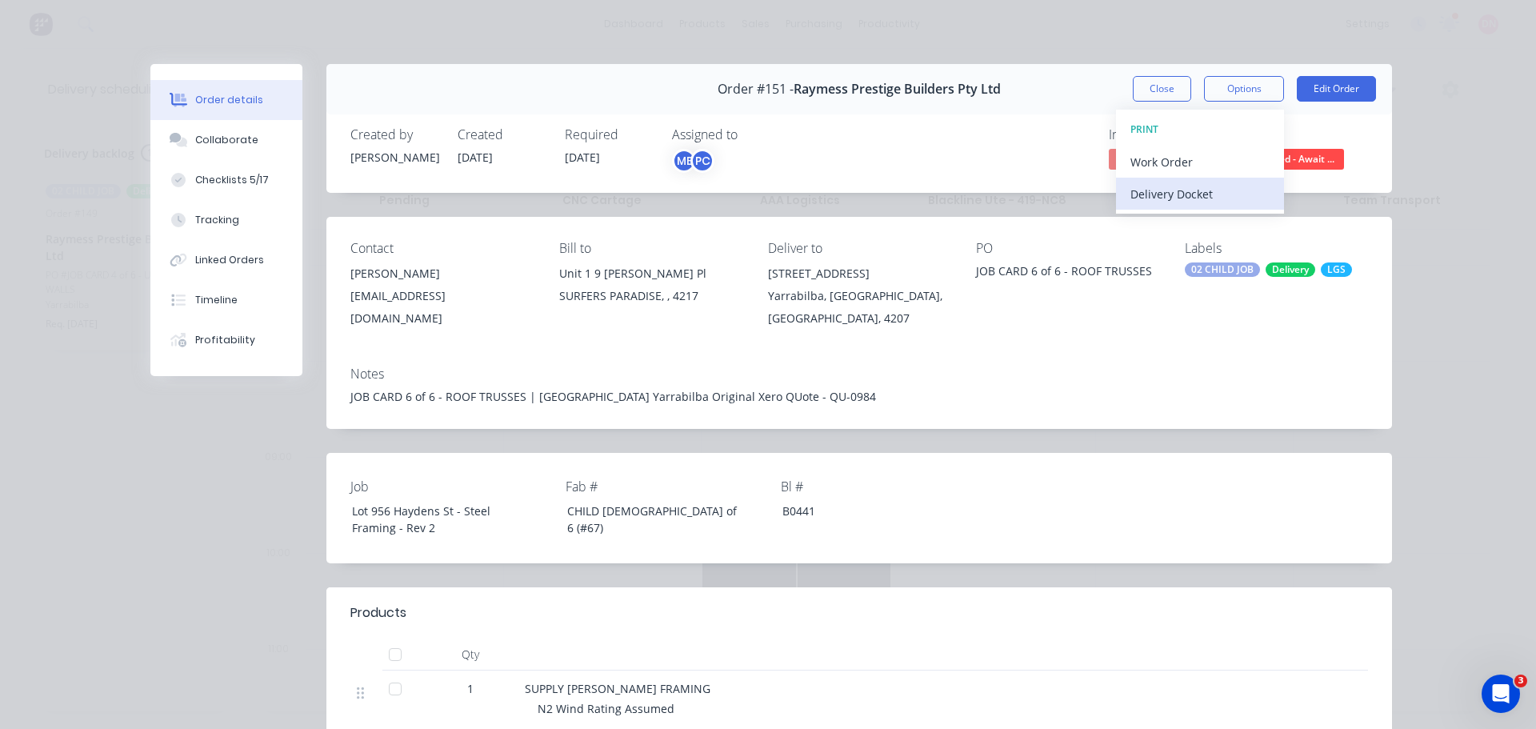
click at [1213, 182] on div "Delivery Docket" at bounding box center [1200, 193] width 139 height 23
click at [1208, 182] on div "Standard" at bounding box center [1200, 193] width 139 height 23
click at [1261, 182] on div "Standard" at bounding box center [1200, 193] width 139 height 23
click at [1086, 84] on div "Order #151 - Raymess Prestige Builders Pty Ltd Close Options DELIVERY DOCKET Ba…" at bounding box center [859, 89] width 1066 height 50
click at [1294, 149] on span "Packed - Await ..." at bounding box center [1296, 159] width 96 height 20
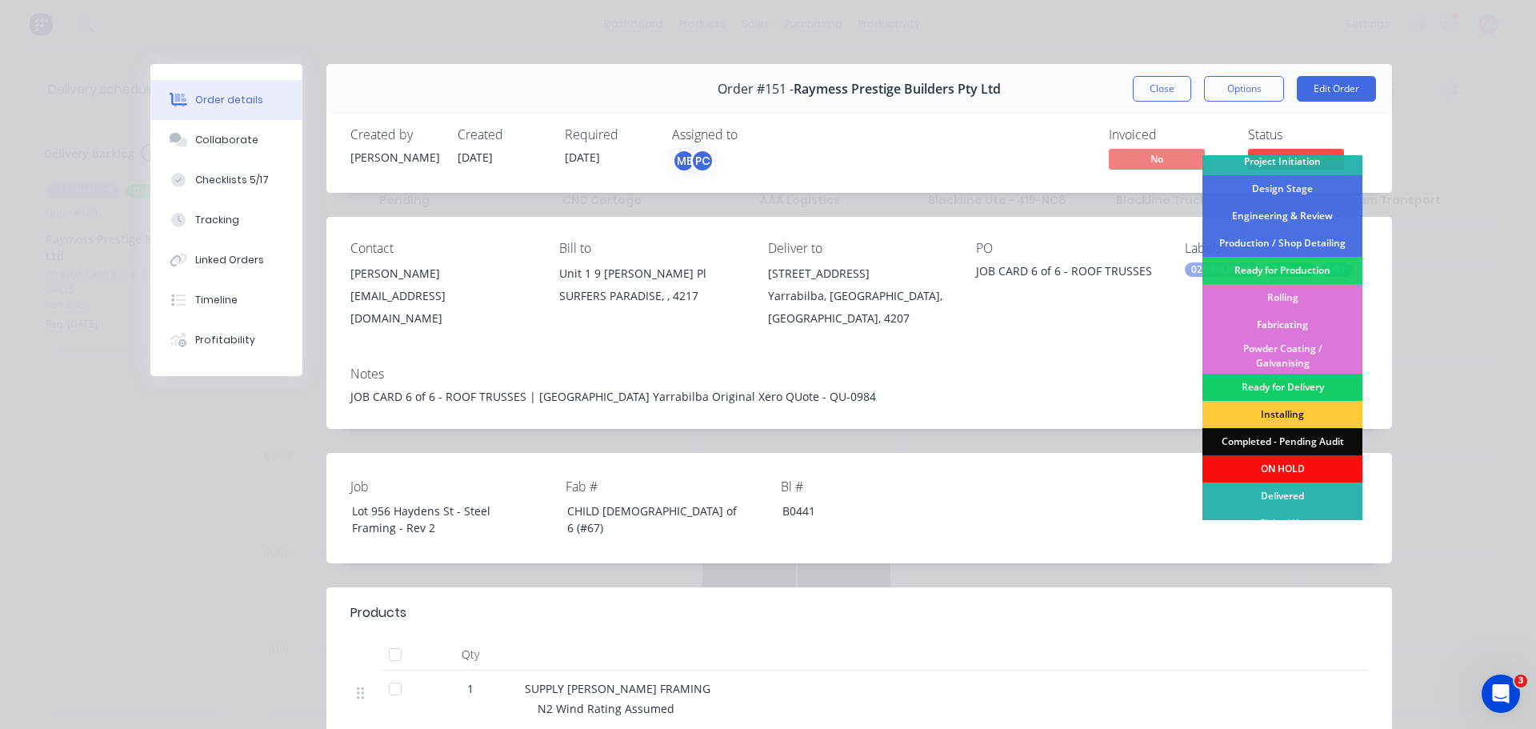
scroll to position [70, 0]
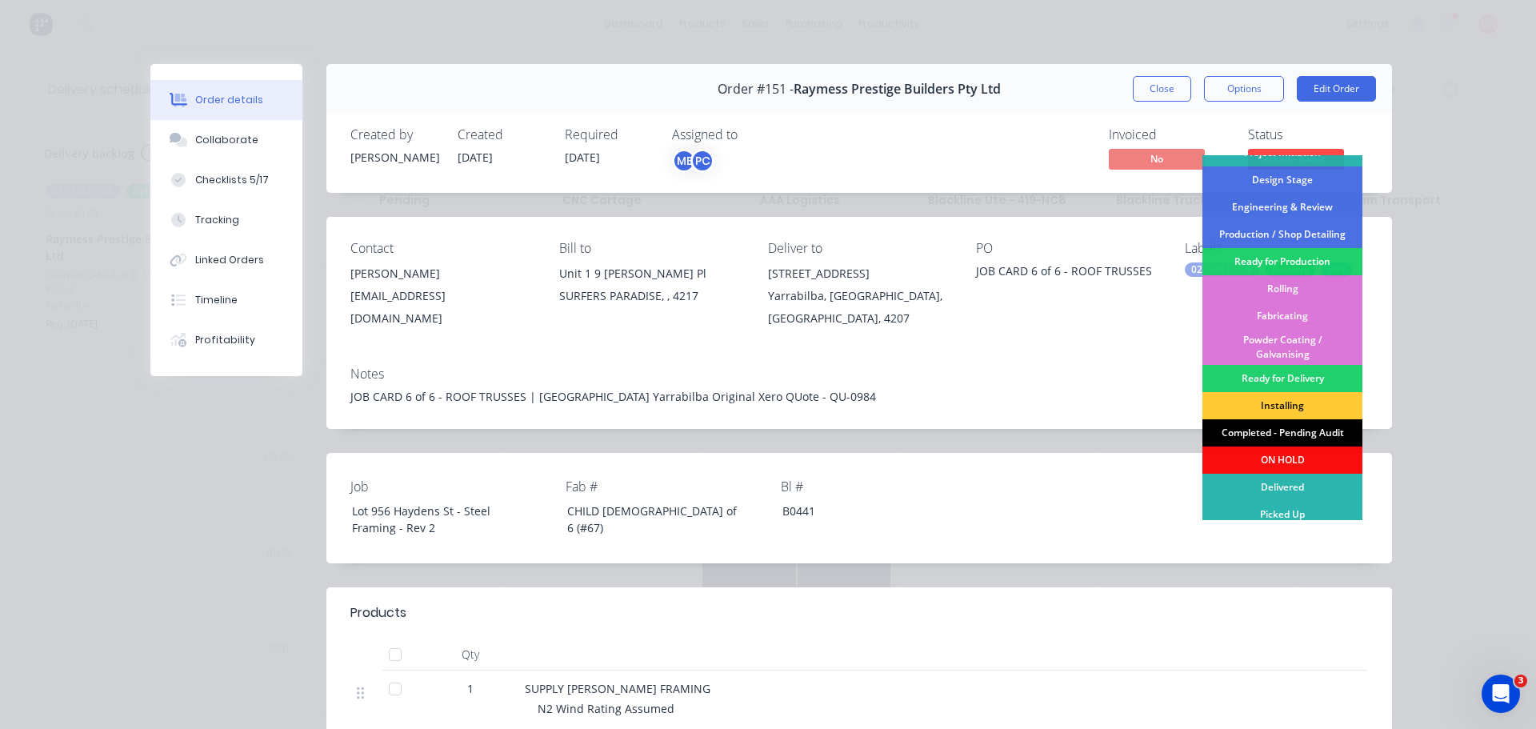
click at [1301, 419] on div "Completed - Pending Audit" at bounding box center [1283, 432] width 160 height 27
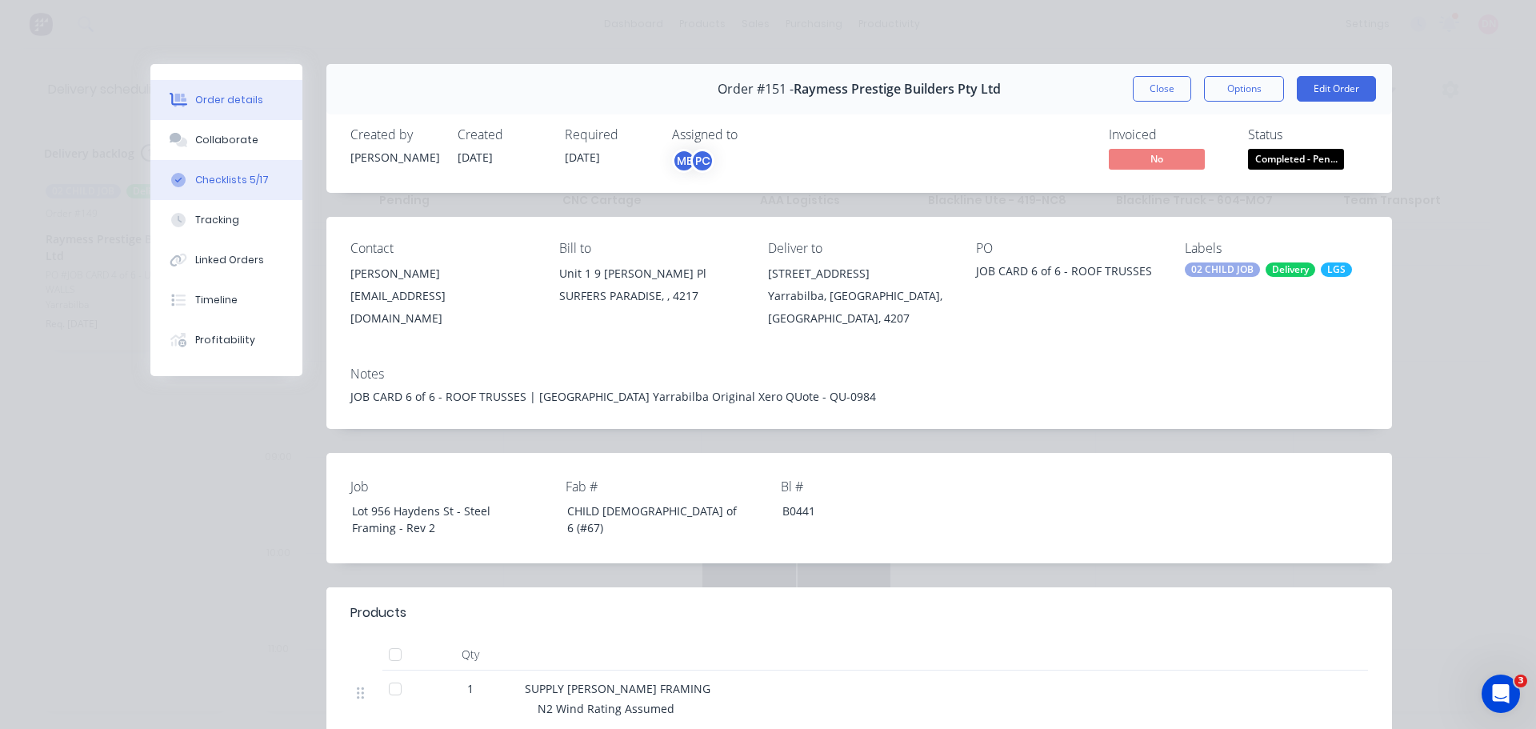
click at [238, 160] on button "Checklists 5/17" at bounding box center [226, 180] width 152 height 40
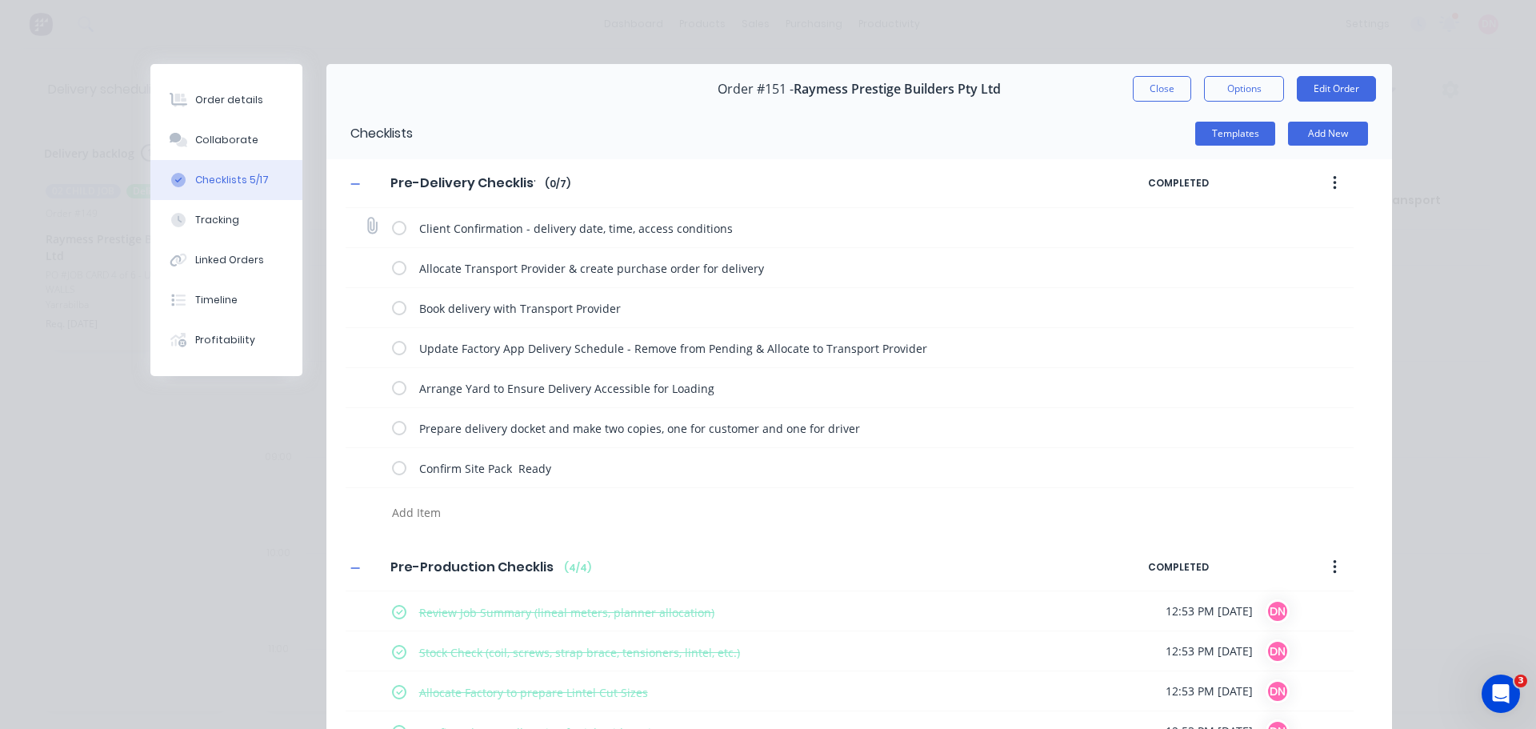
click at [392, 219] on label at bounding box center [399, 227] width 14 height 17
click at [0, 0] on input "checkbox" at bounding box center [0, 0] width 0 height 0
click at [392, 259] on label at bounding box center [399, 267] width 14 height 17
click at [0, 0] on input "checkbox" at bounding box center [0, 0] width 0 height 0
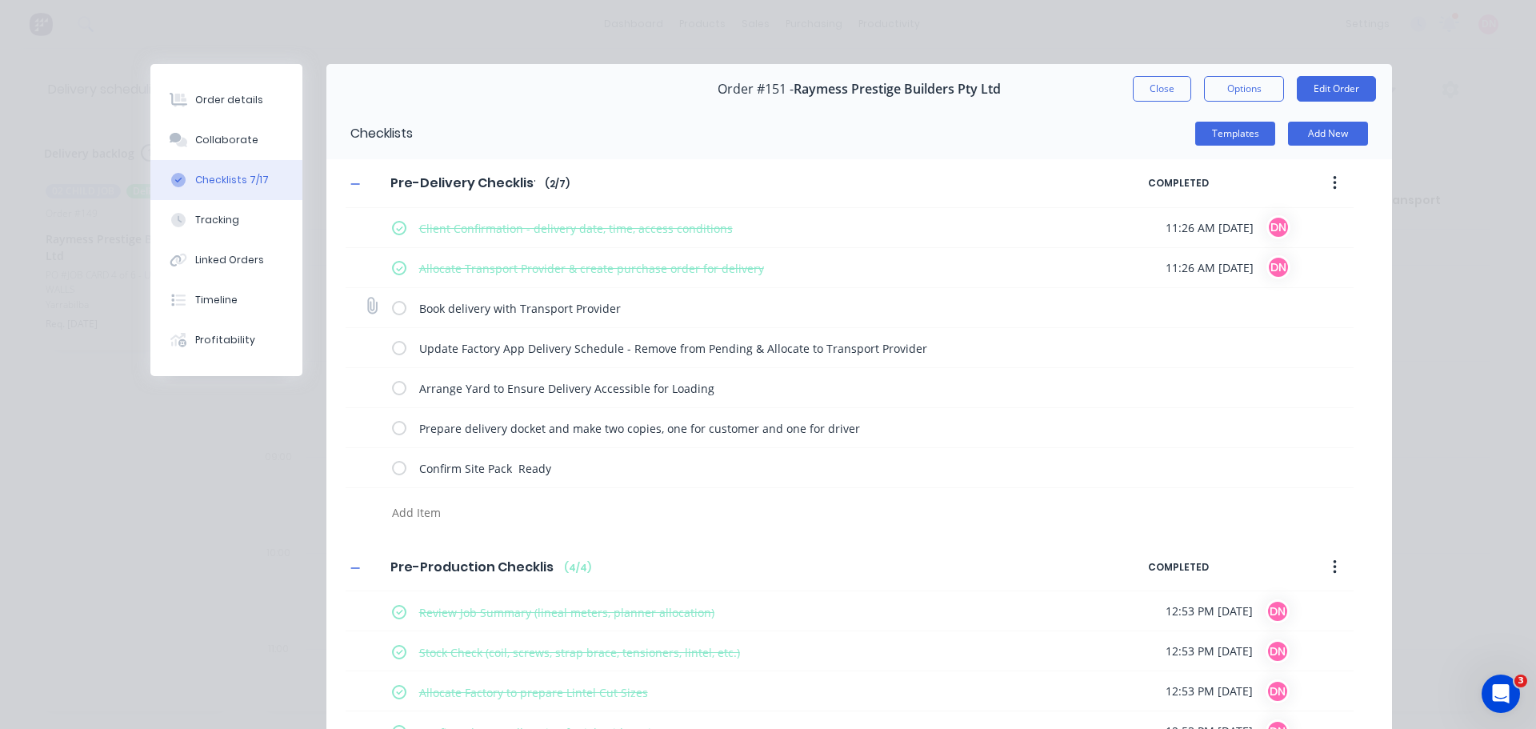
click at [392, 299] on label at bounding box center [399, 307] width 14 height 17
click at [0, 0] on input "checkbox" at bounding box center [0, 0] width 0 height 0
click at [392, 339] on label at bounding box center [399, 347] width 14 height 17
click at [0, 0] on input "checkbox" at bounding box center [0, 0] width 0 height 0
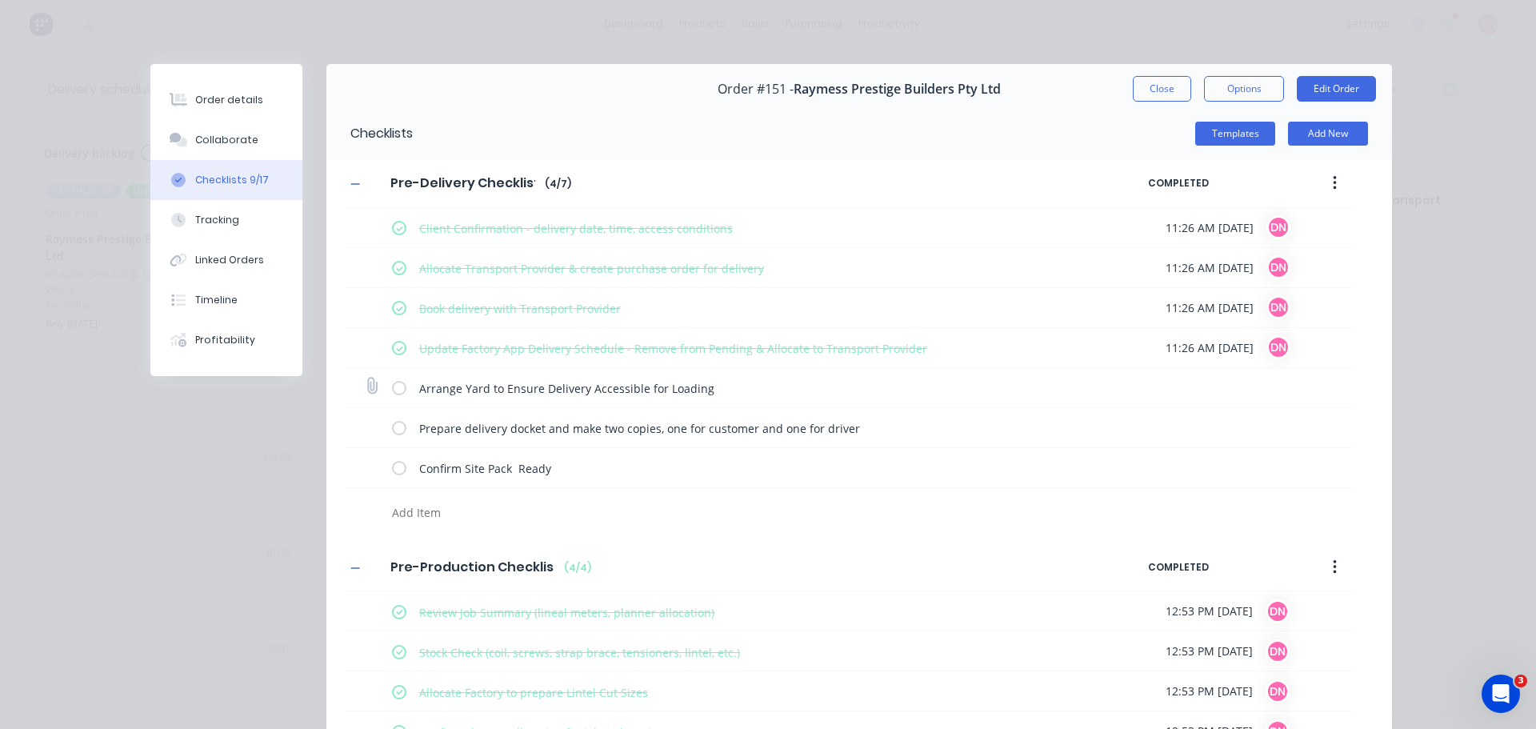
click at [392, 379] on label at bounding box center [399, 387] width 14 height 17
click at [0, 0] on input "checkbox" at bounding box center [0, 0] width 0 height 0
click at [392, 419] on label at bounding box center [399, 427] width 14 height 17
click at [0, 0] on input "checkbox" at bounding box center [0, 0] width 0 height 0
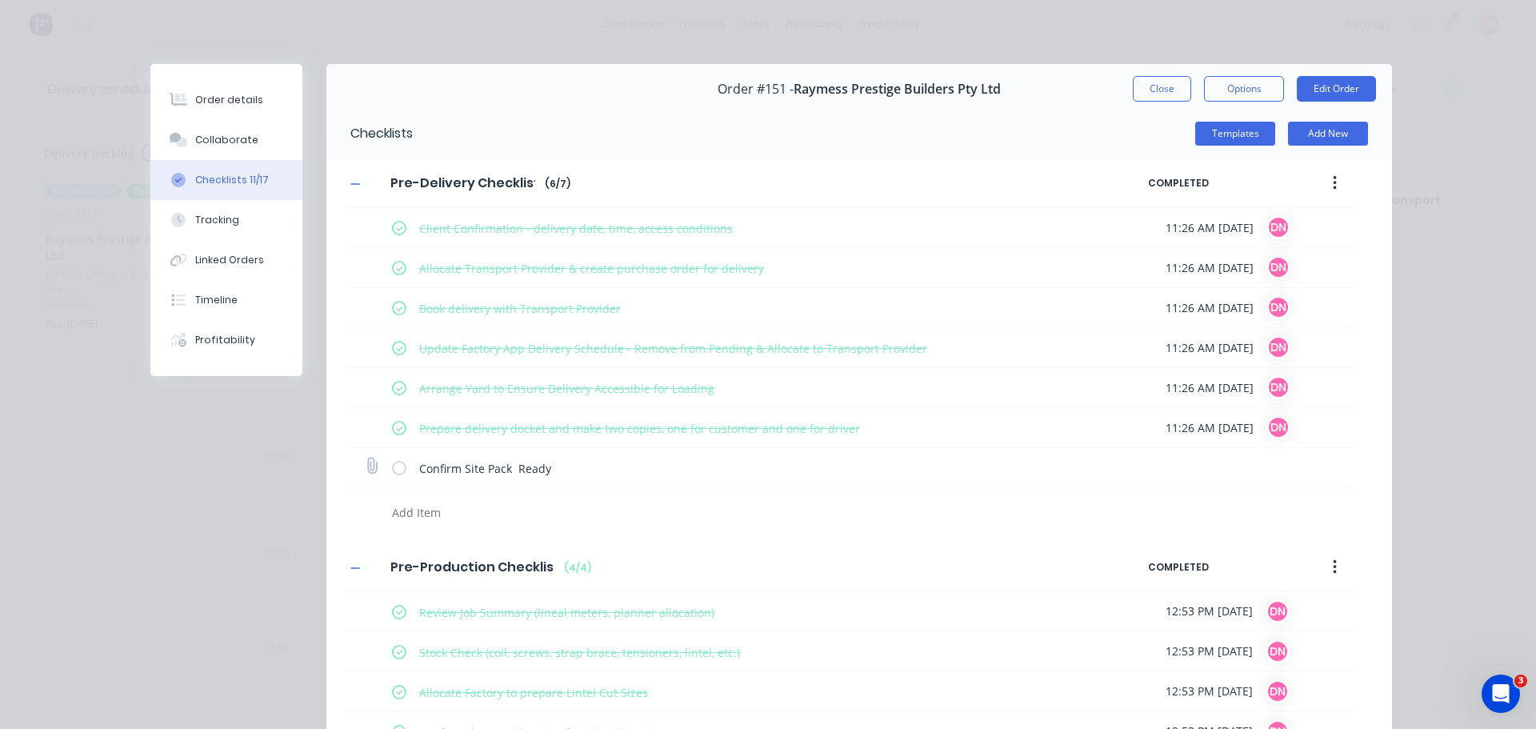
click at [392, 459] on label at bounding box center [399, 467] width 14 height 17
click at [0, 0] on input "checkbox" at bounding box center [0, 0] width 0 height 0
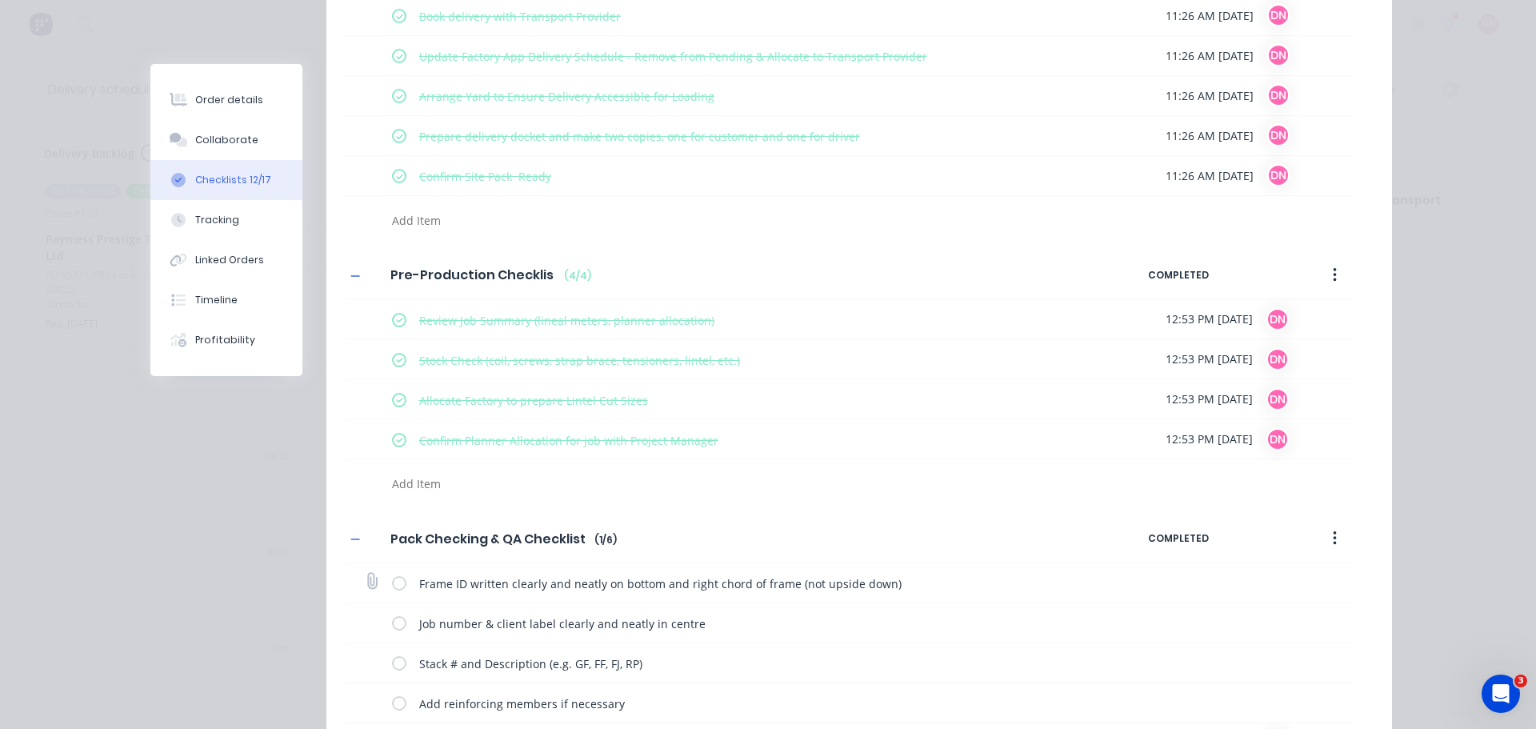
scroll to position [374, 0]
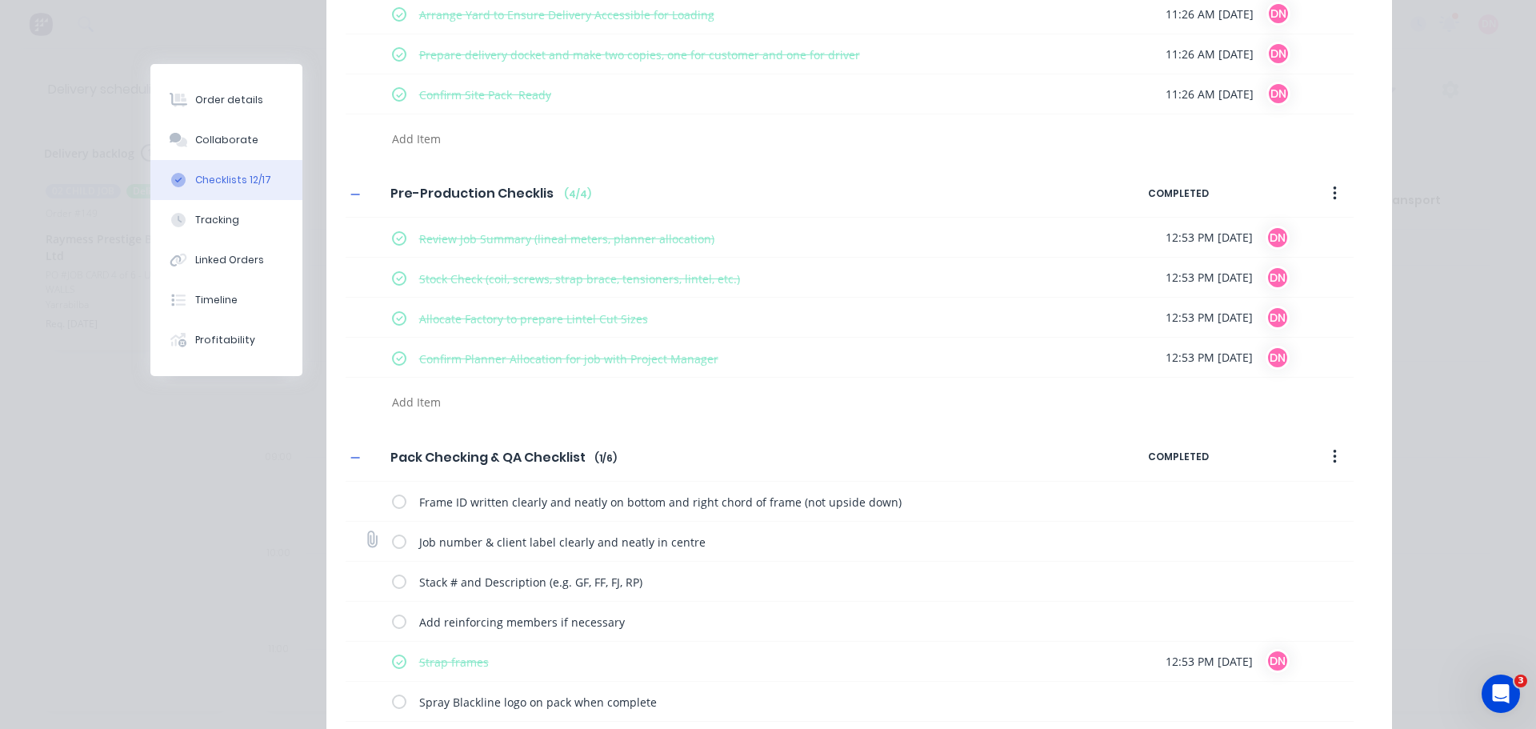
drag, startPoint x: 374, startPoint y: 415, endPoint x: 384, endPoint y: 444, distance: 30.6
click at [392, 493] on label at bounding box center [399, 501] width 14 height 17
click at [0, 0] on input "checkbox" at bounding box center [0, 0] width 0 height 0
click at [392, 533] on label at bounding box center [399, 541] width 14 height 17
click at [0, 0] on input "checkbox" at bounding box center [0, 0] width 0 height 0
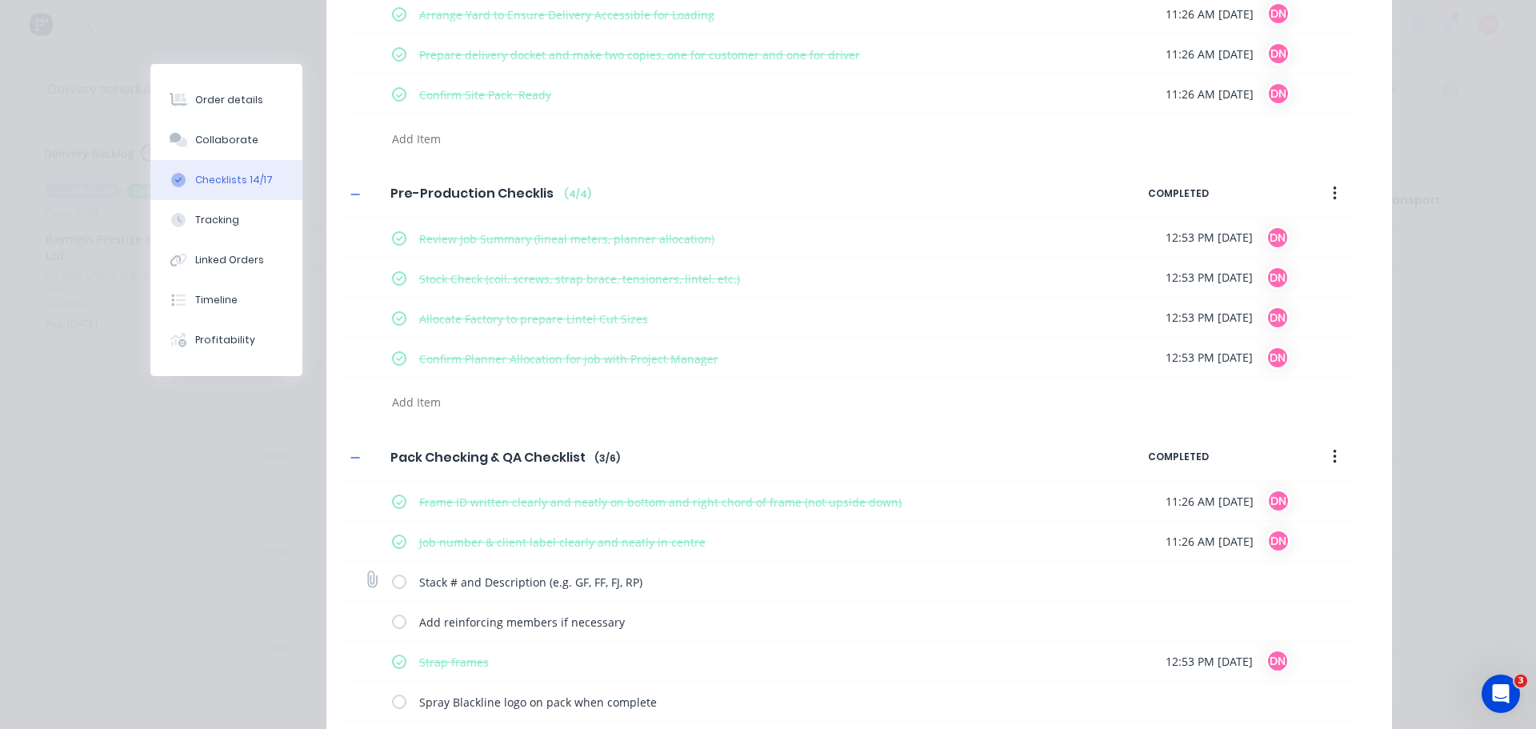
click at [392, 573] on label at bounding box center [399, 581] width 14 height 17
click at [0, 0] on input "checkbox" at bounding box center [0, 0] width 0 height 0
click at [392, 613] on label at bounding box center [399, 621] width 14 height 17
click at [0, 0] on input "checkbox" at bounding box center [0, 0] width 0 height 0
click at [392, 693] on label at bounding box center [399, 701] width 14 height 17
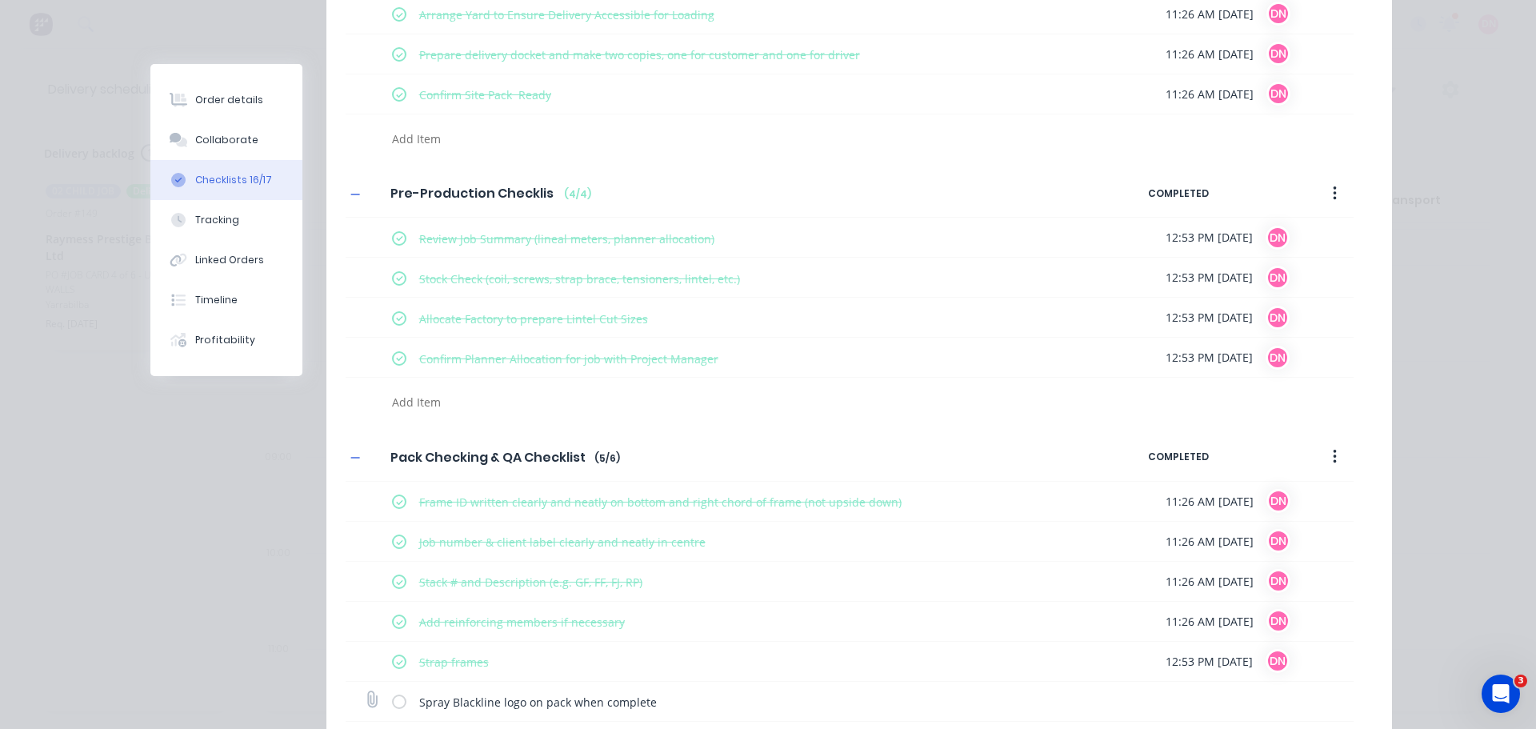
click at [0, 0] on input "checkbox" at bounding box center [0, 0] width 0 height 0
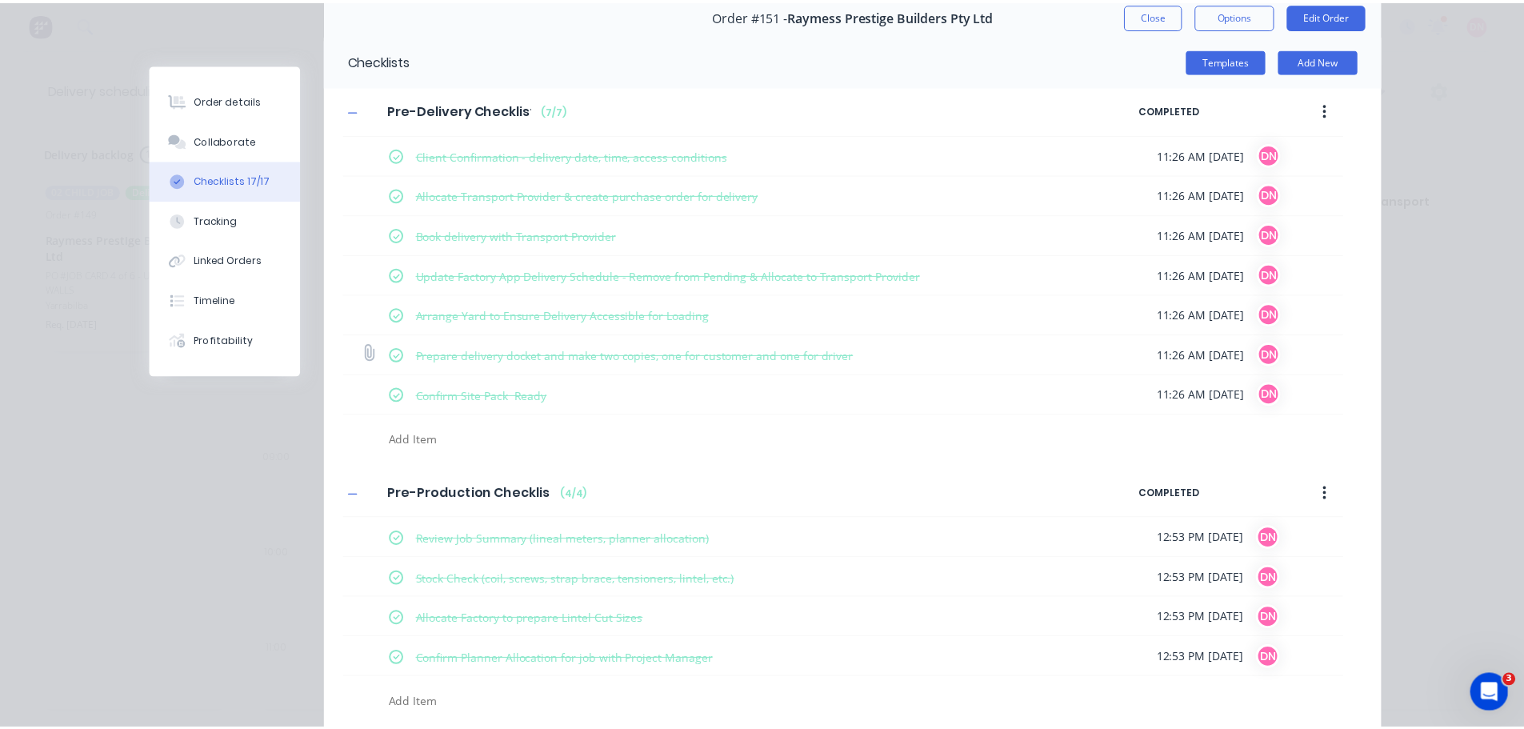
scroll to position [0, 0]
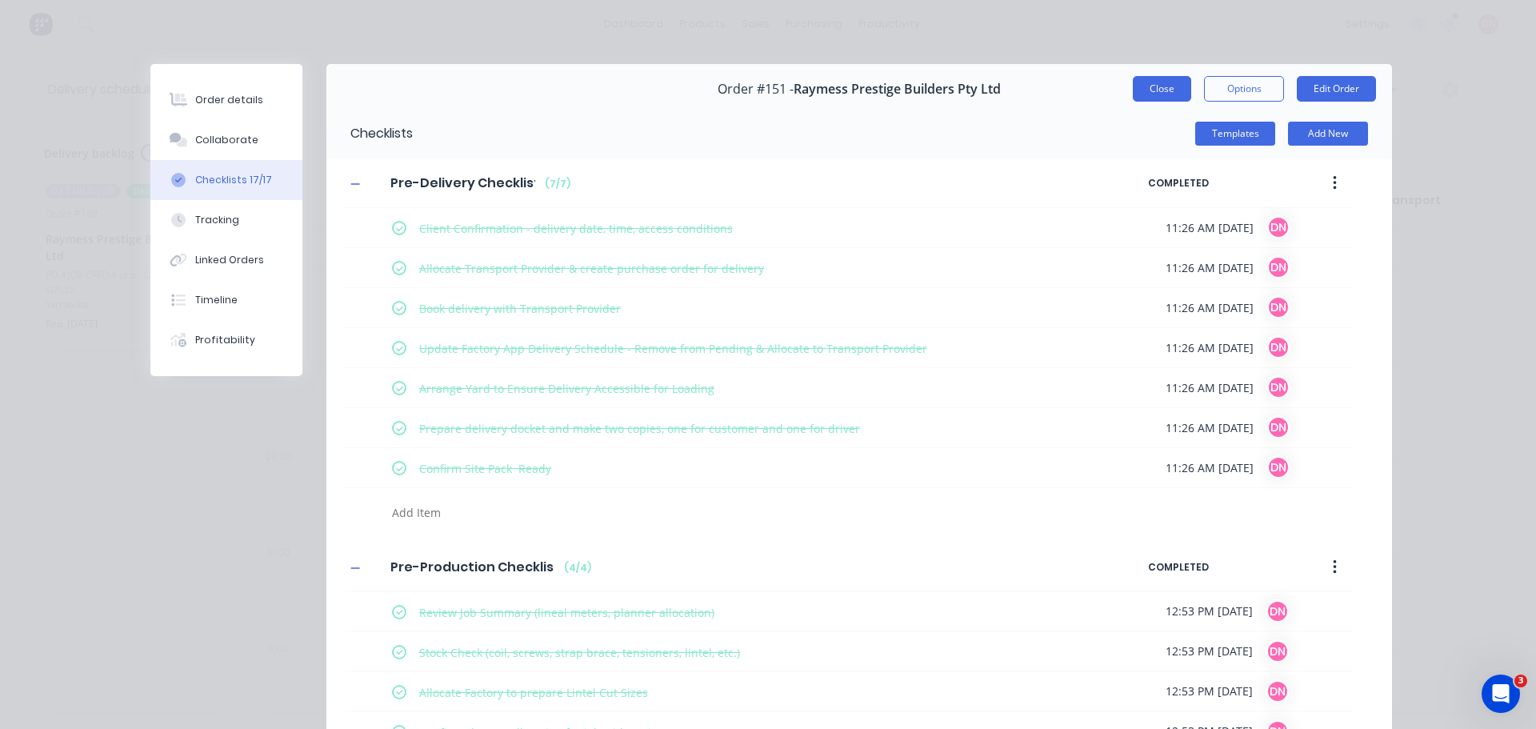
click at [1185, 76] on button "Close" at bounding box center [1162, 89] width 58 height 26
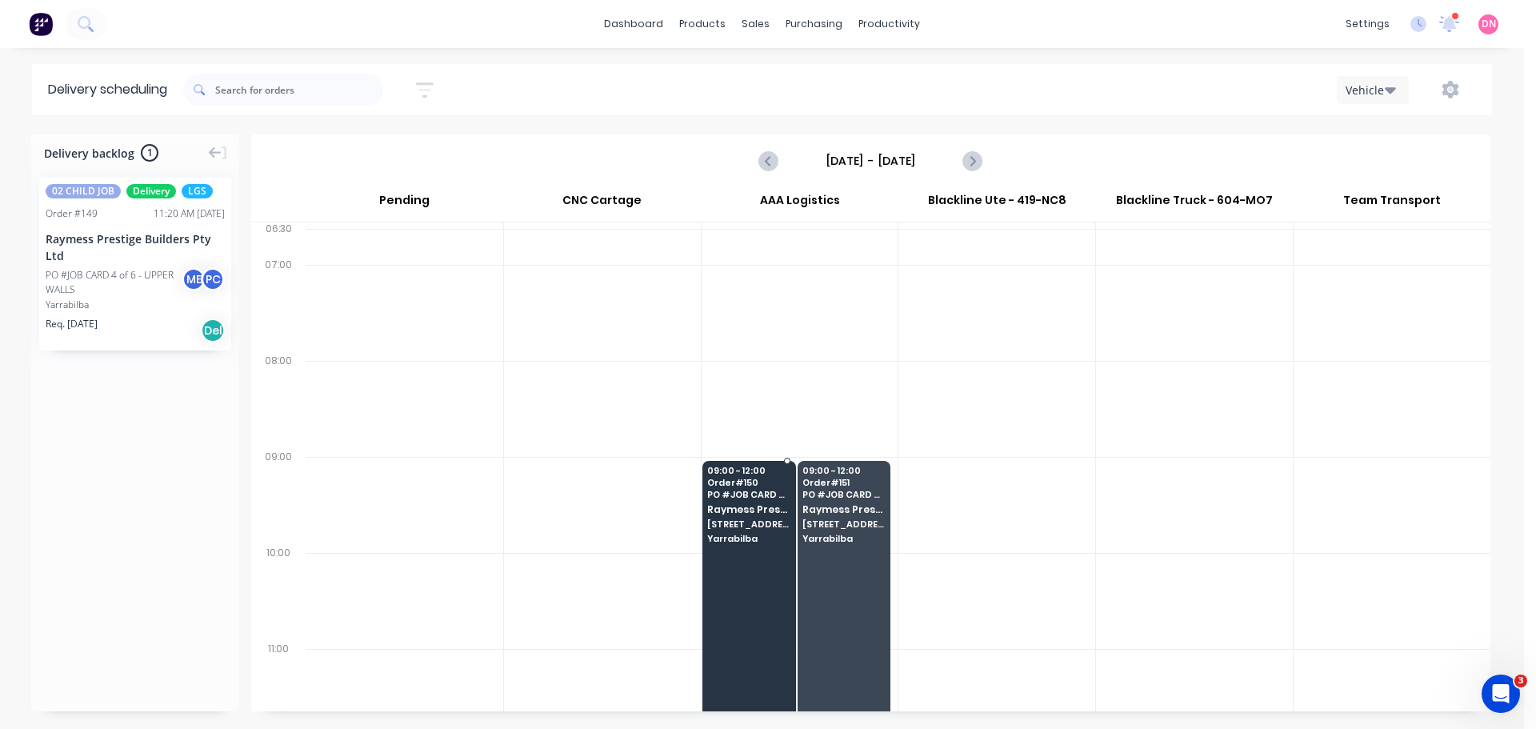
click at [747, 475] on div at bounding box center [750, 599] width 94 height 276
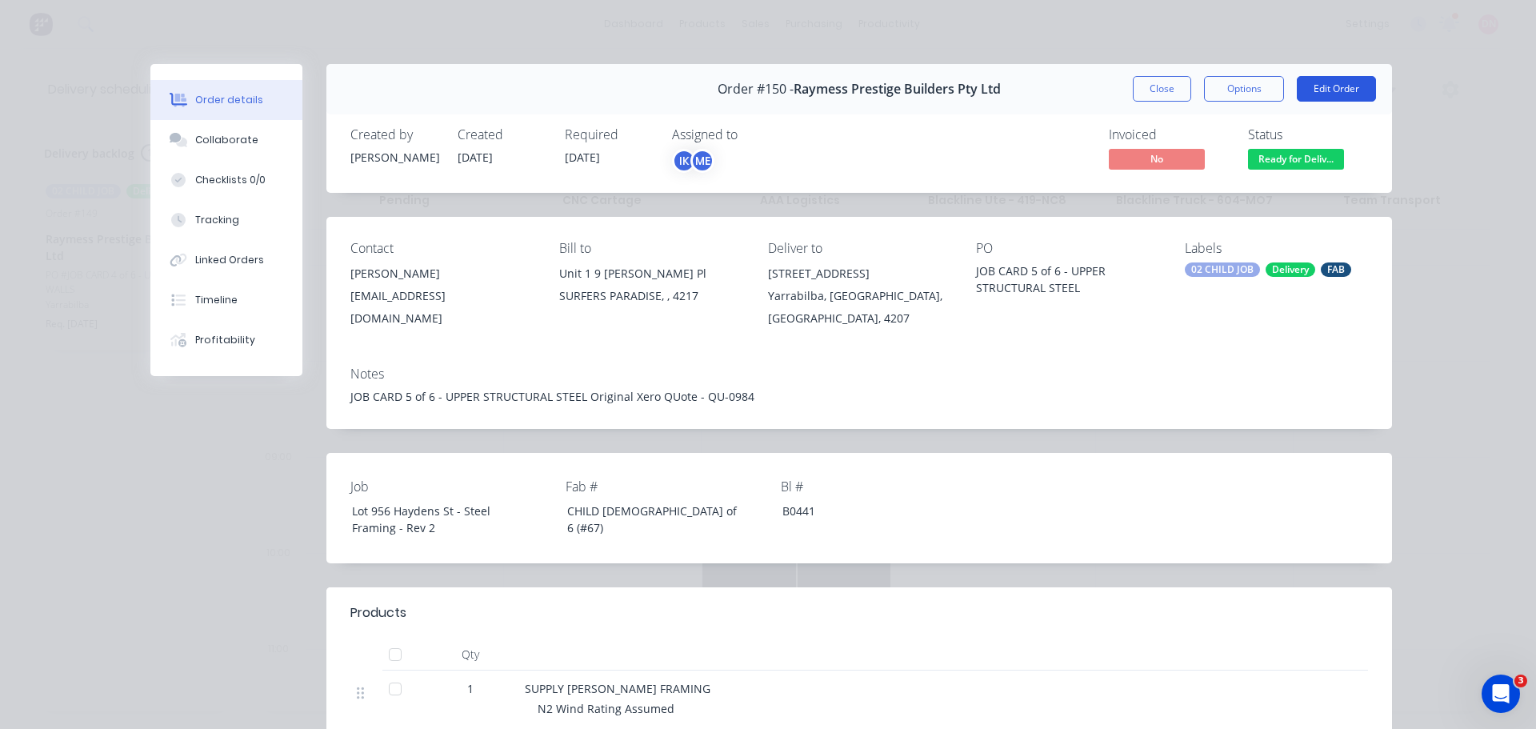
click at [1348, 76] on button "Edit Order" at bounding box center [1336, 89] width 79 height 26
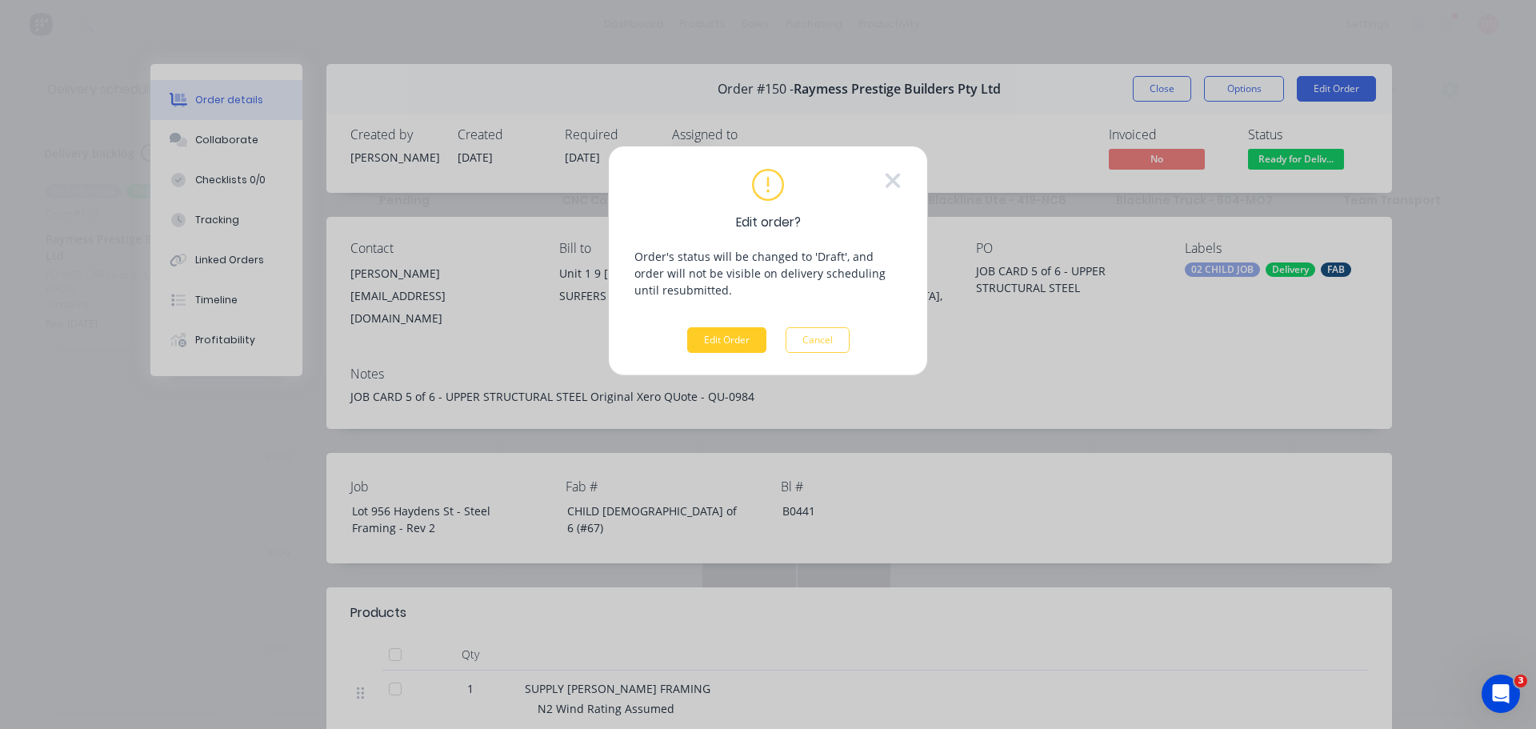
click at [723, 327] on button "Edit Order" at bounding box center [726, 340] width 79 height 26
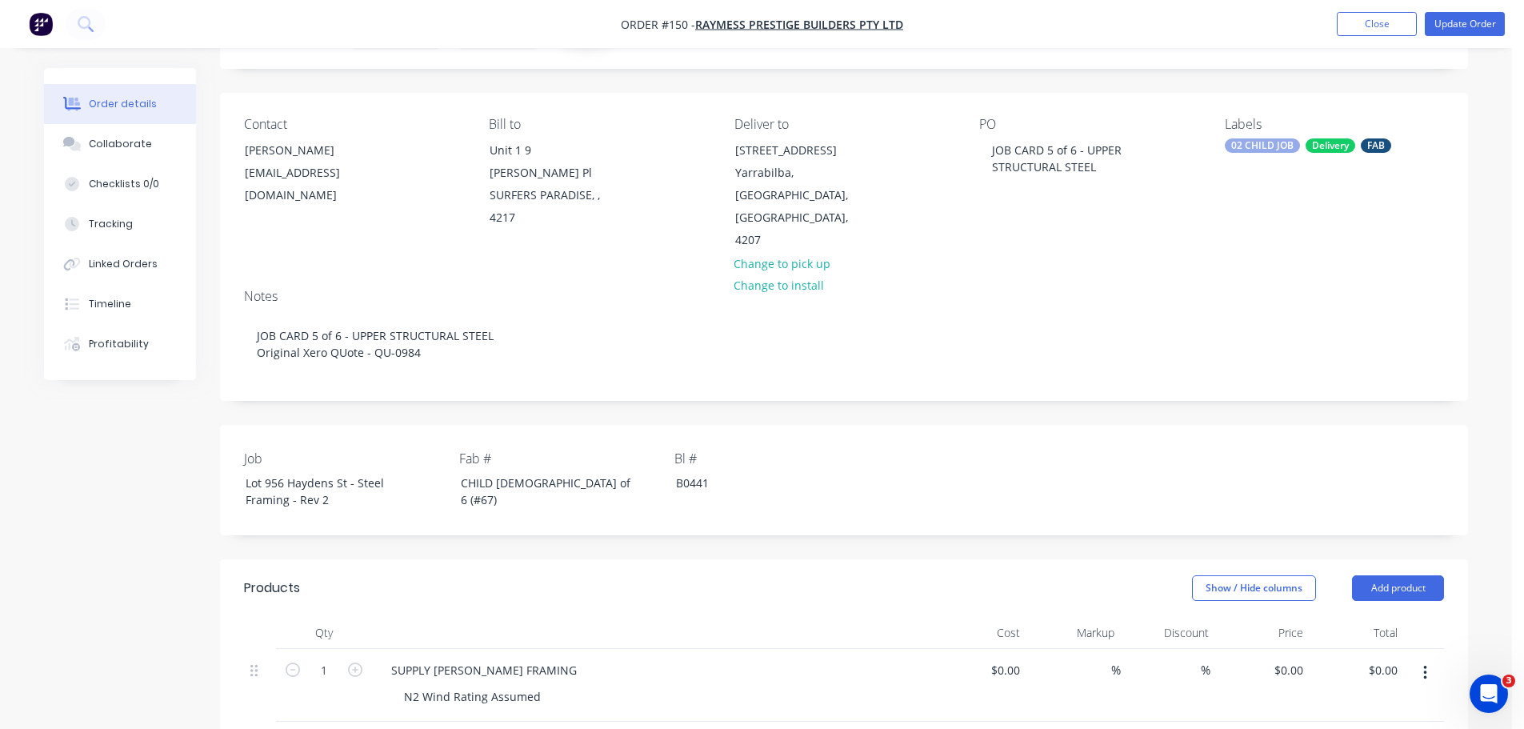
scroll to position [106, 0]
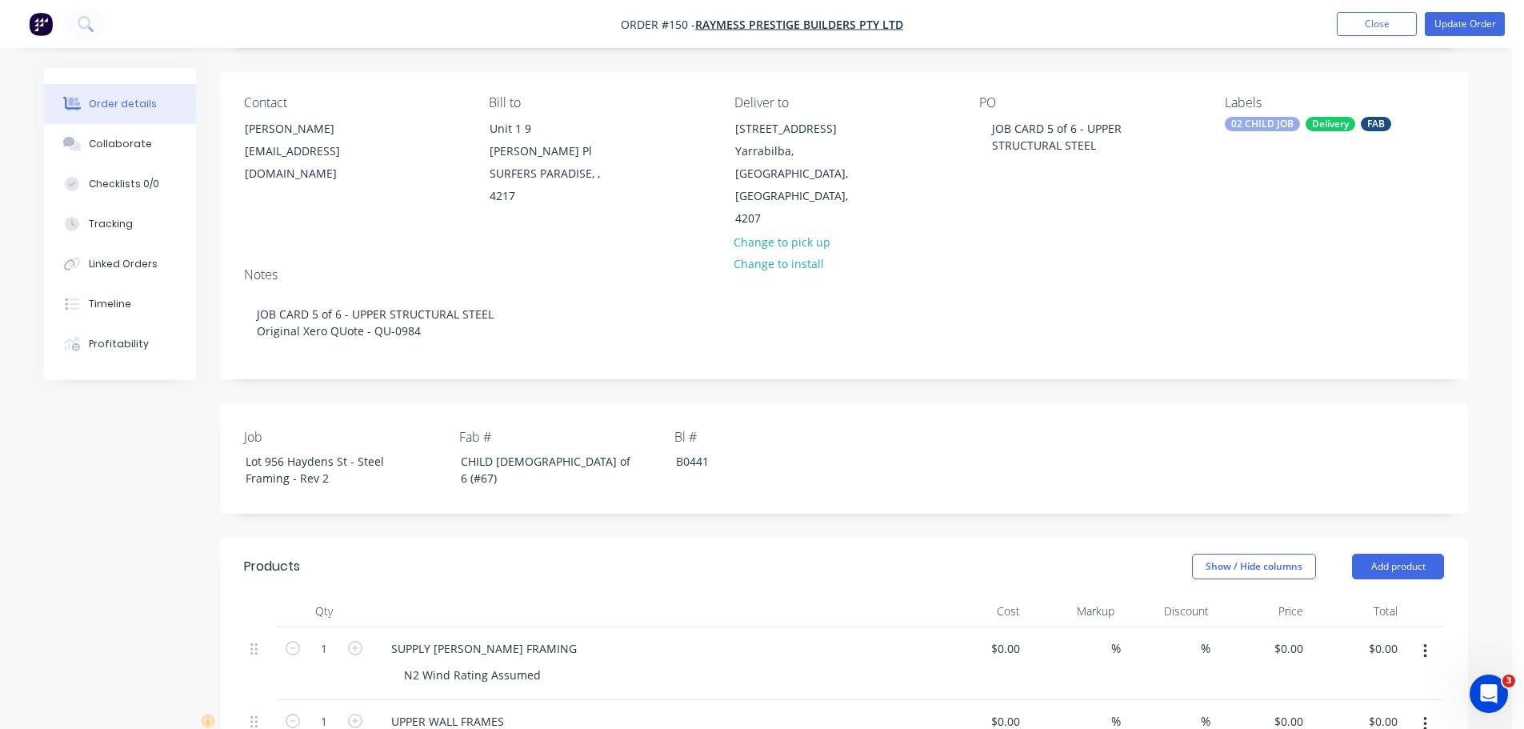
drag, startPoint x: 462, startPoint y: 515, endPoint x: 258, endPoint y: 515, distance: 204.0
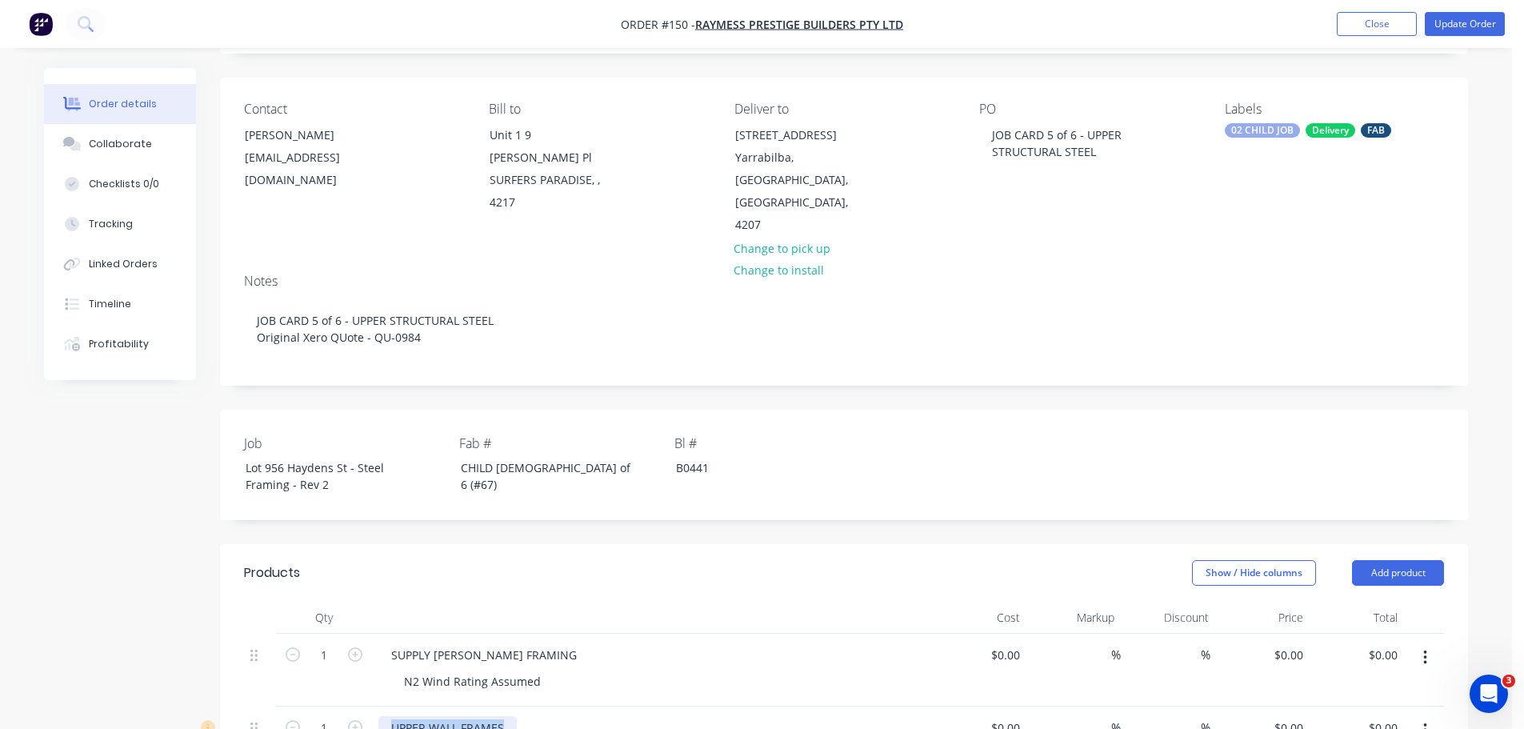
scroll to position [160, 0]
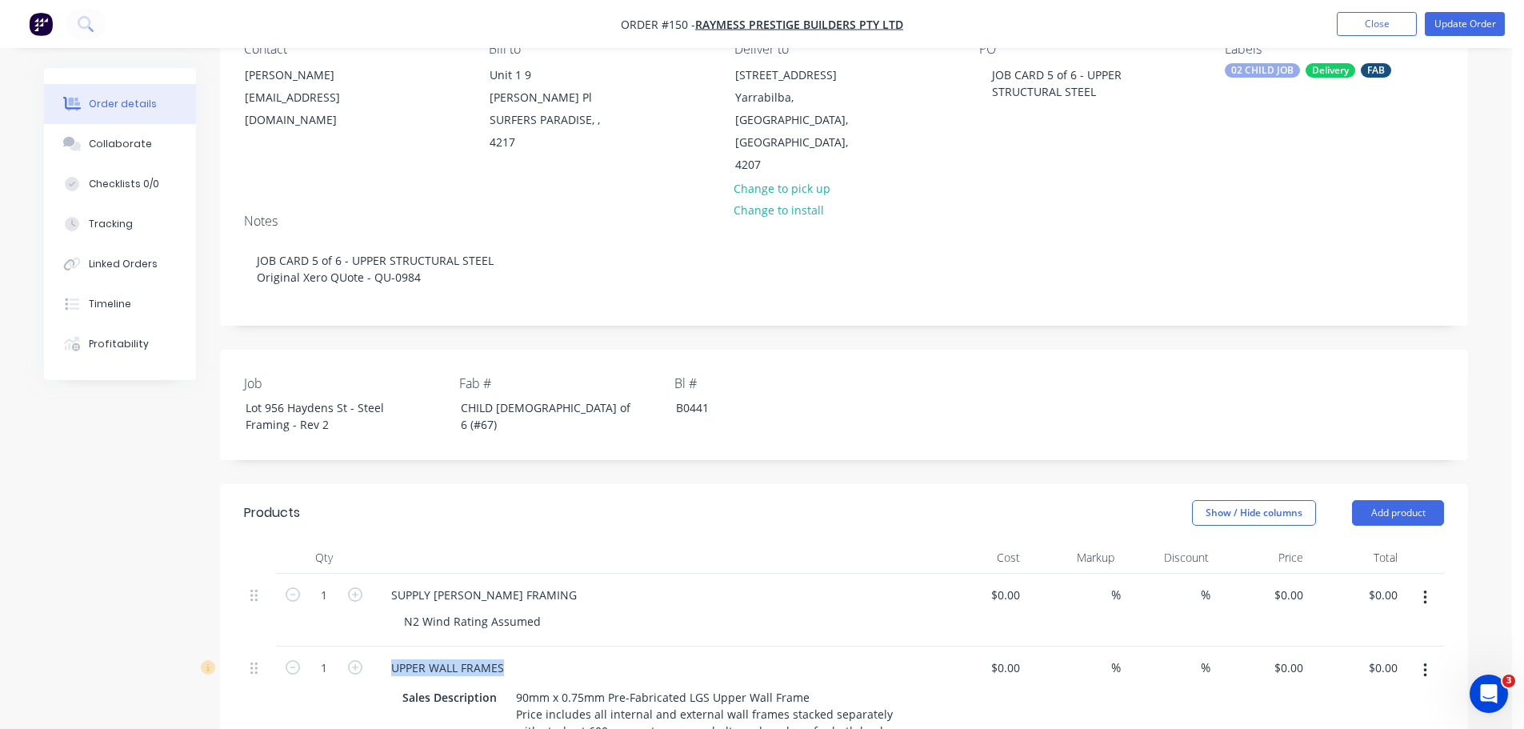
click at [1437, 656] on button "button" at bounding box center [1426, 670] width 38 height 29
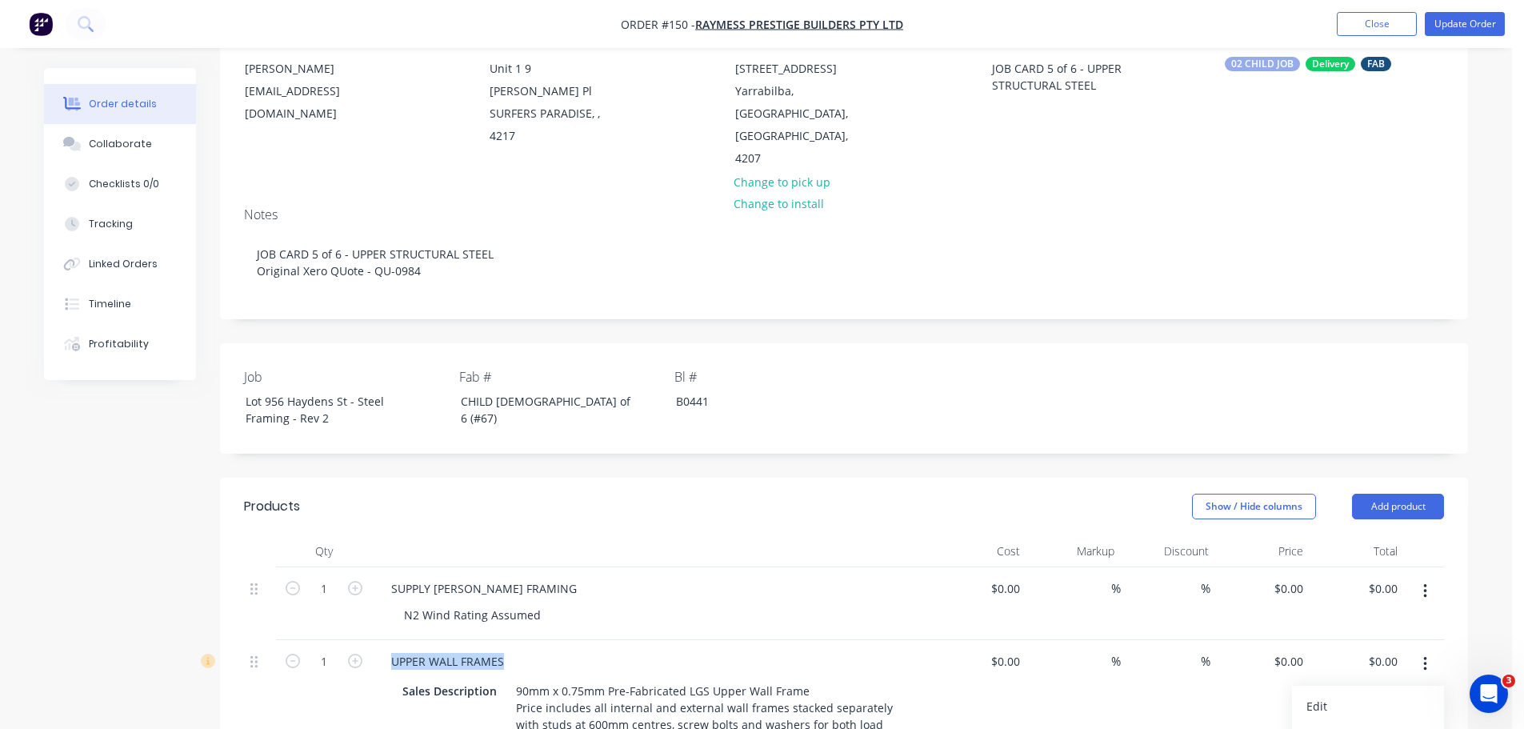
scroll to position [214, 0]
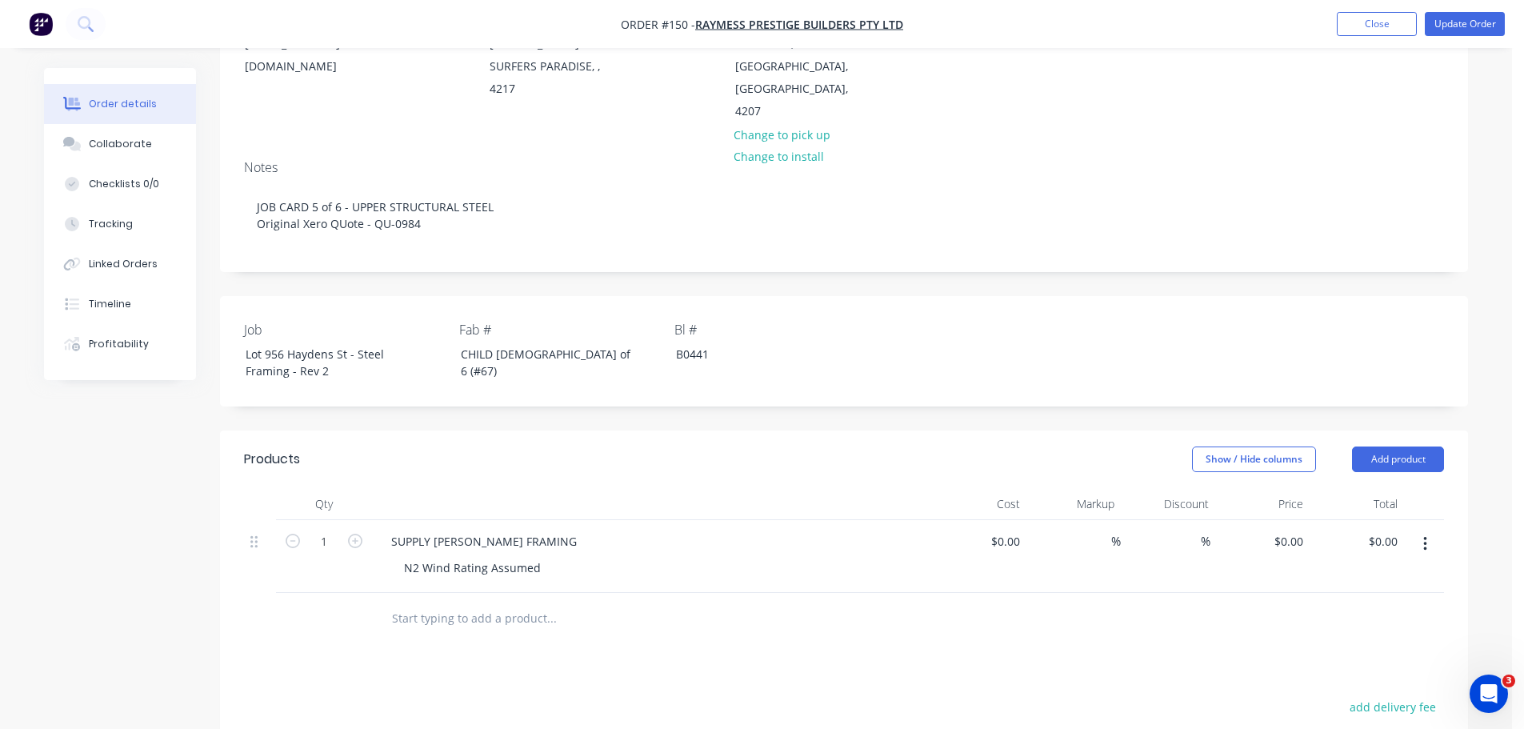
click at [426, 603] on input "text" at bounding box center [551, 619] width 320 height 32
click at [1426, 446] on button "Add product" at bounding box center [1398, 459] width 92 height 26
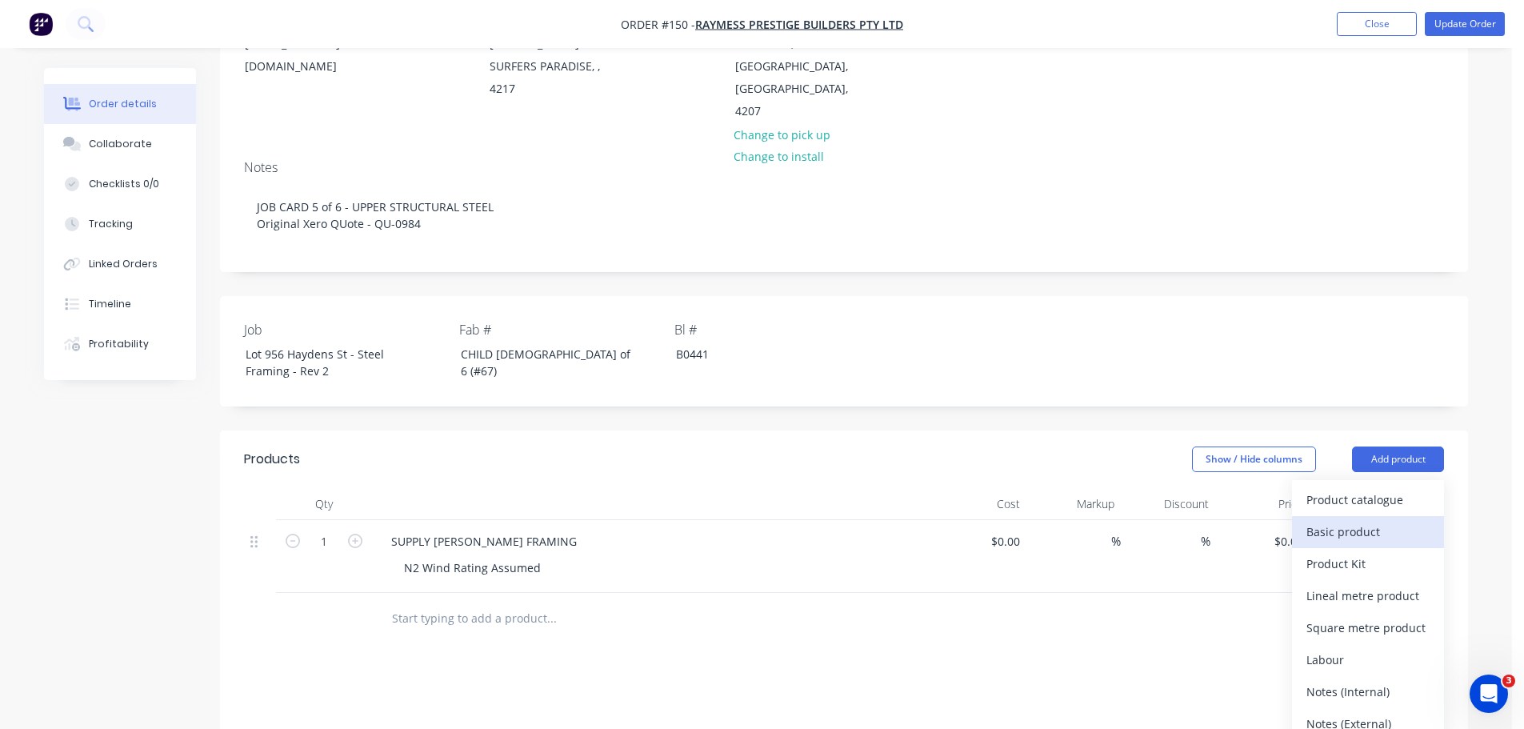
click at [1390, 520] on div "Basic product" at bounding box center [1368, 531] width 123 height 23
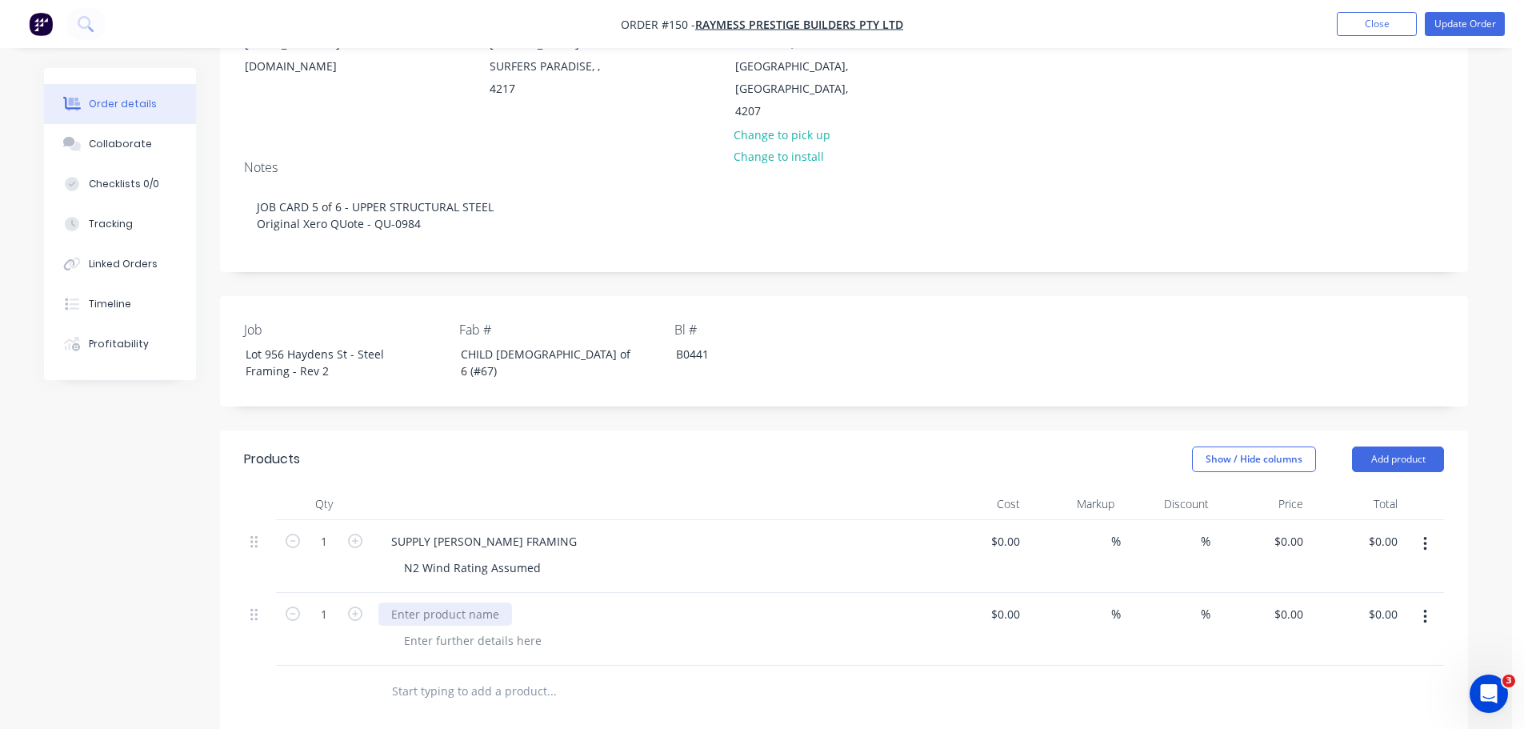
click at [397, 603] on div at bounding box center [445, 614] width 134 height 23
click at [350, 607] on icon "button" at bounding box center [355, 614] width 14 height 14
click at [349, 607] on icon "button" at bounding box center [355, 614] width 14 height 14
type input "4"
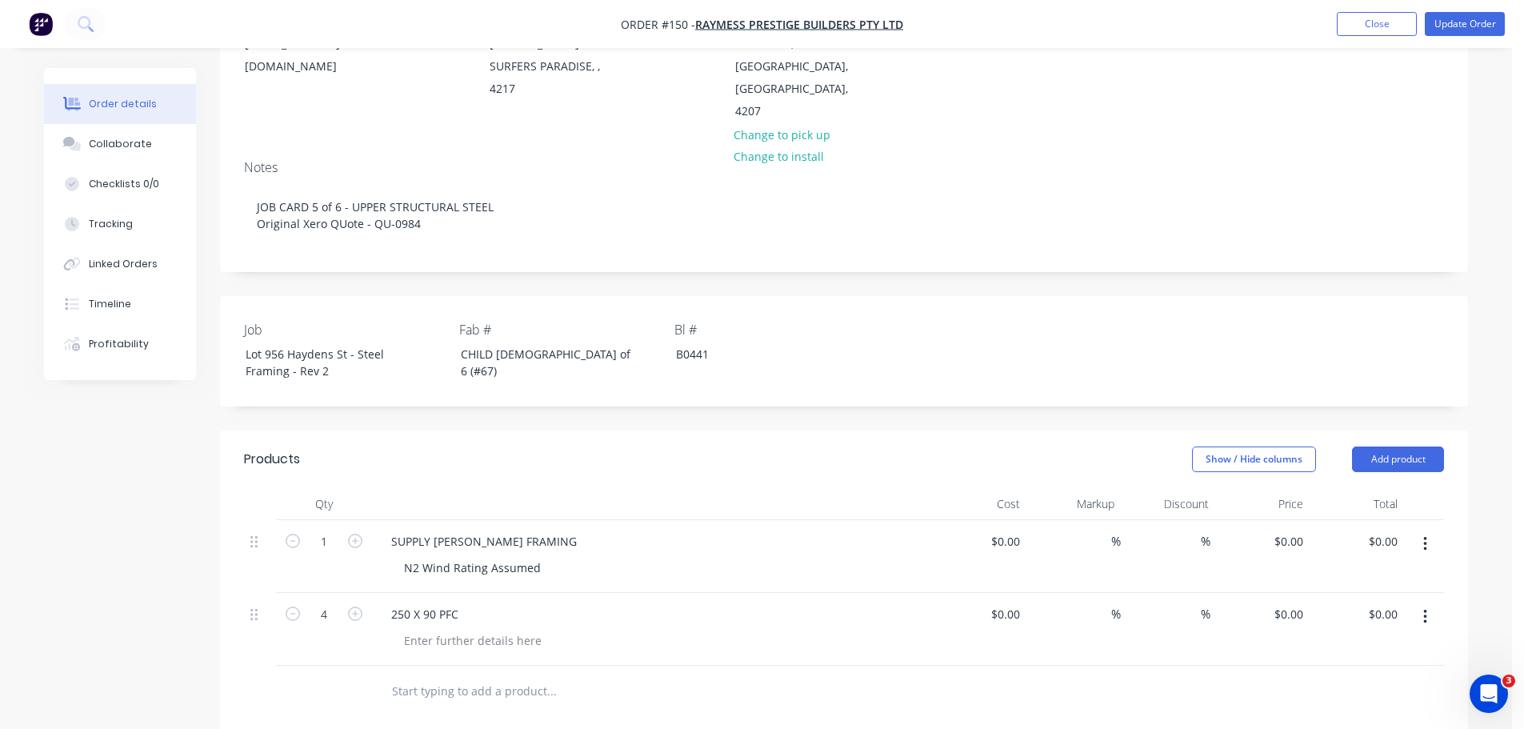
drag, startPoint x: 599, startPoint y: 511, endPoint x: 619, endPoint y: 499, distance: 22.9
click at [1404, 446] on button "Add product" at bounding box center [1398, 459] width 92 height 26
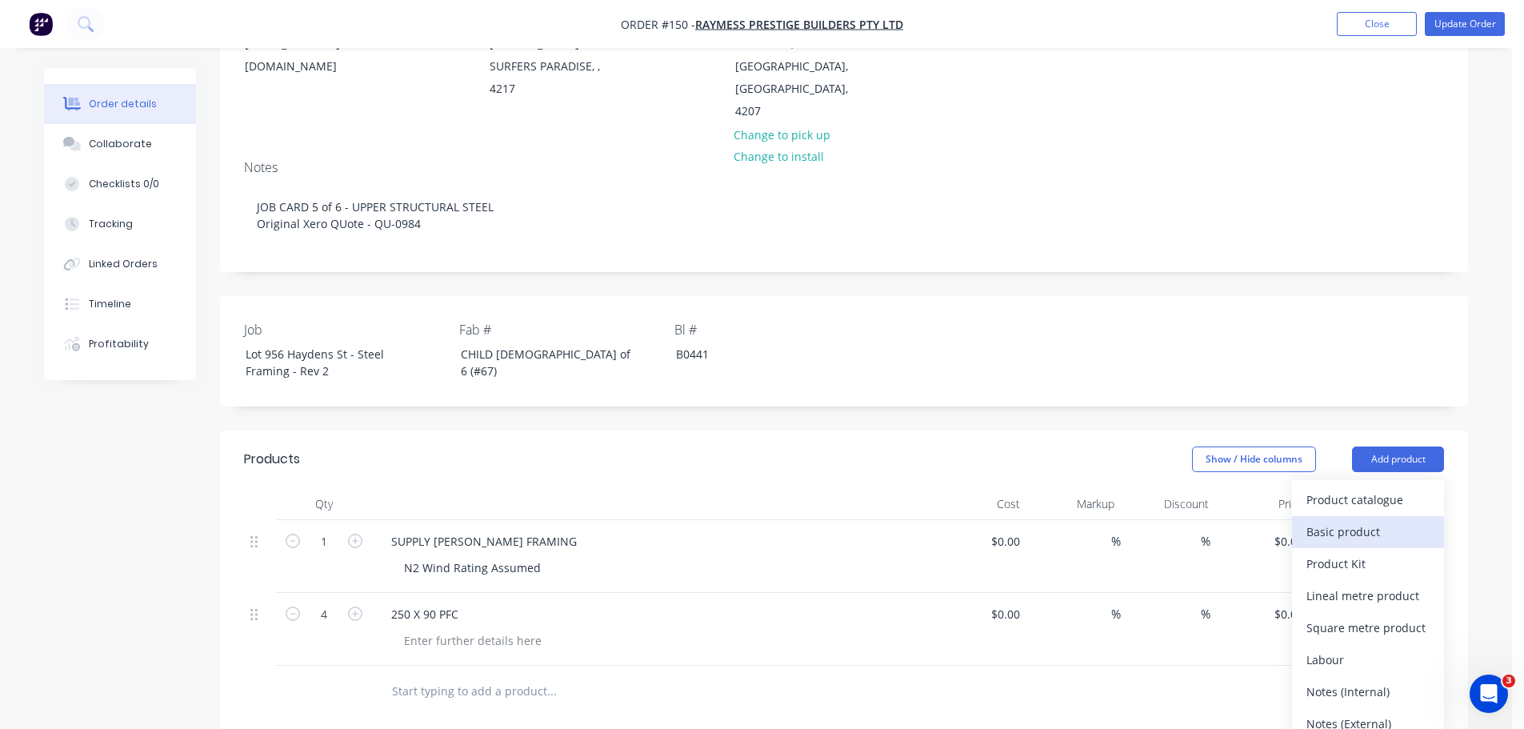
click at [1385, 520] on div "Basic product" at bounding box center [1368, 531] width 123 height 23
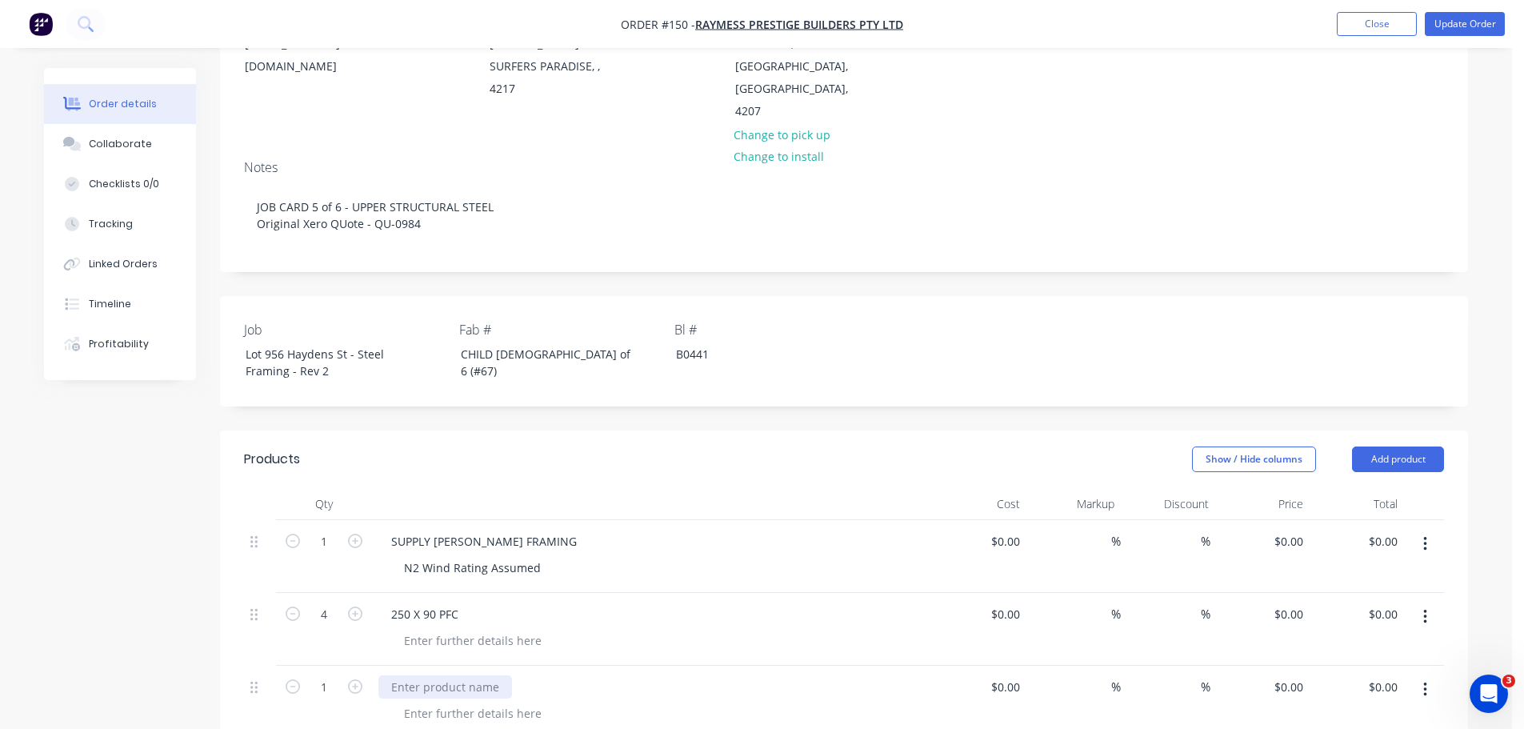
click at [410, 675] on div at bounding box center [445, 686] width 134 height 23
drag, startPoint x: 322, startPoint y: 464, endPoint x: 342, endPoint y: 467, distance: 19.5
click at [323, 675] on input "1" at bounding box center [324, 687] width 42 height 24
click at [422, 675] on div "COLUMNS" at bounding box center [418, 686] width 81 height 23
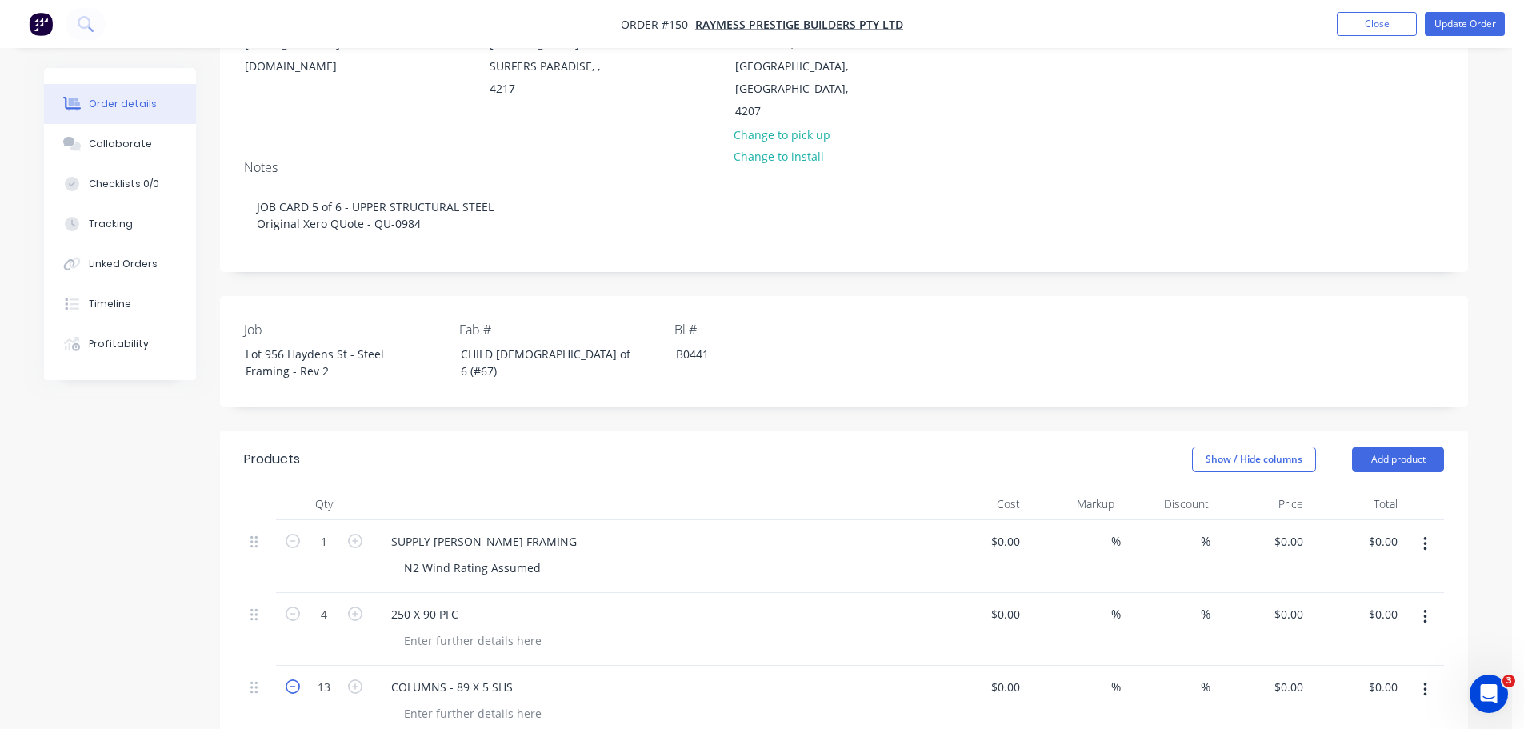
click at [286, 679] on icon "button" at bounding box center [293, 686] width 14 height 14
type input "12"
click at [1399, 446] on button "Add product" at bounding box center [1398, 459] width 92 height 26
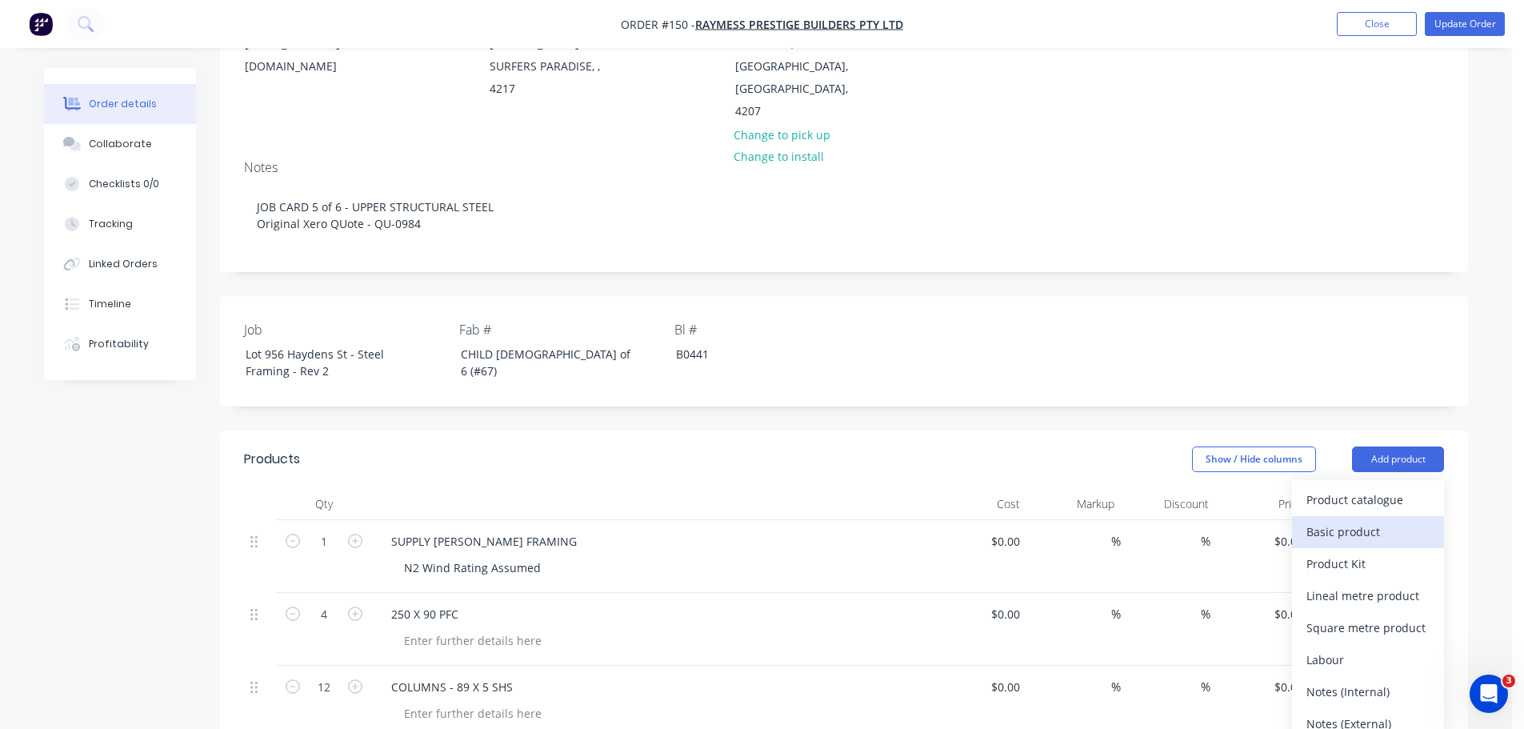
click at [1400, 520] on div "Basic product" at bounding box center [1368, 531] width 123 height 23
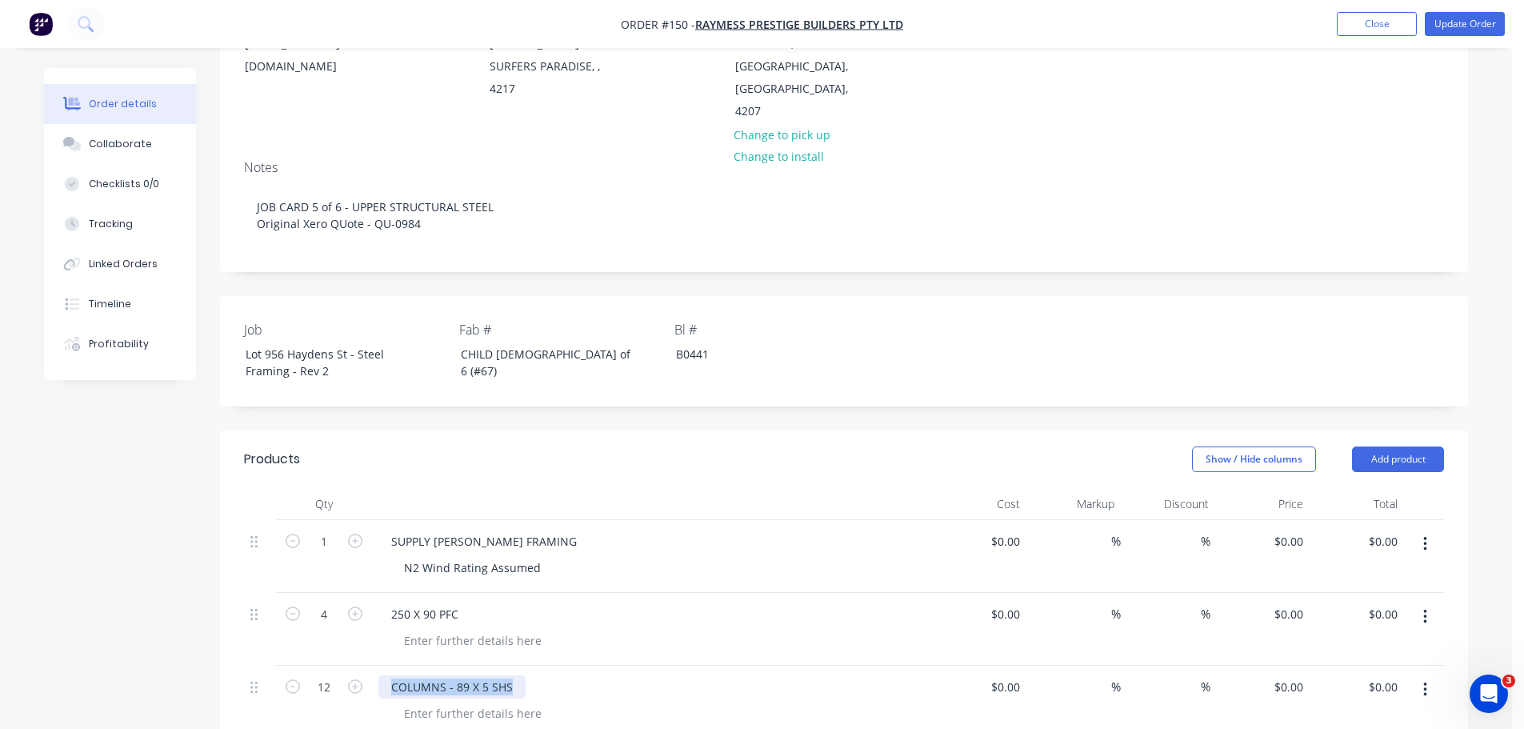
drag, startPoint x: 474, startPoint y: 463, endPoint x: 362, endPoint y: 463, distance: 112.8
click at [372, 666] on div "COLUMNS - 89 X 5 SHS" at bounding box center [652, 702] width 560 height 73
copy div "COLUMNS - 89 X 5 SHS"
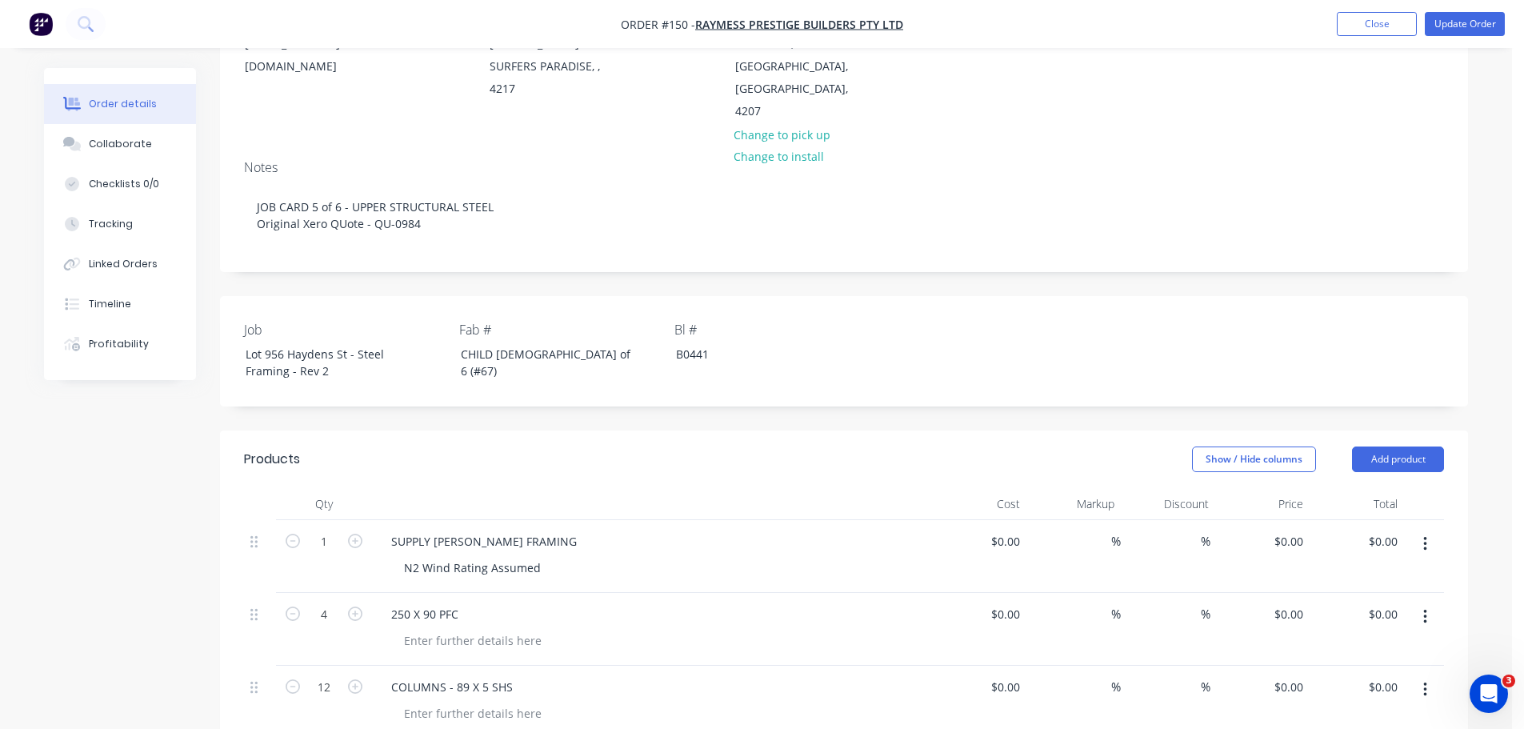
paste div
drag, startPoint x: 1358, startPoint y: 663, endPoint x: 1300, endPoint y: 639, distance: 62.4
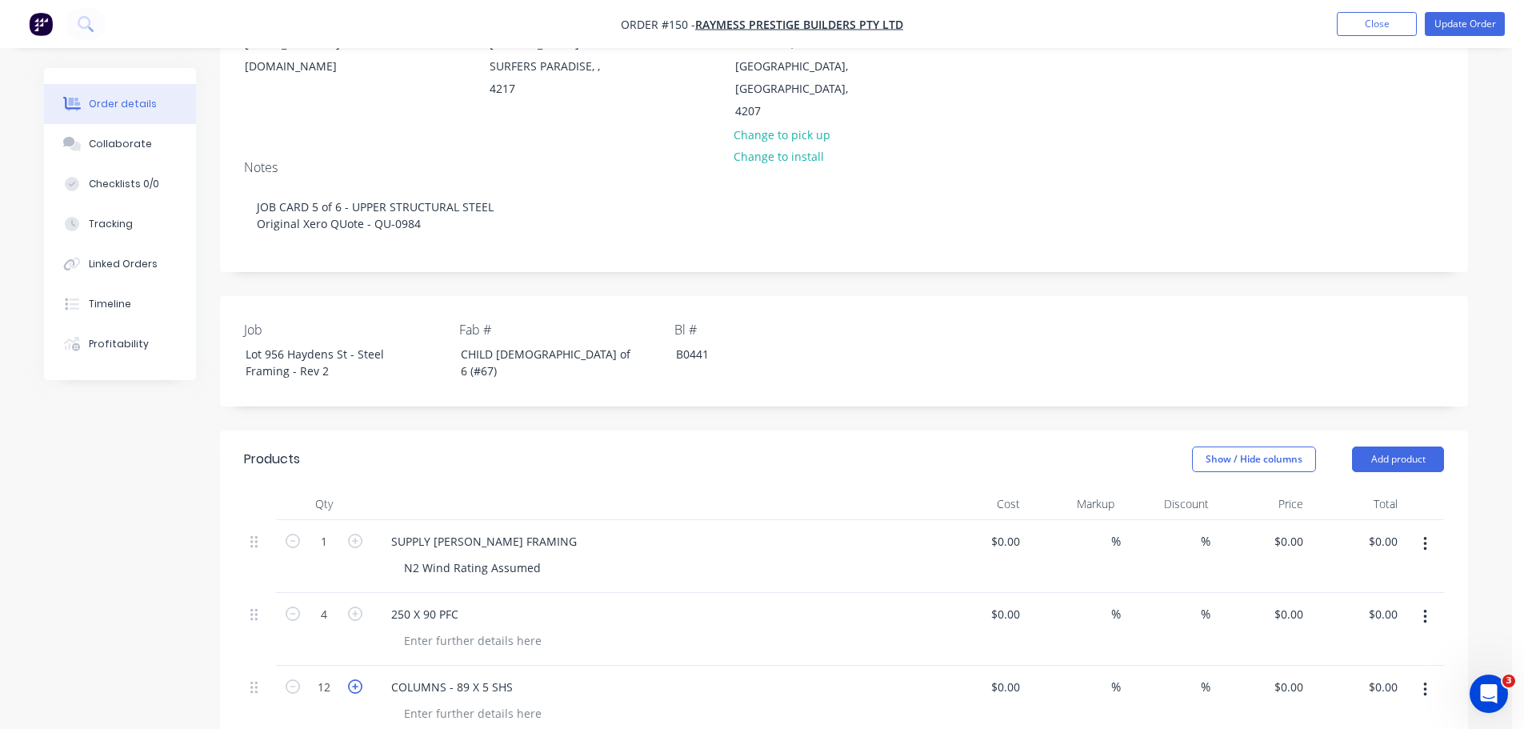
click at [354, 679] on icon "button" at bounding box center [355, 686] width 14 height 14
type input "13"
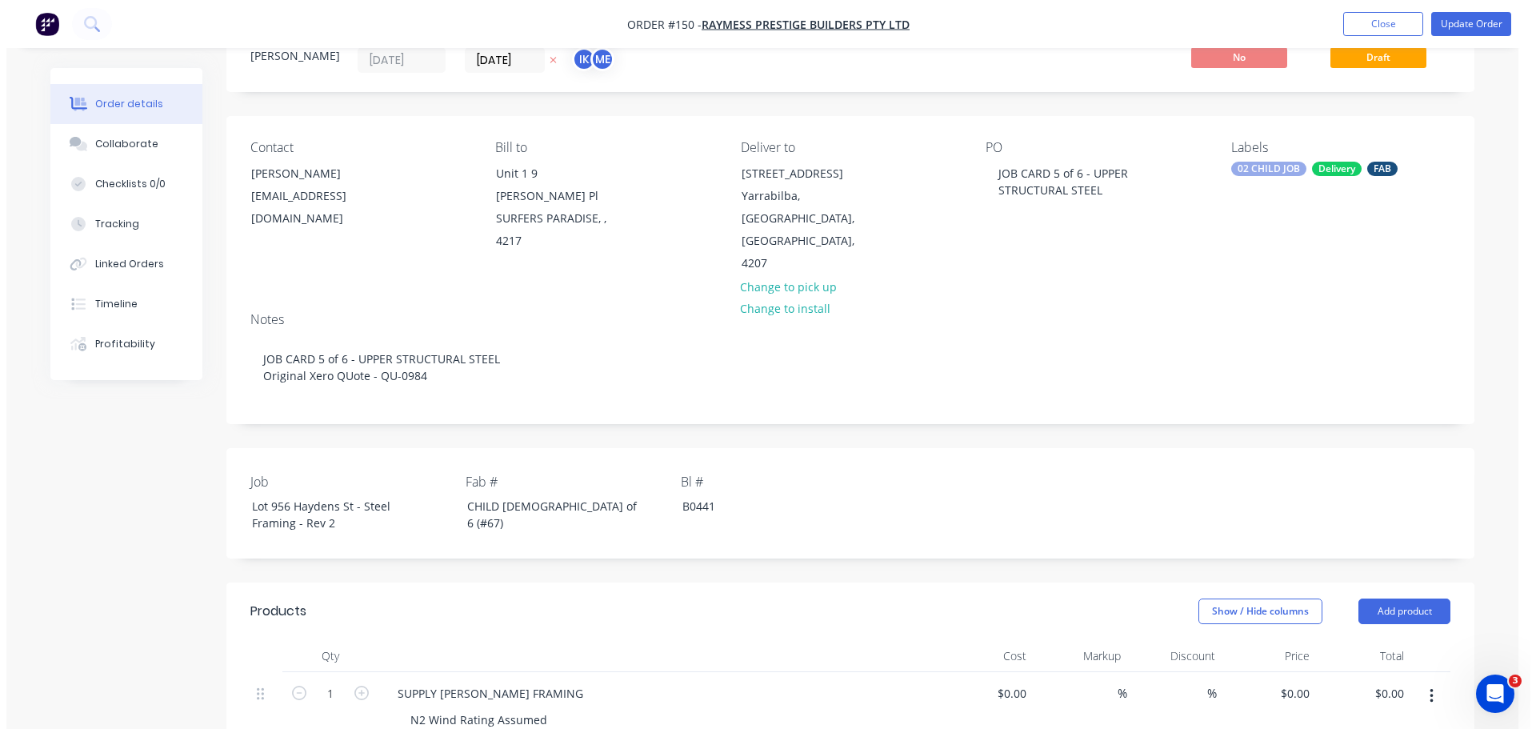
scroll to position [0, 0]
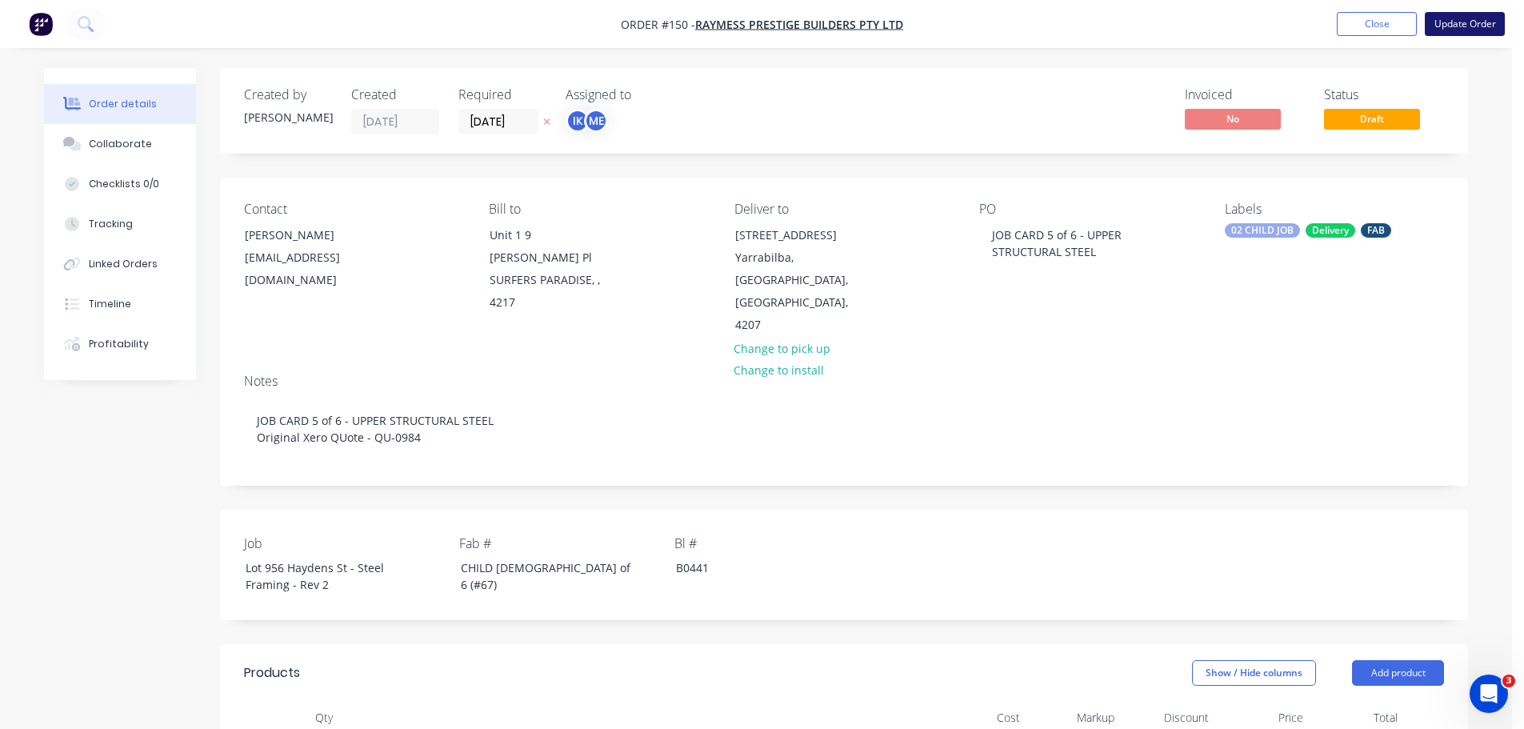
click at [1480, 23] on button "Update Order" at bounding box center [1465, 24] width 80 height 24
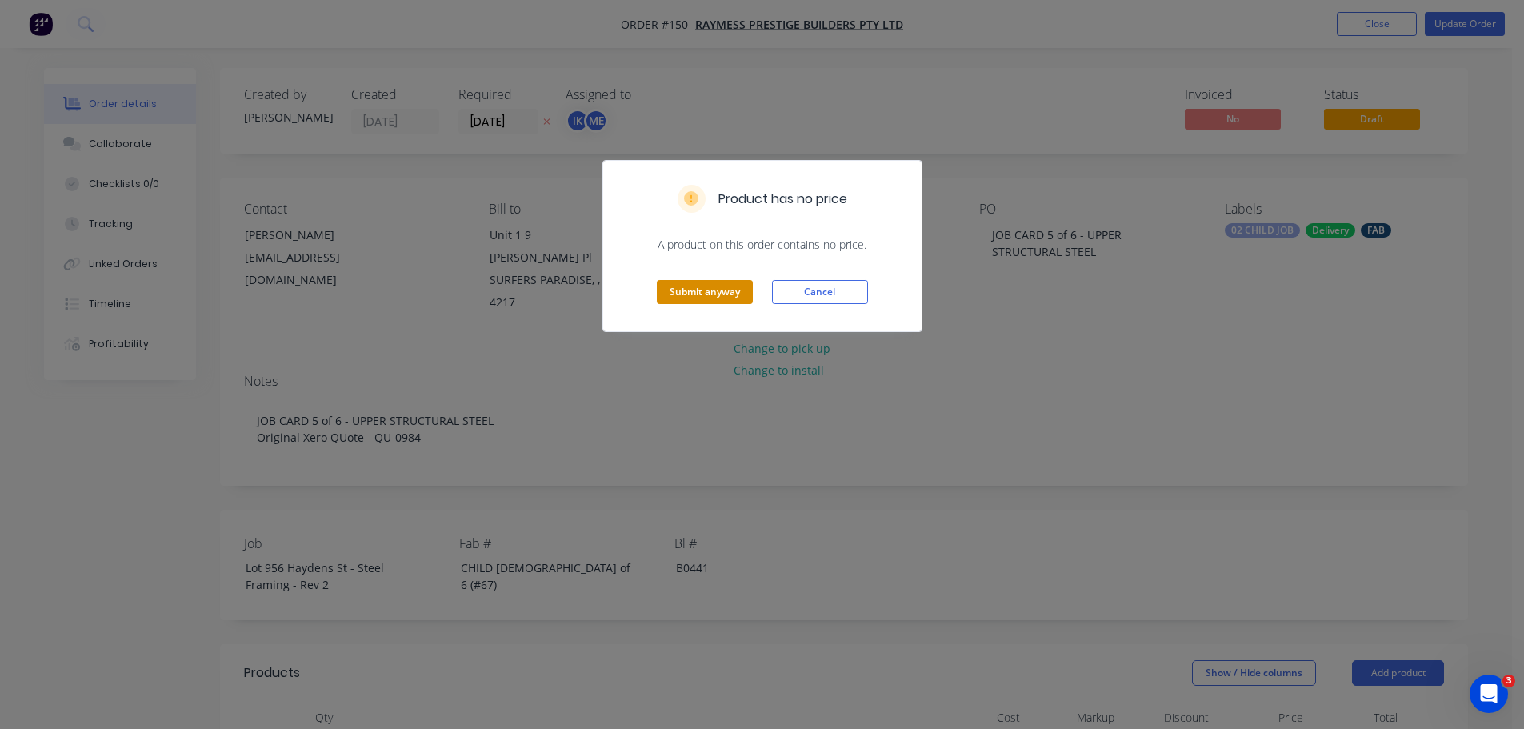
click at [743, 280] on button "Submit anyway" at bounding box center [705, 292] width 96 height 24
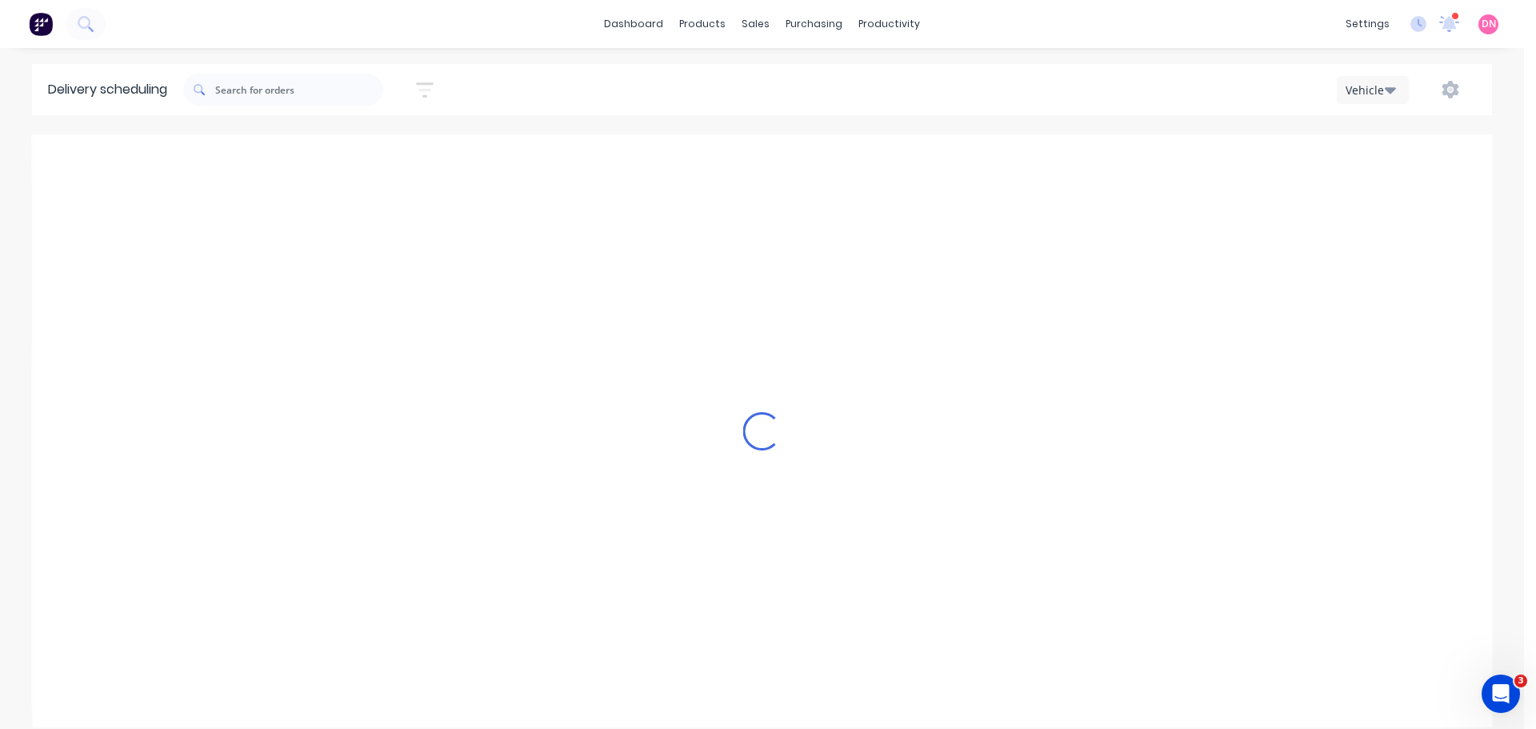
type input "Tuesday - 09/09/25"
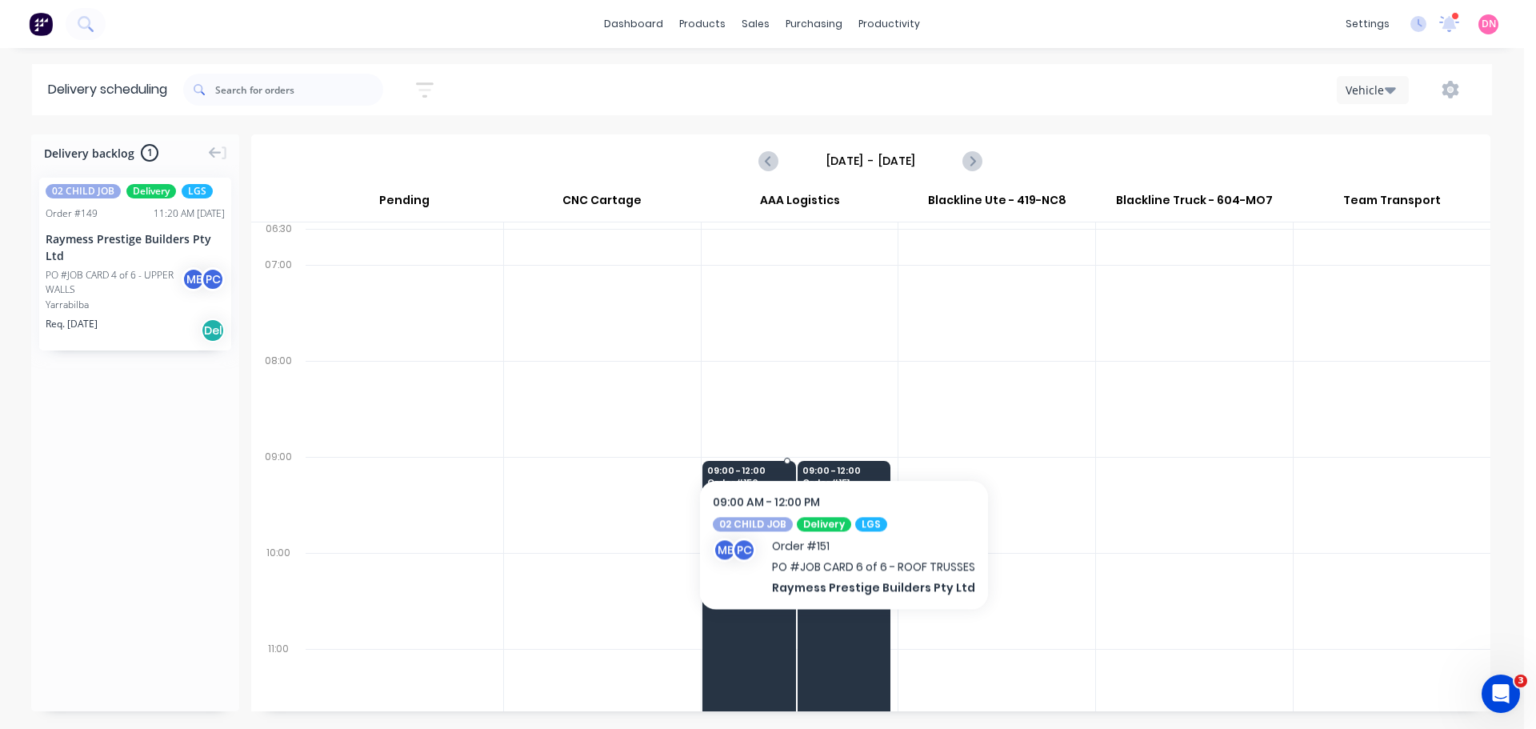
click at [719, 504] on span "Raymess Prestige Builders Pty Ltd" at bounding box center [748, 509] width 82 height 10
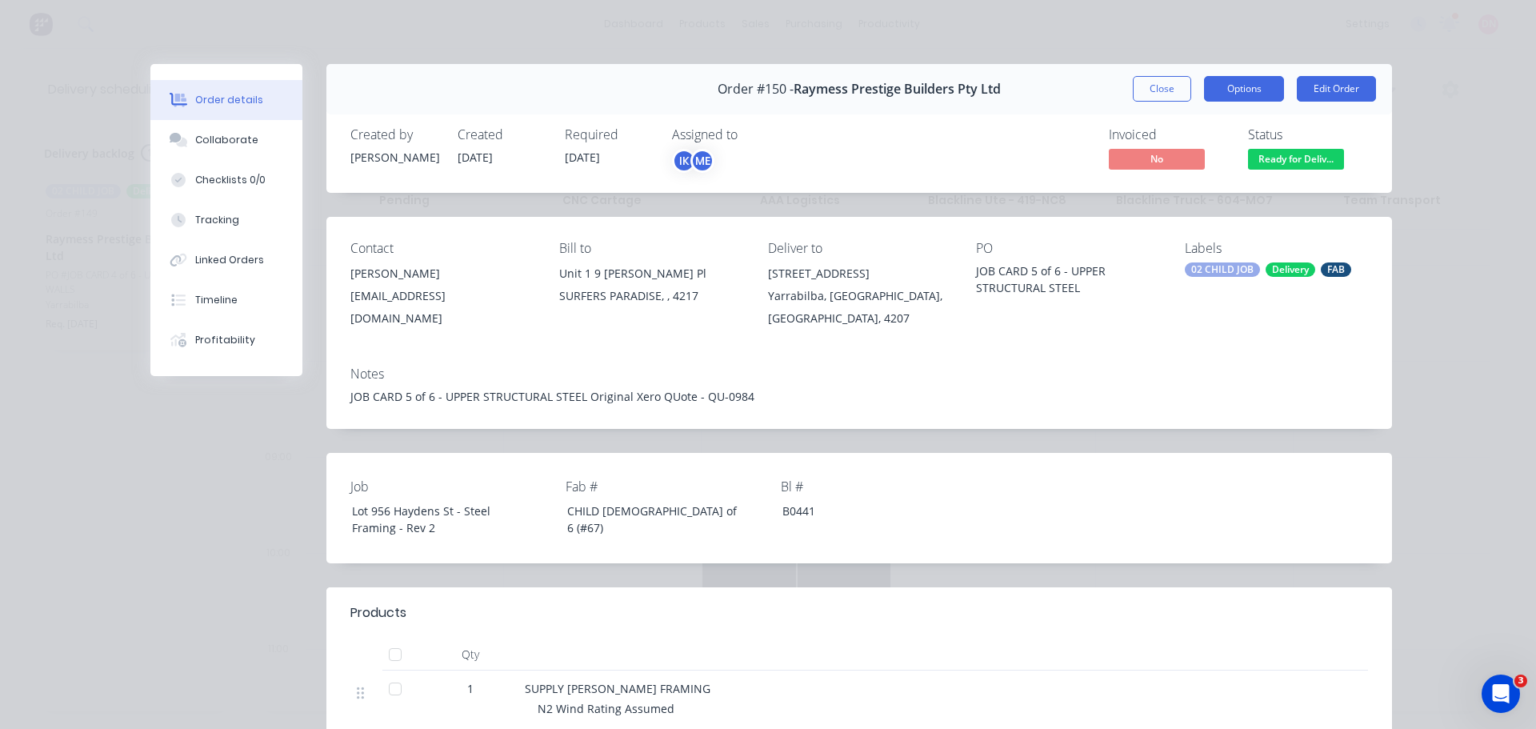
click at [1275, 76] on button "Options" at bounding box center [1244, 89] width 80 height 26
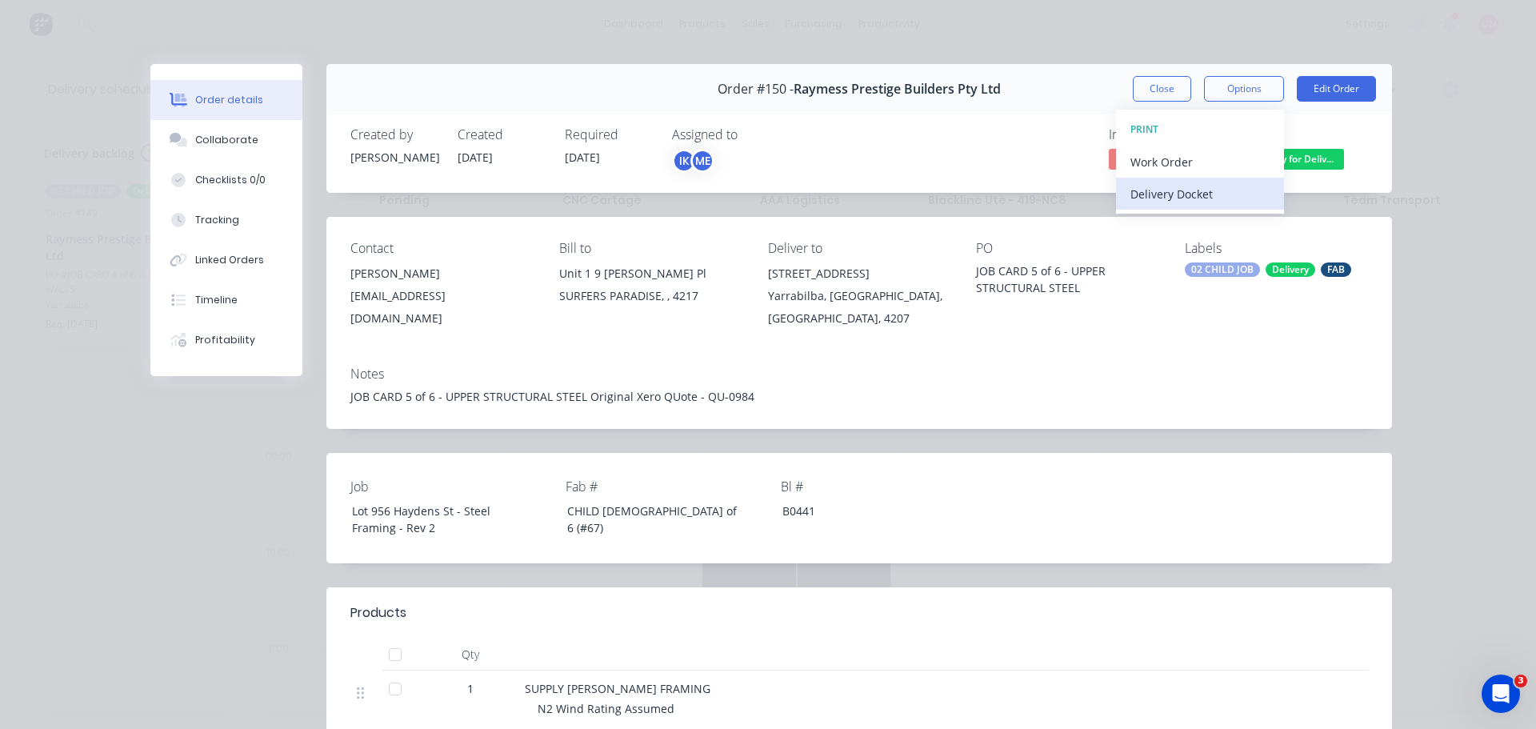
click at [1211, 182] on div "Delivery Docket" at bounding box center [1200, 193] width 139 height 23
click at [1219, 182] on div "Standard" at bounding box center [1200, 193] width 139 height 23
